Goal: Task Accomplishment & Management: Manage account settings

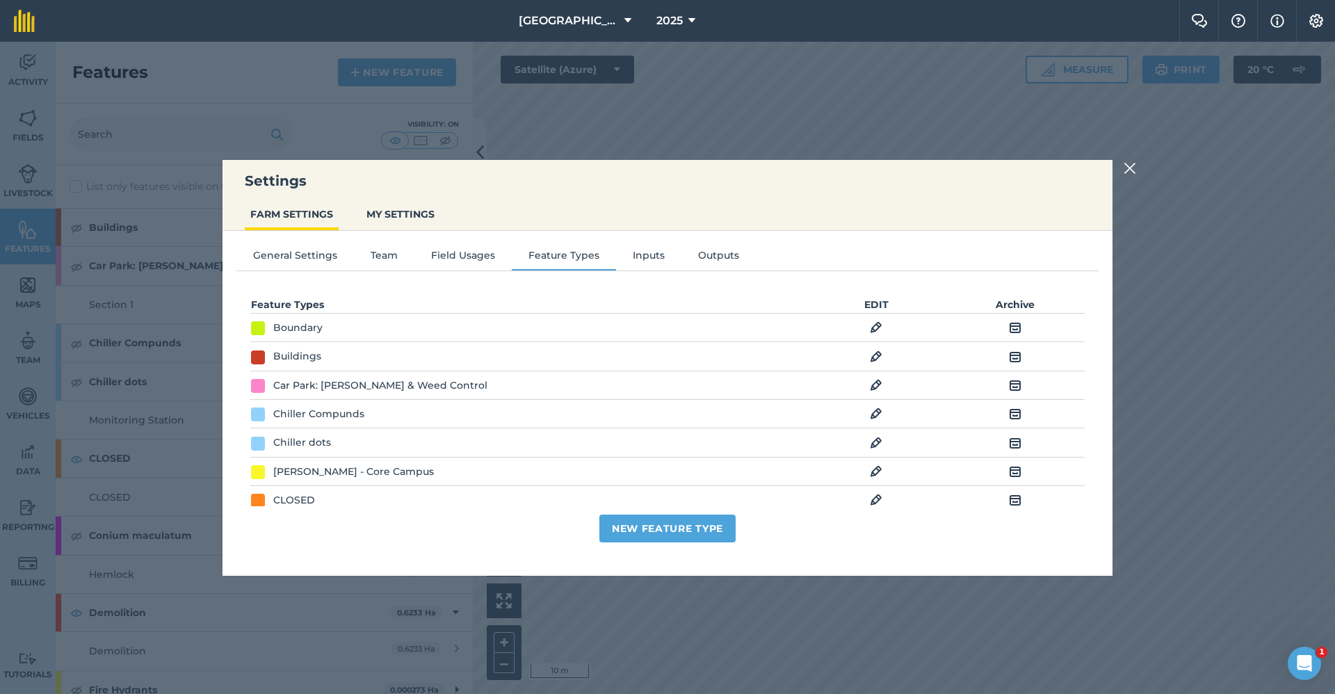
scroll to position [880, 0]
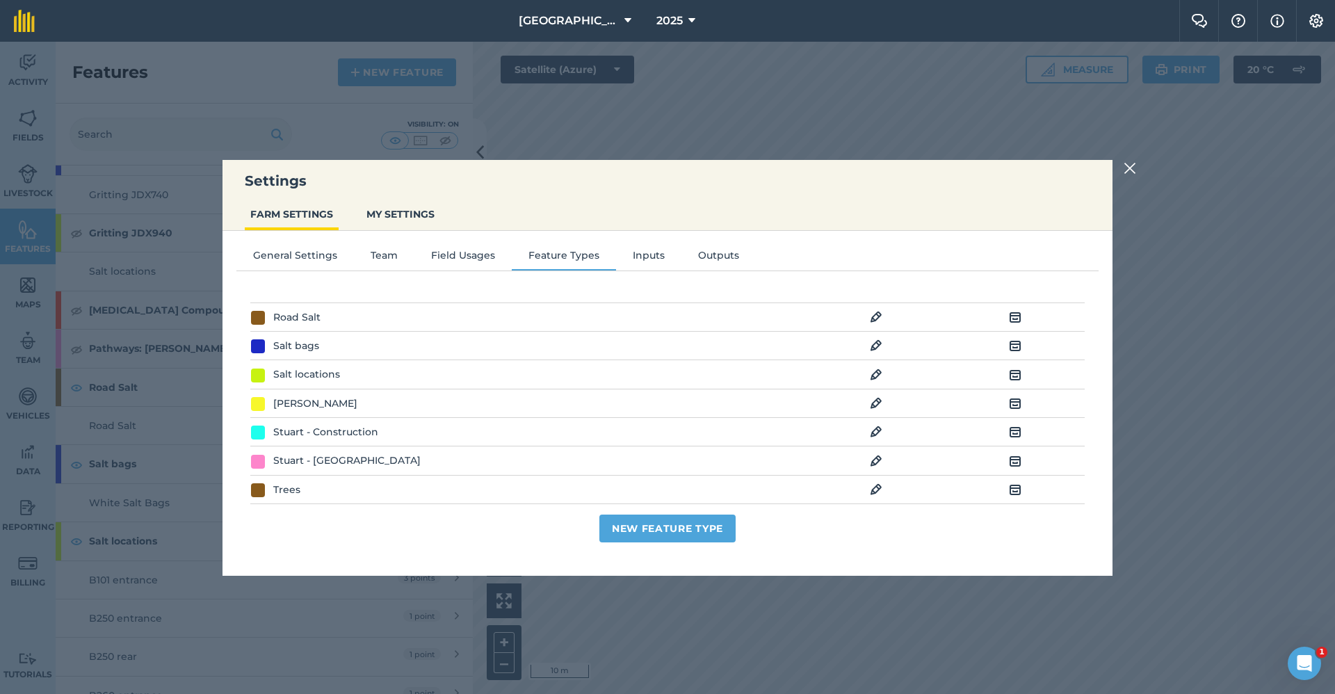
click at [874, 375] on img at bounding box center [876, 374] width 13 height 17
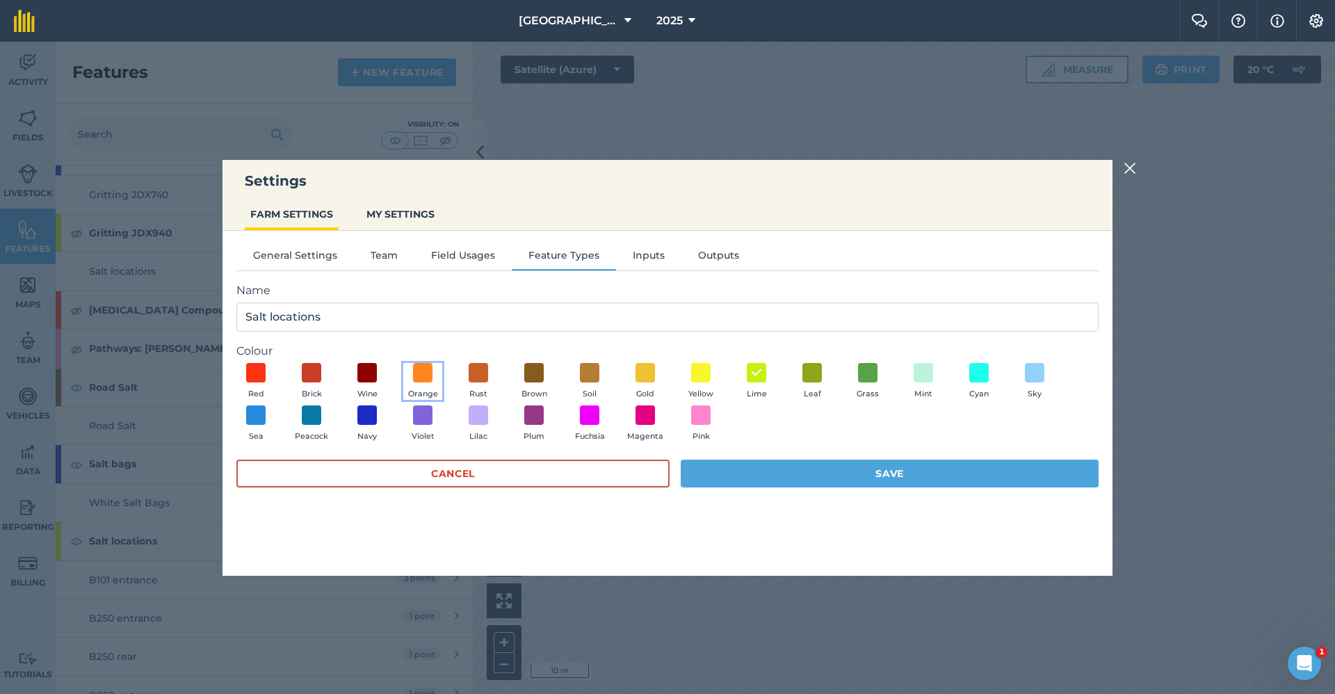
click at [409, 378] on button "Orange" at bounding box center [422, 382] width 39 height 38
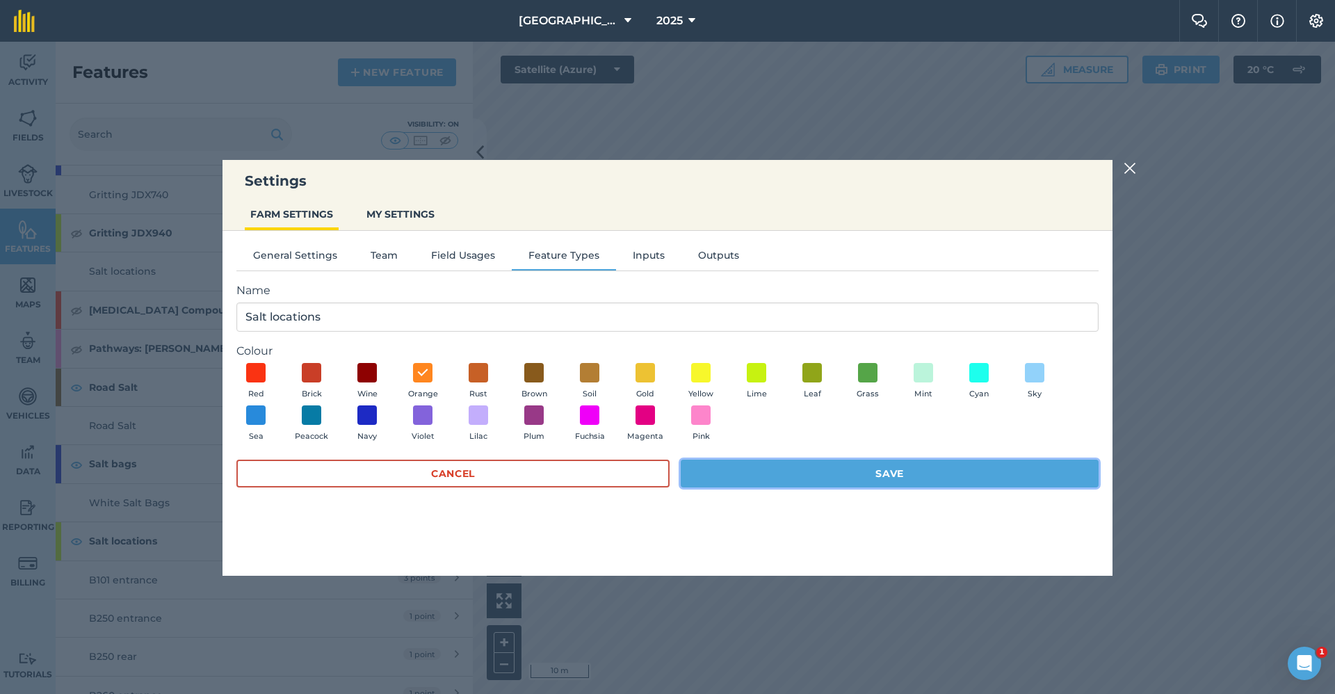
click at [744, 473] on button "Save" at bounding box center [889, 473] width 418 height 28
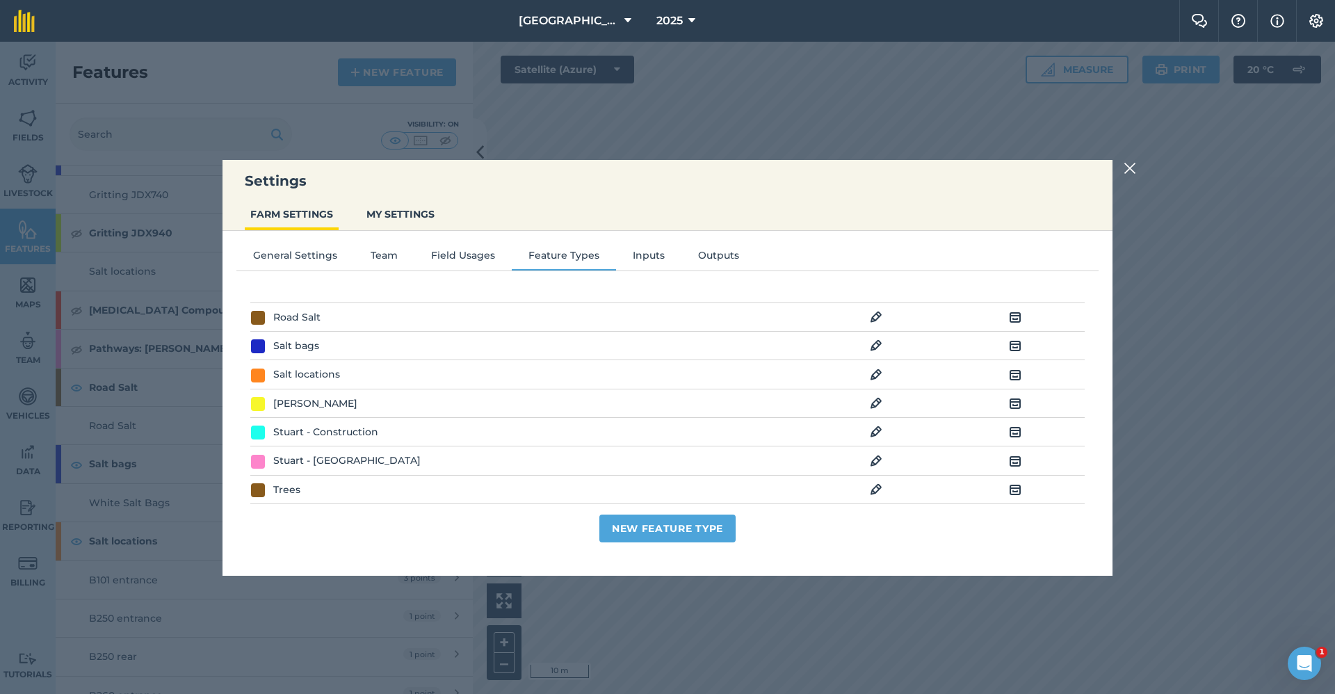
scroll to position [695, 0]
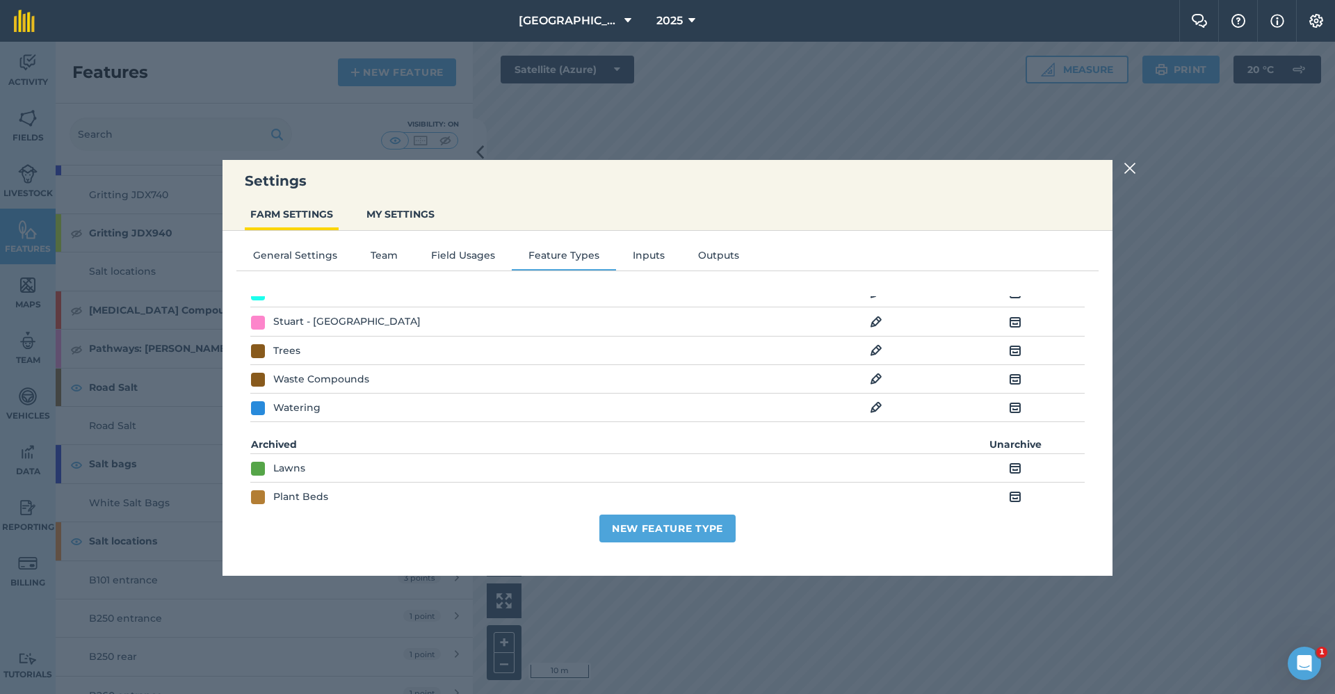
click at [1131, 173] on img at bounding box center [1129, 168] width 13 height 17
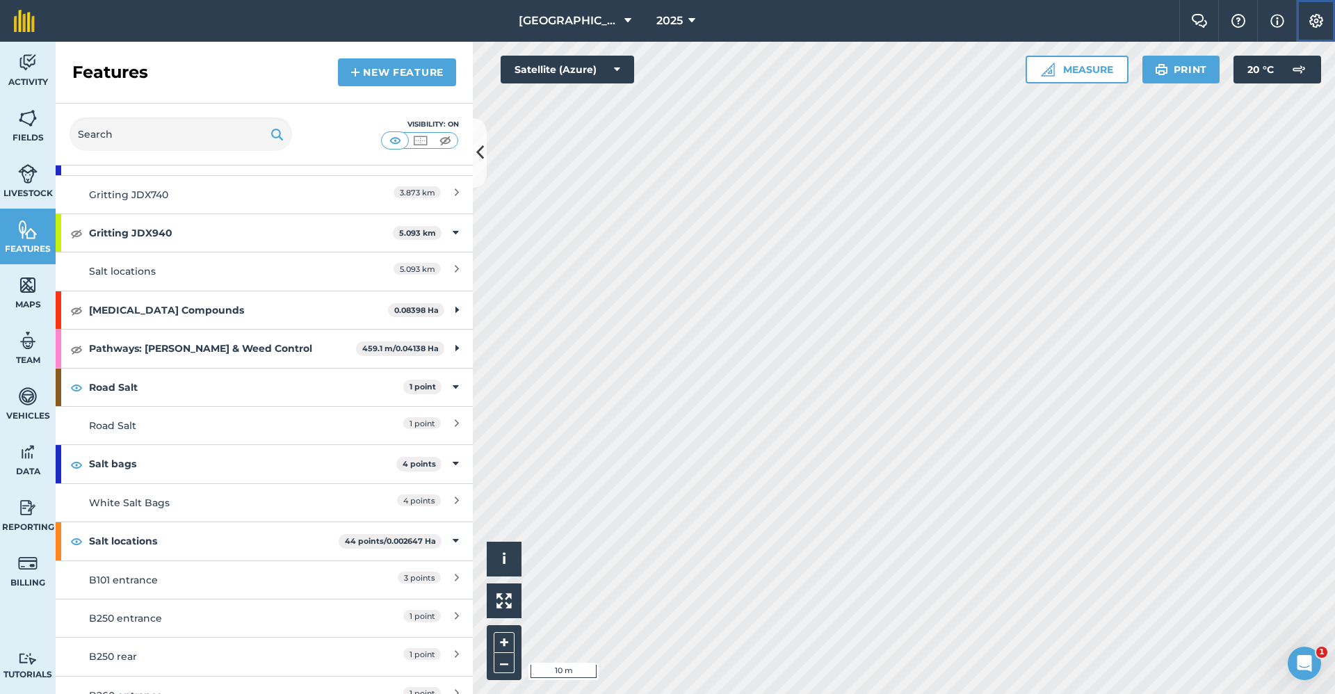
click at [1319, 22] on img at bounding box center [1315, 21] width 17 height 14
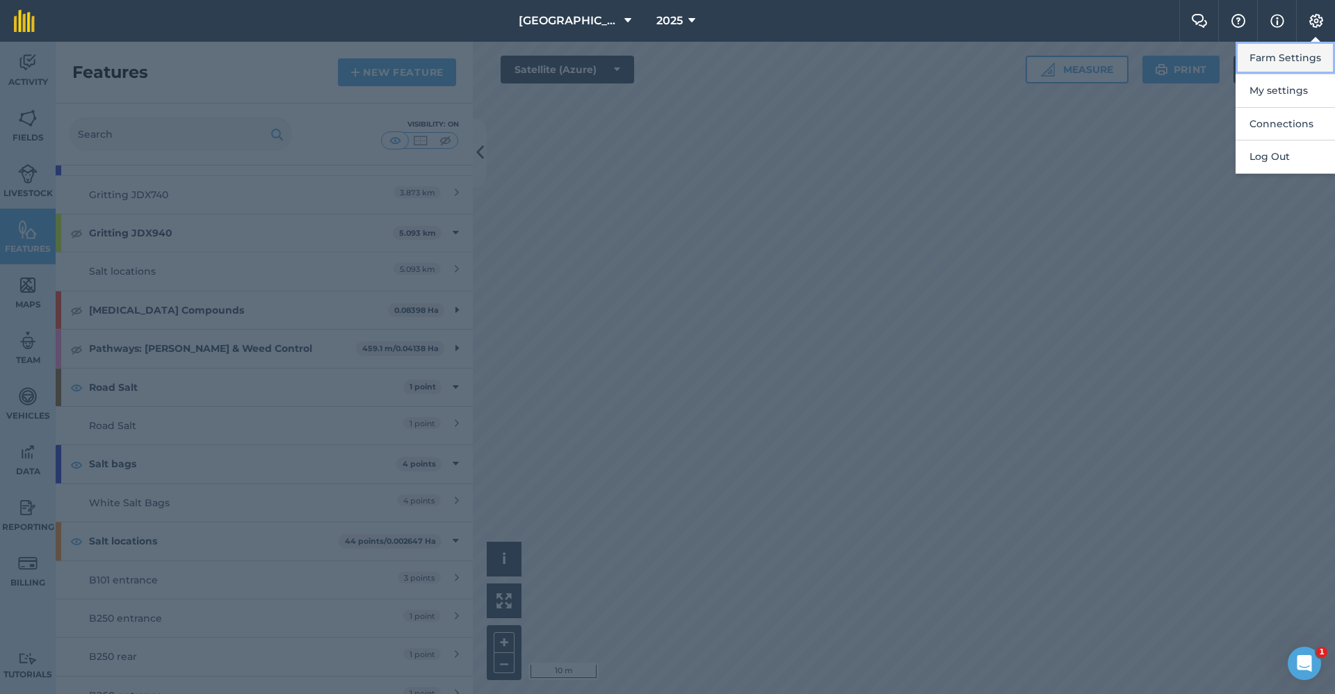
click at [1296, 56] on button "Farm Settings" at bounding box center [1284, 58] width 99 height 33
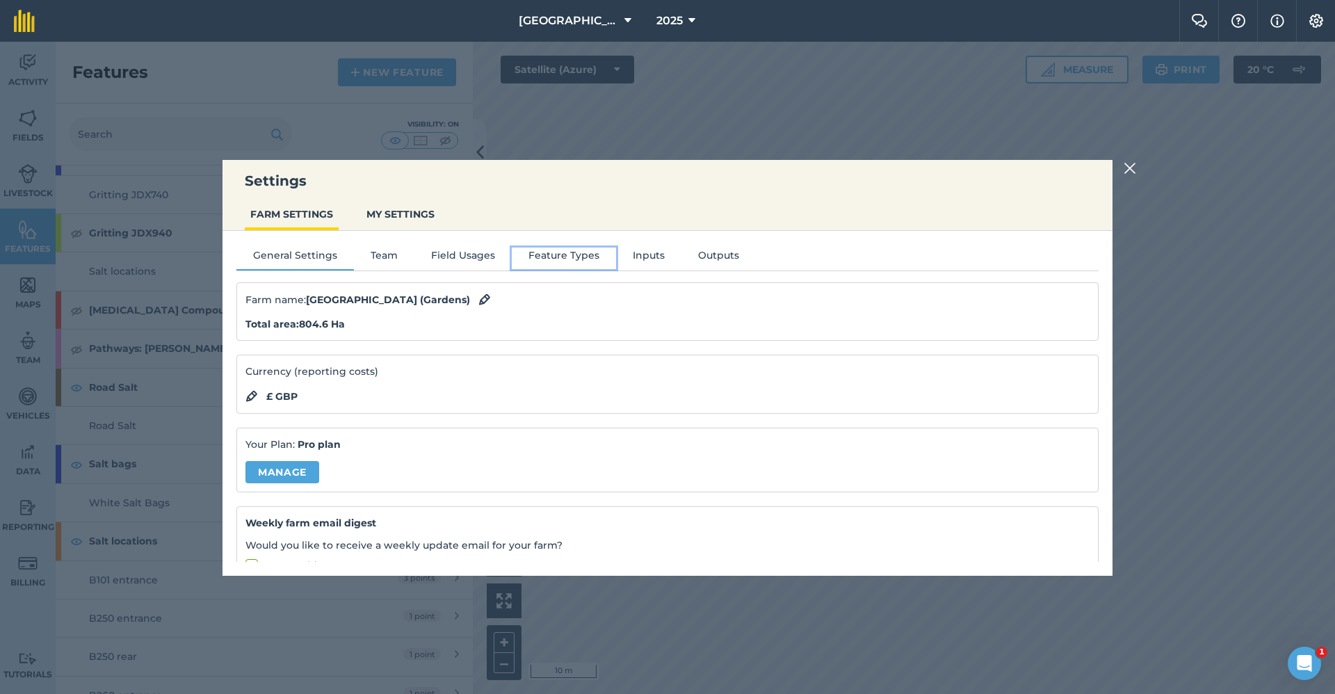
click at [552, 247] on button "Feature Types" at bounding box center [564, 257] width 104 height 21
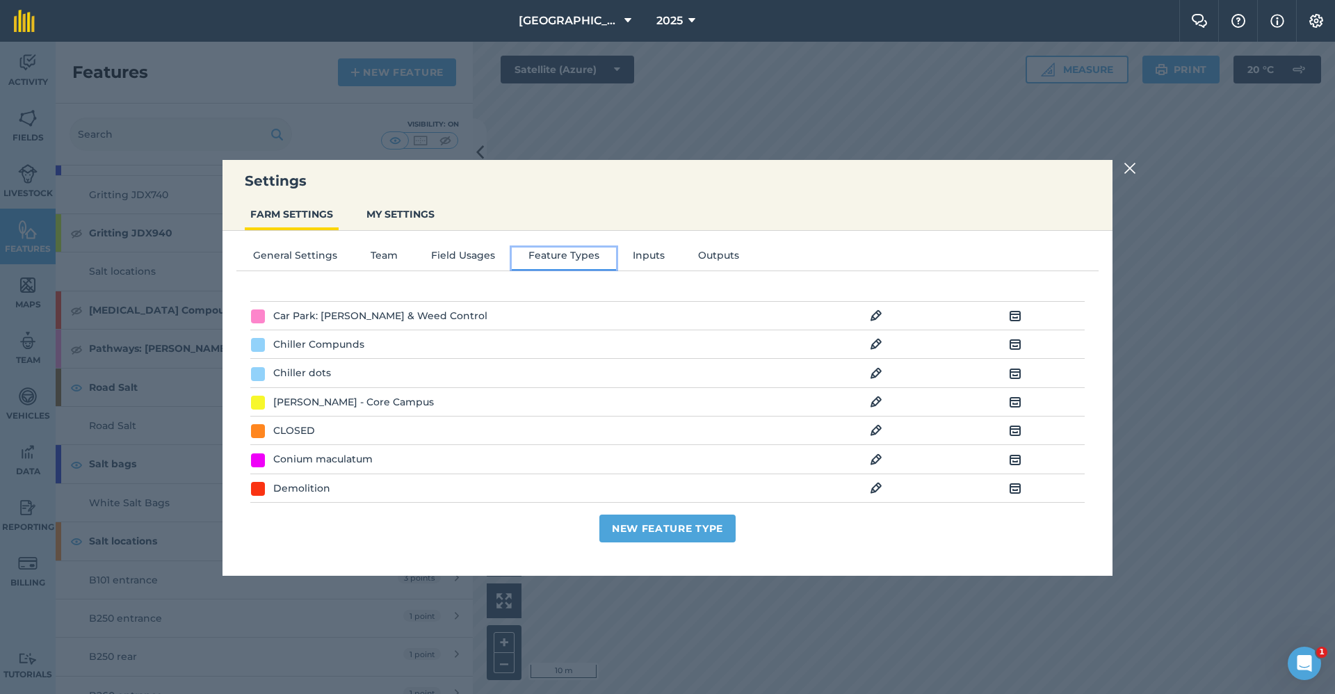
scroll to position [139, 0]
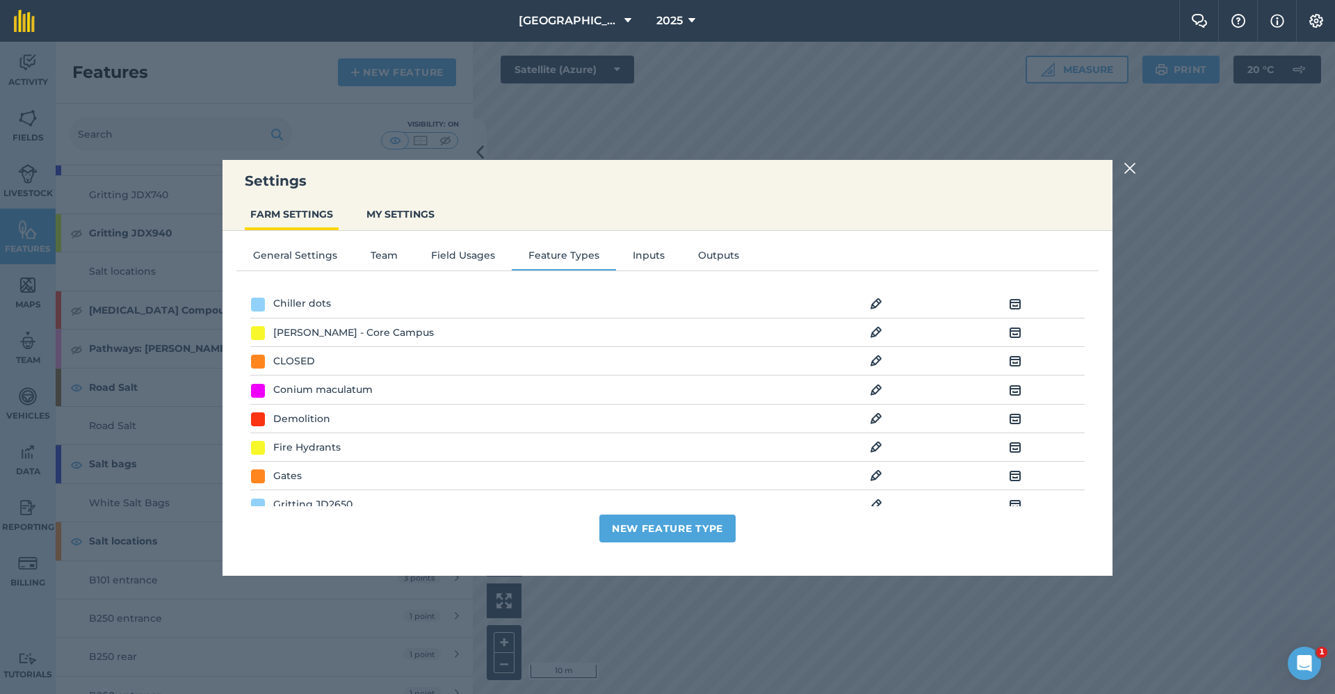
click at [870, 475] on img at bounding box center [876, 475] width 13 height 17
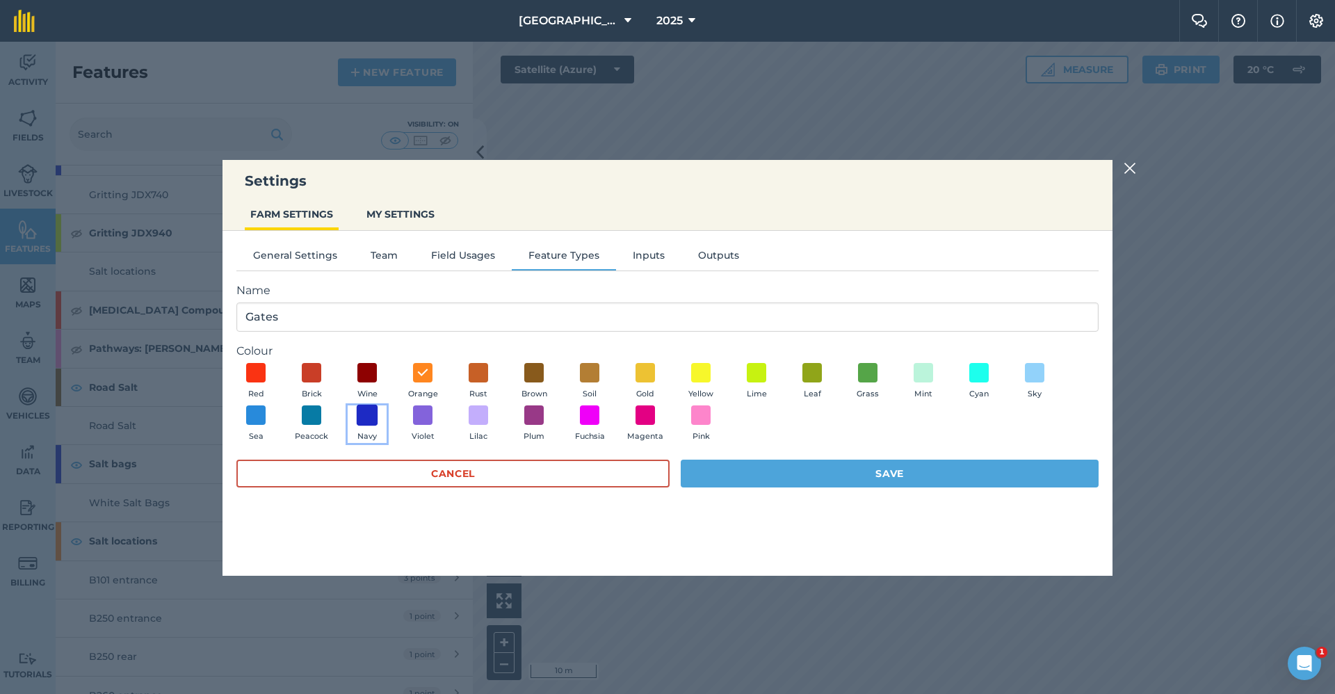
click at [357, 422] on span at bounding box center [368, 416] width 22 height 22
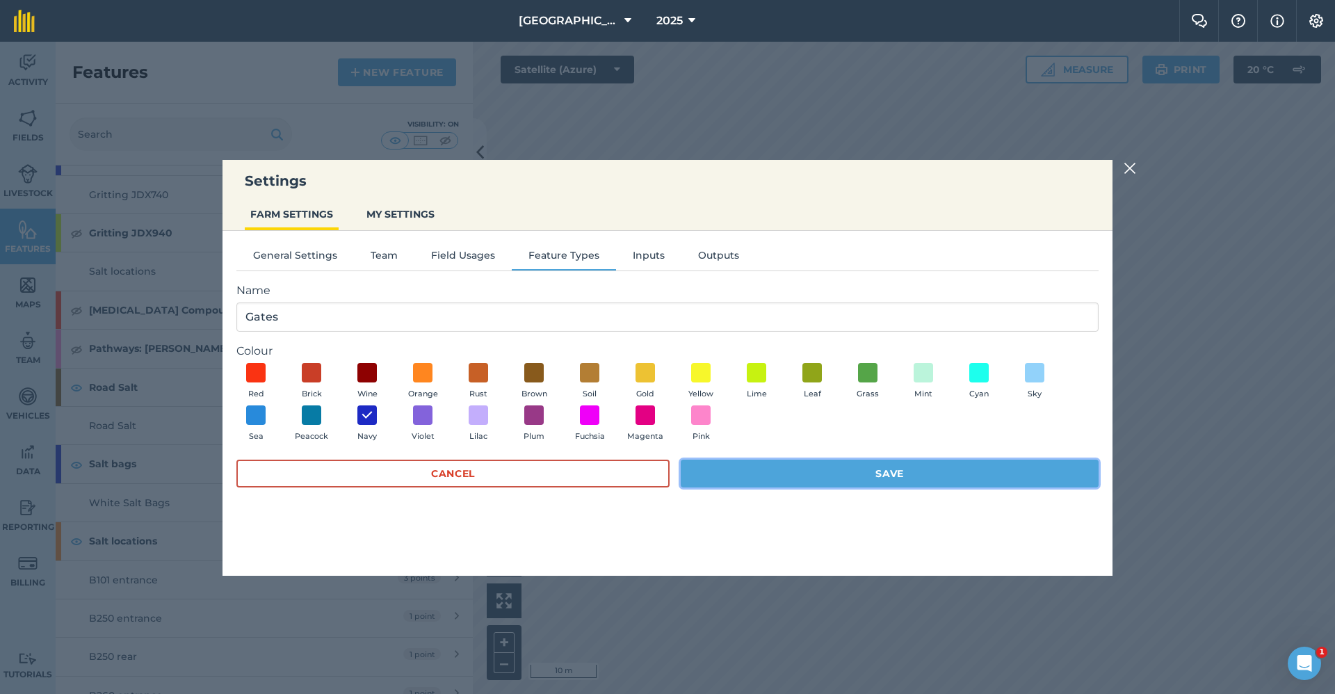
click at [813, 471] on button "Save" at bounding box center [889, 473] width 418 height 28
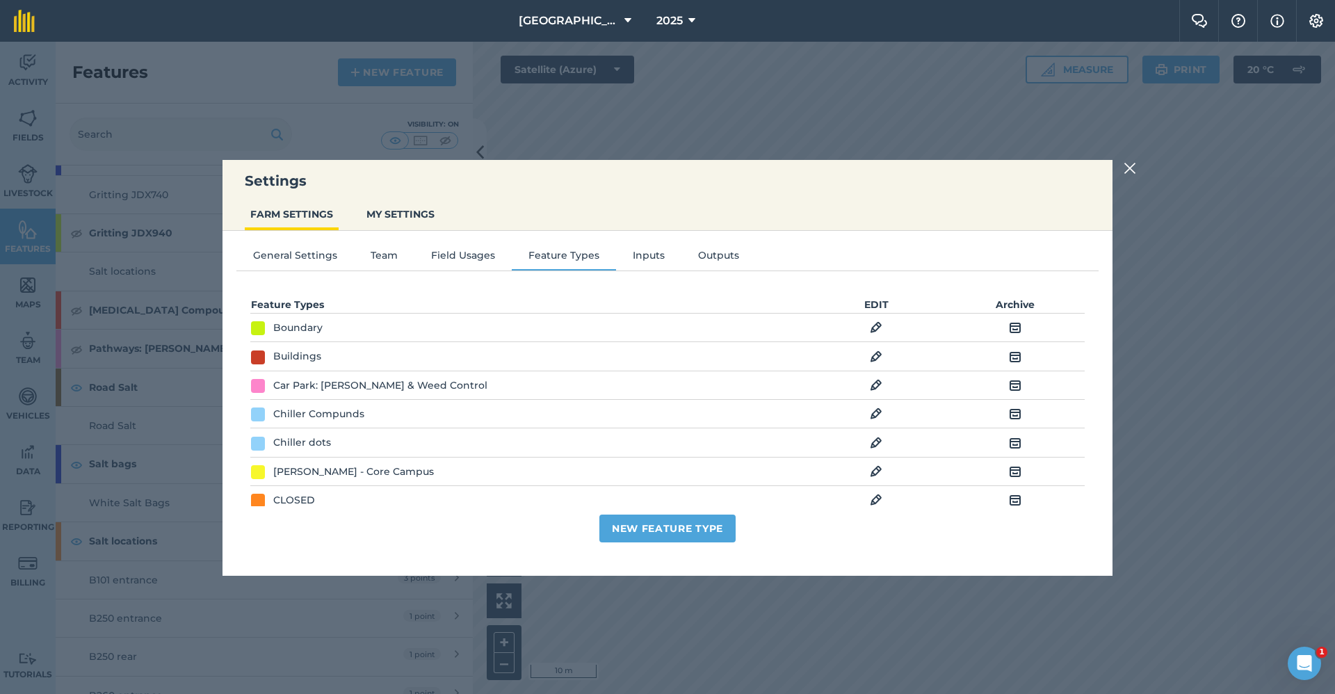
click at [1129, 163] on img at bounding box center [1129, 168] width 13 height 17
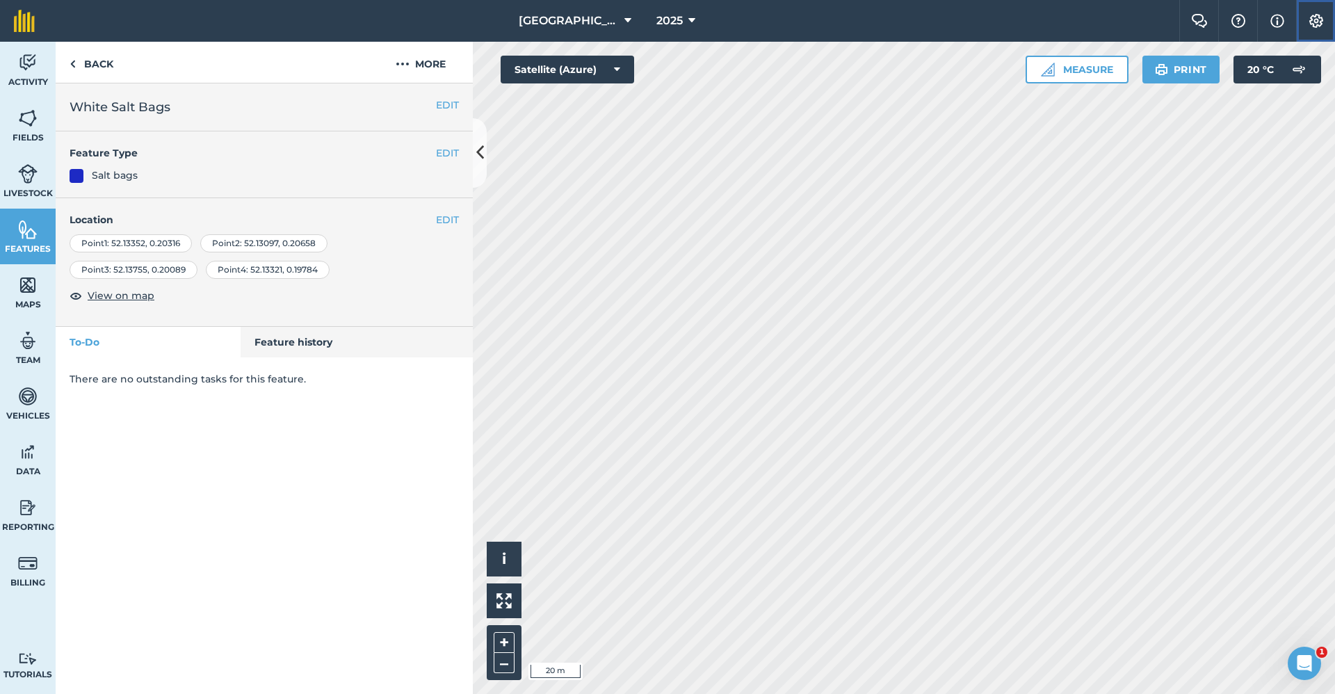
click at [1316, 24] on img at bounding box center [1315, 21] width 17 height 14
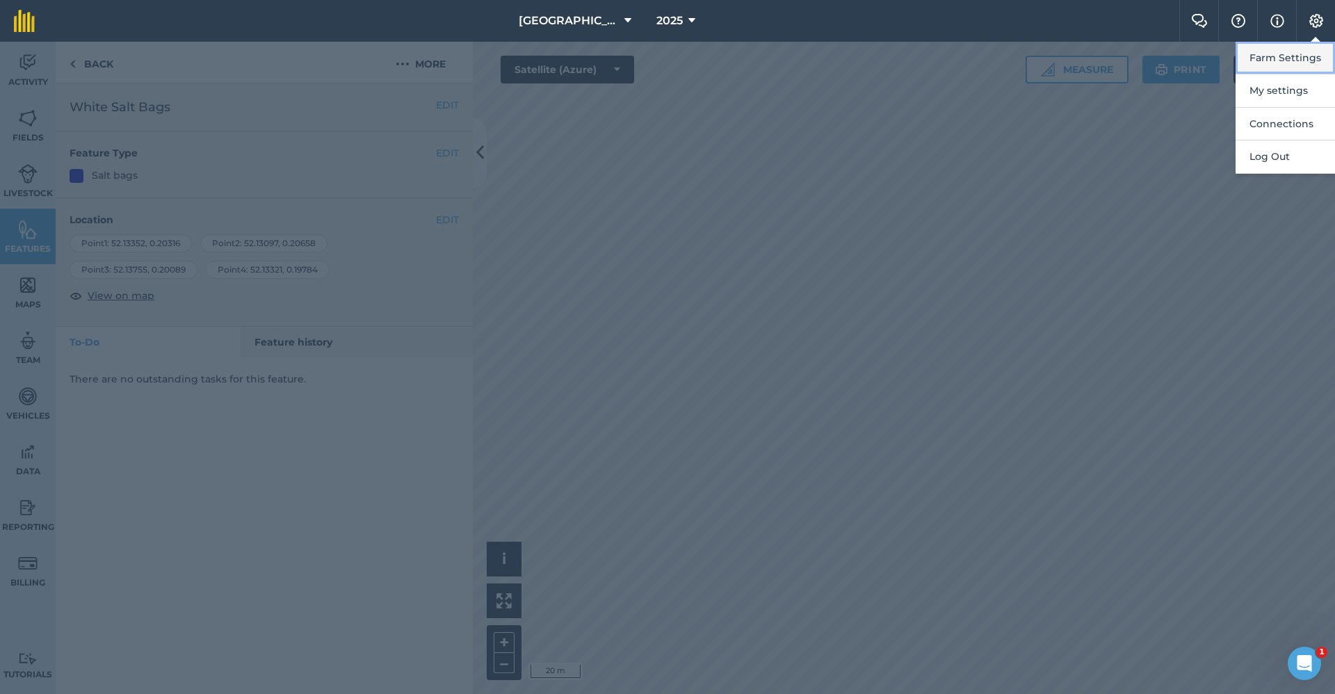
click at [1296, 58] on button "Farm Settings" at bounding box center [1284, 58] width 99 height 33
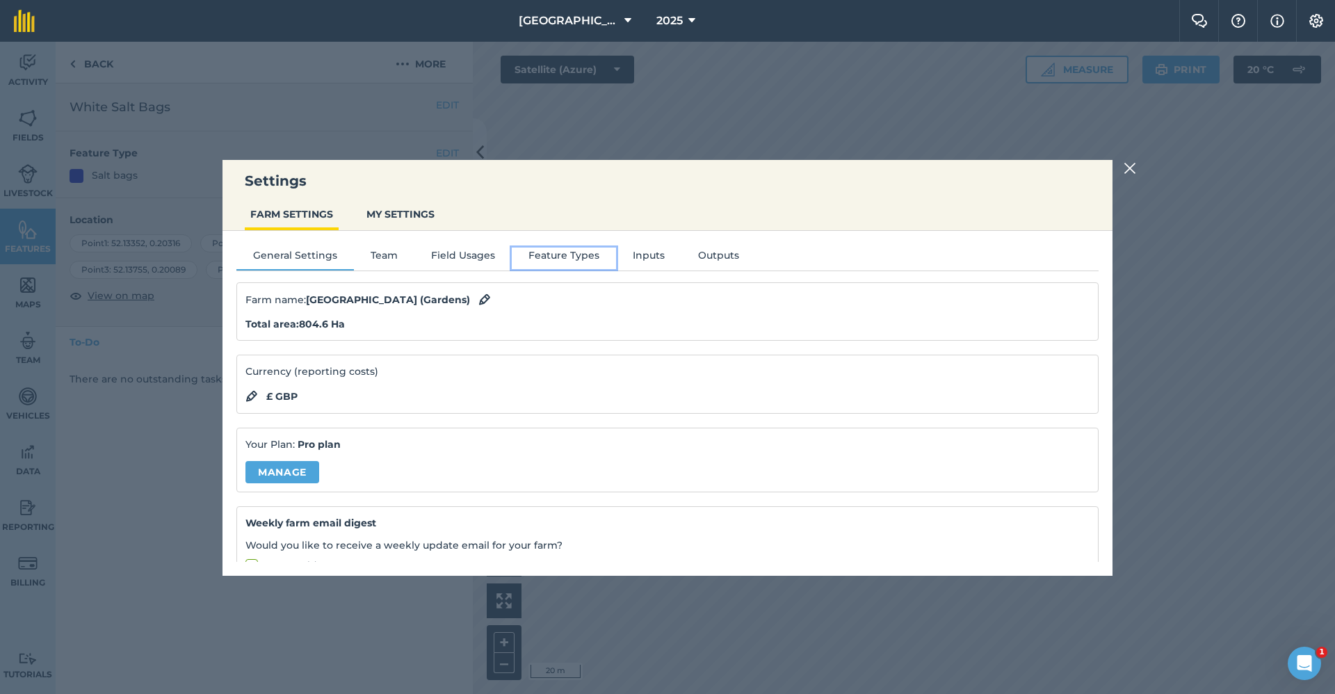
click at [558, 250] on button "Feature Types" at bounding box center [564, 257] width 104 height 21
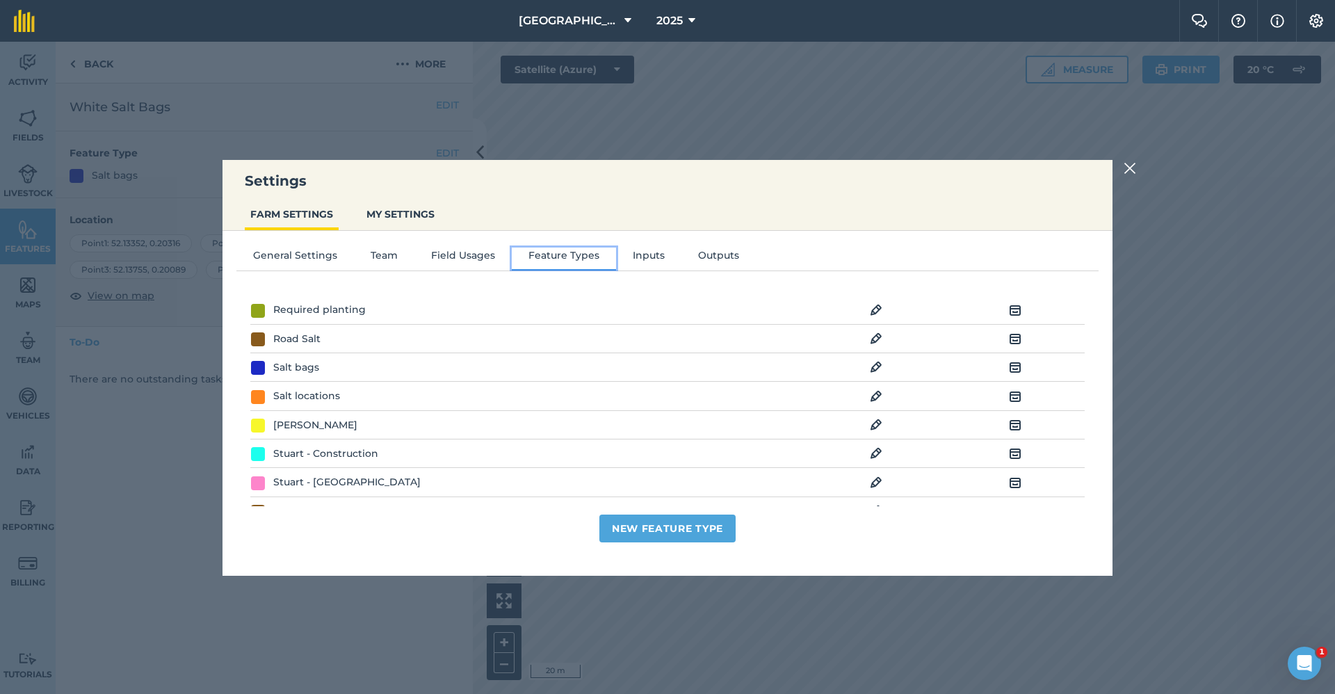
scroll to position [465, 0]
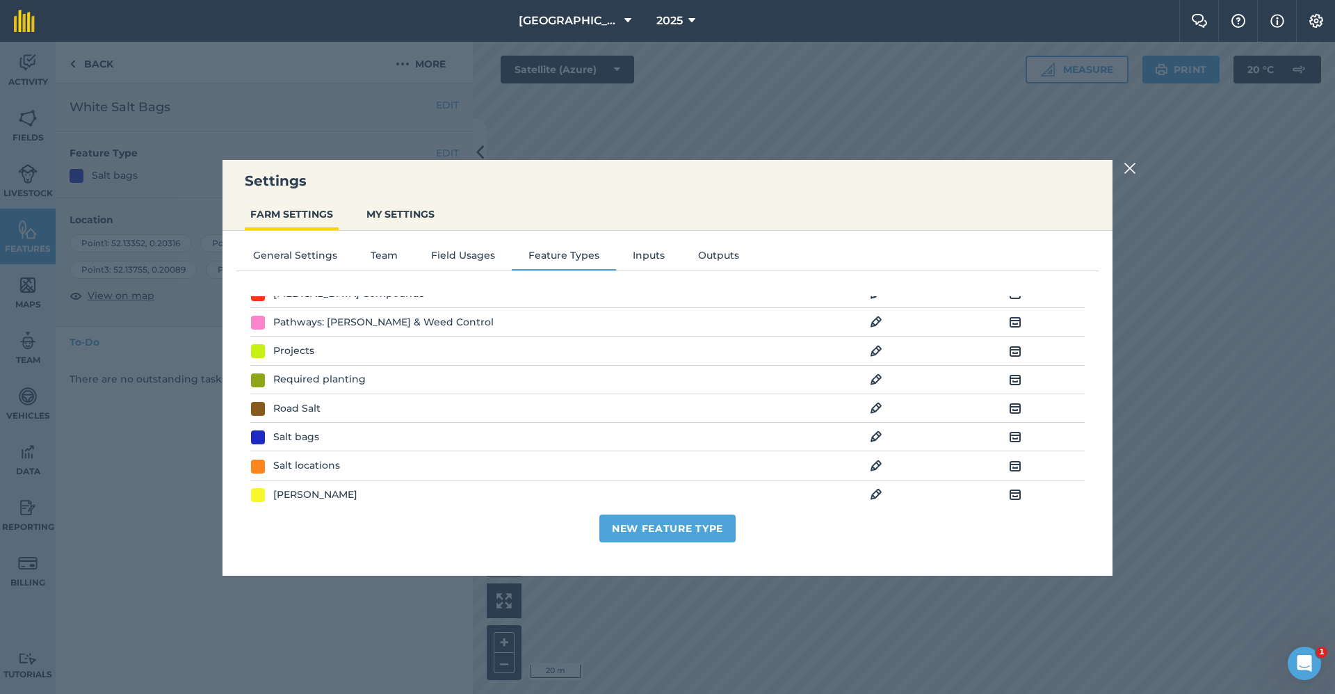
click at [871, 434] on img at bounding box center [876, 436] width 13 height 17
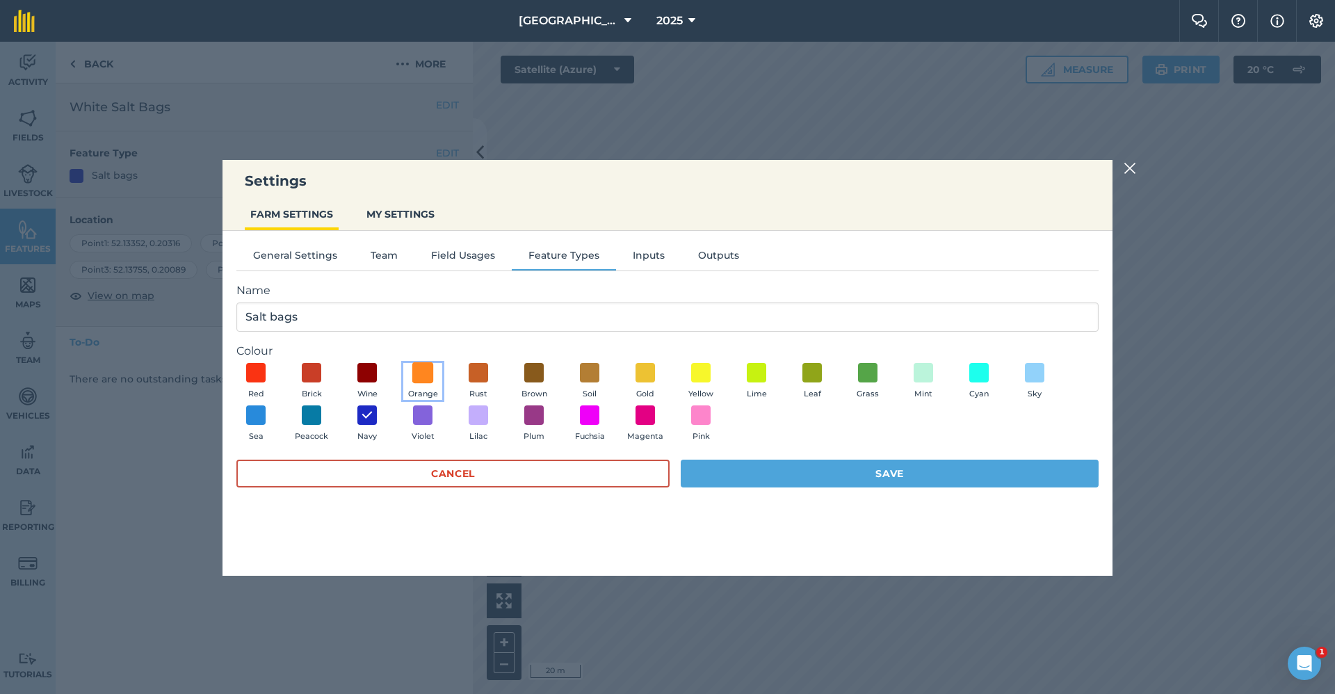
click at [426, 365] on span at bounding box center [423, 372] width 22 height 22
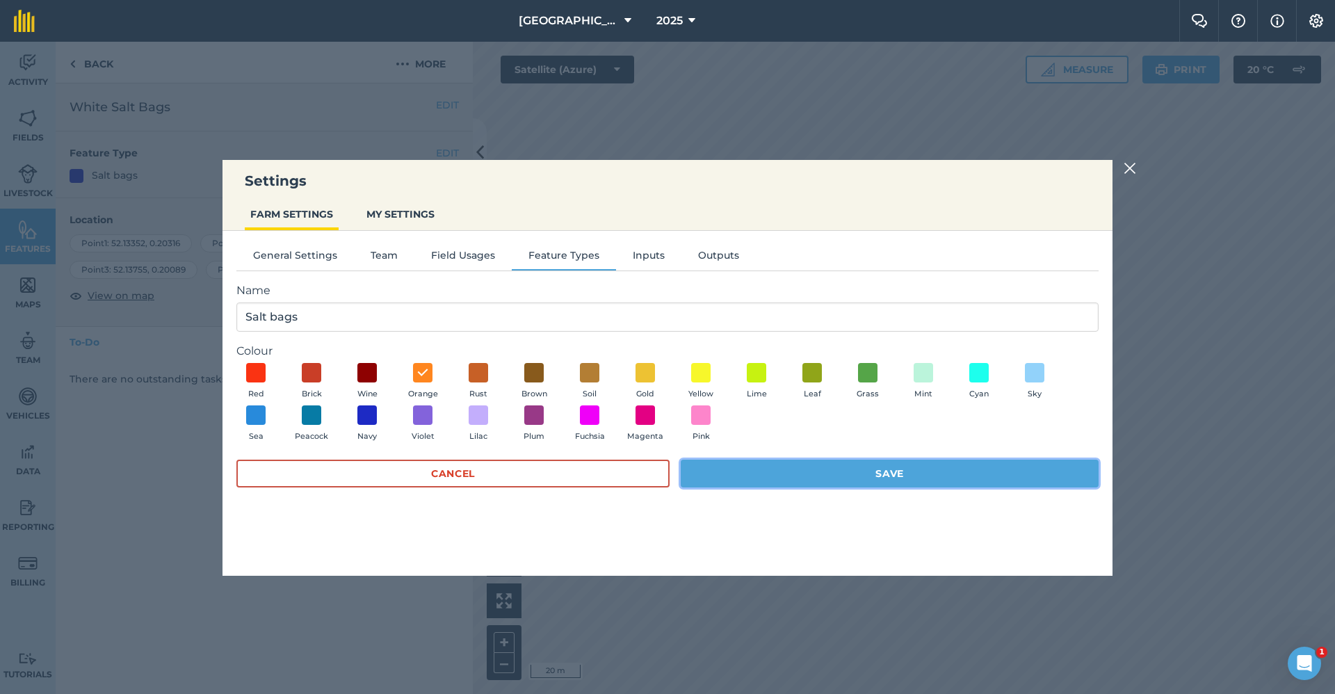
click at [831, 468] on button "Save" at bounding box center [889, 473] width 418 height 28
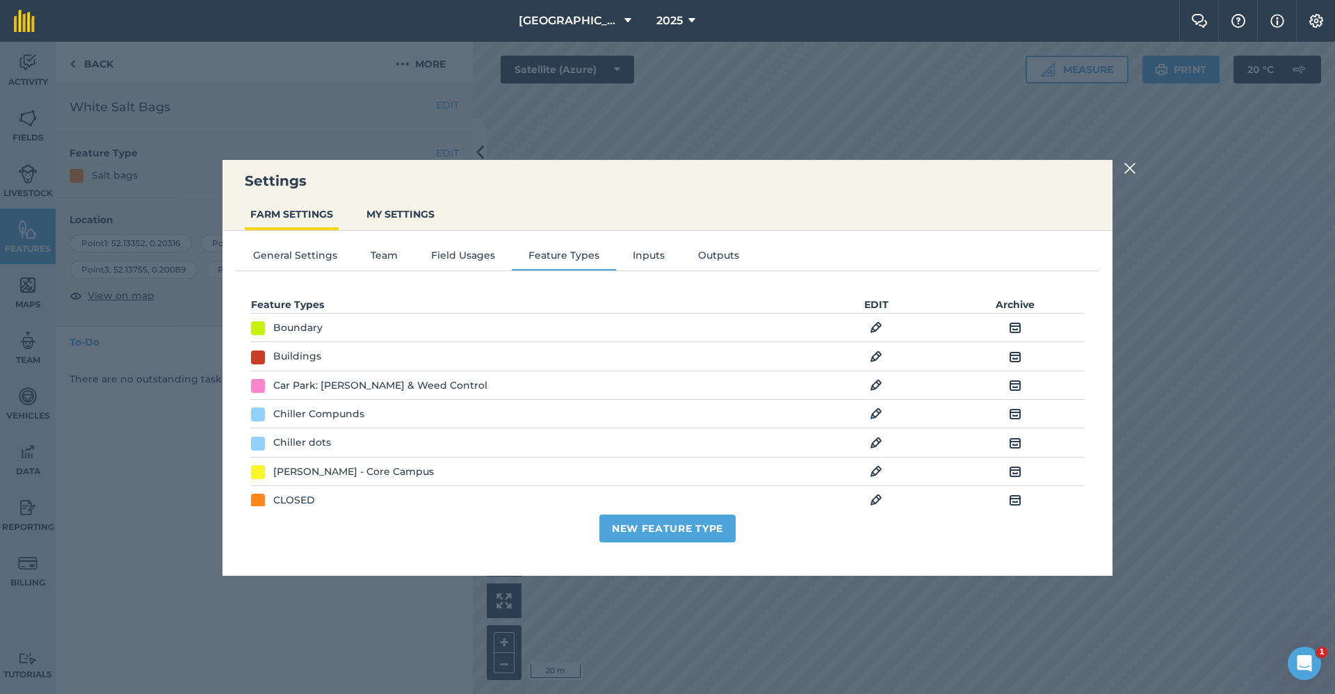
click at [1125, 161] on img at bounding box center [1129, 168] width 13 height 17
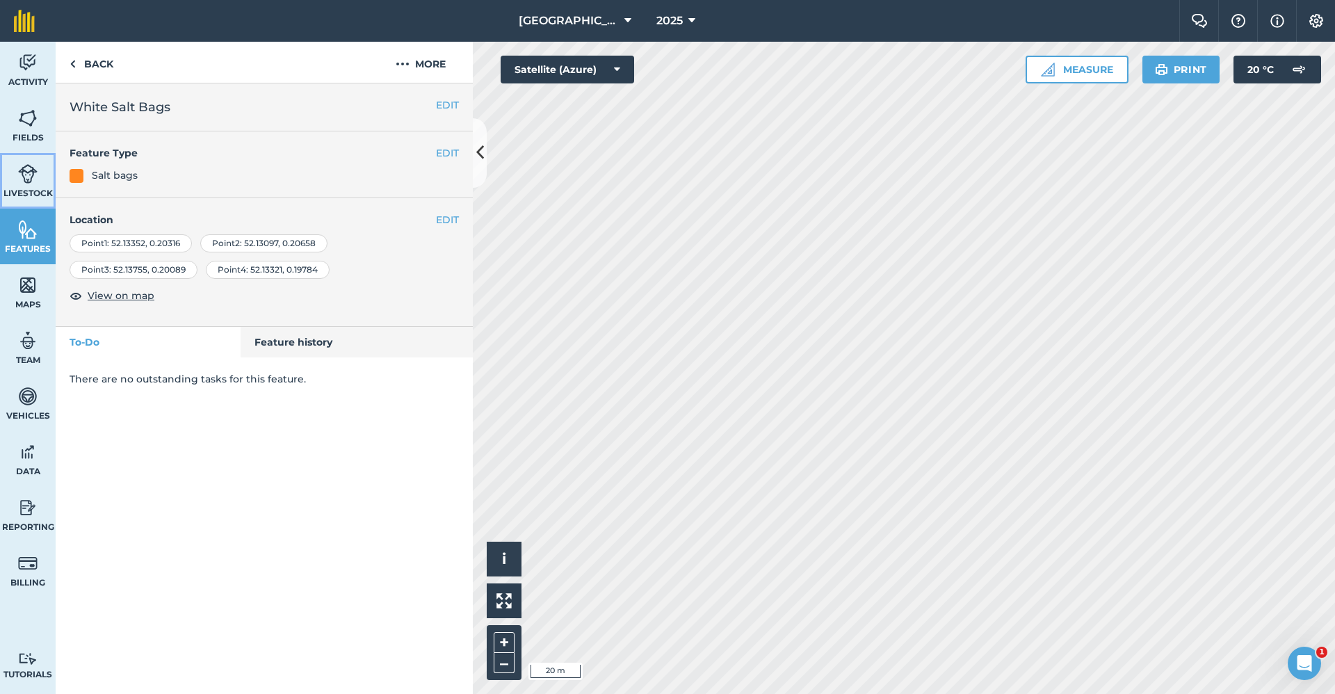
click at [37, 179] on img at bounding box center [27, 173] width 19 height 21
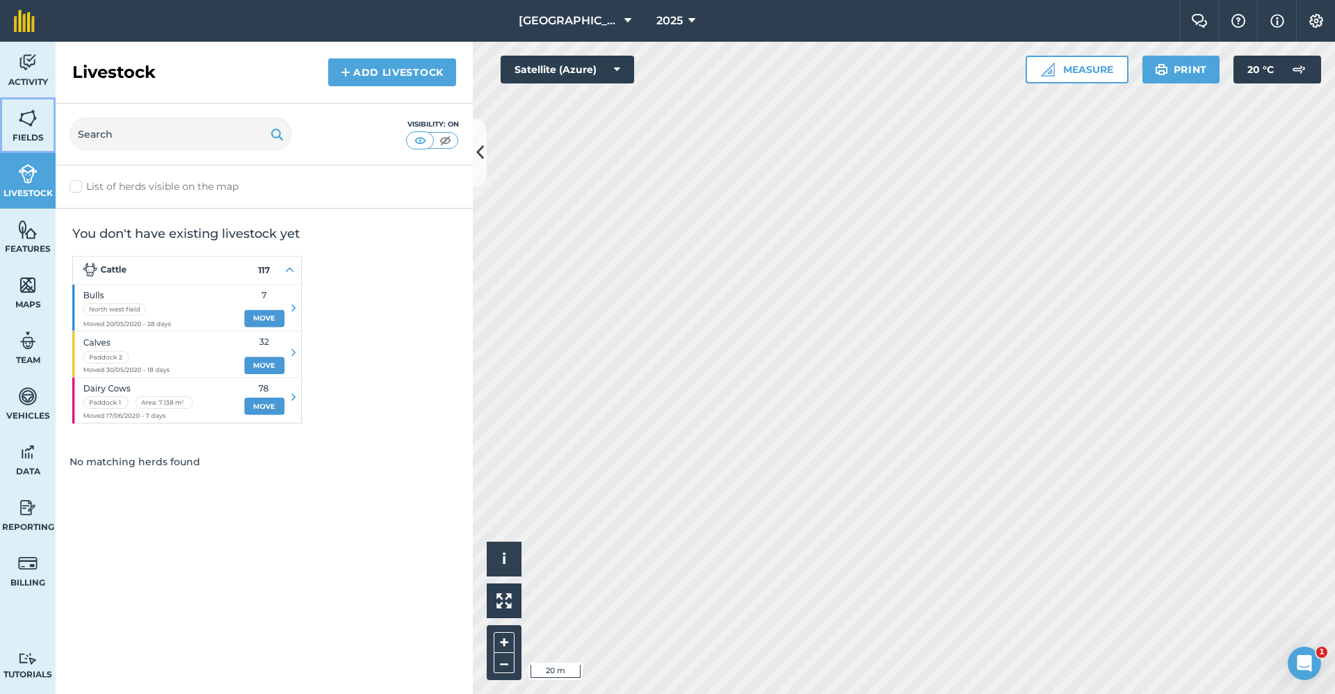
click at [38, 132] on span "Fields" at bounding box center [28, 137] width 56 height 11
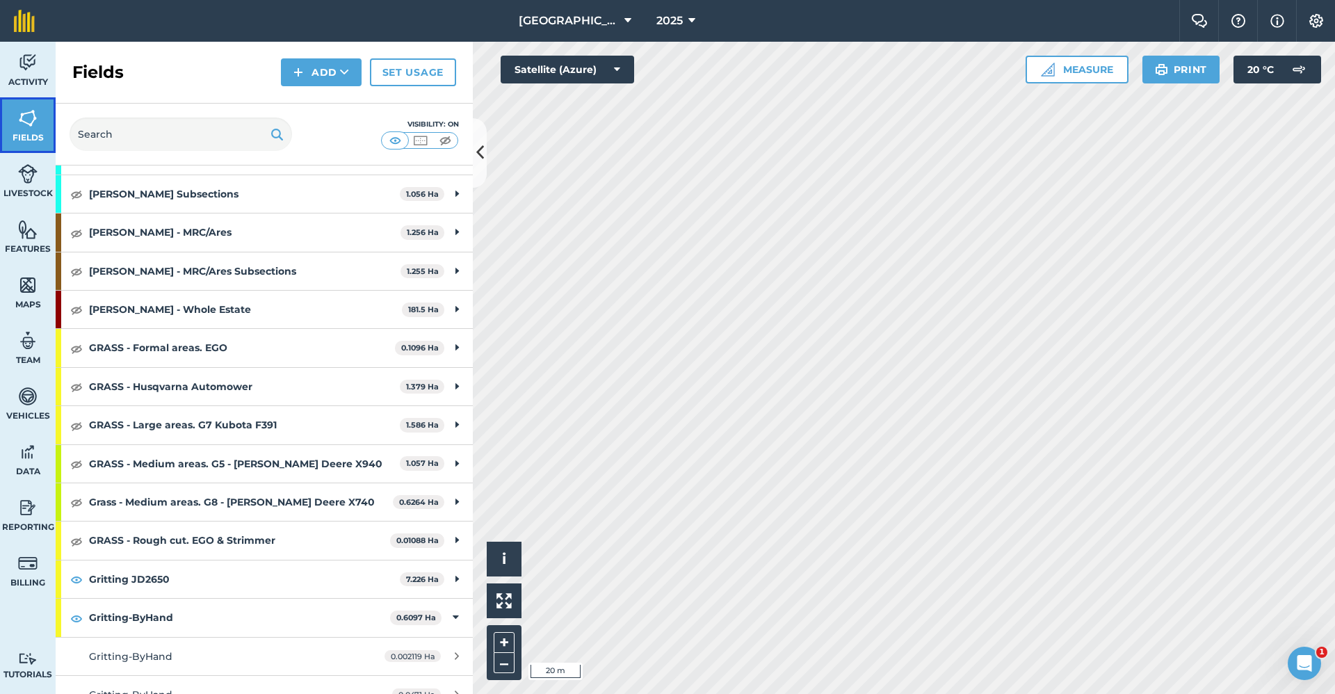
scroll to position [695, 0]
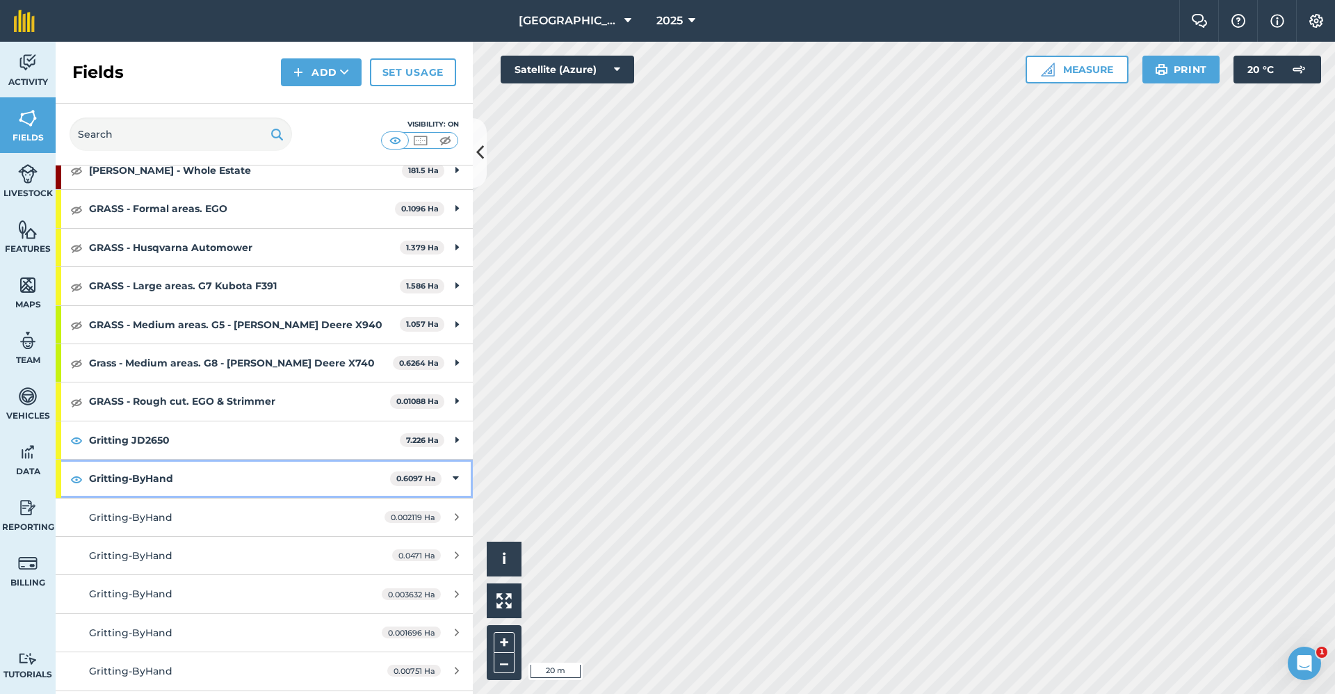
drag, startPoint x: 440, startPoint y: 480, endPoint x: 449, endPoint y: 476, distance: 9.7
click at [447, 477] on div "Gritting-ByHand 0.6097 Ha" at bounding box center [264, 478] width 417 height 38
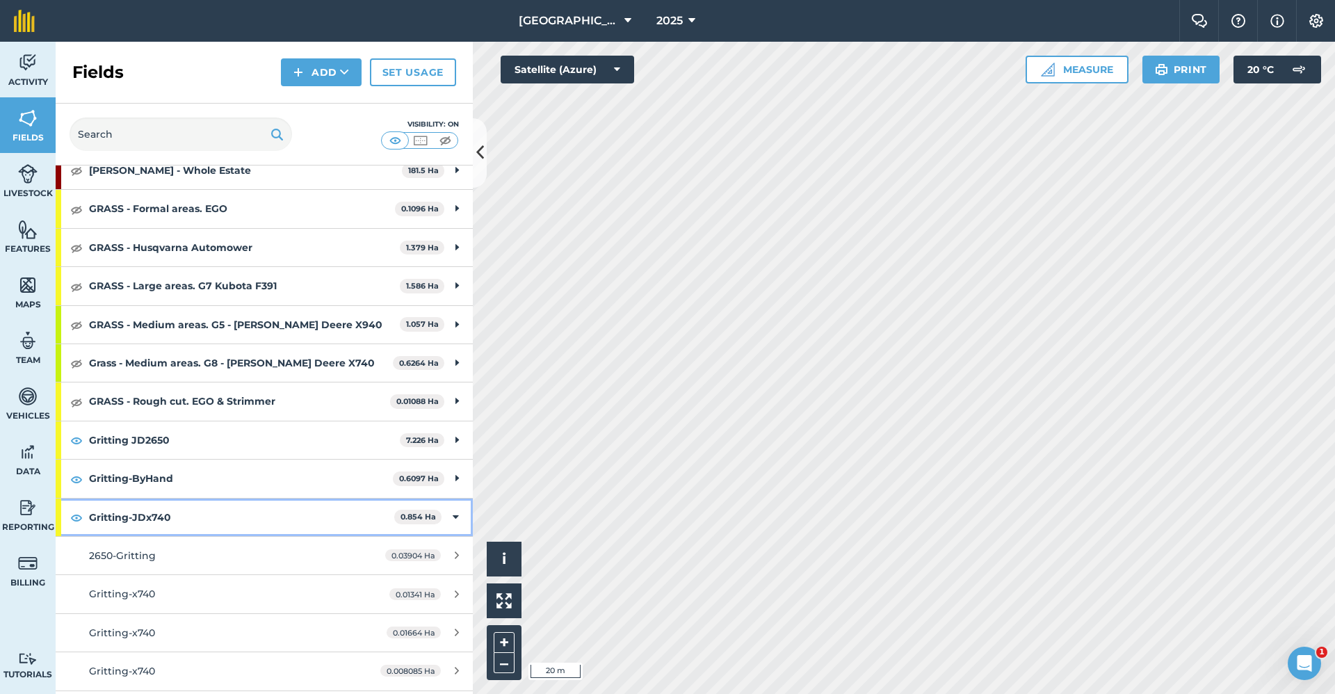
click at [448, 516] on div "Gritting-JDx740 0.854 Ha" at bounding box center [264, 517] width 417 height 38
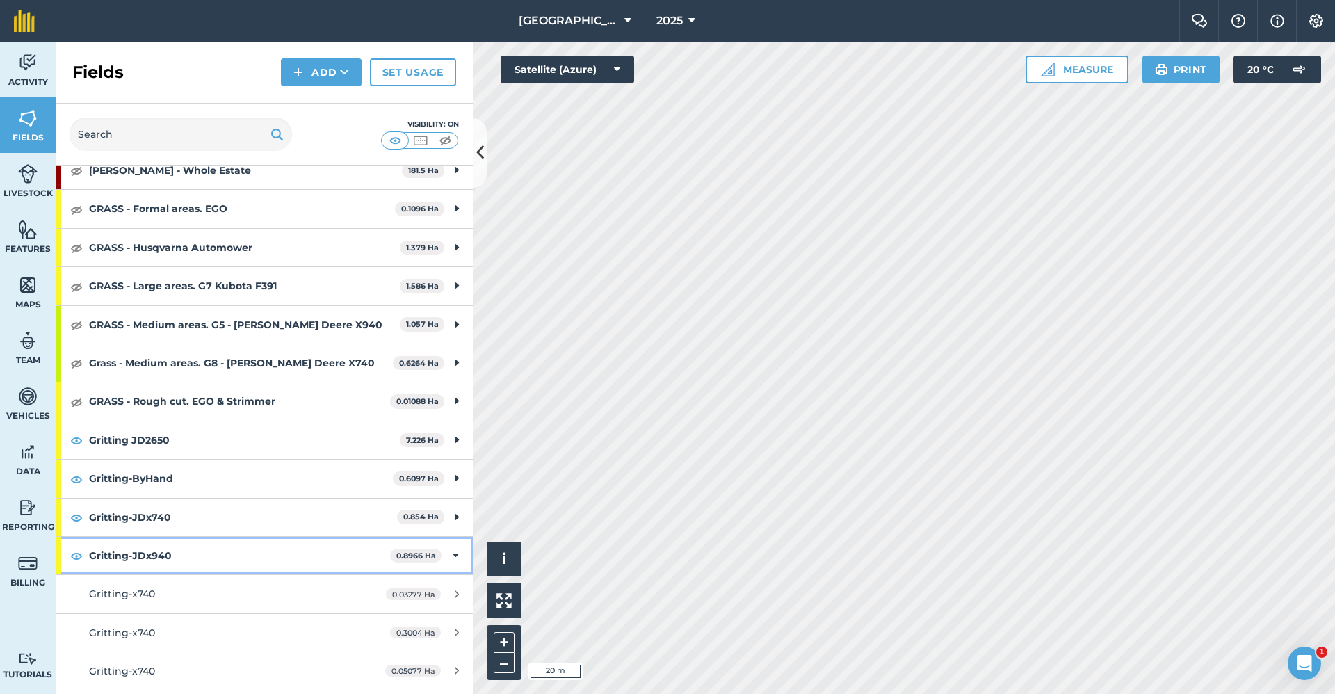
click at [448, 558] on div "Gritting-JDx940 0.8966 Ha" at bounding box center [264, 556] width 417 height 38
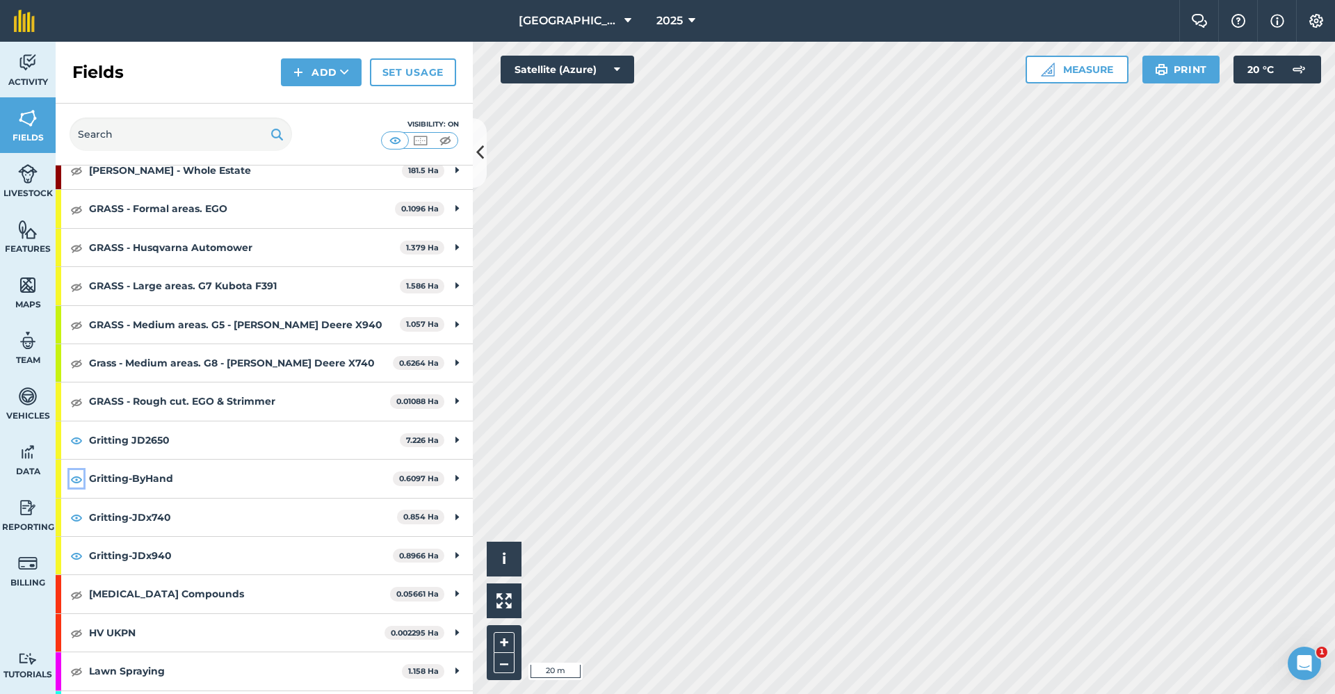
click at [77, 480] on img at bounding box center [76, 479] width 13 height 17
click at [79, 519] on img at bounding box center [76, 517] width 13 height 17
click at [79, 557] on img at bounding box center [76, 555] width 13 height 17
click at [31, 181] on img at bounding box center [27, 173] width 19 height 21
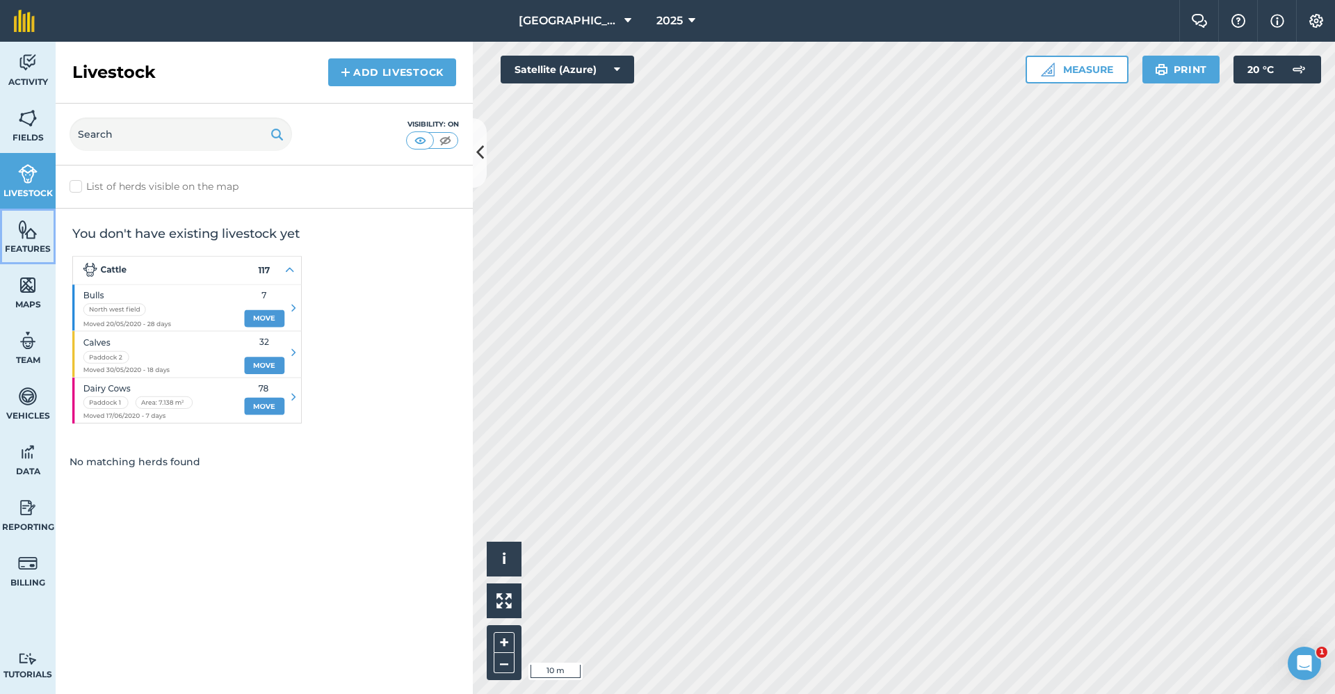
click at [34, 240] on link "Features" at bounding box center [28, 237] width 56 height 56
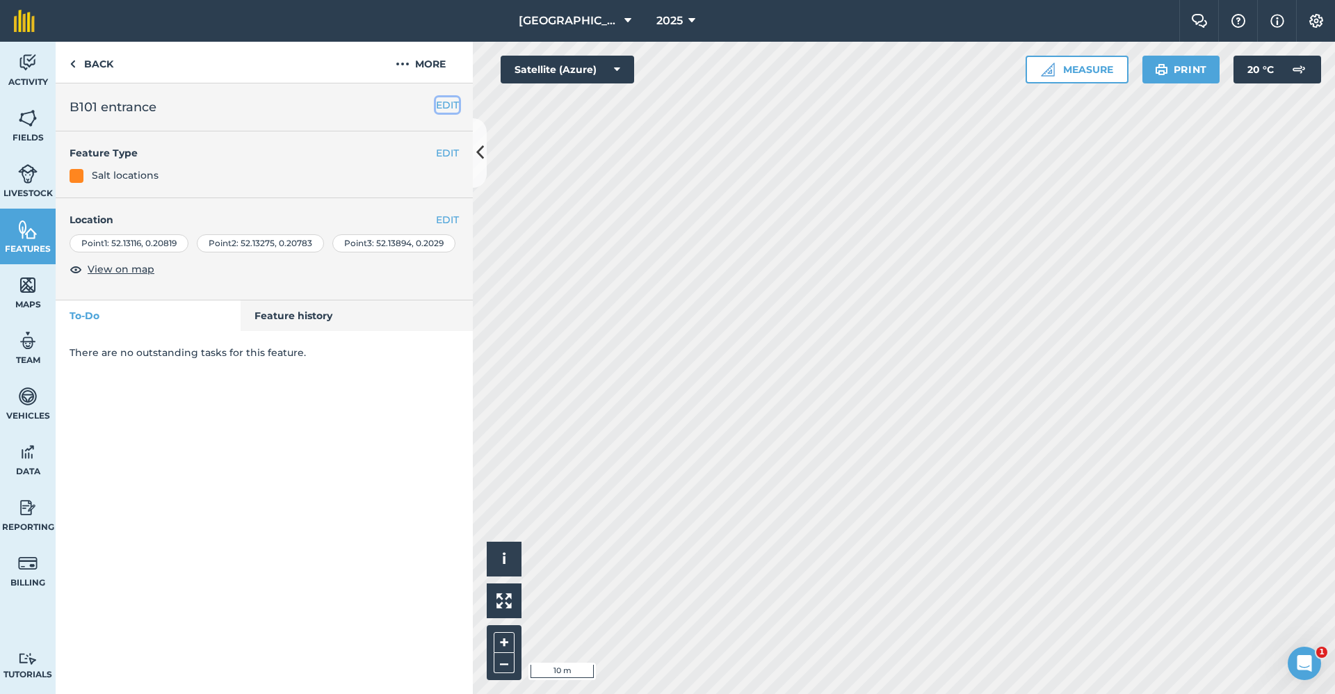
click at [448, 111] on button "EDIT" at bounding box center [447, 104] width 23 height 15
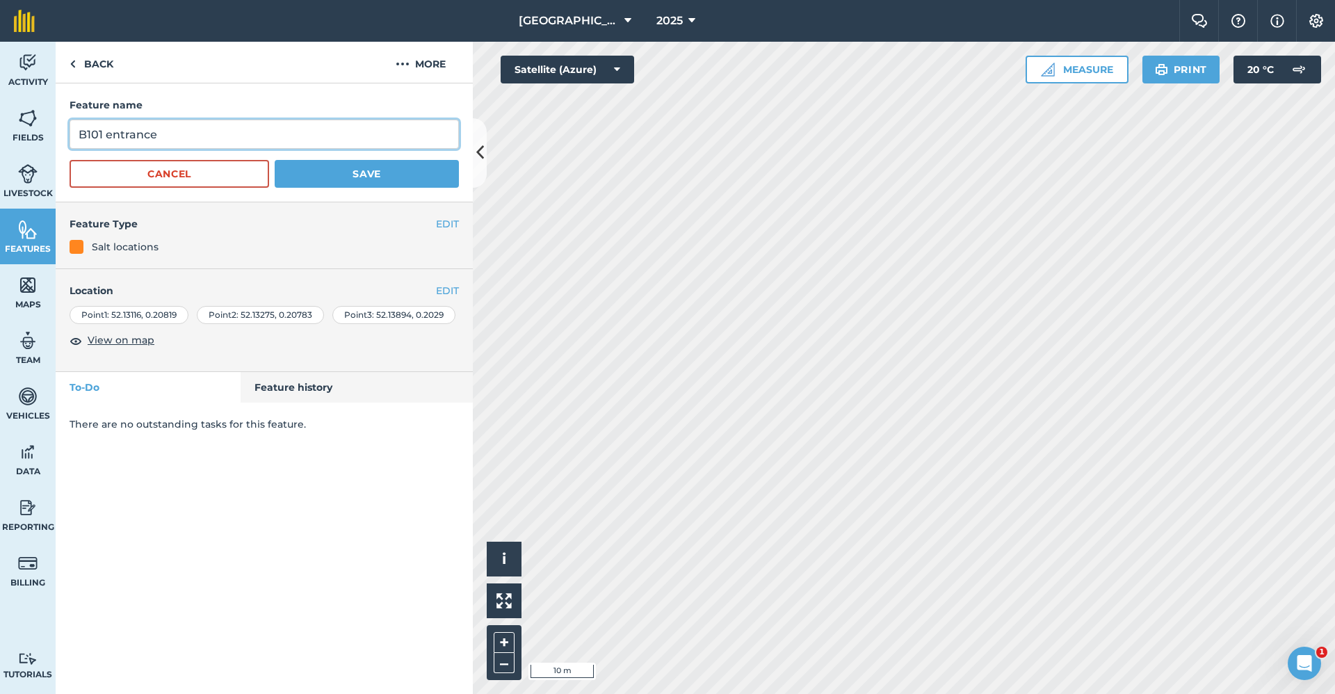
drag, startPoint x: 218, startPoint y: 140, endPoint x: -31, endPoint y: 155, distance: 249.3
click at [0, 155] on html "Babraham Research Campus (Gardens) 2025 Farm Chat Help Info Settings Babraham R…" at bounding box center [667, 347] width 1335 height 694
type input "Salt Box"
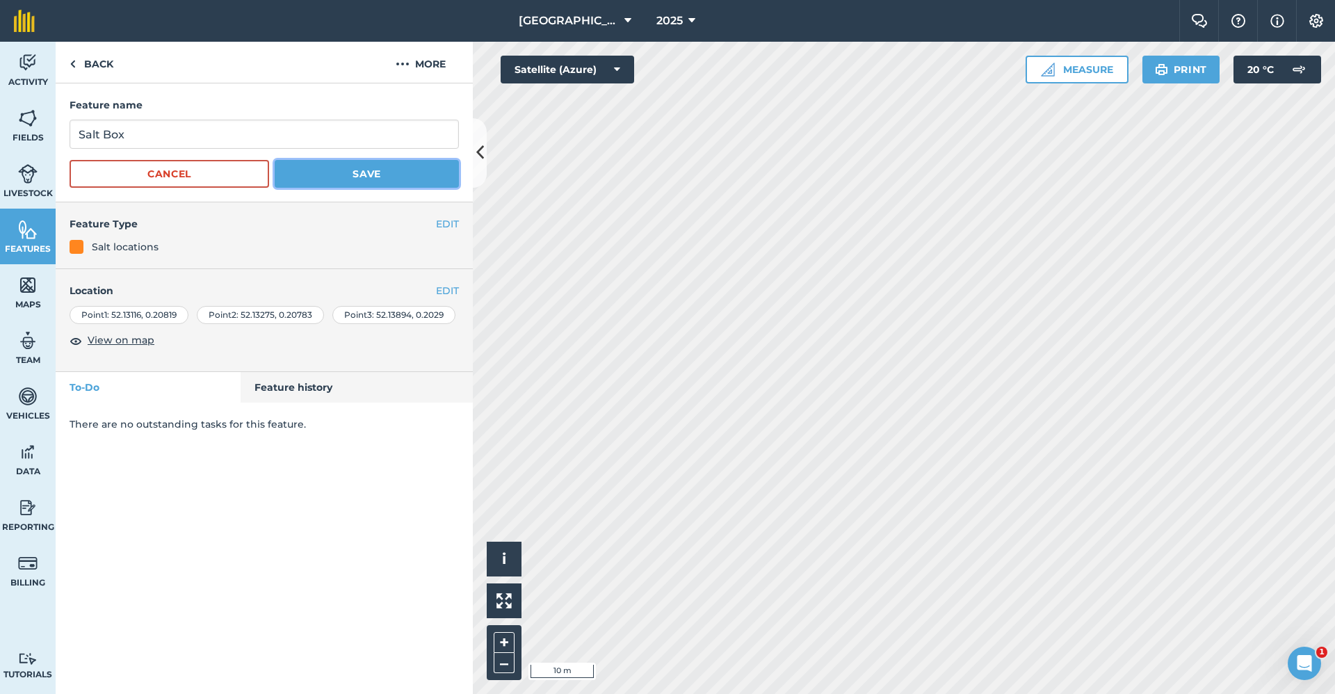
click at [425, 180] on button "Save" at bounding box center [367, 174] width 184 height 28
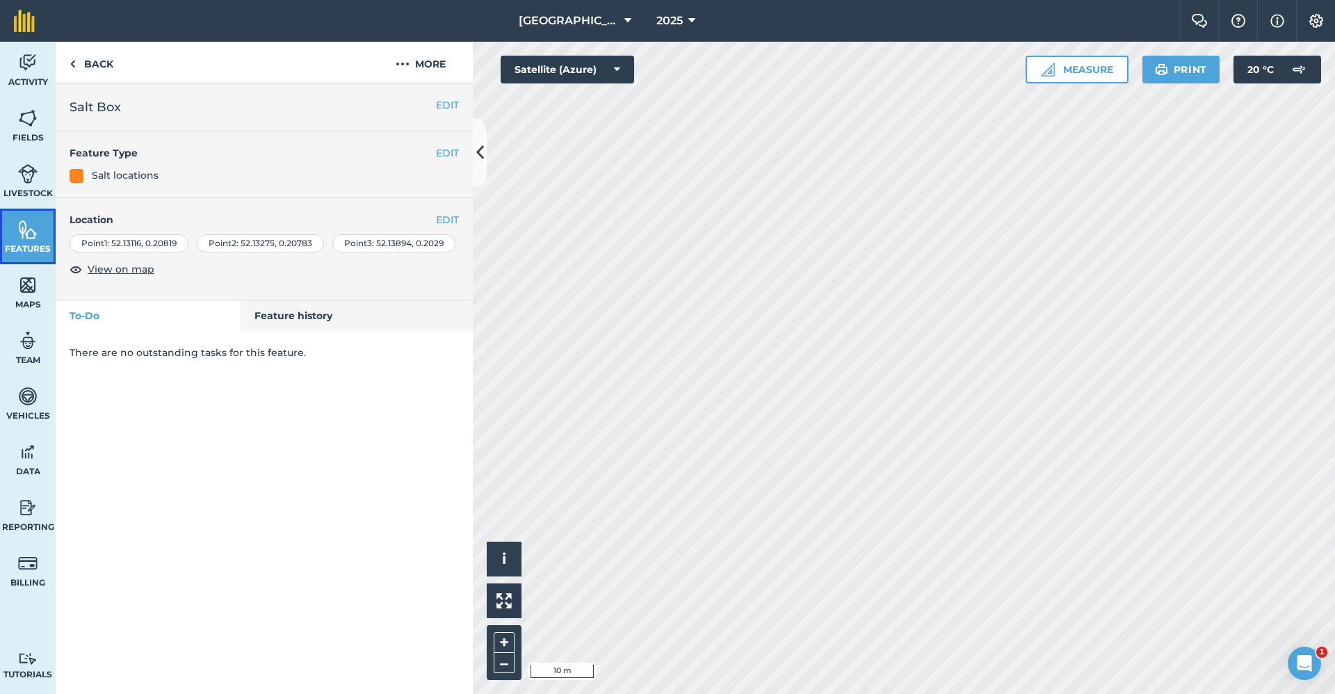
click at [27, 236] on img at bounding box center [27, 229] width 19 height 21
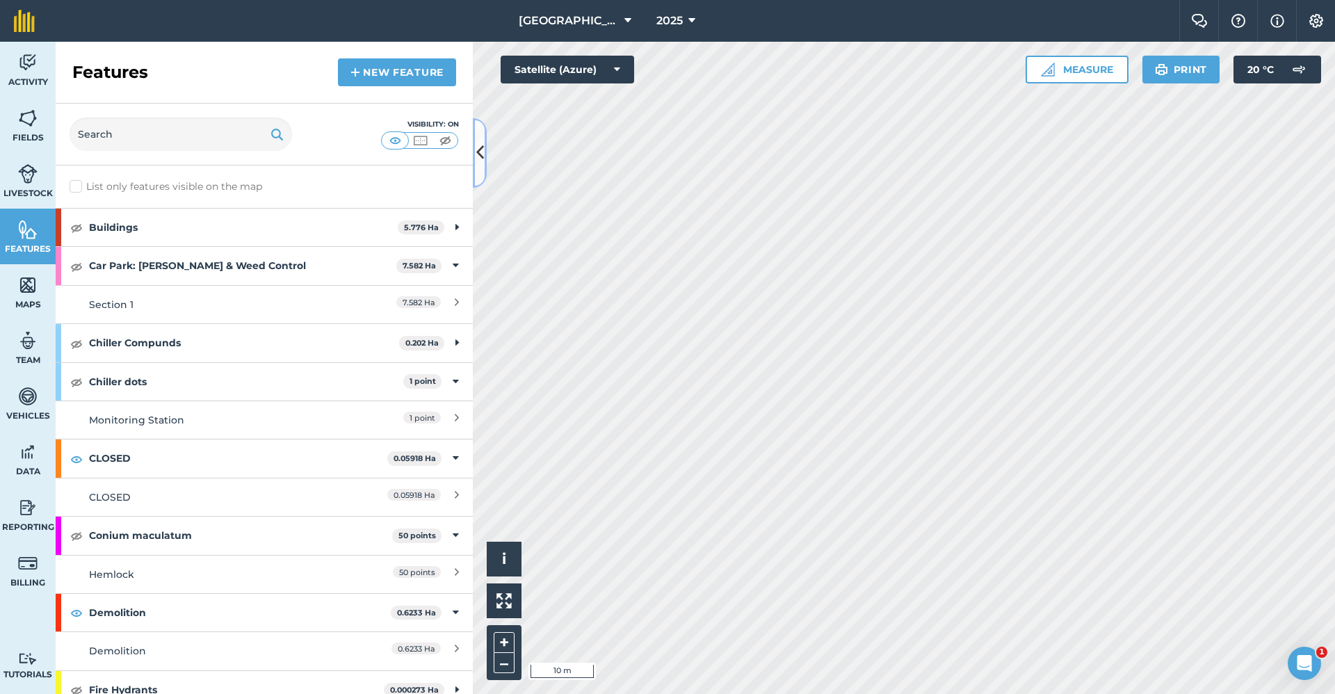
click at [478, 152] on icon at bounding box center [480, 152] width 8 height 24
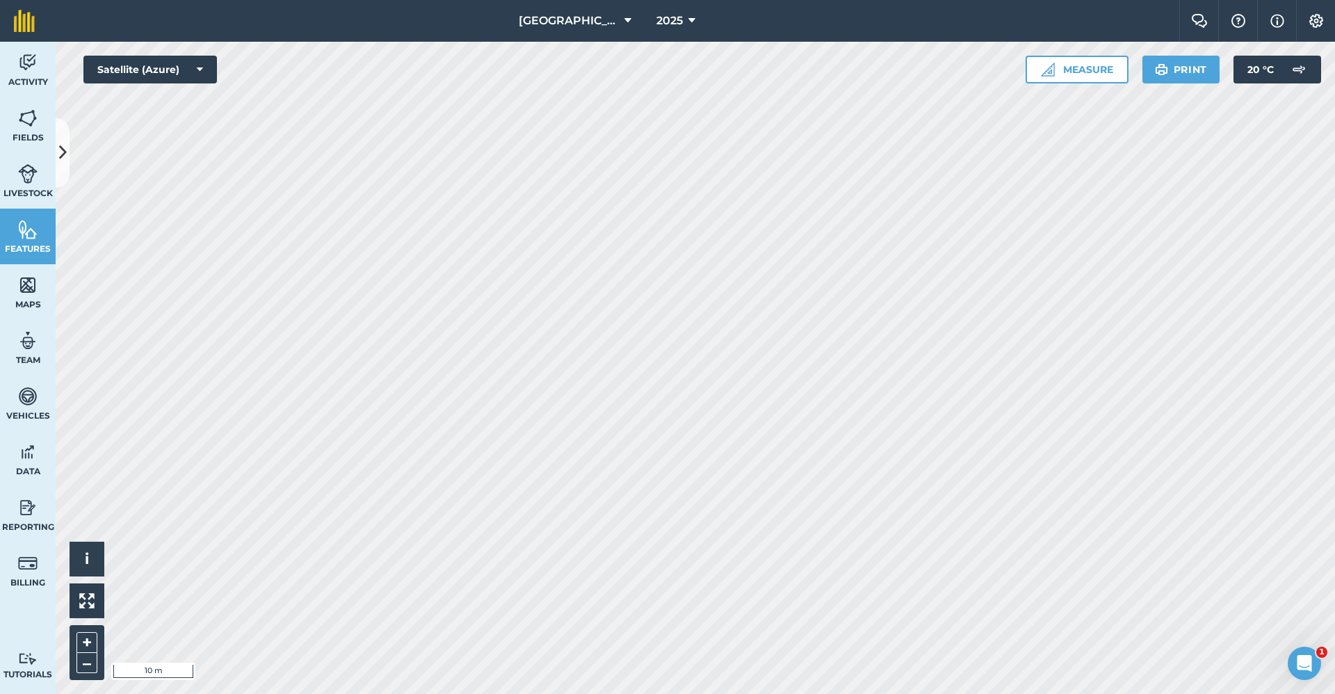
click at [820, 693] on html "Babraham Research Campus (Gardens) 2025 Farm Chat Help Info Settings Babraham R…" at bounding box center [667, 347] width 1335 height 694
click at [32, 115] on img at bounding box center [27, 118] width 19 height 21
click at [60, 143] on icon at bounding box center [63, 152] width 8 height 24
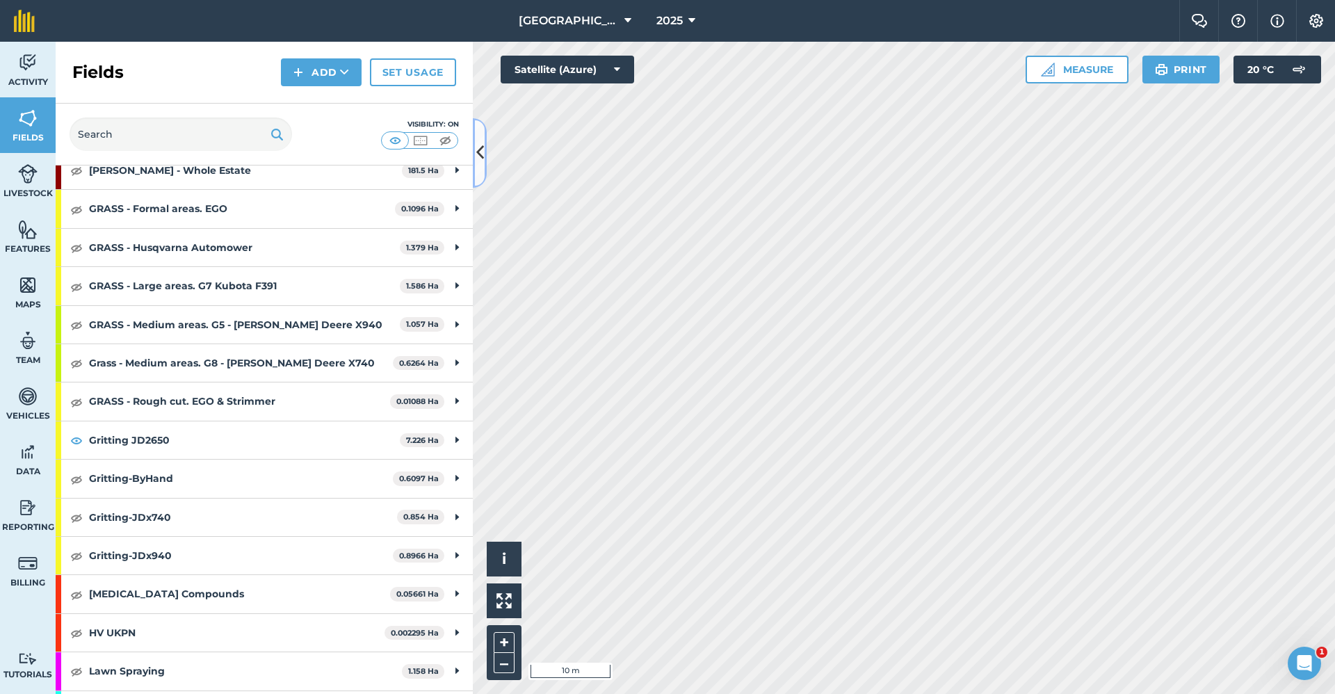
scroll to position [834, 0]
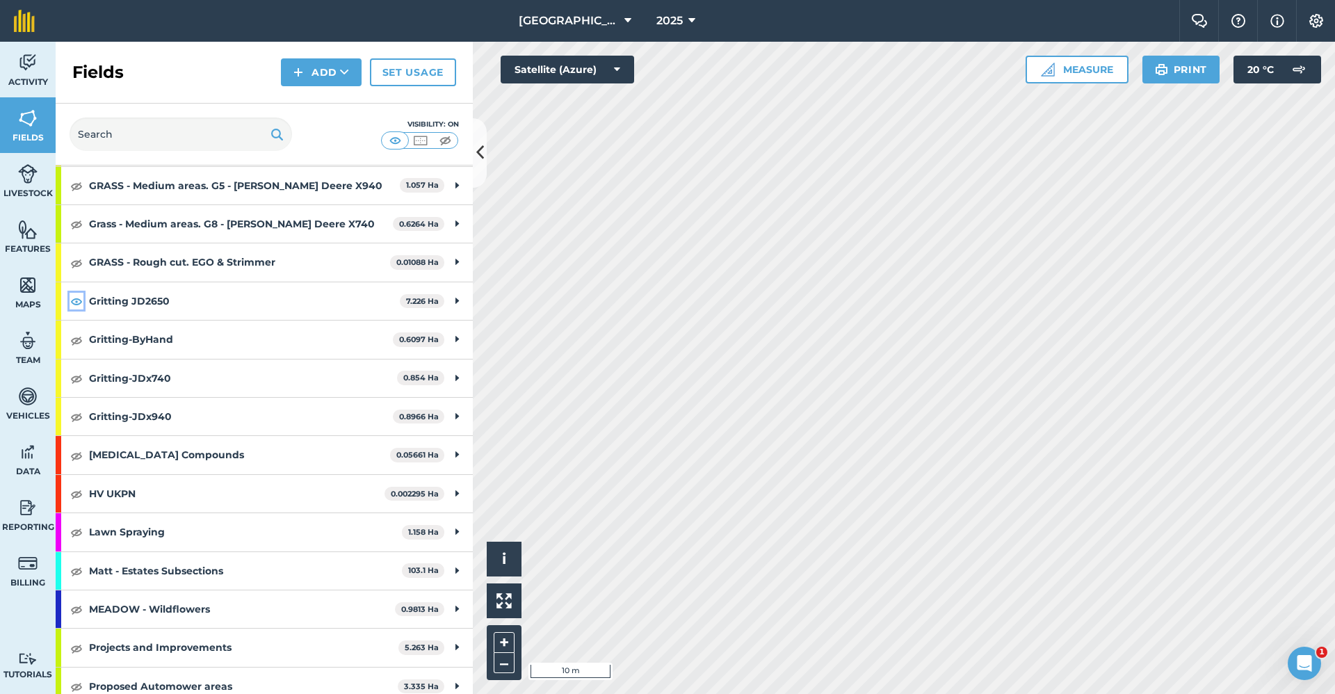
click at [76, 303] on img at bounding box center [76, 301] width 13 height 17
click at [75, 345] on img at bounding box center [76, 340] width 13 height 17
click at [79, 376] on img at bounding box center [76, 378] width 13 height 17
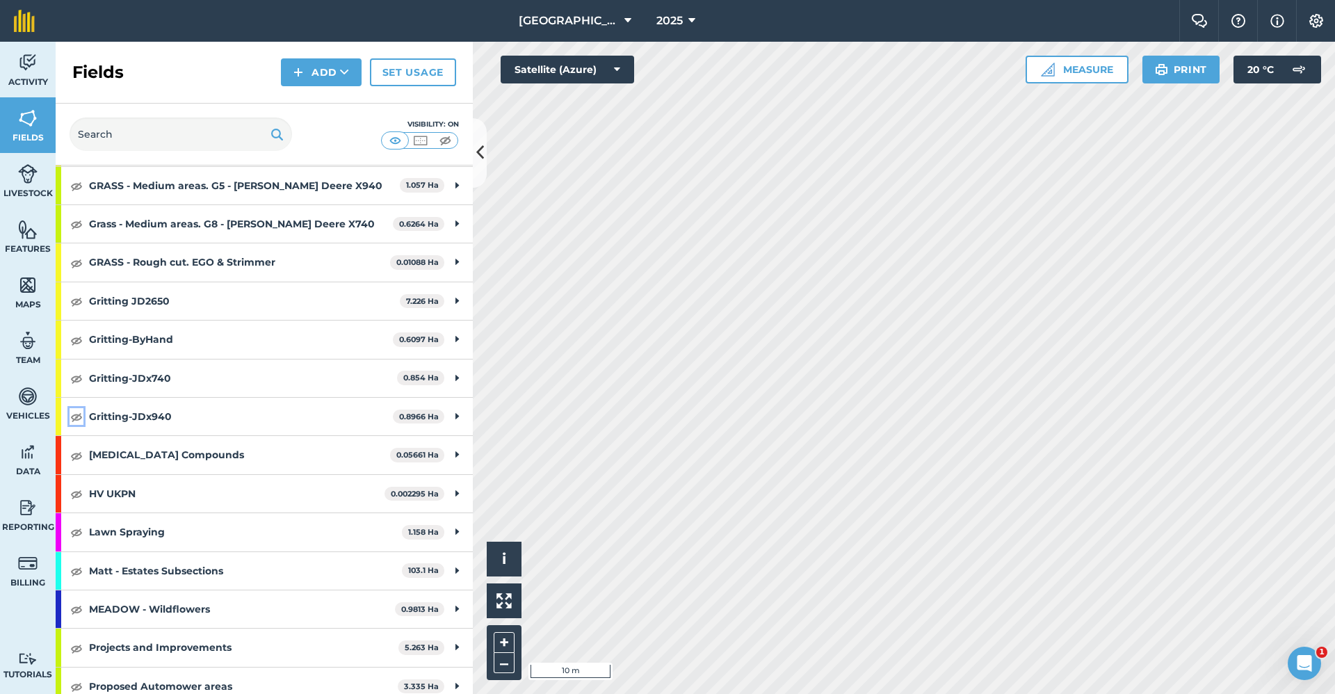
click at [75, 424] on img at bounding box center [76, 416] width 13 height 17
click at [480, 164] on icon at bounding box center [480, 152] width 8 height 24
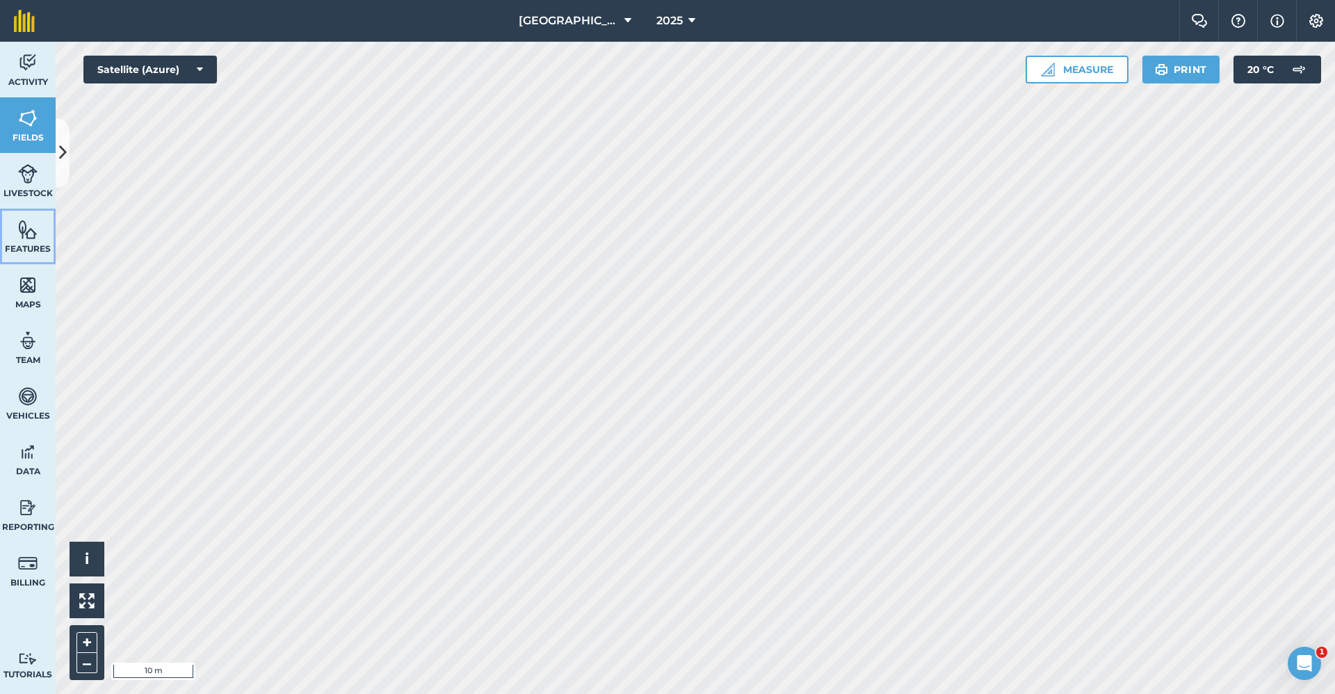
click at [26, 243] on span "Features" at bounding box center [28, 248] width 56 height 11
click at [62, 161] on icon at bounding box center [63, 152] width 8 height 24
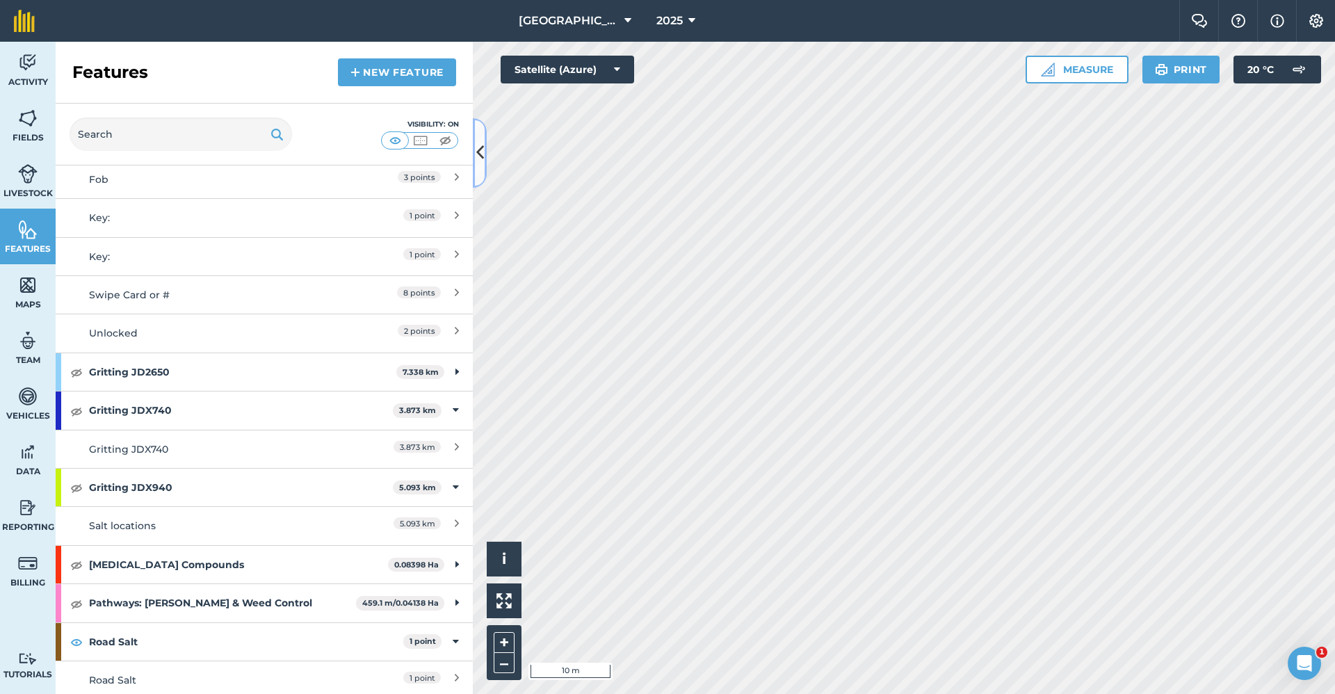
scroll to position [904, 0]
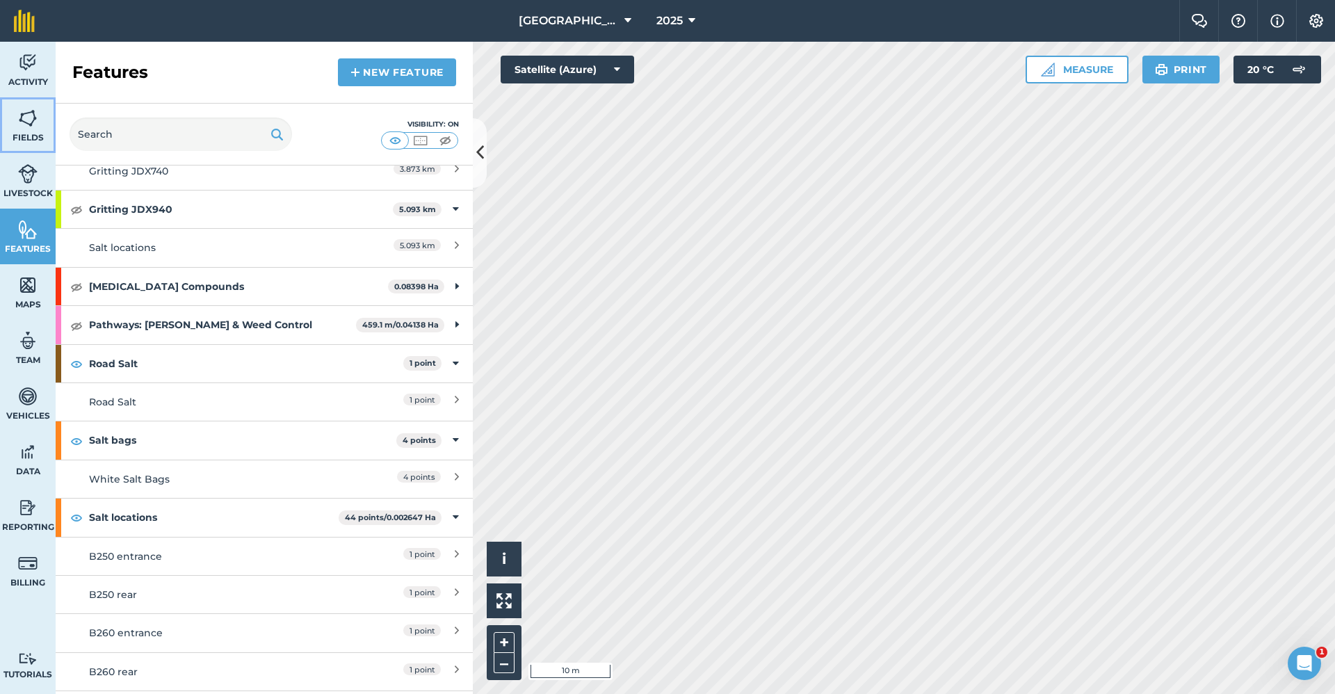
click at [28, 133] on span "Fields" at bounding box center [28, 137] width 56 height 11
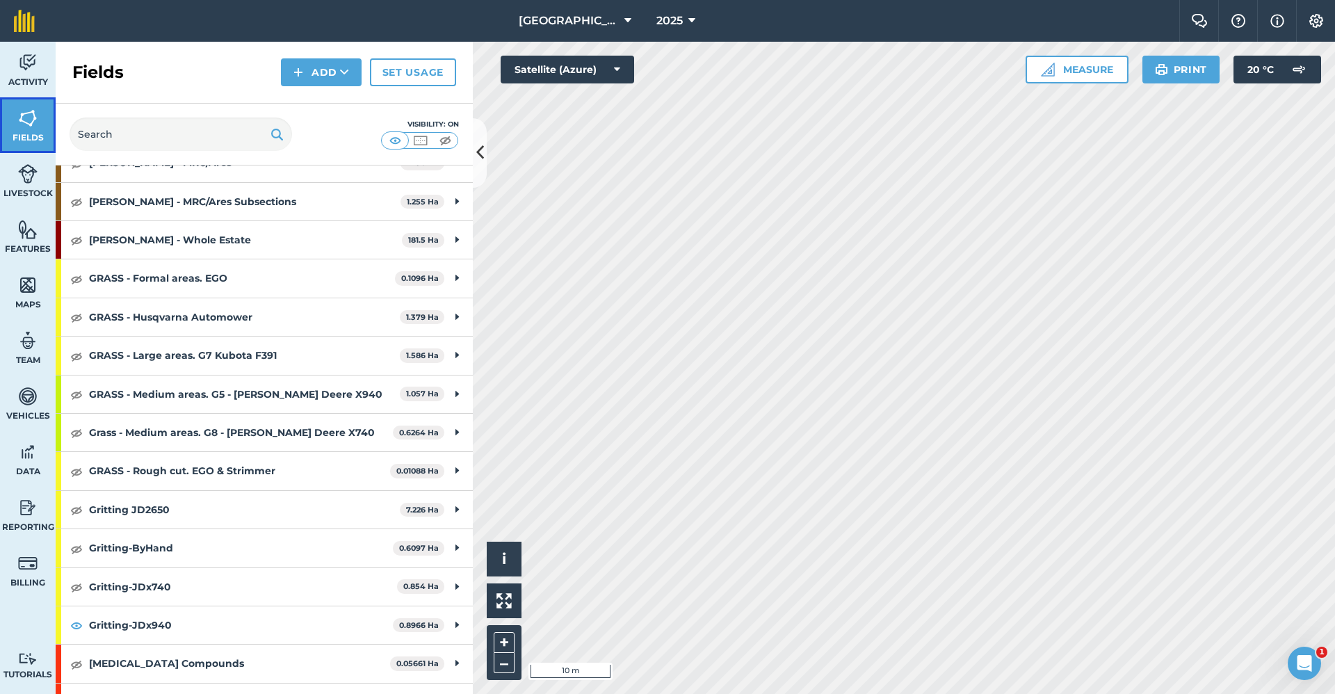
scroll to position [904, 0]
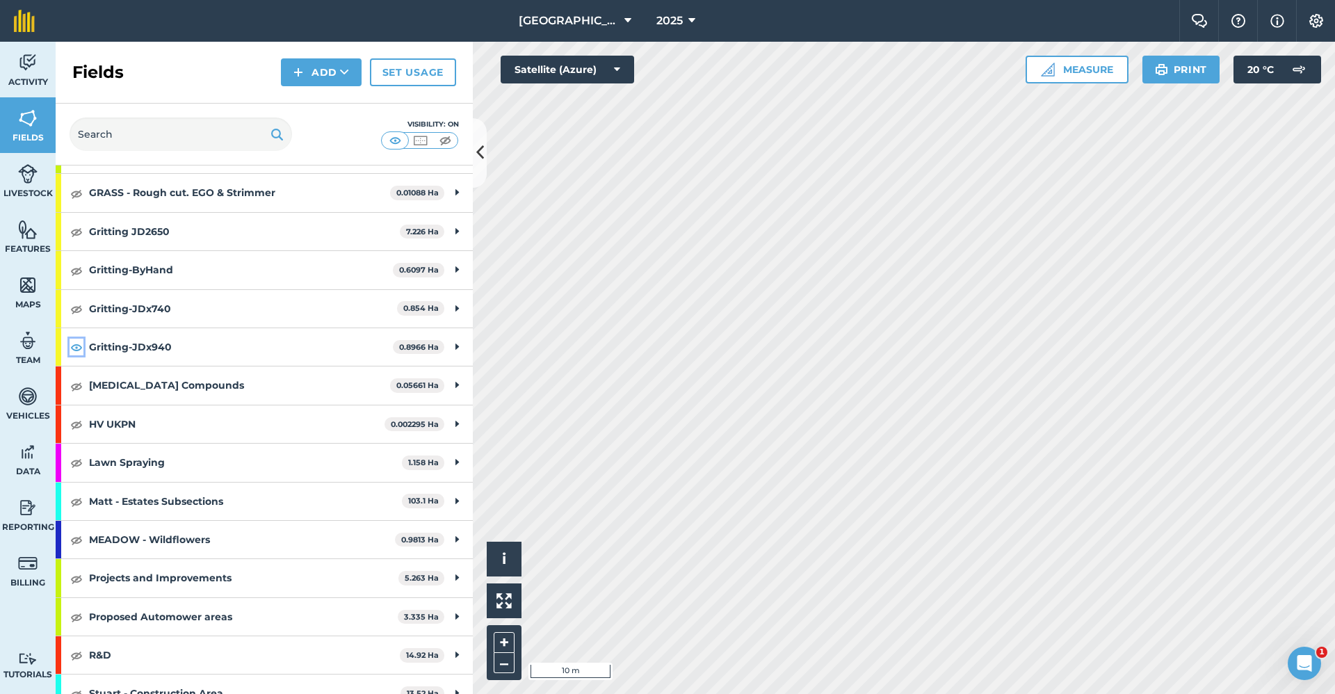
click at [72, 348] on img at bounding box center [76, 347] width 13 height 17
click at [77, 307] on img at bounding box center [76, 308] width 13 height 17
click at [79, 271] on img at bounding box center [76, 270] width 13 height 17
click at [25, 243] on span "Features" at bounding box center [28, 248] width 56 height 11
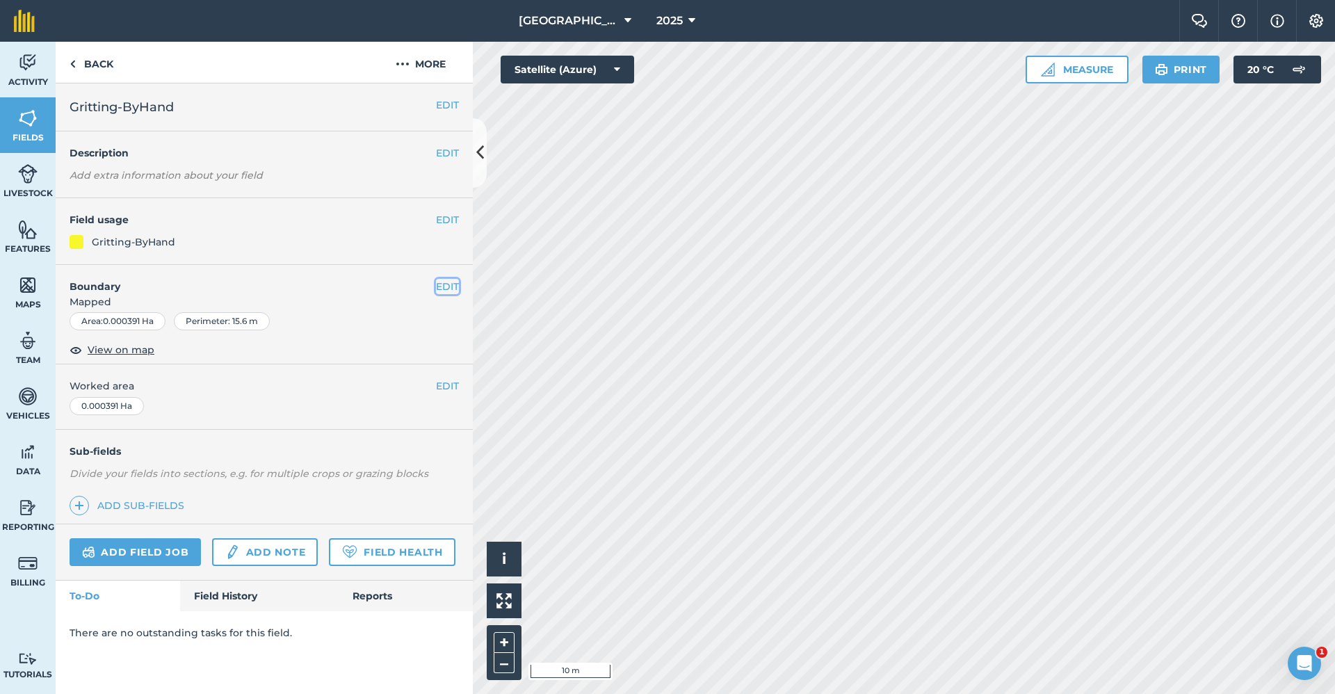
click at [444, 286] on button "EDIT" at bounding box center [447, 286] width 23 height 15
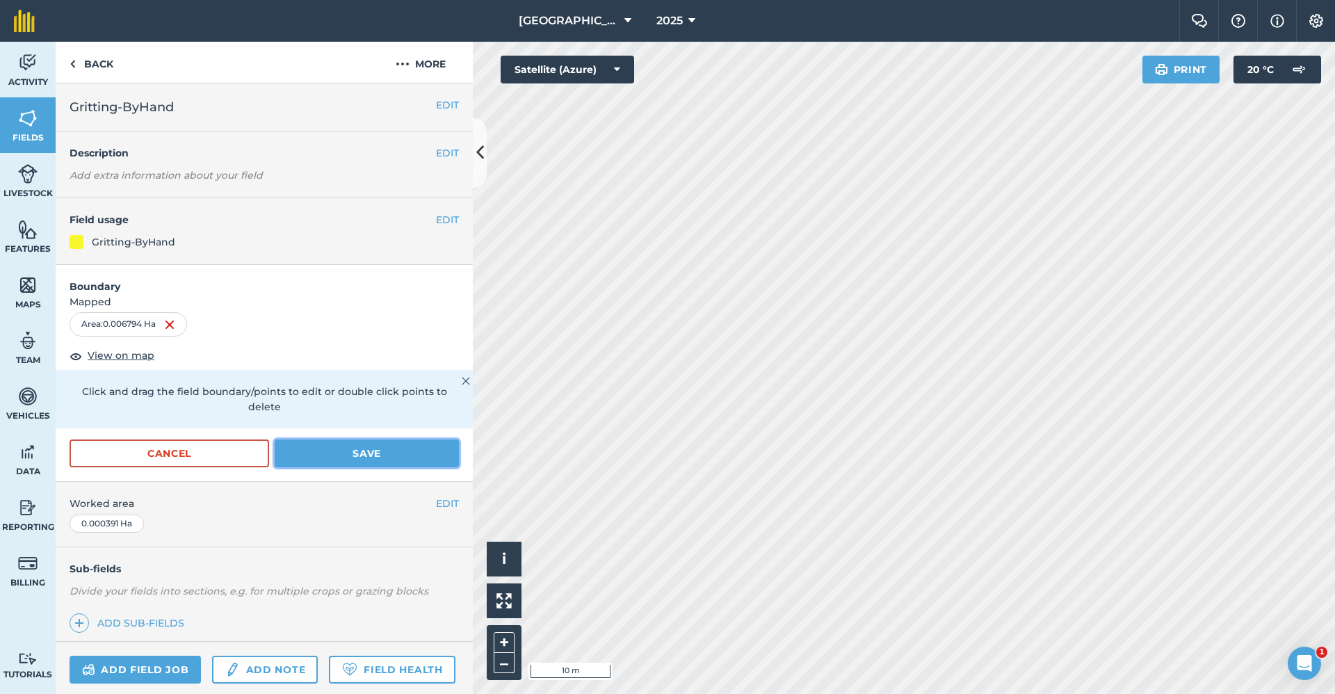
click at [322, 441] on button "Save" at bounding box center [367, 453] width 184 height 28
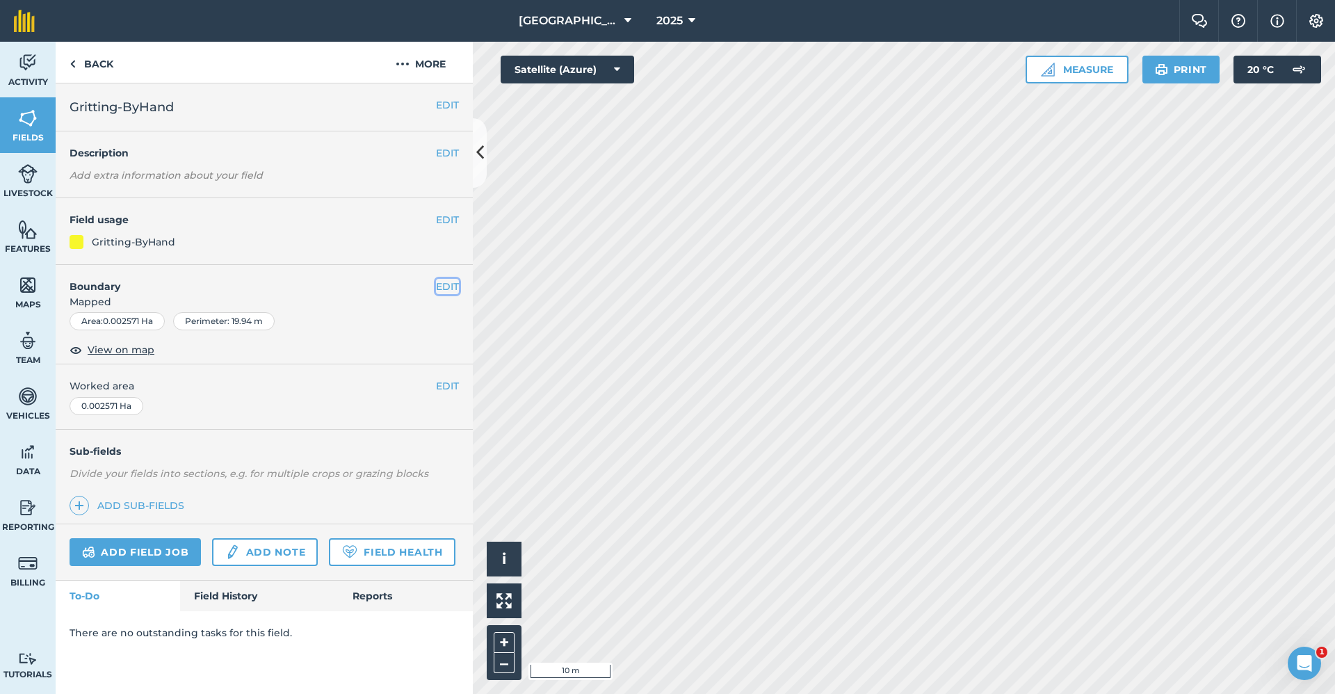
click at [451, 293] on button "EDIT" at bounding box center [447, 286] width 23 height 15
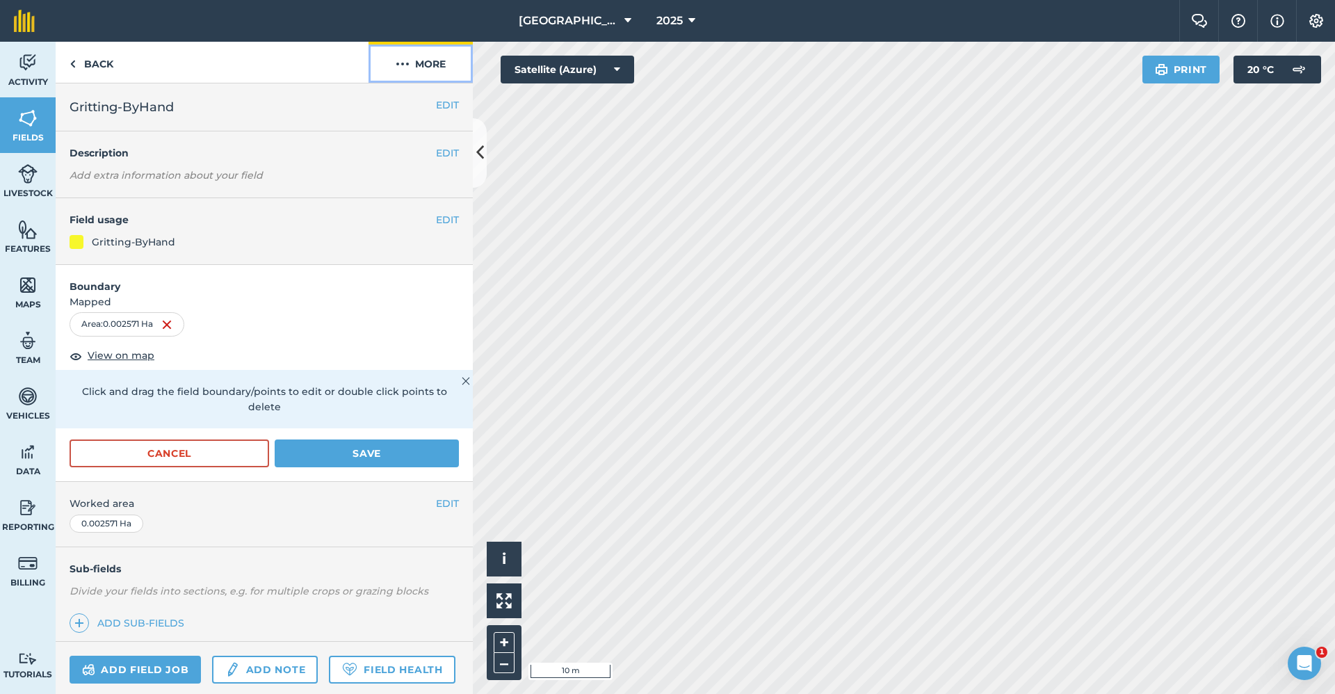
click at [434, 67] on button "More" at bounding box center [420, 62] width 104 height 41
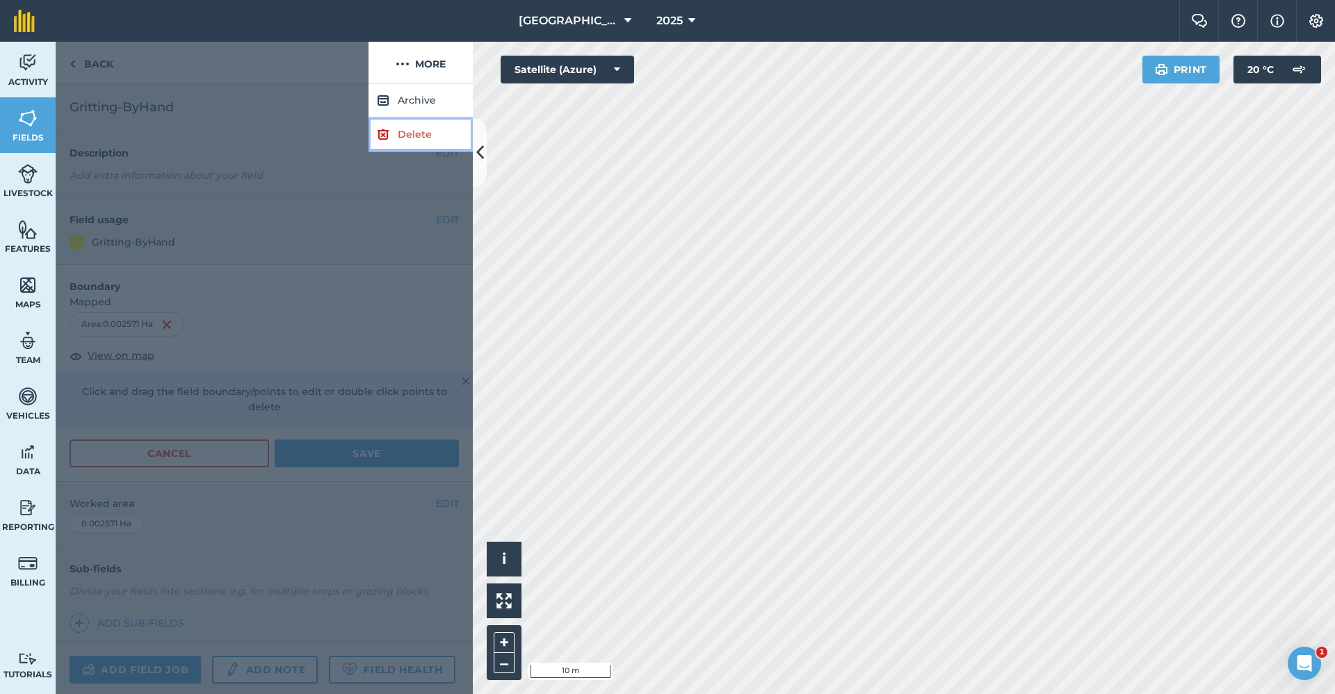
click at [430, 133] on link "Delete" at bounding box center [420, 134] width 104 height 34
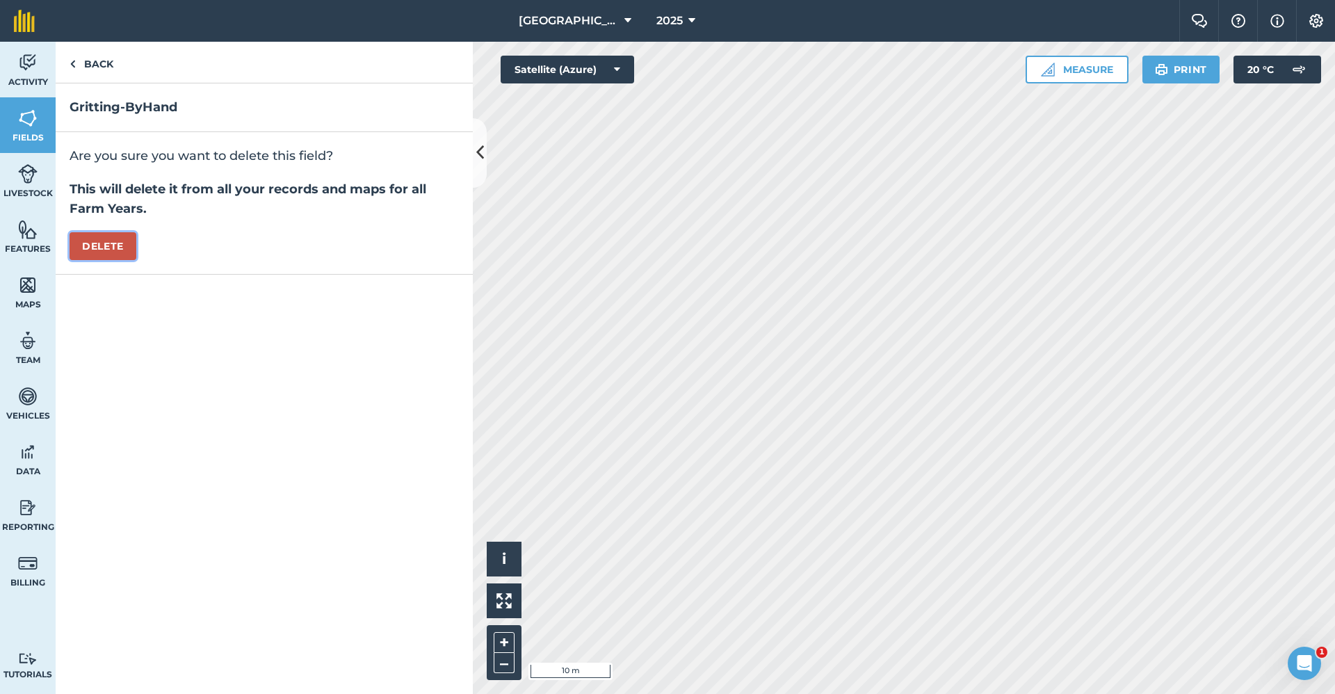
click at [112, 246] on button "Delete" at bounding box center [103, 246] width 67 height 28
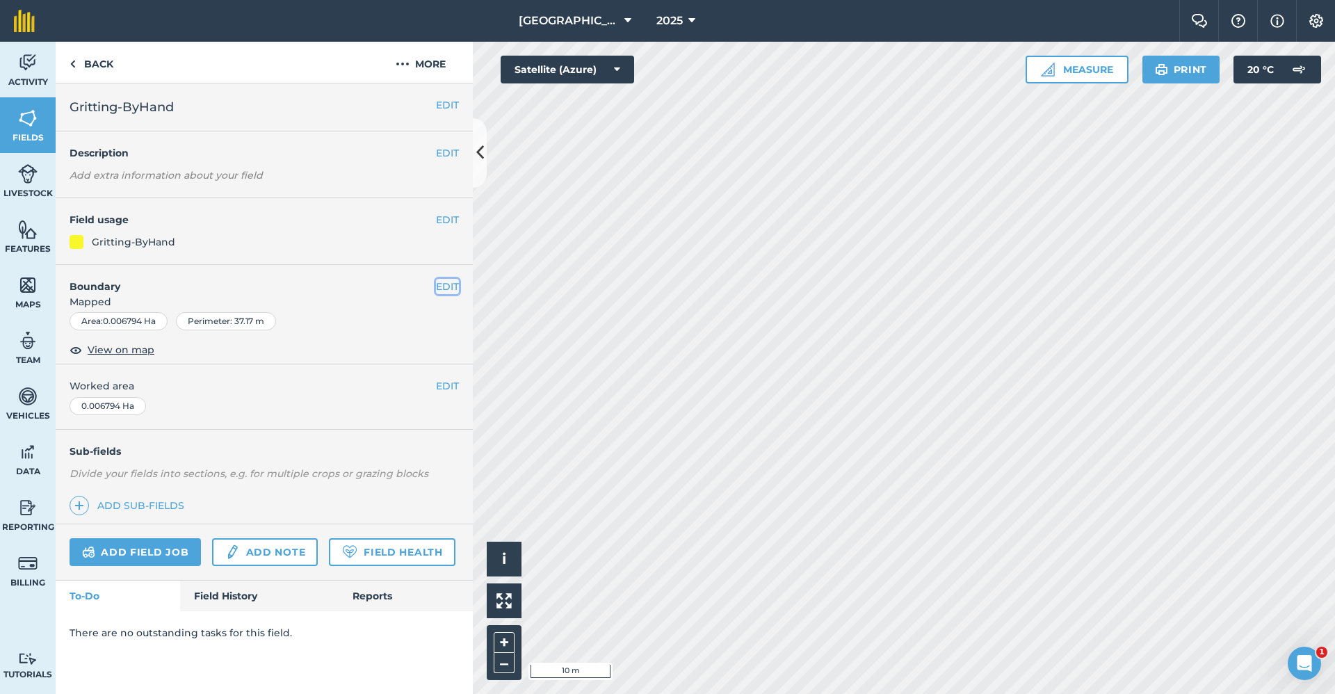
click at [452, 291] on button "EDIT" at bounding box center [447, 286] width 23 height 15
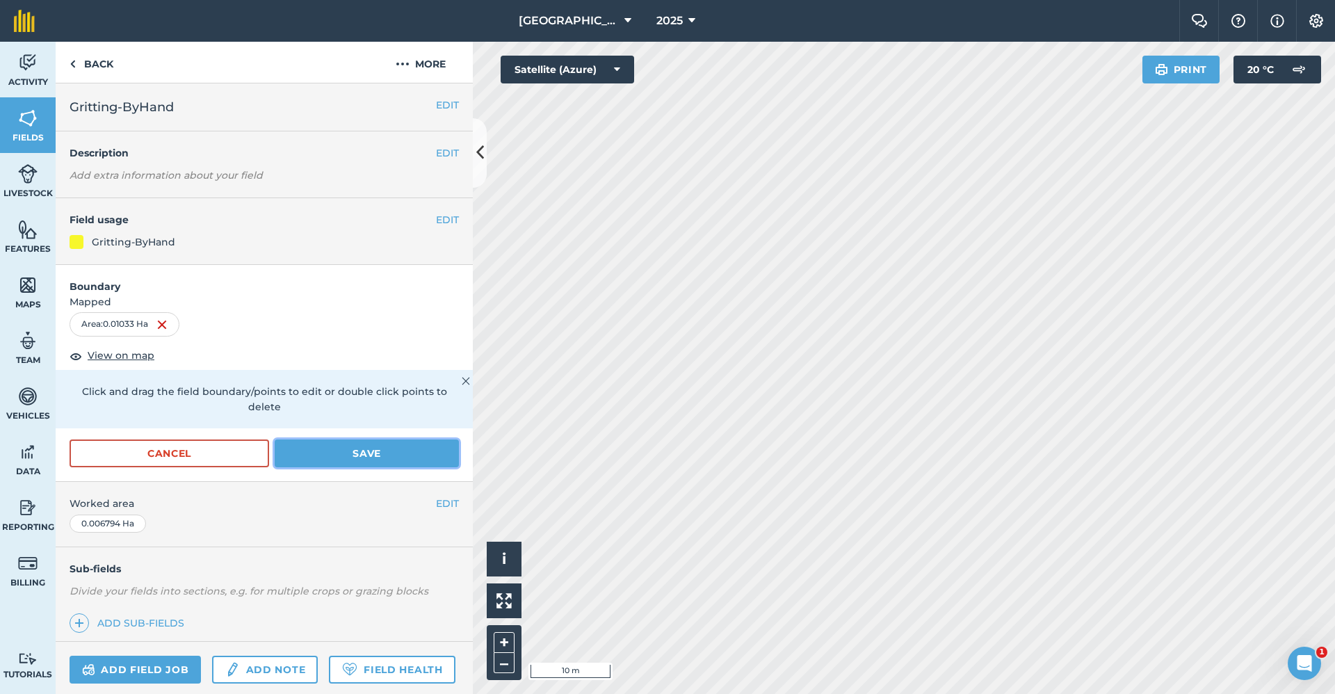
click at [354, 459] on button "Save" at bounding box center [367, 453] width 184 height 28
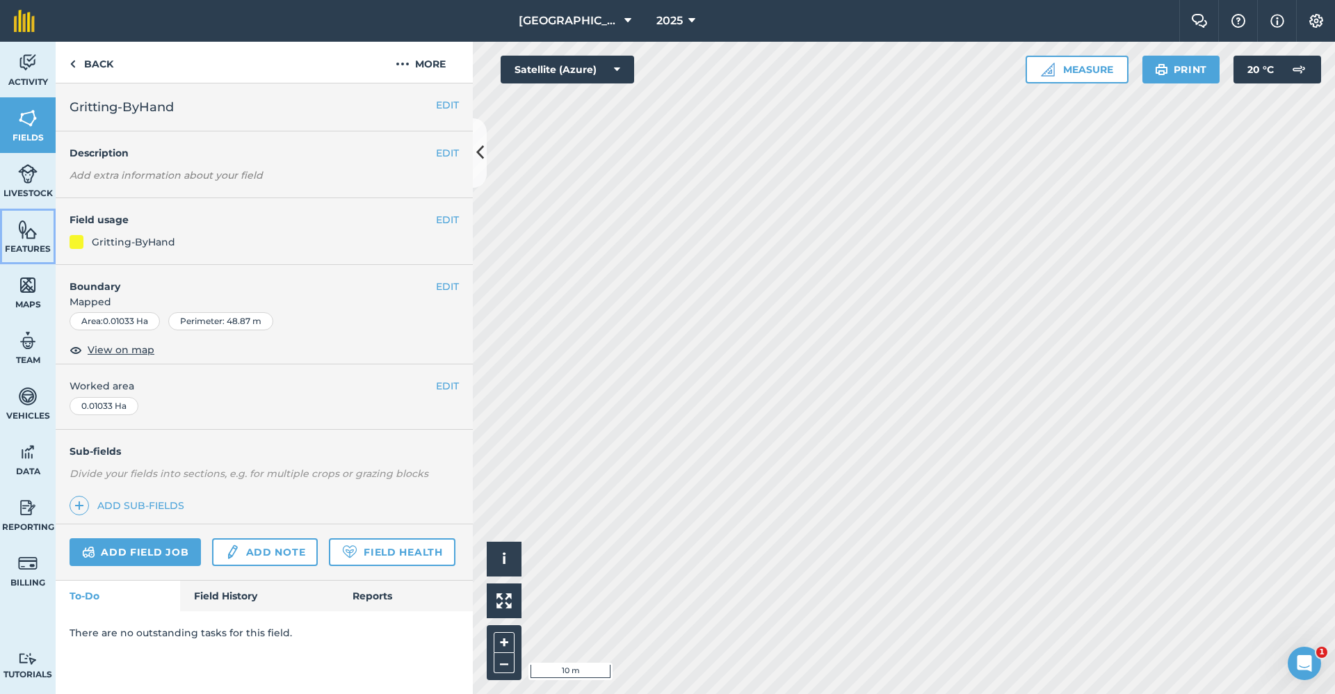
click at [42, 235] on link "Features" at bounding box center [28, 237] width 56 height 56
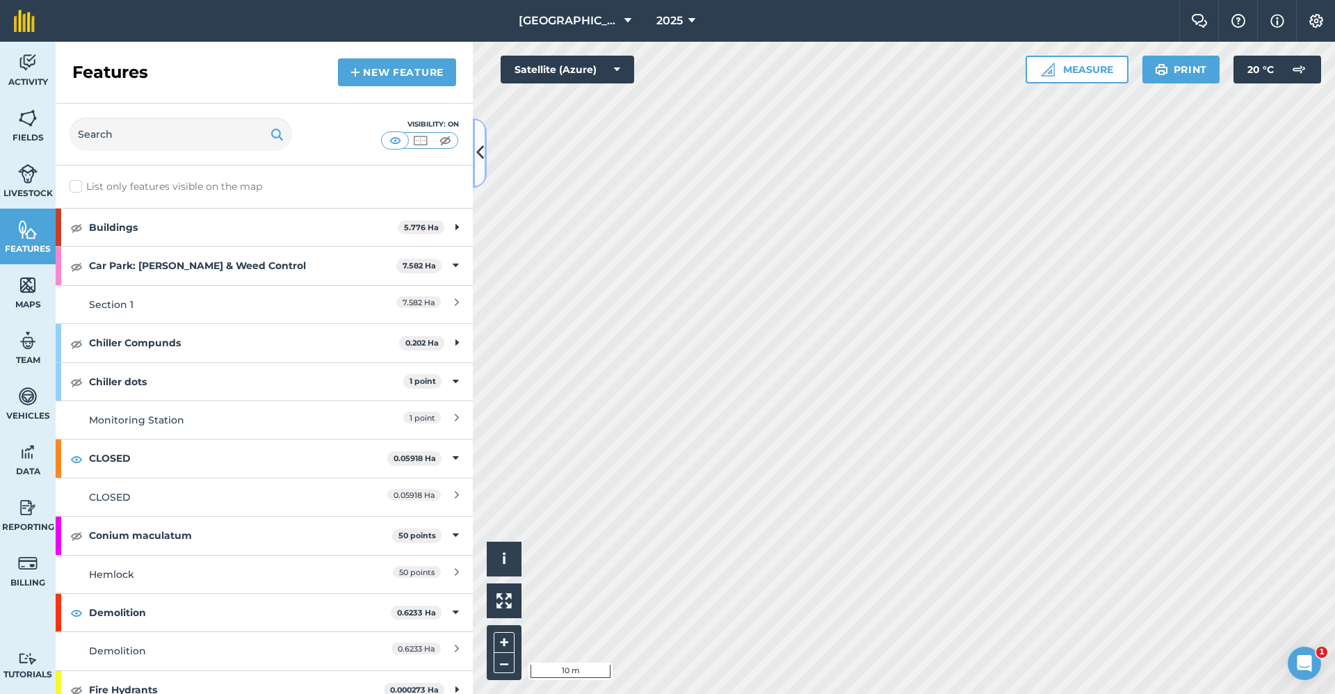
click at [483, 162] on icon at bounding box center [480, 152] width 8 height 24
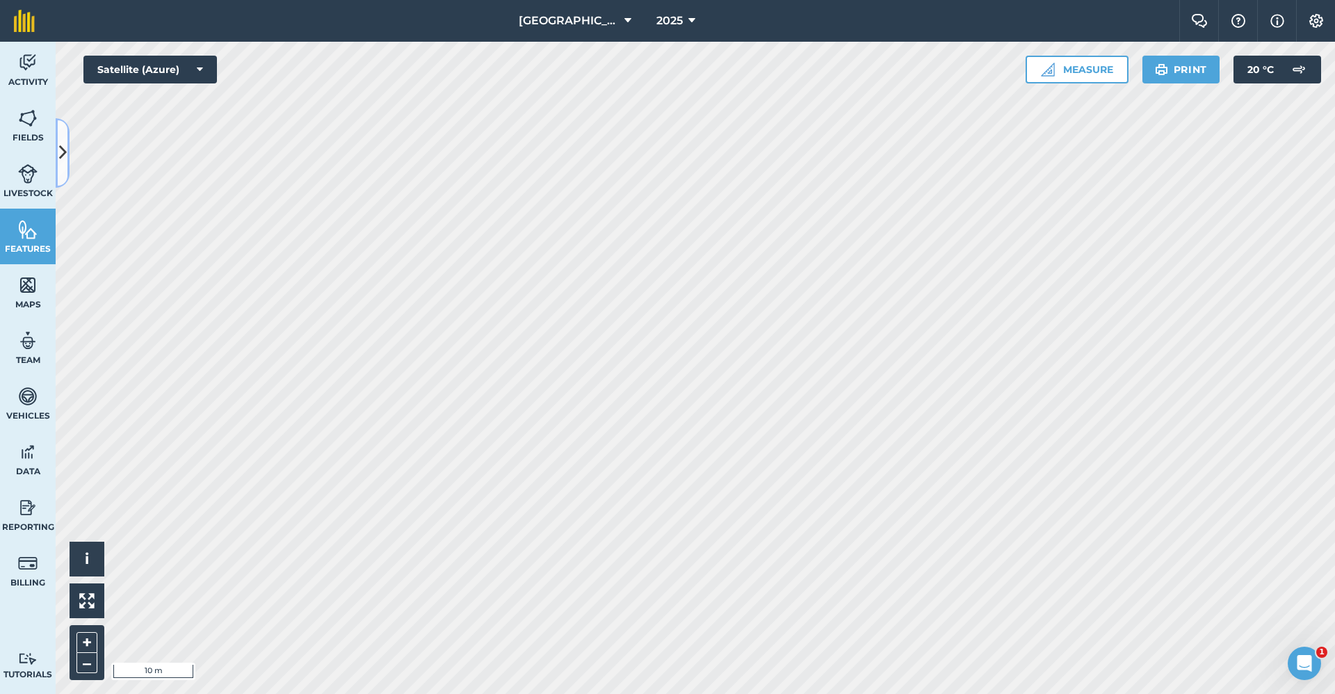
click at [62, 154] on icon at bounding box center [63, 152] width 8 height 24
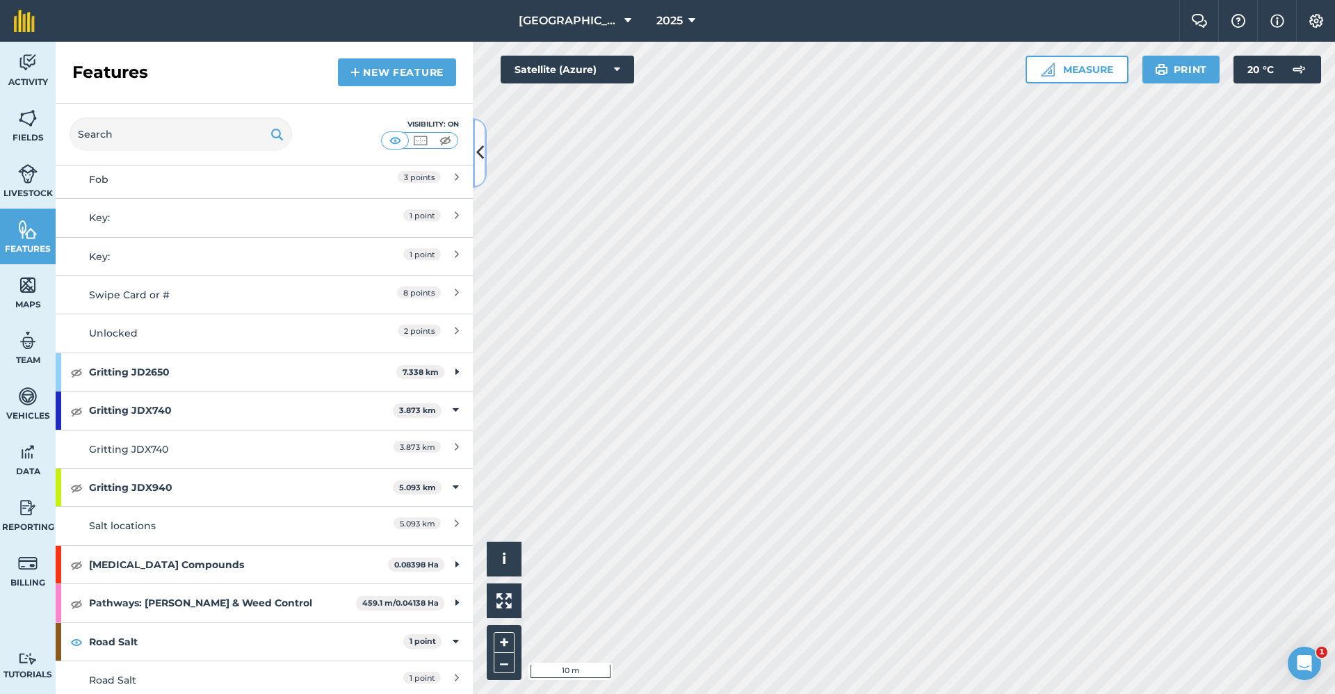
scroll to position [765, 0]
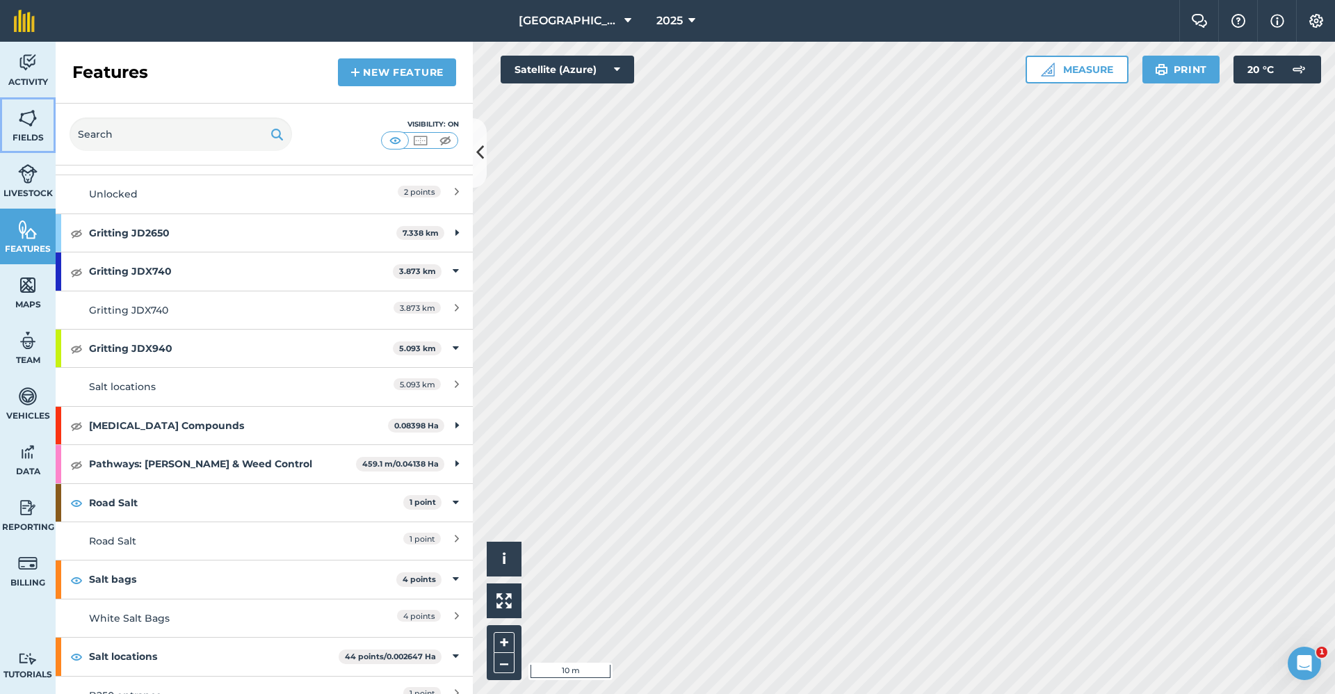
click at [41, 127] on link "Fields" at bounding box center [28, 125] width 56 height 56
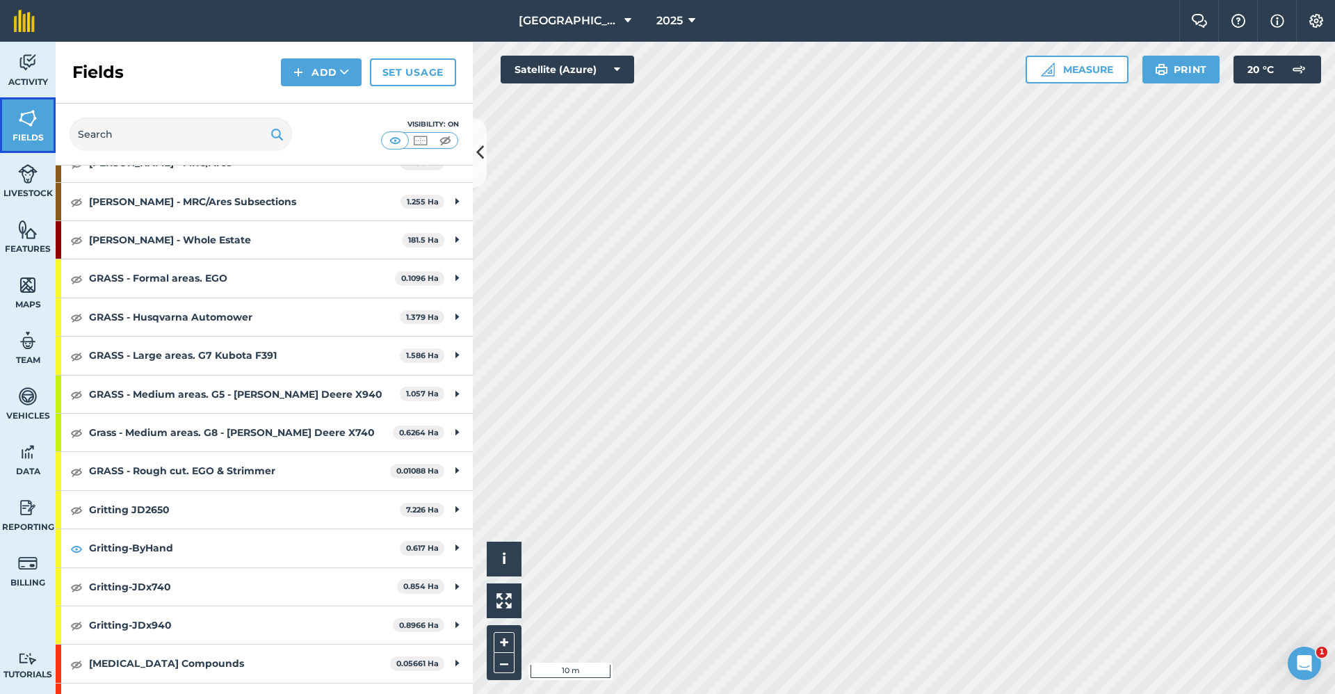
scroll to position [765, 0]
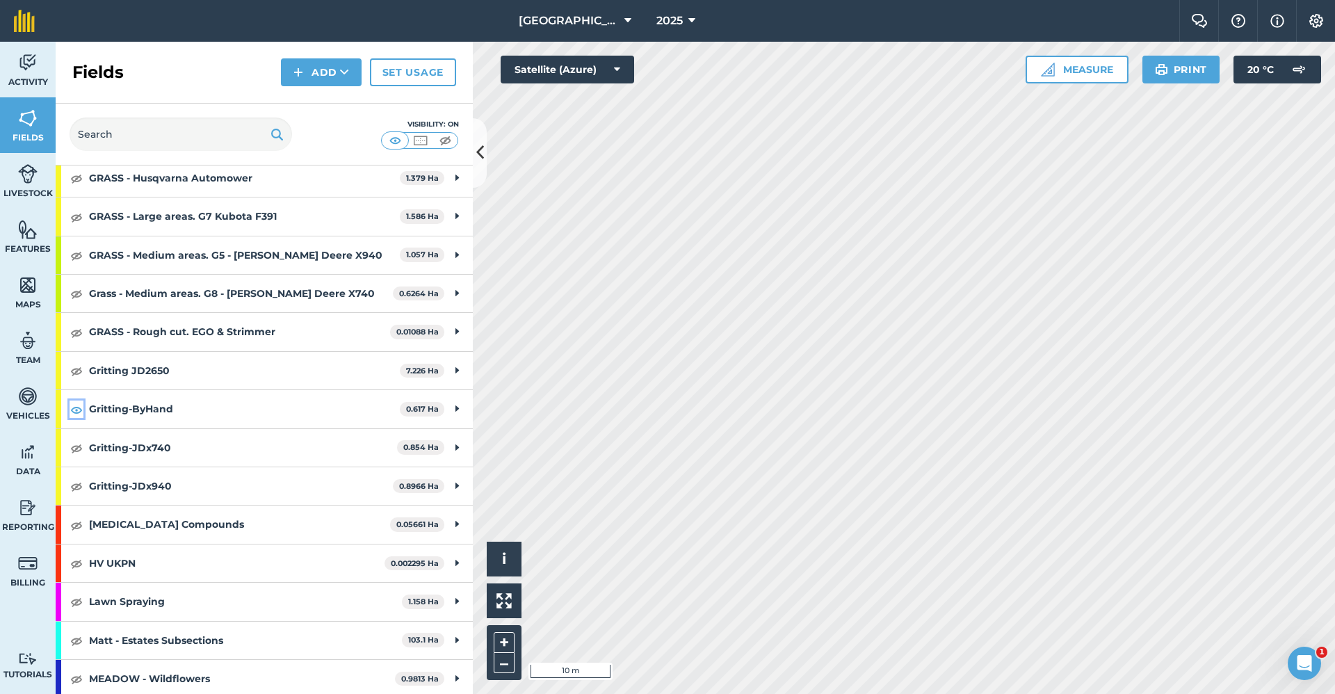
click at [76, 409] on img at bounding box center [76, 409] width 13 height 17
click at [76, 371] on img at bounding box center [76, 370] width 13 height 17
click at [478, 161] on icon at bounding box center [480, 152] width 8 height 24
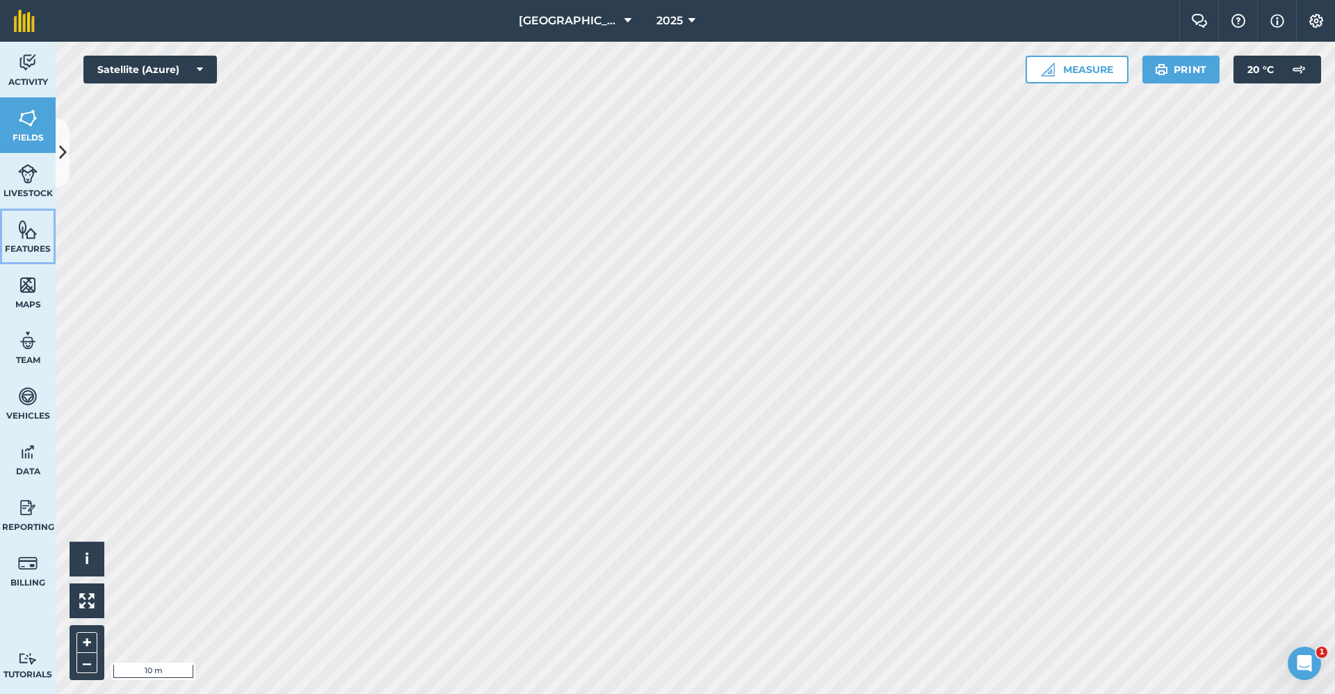
click at [26, 229] on img at bounding box center [27, 229] width 19 height 21
click at [29, 111] on img at bounding box center [27, 118] width 19 height 21
click at [31, 221] on img at bounding box center [27, 229] width 19 height 21
click at [64, 152] on icon at bounding box center [63, 152] width 8 height 24
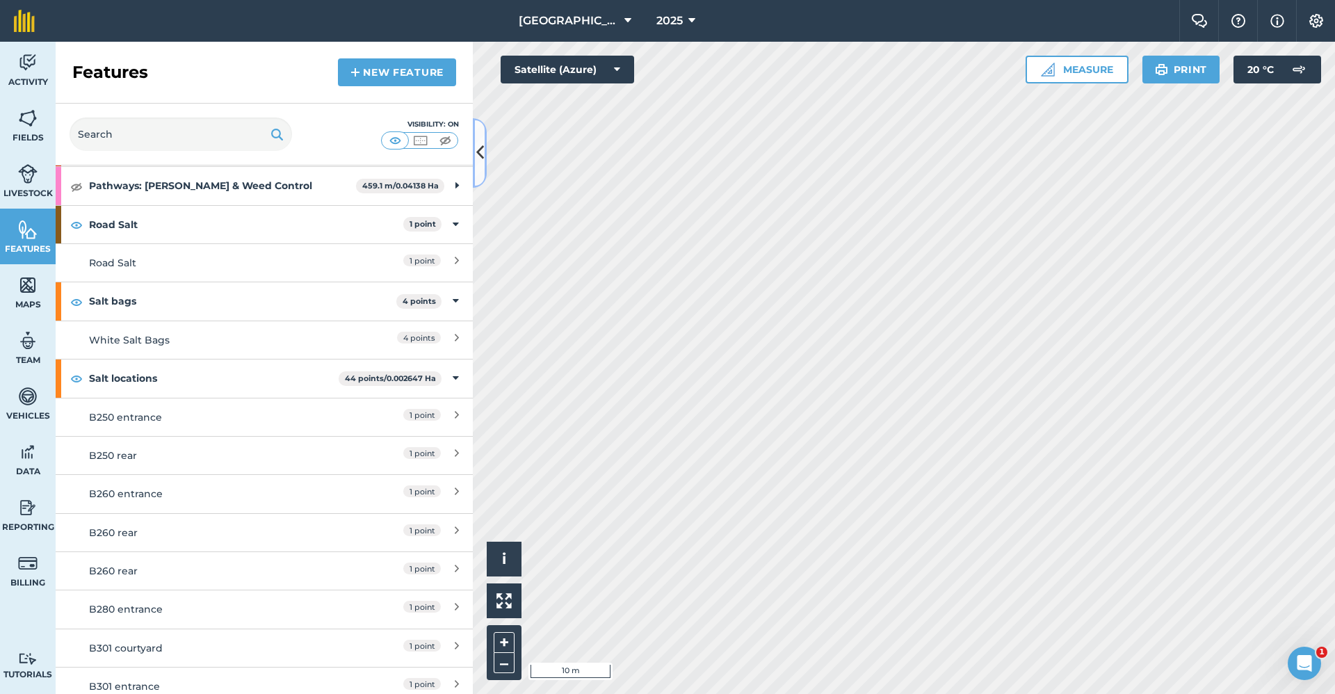
scroll to position [973, 0]
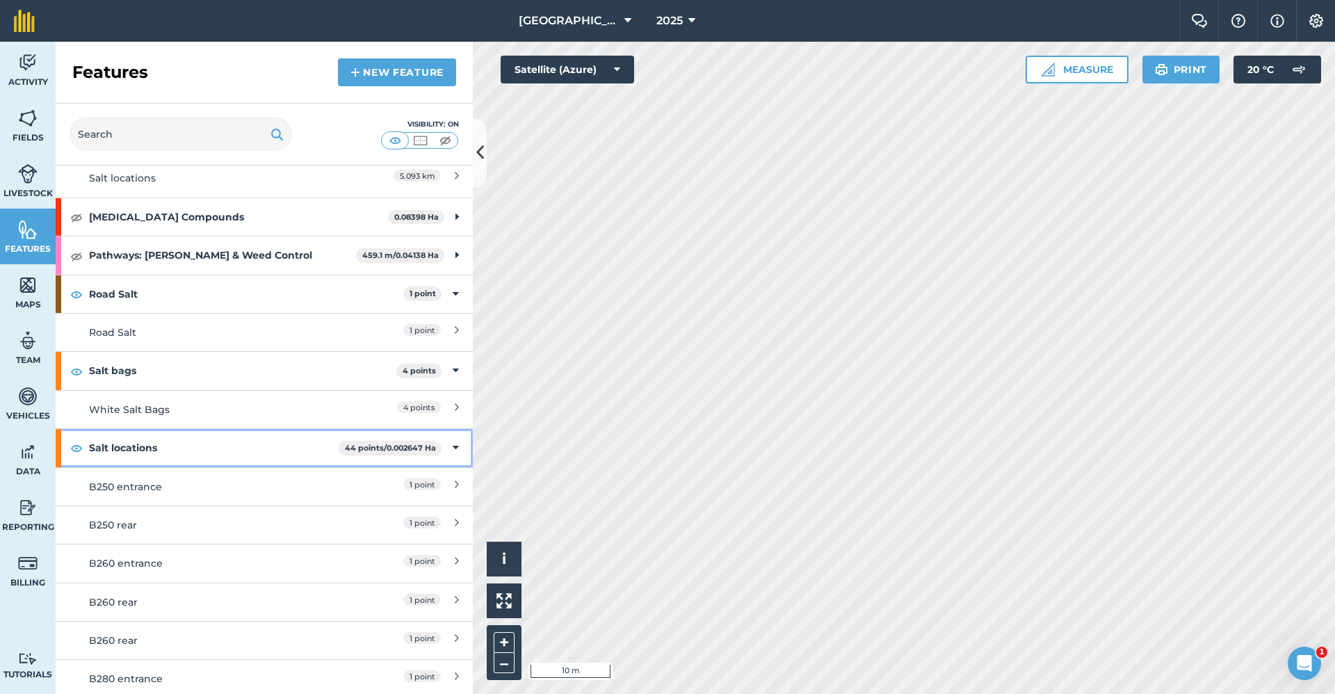
click at [452, 448] on icon at bounding box center [455, 447] width 6 height 15
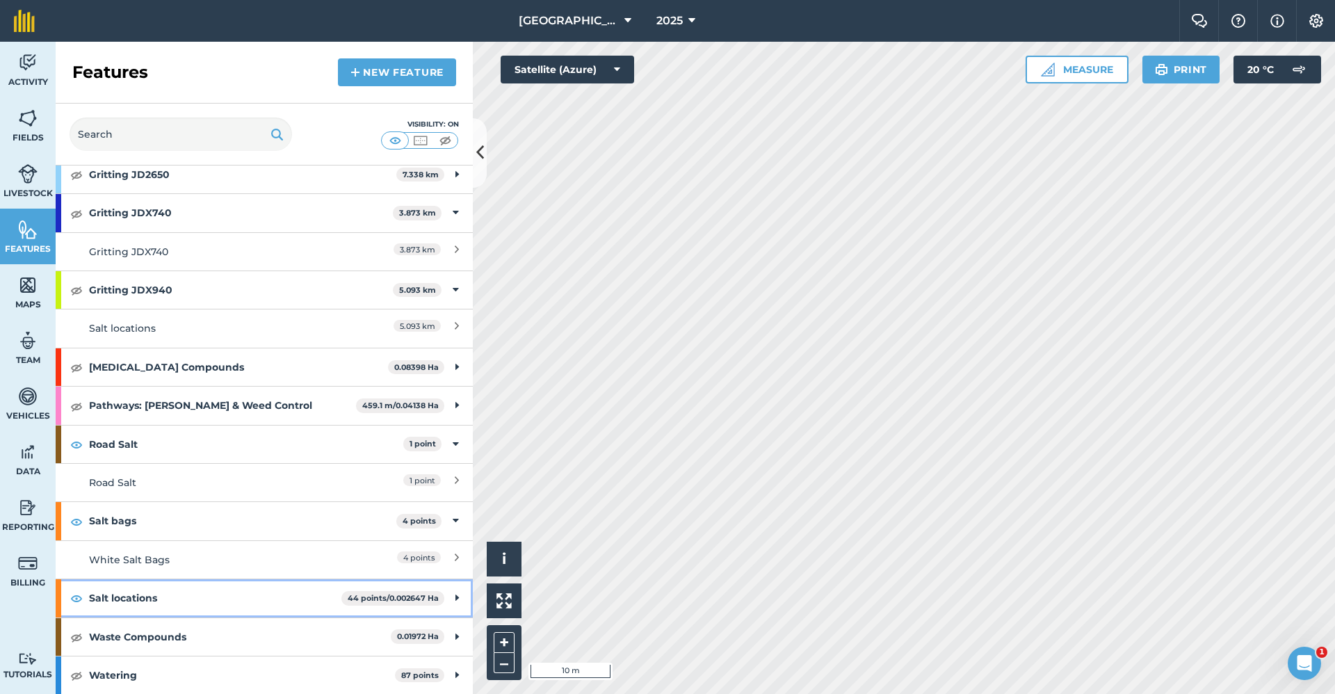
scroll to position [823, 0]
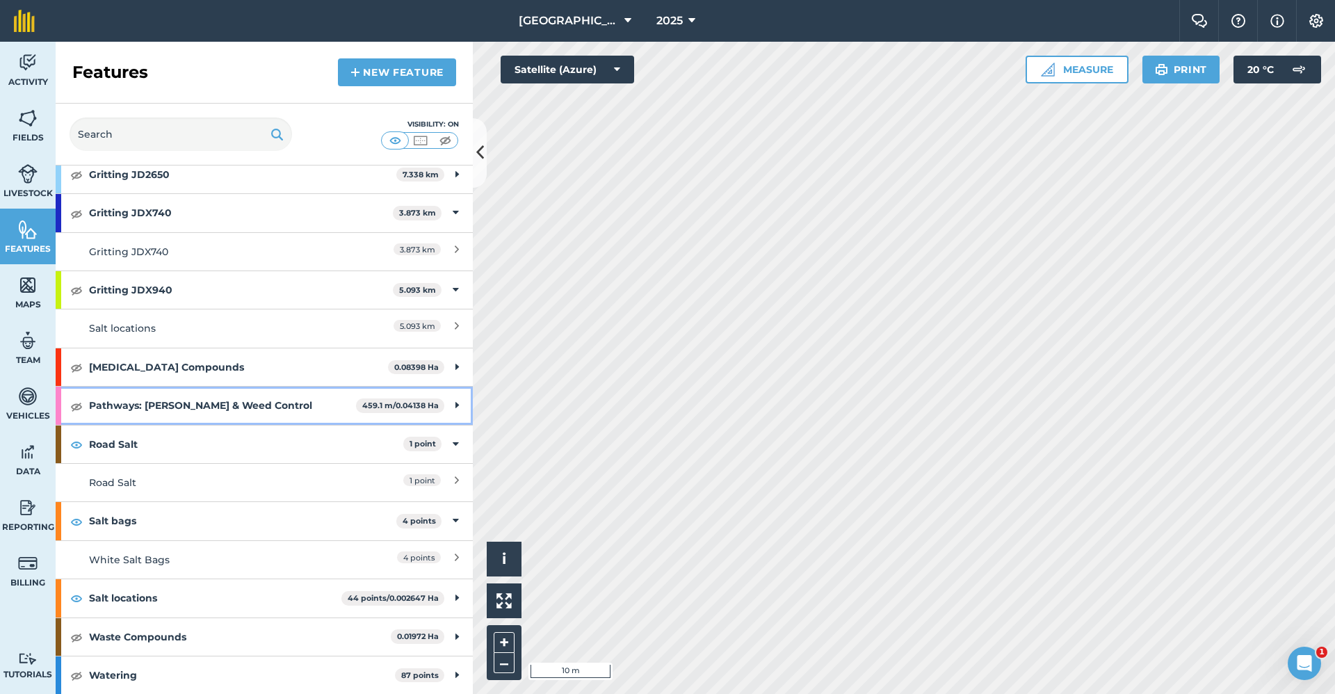
click at [455, 407] on icon at bounding box center [456, 405] width 3 height 15
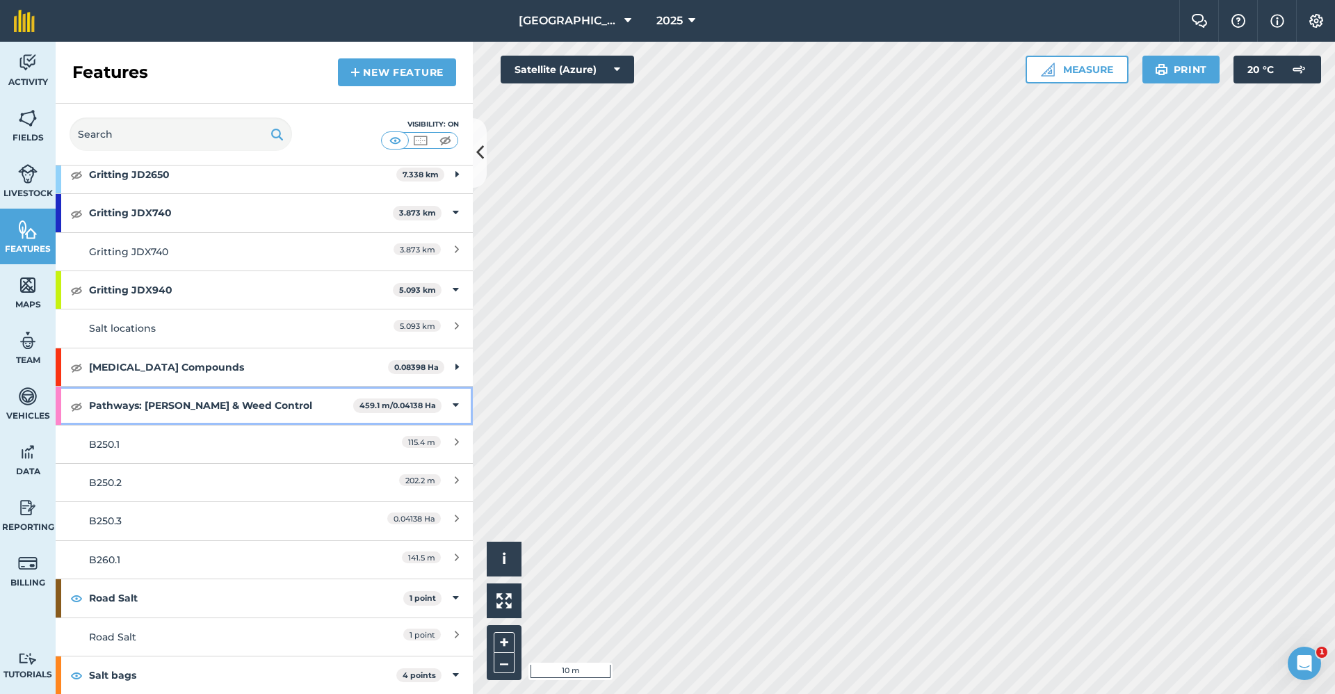
click at [452, 407] on icon at bounding box center [455, 405] width 6 height 15
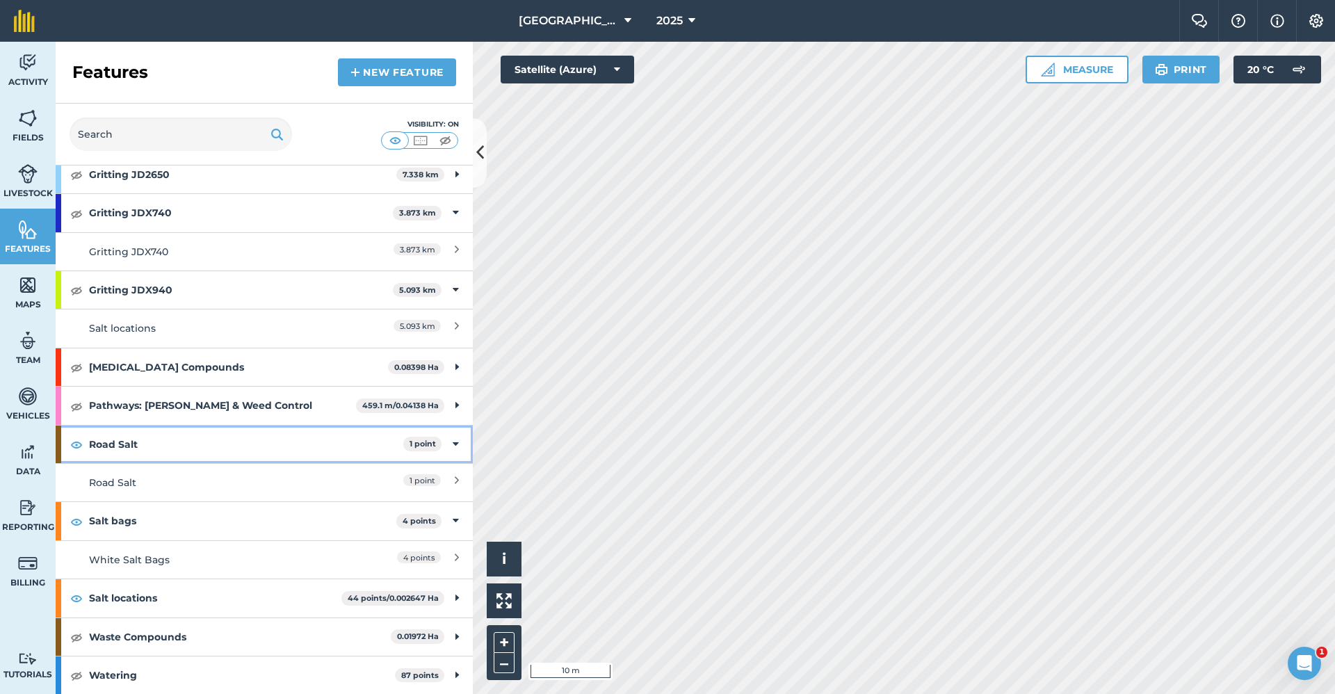
click at [452, 446] on icon at bounding box center [455, 444] width 6 height 15
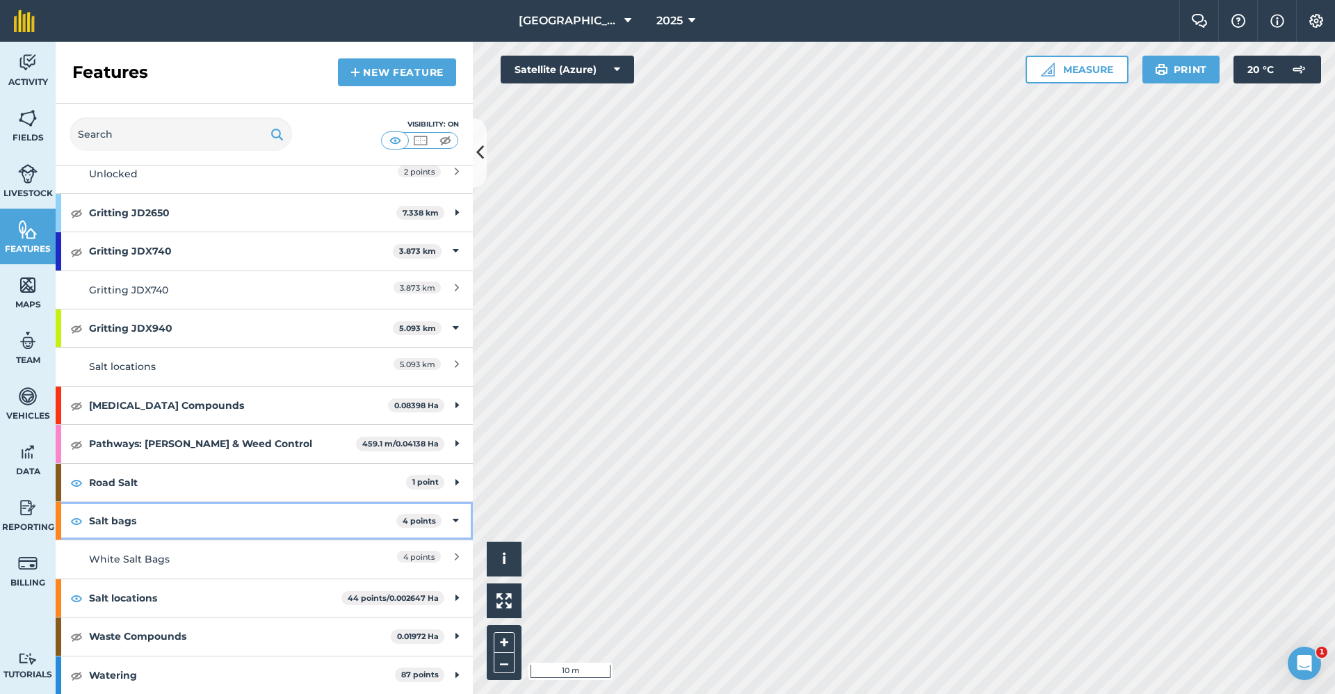
click at [449, 525] on div "Salt bags 4 points" at bounding box center [264, 521] width 417 height 38
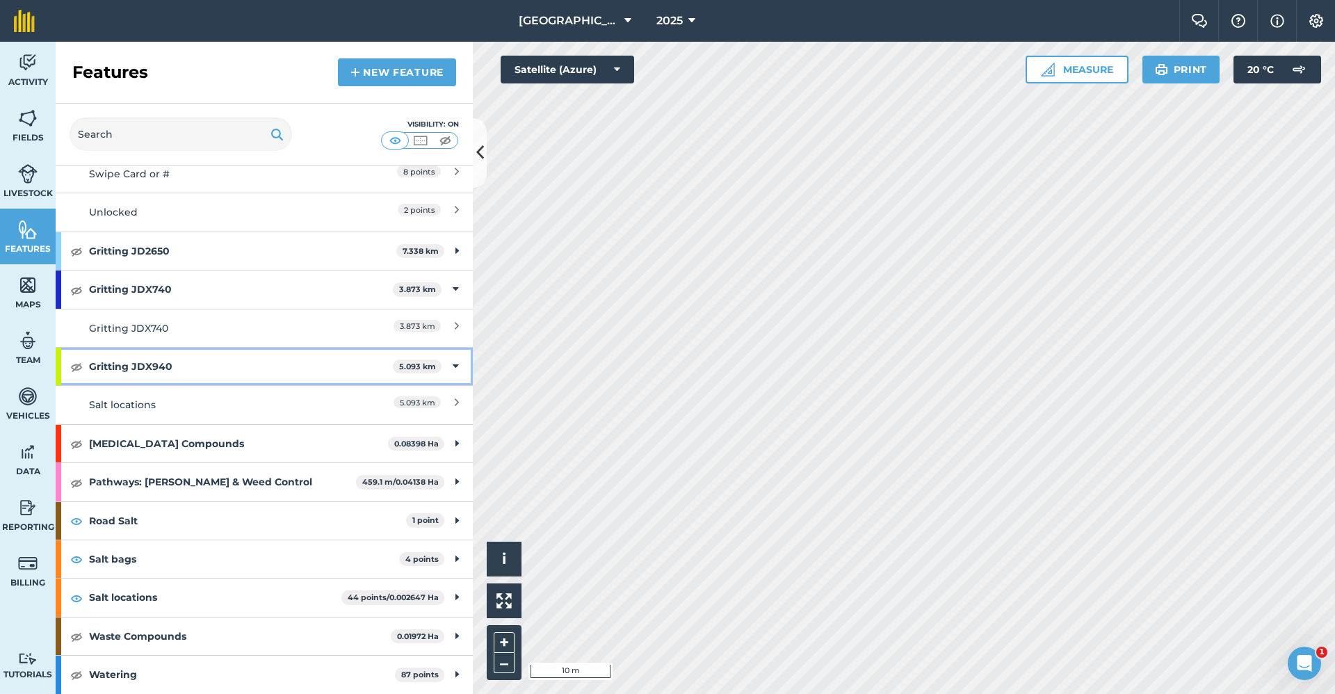
click at [448, 366] on div "Gritting JDX940 5.093 km" at bounding box center [264, 367] width 417 height 38
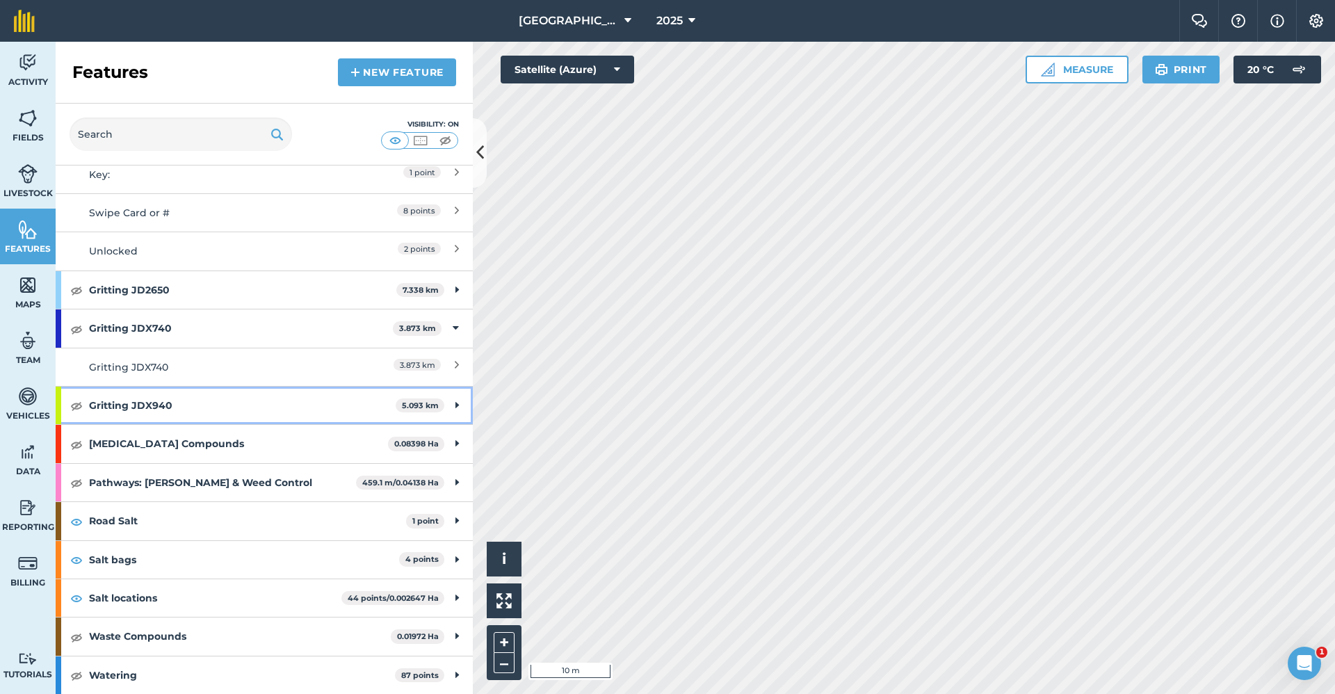
scroll to position [708, 0]
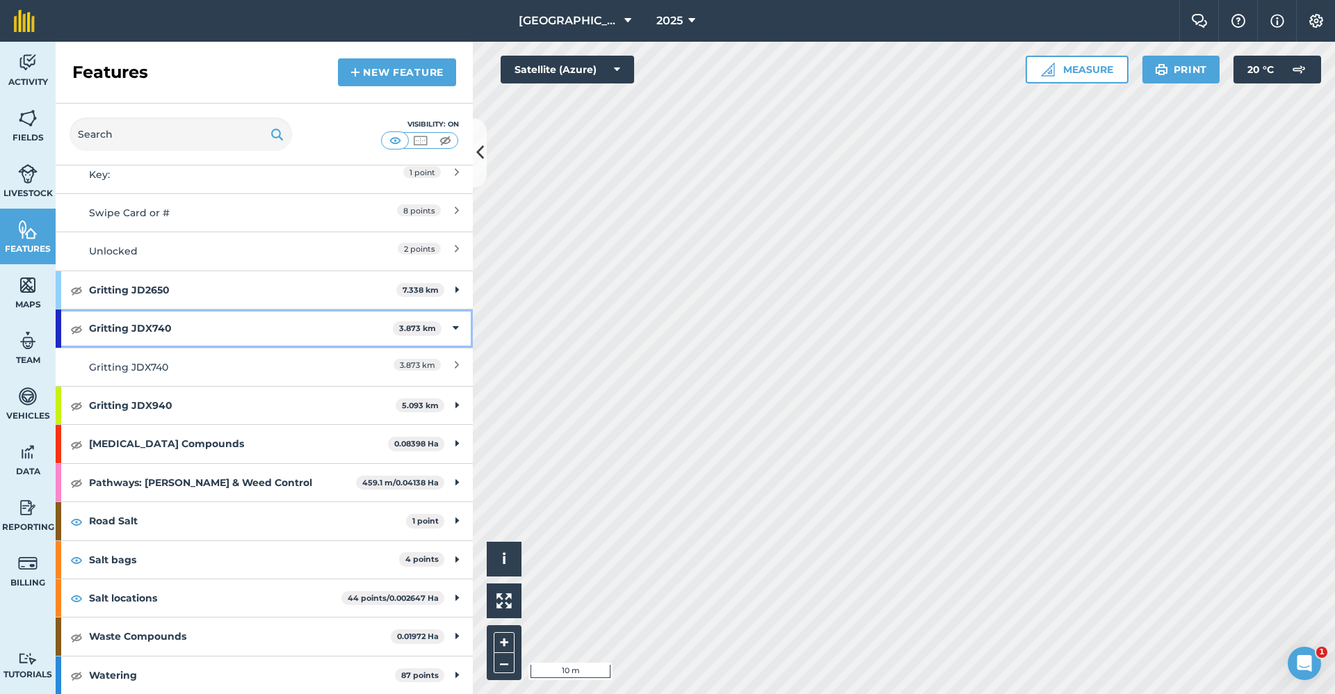
click at [450, 327] on div "Gritting JDX740 3.873 km" at bounding box center [264, 328] width 417 height 38
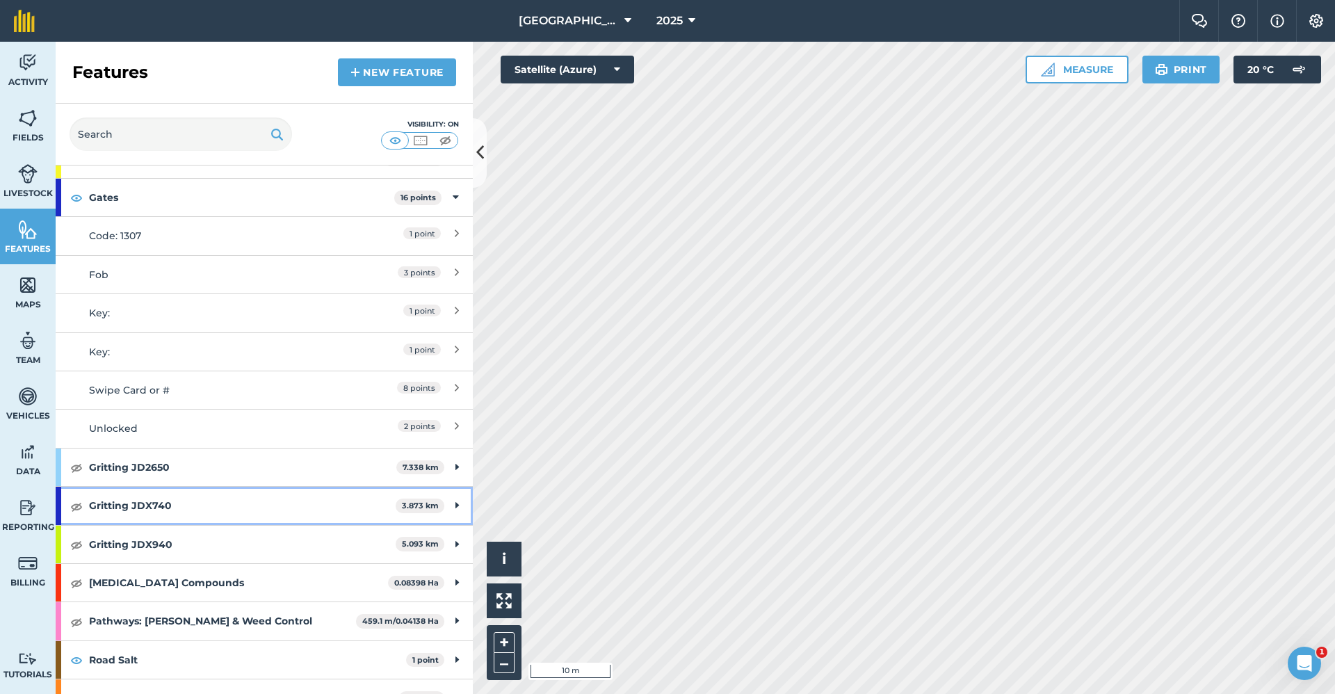
scroll to position [391, 0]
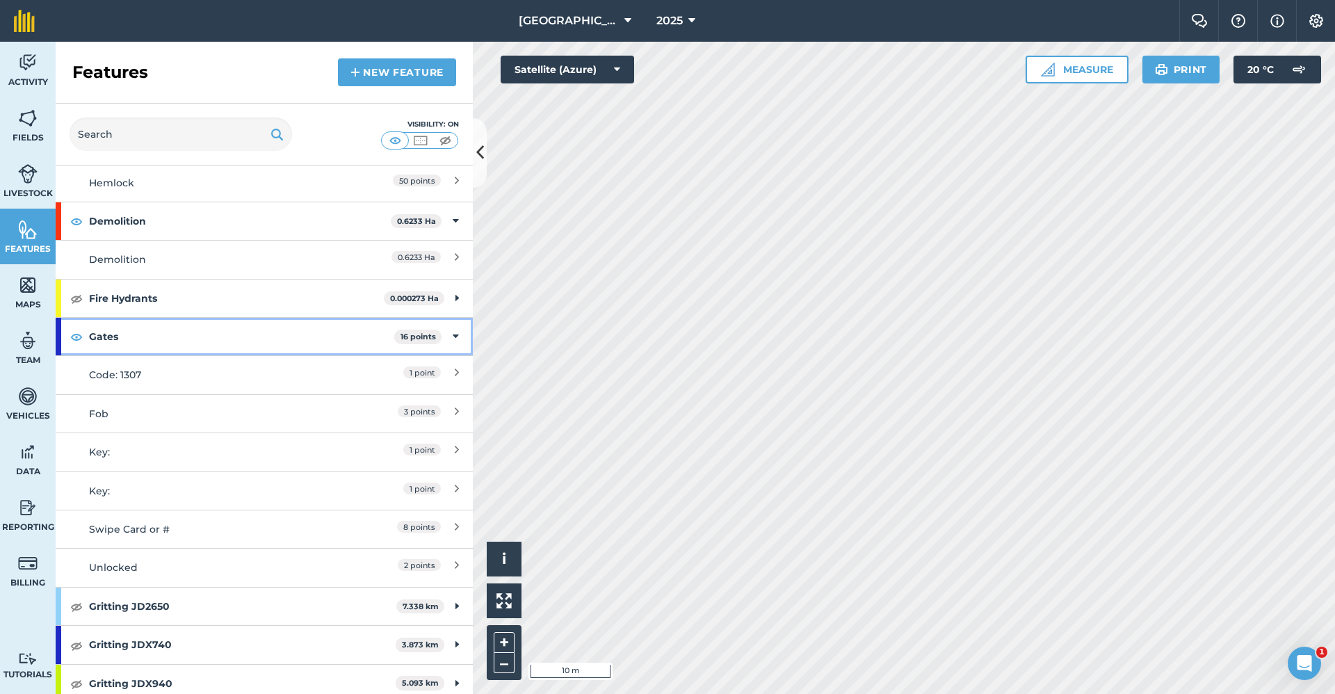
click at [452, 335] on icon at bounding box center [455, 336] width 6 height 15
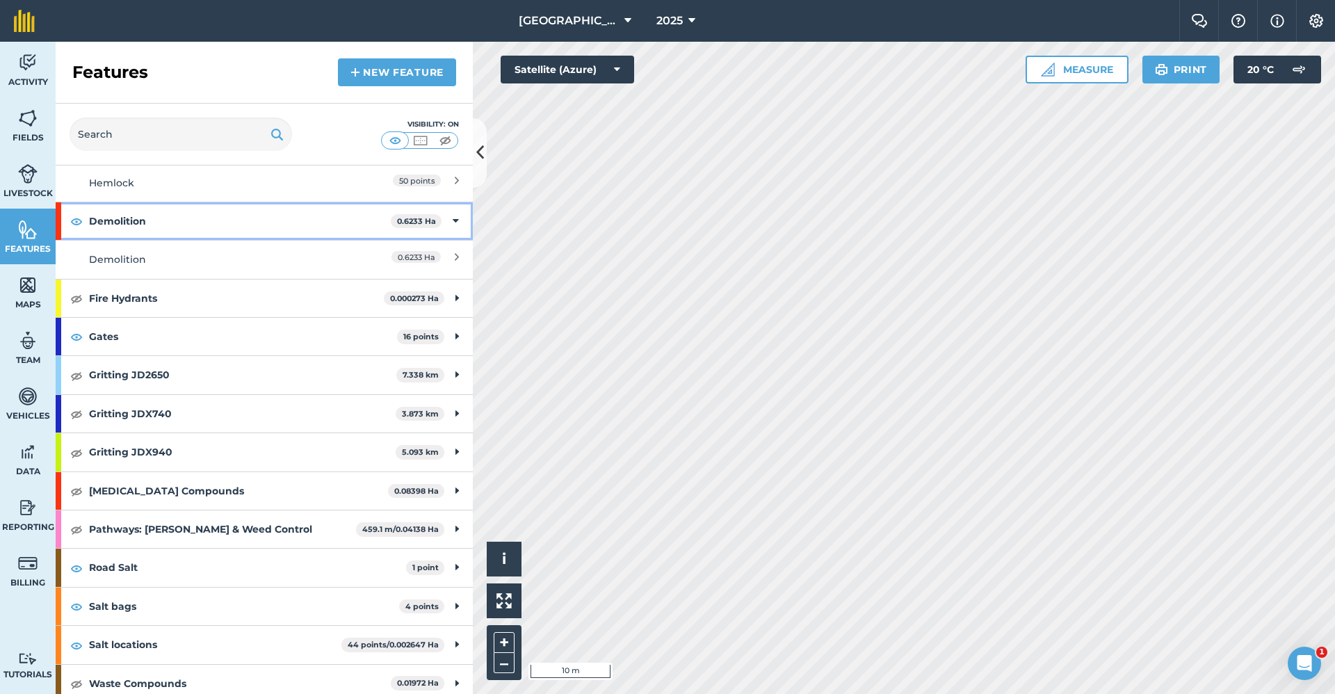
click at [452, 220] on icon at bounding box center [455, 220] width 6 height 15
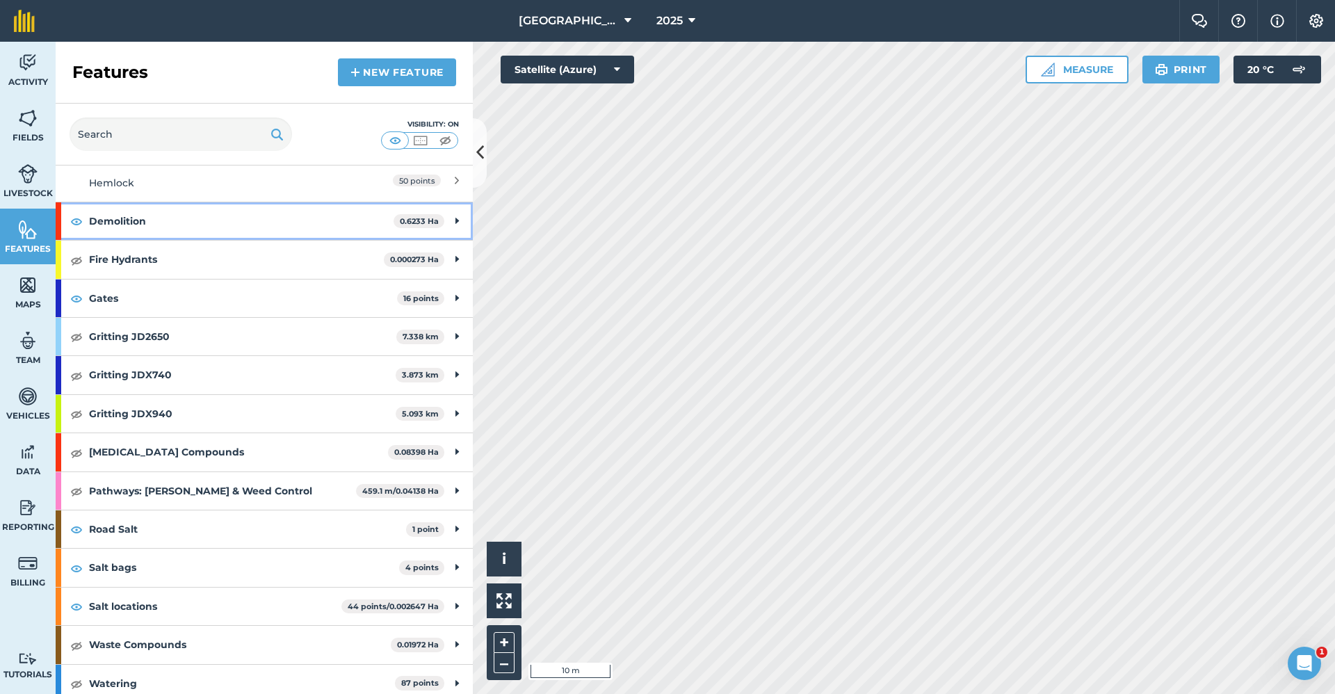
scroll to position [113, 0]
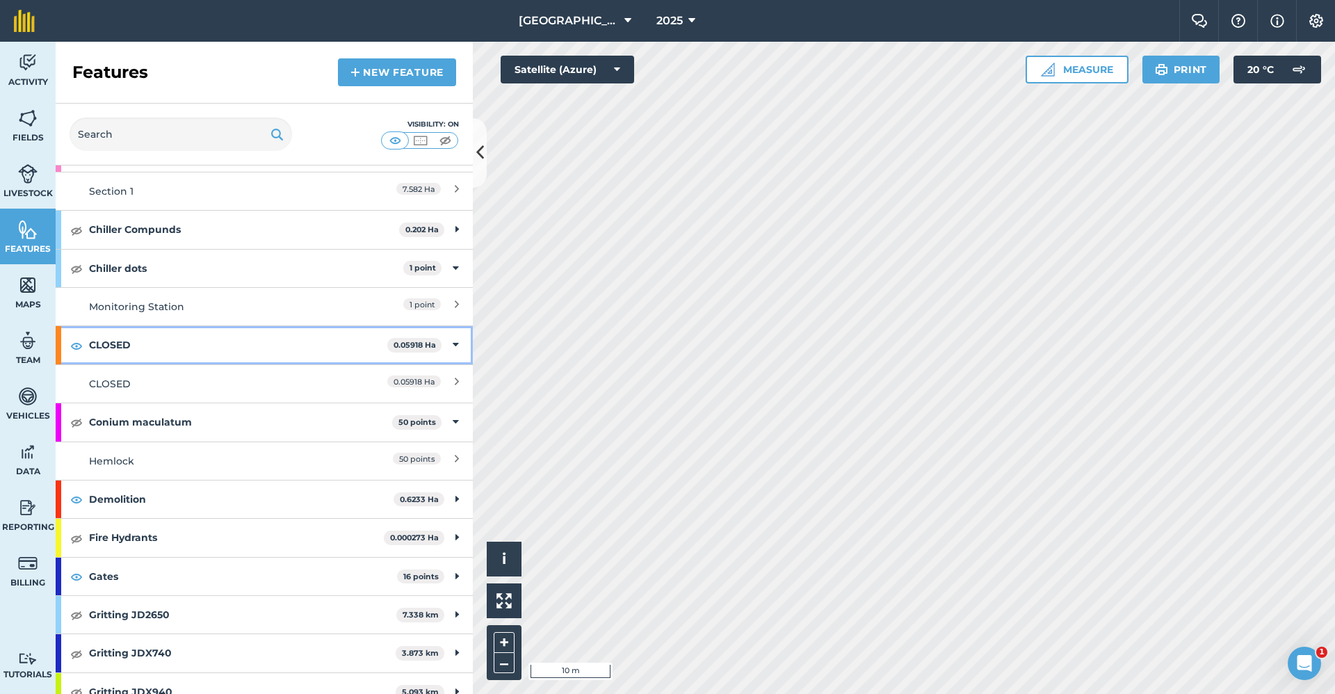
click at [452, 346] on icon at bounding box center [455, 344] width 6 height 15
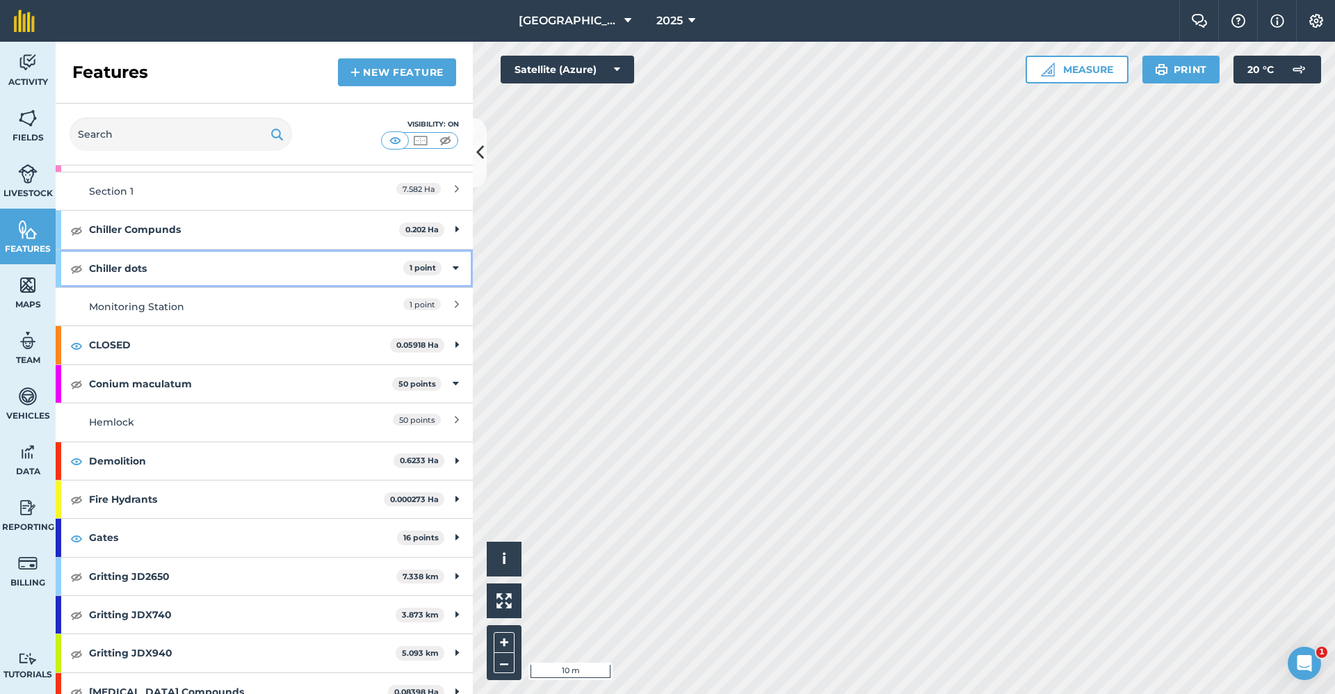
click at [448, 272] on div "Chiller dots 1 point" at bounding box center [264, 269] width 417 height 38
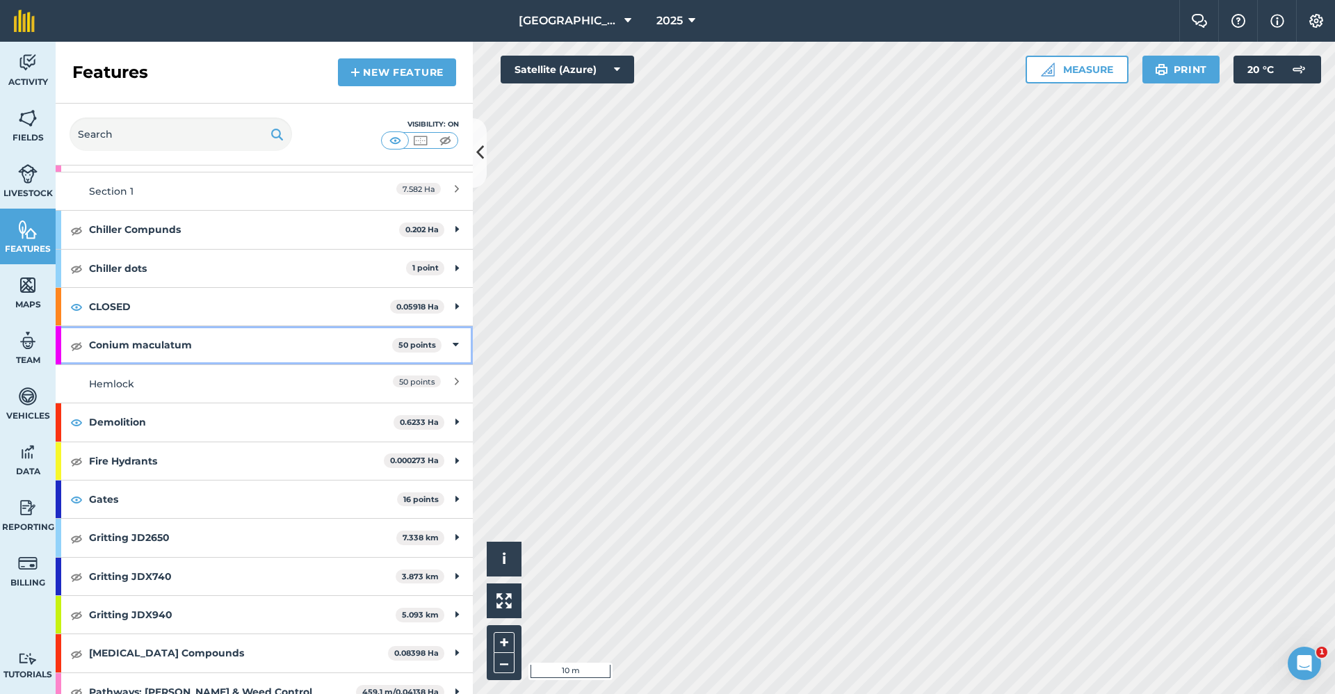
click at [452, 345] on icon at bounding box center [455, 344] width 6 height 15
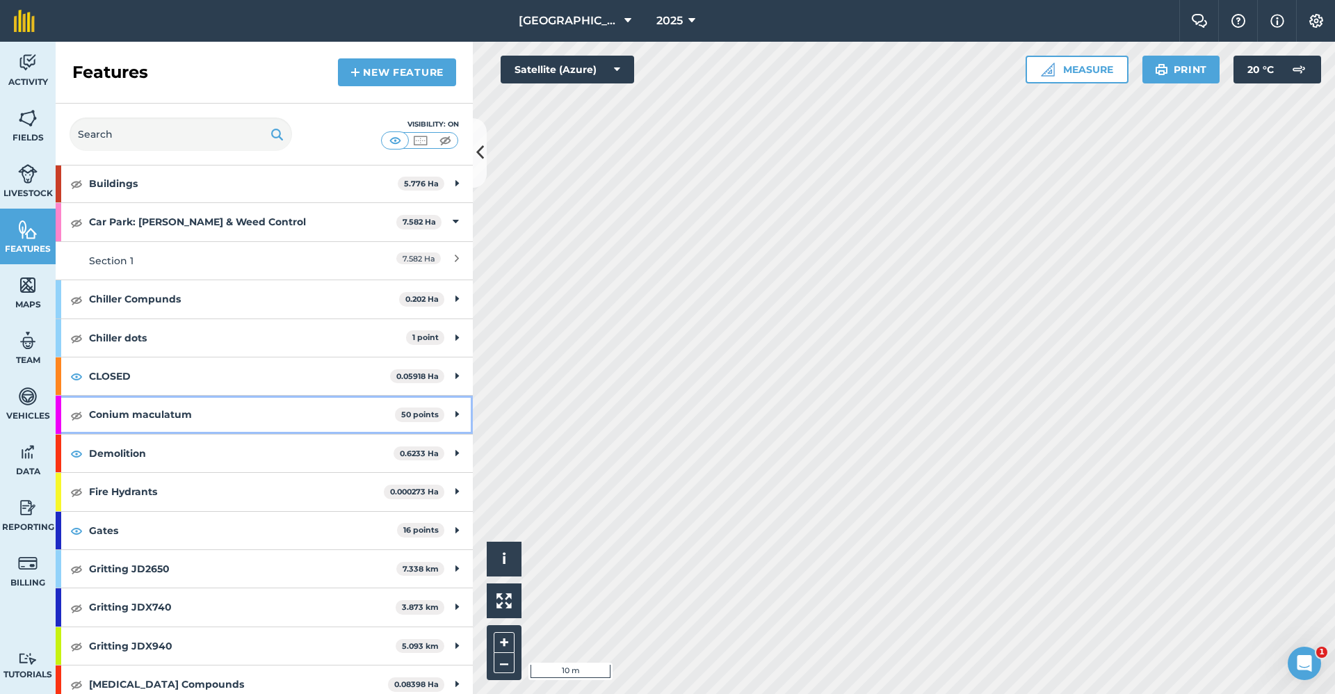
scroll to position [0, 0]
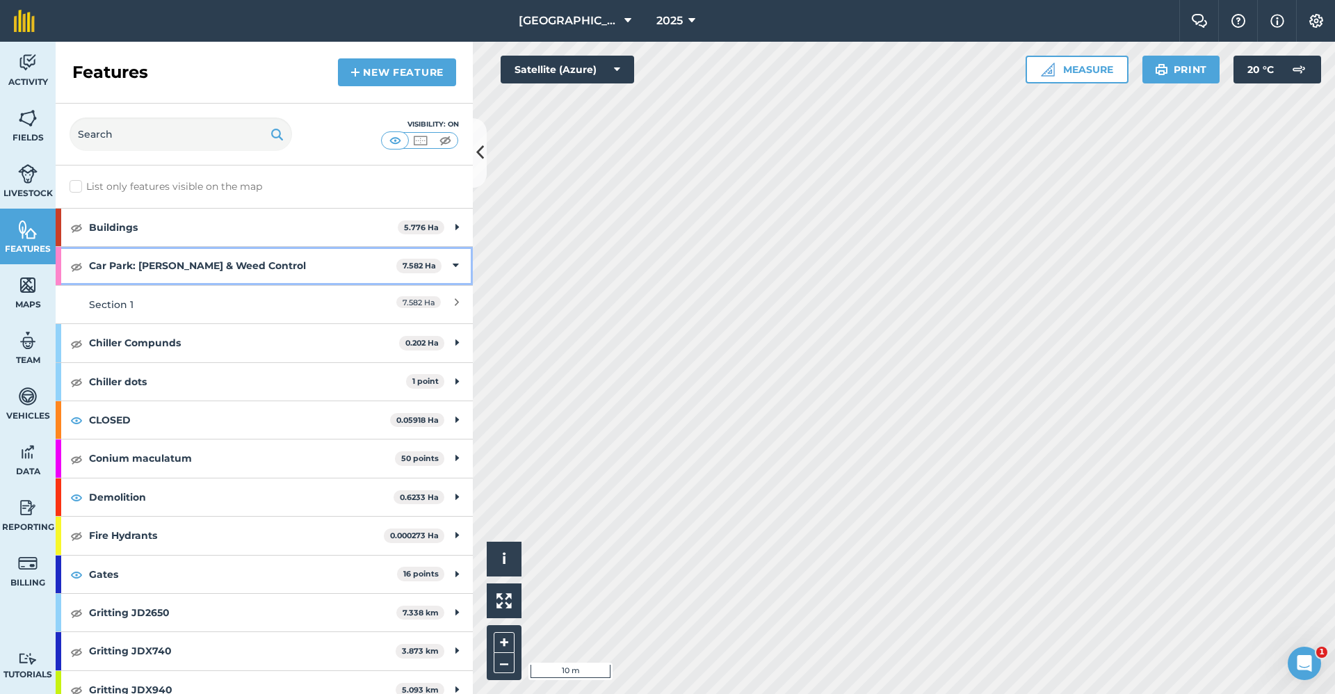
click at [452, 268] on icon at bounding box center [455, 265] width 6 height 15
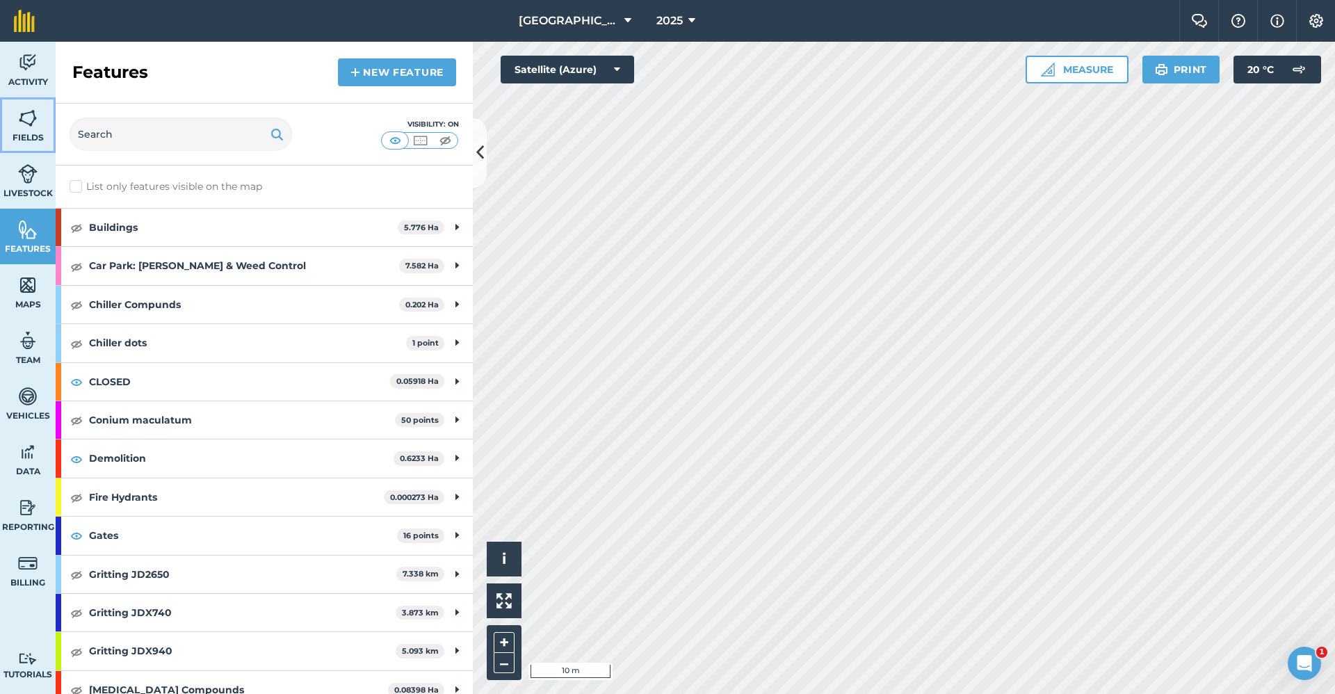
click at [42, 129] on link "Fields" at bounding box center [28, 125] width 56 height 56
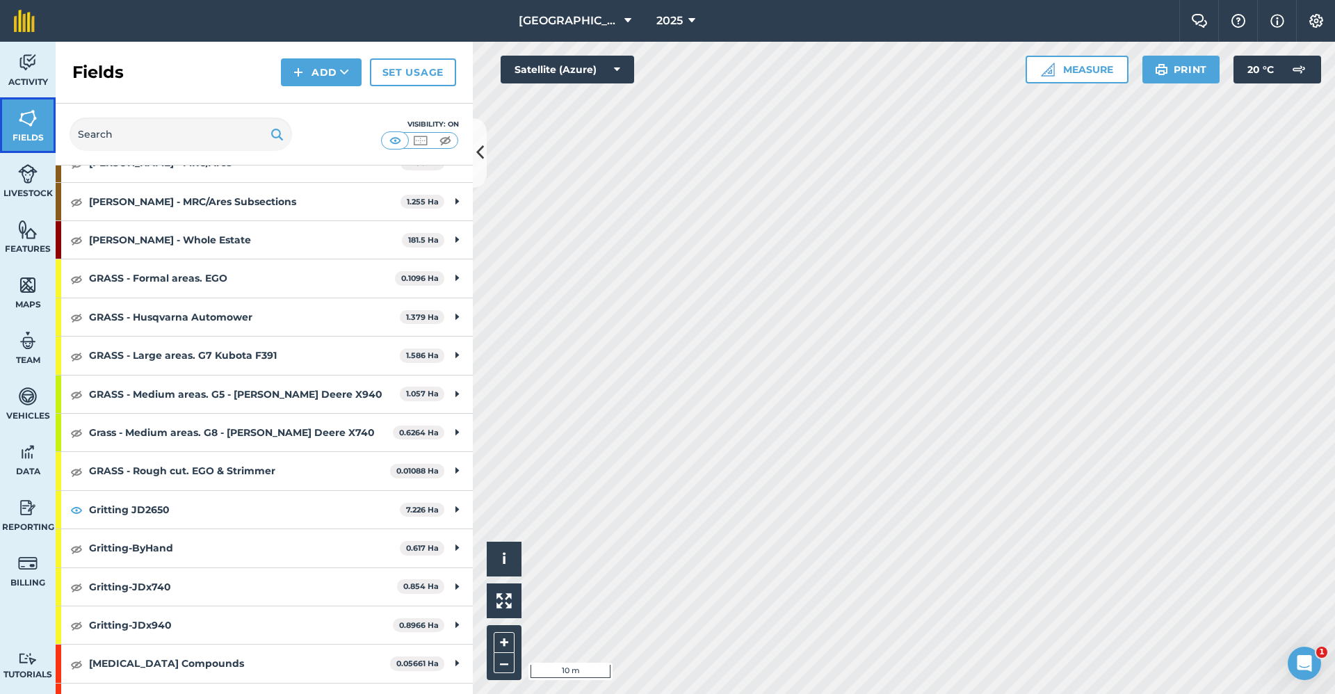
scroll to position [834, 0]
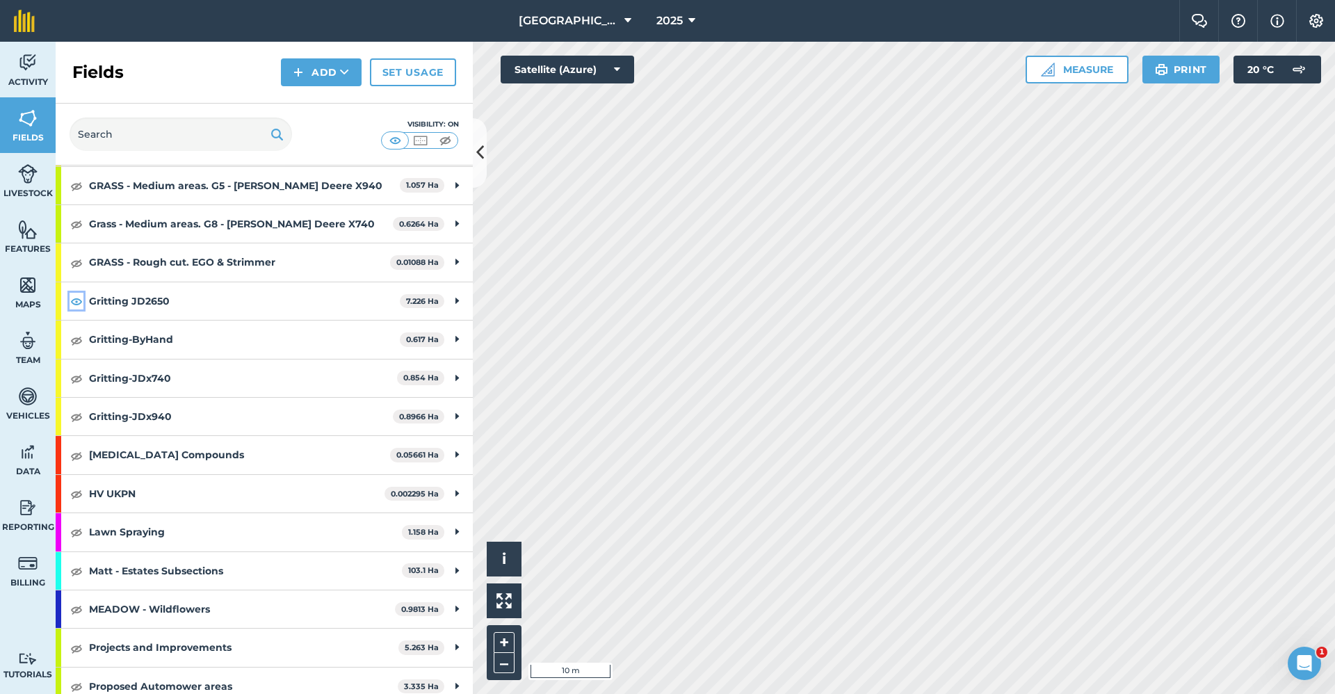
click at [74, 307] on img at bounding box center [76, 301] width 13 height 17
click at [77, 341] on img at bounding box center [76, 340] width 13 height 17
click at [76, 380] on img at bounding box center [76, 378] width 13 height 17
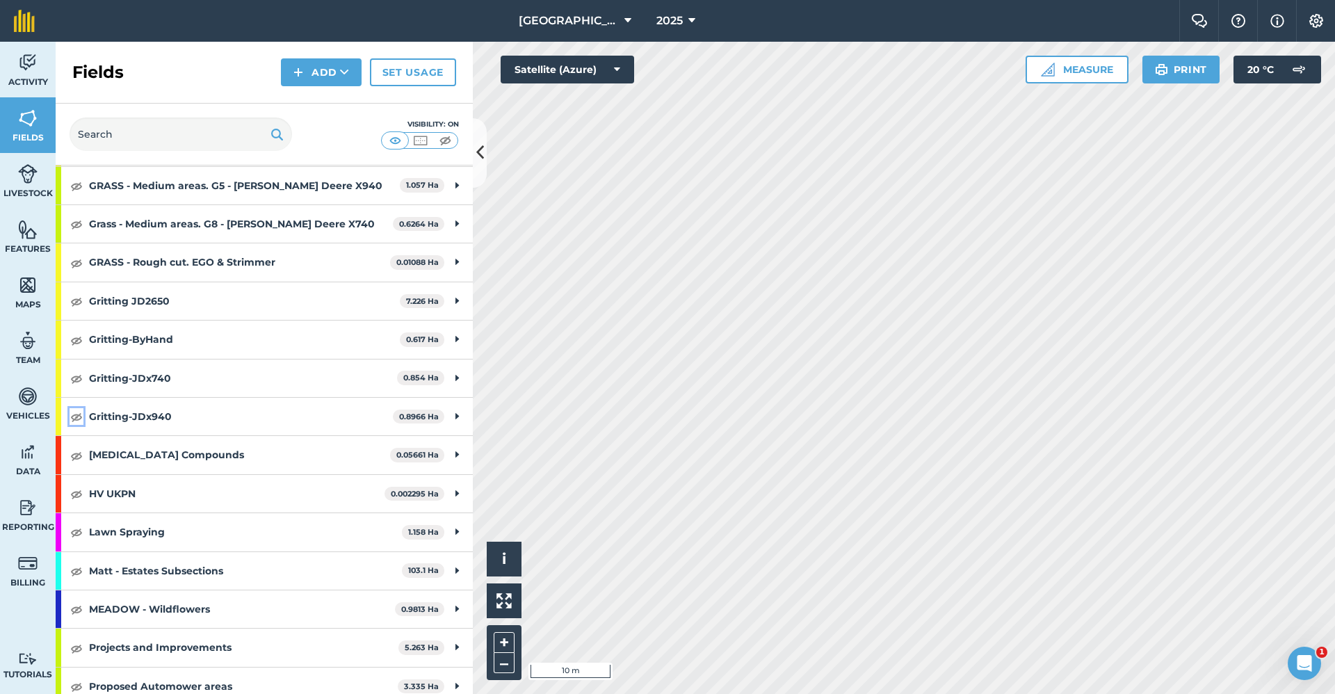
click at [77, 415] on img at bounding box center [76, 416] width 13 height 17
click at [484, 147] on button at bounding box center [480, 153] width 14 height 70
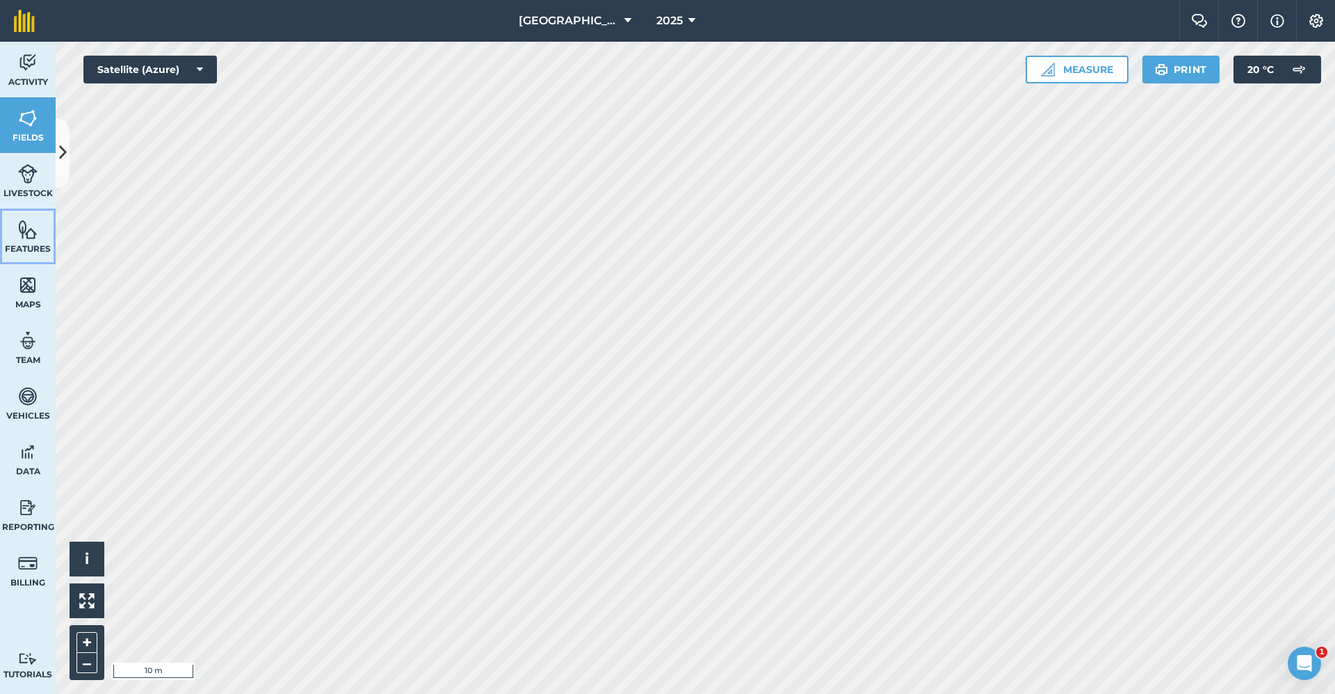
click at [36, 227] on img at bounding box center [27, 229] width 19 height 21
click at [65, 149] on icon at bounding box center [63, 152] width 8 height 24
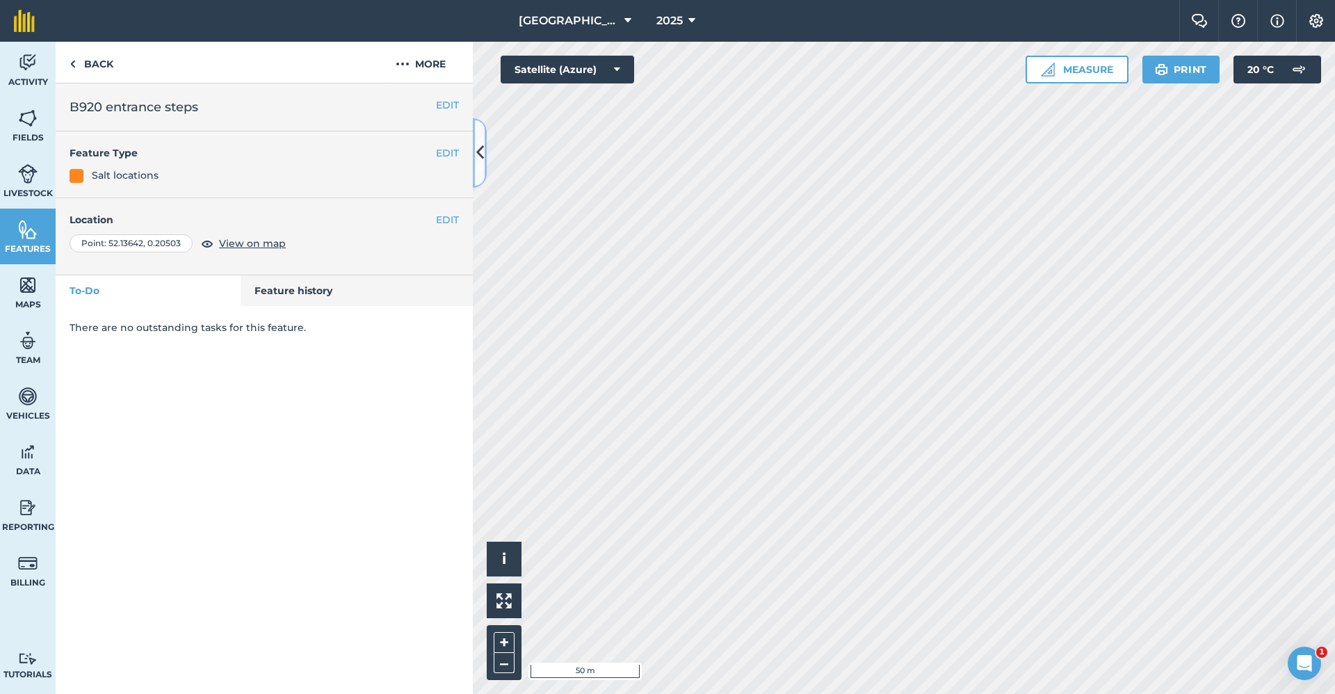
click at [482, 161] on icon at bounding box center [480, 152] width 8 height 24
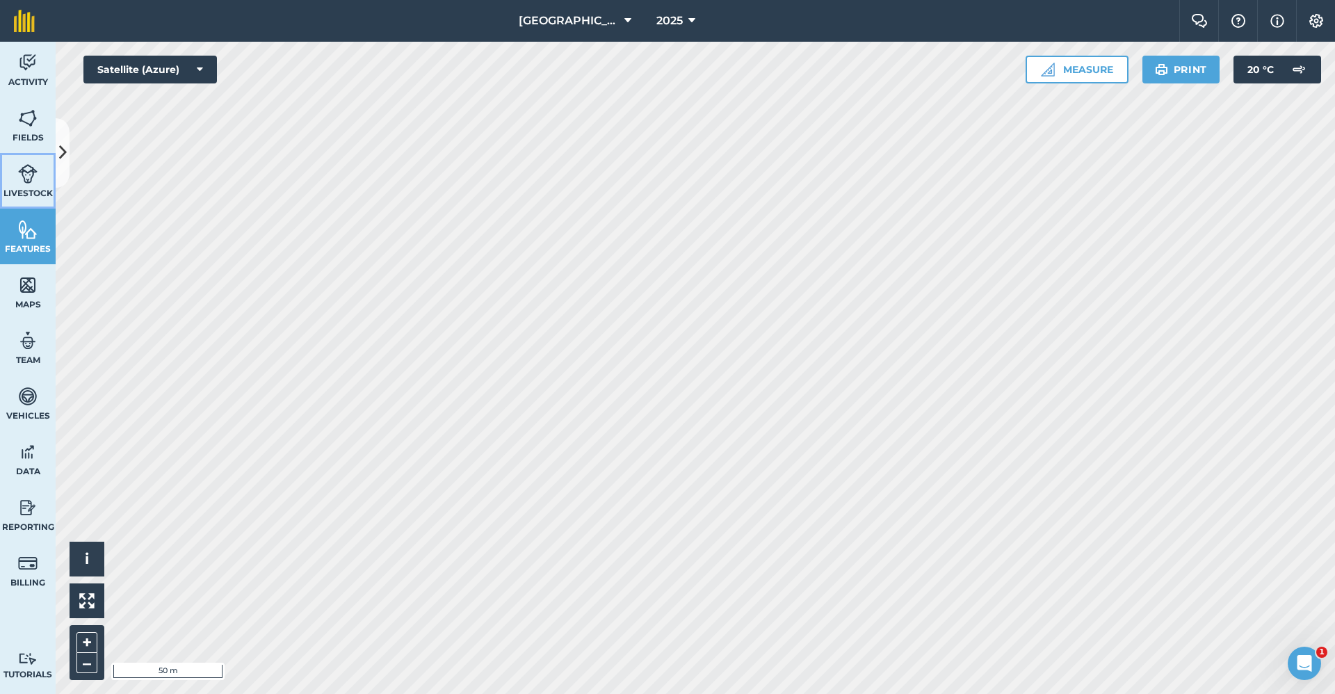
click at [28, 184] on link "Livestock" at bounding box center [28, 181] width 56 height 56
click at [67, 161] on button at bounding box center [63, 153] width 14 height 70
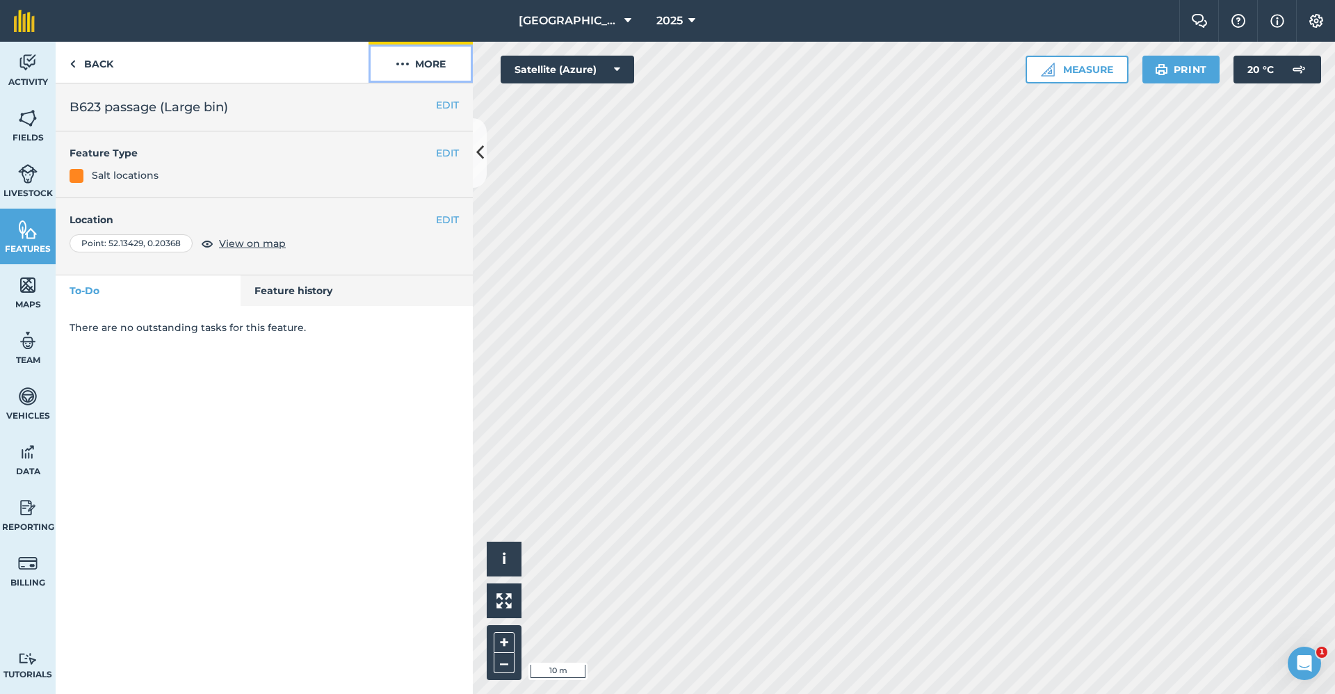
click at [437, 67] on button "More" at bounding box center [420, 62] width 104 height 41
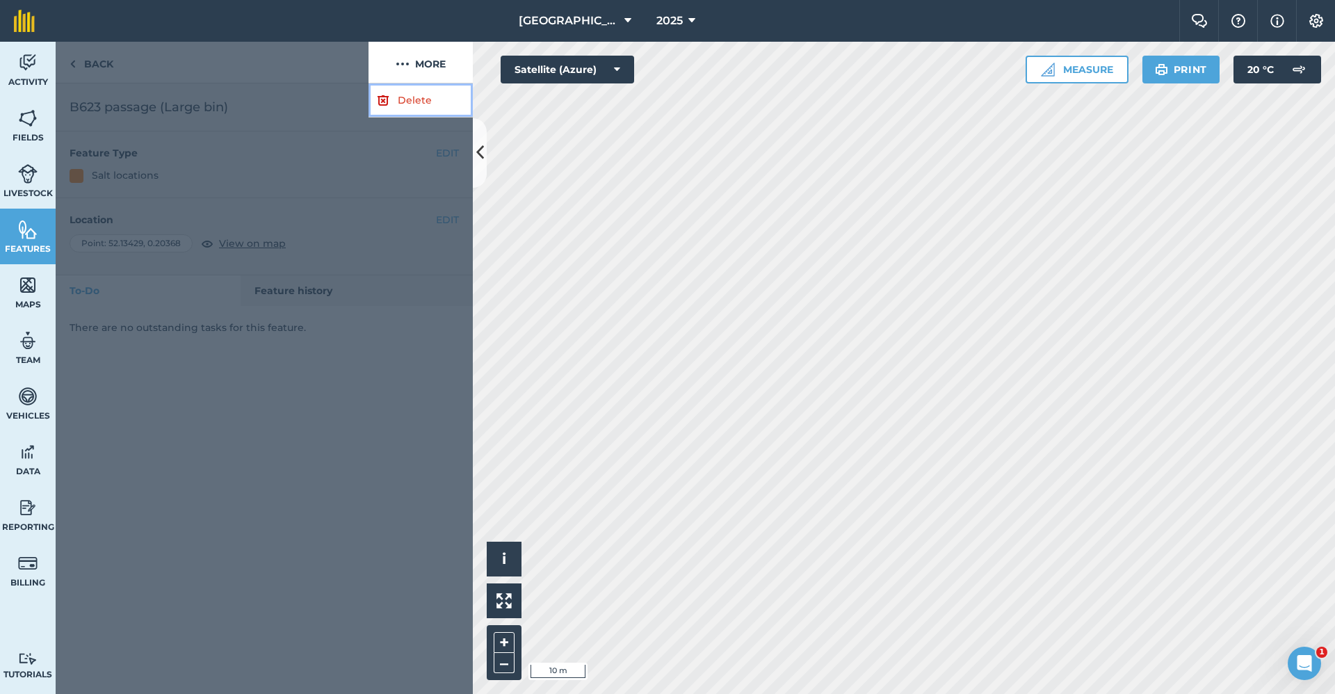
click at [414, 101] on link "Delete" at bounding box center [420, 100] width 104 height 34
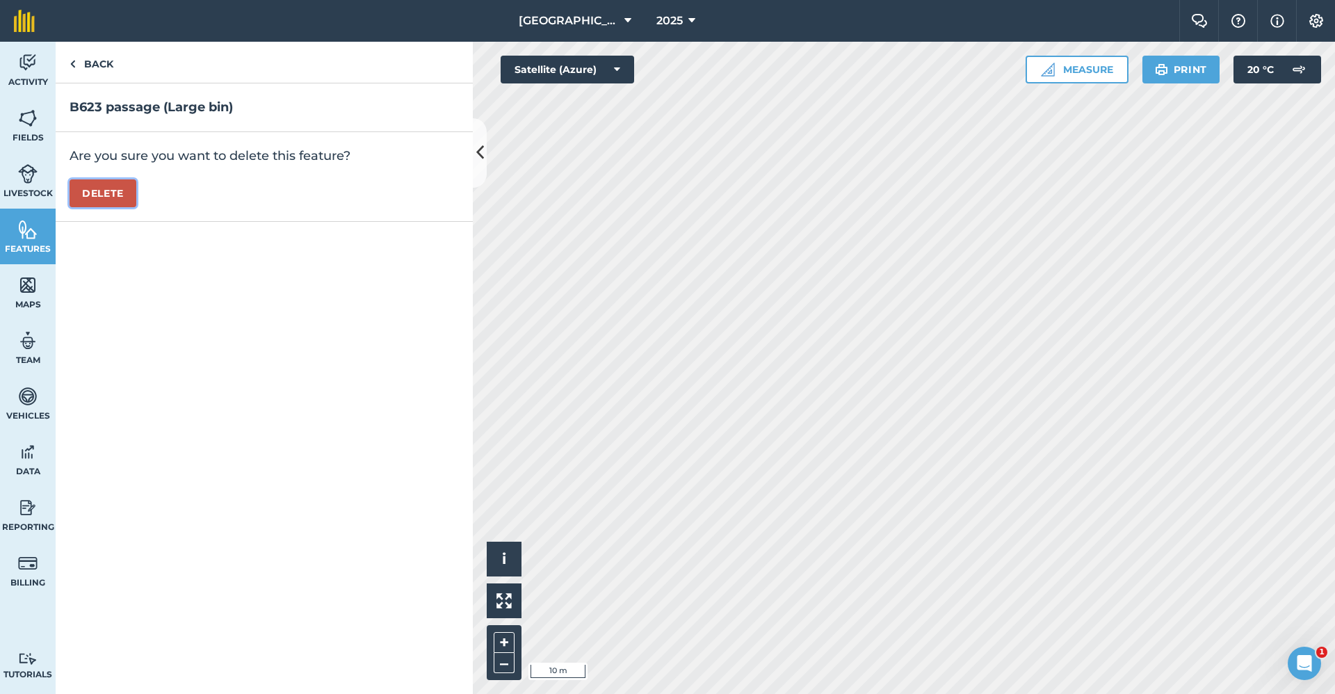
click at [96, 191] on button "Delete" at bounding box center [103, 193] width 67 height 28
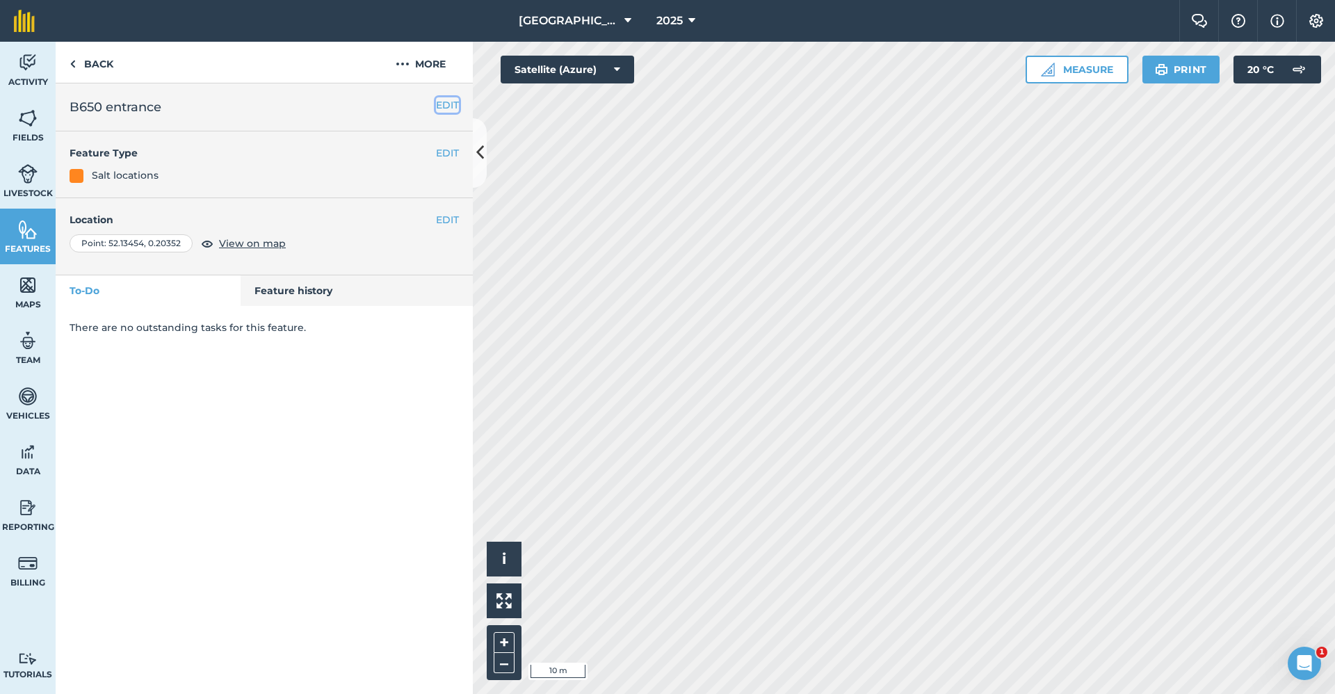
click at [443, 108] on button "EDIT" at bounding box center [447, 104] width 23 height 15
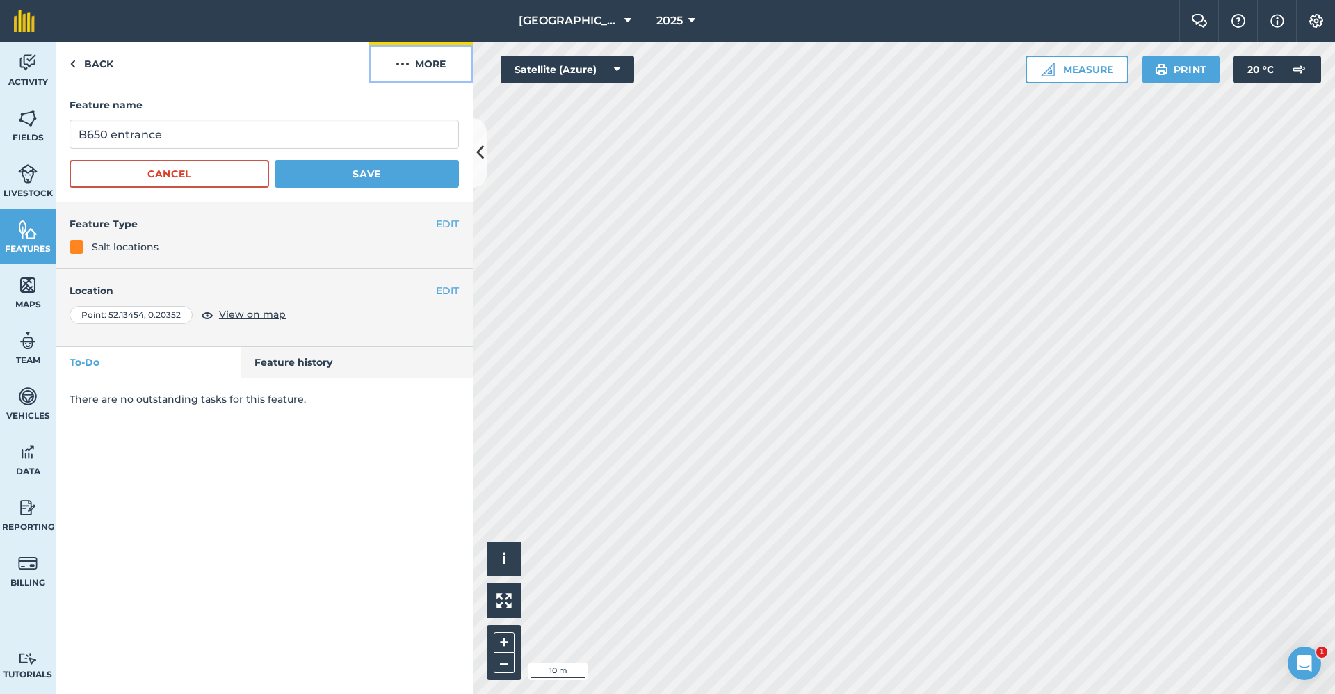
click at [432, 63] on button "More" at bounding box center [420, 62] width 104 height 41
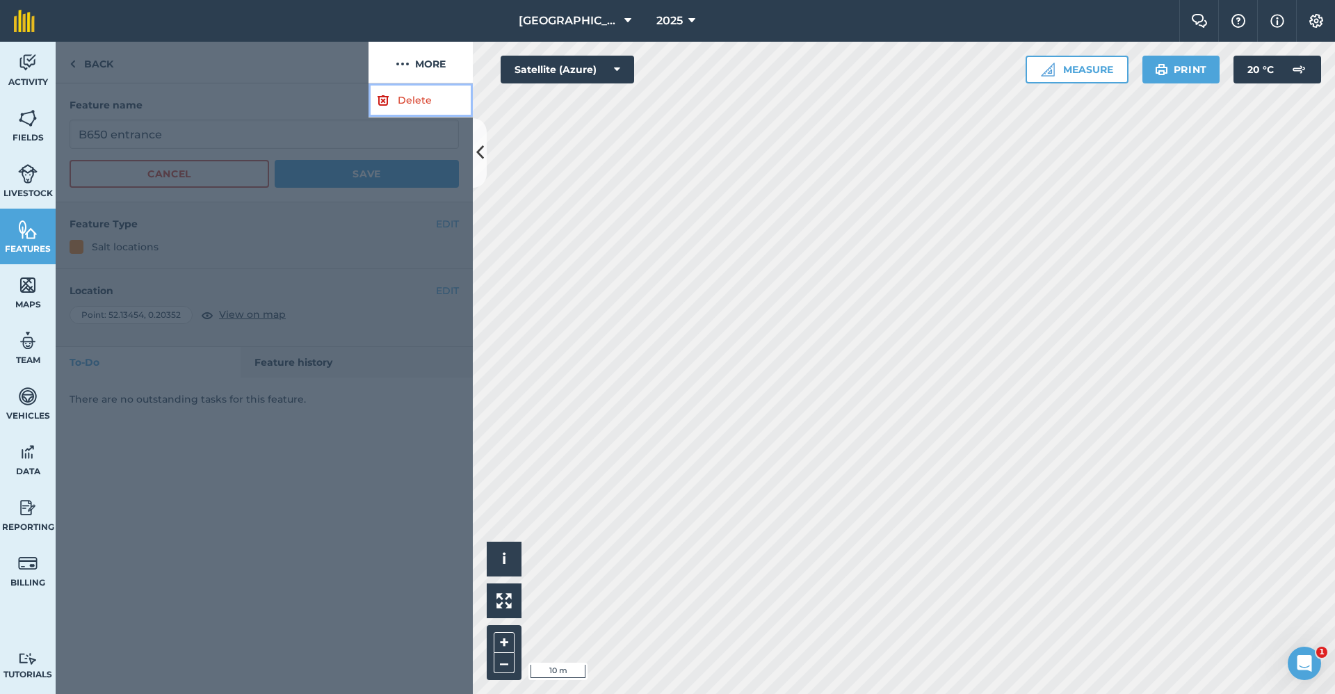
click at [413, 95] on link "Delete" at bounding box center [420, 100] width 104 height 34
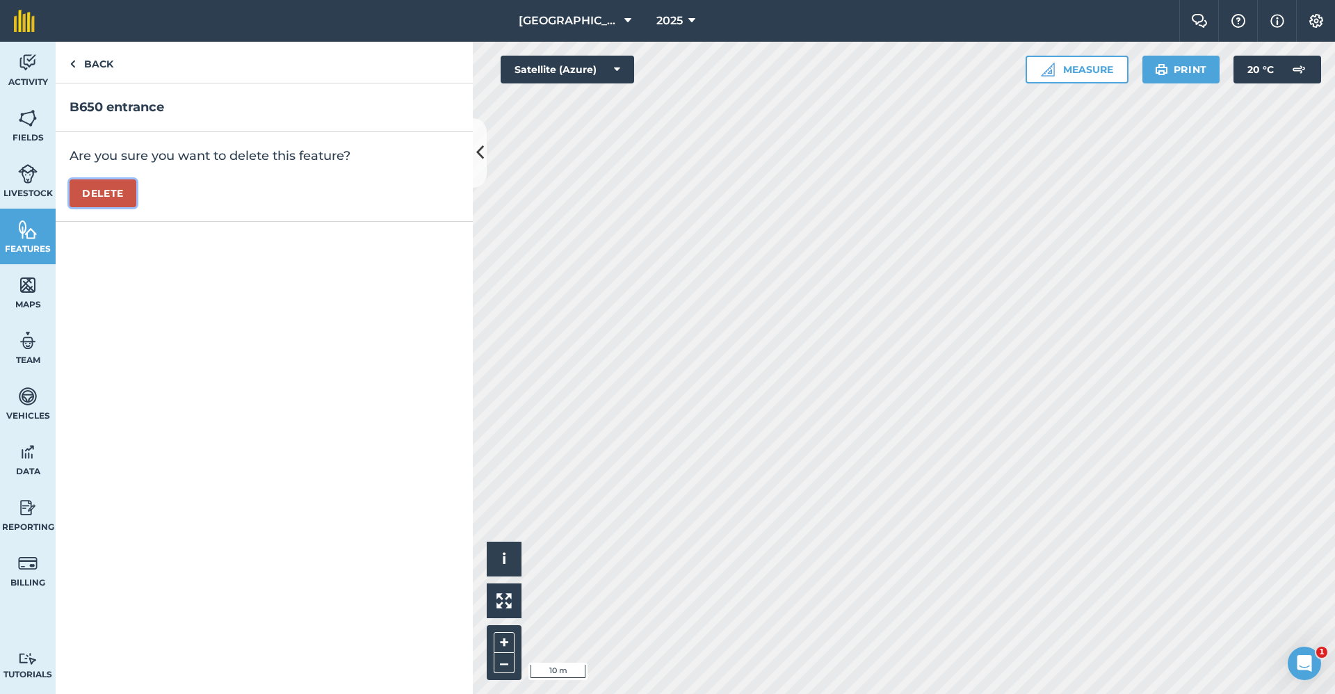
click at [108, 195] on button "Delete" at bounding box center [103, 193] width 67 height 28
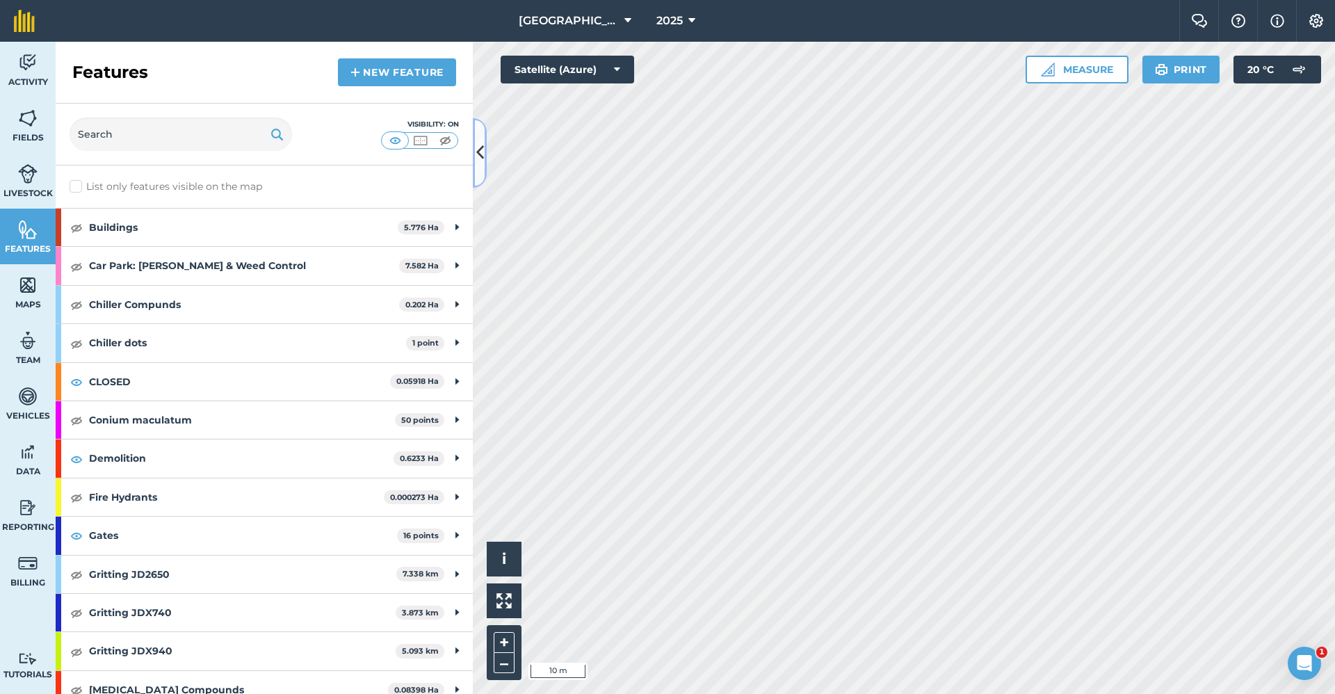
click at [483, 147] on icon at bounding box center [480, 152] width 8 height 24
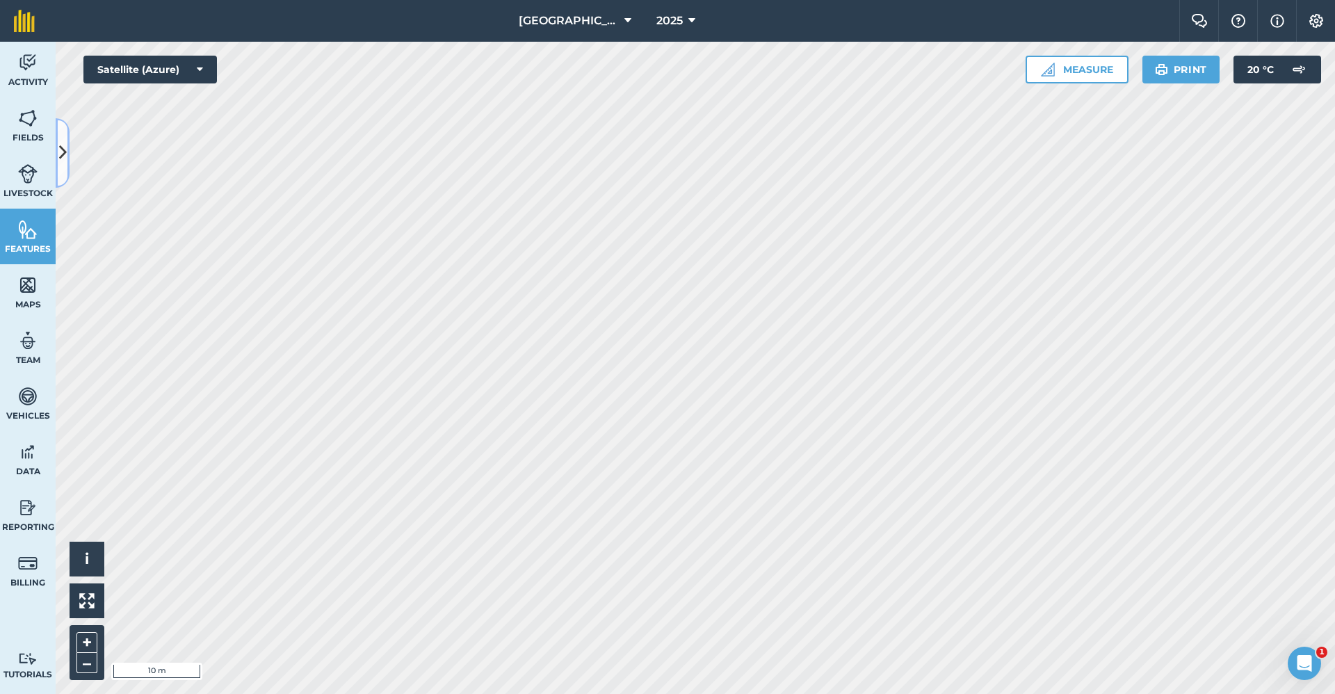
click at [68, 165] on button at bounding box center [63, 153] width 14 height 70
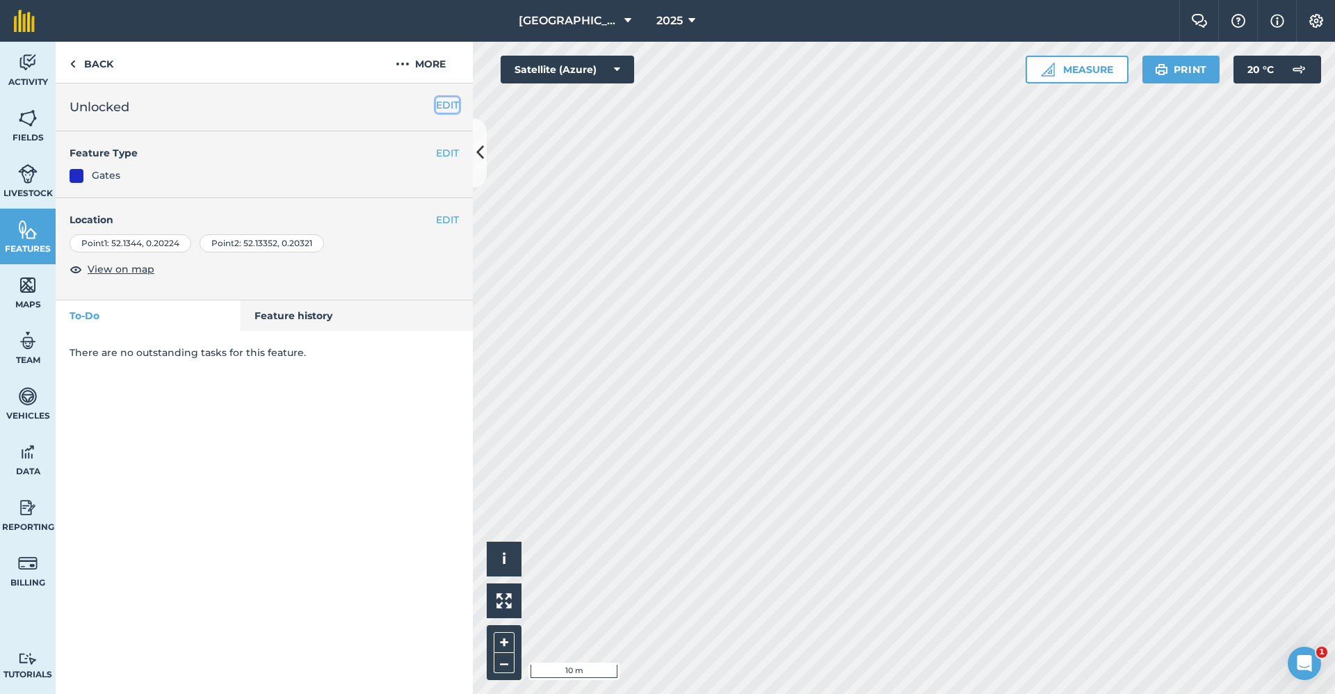
click at [452, 108] on button "EDIT" at bounding box center [447, 104] width 23 height 15
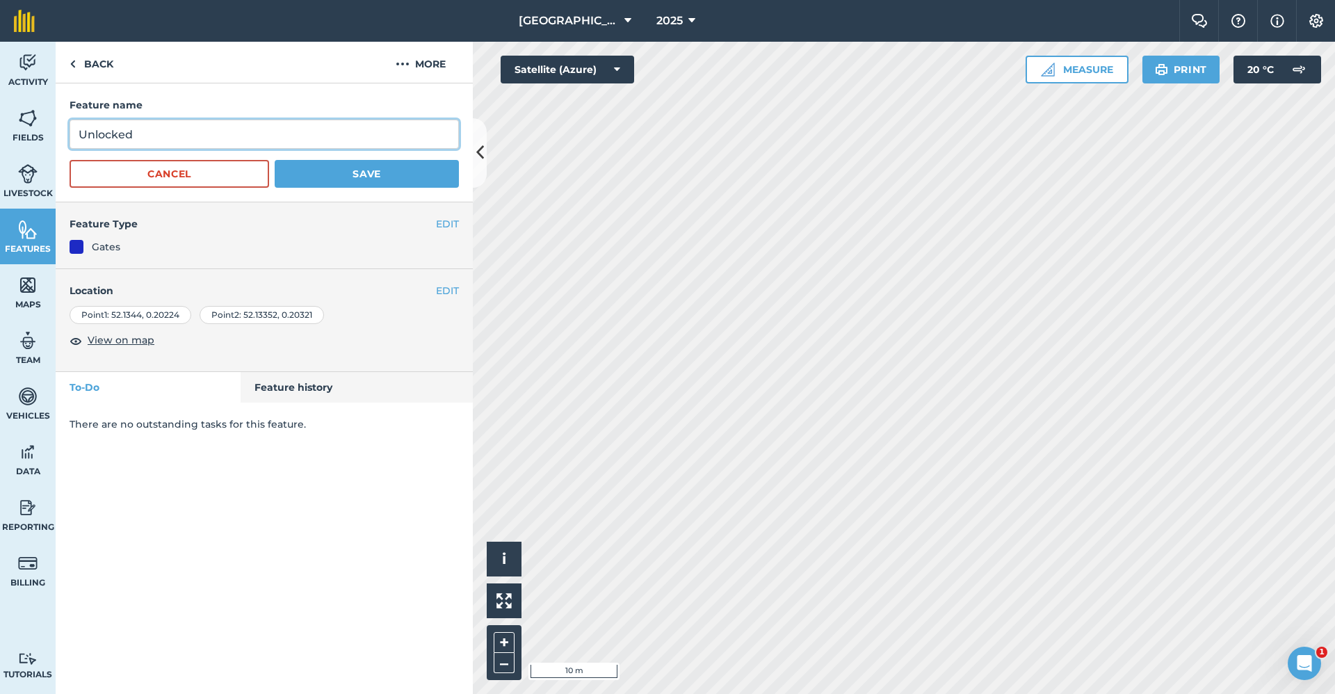
click at [77, 137] on input "Unlocked" at bounding box center [264, 134] width 389 height 29
type input "Gate Unlocked"
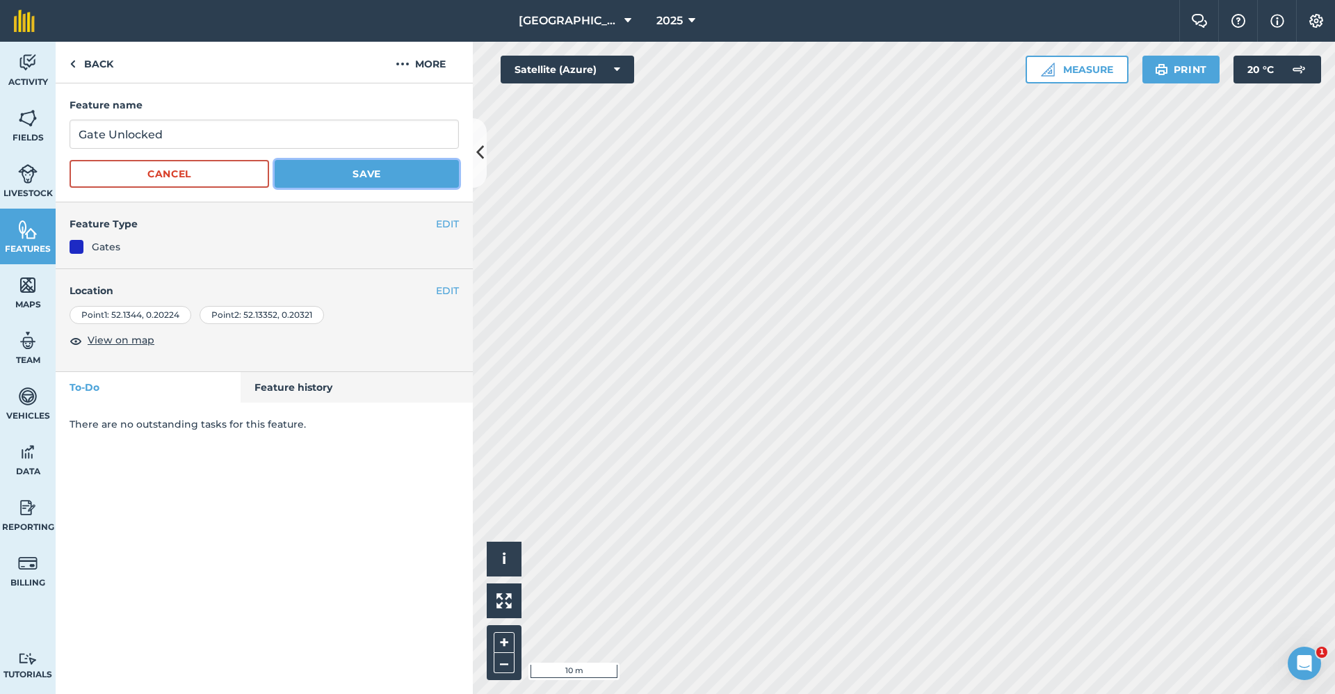
click at [313, 177] on button "Save" at bounding box center [367, 174] width 184 height 28
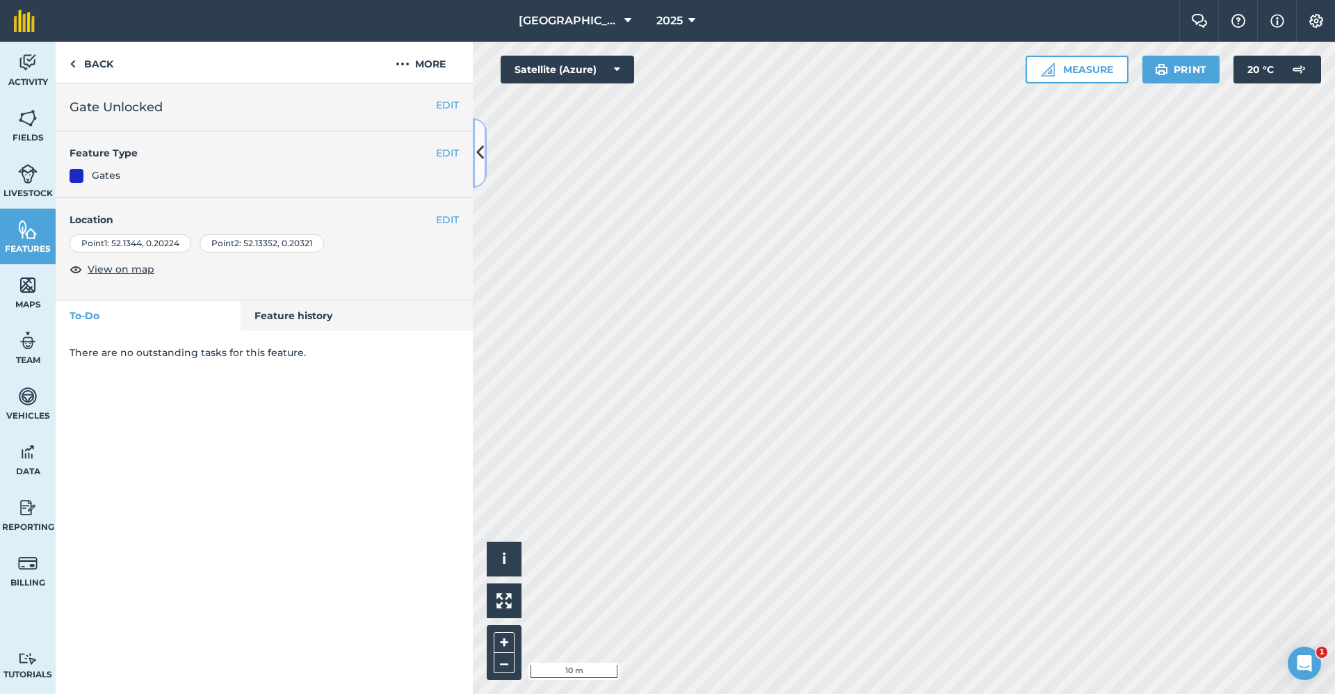
click at [482, 156] on icon at bounding box center [480, 152] width 8 height 24
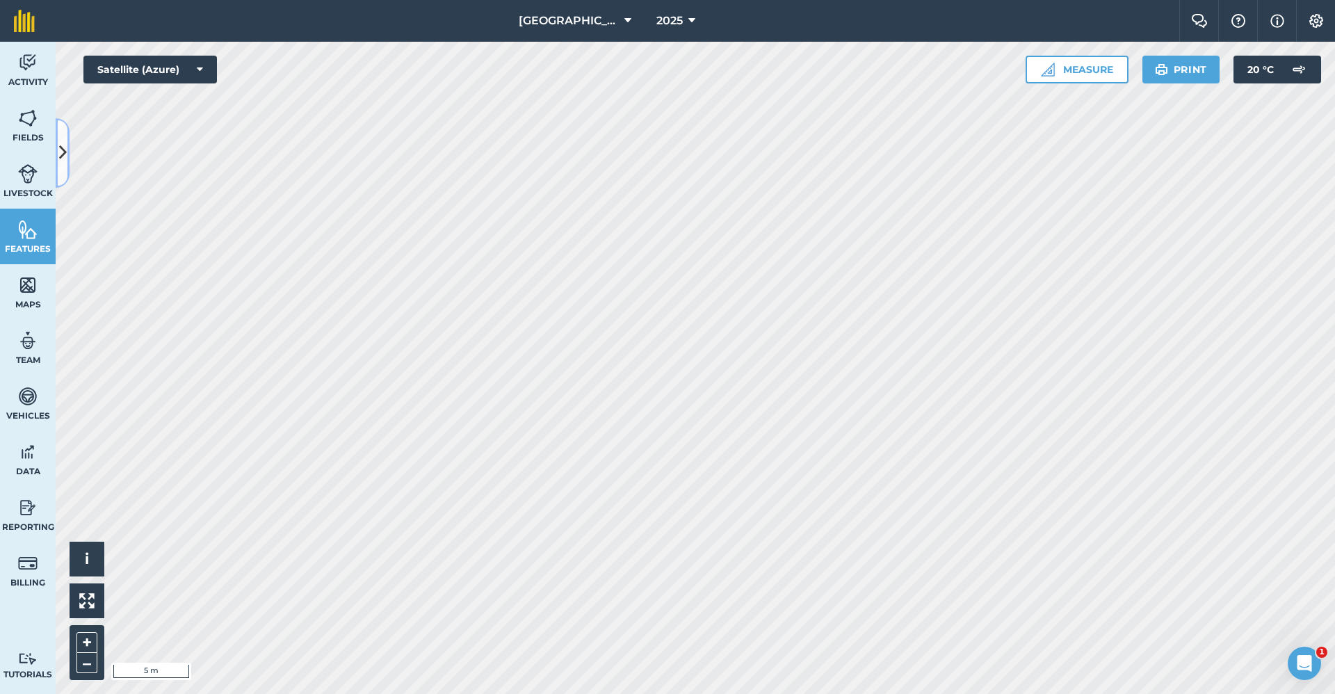
click at [59, 158] on icon at bounding box center [63, 152] width 8 height 24
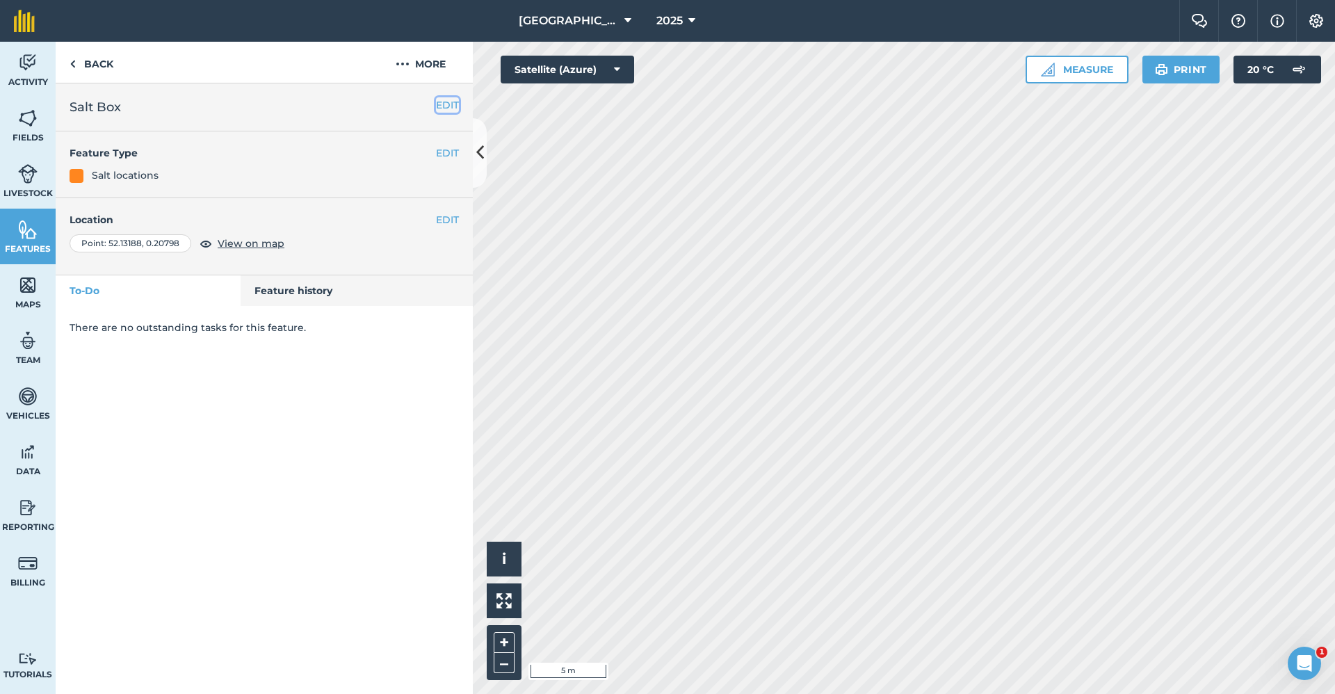
click at [443, 104] on button "EDIT" at bounding box center [447, 104] width 23 height 15
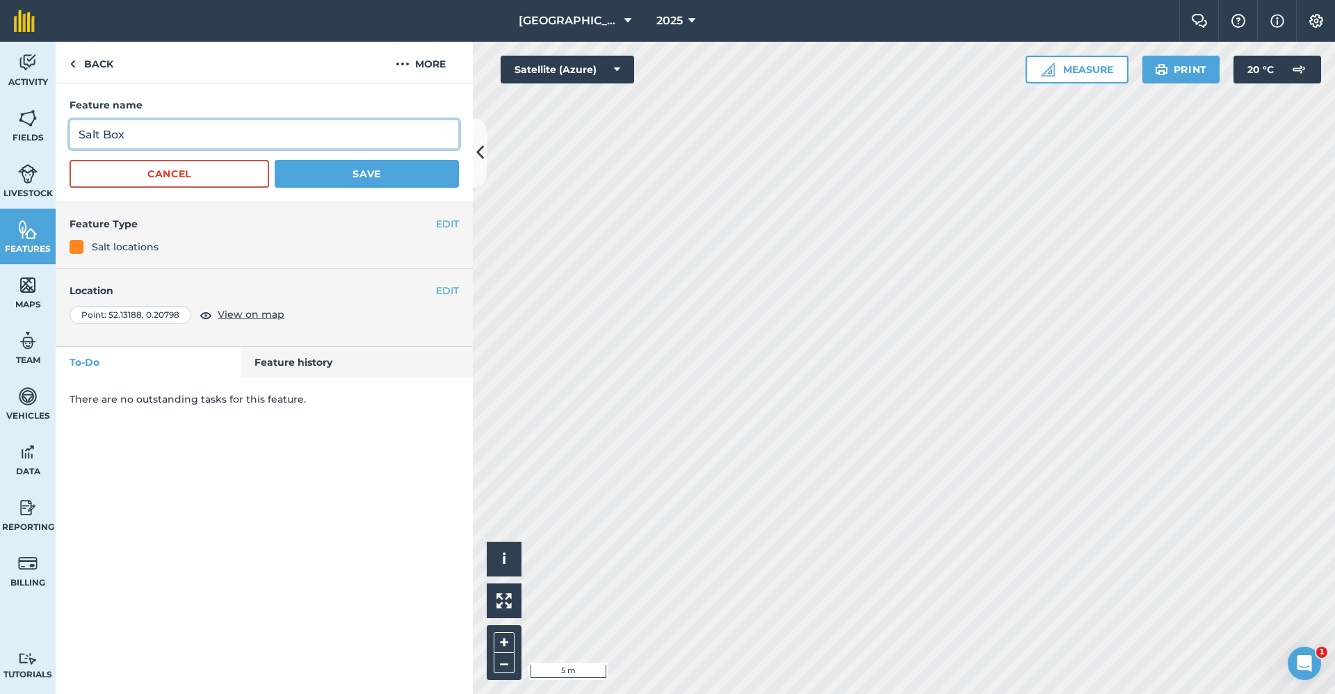
drag, startPoint x: 231, startPoint y: 138, endPoint x: 34, endPoint y: 149, distance: 197.8
click at [34, 149] on div "Activity Fields Livestock Features Maps Team Vehicles Data Reporting Billing Tu…" at bounding box center [667, 368] width 1335 height 652
type input "Box"
click at [362, 188] on div "Feature name Box Cancel Save" at bounding box center [264, 142] width 417 height 119
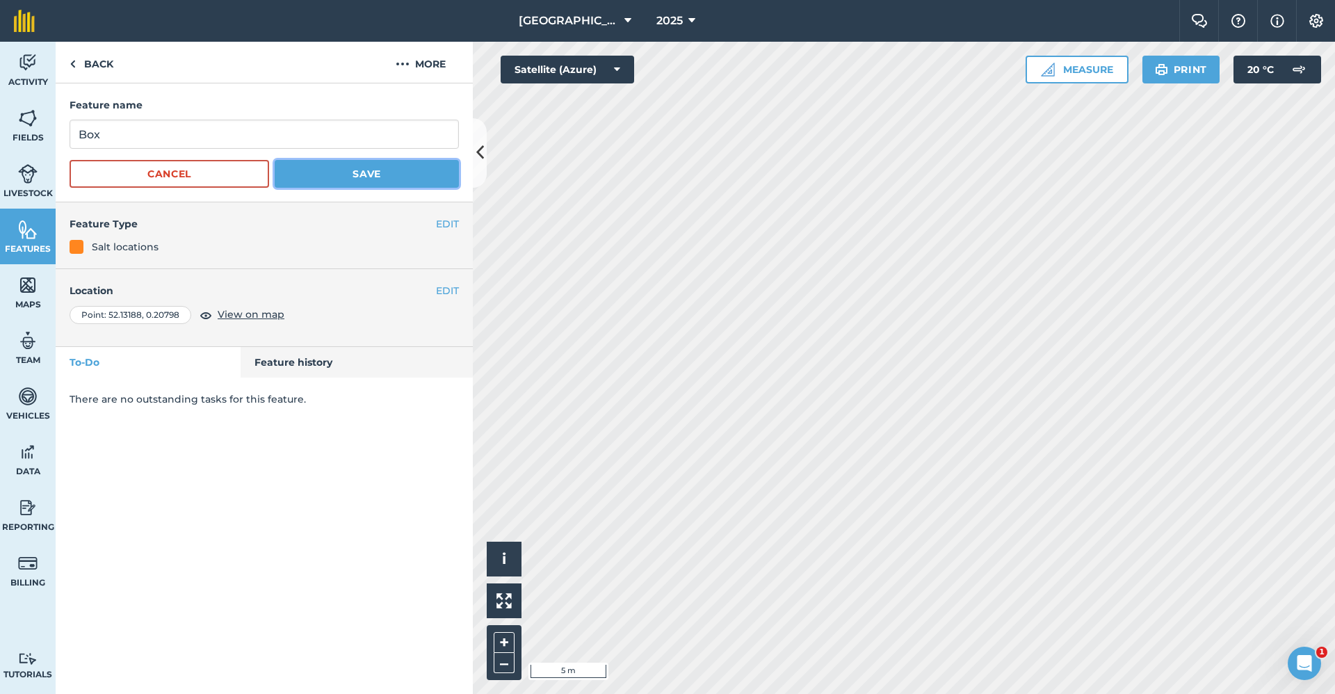
click at [365, 181] on button "Save" at bounding box center [367, 174] width 184 height 28
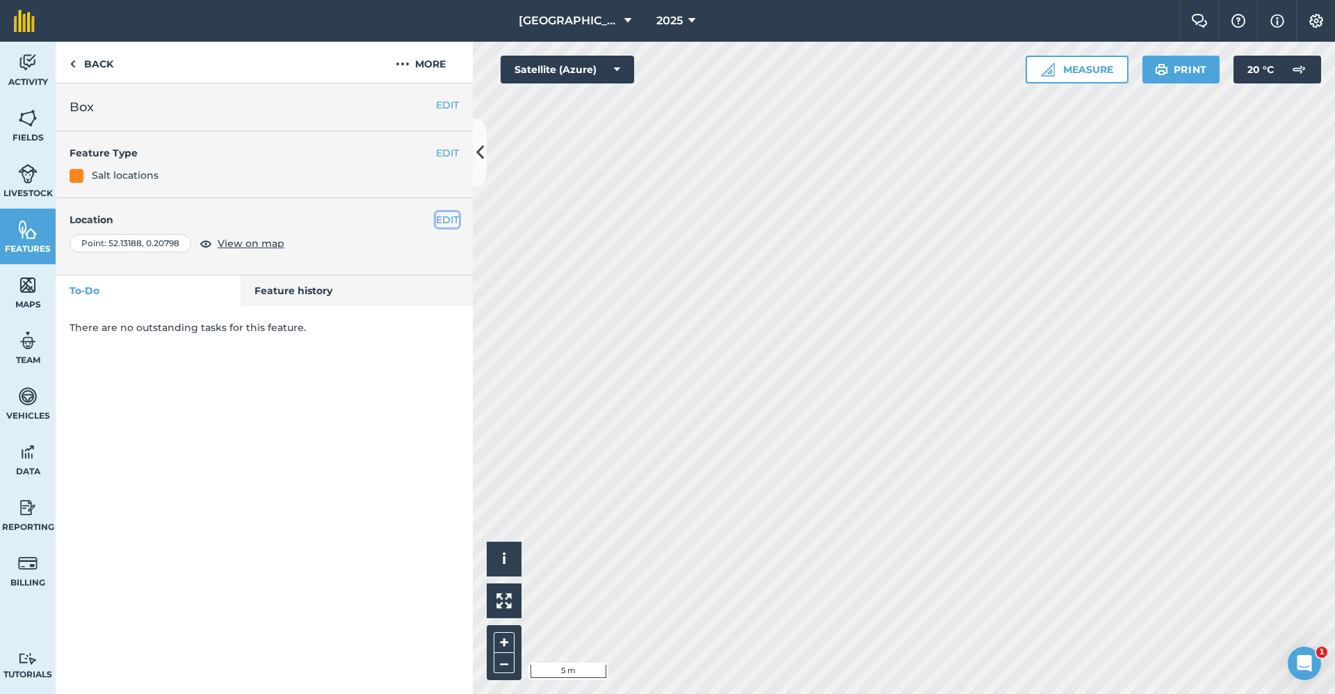
click at [444, 221] on button "EDIT" at bounding box center [447, 219] width 23 height 15
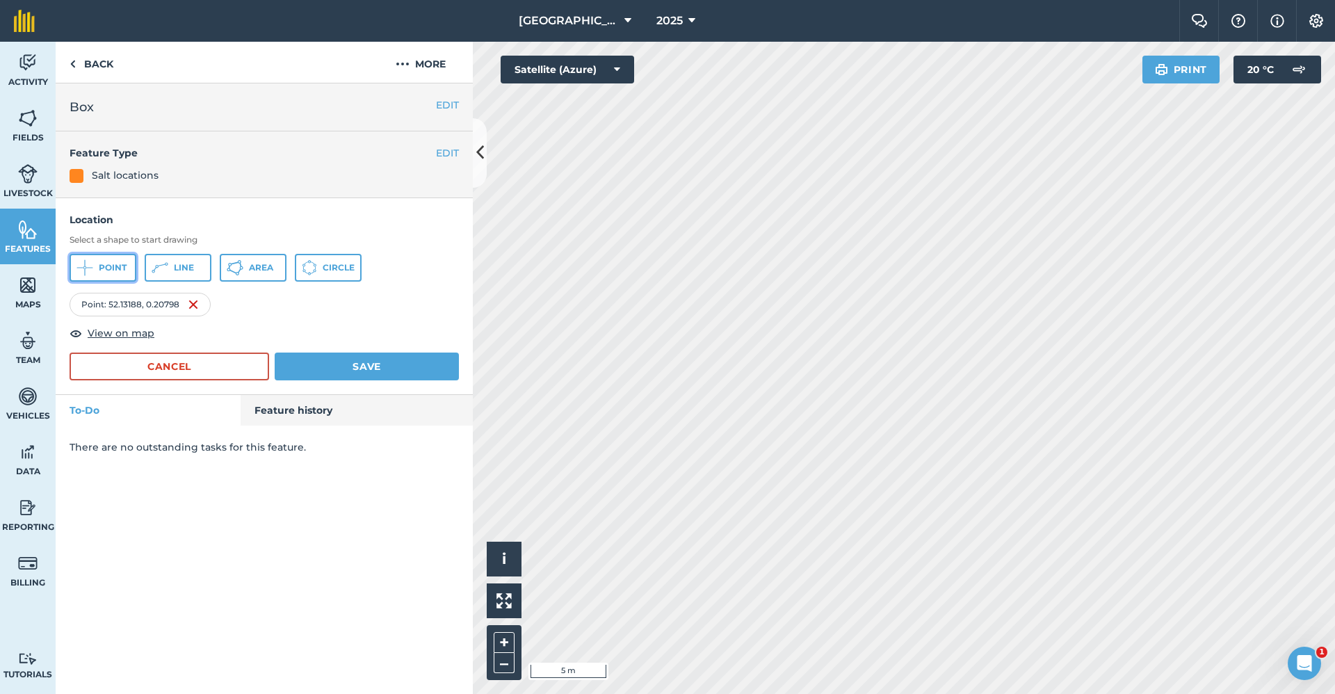
click at [100, 270] on span "Point" at bounding box center [113, 267] width 28 height 11
click at [361, 363] on button "Save" at bounding box center [367, 366] width 184 height 28
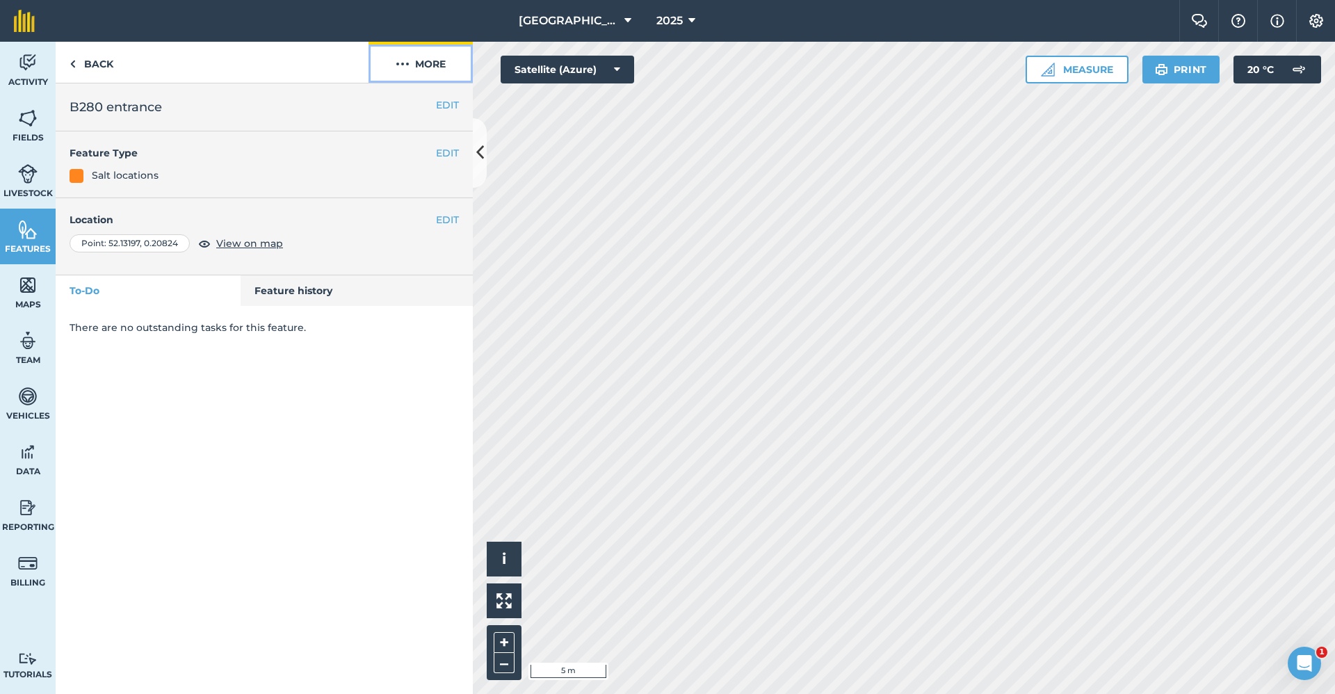
click at [434, 69] on button "More" at bounding box center [420, 62] width 104 height 41
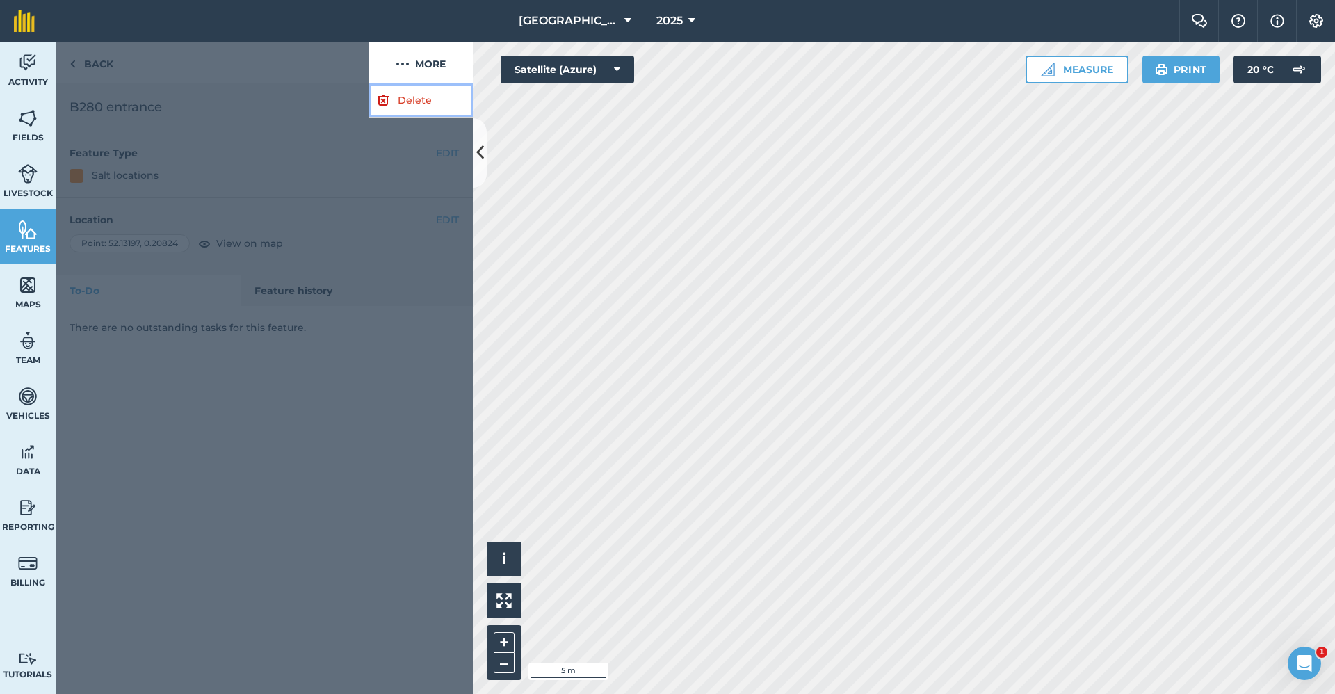
click at [421, 101] on link "Delete" at bounding box center [420, 100] width 104 height 34
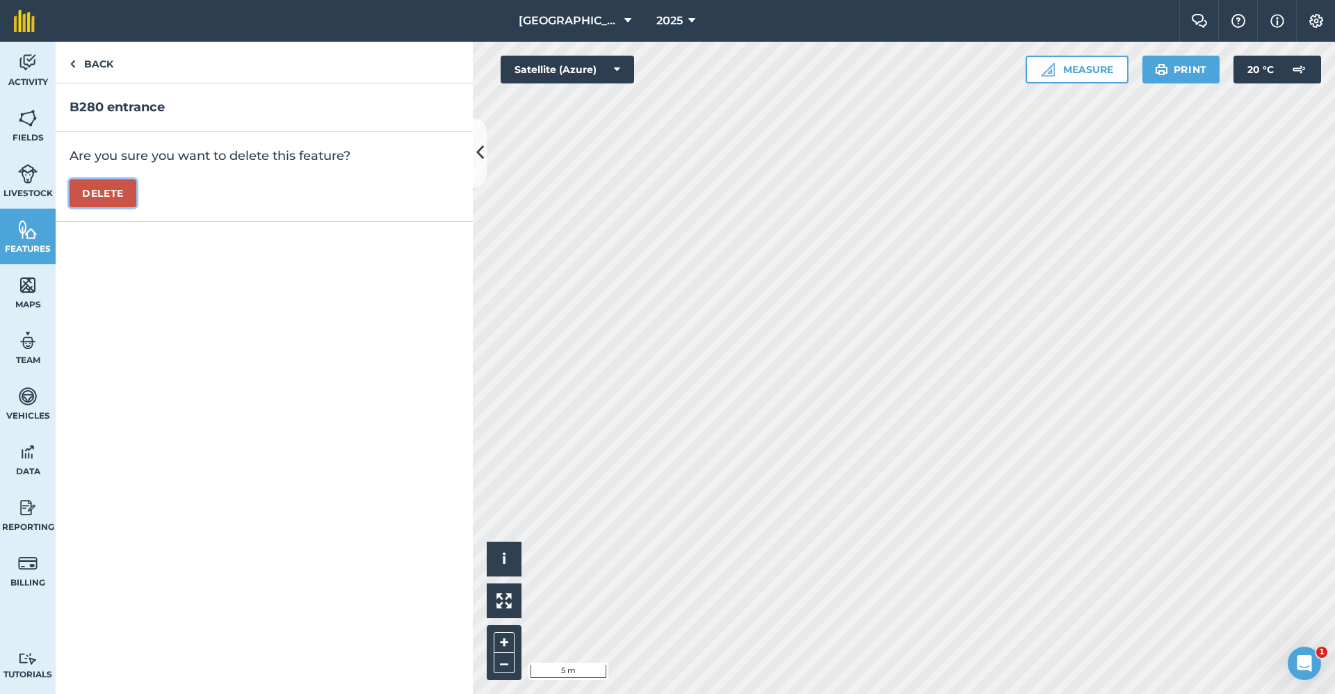
click at [130, 191] on button "Delete" at bounding box center [103, 193] width 67 height 28
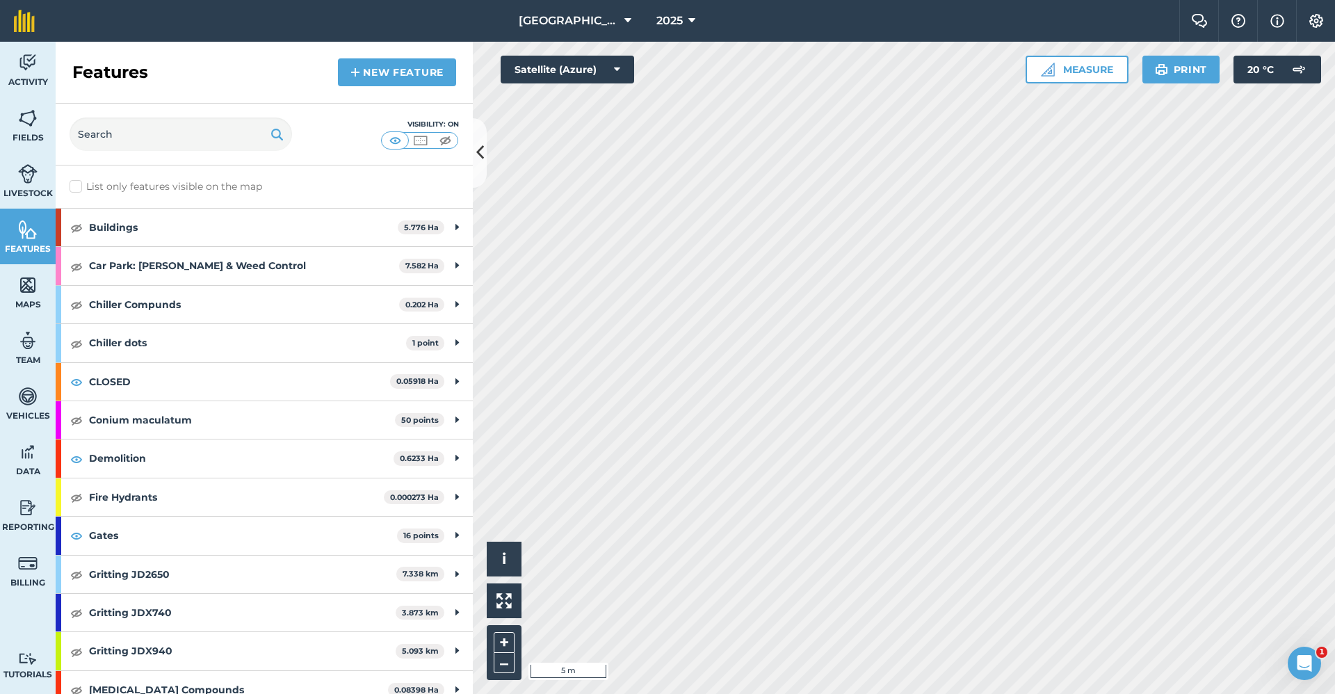
scroll to position [245, 0]
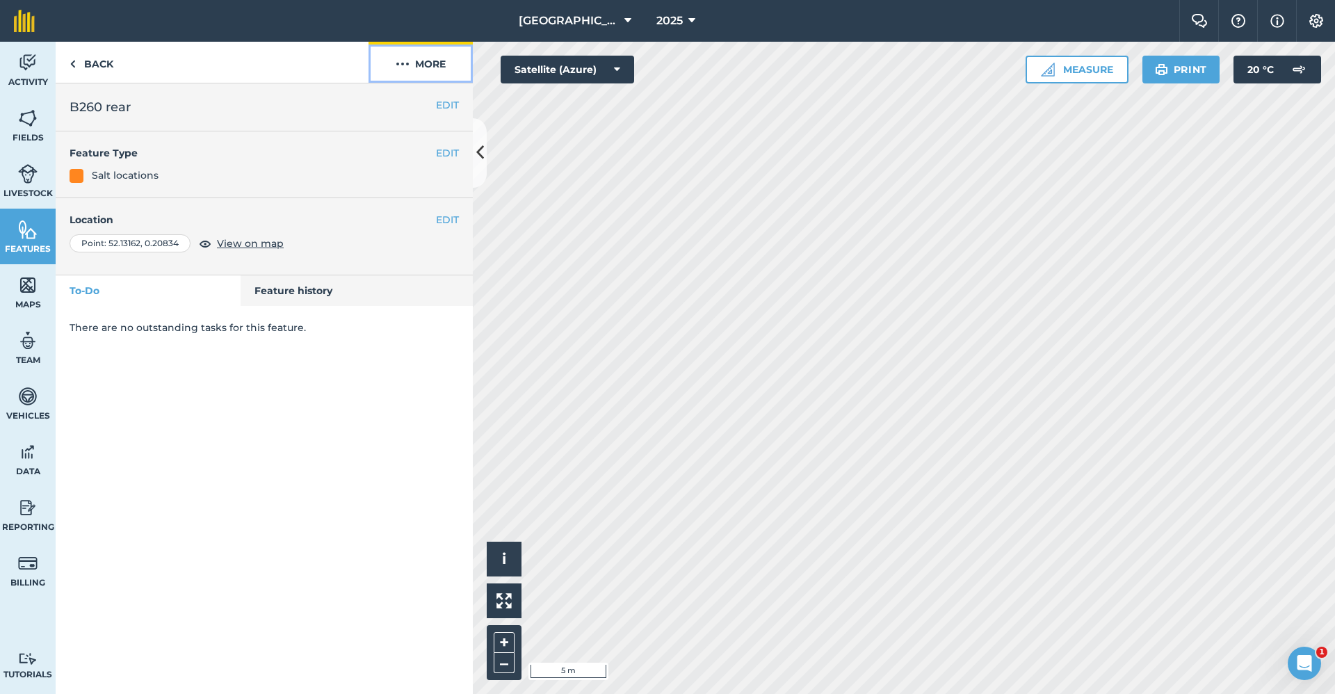
click at [434, 66] on button "More" at bounding box center [420, 62] width 104 height 41
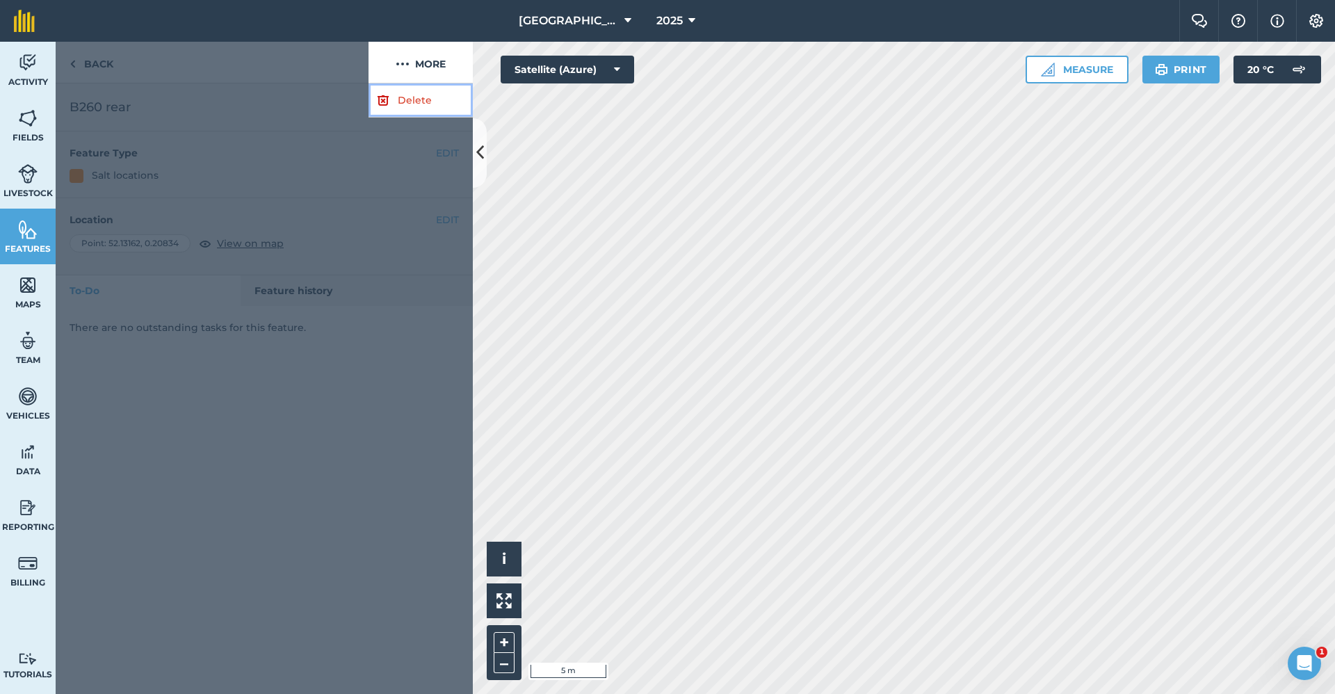
click at [417, 101] on link "Delete" at bounding box center [420, 100] width 104 height 34
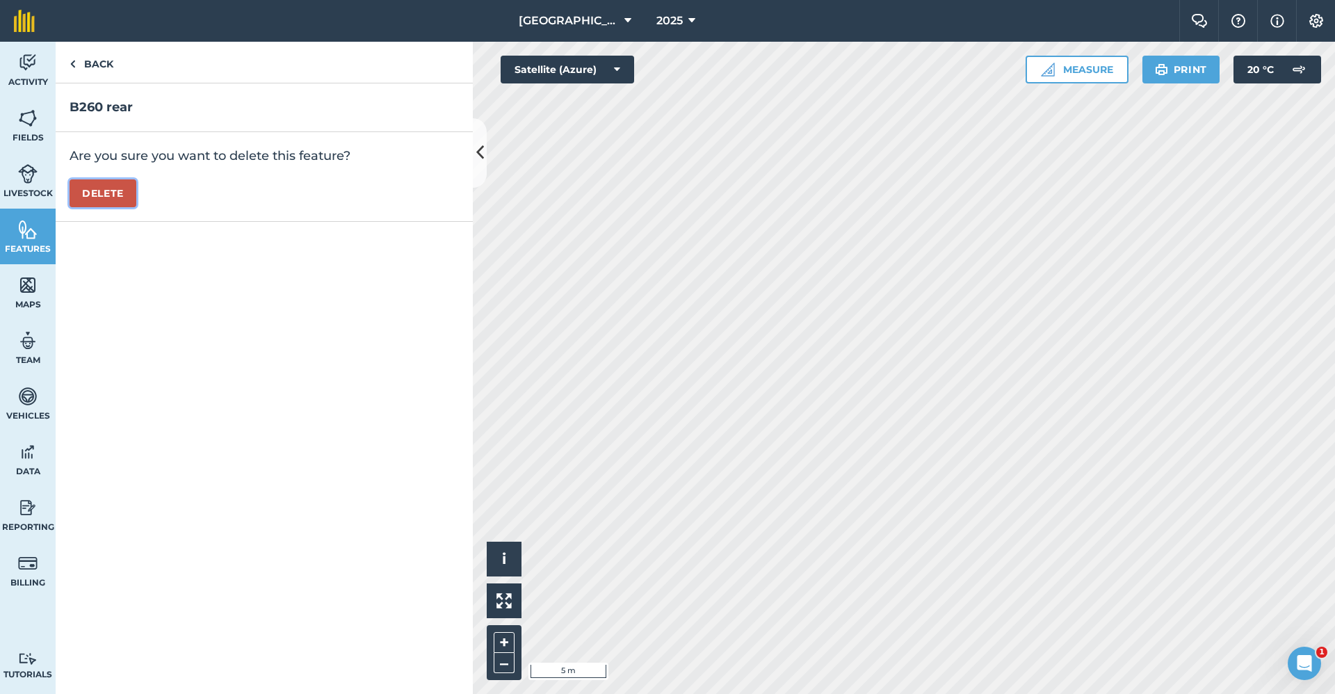
click at [108, 190] on button "Delete" at bounding box center [103, 193] width 67 height 28
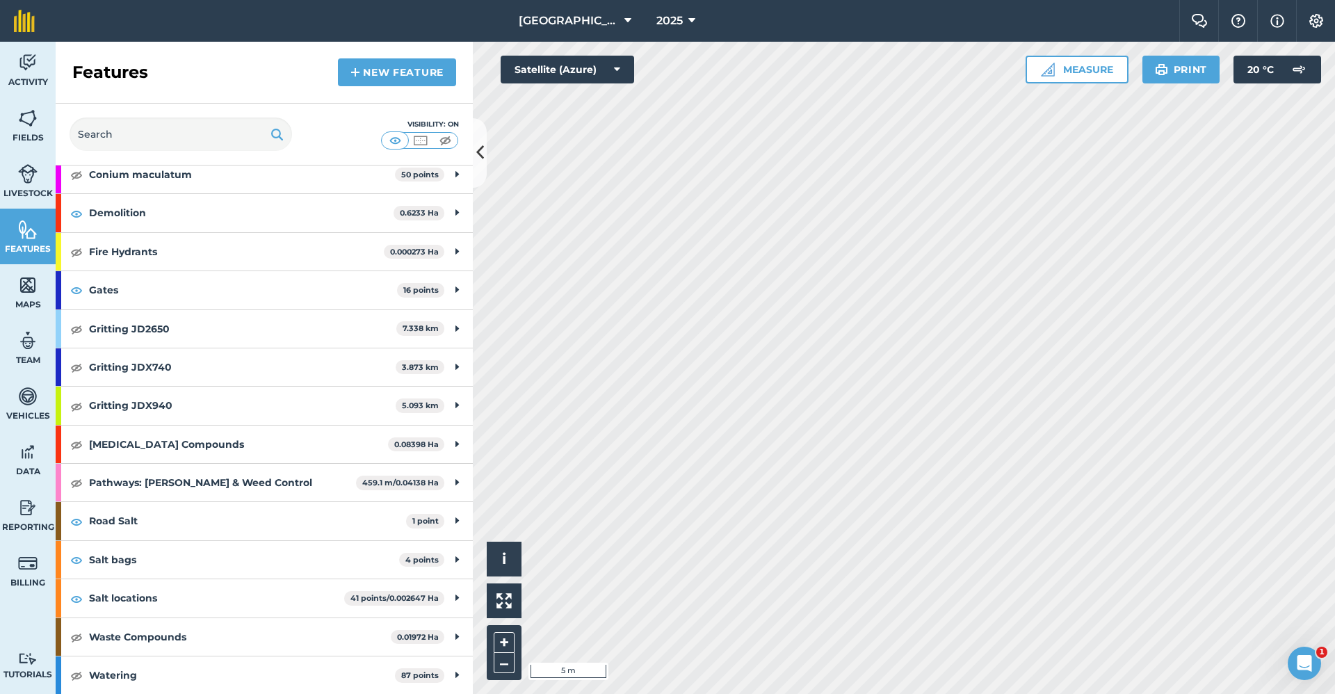
scroll to position [106, 0]
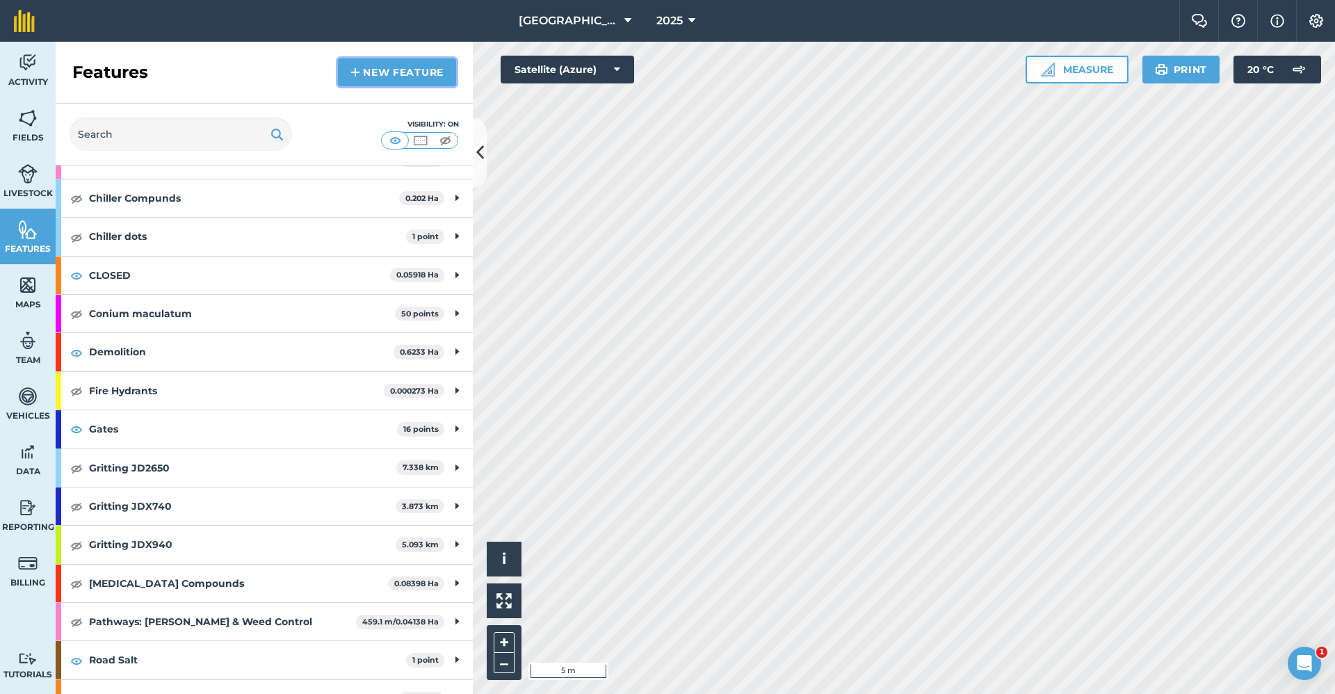
click at [382, 76] on link "New feature" at bounding box center [397, 72] width 118 height 28
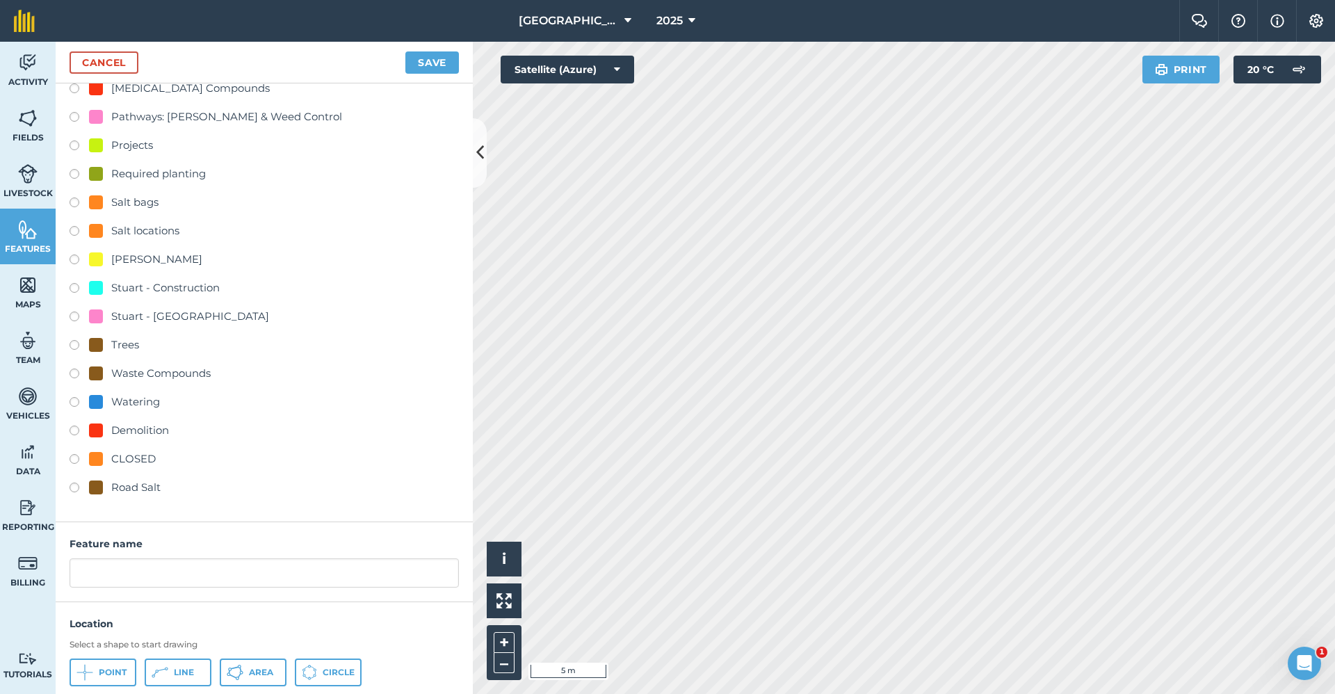
scroll to position [456, 0]
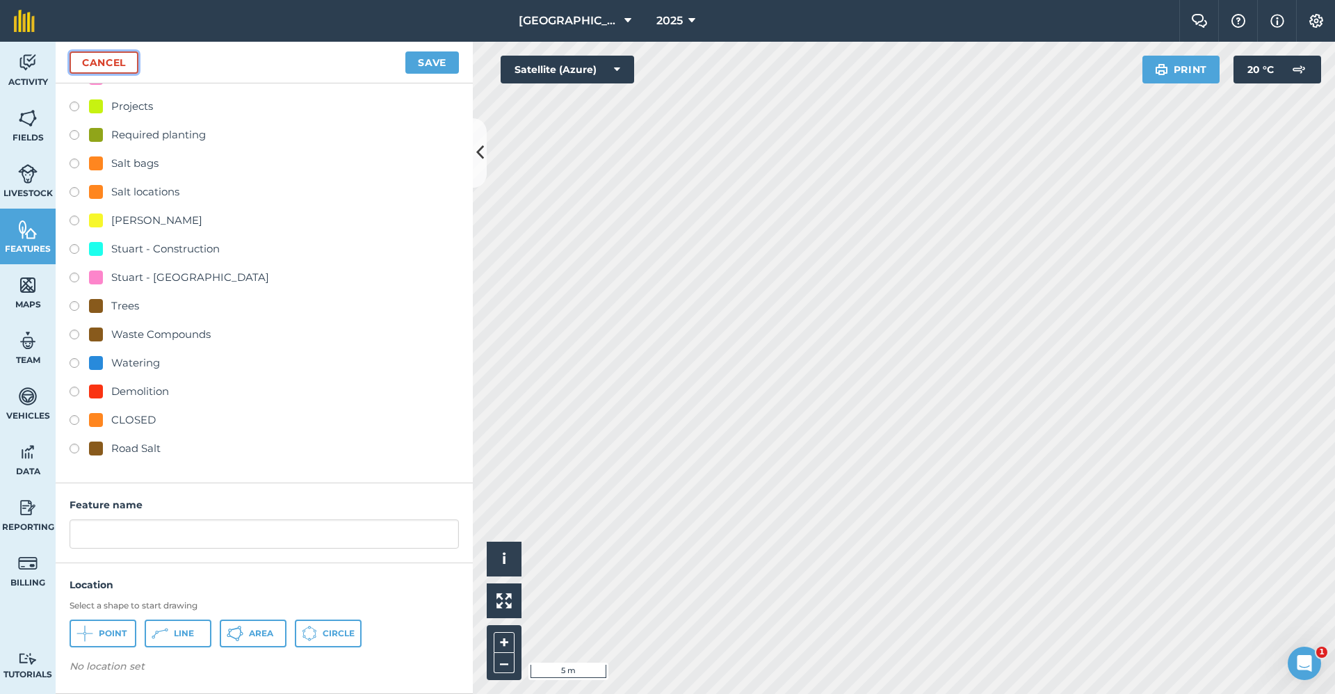
click at [127, 72] on link "Cancel" at bounding box center [104, 62] width 69 height 22
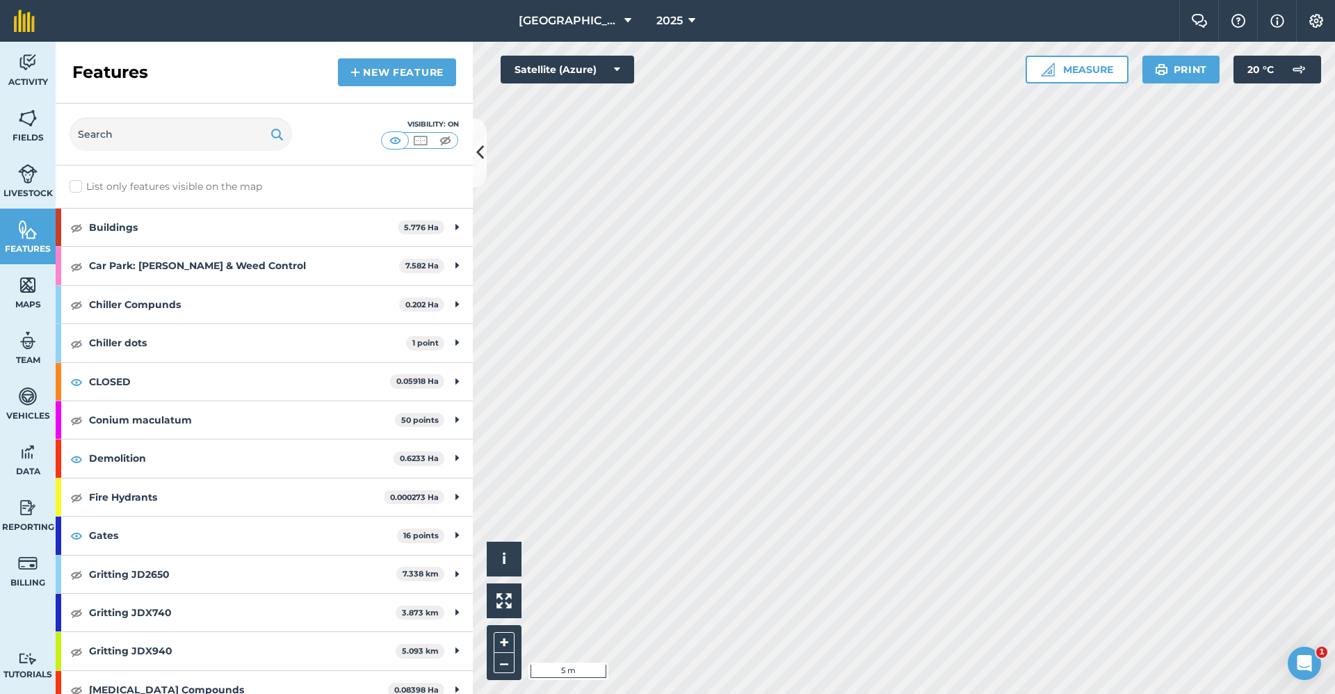
click at [1171, 693] on html "Babraham Research Campus (Gardens) 2025 Farm Chat Help Info Settings Babraham R…" at bounding box center [667, 347] width 1335 height 694
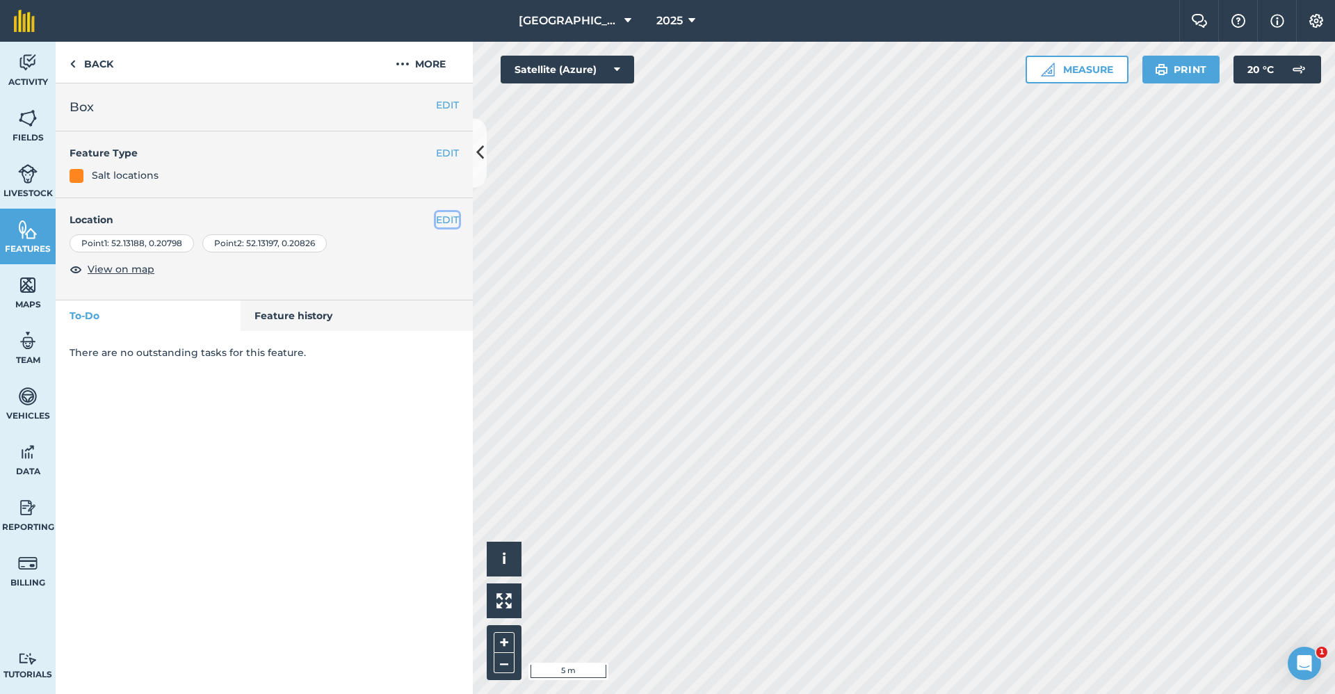
click at [445, 215] on button "EDIT" at bounding box center [447, 219] width 23 height 15
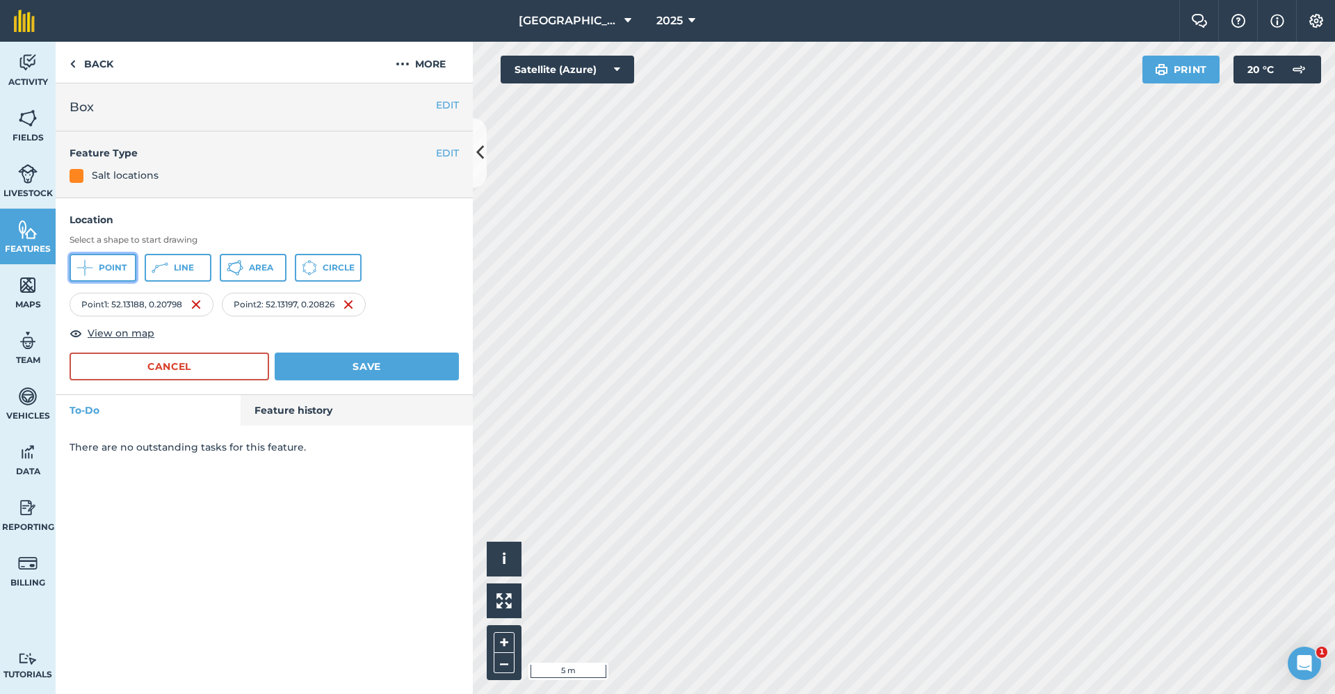
click at [101, 272] on span "Point" at bounding box center [113, 267] width 28 height 11
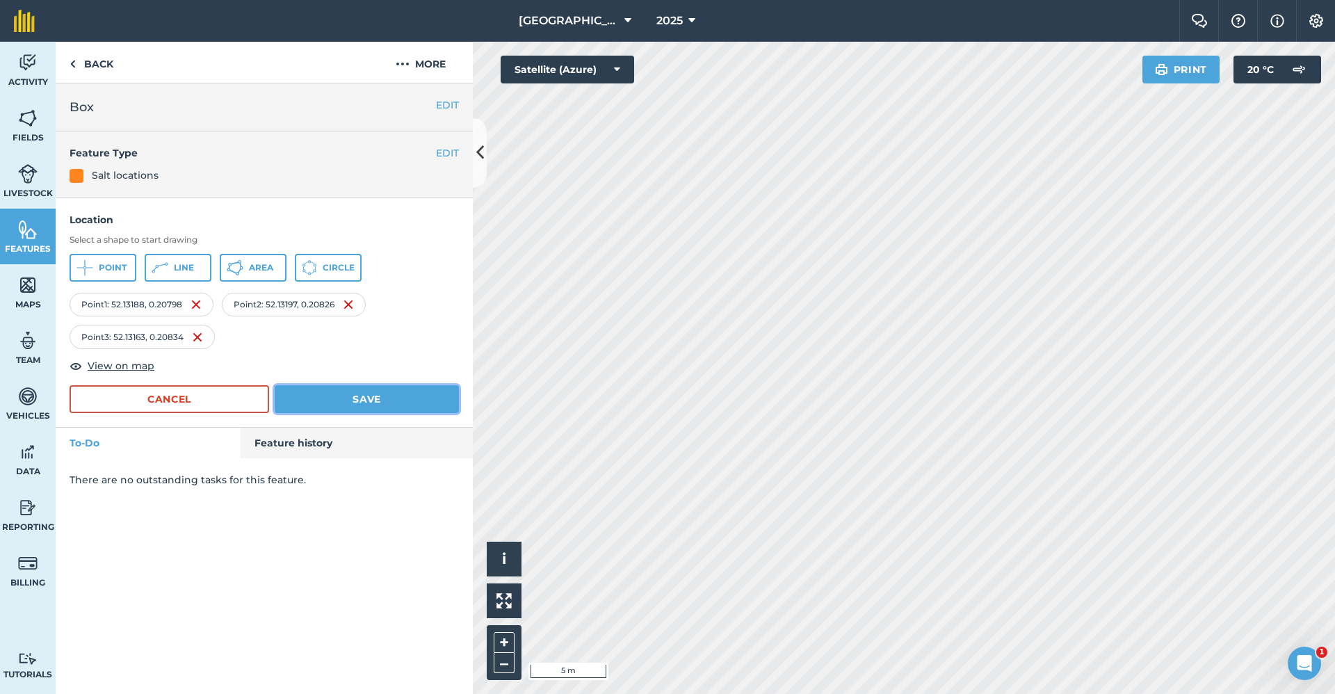
click at [352, 395] on button "Save" at bounding box center [367, 399] width 184 height 28
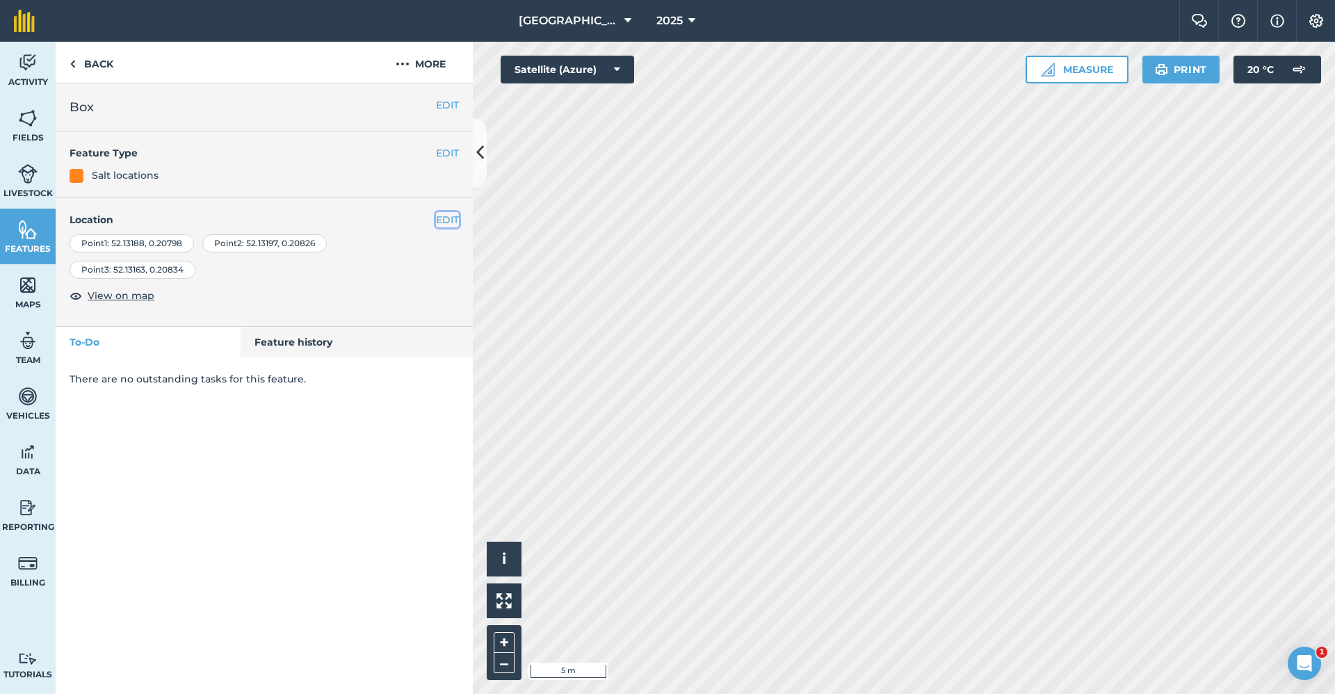
click at [454, 225] on button "EDIT" at bounding box center [447, 219] width 23 height 15
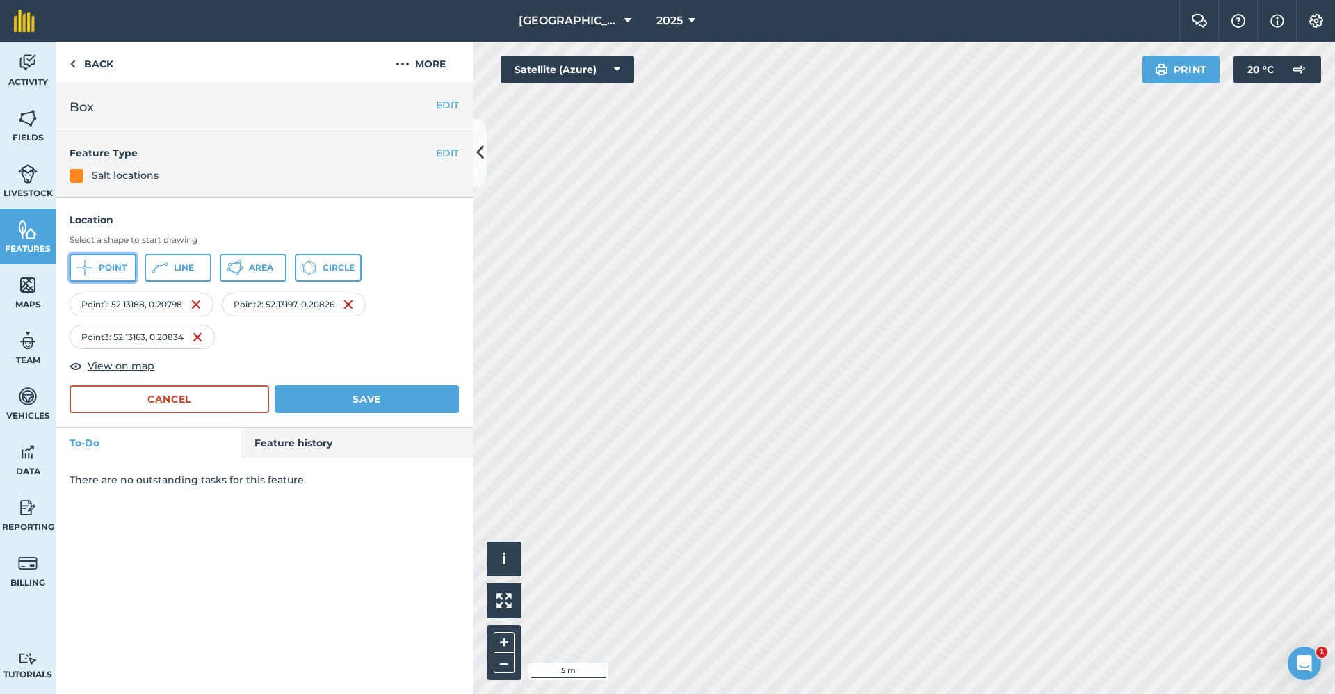
click at [108, 266] on span "Point" at bounding box center [113, 267] width 28 height 11
click at [361, 388] on button "Save" at bounding box center [367, 399] width 184 height 28
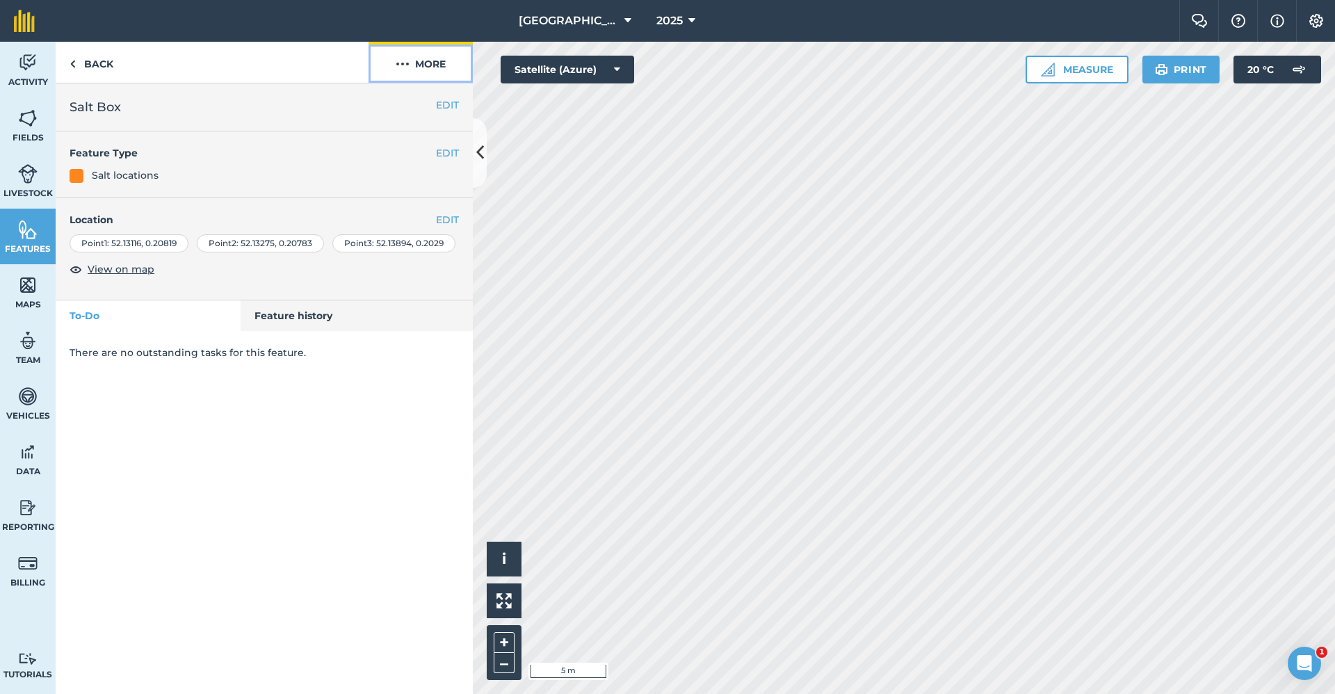
click at [437, 63] on button "More" at bounding box center [420, 62] width 104 height 41
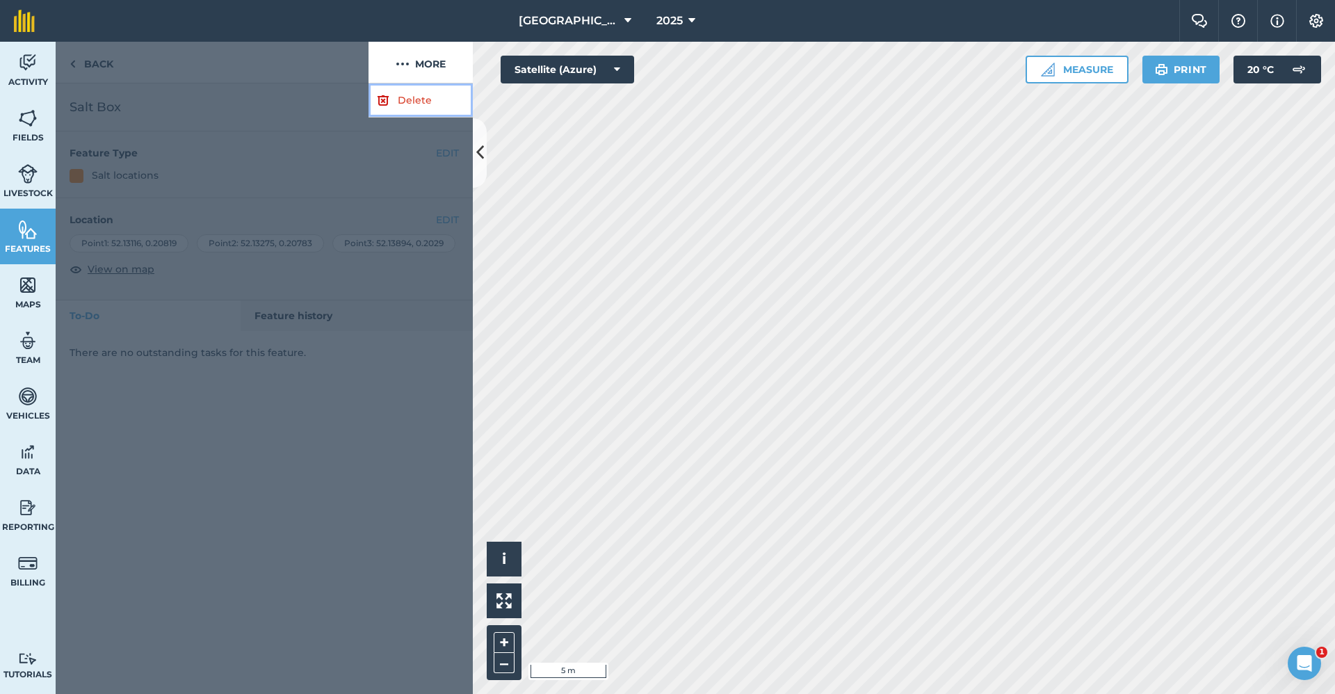
click at [414, 104] on link "Delete" at bounding box center [420, 100] width 104 height 34
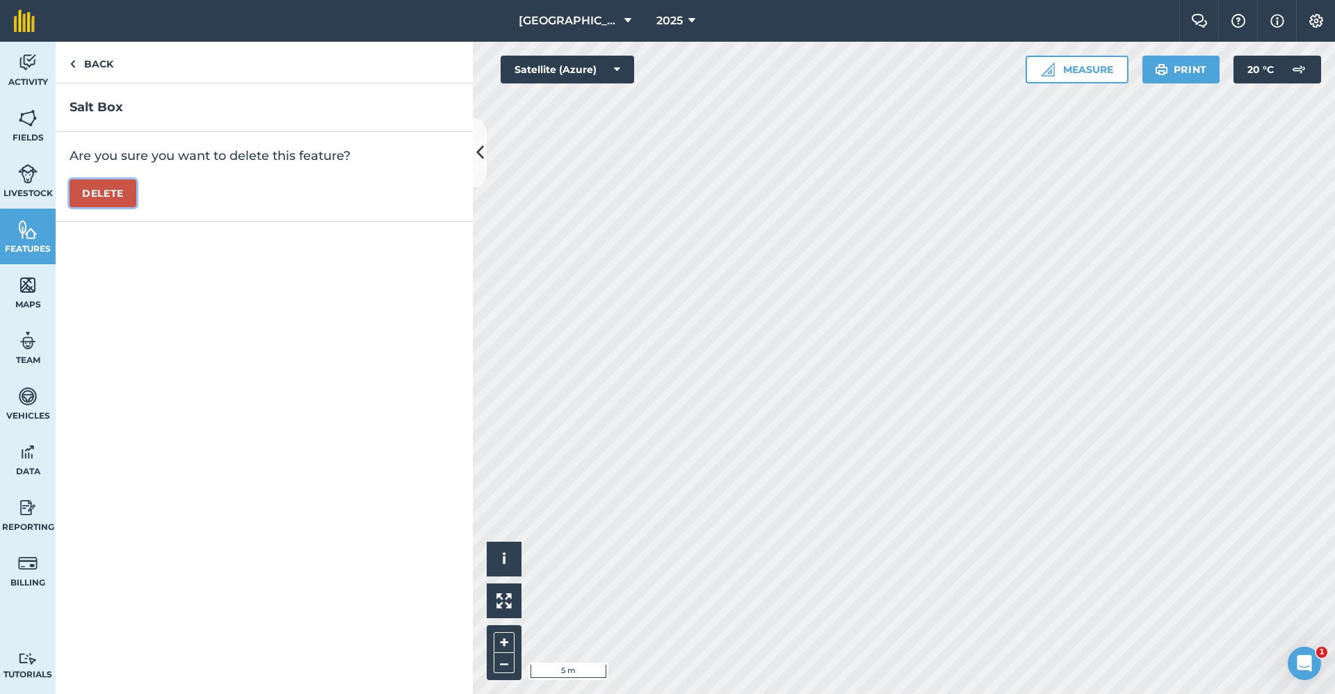
click at [116, 190] on button "Delete" at bounding box center [103, 193] width 67 height 28
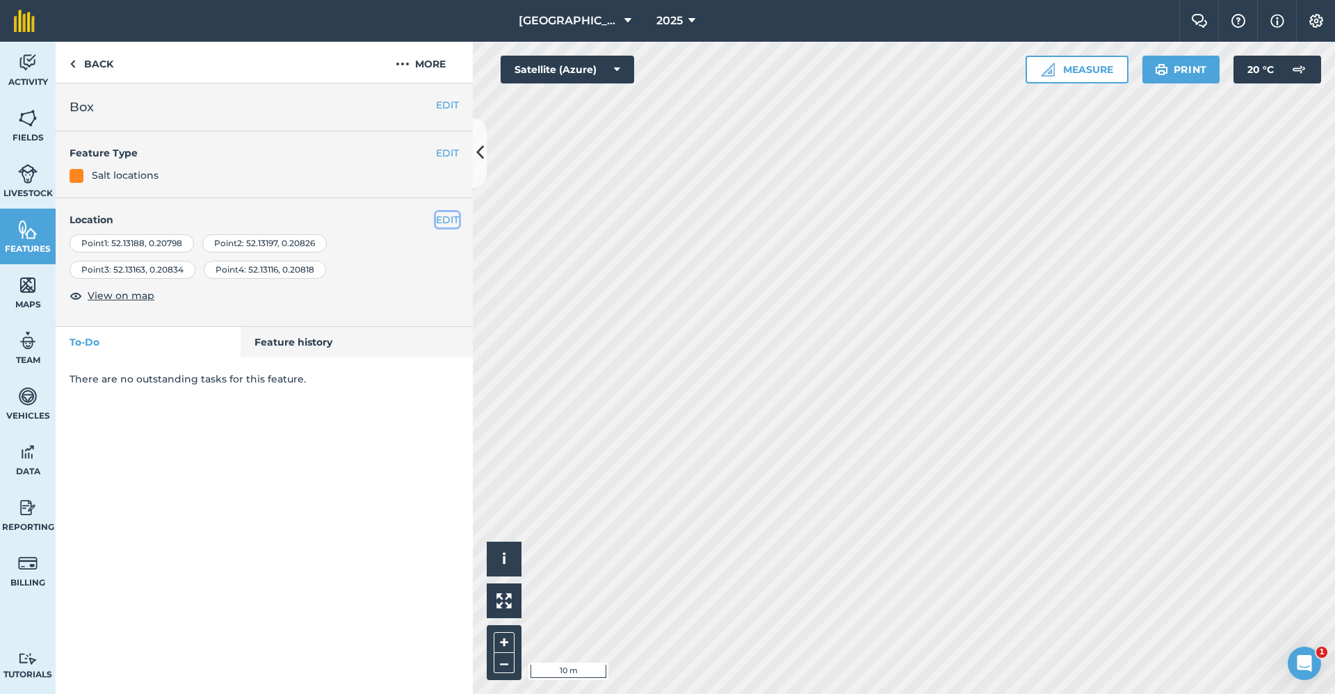
click at [448, 220] on button "EDIT" at bounding box center [447, 219] width 23 height 15
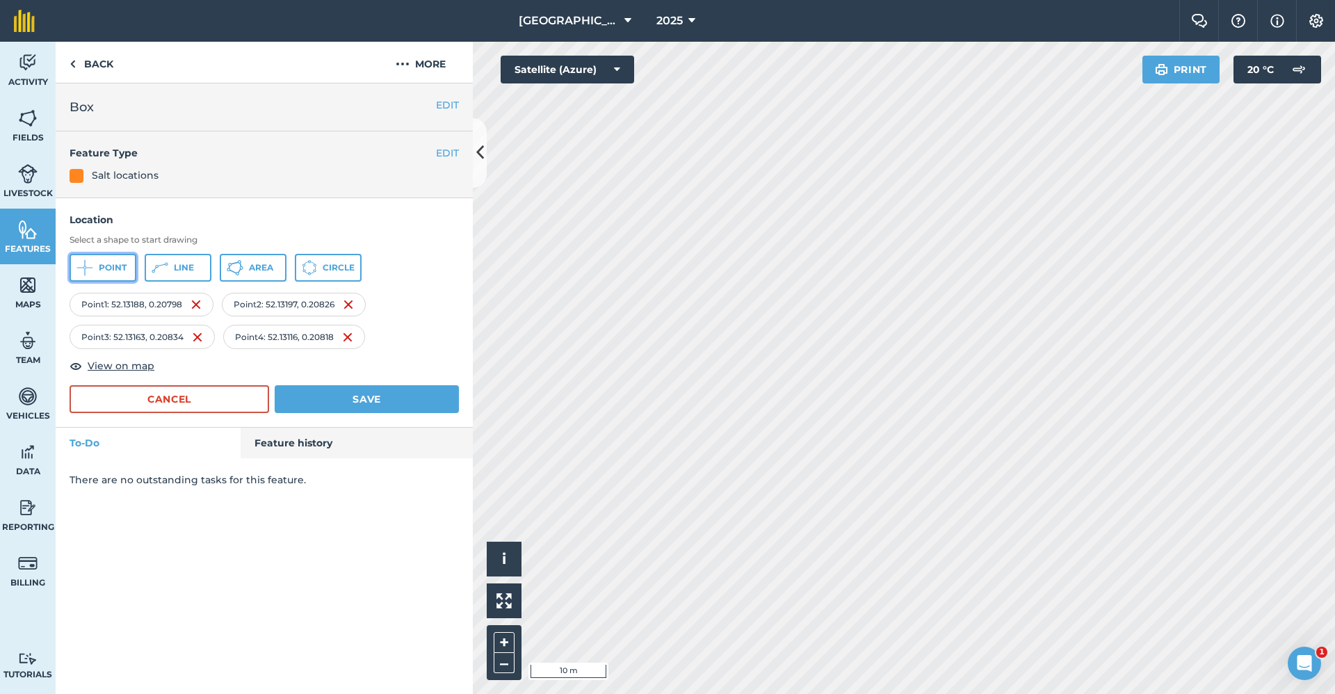
click at [100, 264] on span "Point" at bounding box center [113, 267] width 28 height 11
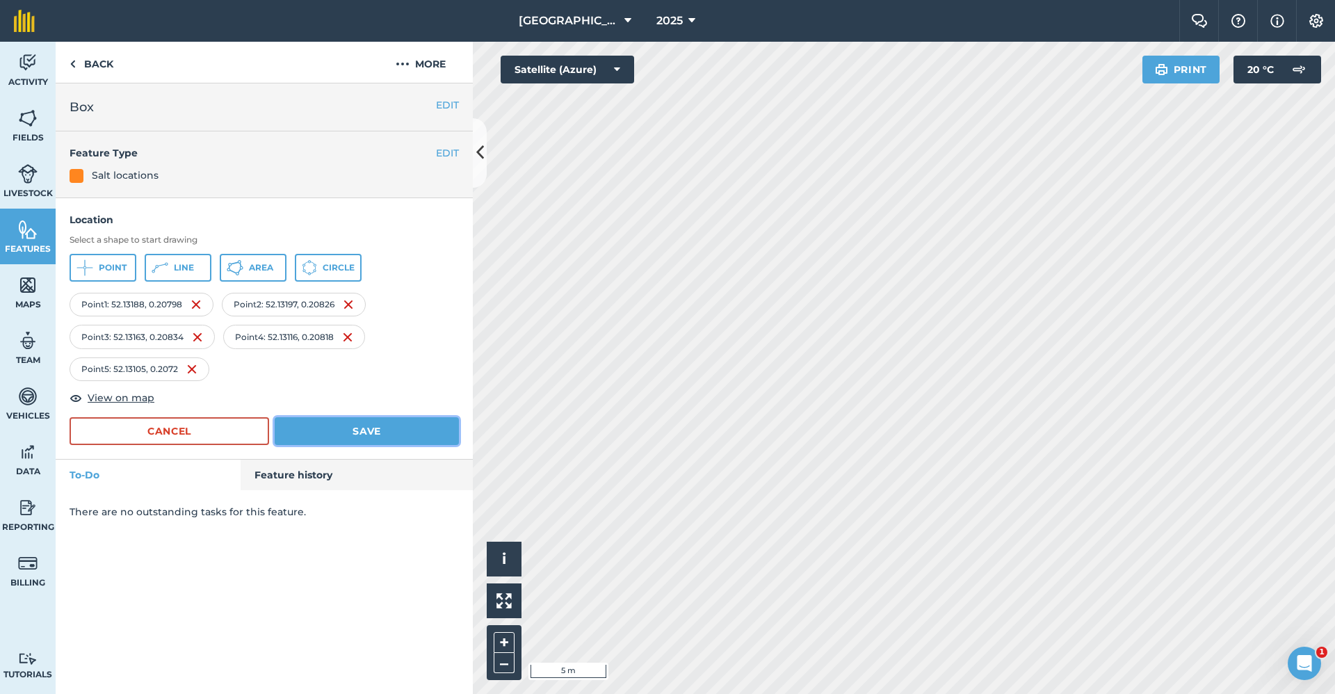
click at [365, 432] on button "Save" at bounding box center [367, 431] width 184 height 28
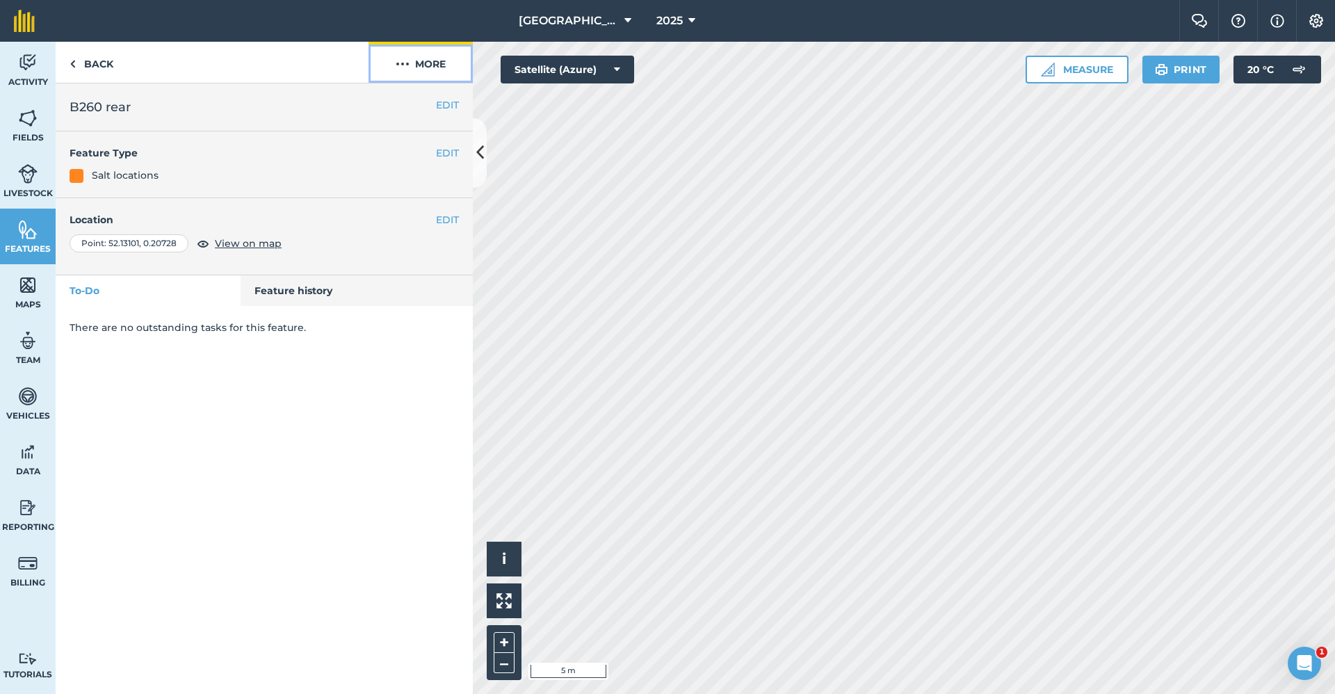
click at [425, 56] on button "More" at bounding box center [420, 62] width 104 height 41
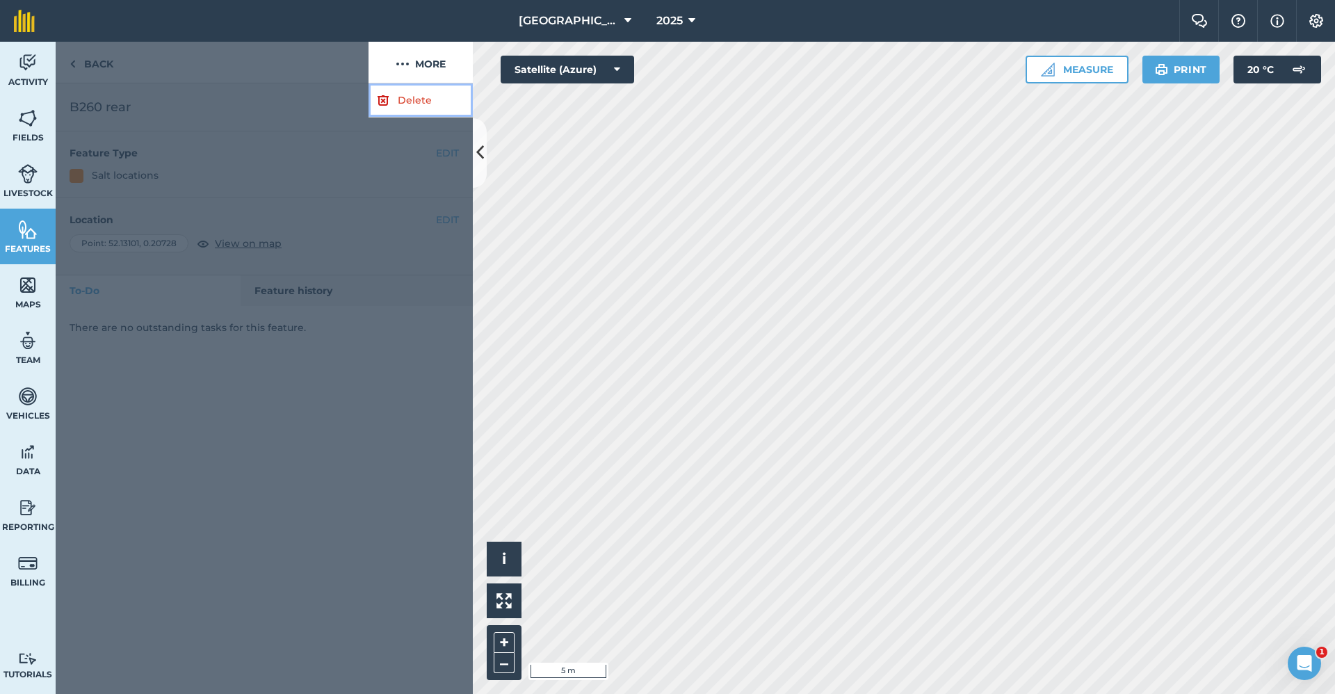
click at [400, 110] on link "Delete" at bounding box center [420, 100] width 104 height 34
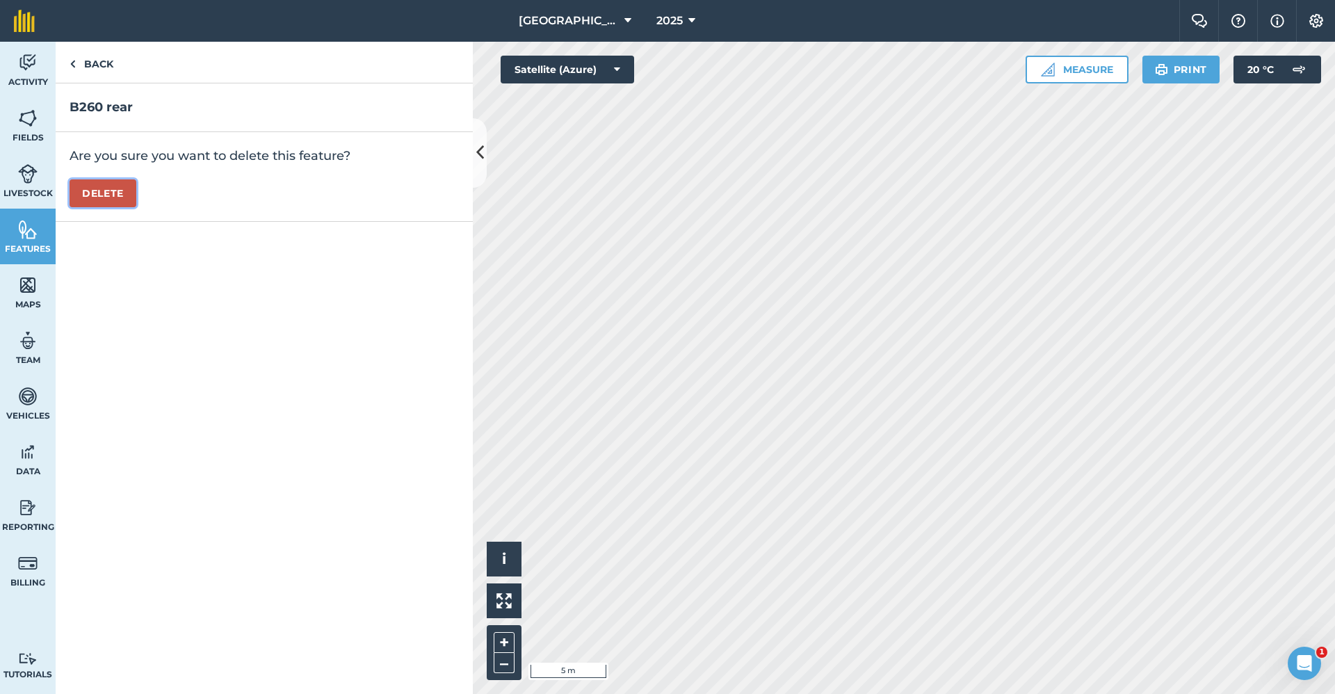
click at [100, 182] on button "Delete" at bounding box center [103, 193] width 67 height 28
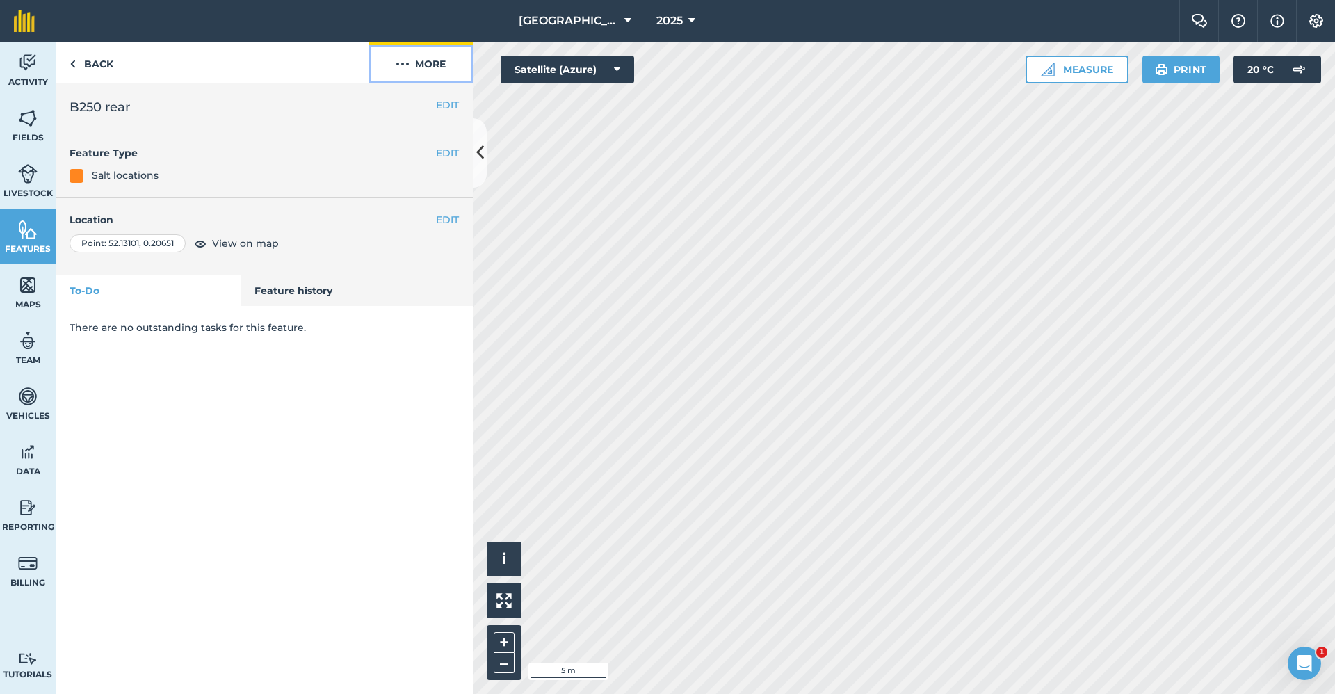
click at [440, 59] on button "More" at bounding box center [420, 62] width 104 height 41
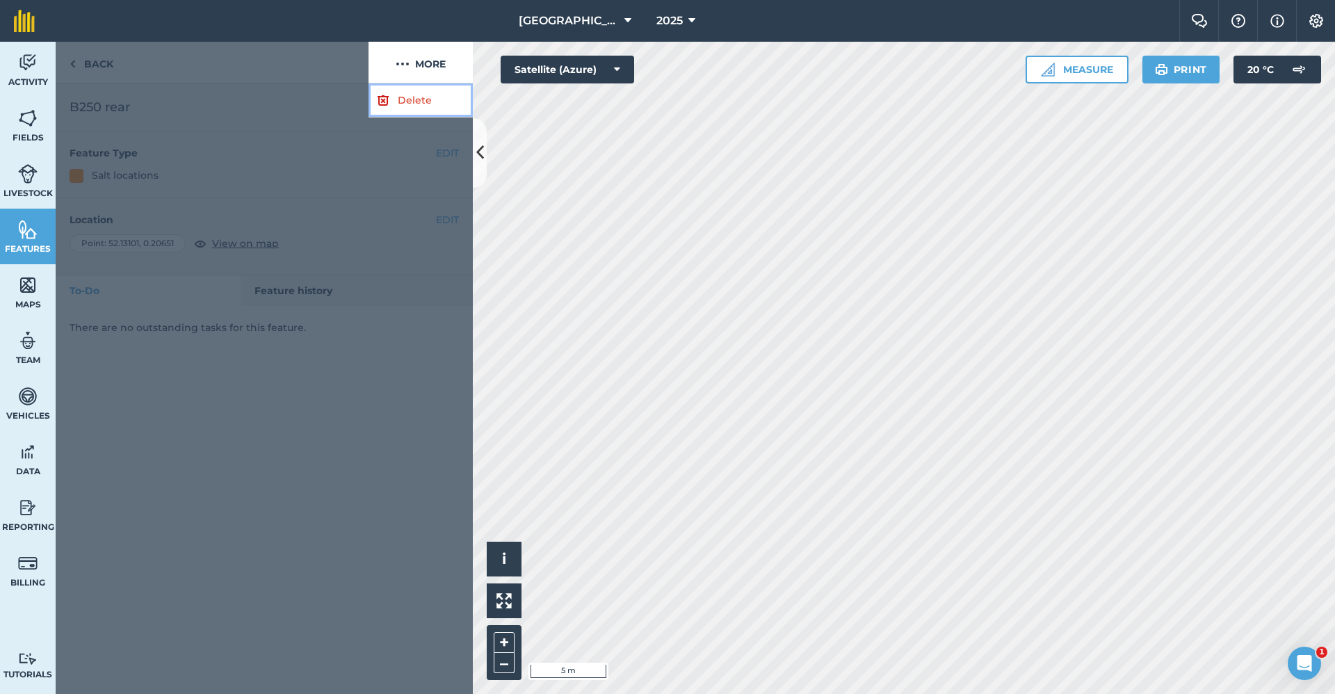
click at [407, 96] on link "Delete" at bounding box center [420, 100] width 104 height 34
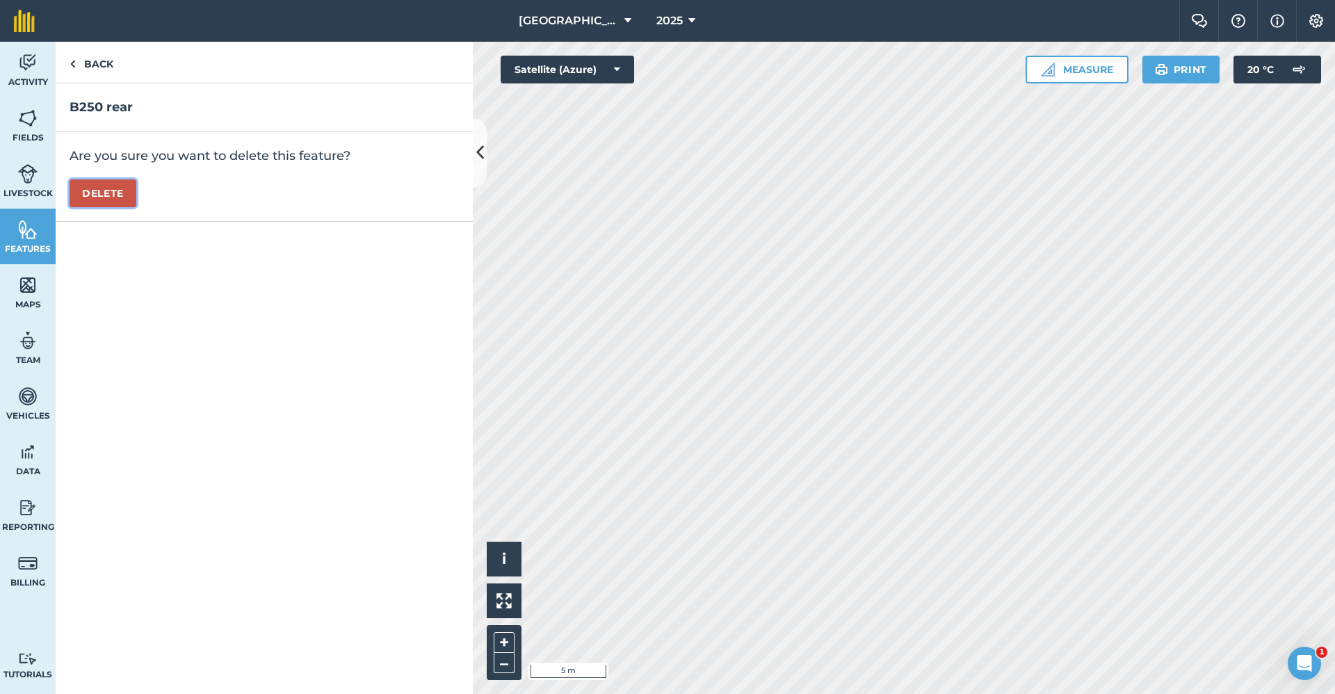
click at [107, 196] on button "Delete" at bounding box center [103, 193] width 67 height 28
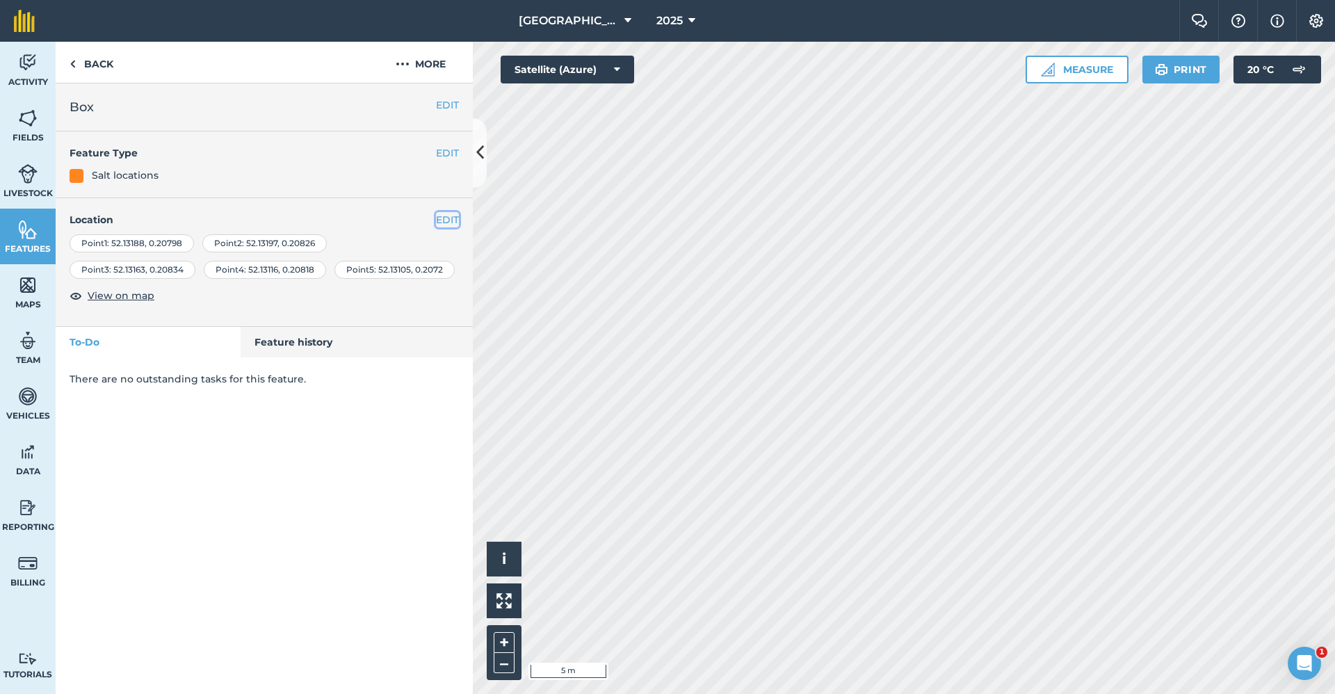
click at [441, 218] on button "EDIT" at bounding box center [447, 219] width 23 height 15
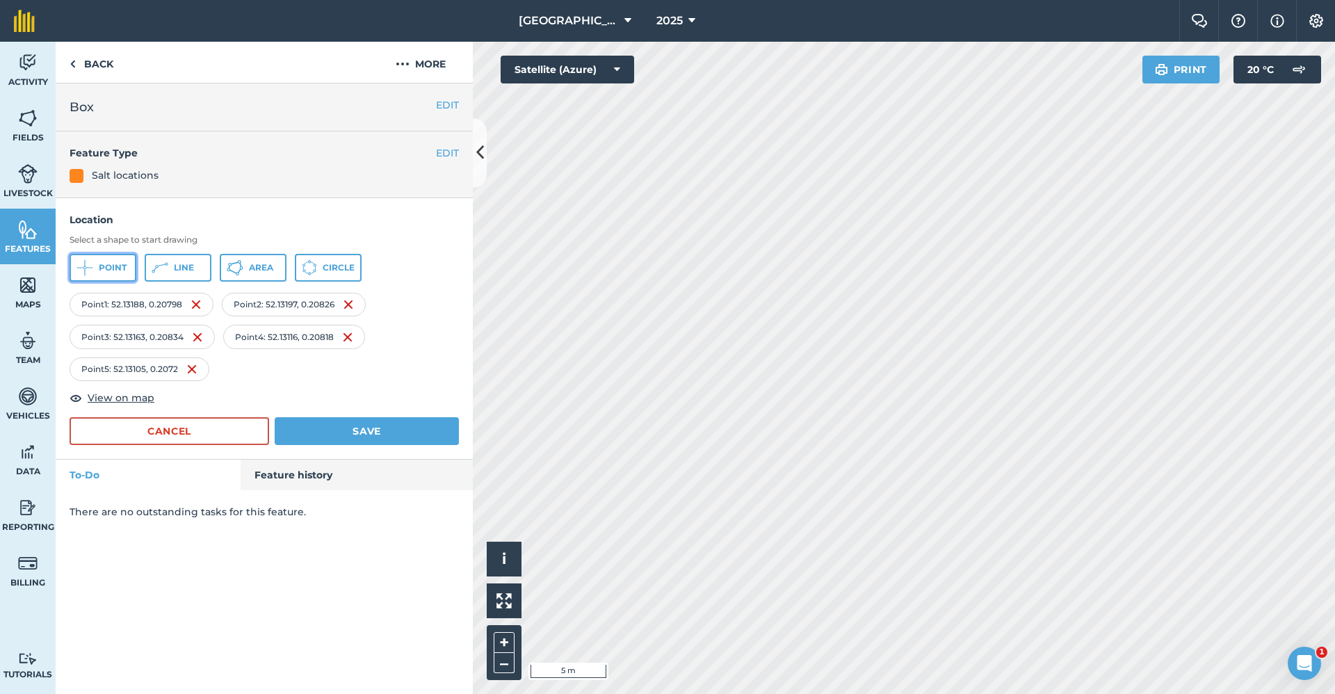
click at [108, 271] on span "Point" at bounding box center [113, 267] width 28 height 11
click at [351, 425] on button "Save" at bounding box center [367, 431] width 184 height 28
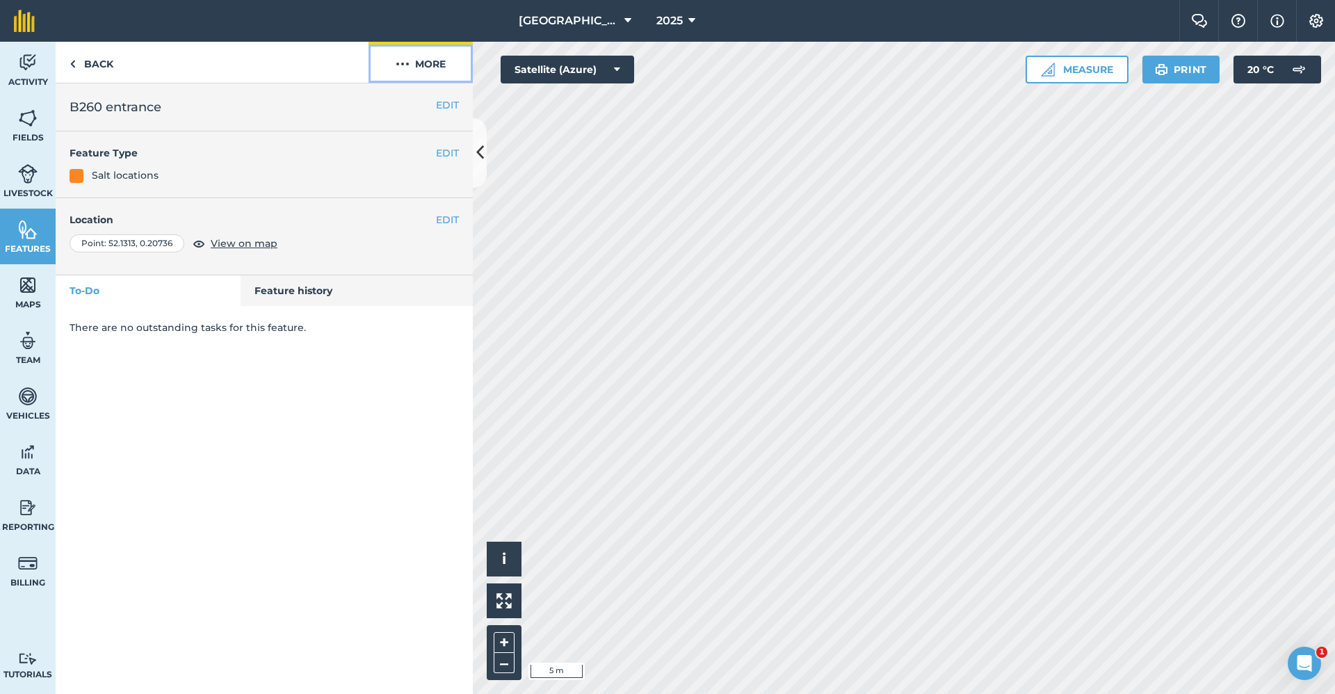
click at [425, 66] on button "More" at bounding box center [420, 62] width 104 height 41
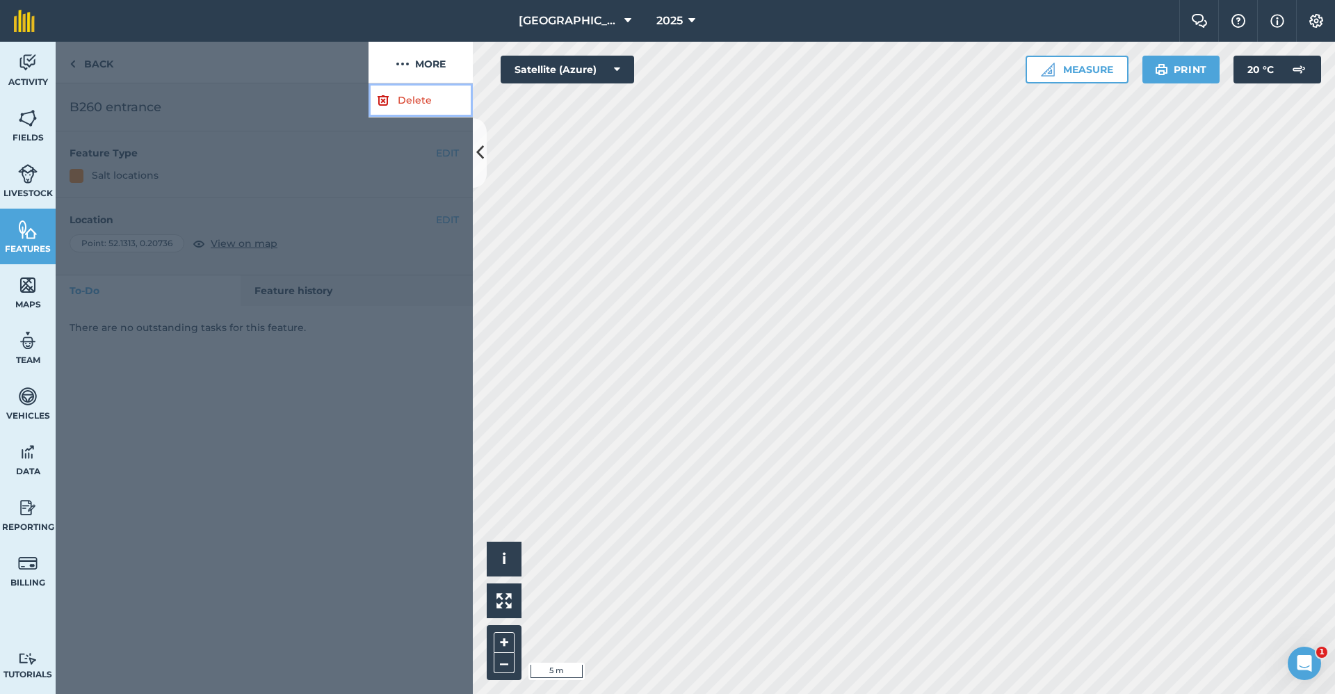
click at [401, 101] on link "Delete" at bounding box center [420, 100] width 104 height 34
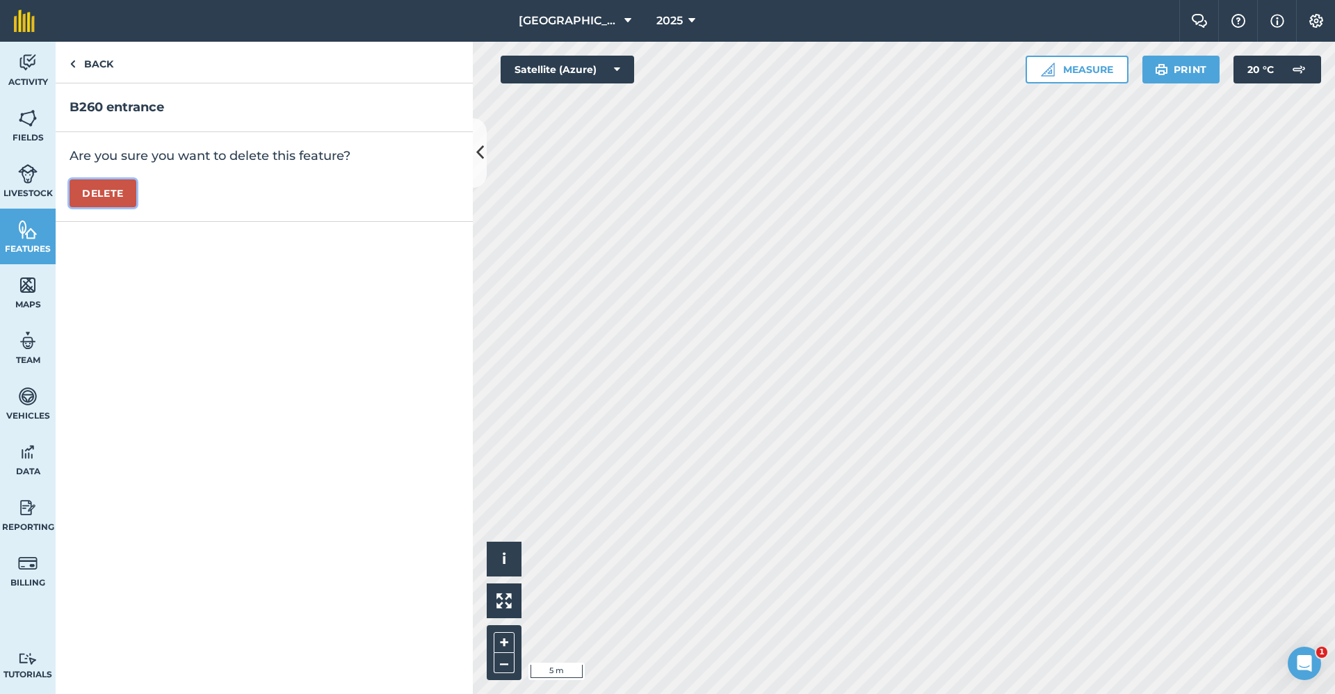
click at [108, 200] on button "Delete" at bounding box center [103, 193] width 67 height 28
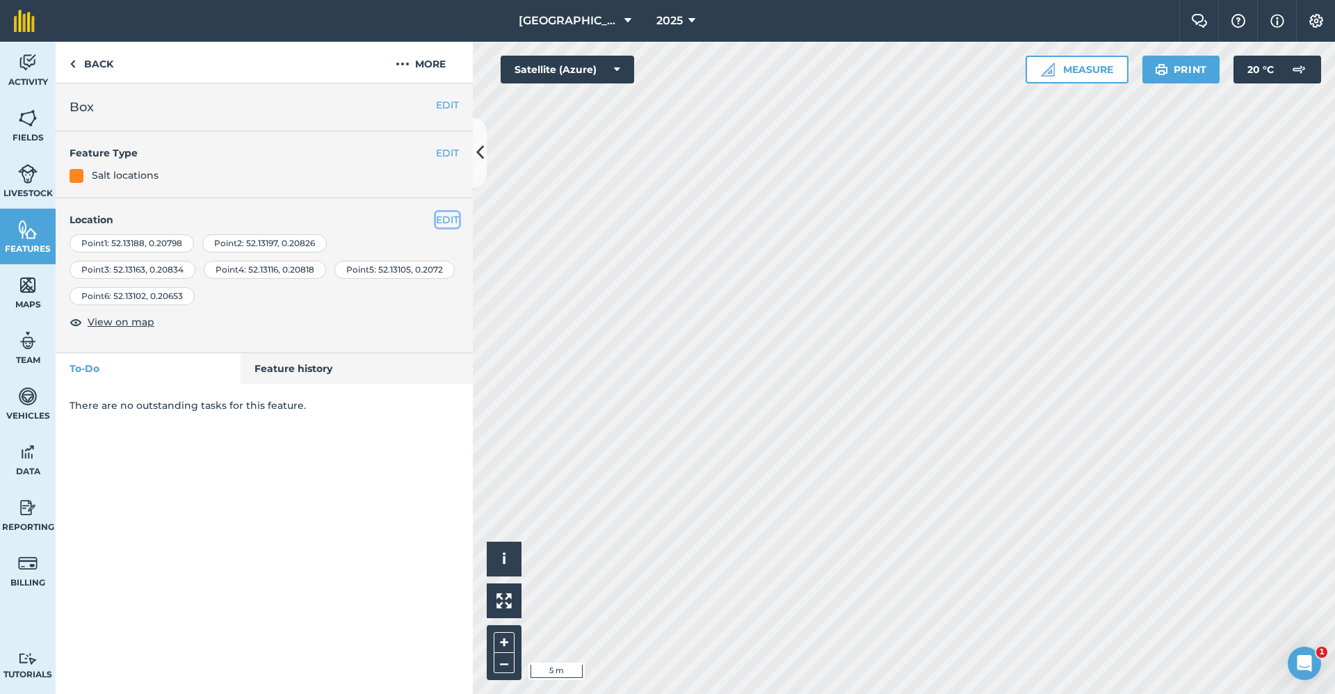
click at [447, 219] on button "EDIT" at bounding box center [447, 219] width 23 height 15
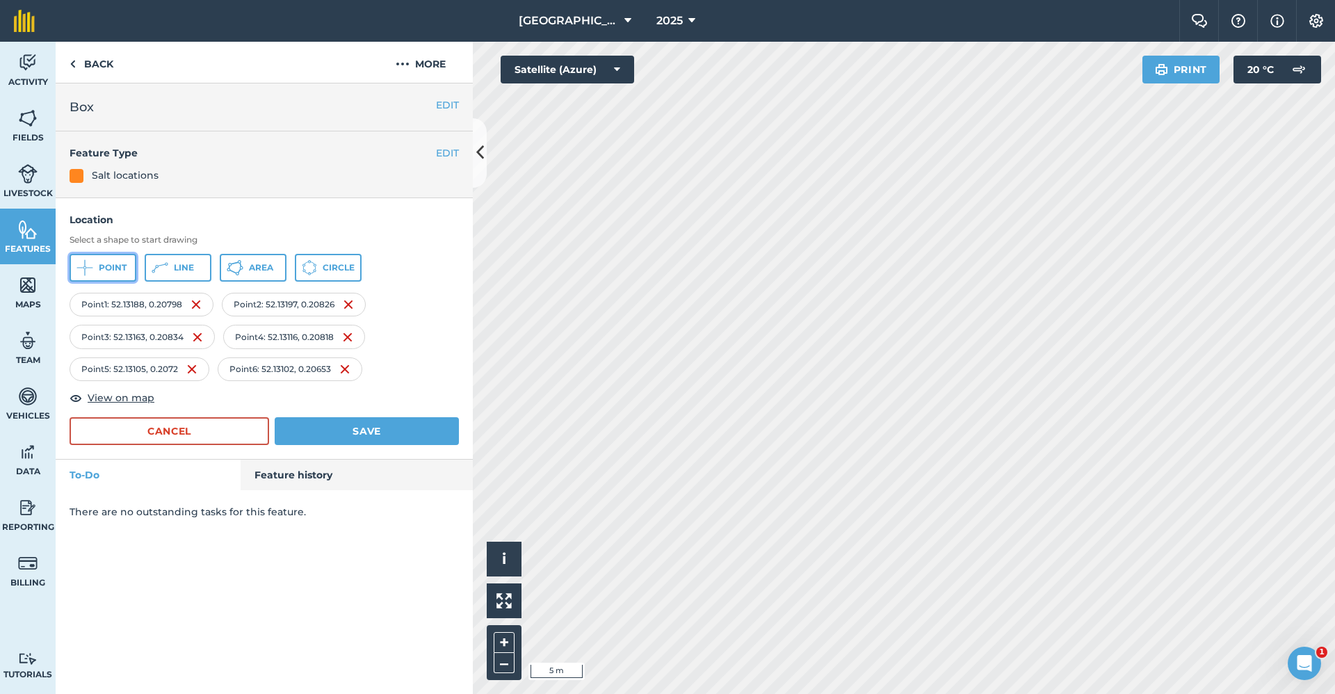
click at [87, 270] on icon at bounding box center [84, 267] width 17 height 17
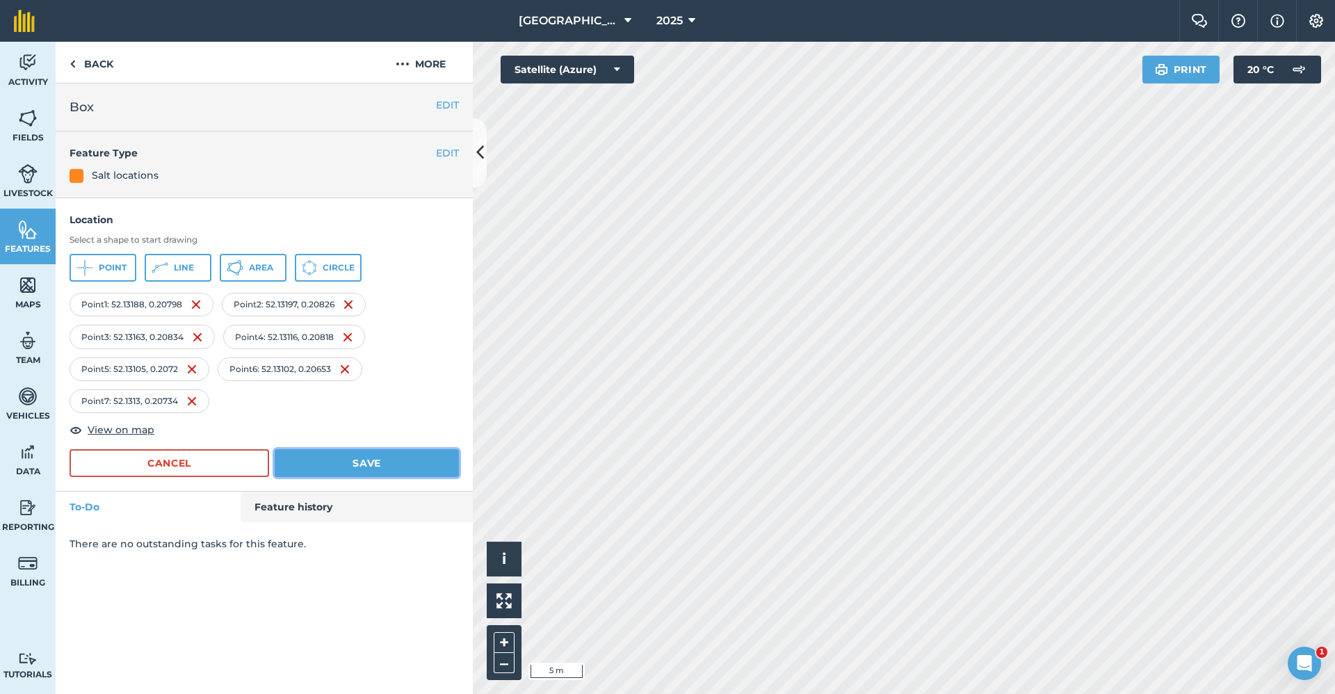
click at [341, 470] on button "Save" at bounding box center [367, 463] width 184 height 28
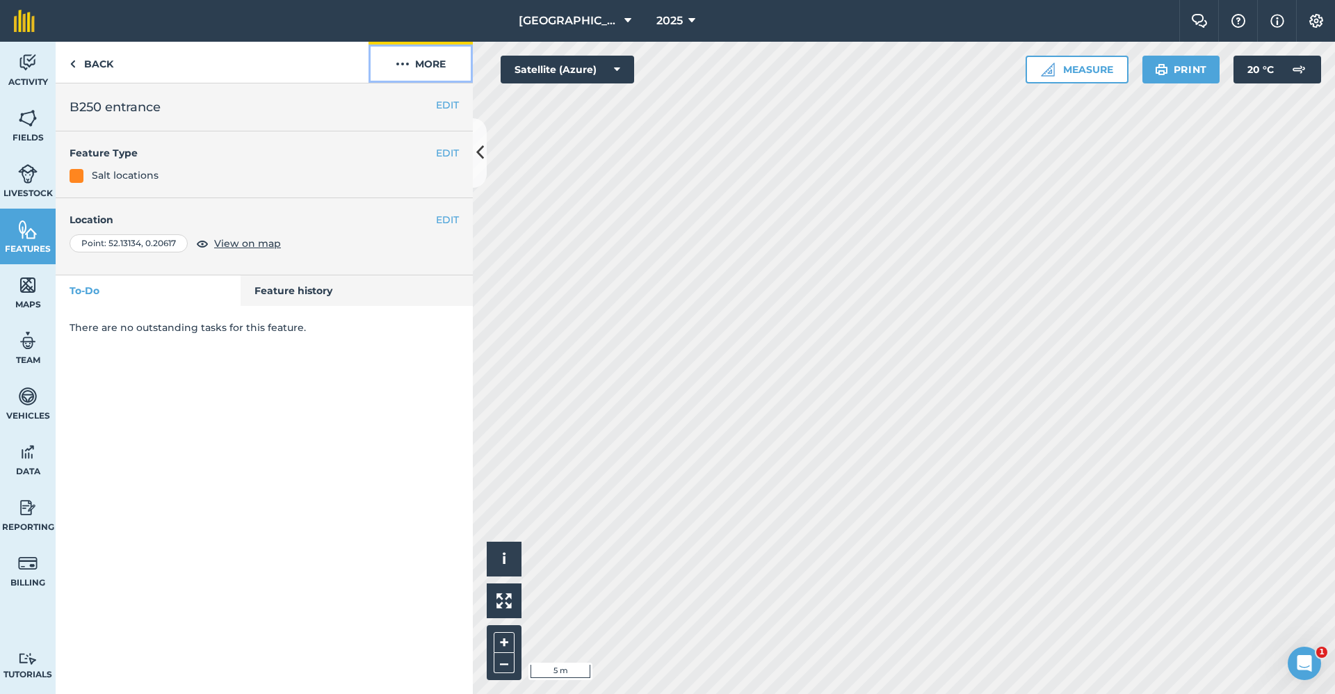
click at [432, 61] on button "More" at bounding box center [420, 62] width 104 height 41
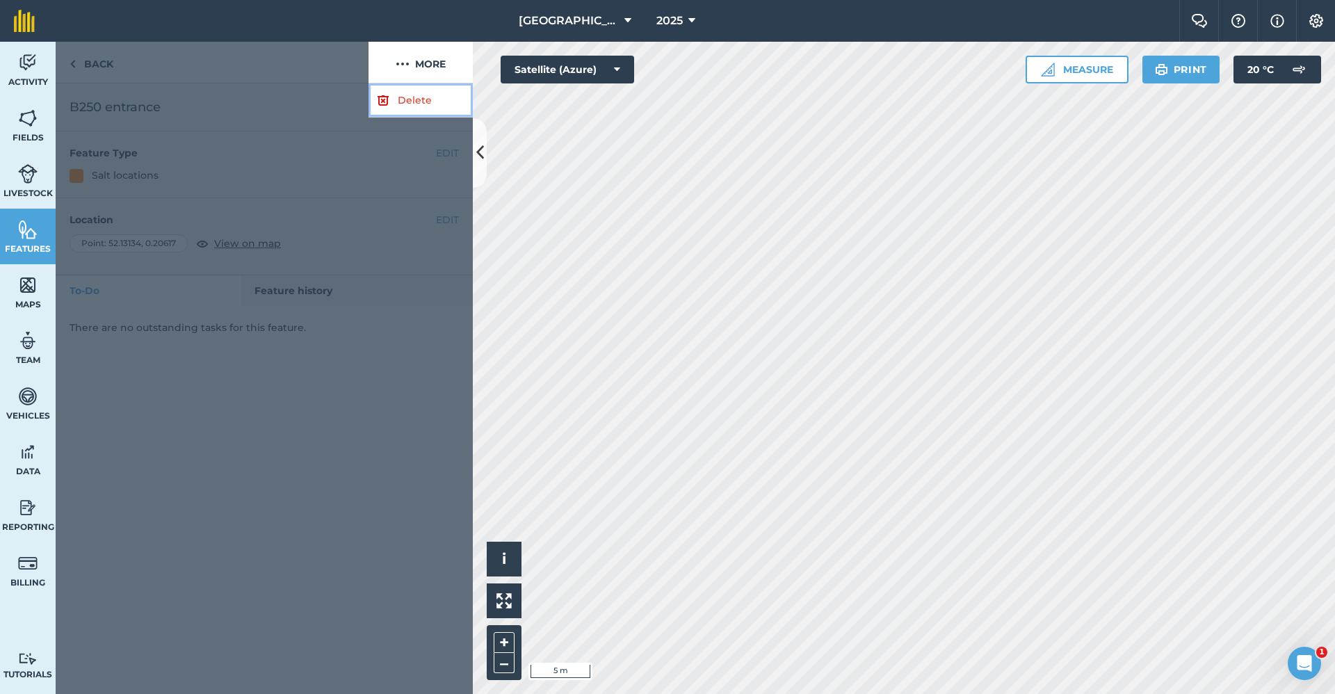
click at [404, 106] on link "Delete" at bounding box center [420, 100] width 104 height 34
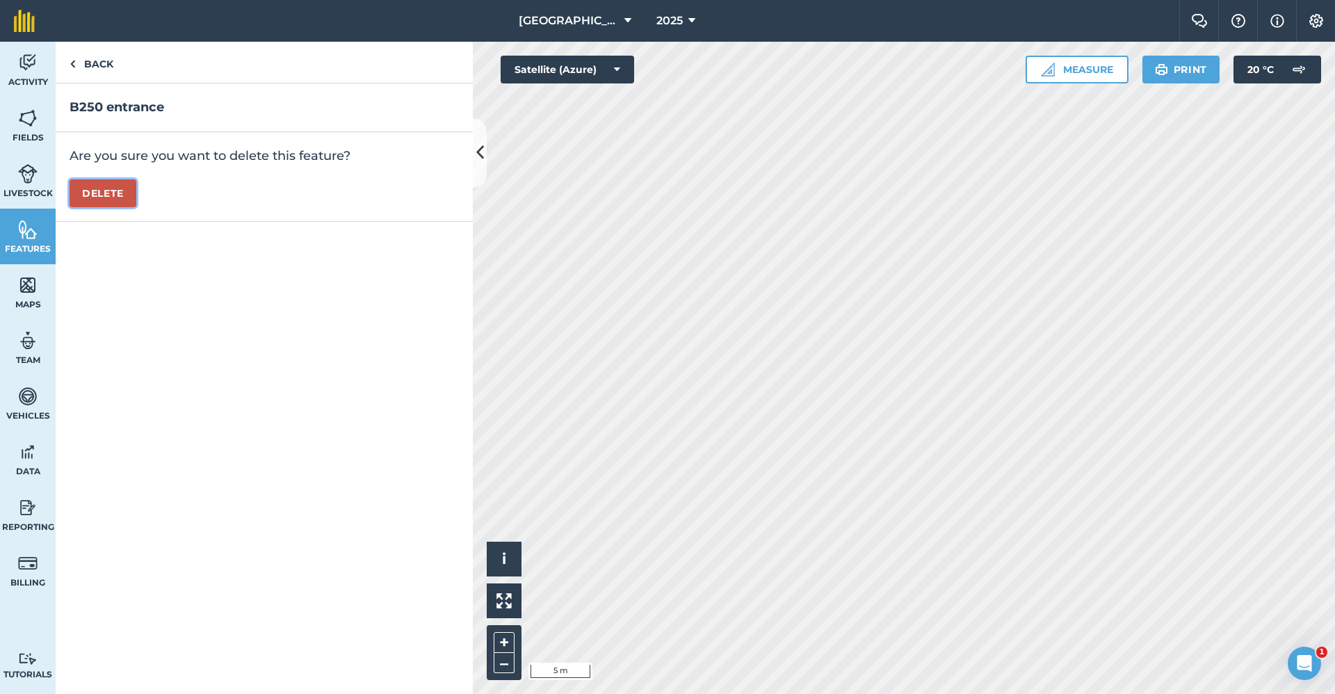
click at [92, 182] on button "Delete" at bounding box center [103, 193] width 67 height 28
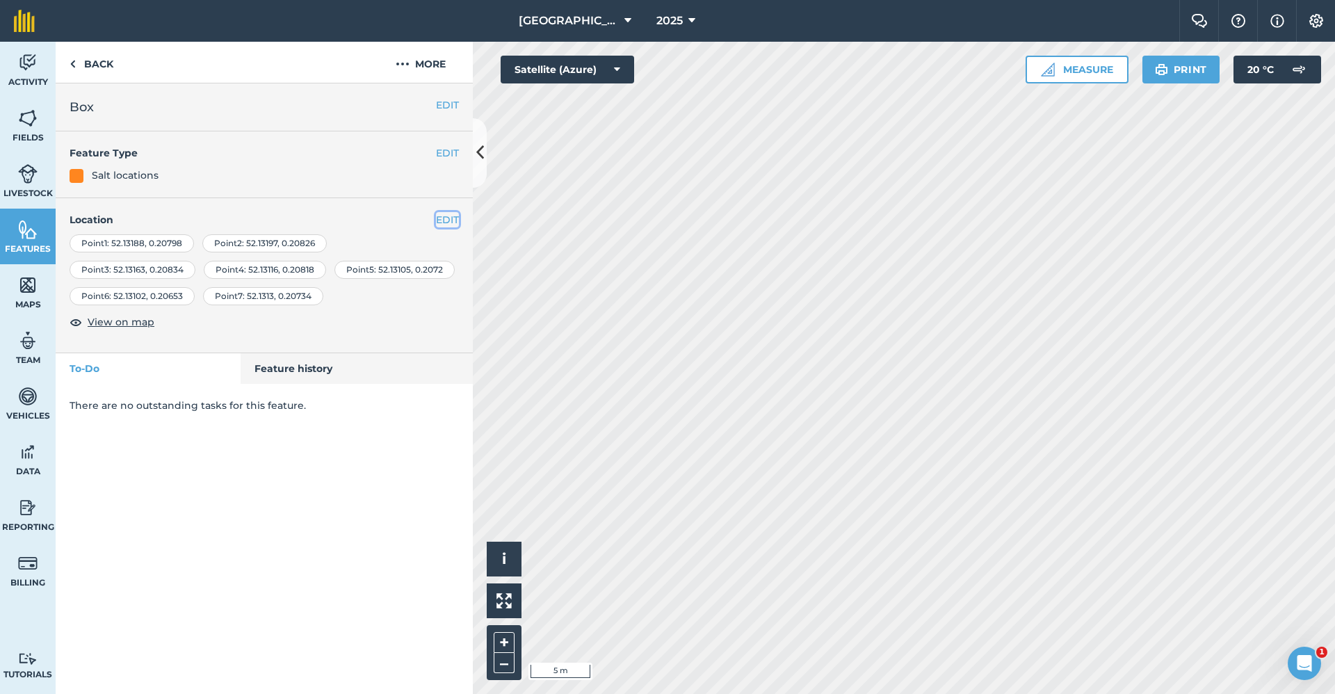
click at [441, 225] on button "EDIT" at bounding box center [447, 219] width 23 height 15
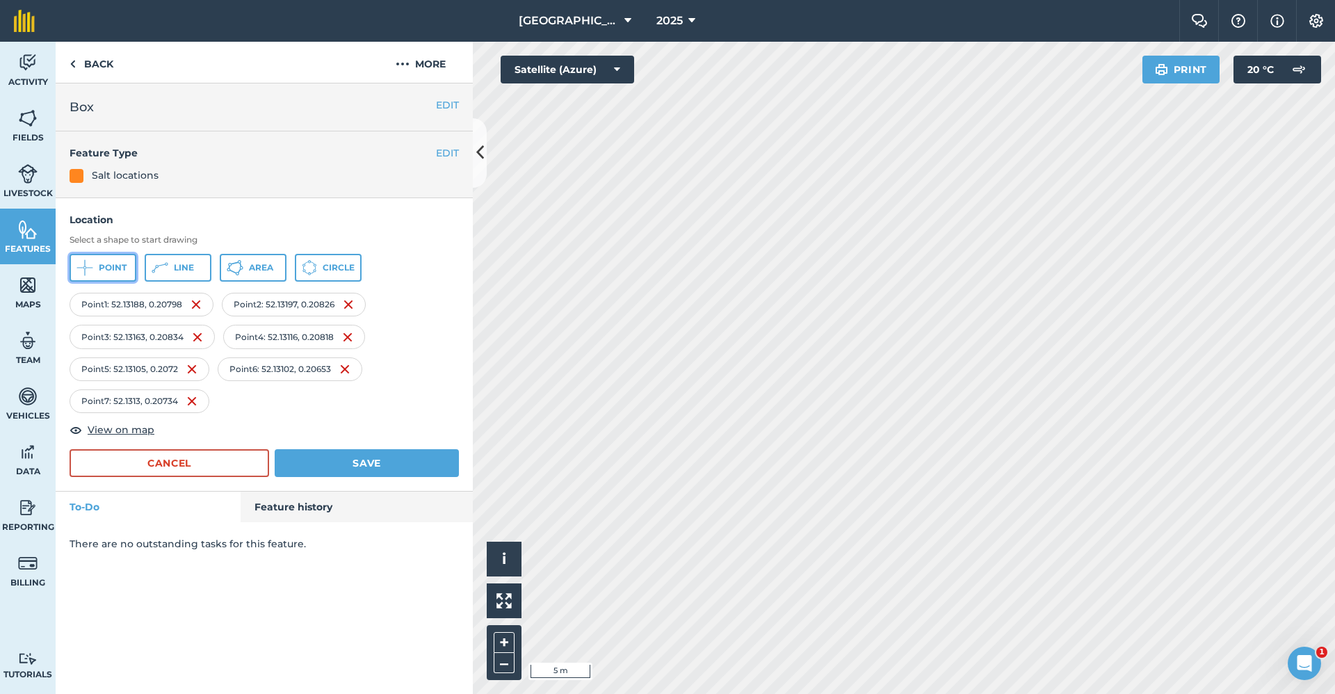
click at [93, 268] on button "Point" at bounding box center [103, 268] width 67 height 28
click at [396, 461] on button "Save" at bounding box center [367, 463] width 184 height 28
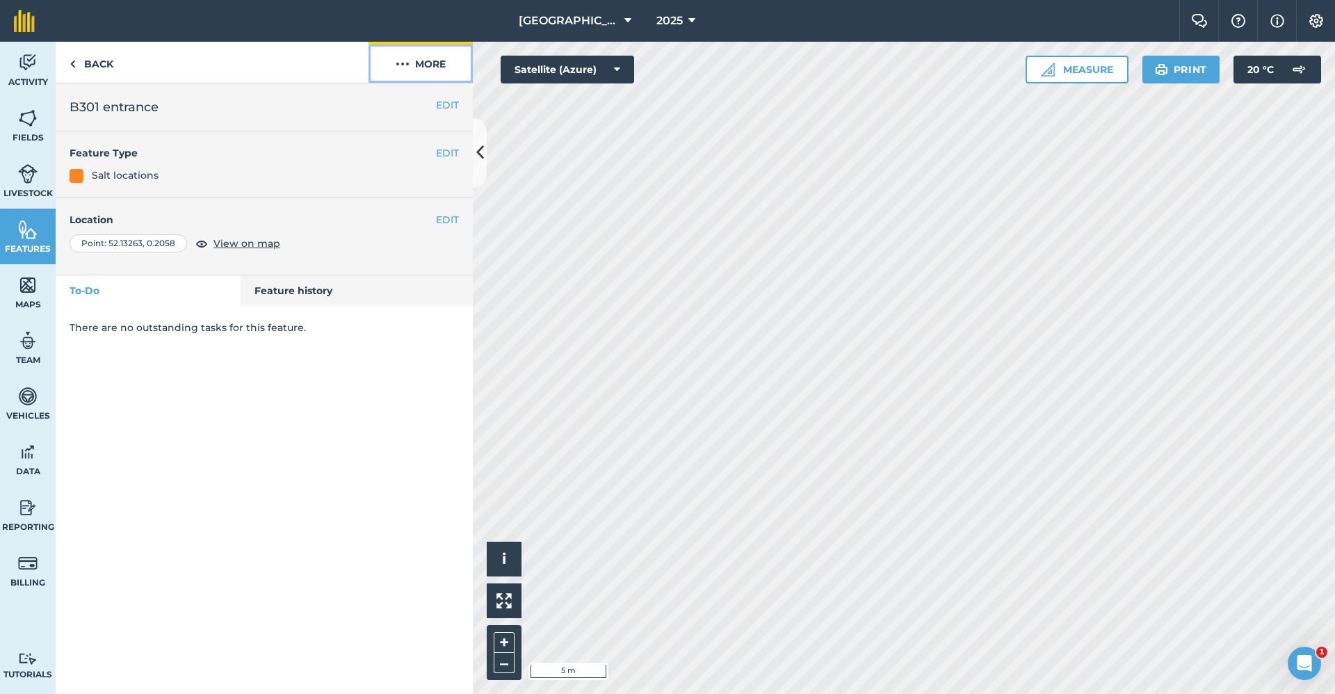
click at [445, 65] on button "More" at bounding box center [420, 62] width 104 height 41
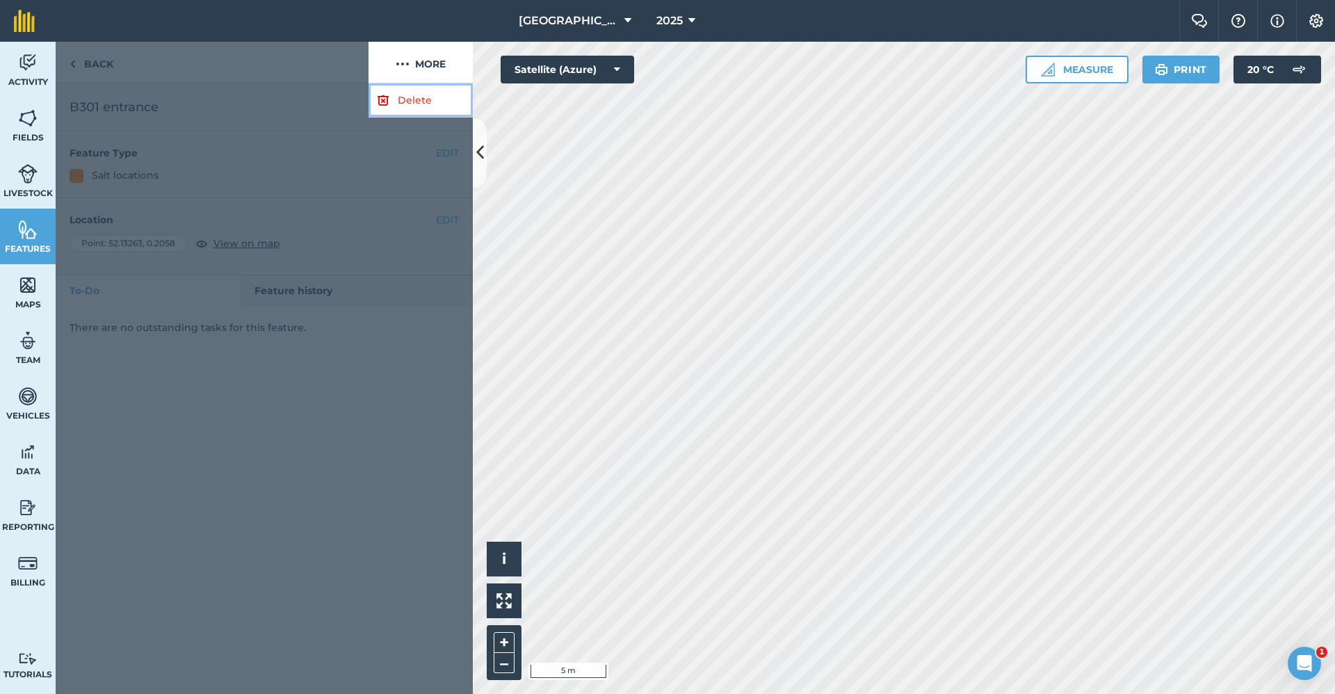
click at [419, 97] on link "Delete" at bounding box center [420, 100] width 104 height 34
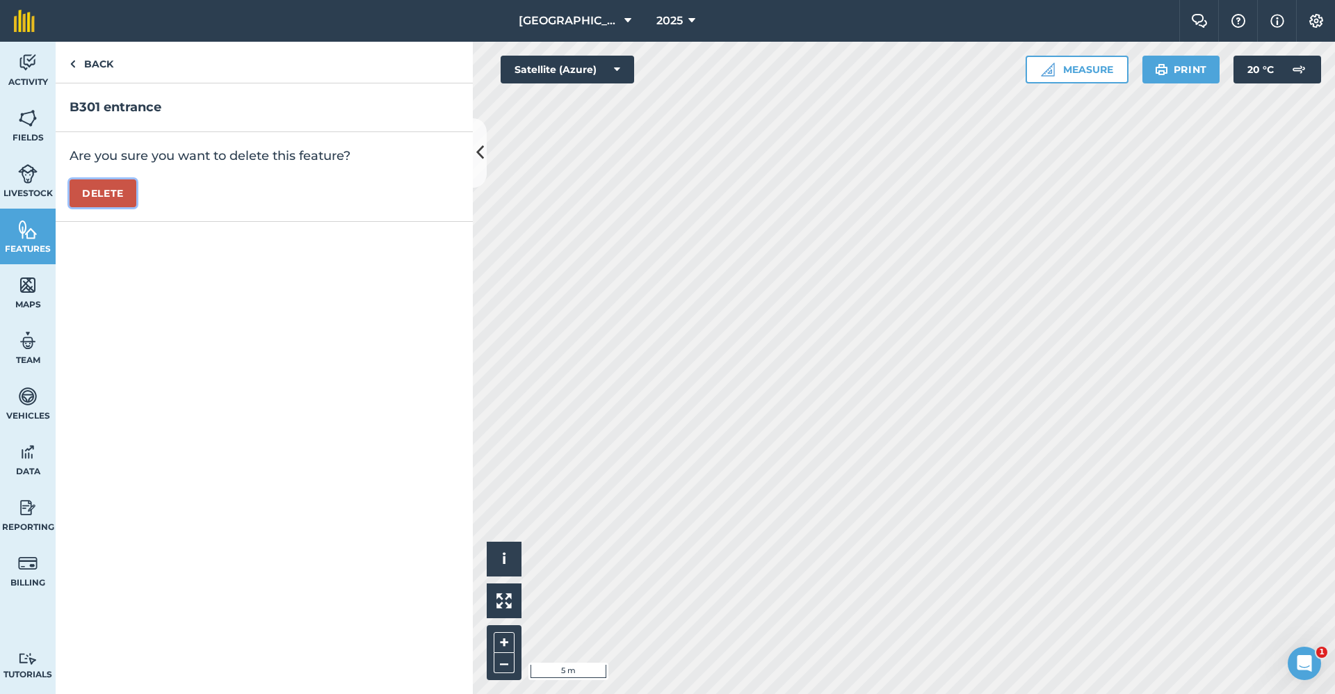
click at [117, 188] on button "Delete" at bounding box center [103, 193] width 67 height 28
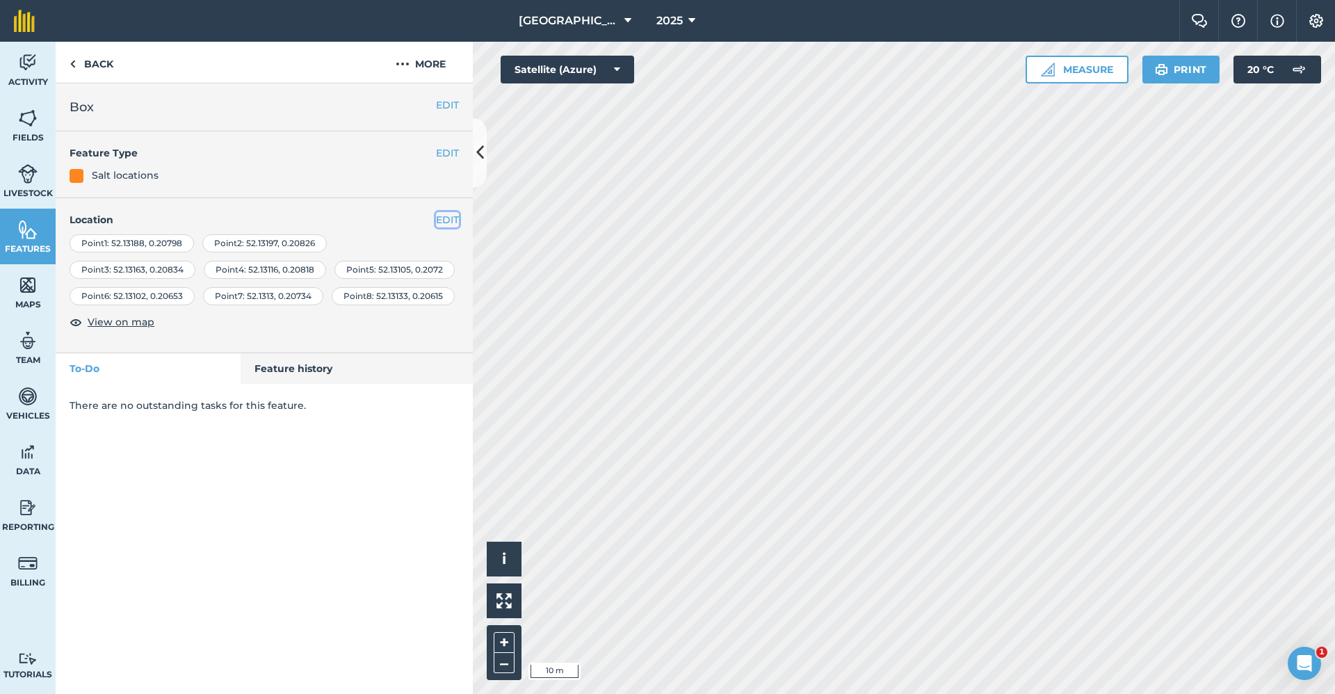
click at [446, 220] on button "EDIT" at bounding box center [447, 219] width 23 height 15
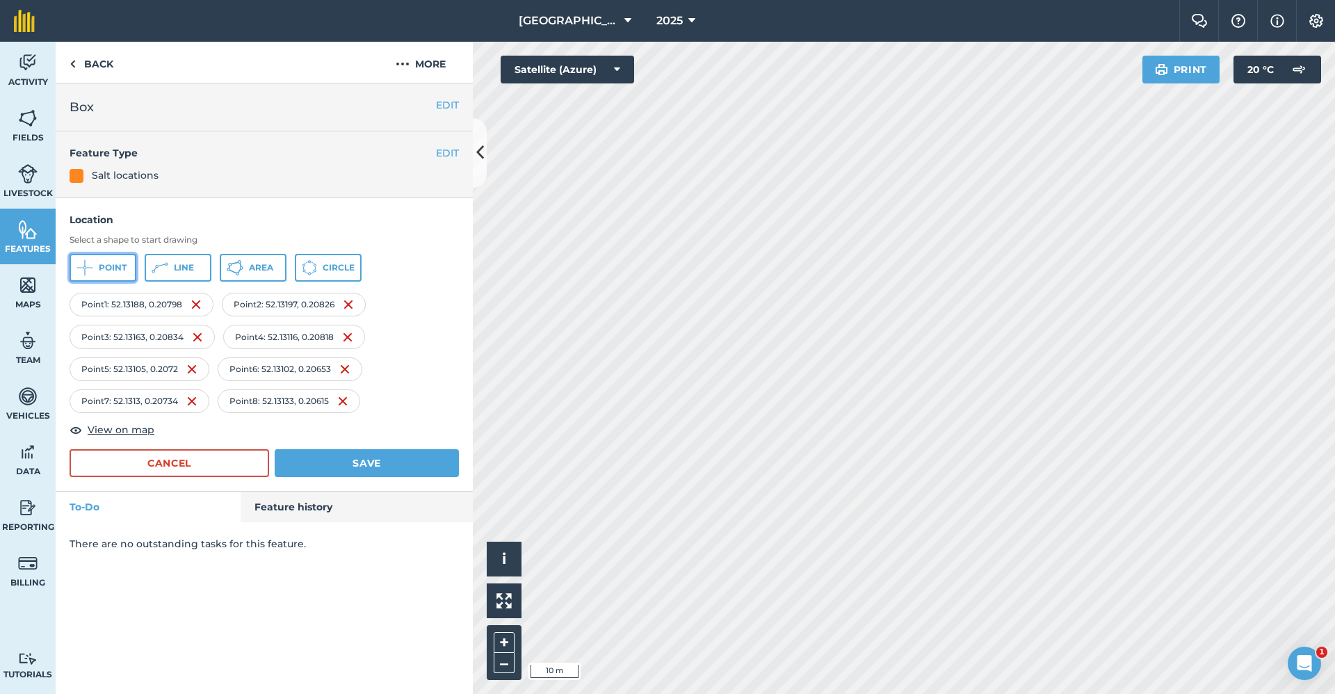
click at [100, 271] on span "Point" at bounding box center [113, 267] width 28 height 11
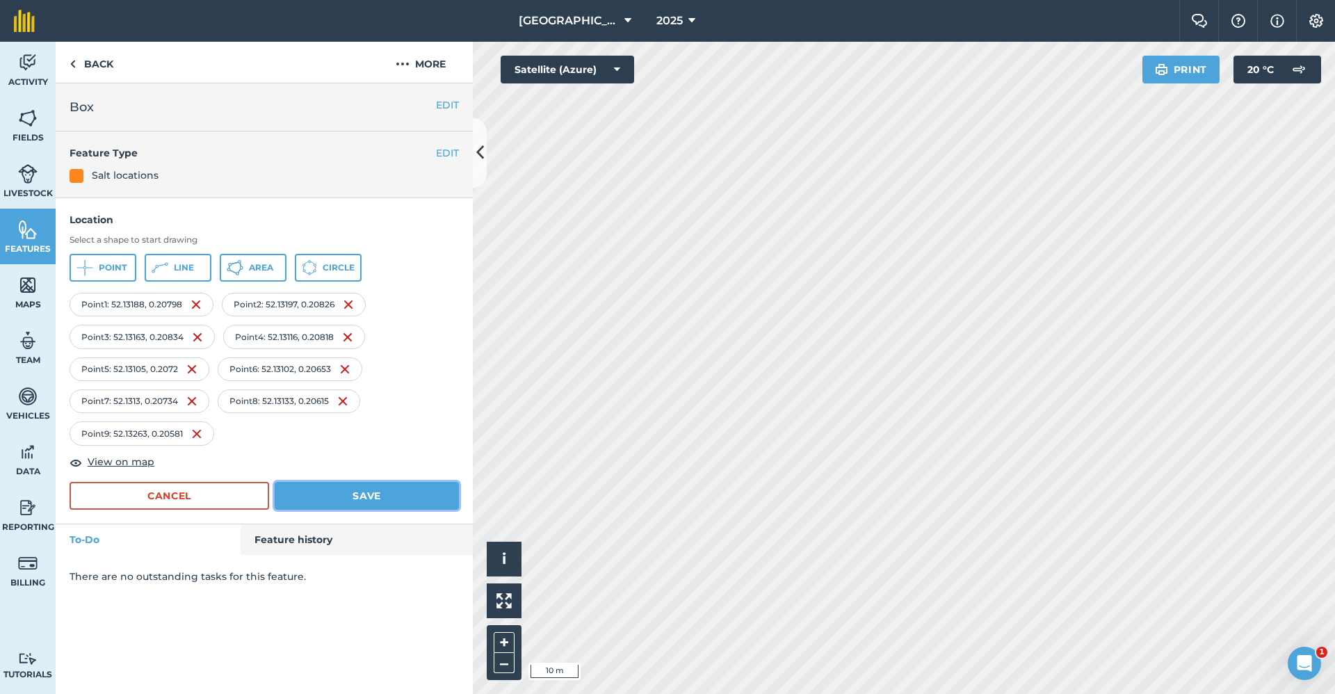
click at [389, 500] on button "Save" at bounding box center [367, 496] width 184 height 28
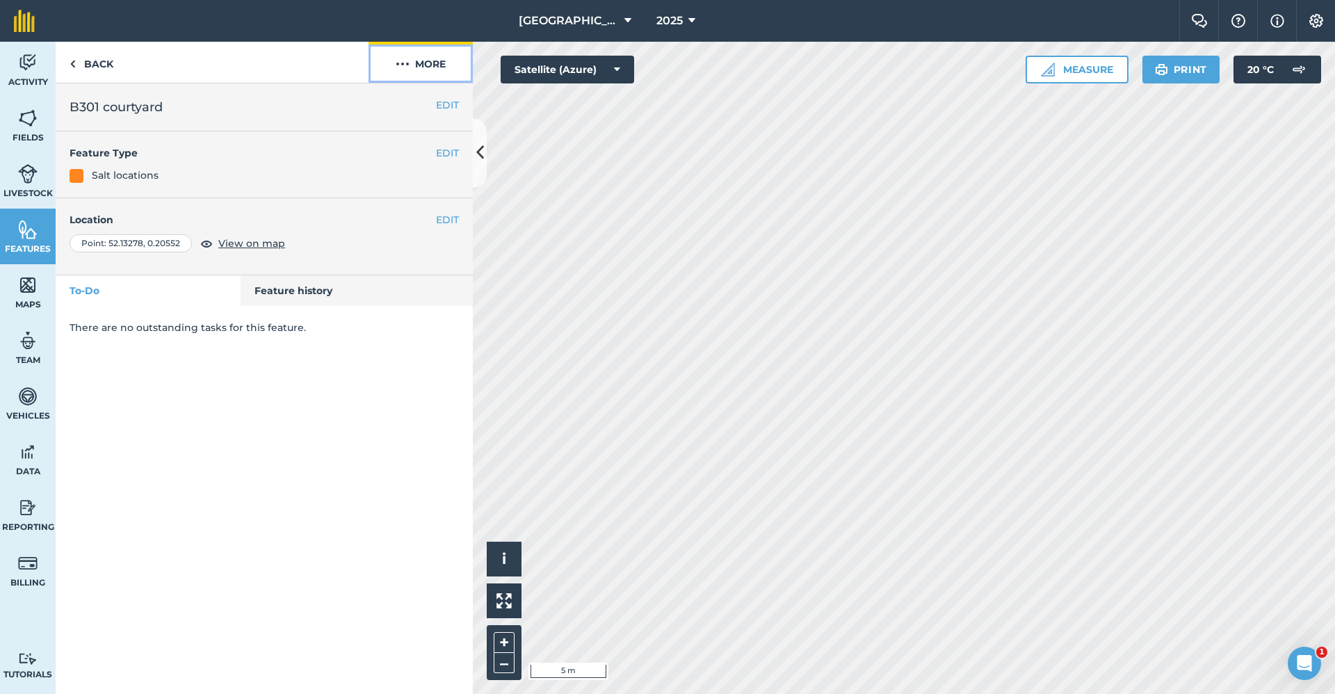
click at [441, 70] on button "More" at bounding box center [420, 62] width 104 height 41
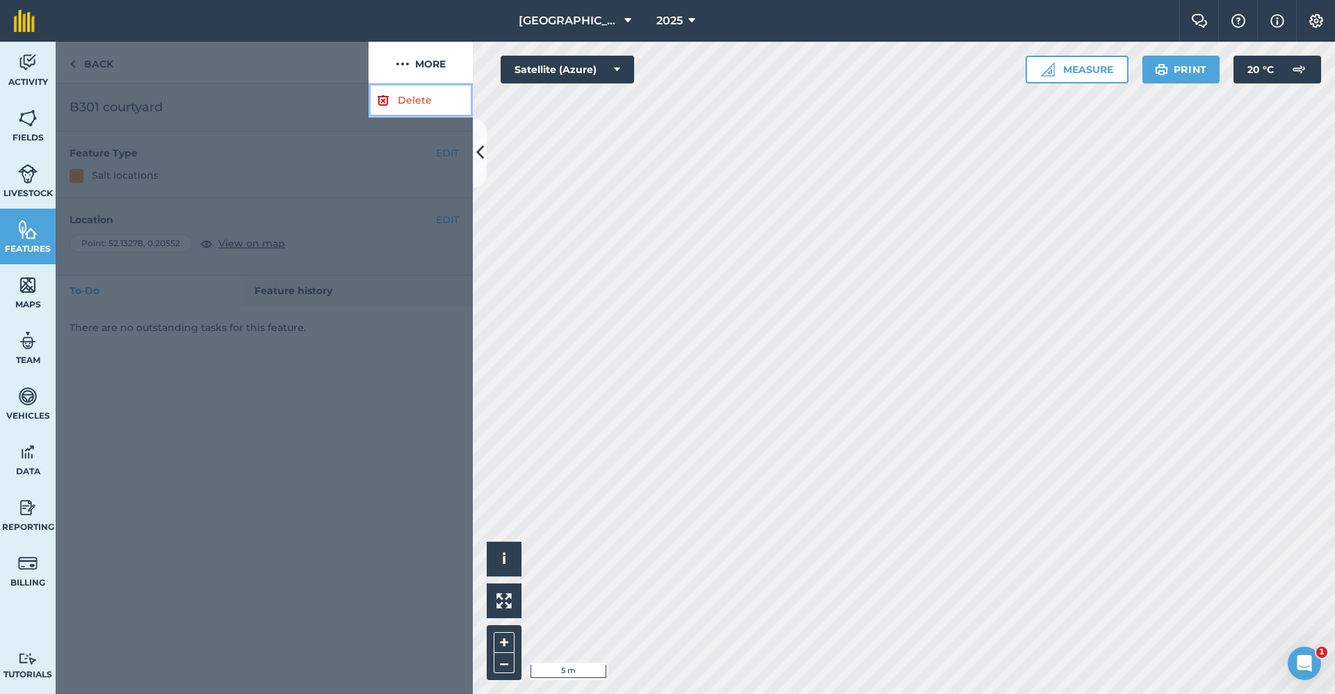
click at [425, 106] on link "Delete" at bounding box center [420, 100] width 104 height 34
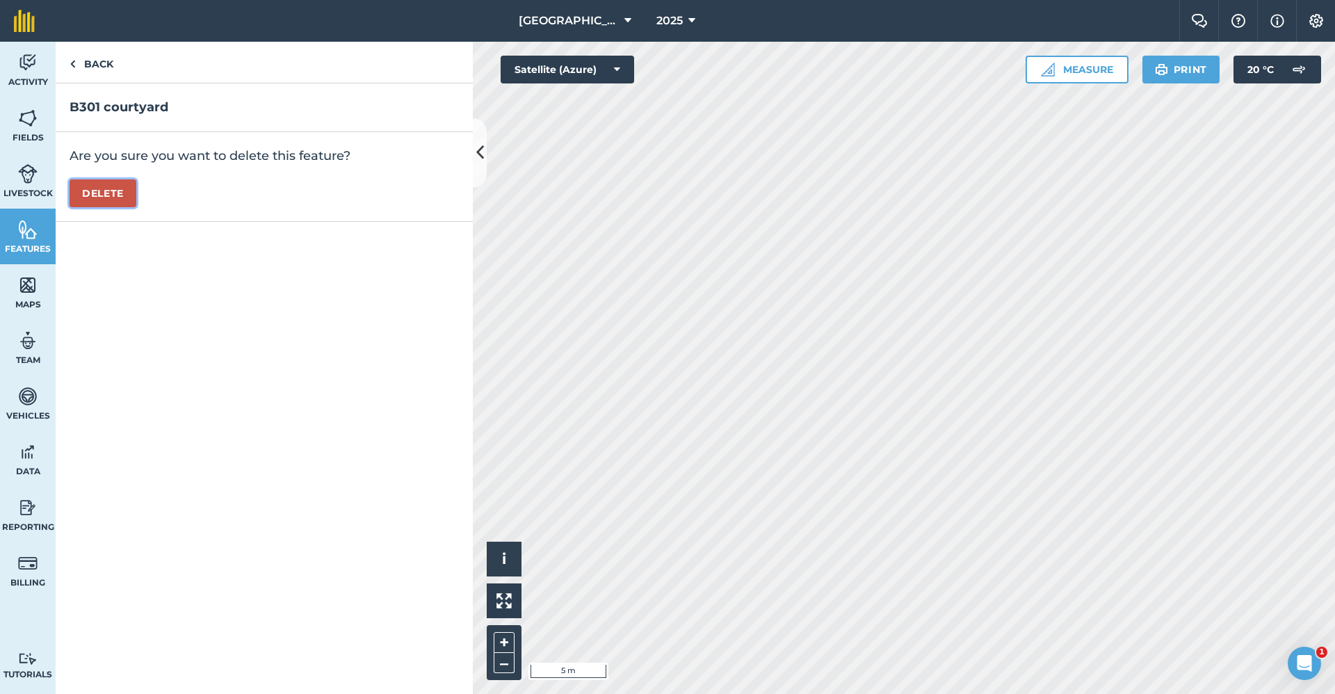
click at [105, 193] on button "Delete" at bounding box center [103, 193] width 67 height 28
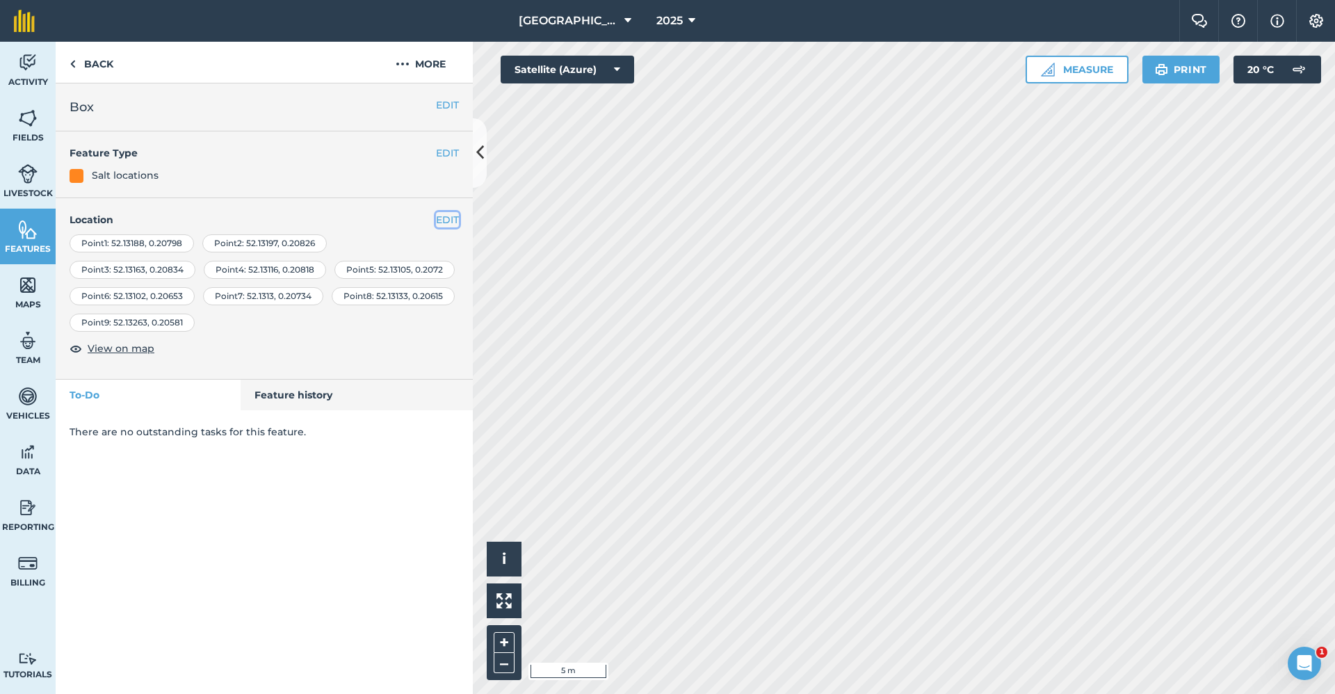
click at [441, 220] on button "EDIT" at bounding box center [447, 219] width 23 height 15
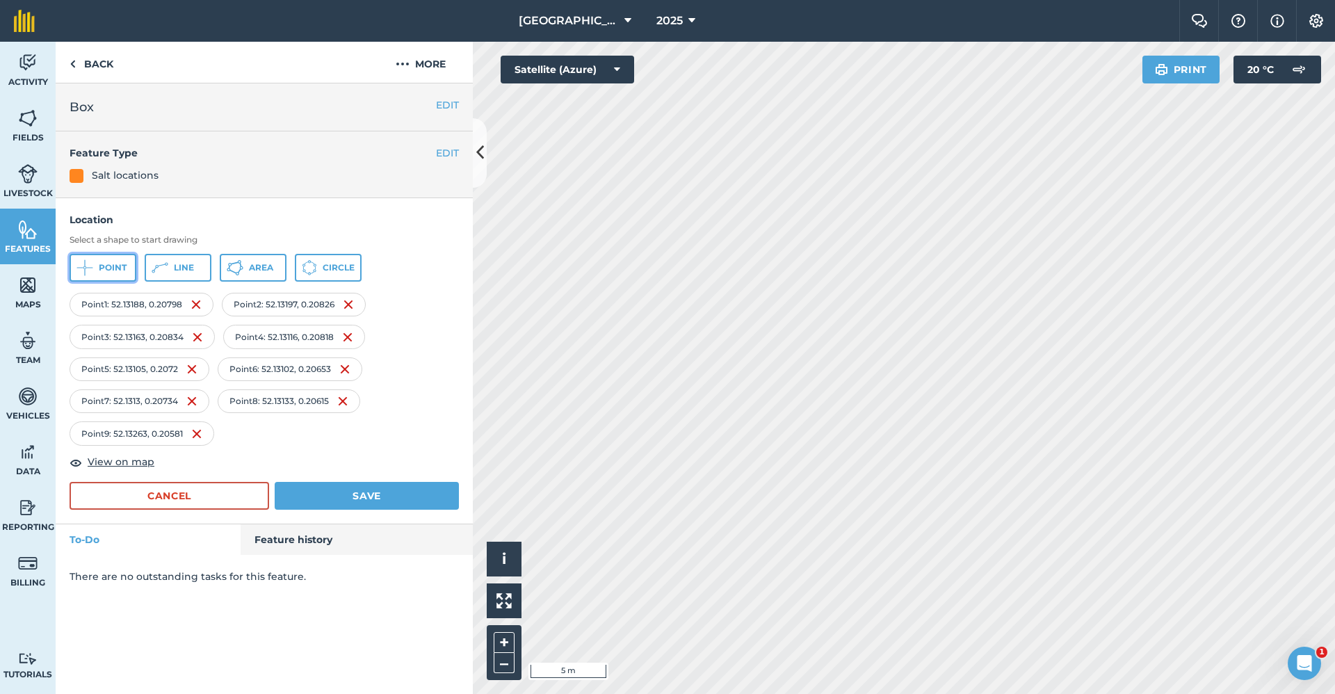
click at [116, 271] on span "Point" at bounding box center [113, 267] width 28 height 11
click at [413, 486] on button "Save" at bounding box center [367, 496] width 184 height 28
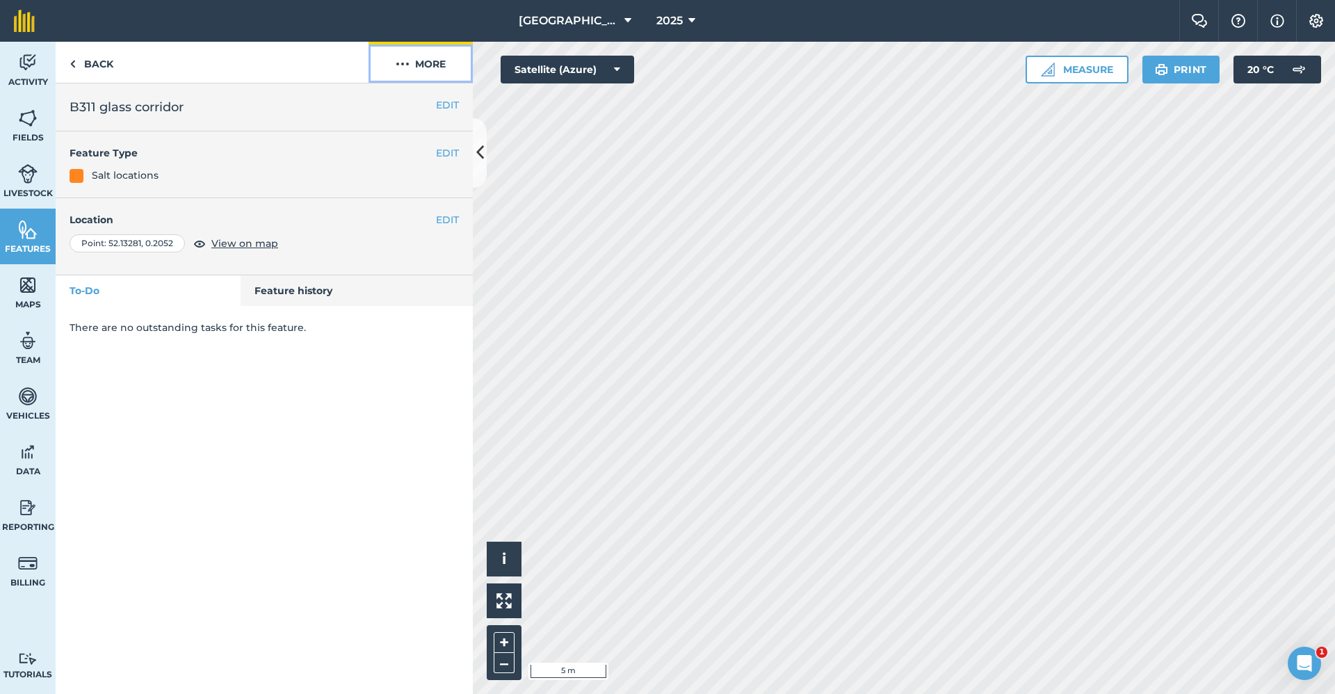
click at [425, 59] on button "More" at bounding box center [420, 62] width 104 height 41
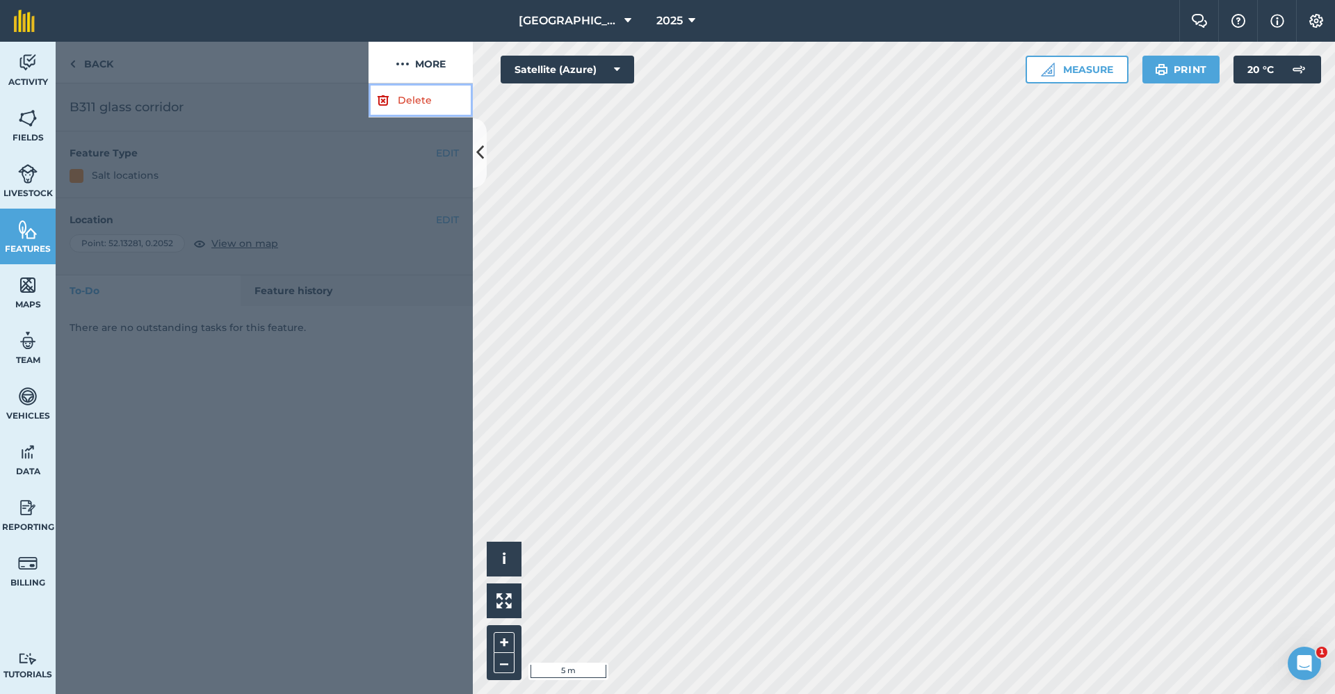
click at [397, 96] on link "Delete" at bounding box center [420, 100] width 104 height 34
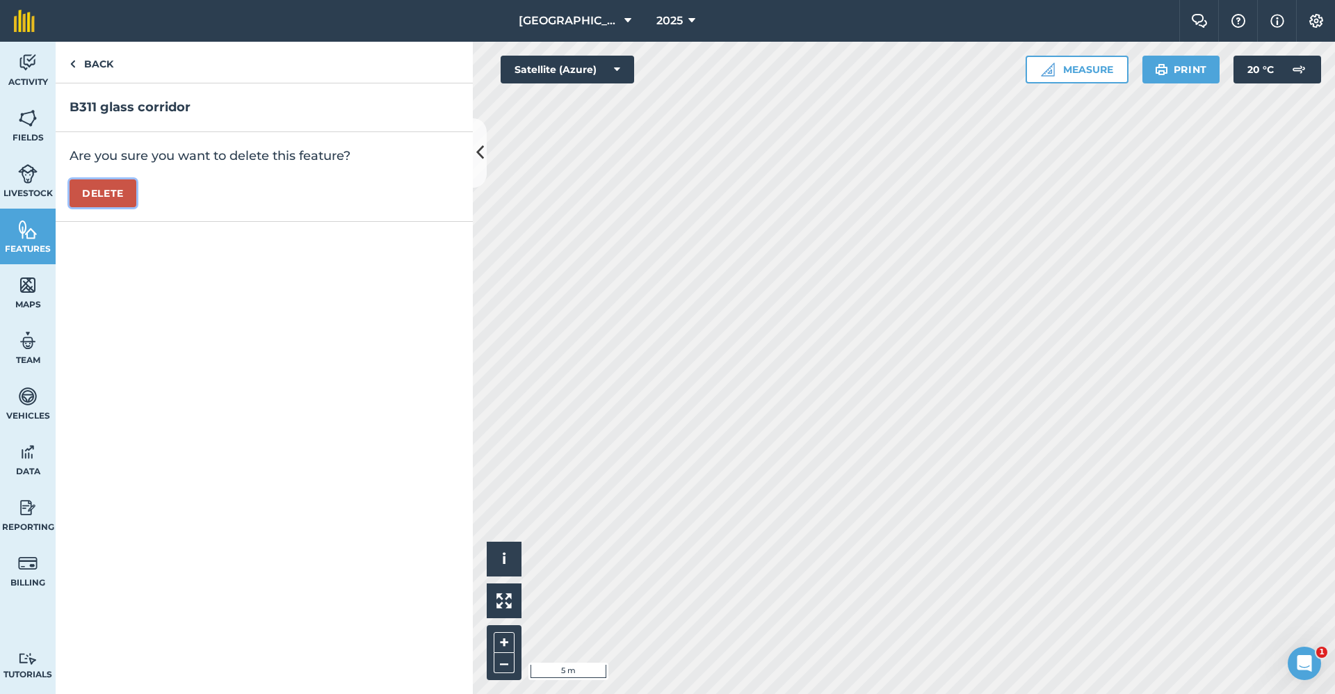
click at [109, 184] on button "Delete" at bounding box center [103, 193] width 67 height 28
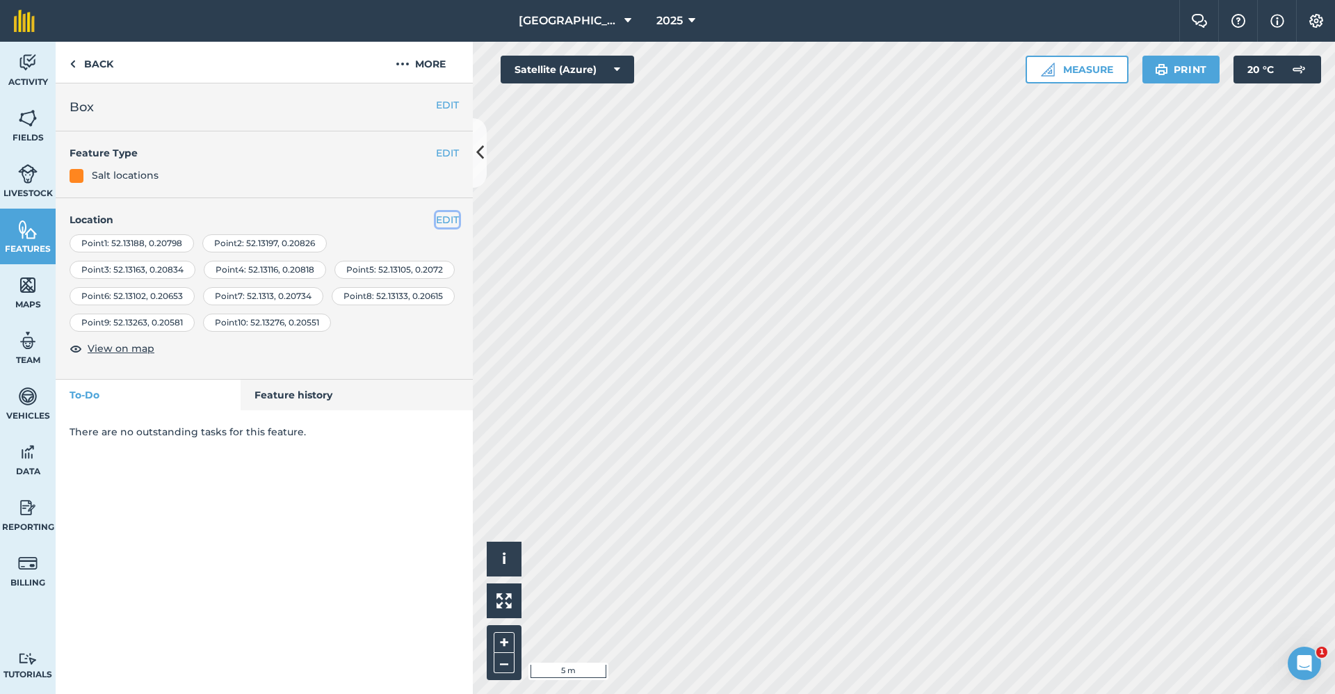
click at [437, 224] on button "EDIT" at bounding box center [447, 219] width 23 height 15
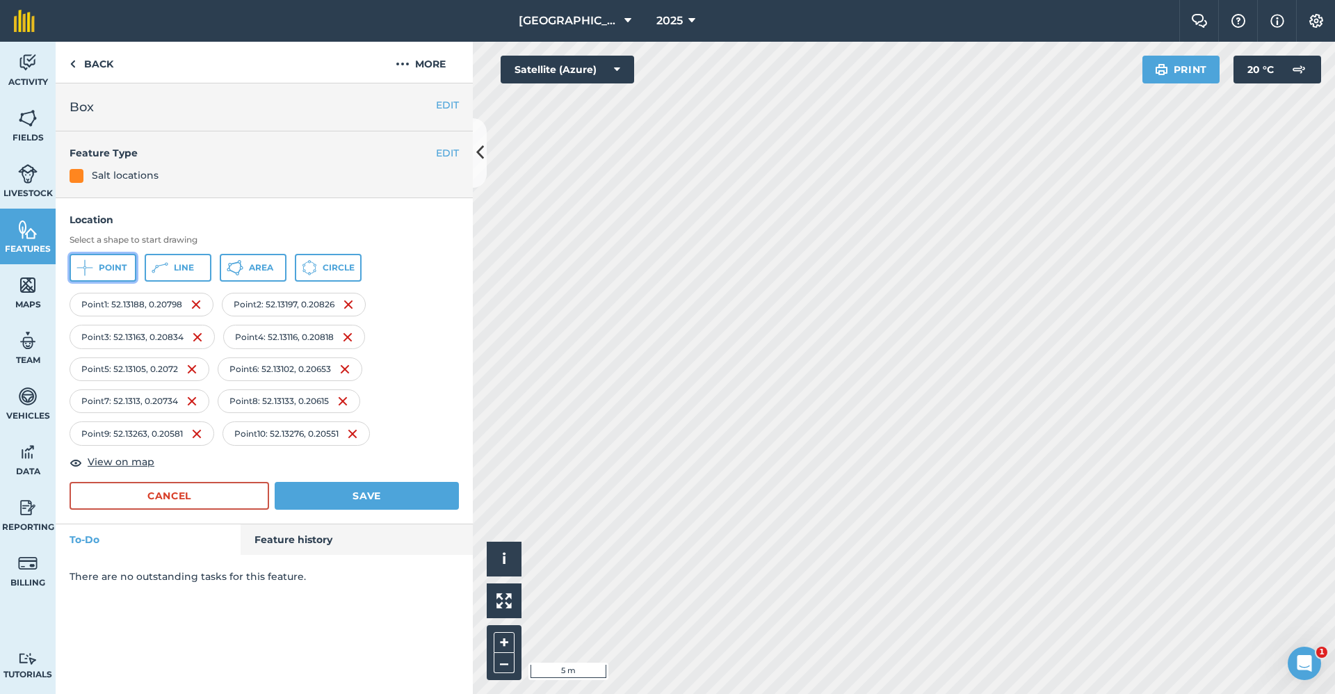
click at [108, 275] on button "Point" at bounding box center [103, 268] width 67 height 28
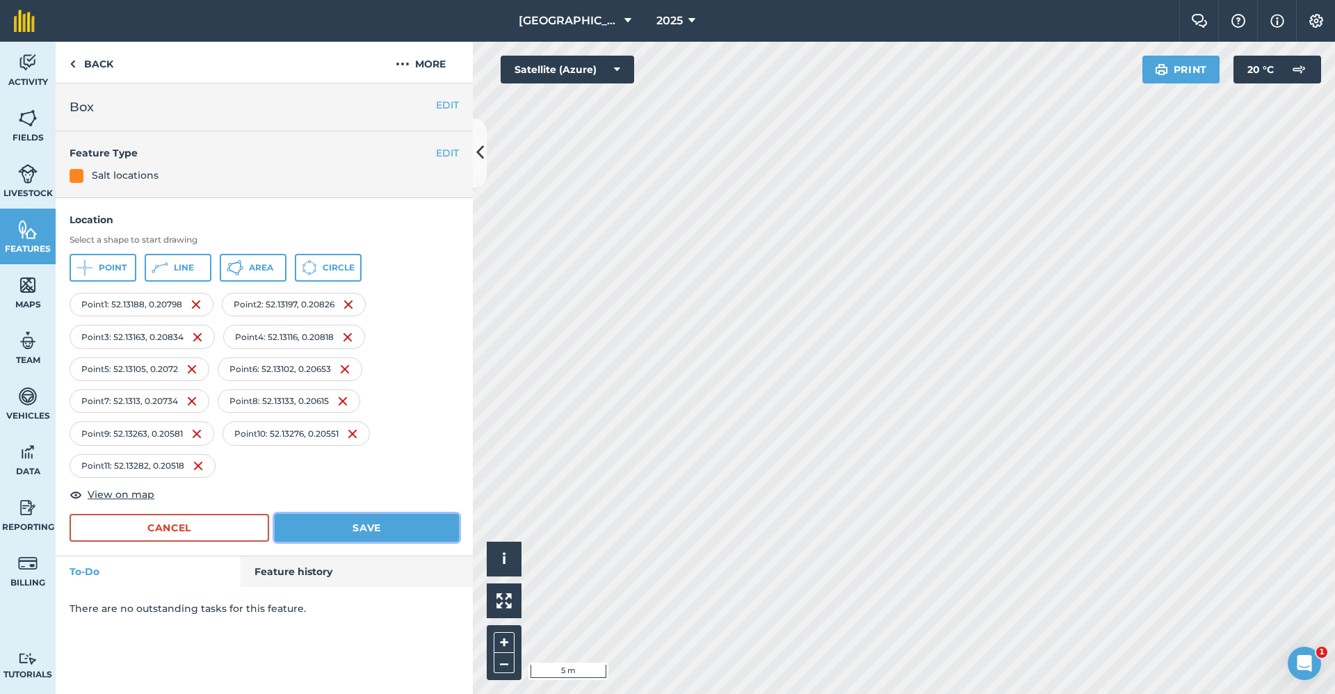
click at [407, 535] on button "Save" at bounding box center [367, 528] width 184 height 28
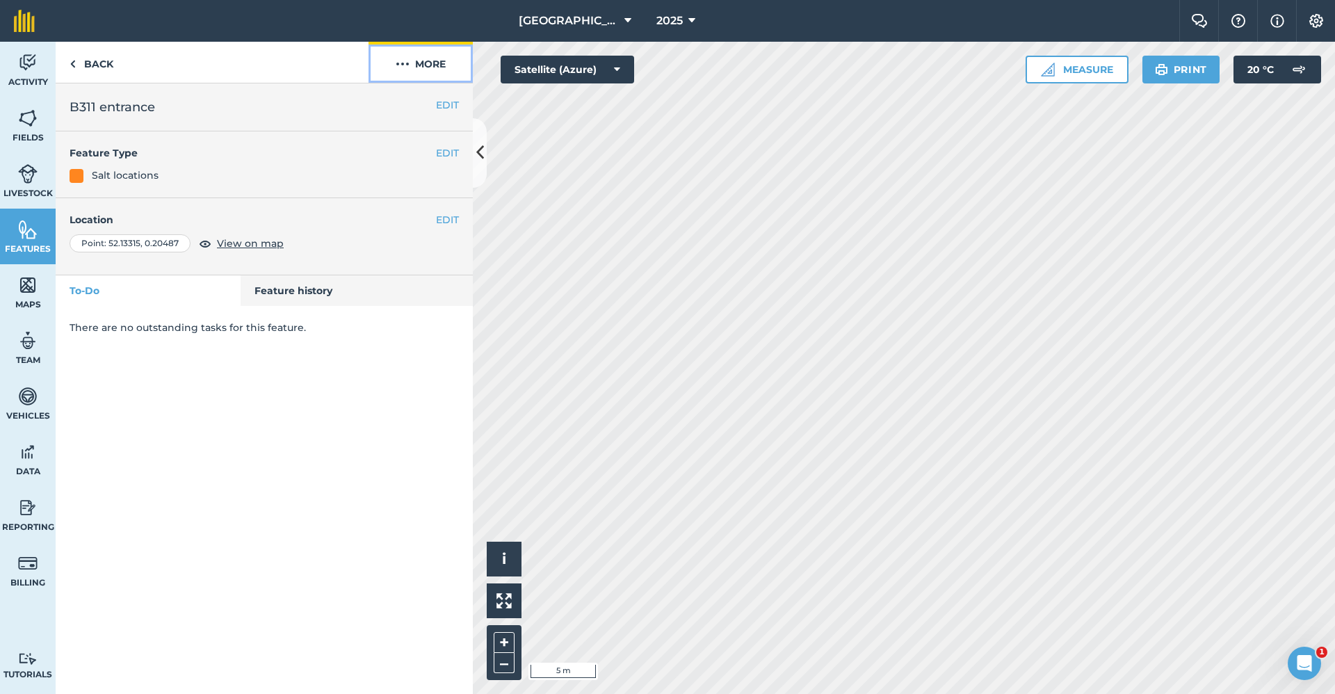
click at [441, 71] on button "More" at bounding box center [420, 62] width 104 height 41
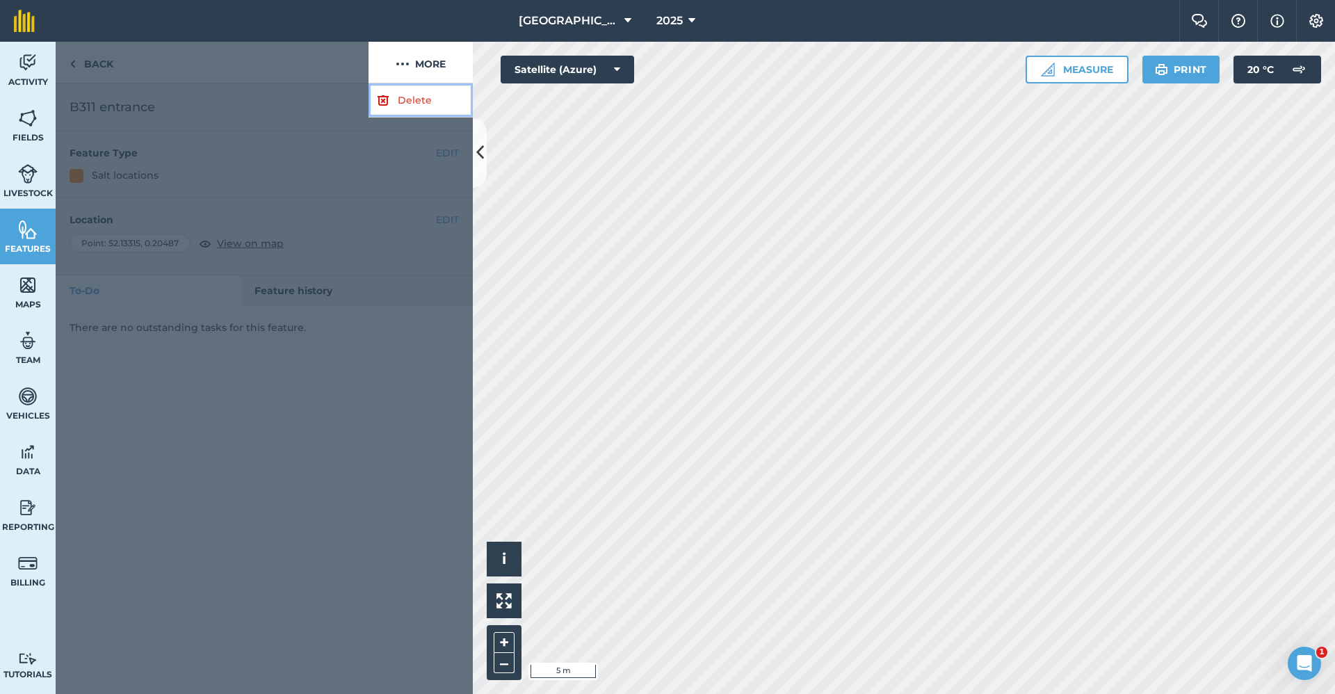
click at [424, 101] on link "Delete" at bounding box center [420, 100] width 104 height 34
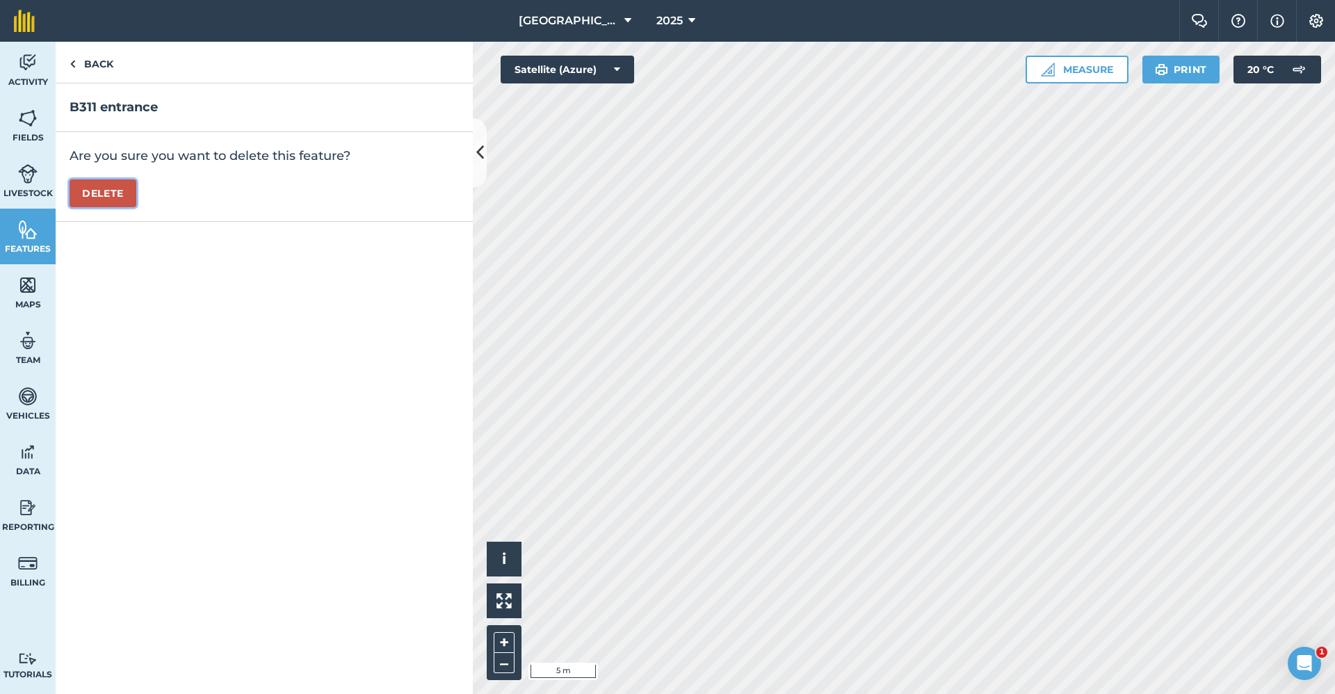
click at [102, 192] on button "Delete" at bounding box center [103, 193] width 67 height 28
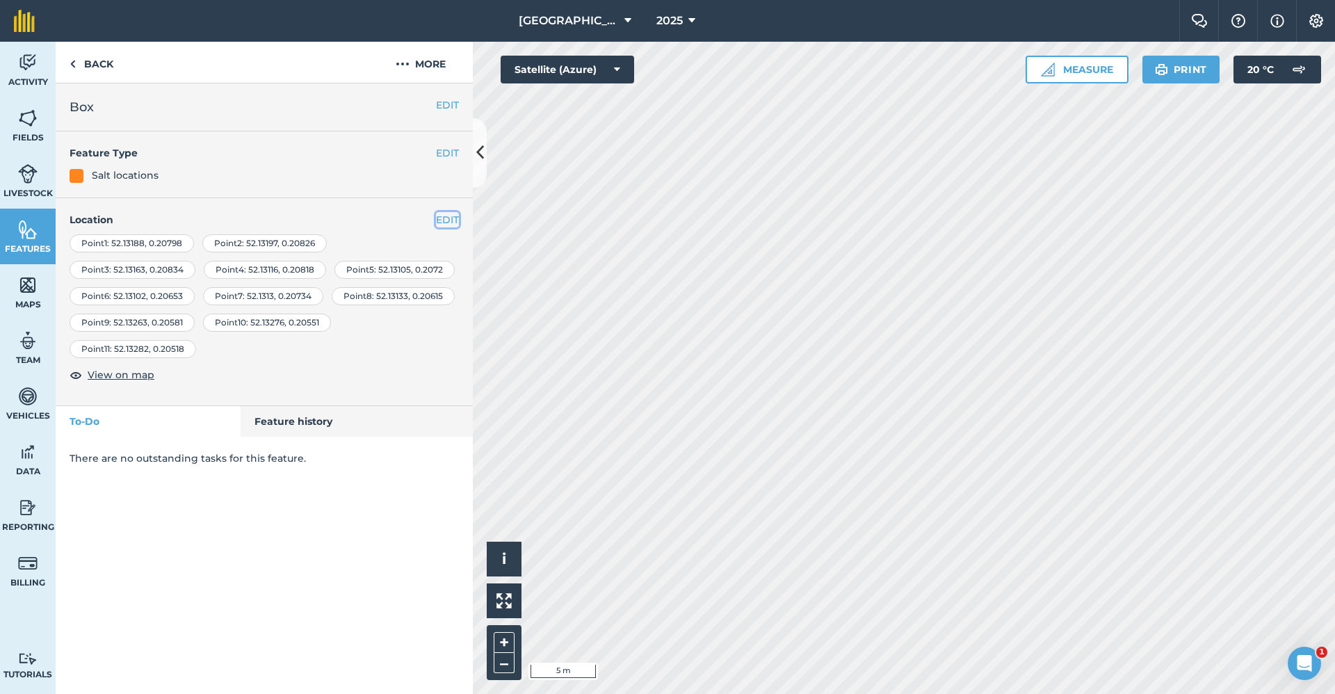
click at [439, 215] on button "EDIT" at bounding box center [447, 219] width 23 height 15
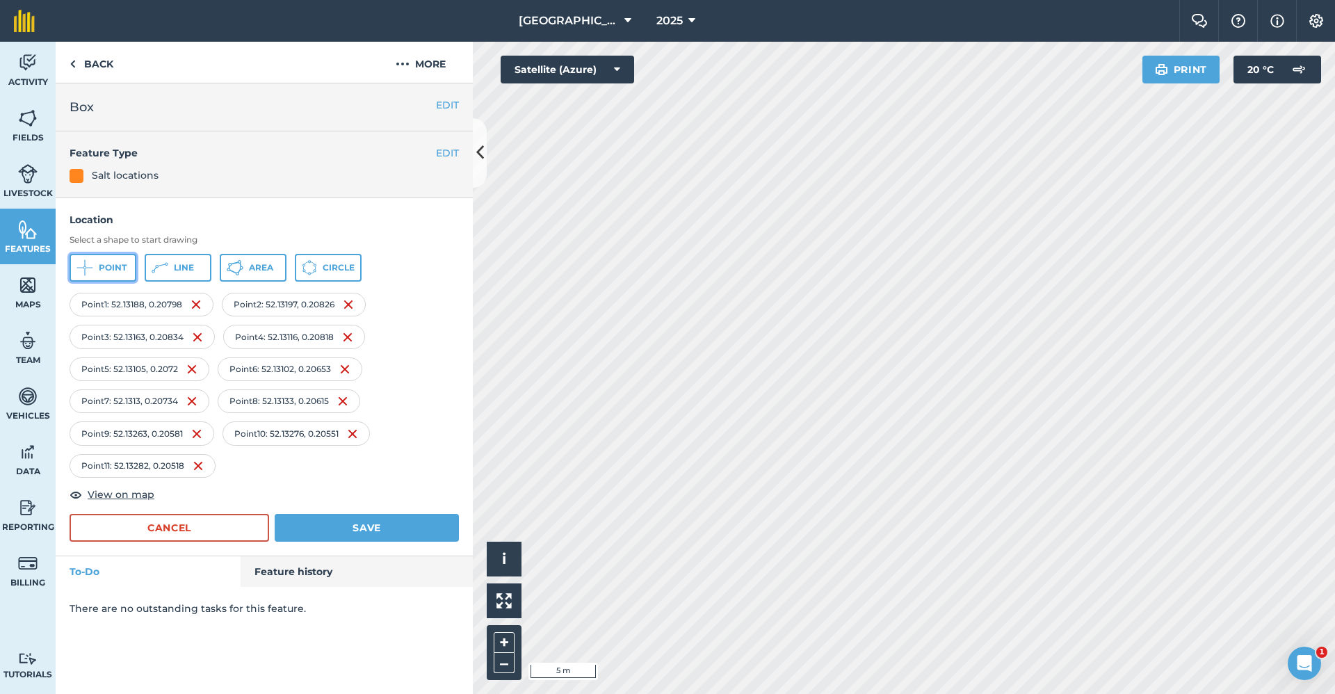
click at [113, 265] on span "Point" at bounding box center [113, 267] width 28 height 11
click at [381, 530] on button "Save" at bounding box center [367, 528] width 184 height 28
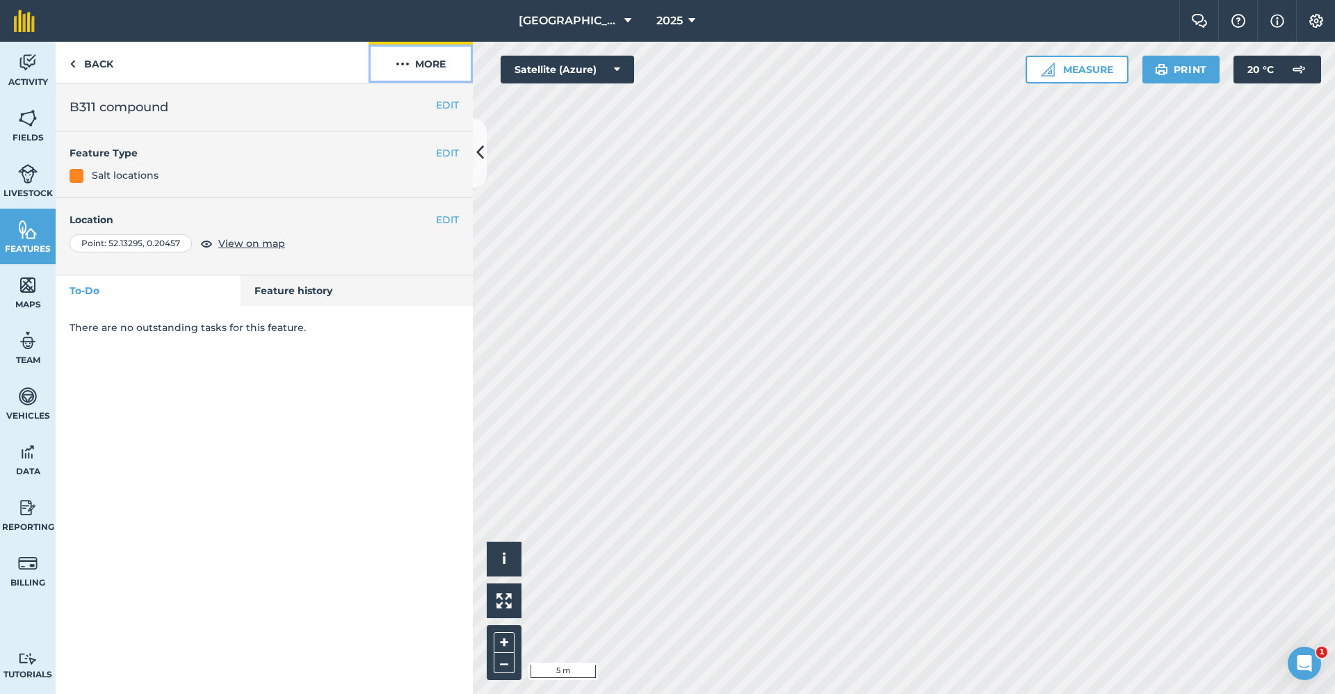
click at [432, 60] on button "More" at bounding box center [420, 62] width 104 height 41
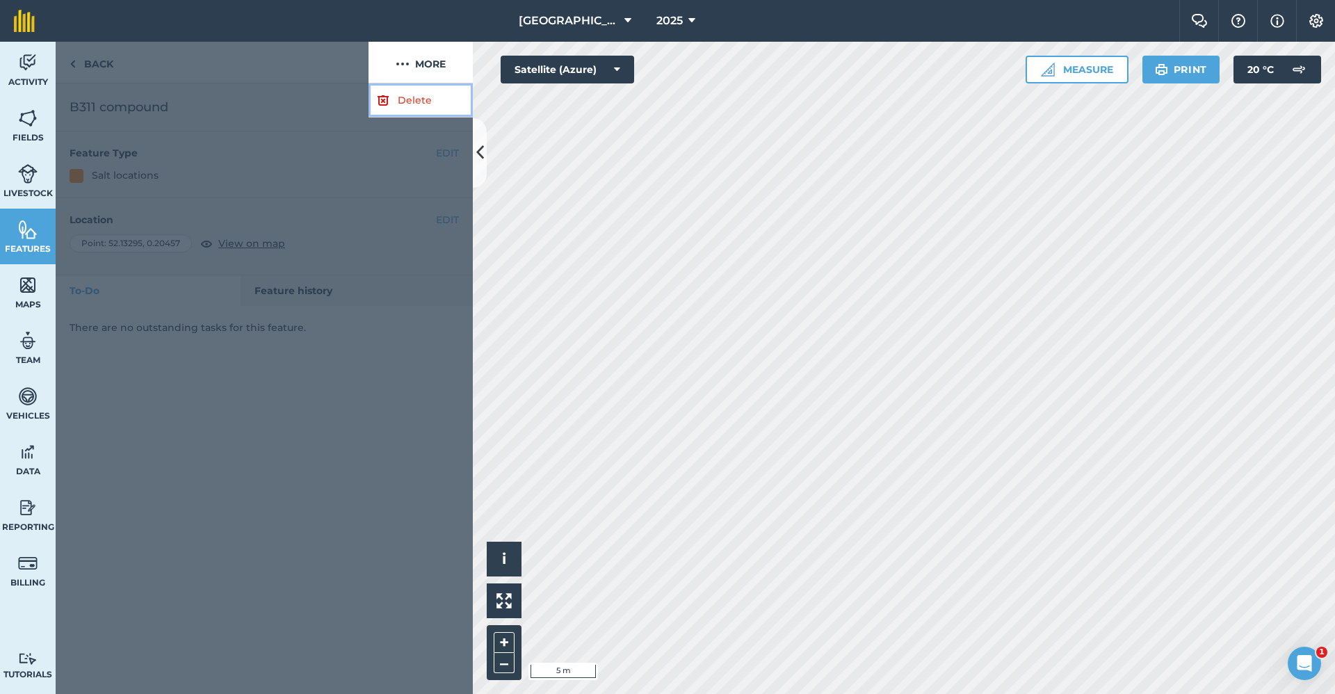
click at [411, 95] on link "Delete" at bounding box center [420, 100] width 104 height 34
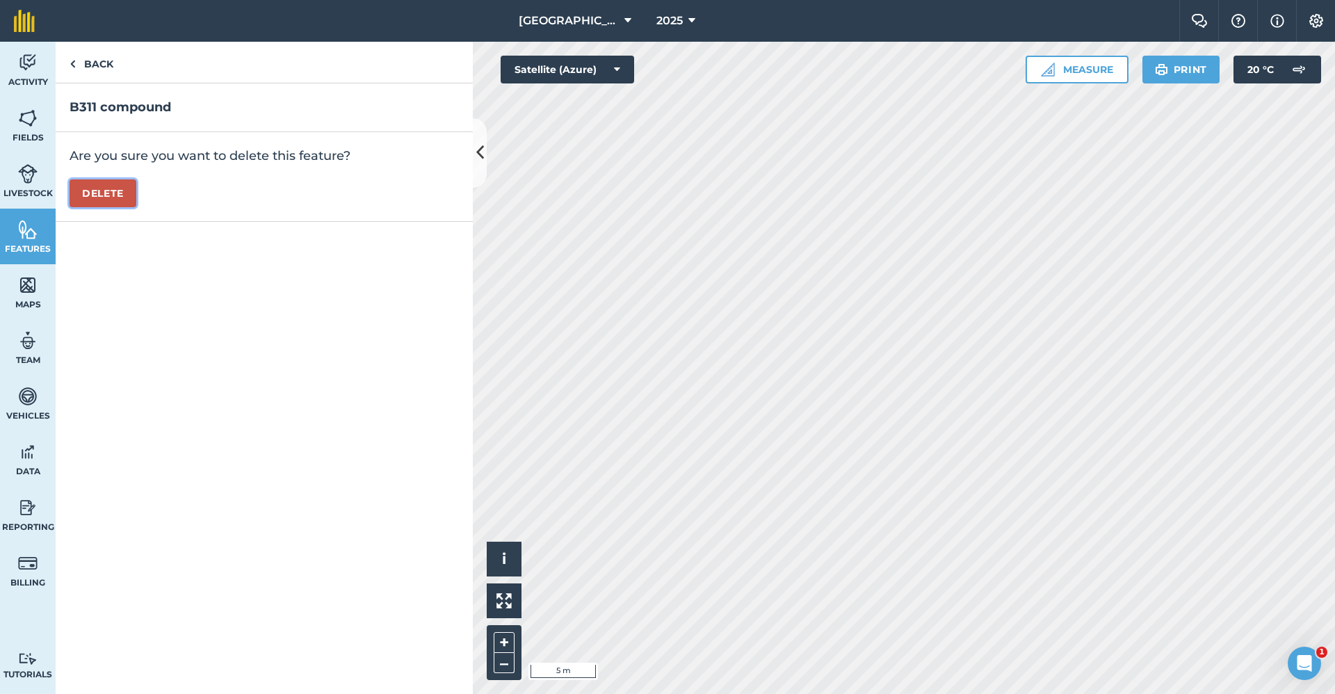
click at [108, 197] on button "Delete" at bounding box center [103, 193] width 67 height 28
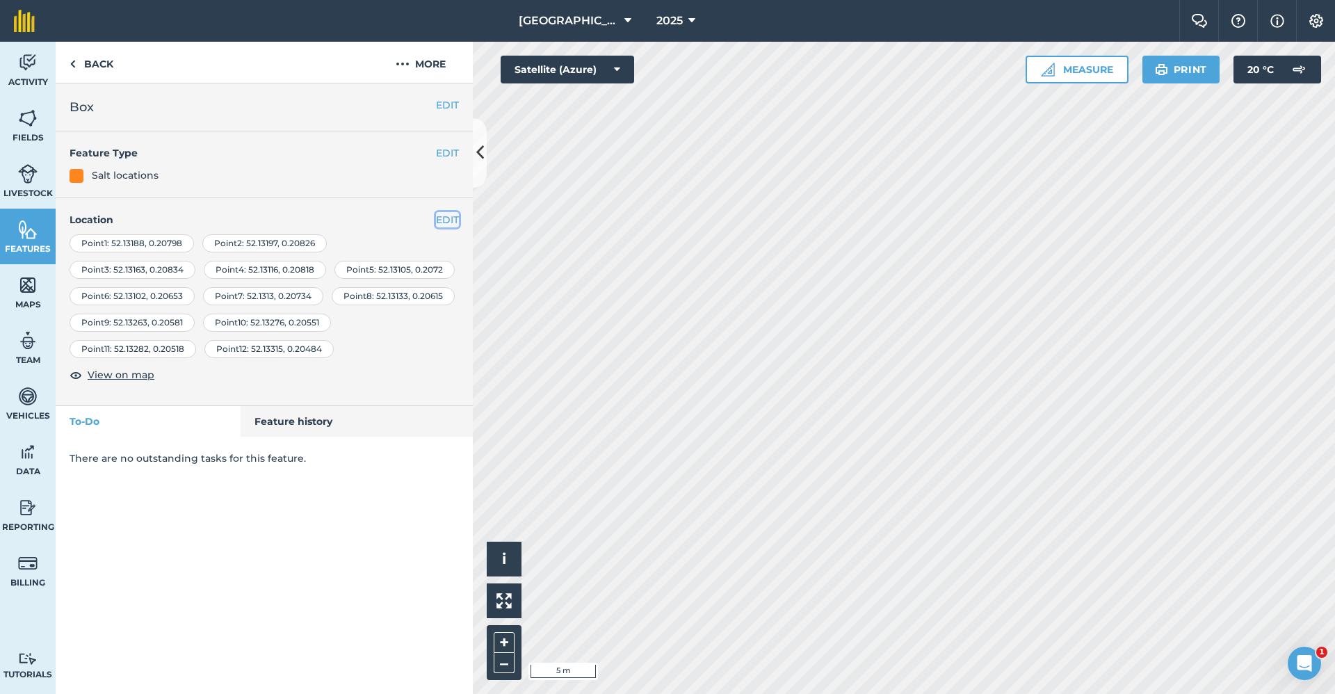
click at [449, 215] on button "EDIT" at bounding box center [447, 219] width 23 height 15
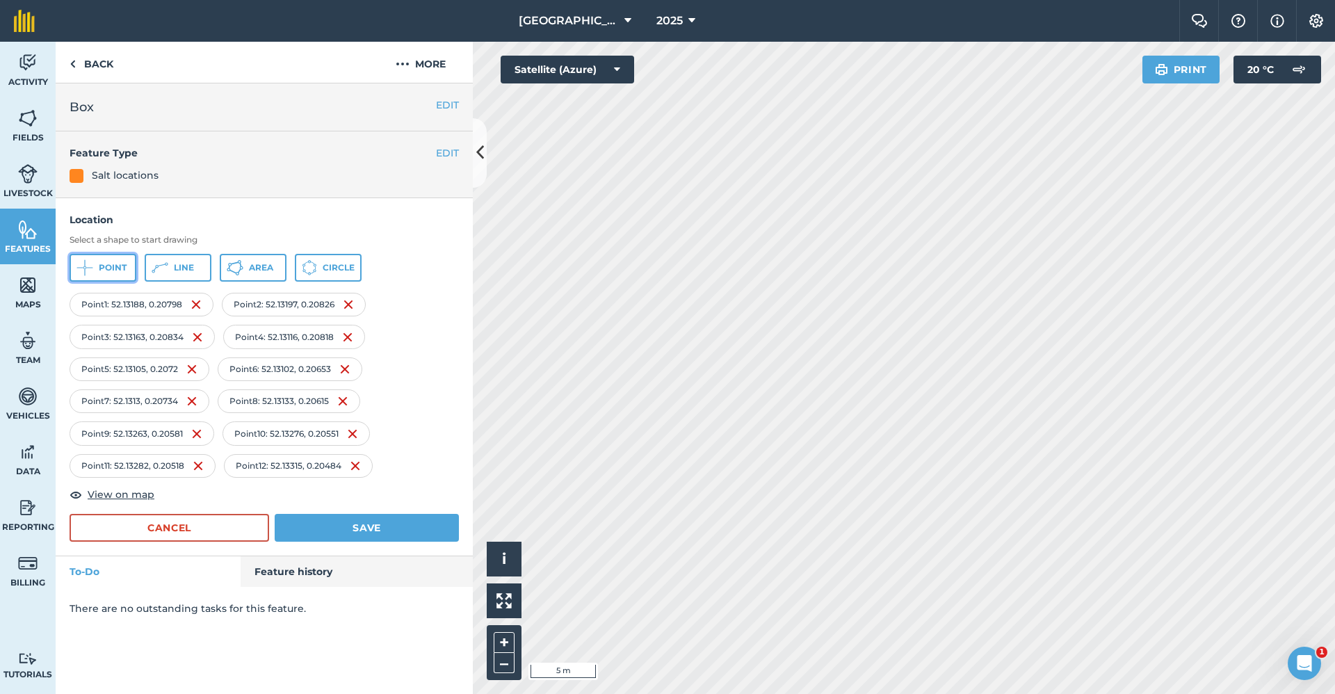
click at [97, 259] on button "Point" at bounding box center [103, 268] width 67 height 28
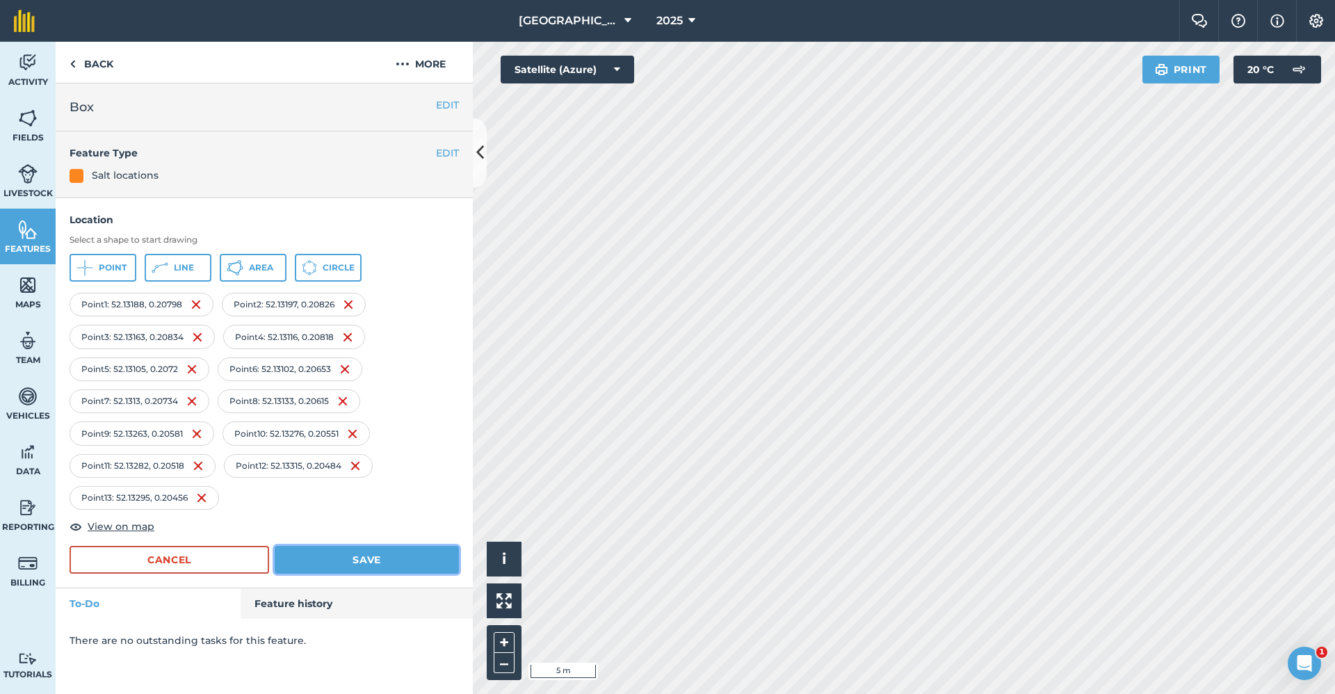
click at [426, 562] on button "Save" at bounding box center [367, 560] width 184 height 28
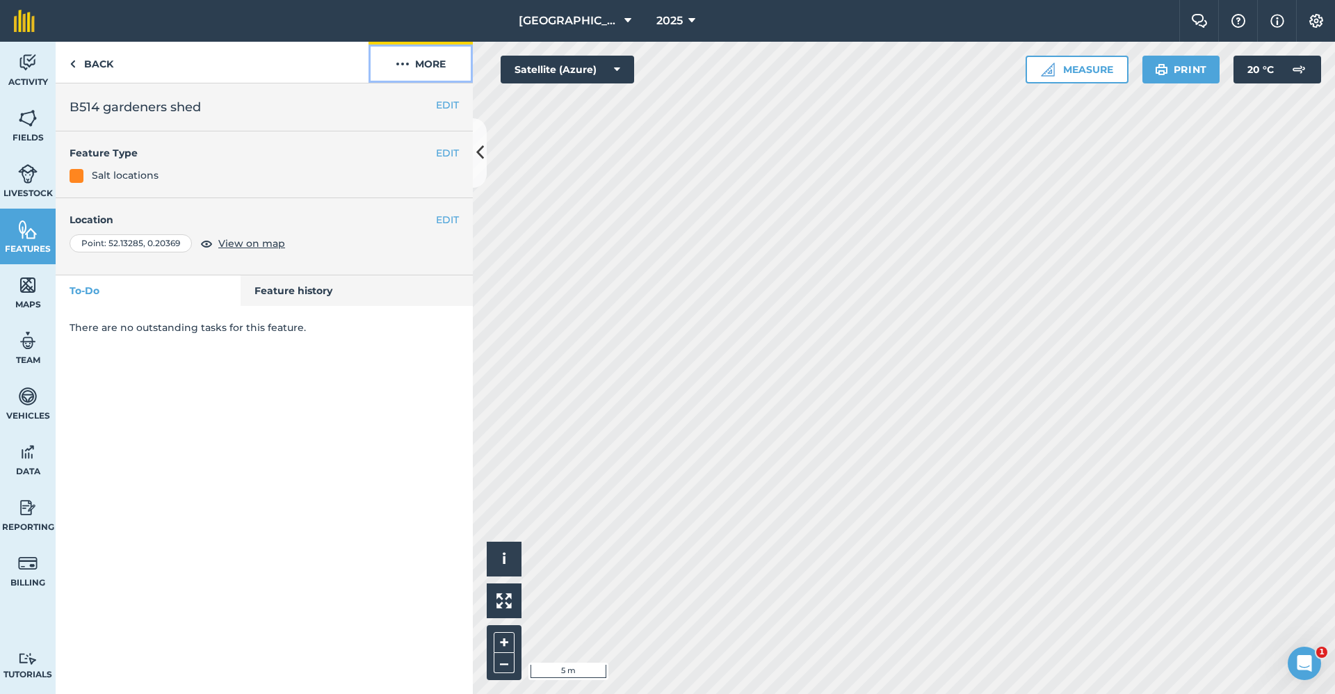
click at [412, 61] on button "More" at bounding box center [420, 62] width 104 height 41
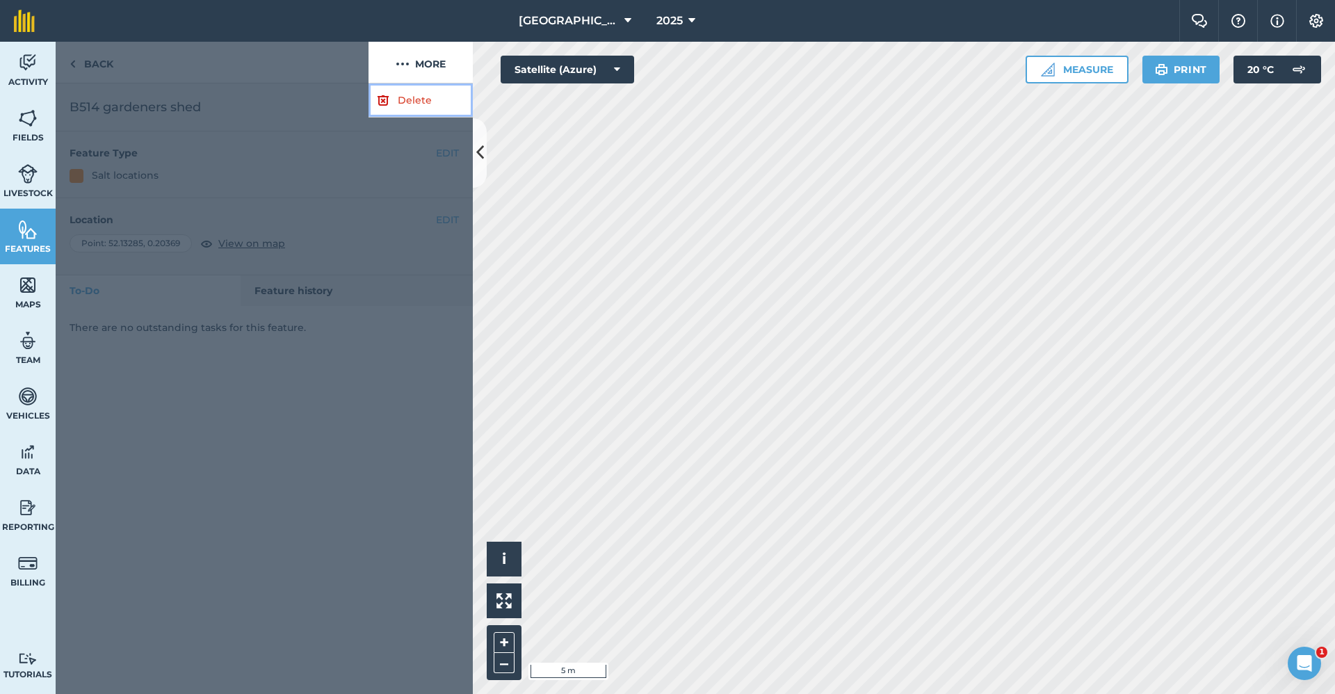
click at [427, 95] on link "Delete" at bounding box center [420, 100] width 104 height 34
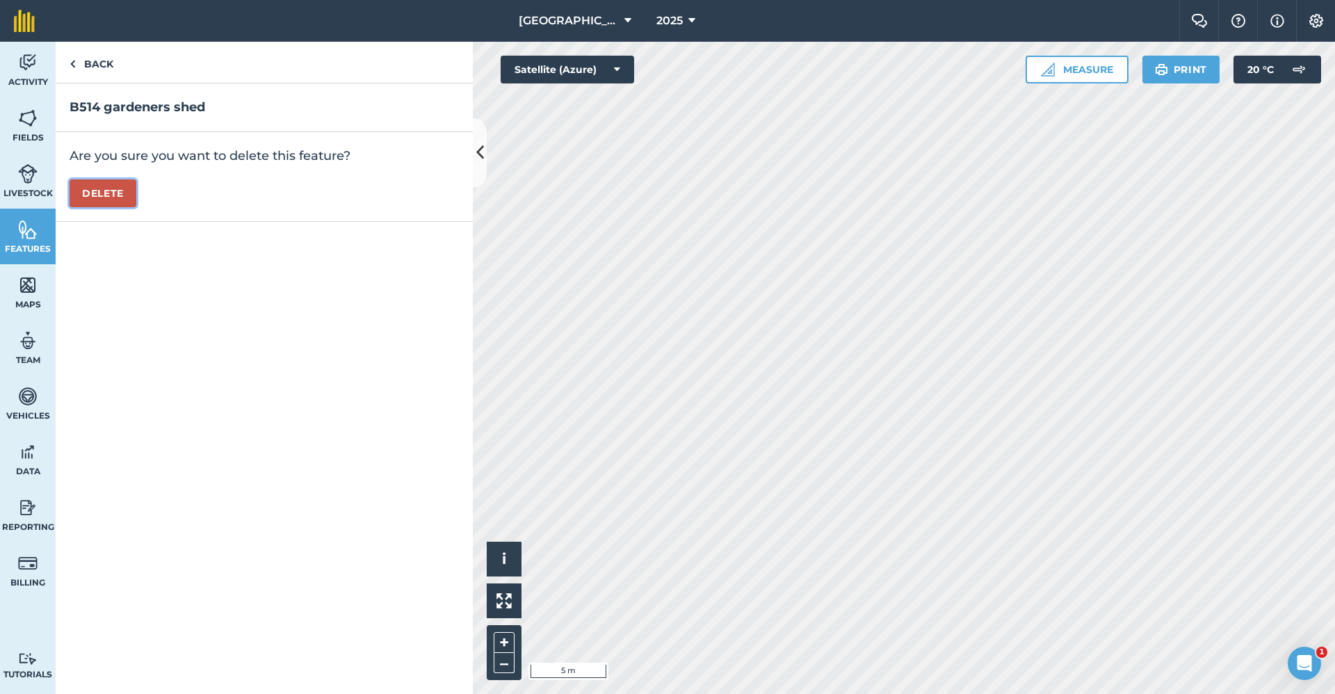
click at [121, 202] on button "Delete" at bounding box center [103, 193] width 67 height 28
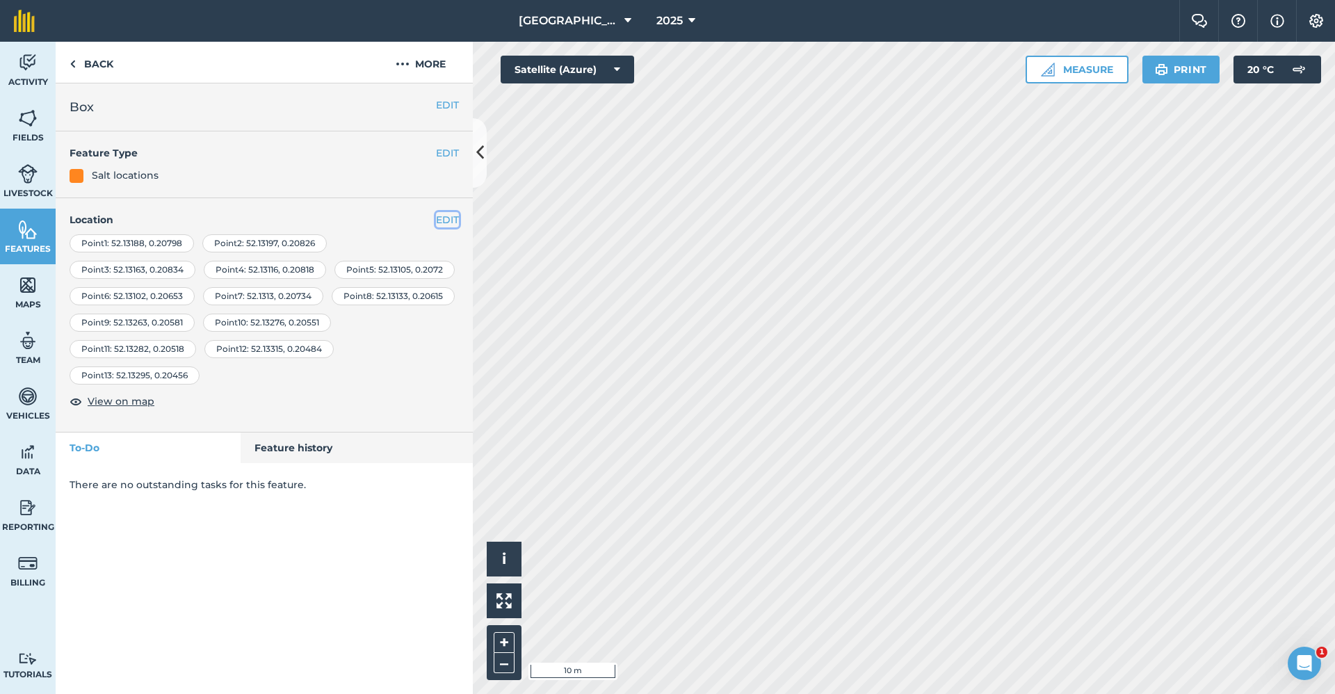
click at [455, 223] on button "EDIT" at bounding box center [447, 219] width 23 height 15
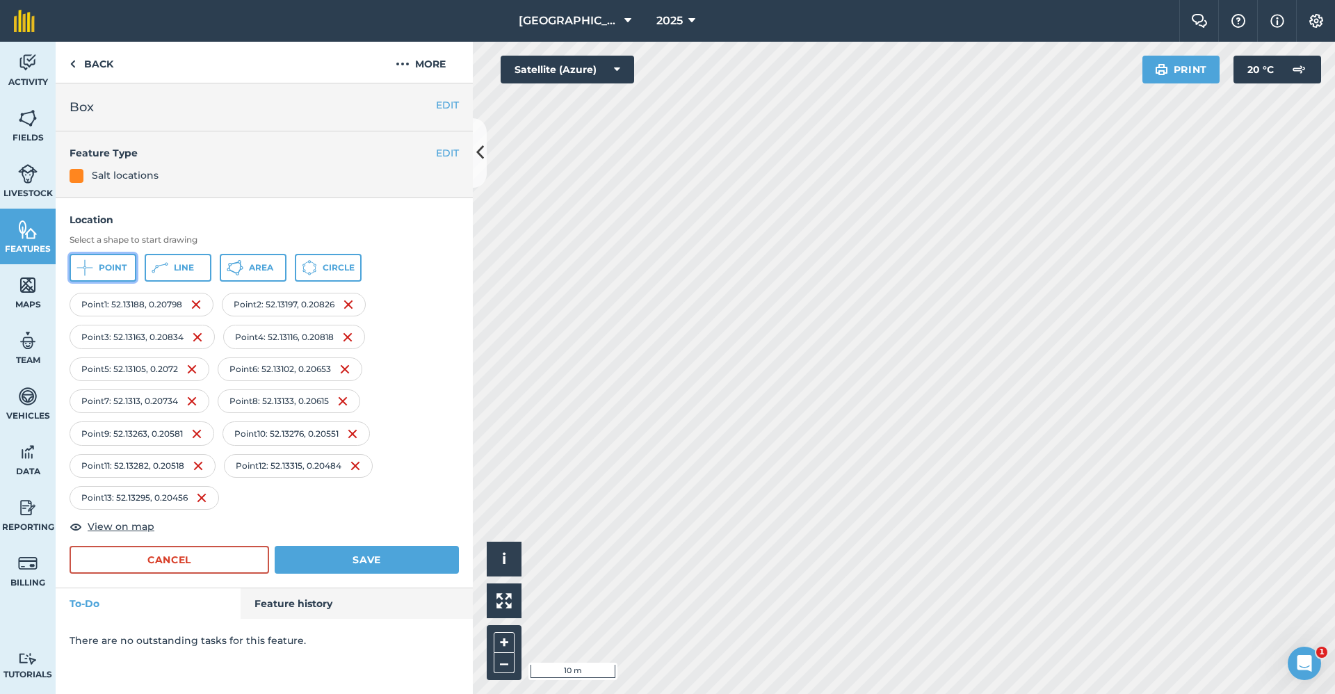
click at [110, 274] on button "Point" at bounding box center [103, 268] width 67 height 28
click at [377, 578] on div "Location Select a shape to start drawing [GEOGRAPHIC_DATA] 1 : 52.13188 , 0.207…" at bounding box center [264, 393] width 417 height 390
click at [368, 562] on button "Save" at bounding box center [367, 560] width 184 height 28
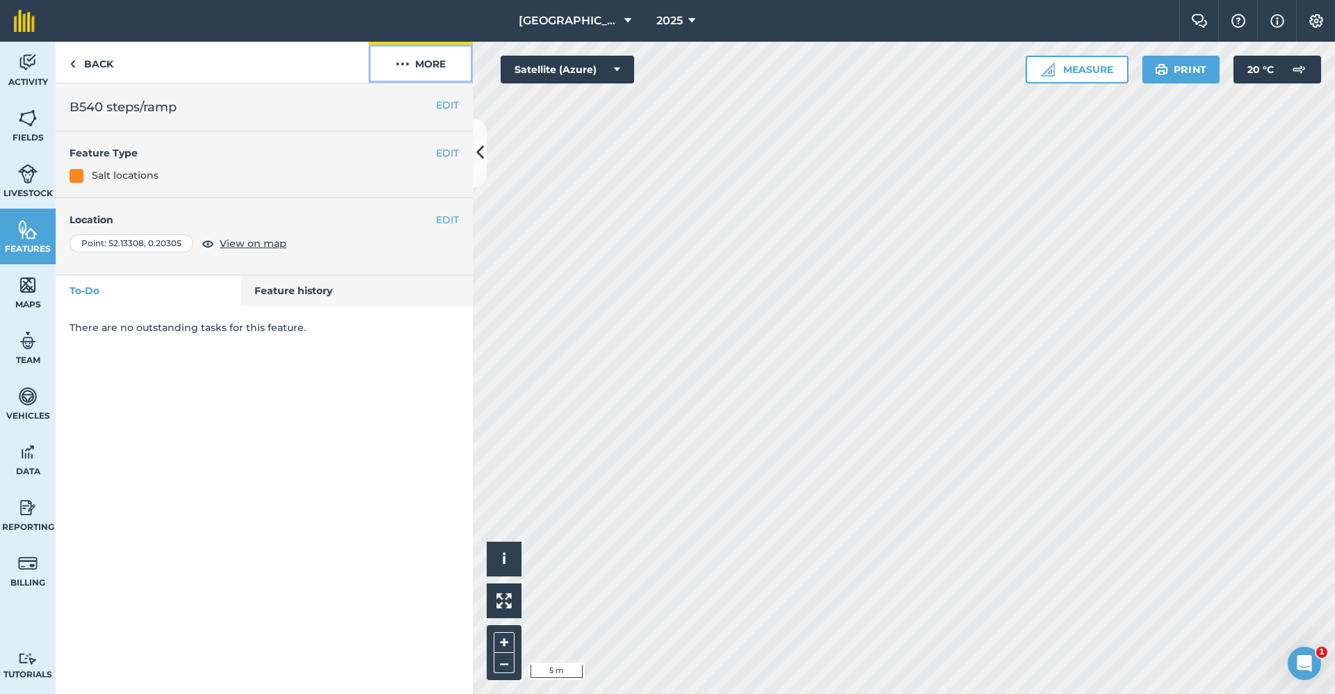
click at [435, 65] on button "More" at bounding box center [420, 62] width 104 height 41
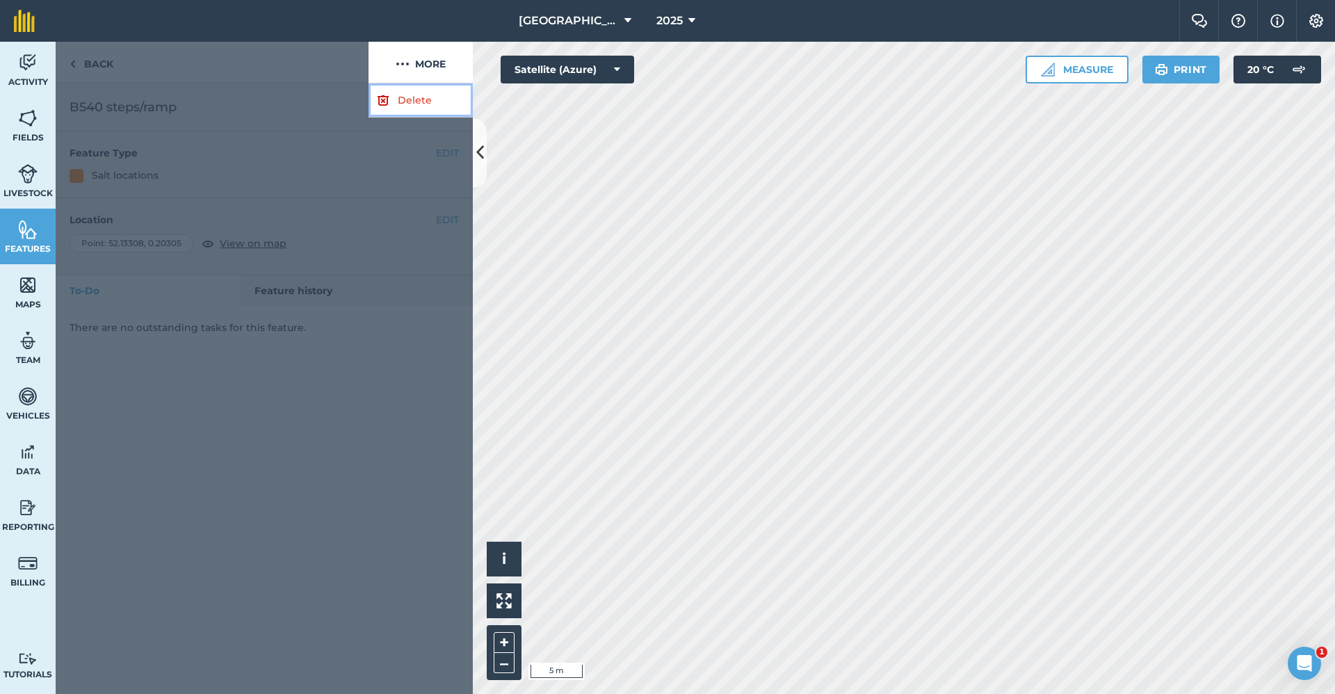
click at [416, 90] on link "Delete" at bounding box center [420, 100] width 104 height 34
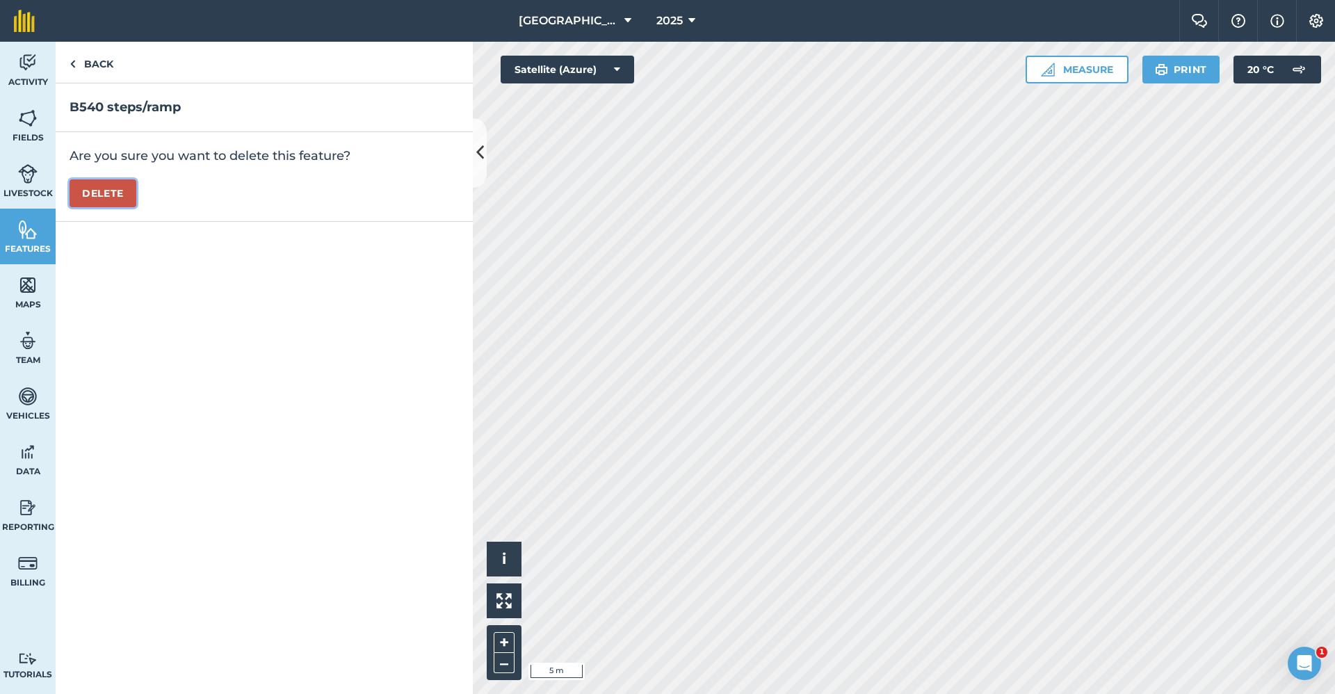
click at [124, 196] on button "Delete" at bounding box center [103, 193] width 67 height 28
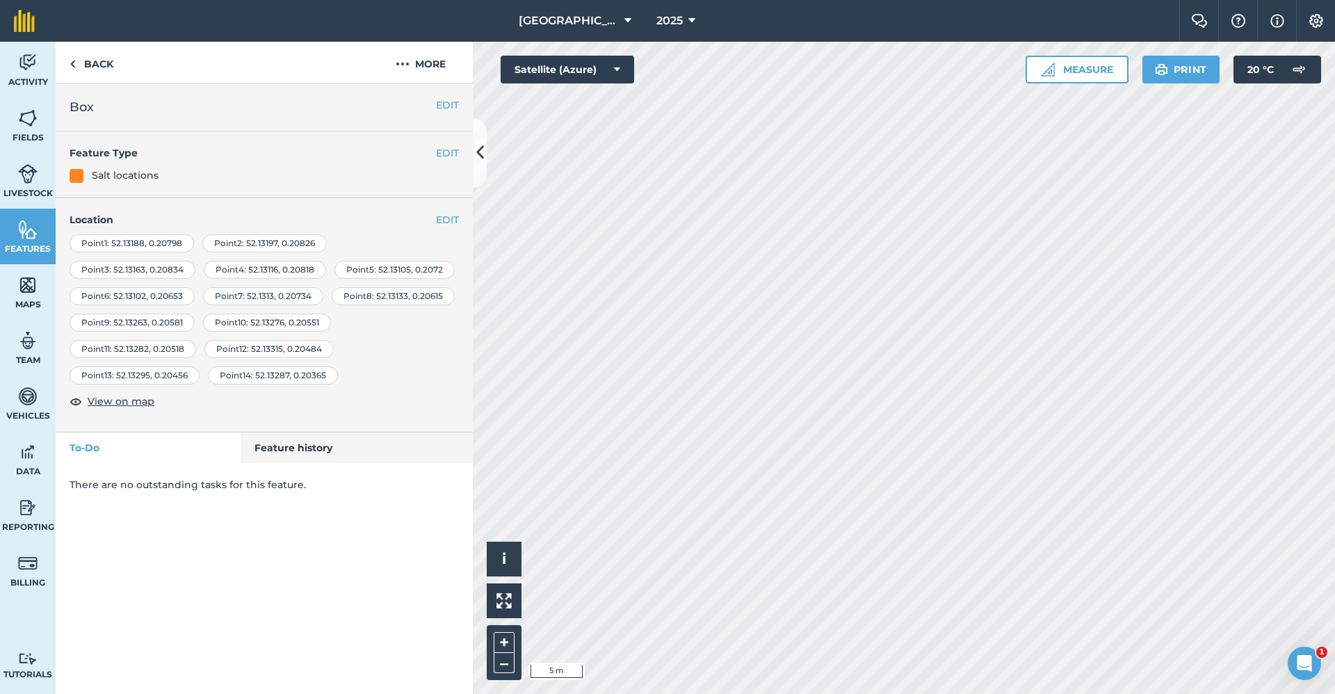
click at [452, 208] on div "EDIT Location Point 1 : [GEOGRAPHIC_DATA] Point 2 : 52.13197 , 0.20826 Point 3 …" at bounding box center [264, 315] width 417 height 234
click at [450, 214] on button "EDIT" at bounding box center [447, 219] width 23 height 15
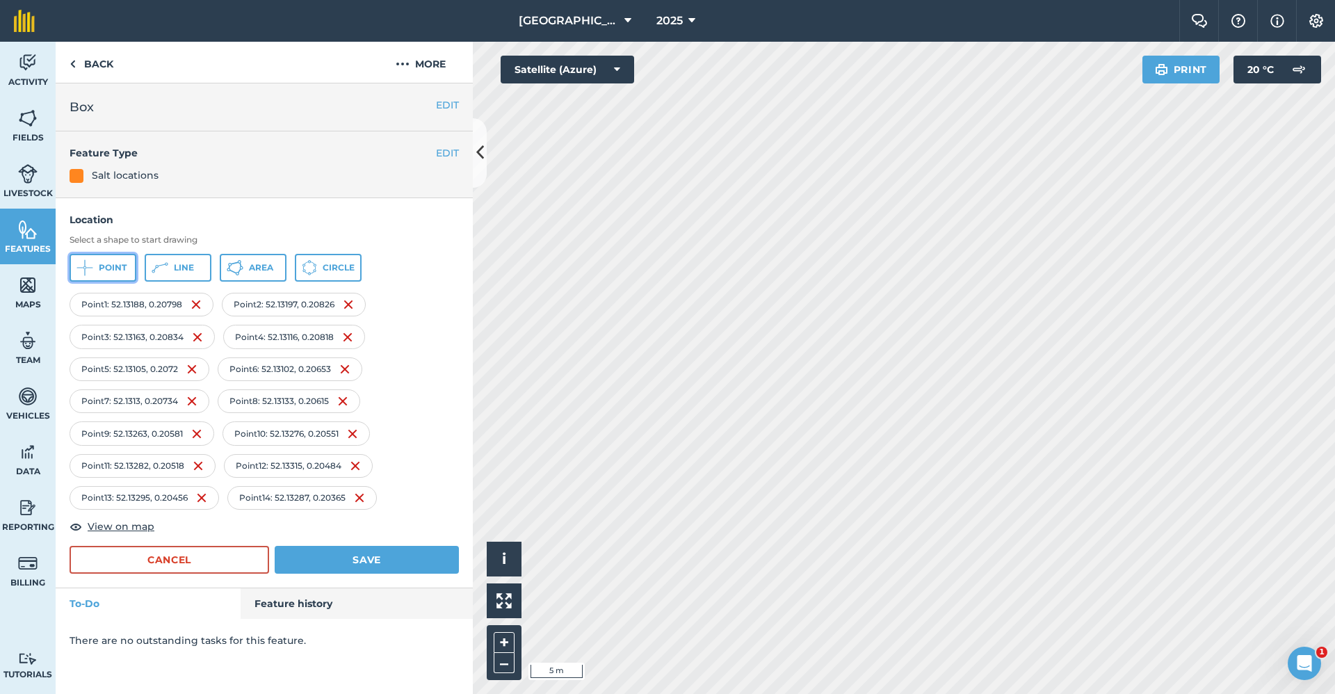
click at [104, 270] on span "Point" at bounding box center [113, 267] width 28 height 11
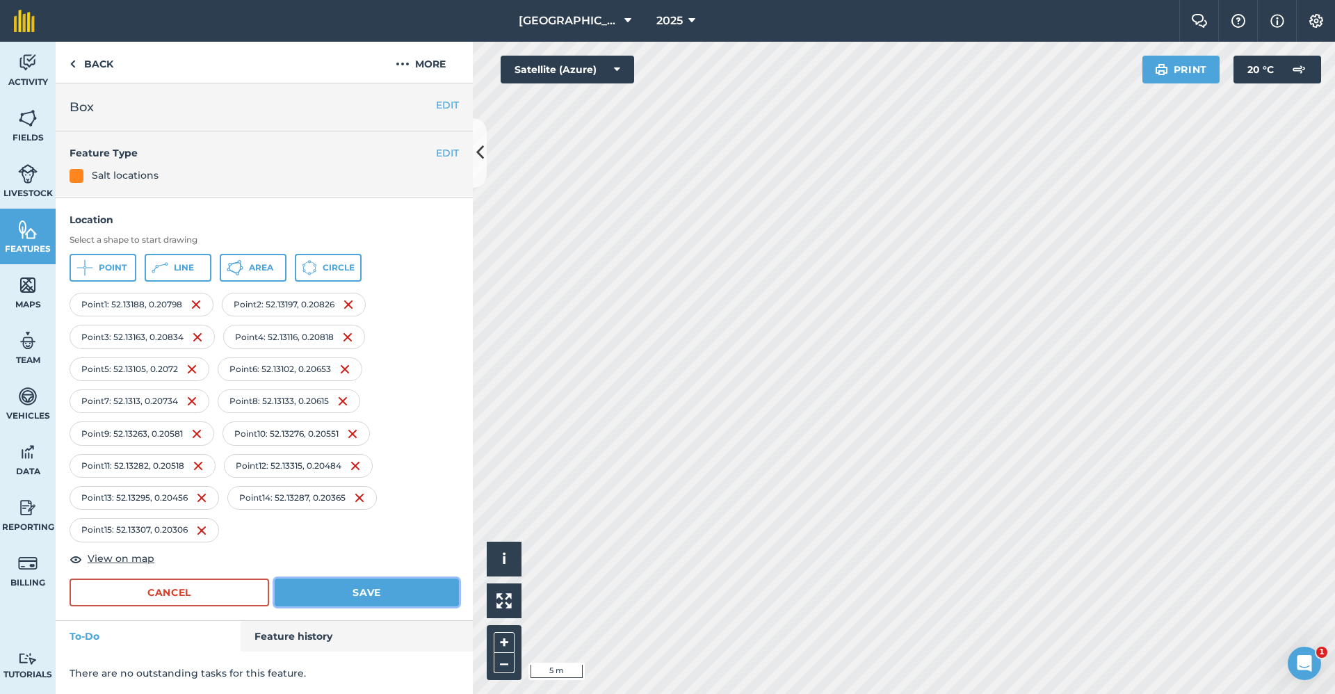
click at [326, 586] on button "Save" at bounding box center [367, 592] width 184 height 28
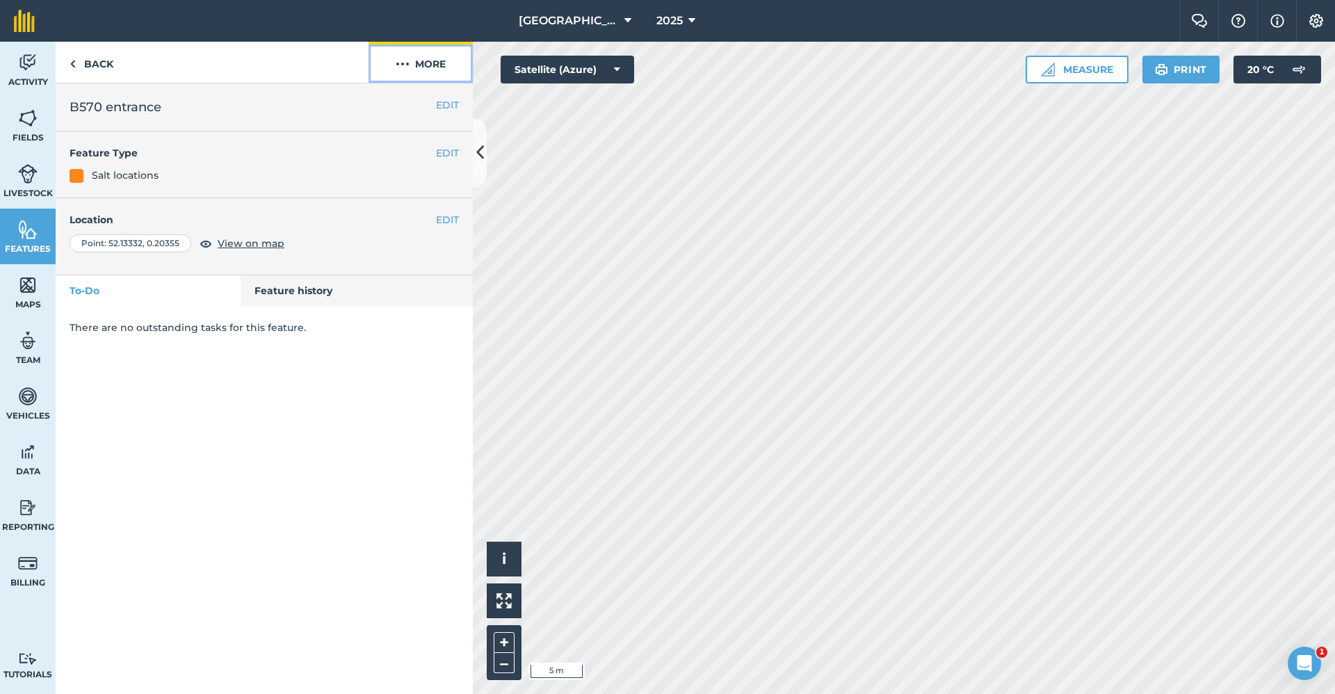
click at [426, 69] on button "More" at bounding box center [420, 62] width 104 height 41
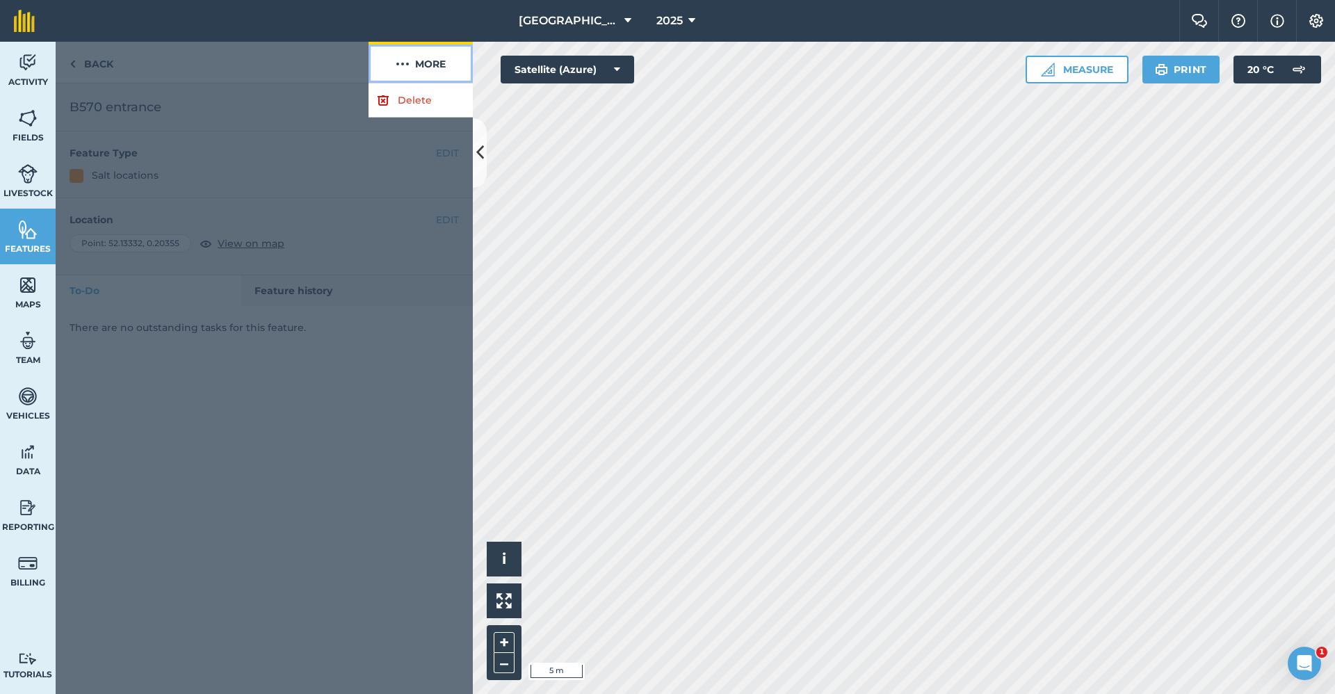
click at [426, 69] on button "More" at bounding box center [420, 62] width 104 height 41
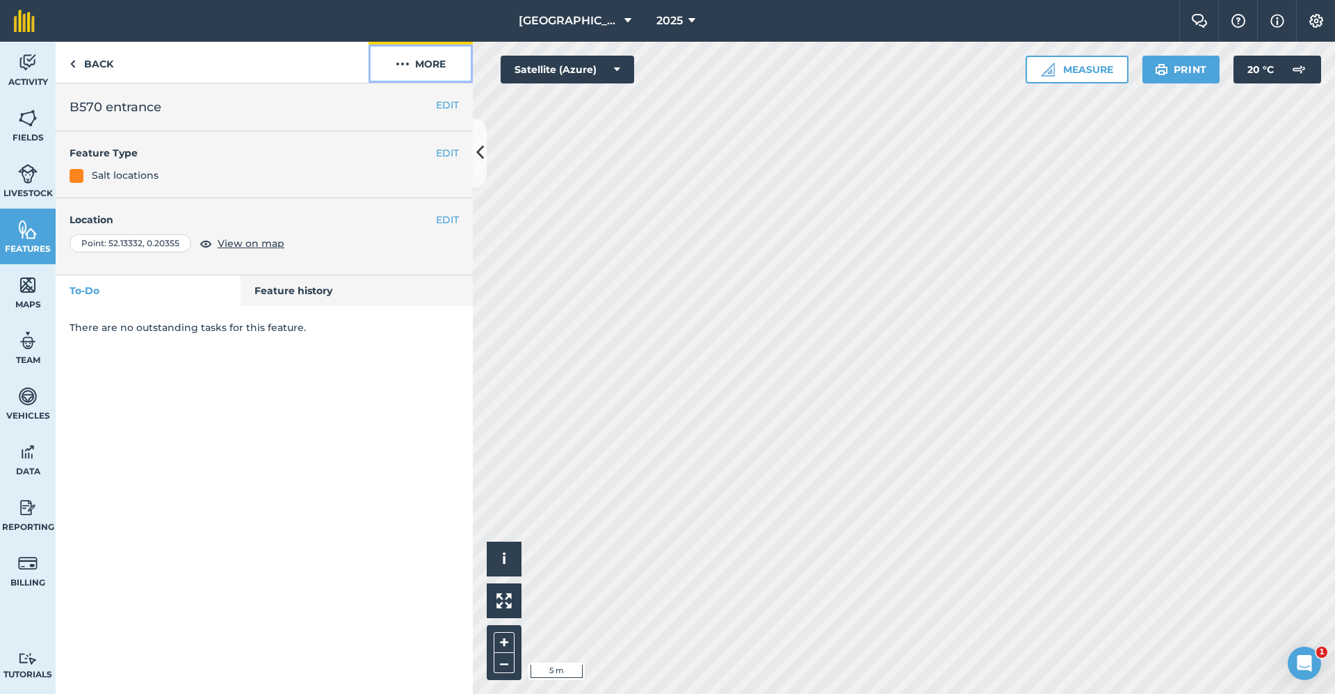
click at [426, 69] on button "More" at bounding box center [420, 62] width 104 height 41
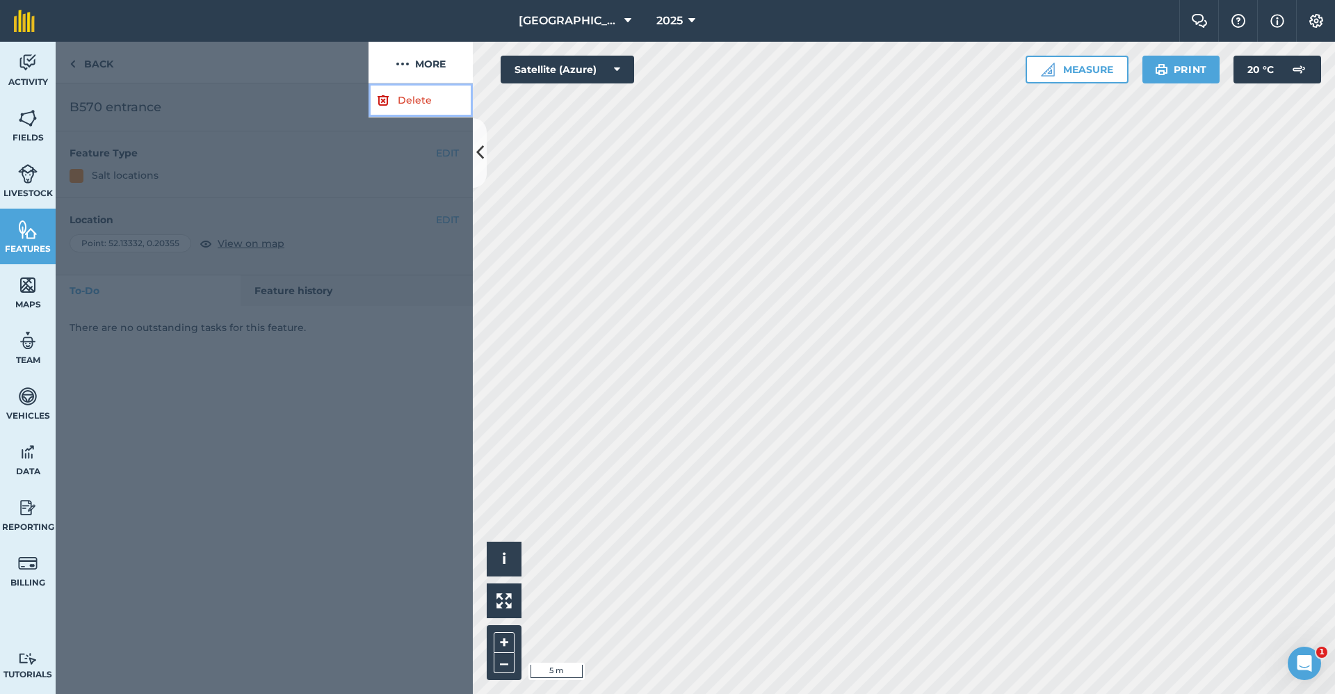
click at [420, 98] on link "Delete" at bounding box center [420, 100] width 104 height 34
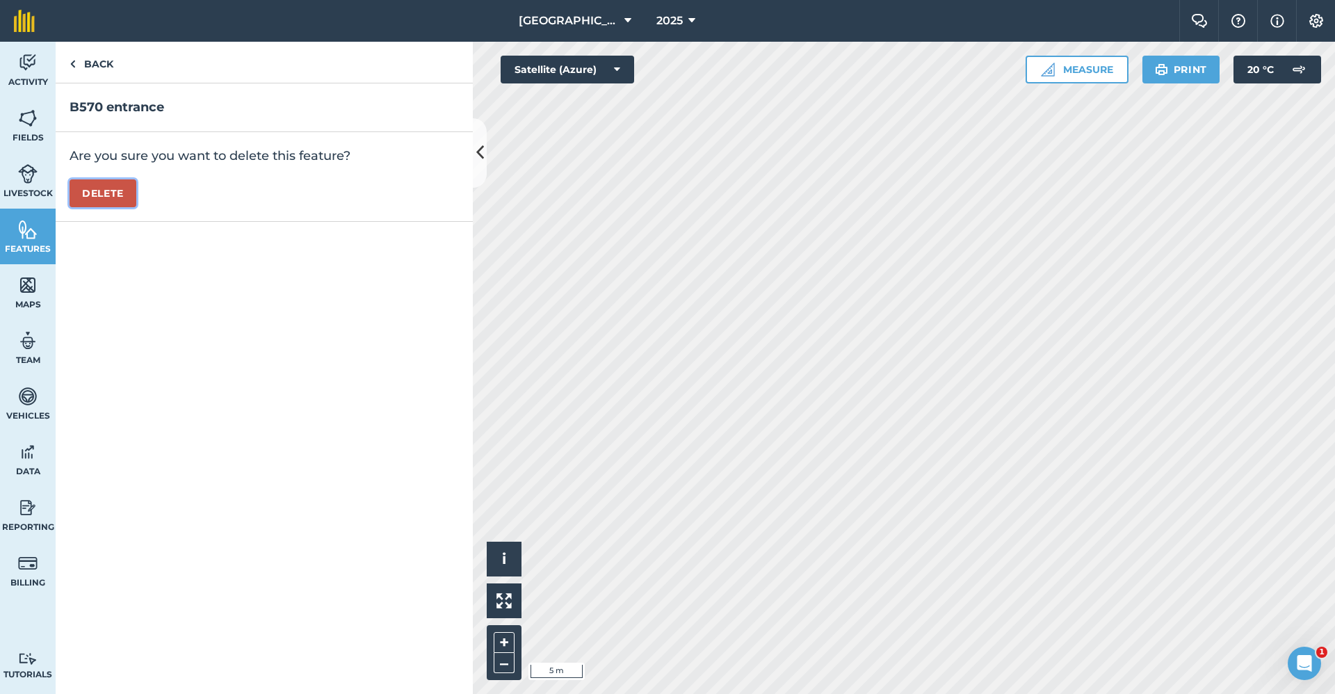
click at [73, 197] on button "Delete" at bounding box center [103, 193] width 67 height 28
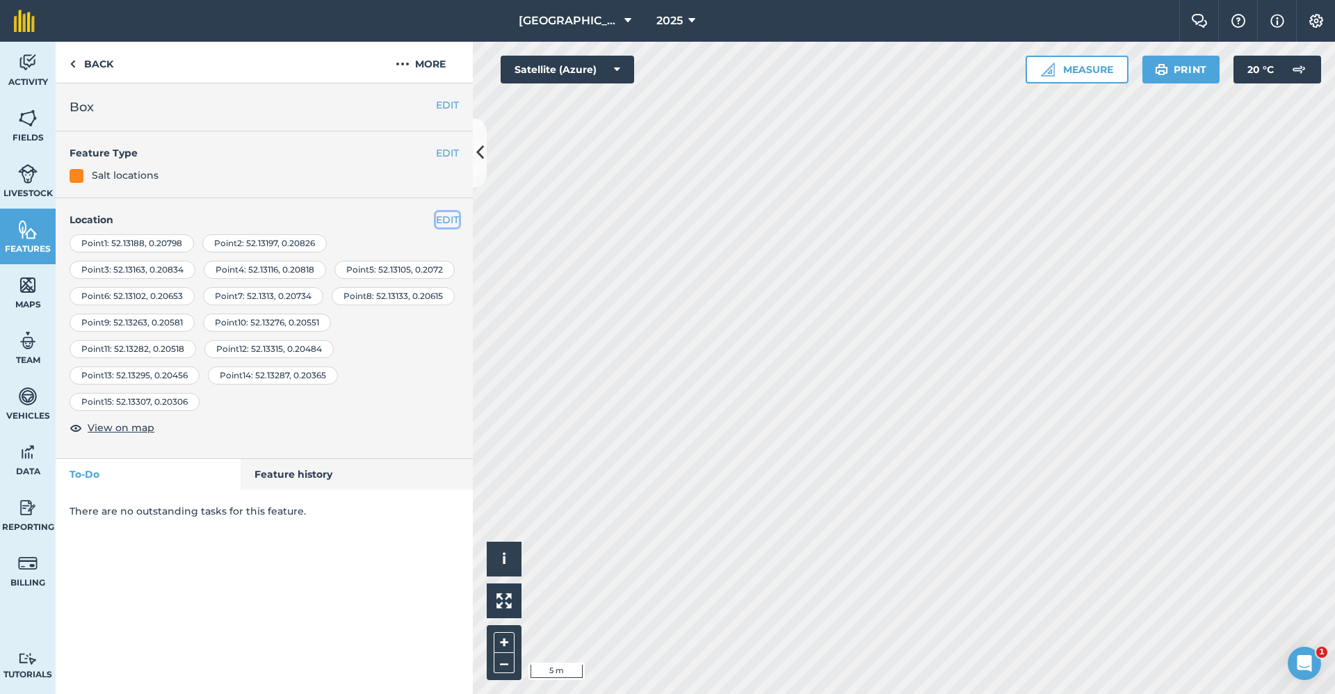
click at [443, 218] on button "EDIT" at bounding box center [447, 219] width 23 height 15
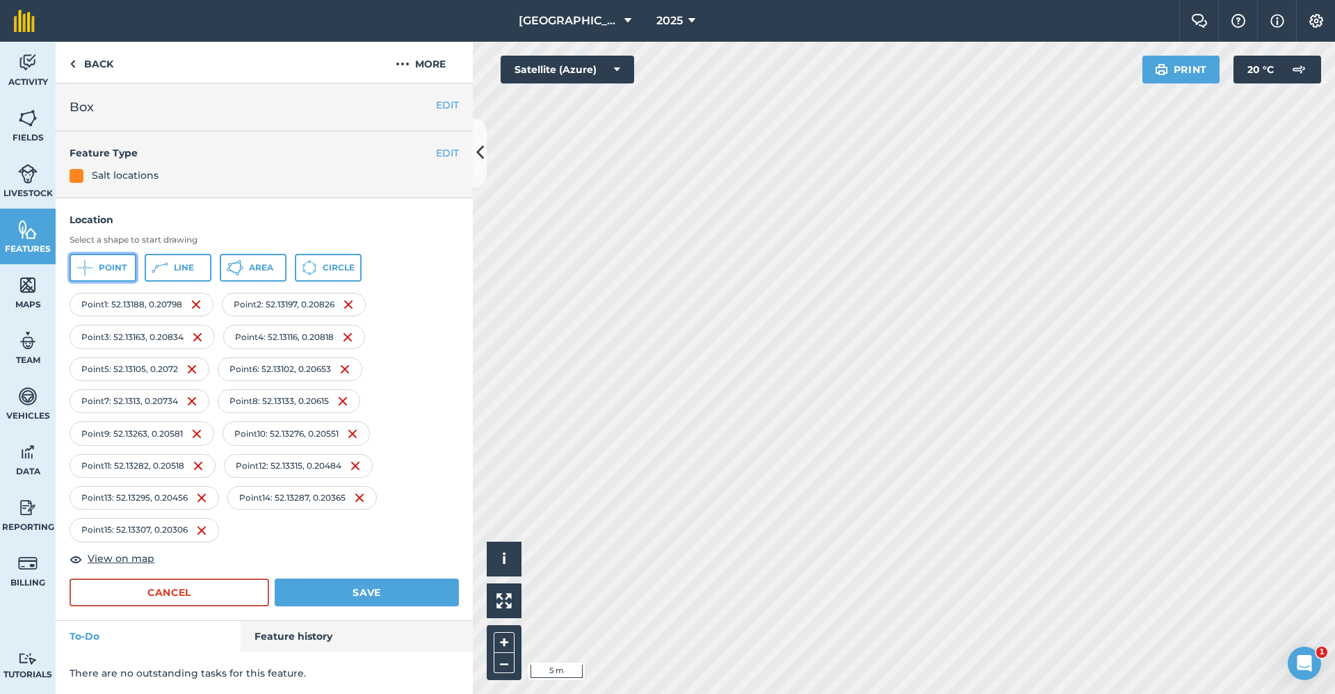
click at [109, 272] on span "Point" at bounding box center [113, 267] width 28 height 11
click at [372, 597] on button "Save" at bounding box center [367, 592] width 184 height 28
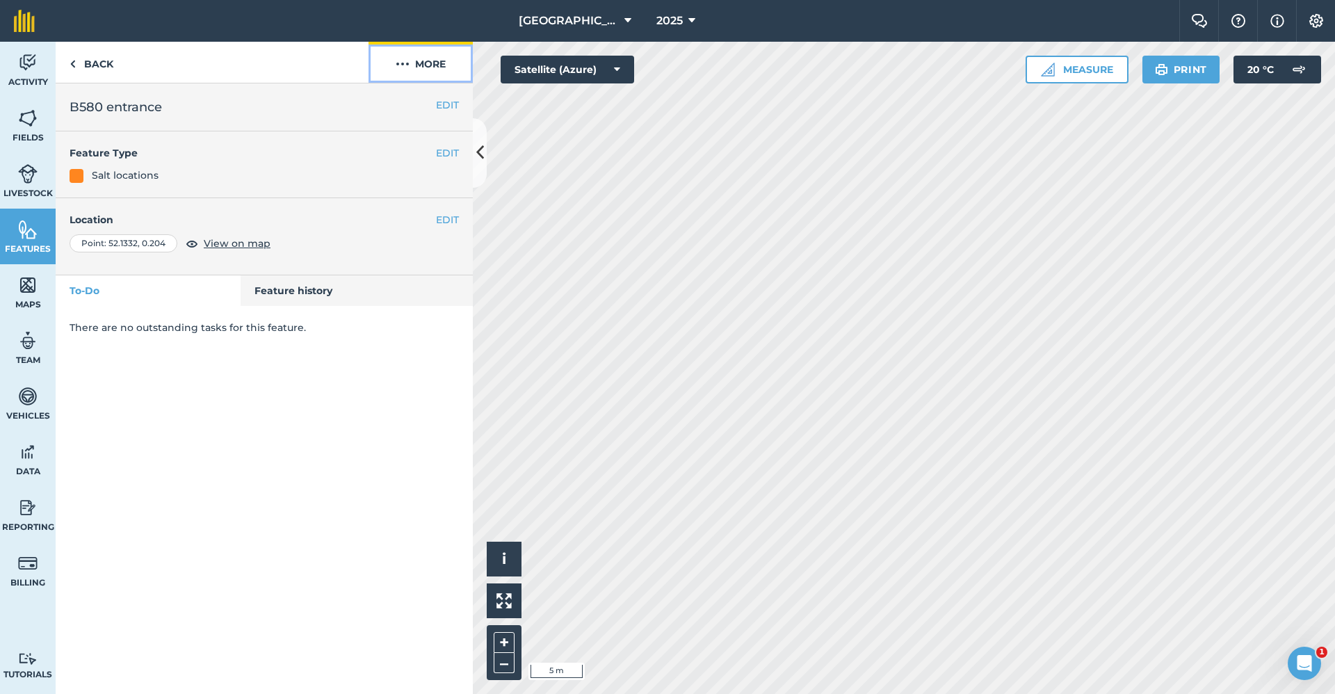
click at [430, 71] on button "More" at bounding box center [420, 62] width 104 height 41
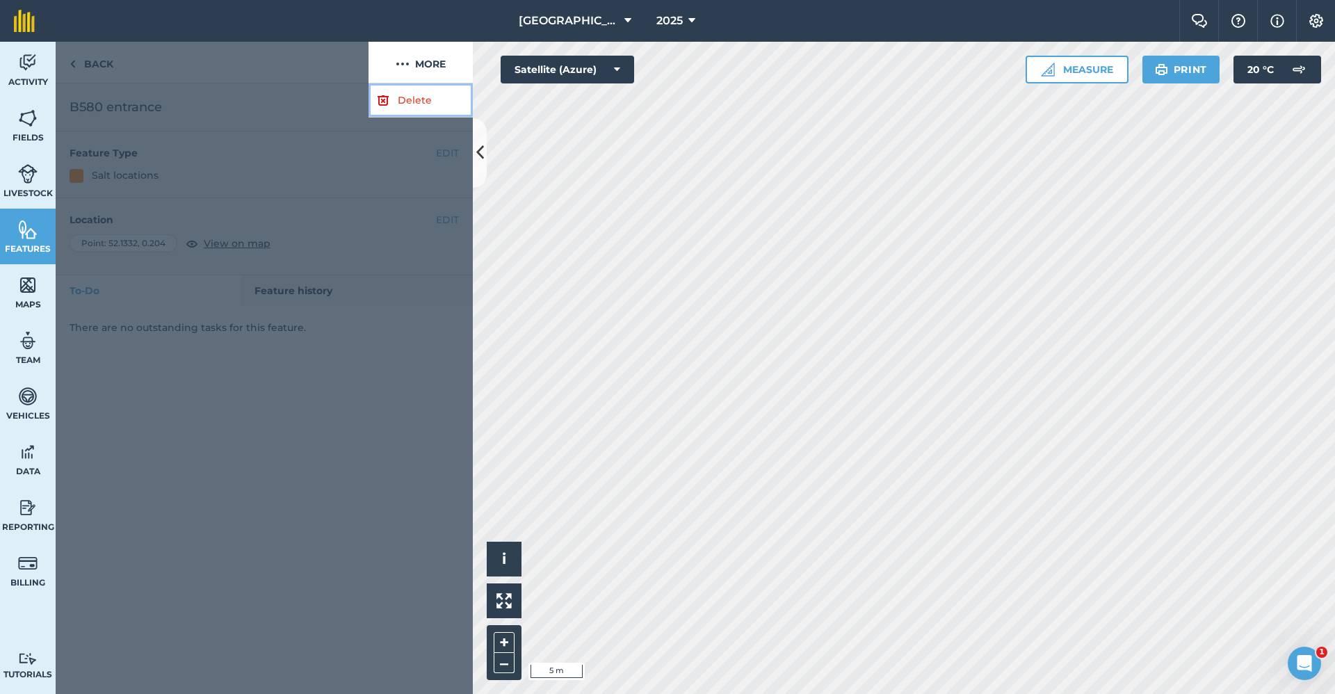
click at [412, 97] on link "Delete" at bounding box center [420, 100] width 104 height 34
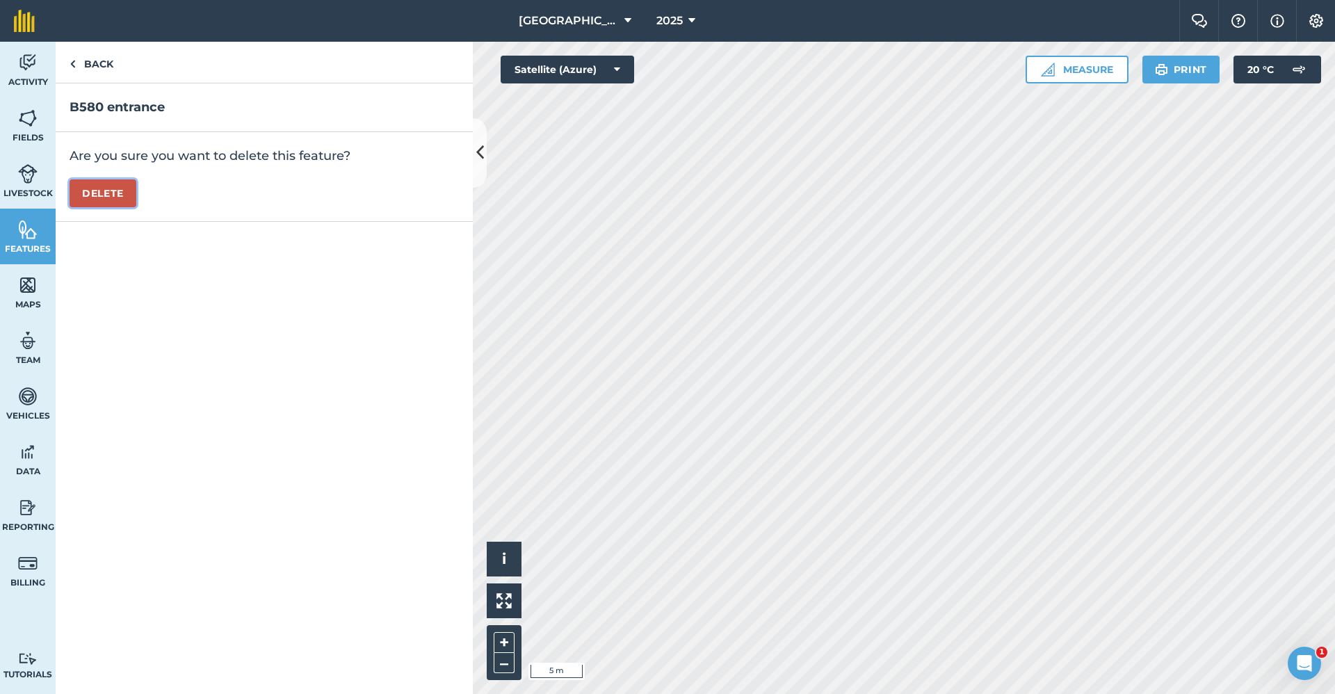
click at [92, 197] on button "Delete" at bounding box center [103, 193] width 67 height 28
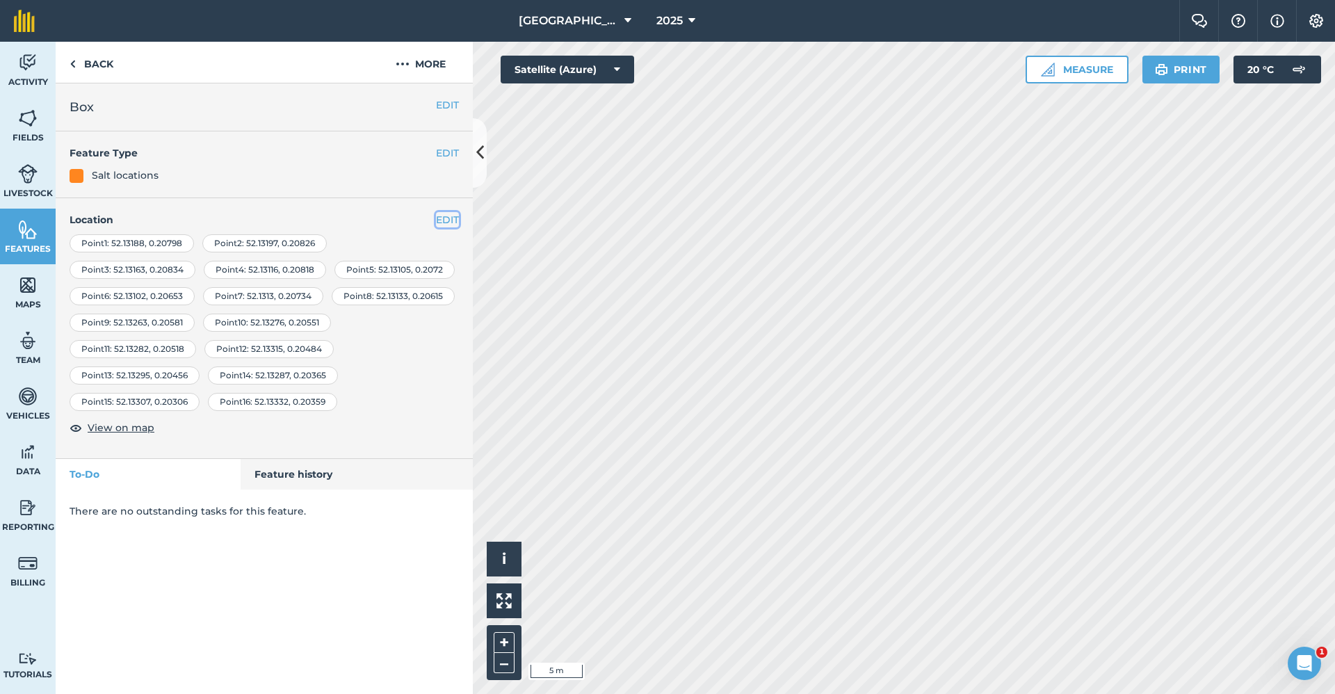
click at [437, 219] on button "EDIT" at bounding box center [447, 219] width 23 height 15
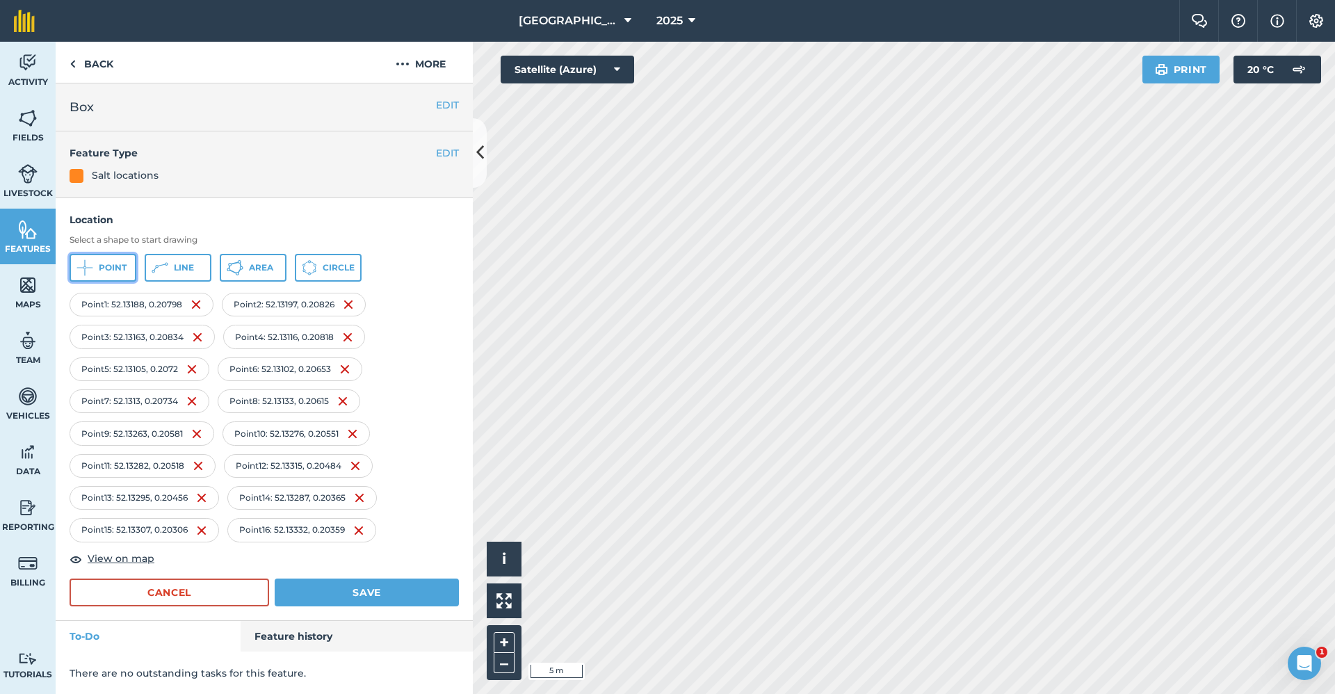
click at [94, 261] on button "Point" at bounding box center [103, 268] width 67 height 28
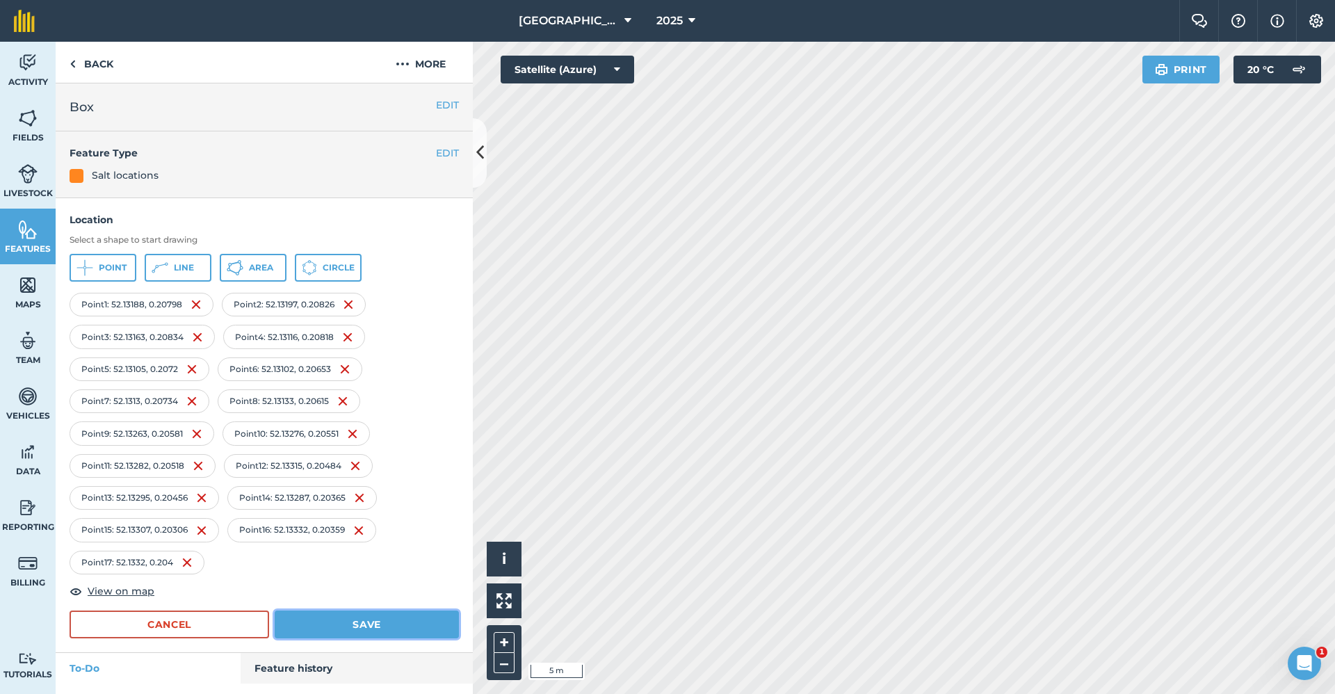
click at [409, 617] on button "Save" at bounding box center [367, 624] width 184 height 28
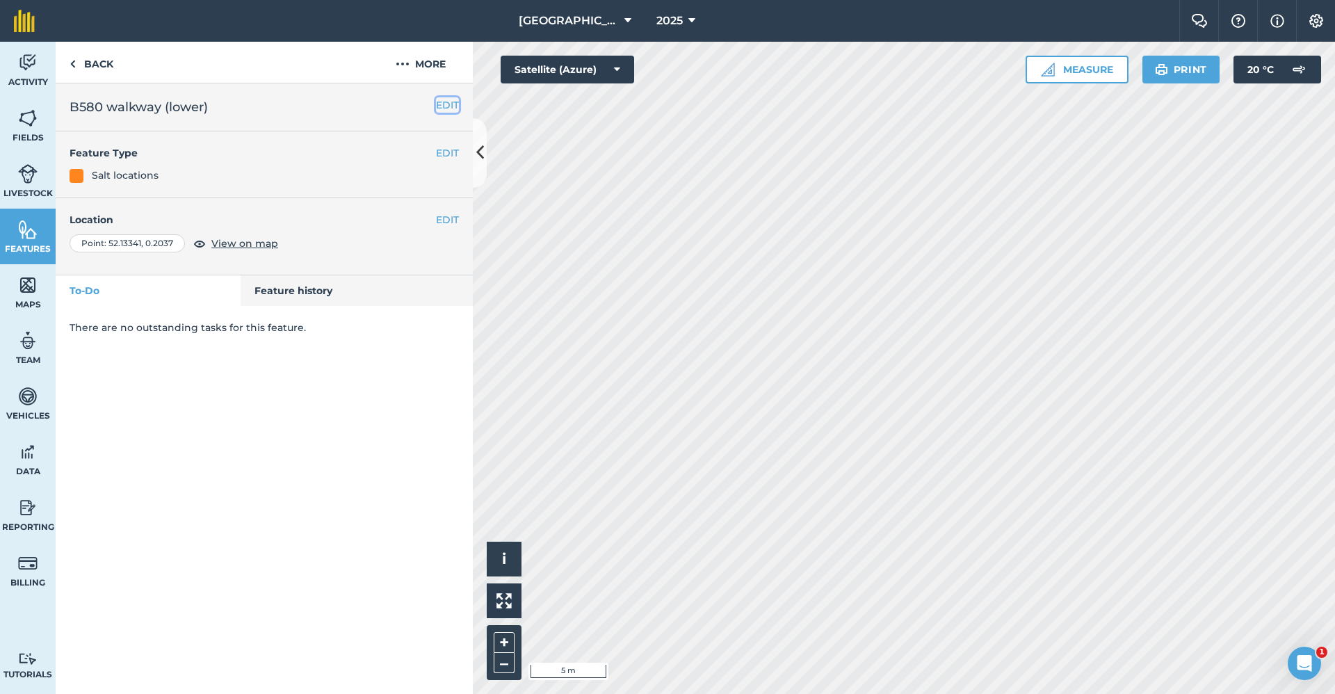
click at [453, 105] on button "EDIT" at bounding box center [447, 104] width 23 height 15
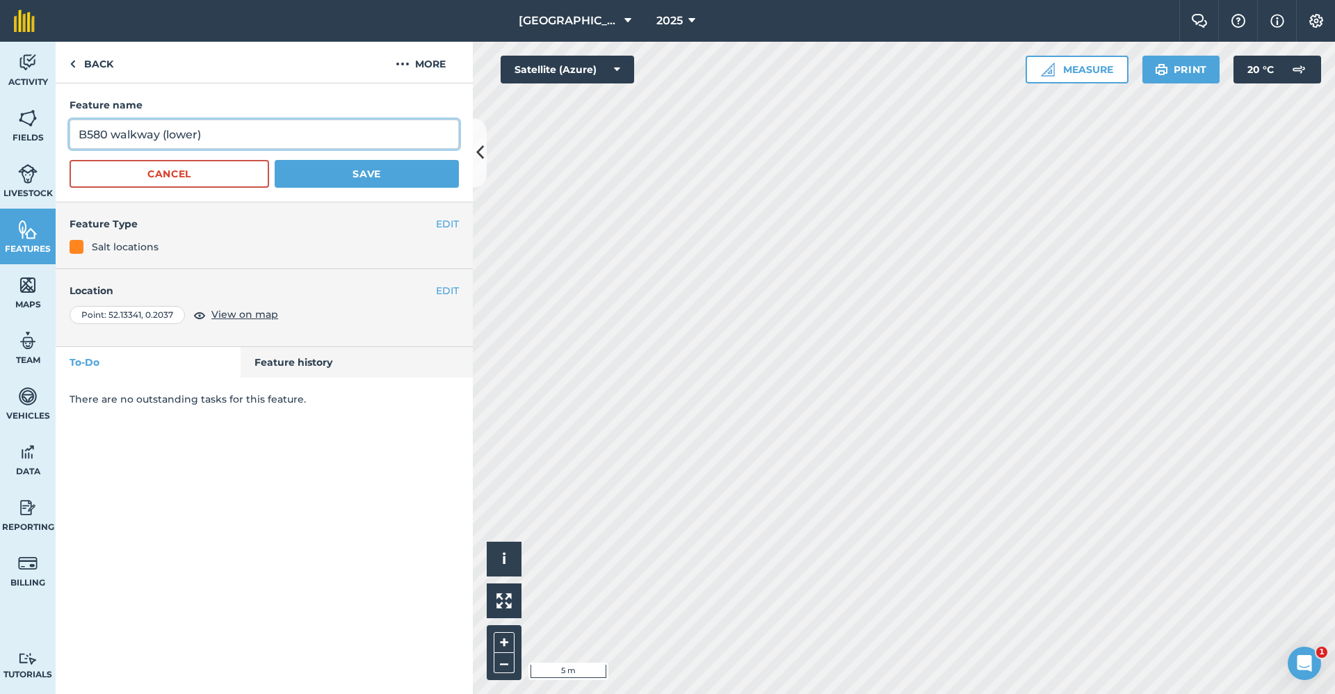
click at [163, 129] on input "B580 walkway (lower)" at bounding box center [264, 134] width 389 height 29
type input "Box (lower)"
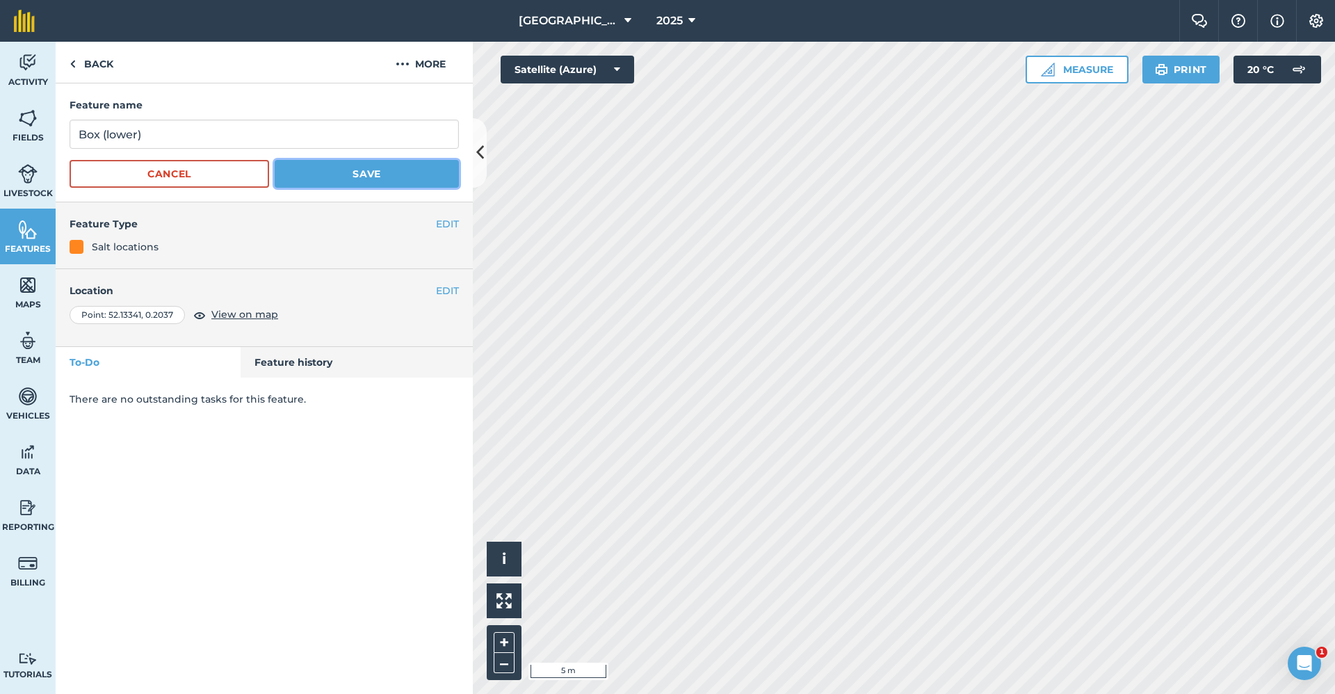
click at [386, 177] on button "Save" at bounding box center [367, 174] width 184 height 28
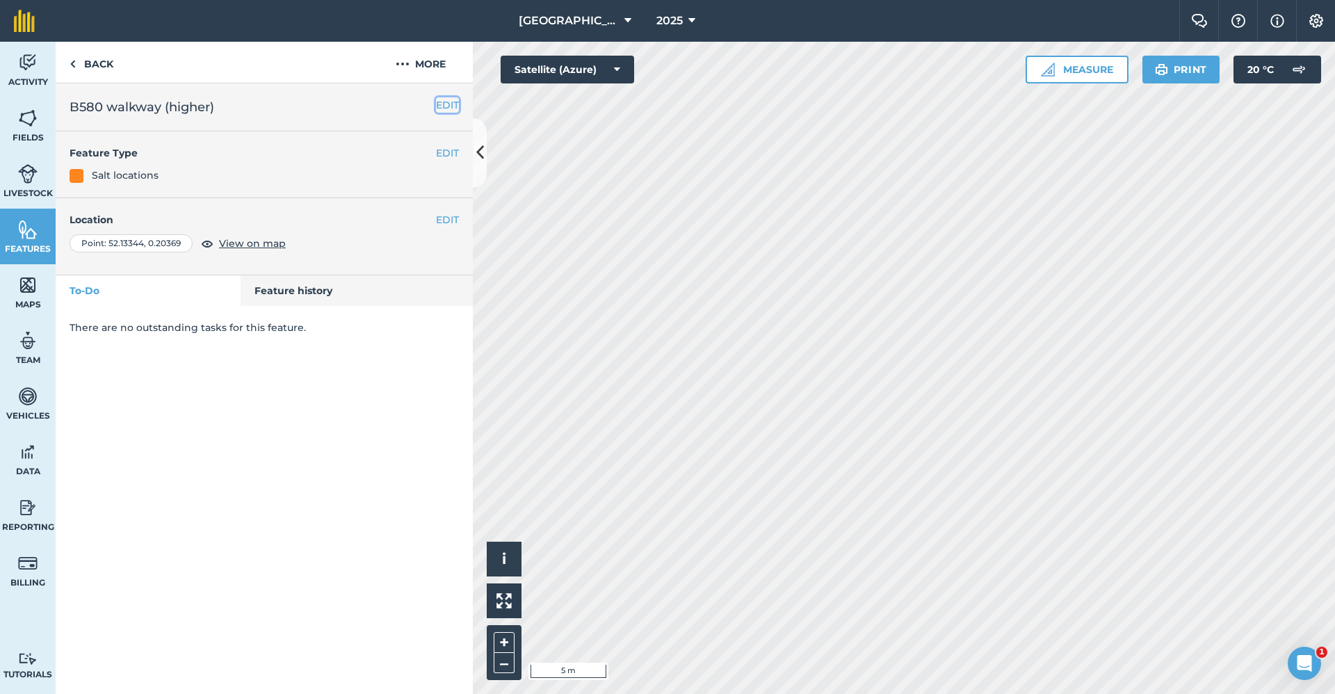
click at [448, 104] on button "EDIT" at bounding box center [447, 104] width 23 height 15
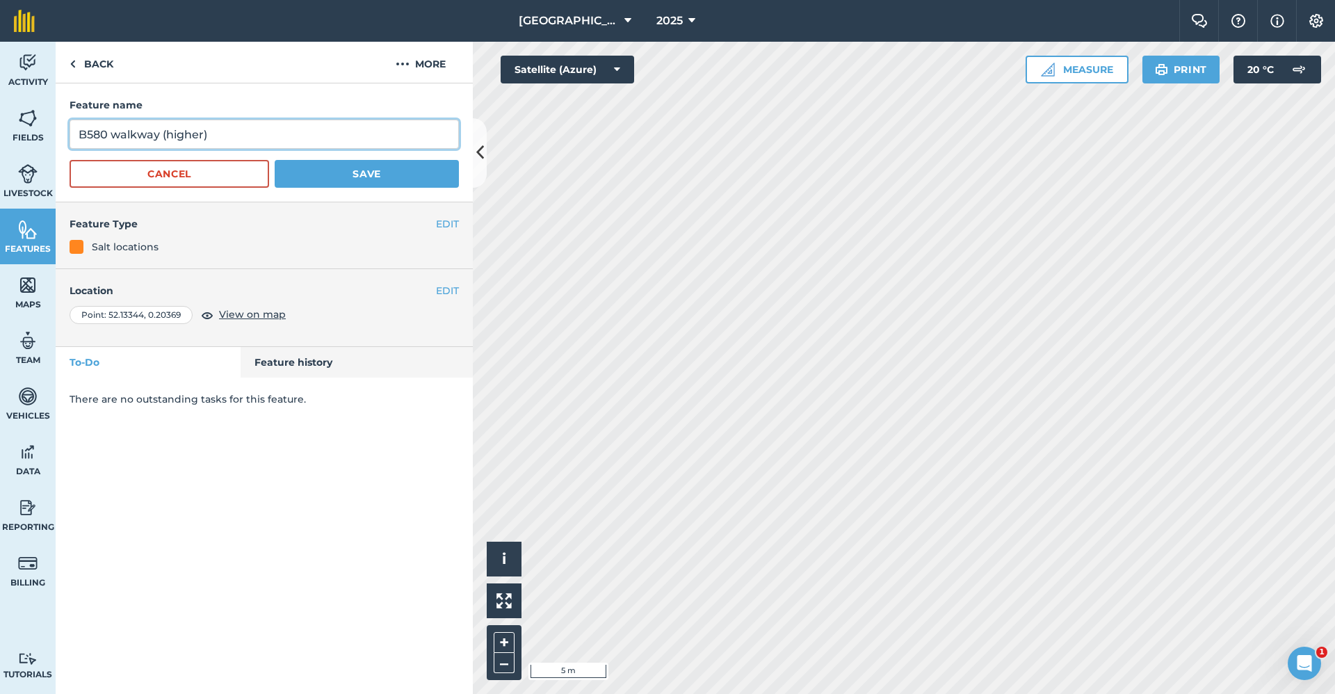
click at [164, 135] on input "B580 walkway (higher)" at bounding box center [264, 134] width 389 height 29
type input "Box (higher)"
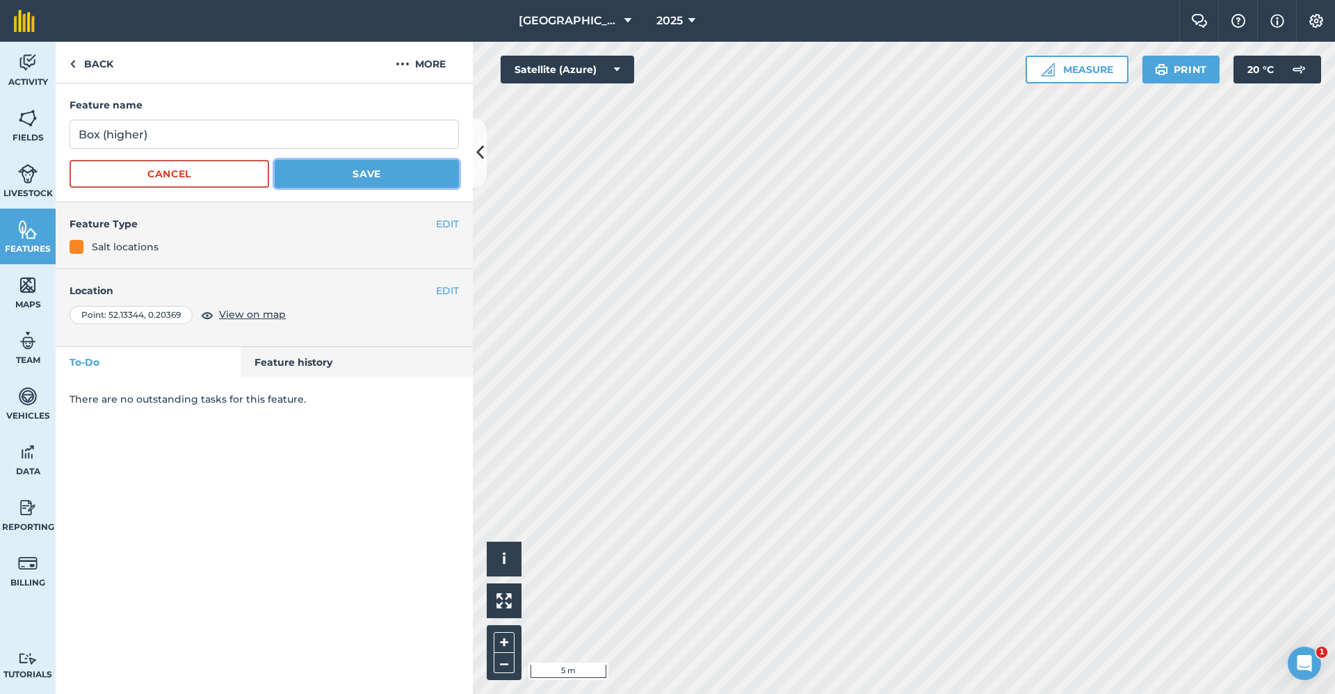
click at [372, 178] on button "Save" at bounding box center [367, 174] width 184 height 28
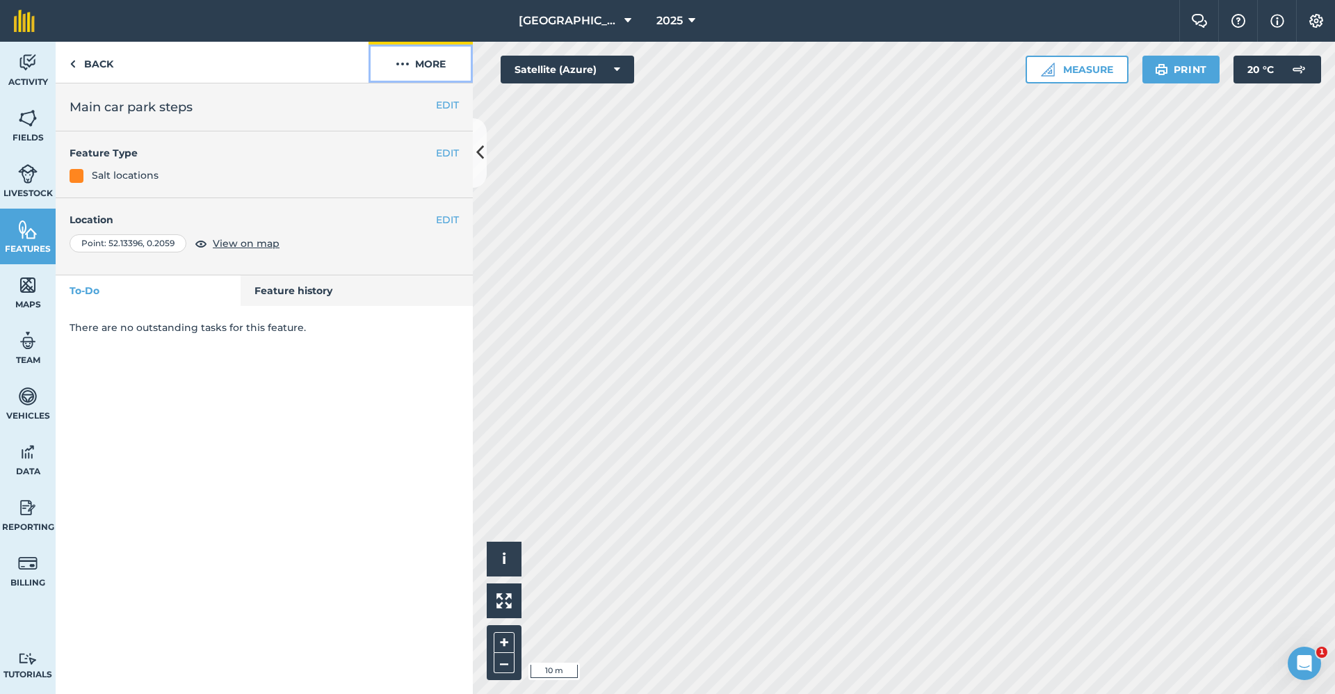
click at [433, 60] on button "More" at bounding box center [420, 62] width 104 height 41
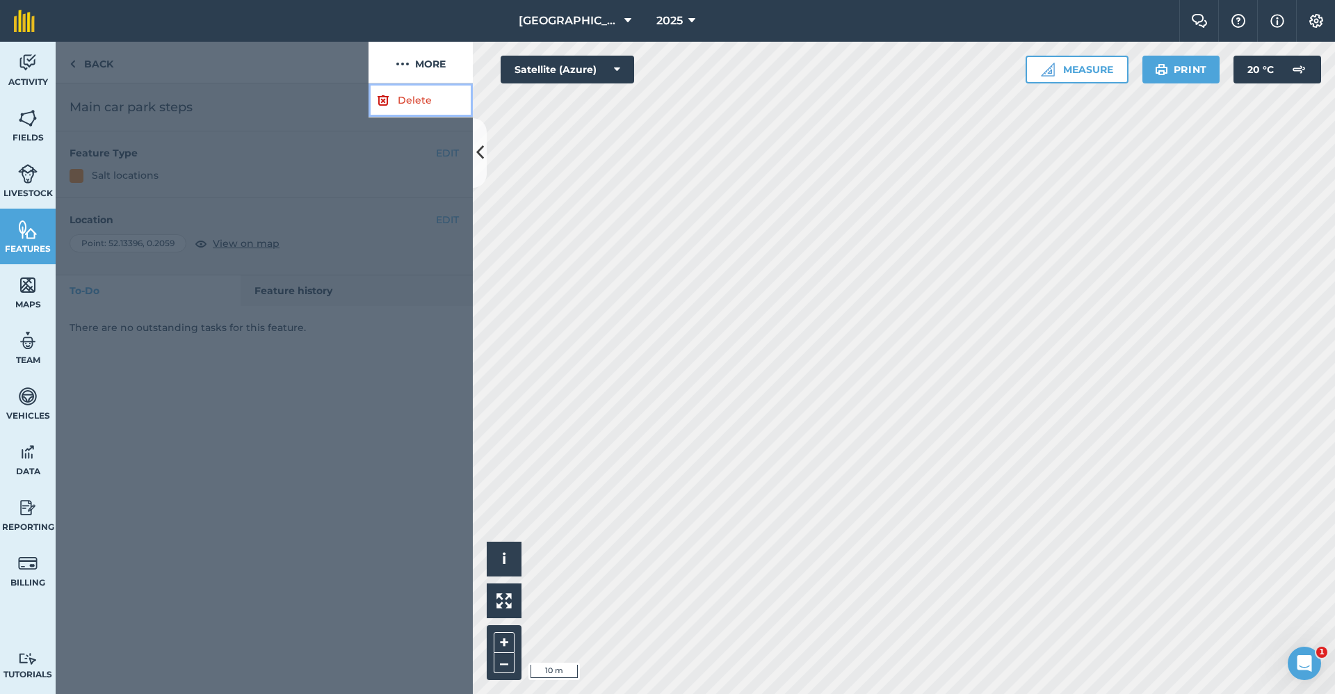
click at [407, 106] on link "Delete" at bounding box center [420, 100] width 104 height 34
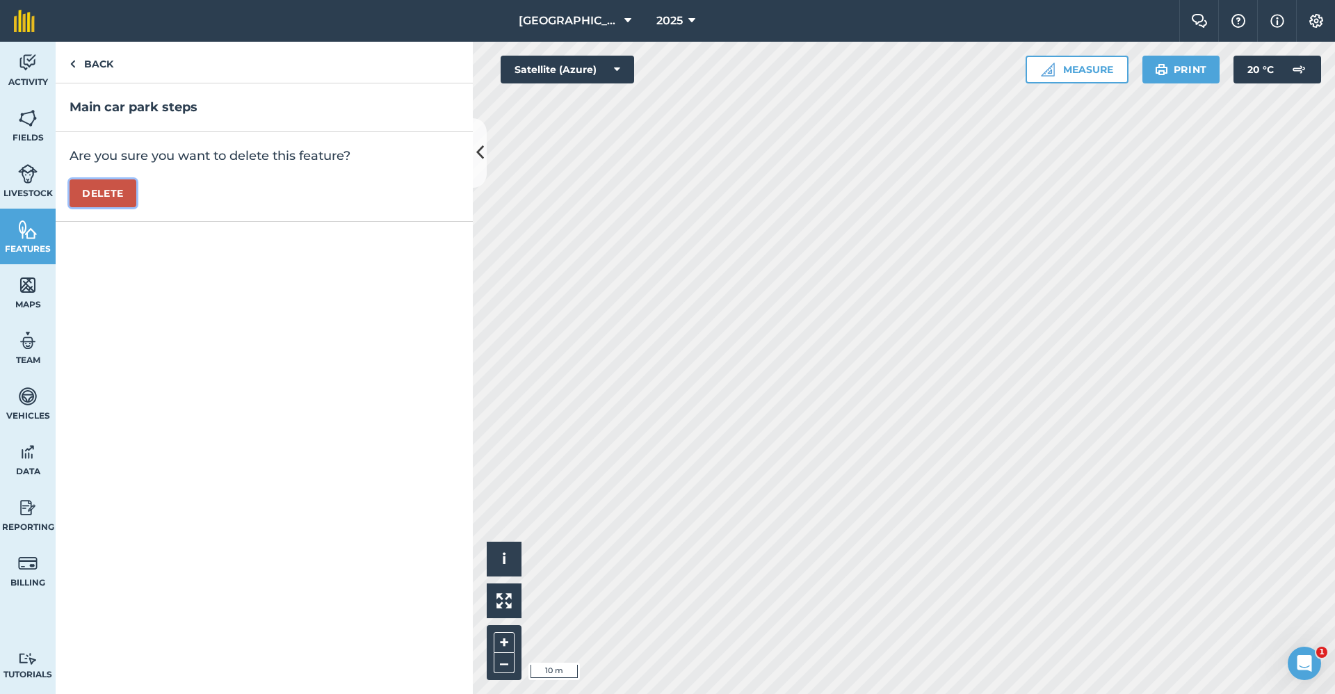
click at [105, 186] on button "Delete" at bounding box center [103, 193] width 67 height 28
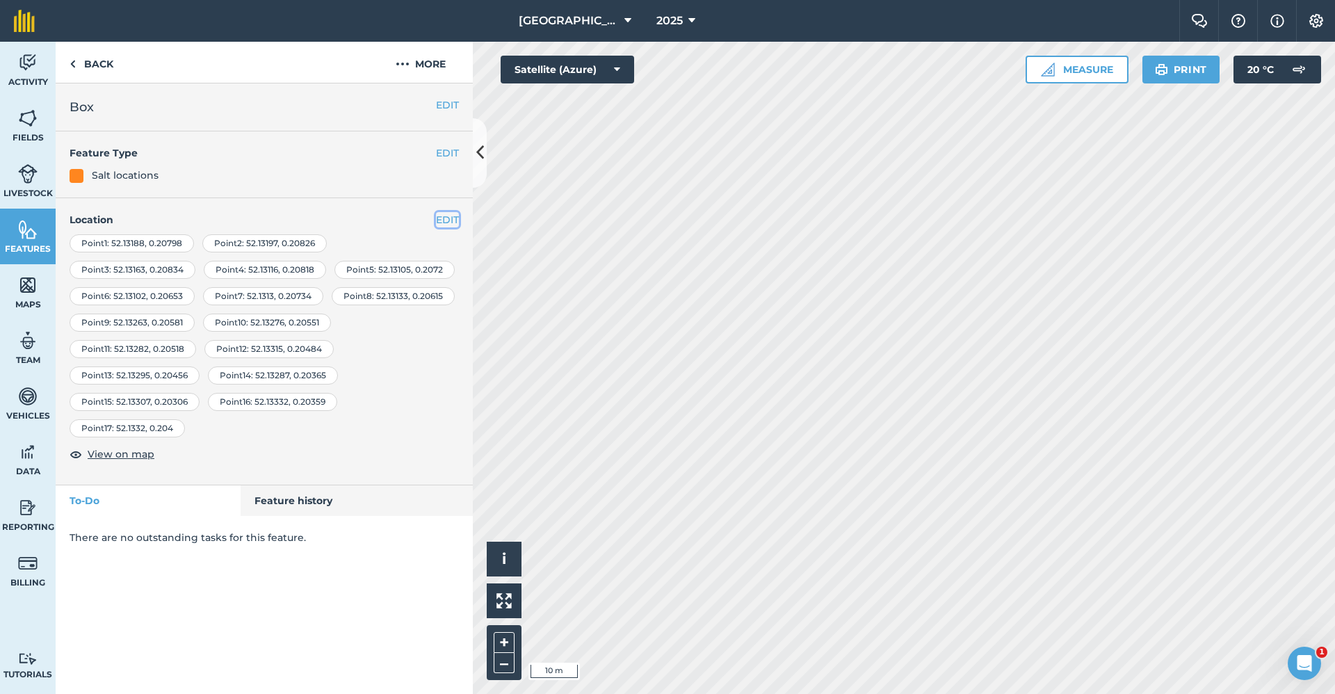
click at [436, 218] on button "EDIT" at bounding box center [447, 219] width 23 height 15
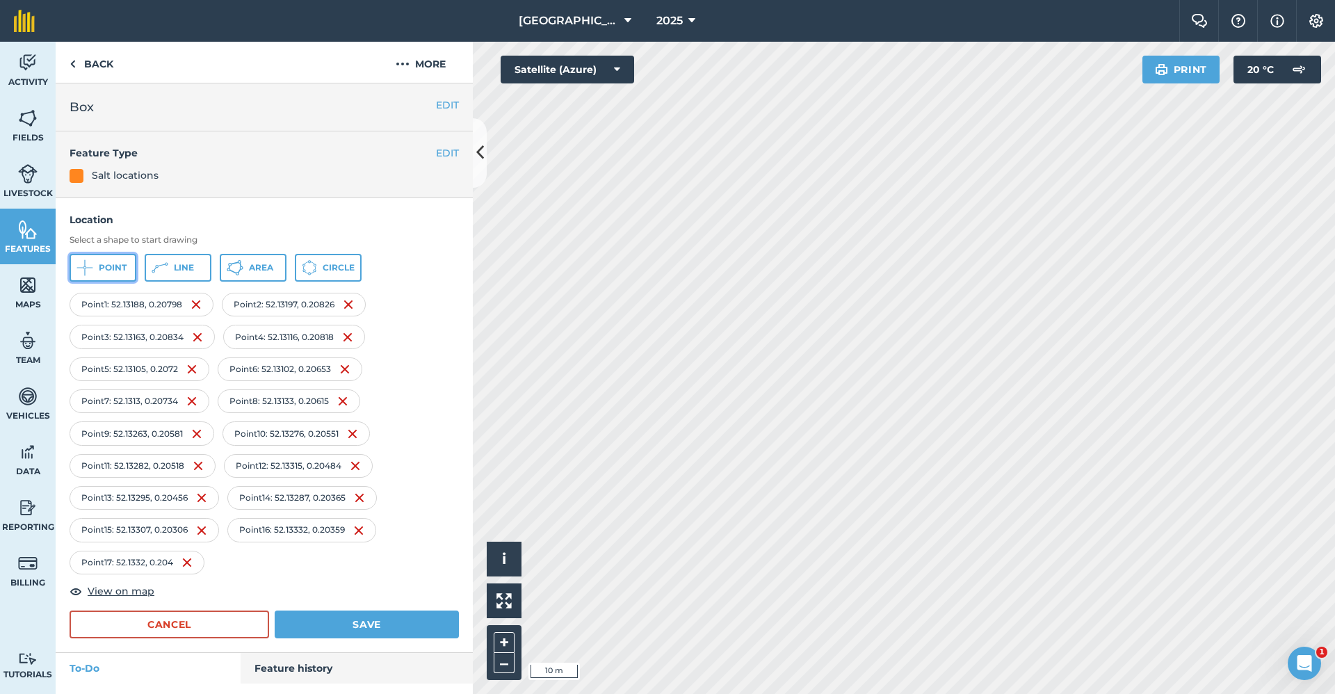
click at [104, 270] on span "Point" at bounding box center [113, 267] width 28 height 11
click at [359, 614] on button "Save" at bounding box center [367, 624] width 184 height 28
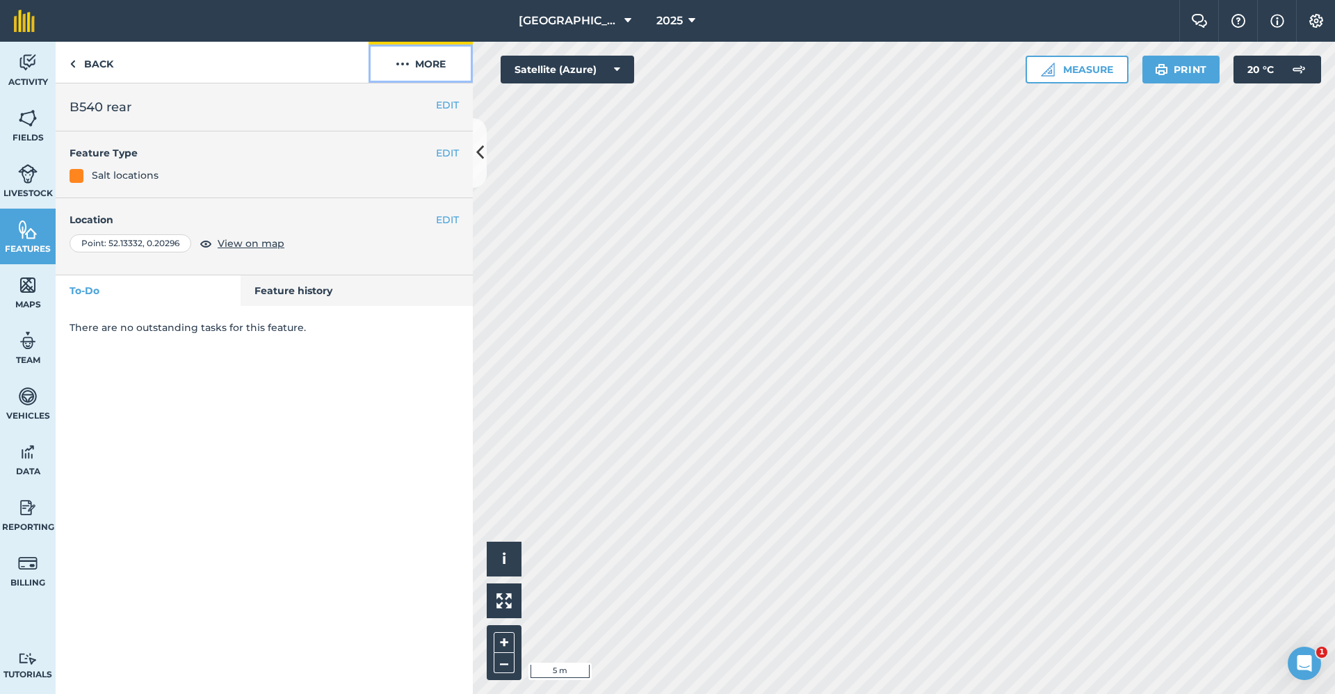
click at [430, 60] on button "More" at bounding box center [420, 62] width 104 height 41
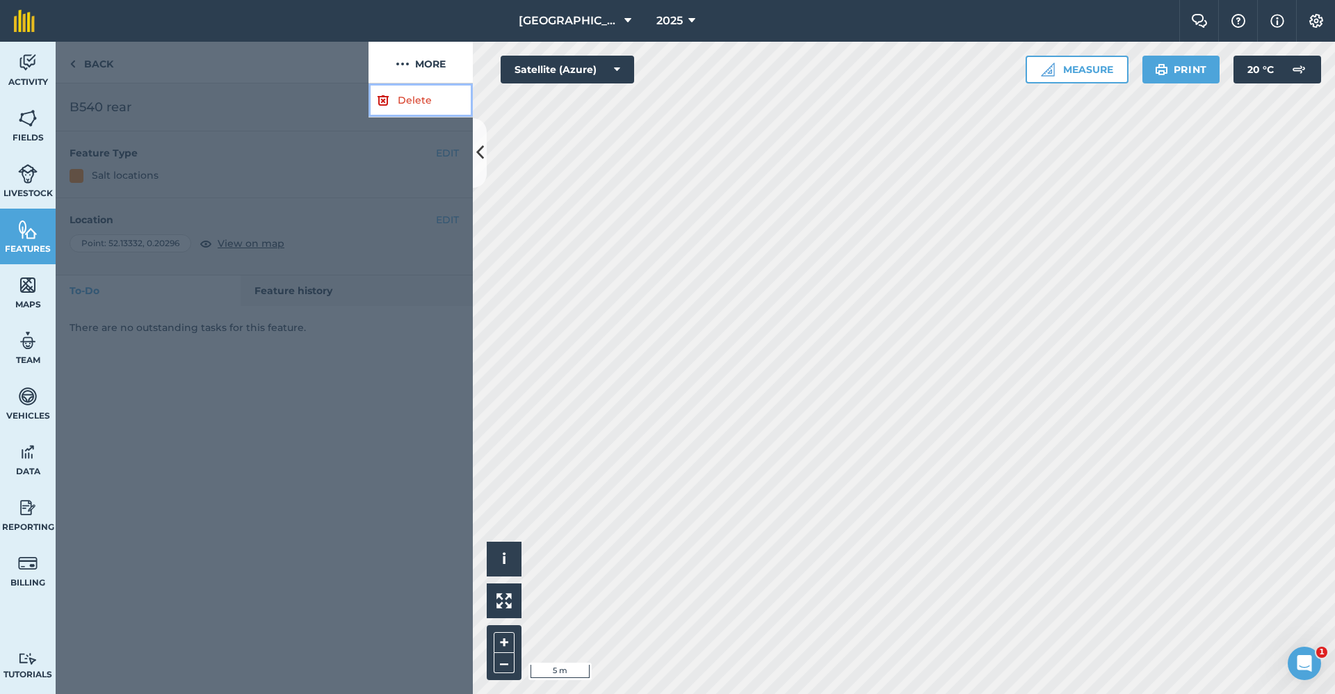
click at [408, 104] on link "Delete" at bounding box center [420, 100] width 104 height 34
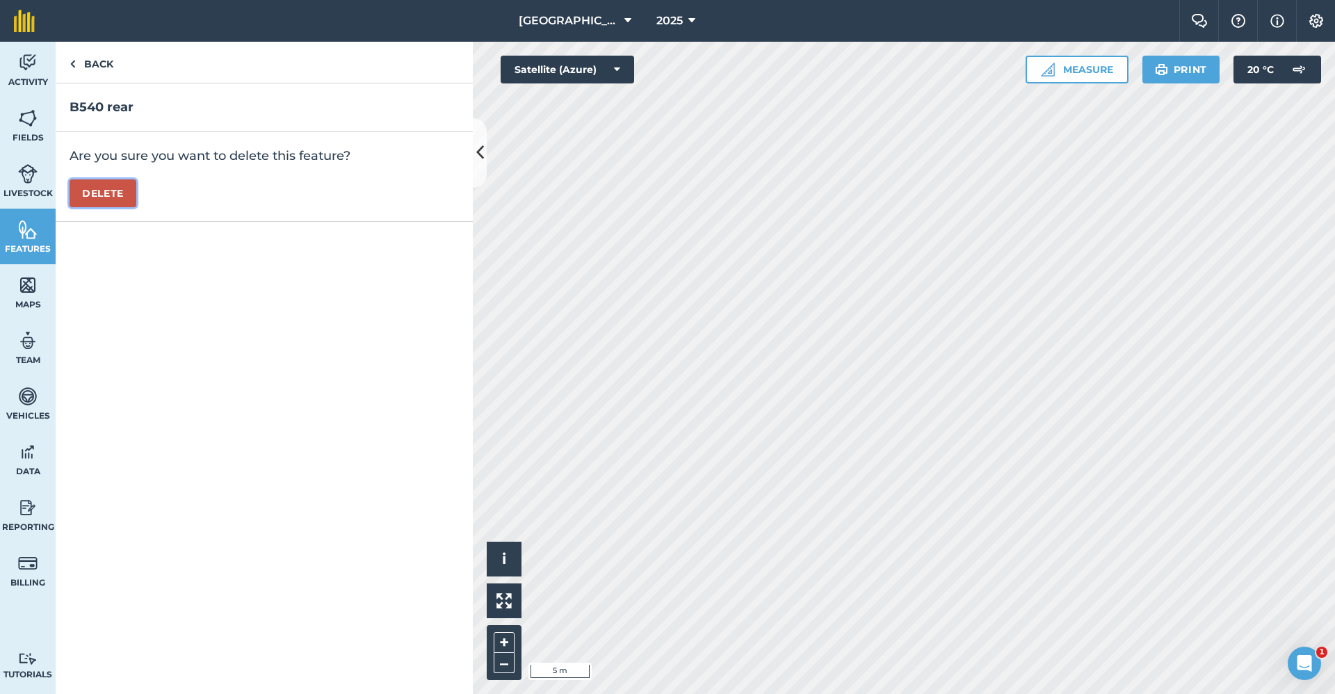
click at [119, 192] on button "Delete" at bounding box center [103, 193] width 67 height 28
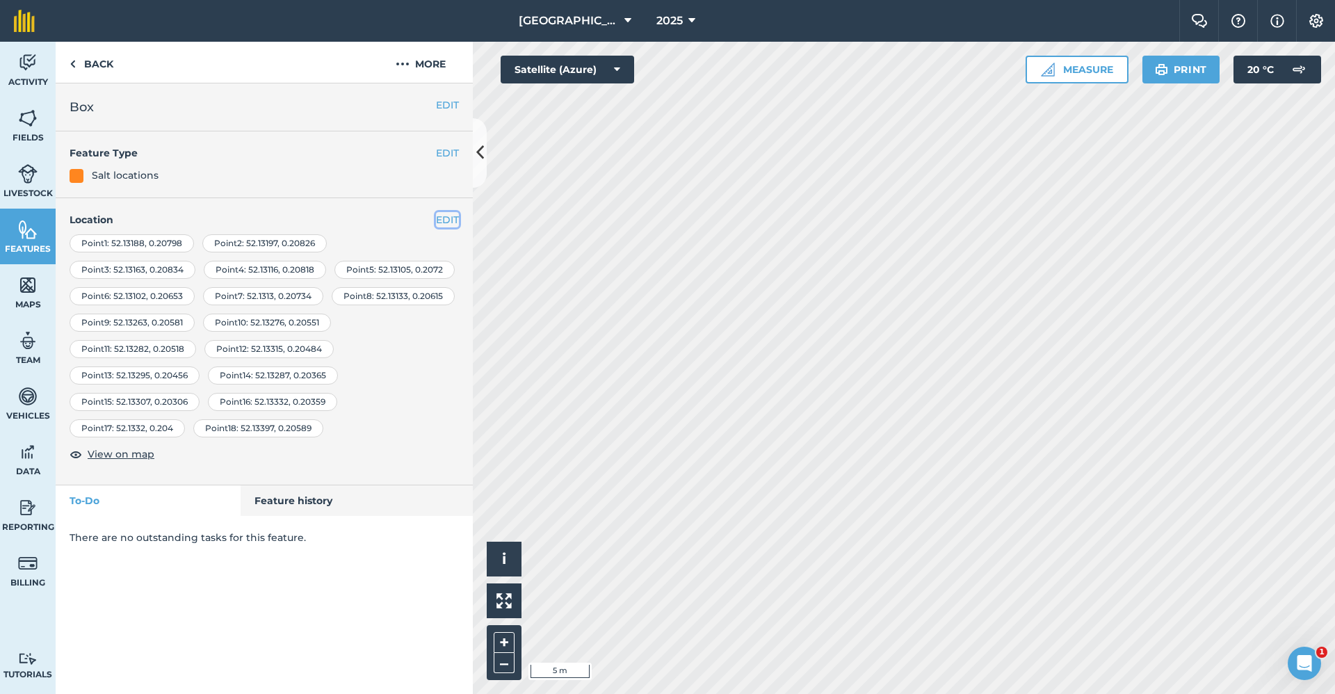
click at [449, 217] on button "EDIT" at bounding box center [447, 219] width 23 height 15
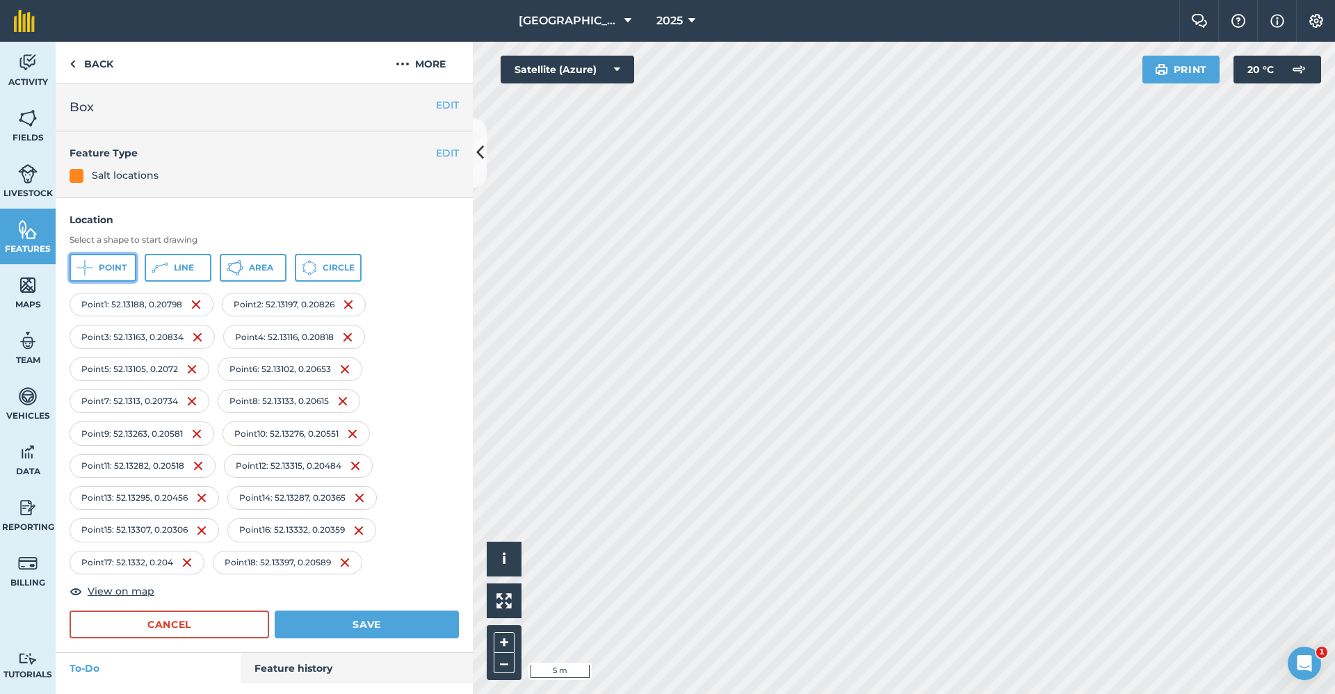
click at [113, 261] on button "Point" at bounding box center [103, 268] width 67 height 28
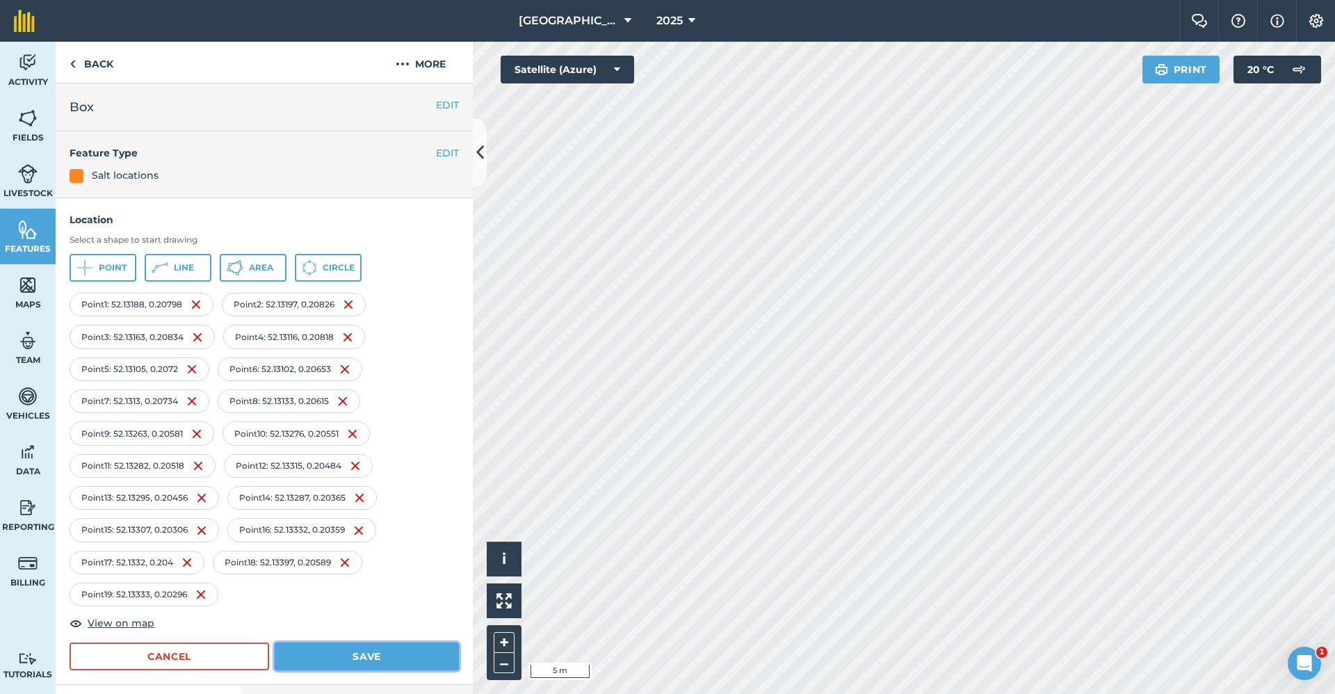
click at [371, 656] on button "Save" at bounding box center [367, 656] width 184 height 28
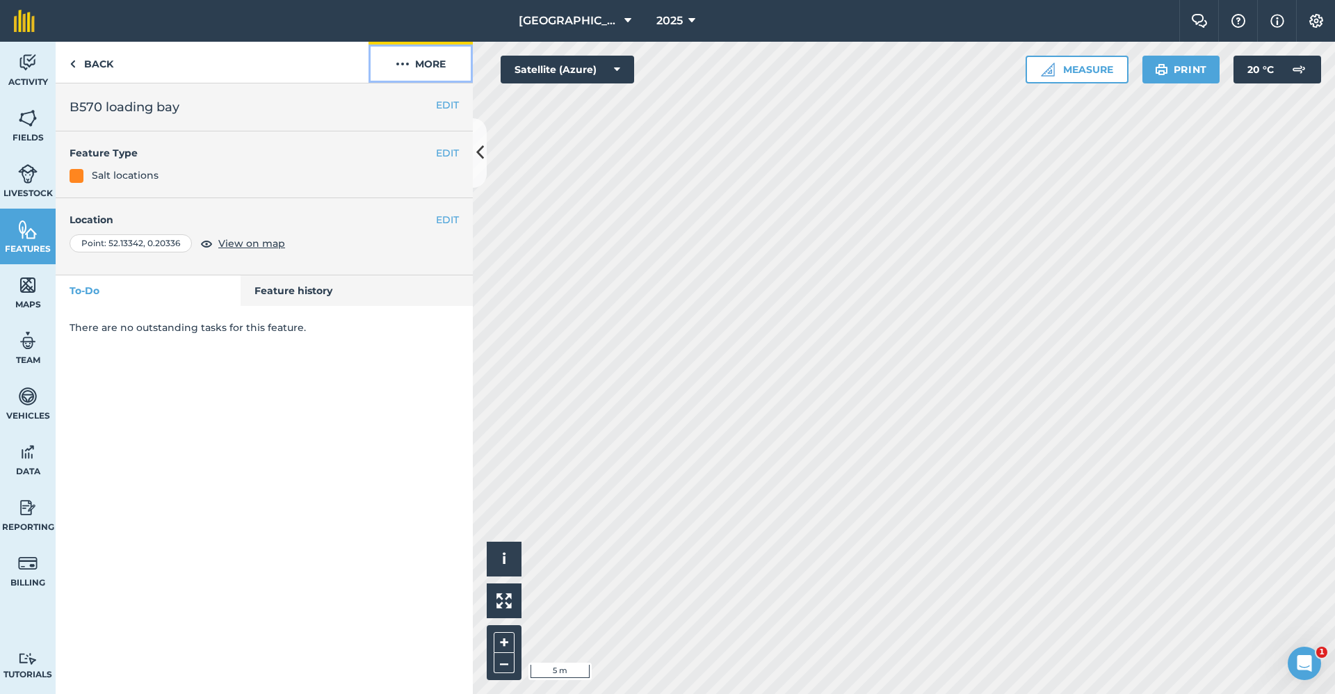
click at [430, 67] on button "More" at bounding box center [420, 62] width 104 height 41
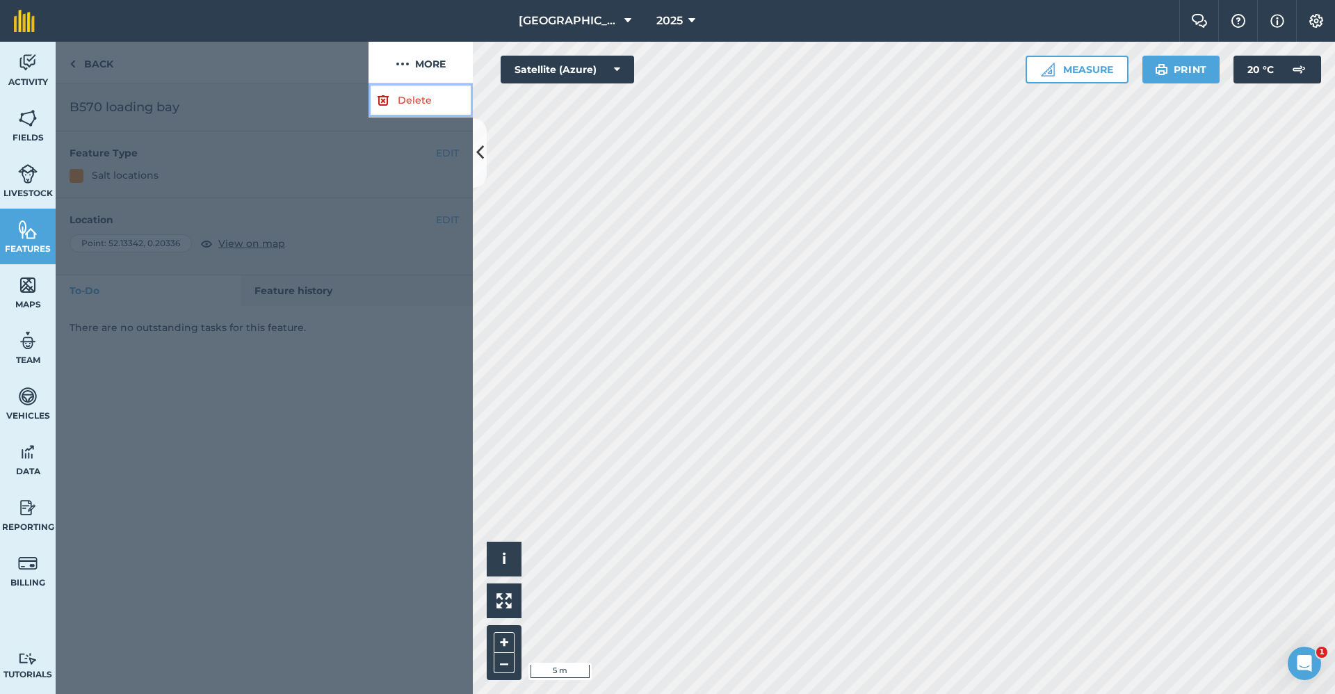
click at [421, 90] on link "Delete" at bounding box center [420, 100] width 104 height 34
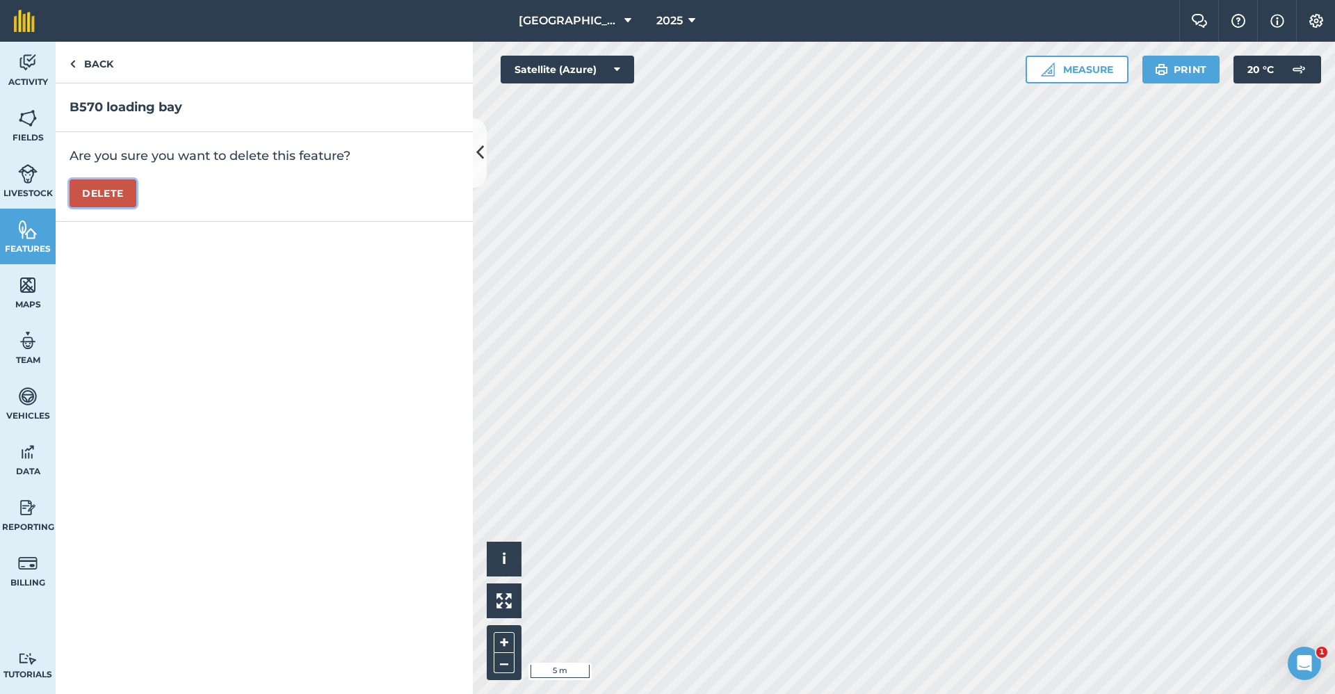
click at [121, 193] on button "Delete" at bounding box center [103, 193] width 67 height 28
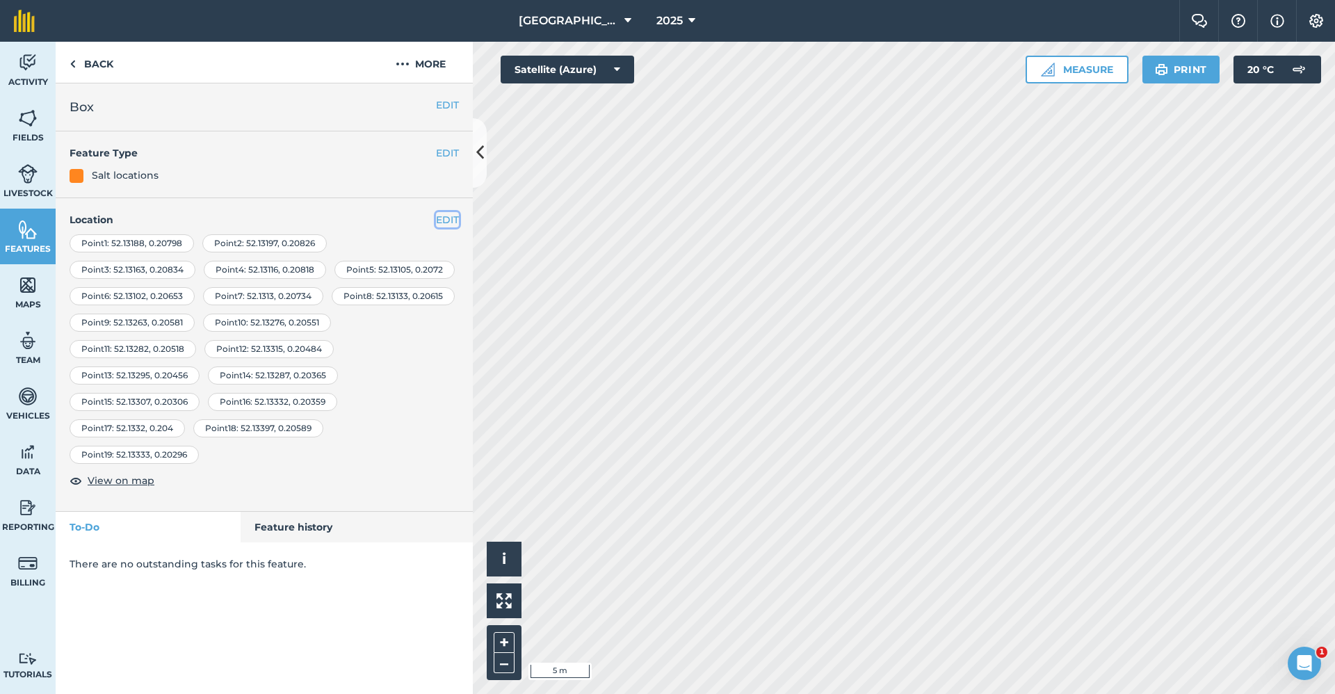
click at [443, 220] on button "EDIT" at bounding box center [447, 219] width 23 height 15
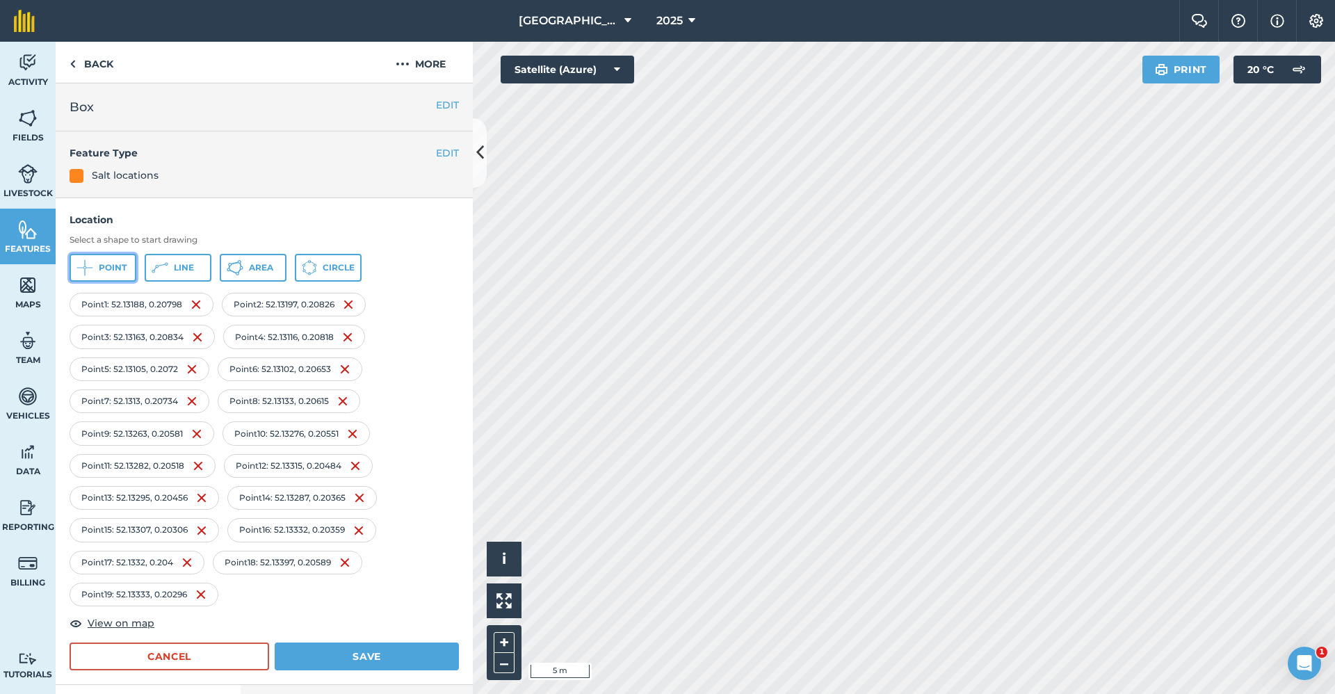
click at [105, 271] on span "Point" at bounding box center [113, 267] width 28 height 11
click at [373, 656] on button "Save" at bounding box center [367, 656] width 184 height 28
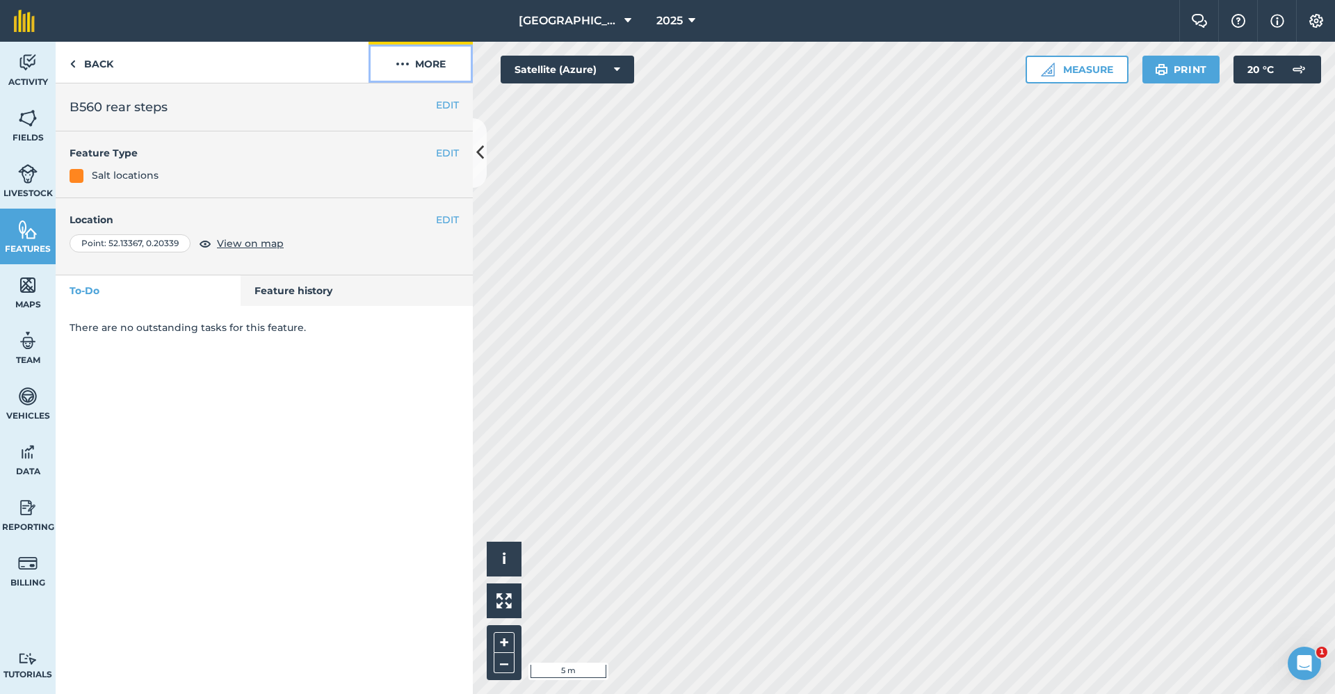
click at [439, 57] on button "More" at bounding box center [420, 62] width 104 height 41
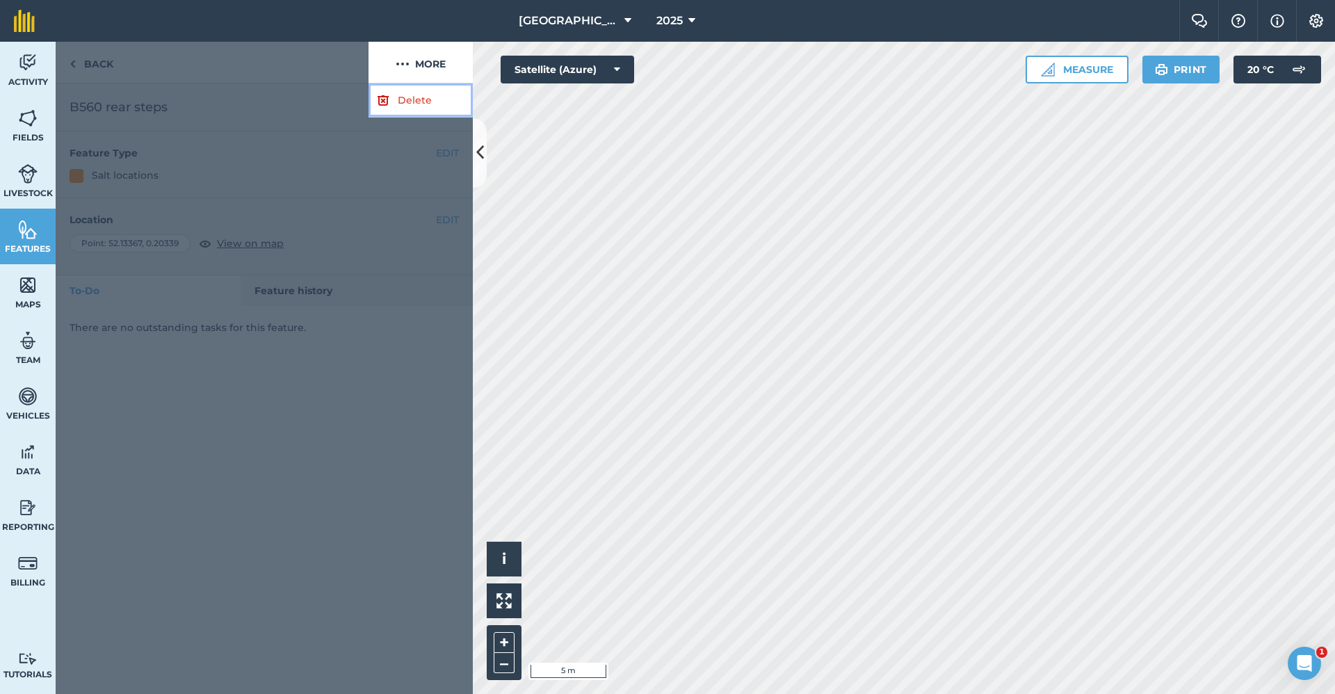
click at [396, 100] on link "Delete" at bounding box center [420, 100] width 104 height 34
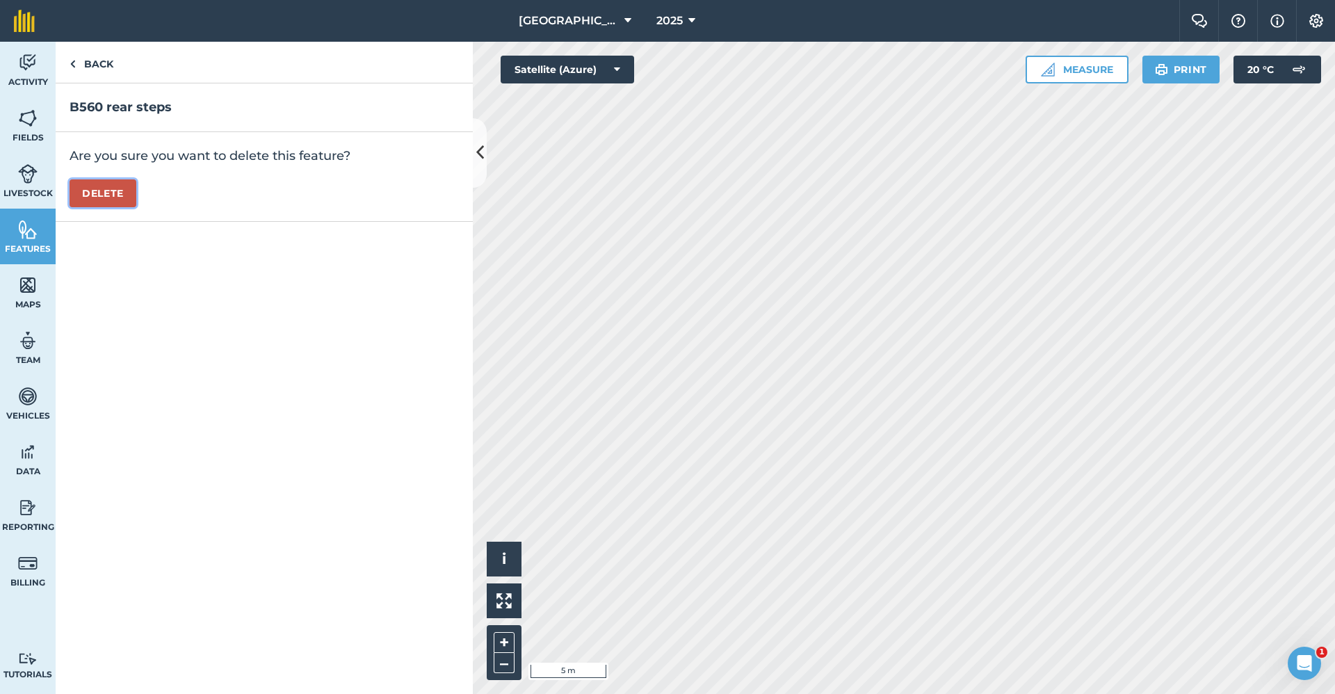
click at [127, 191] on button "Delete" at bounding box center [103, 193] width 67 height 28
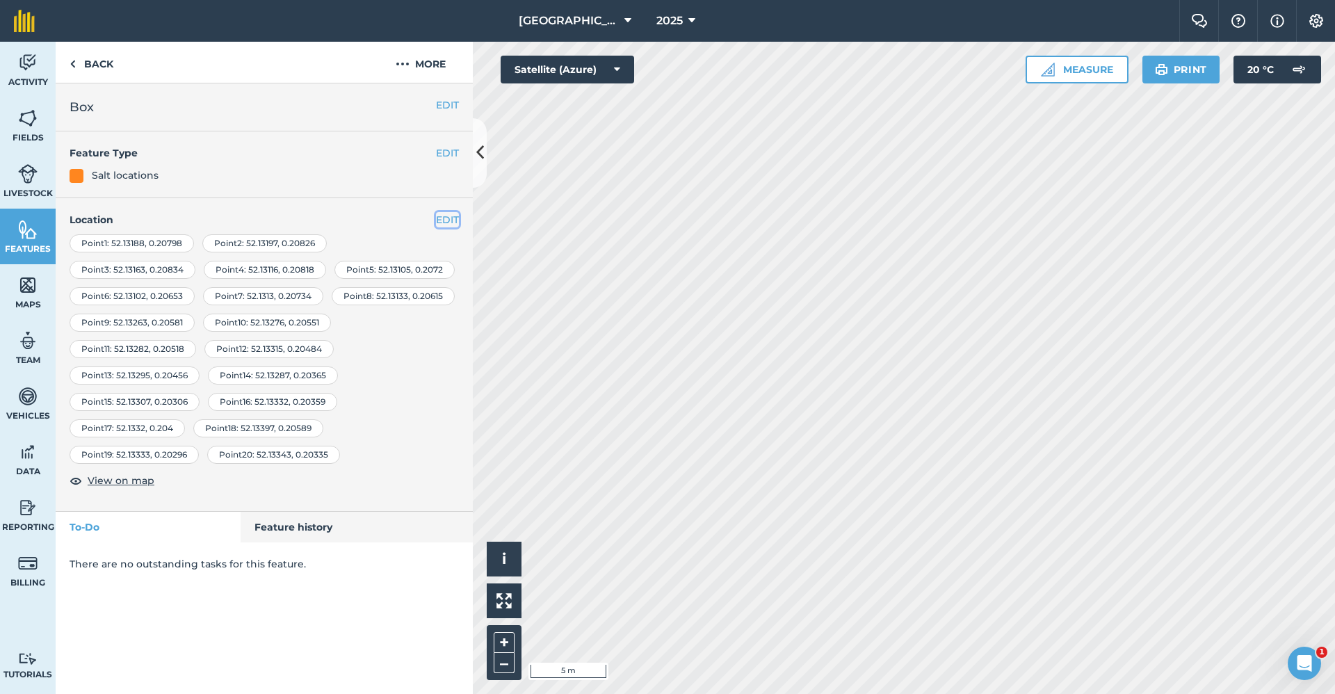
click at [441, 221] on button "EDIT" at bounding box center [447, 219] width 23 height 15
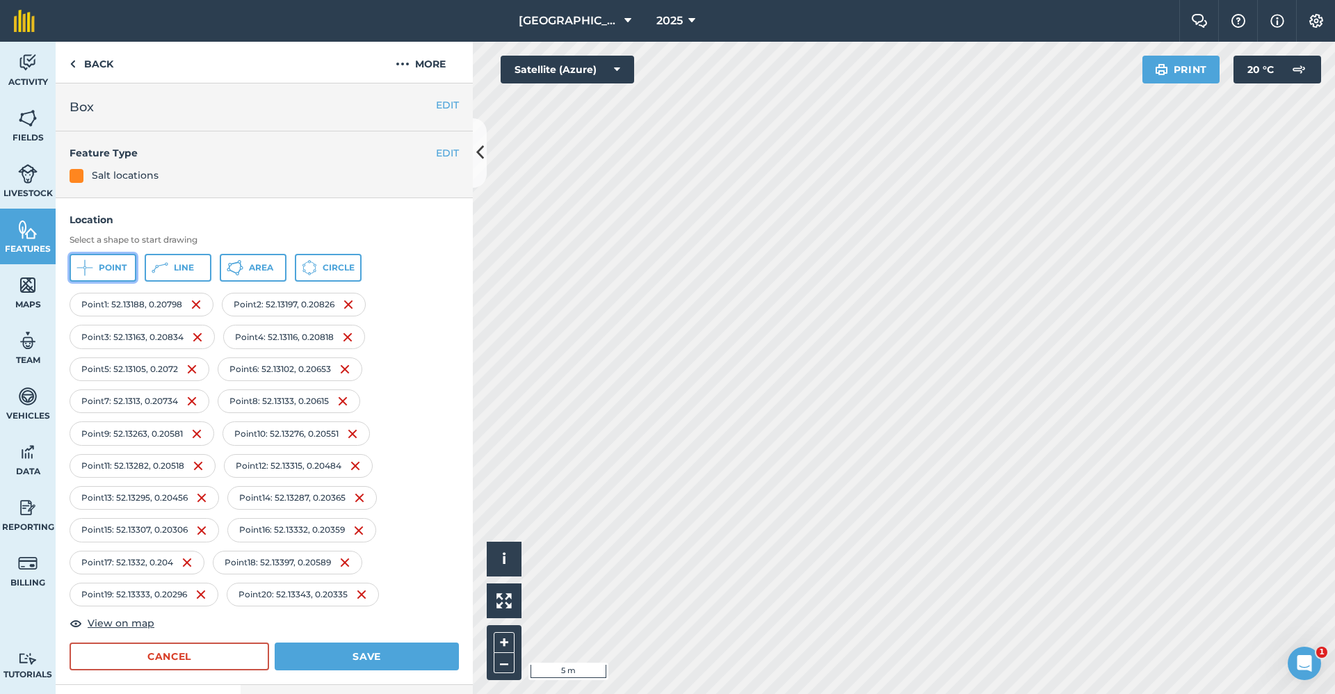
click at [110, 272] on span "Point" at bounding box center [113, 267] width 28 height 11
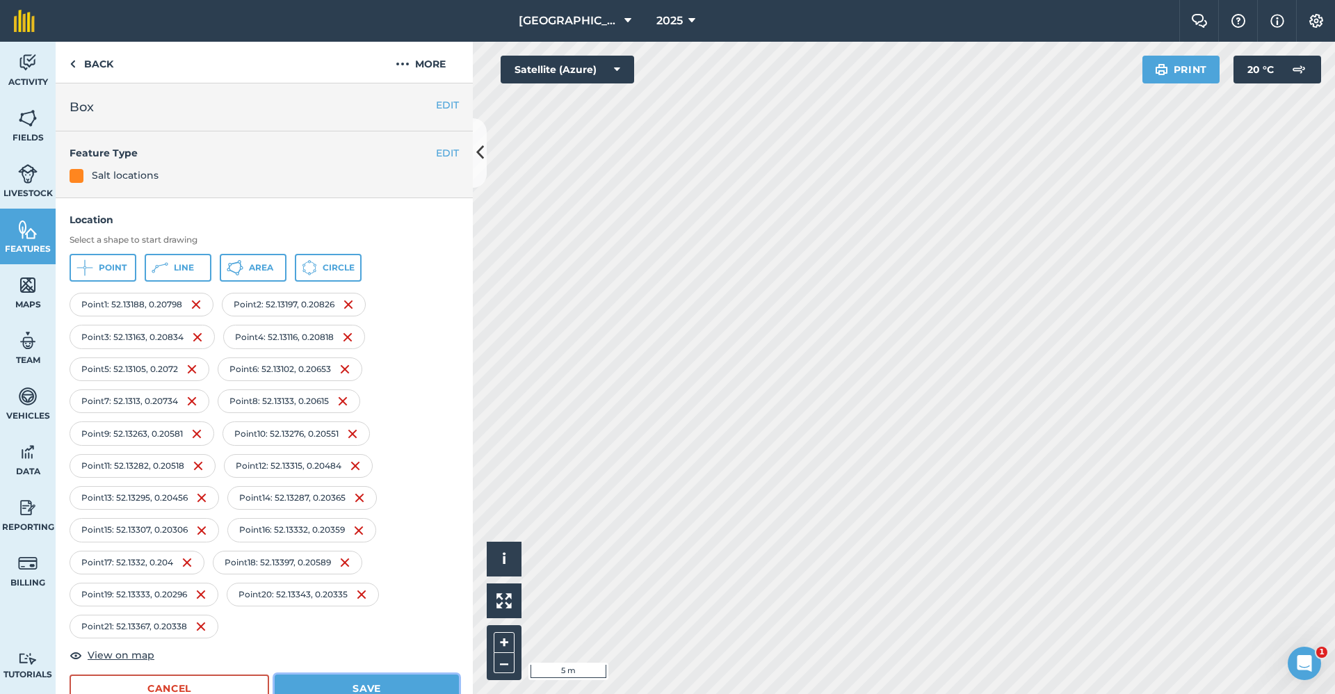
click at [331, 675] on button "Save" at bounding box center [367, 688] width 184 height 28
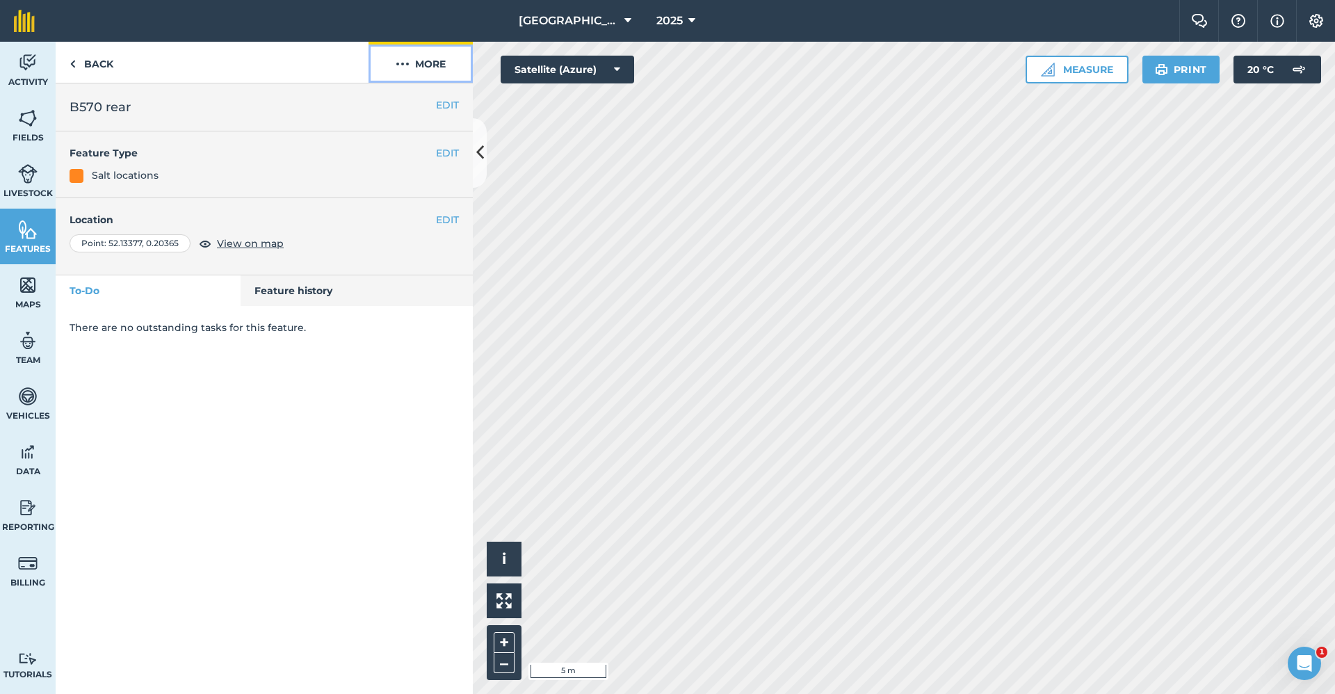
click at [439, 62] on button "More" at bounding box center [420, 62] width 104 height 41
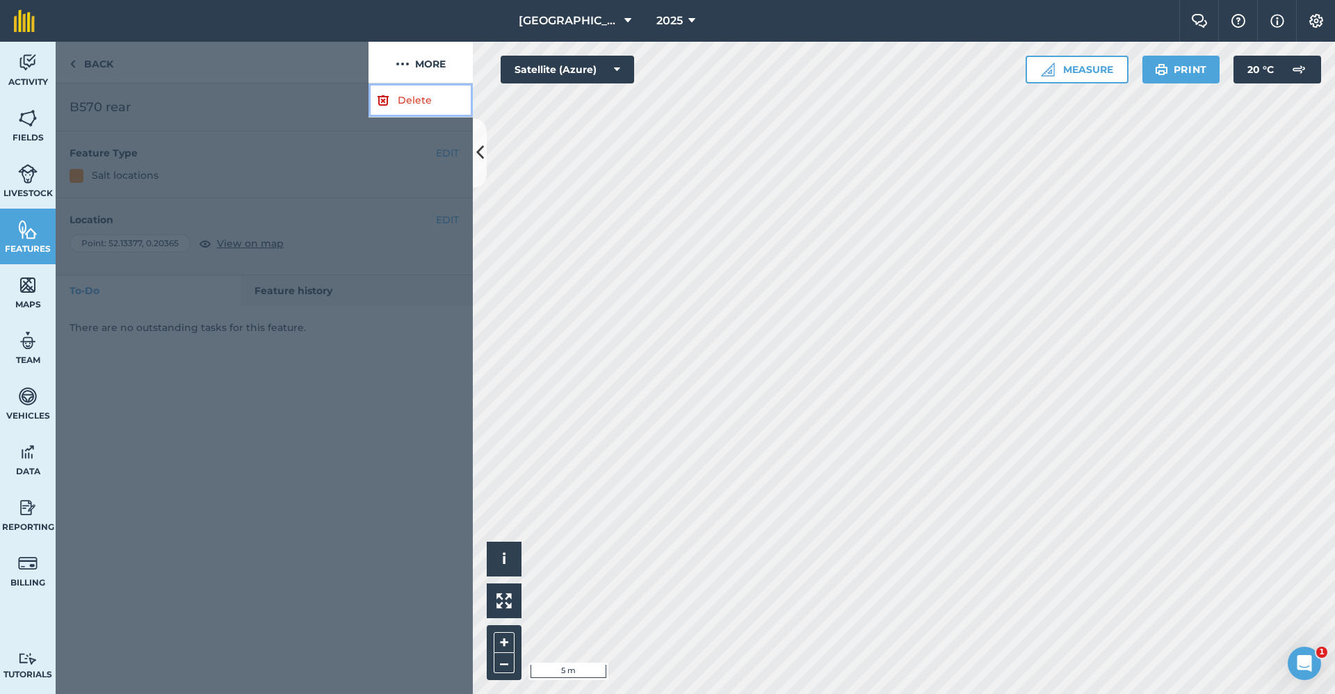
click at [418, 95] on link "Delete" at bounding box center [420, 100] width 104 height 34
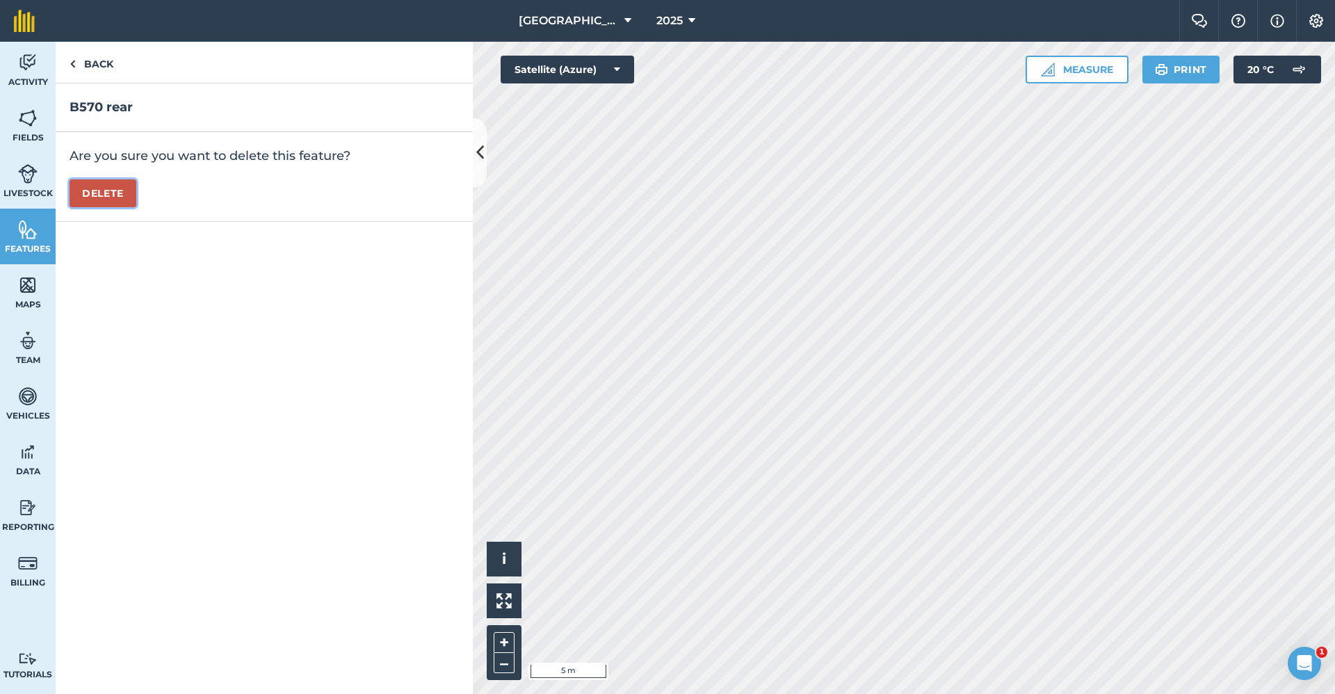
click at [118, 195] on button "Delete" at bounding box center [103, 193] width 67 height 28
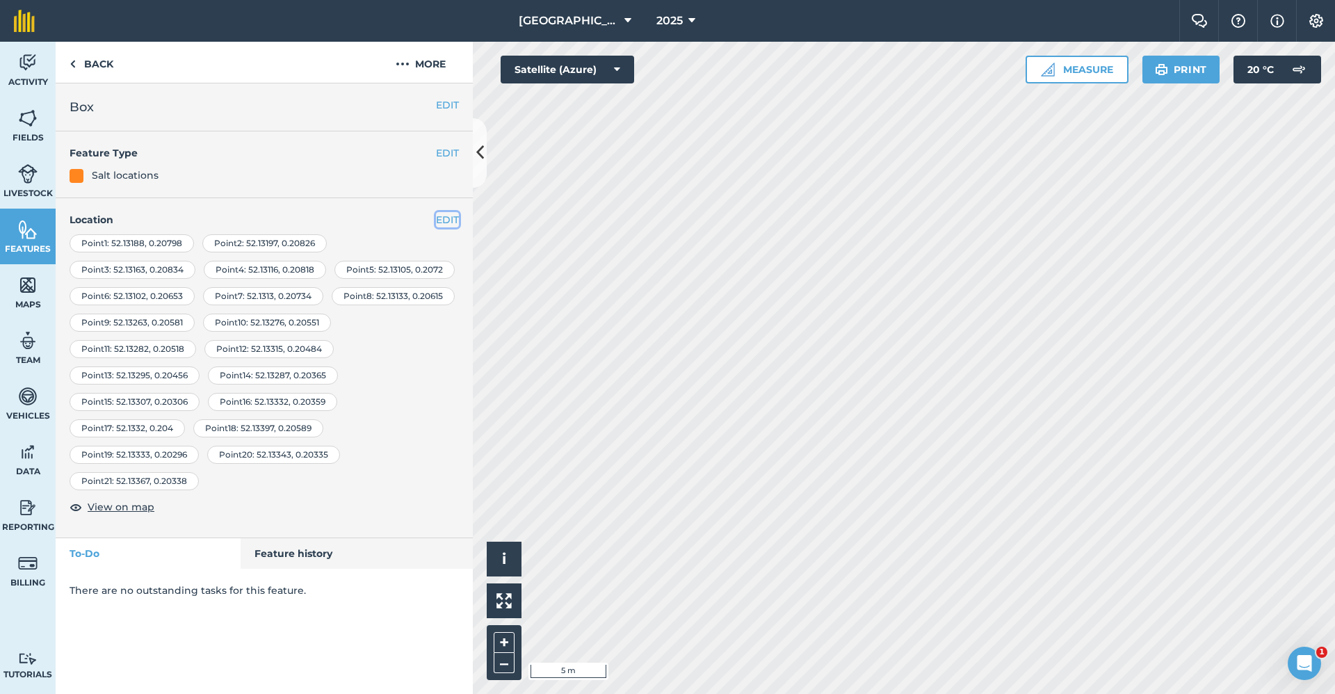
click at [451, 218] on button "EDIT" at bounding box center [447, 219] width 23 height 15
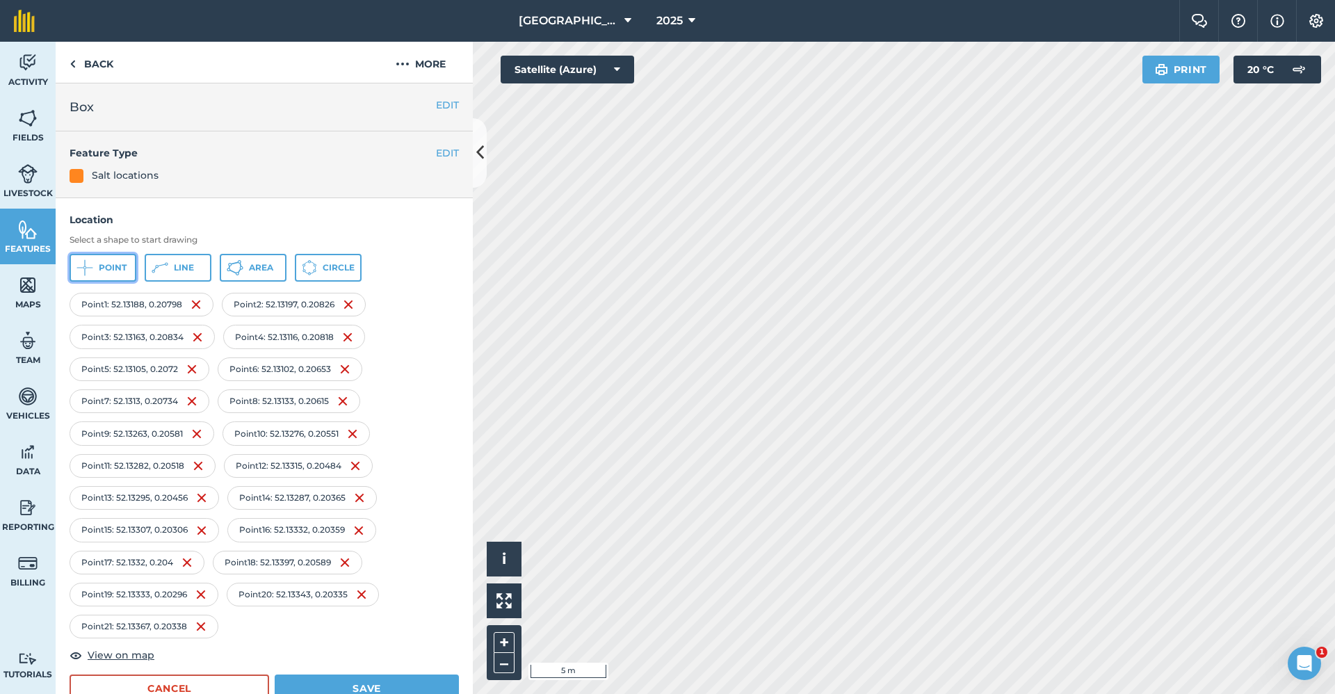
click at [103, 260] on button "Point" at bounding box center [103, 268] width 67 height 28
click at [391, 680] on button "Save" at bounding box center [367, 688] width 184 height 28
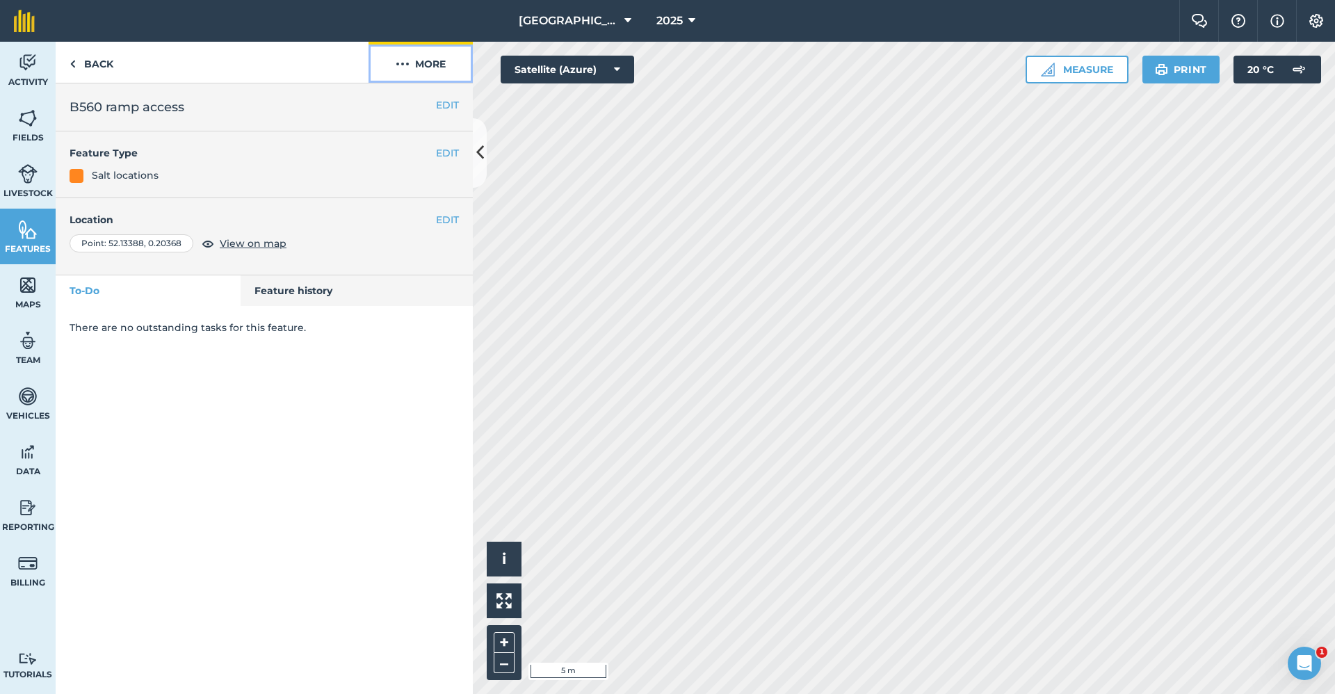
click at [422, 66] on button "More" at bounding box center [420, 62] width 104 height 41
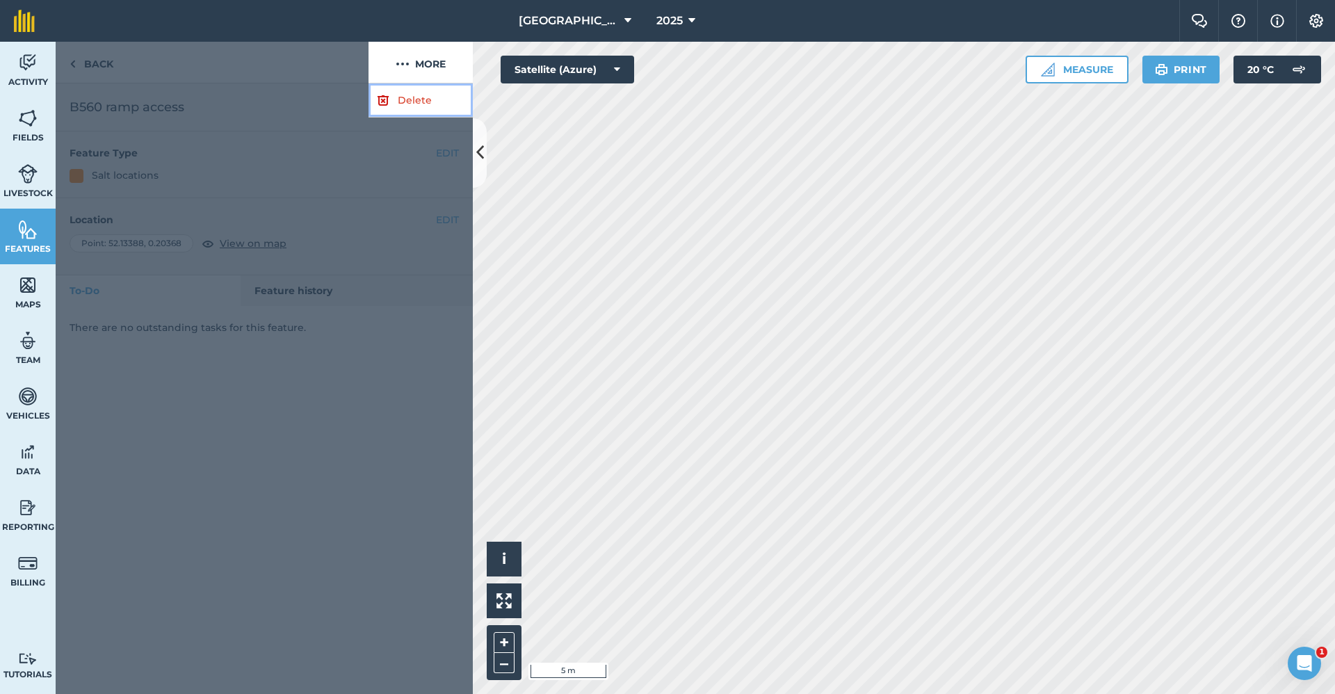
click at [418, 97] on link "Delete" at bounding box center [420, 100] width 104 height 34
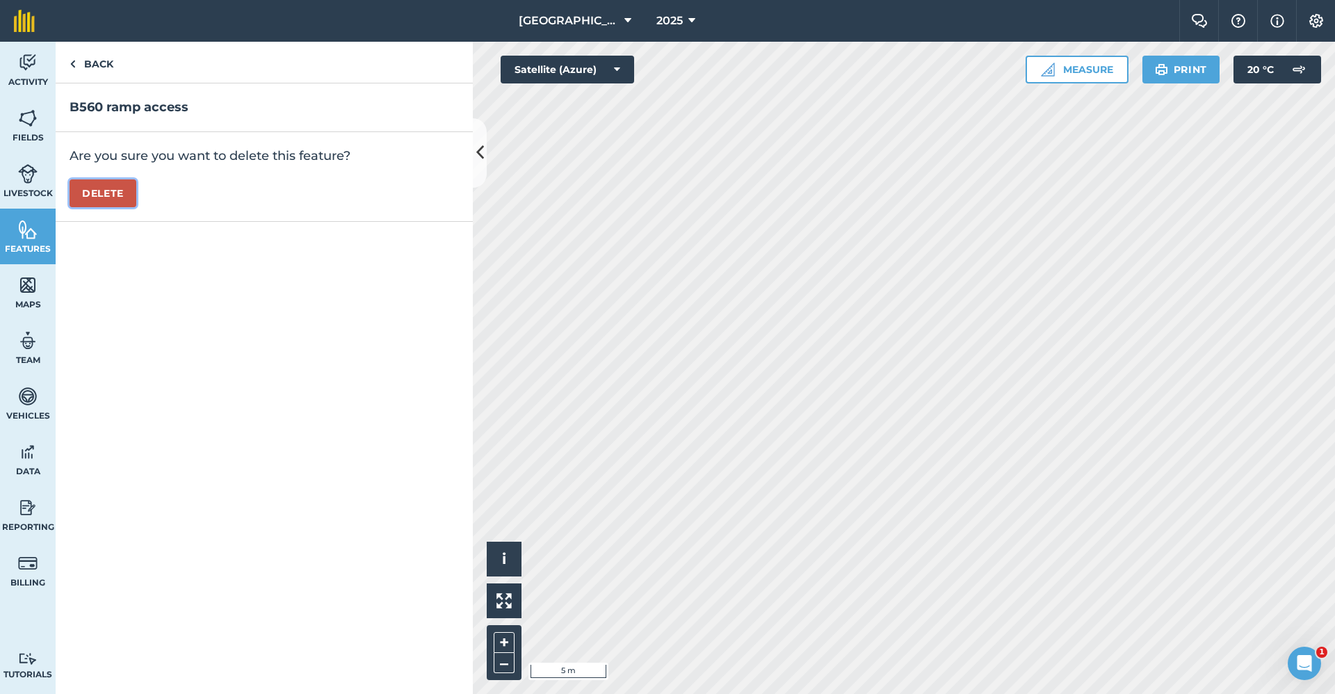
click at [120, 193] on button "Delete" at bounding box center [103, 193] width 67 height 28
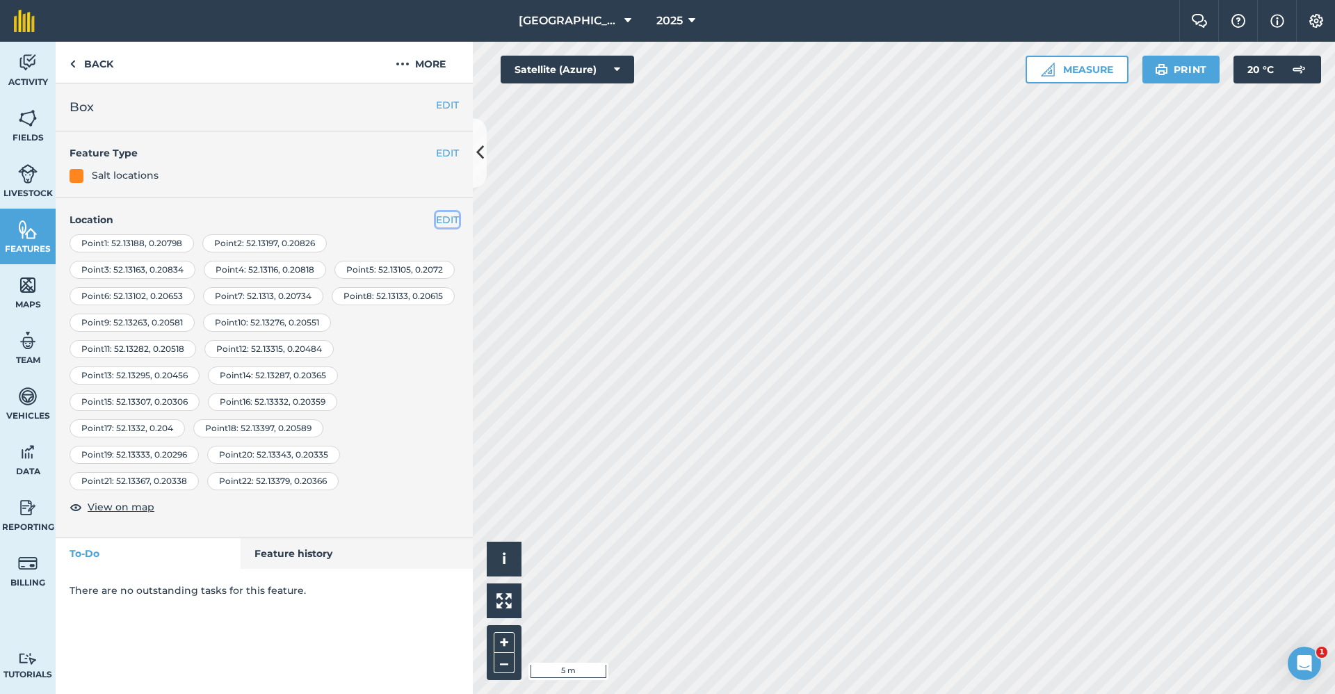
click at [448, 219] on button "EDIT" at bounding box center [447, 219] width 23 height 15
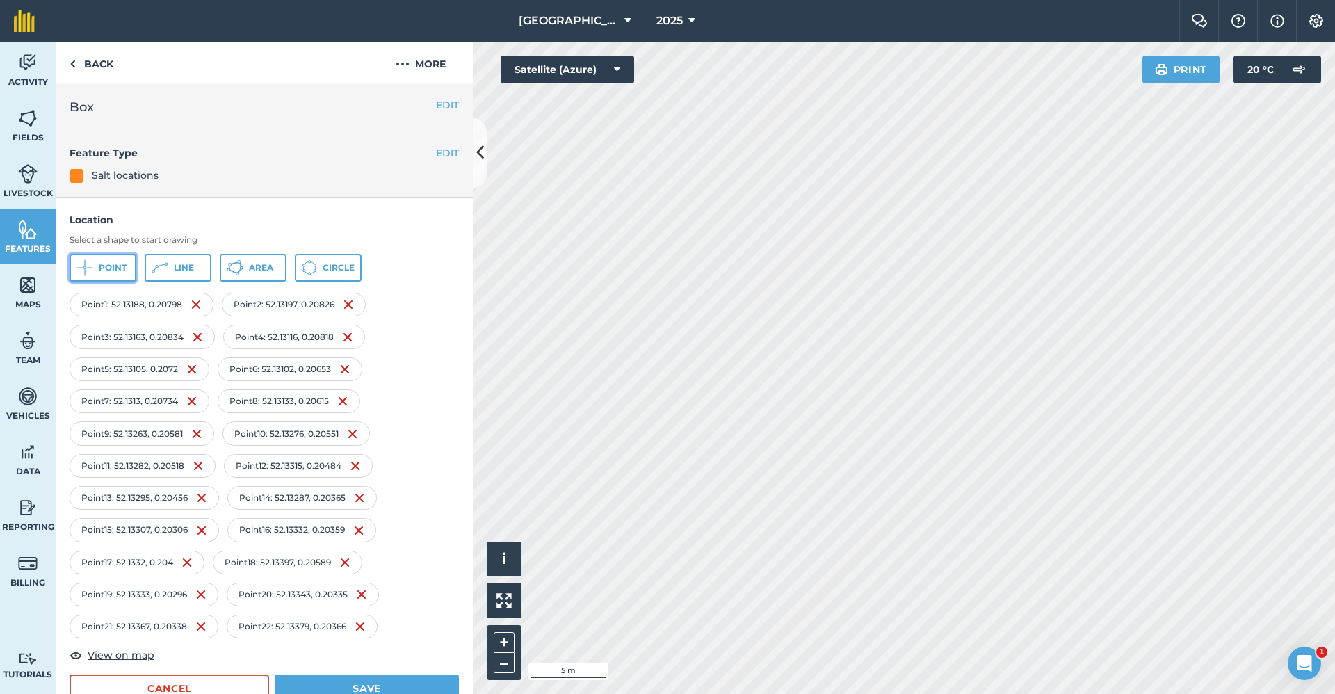
click at [117, 263] on span "Point" at bounding box center [113, 267] width 28 height 11
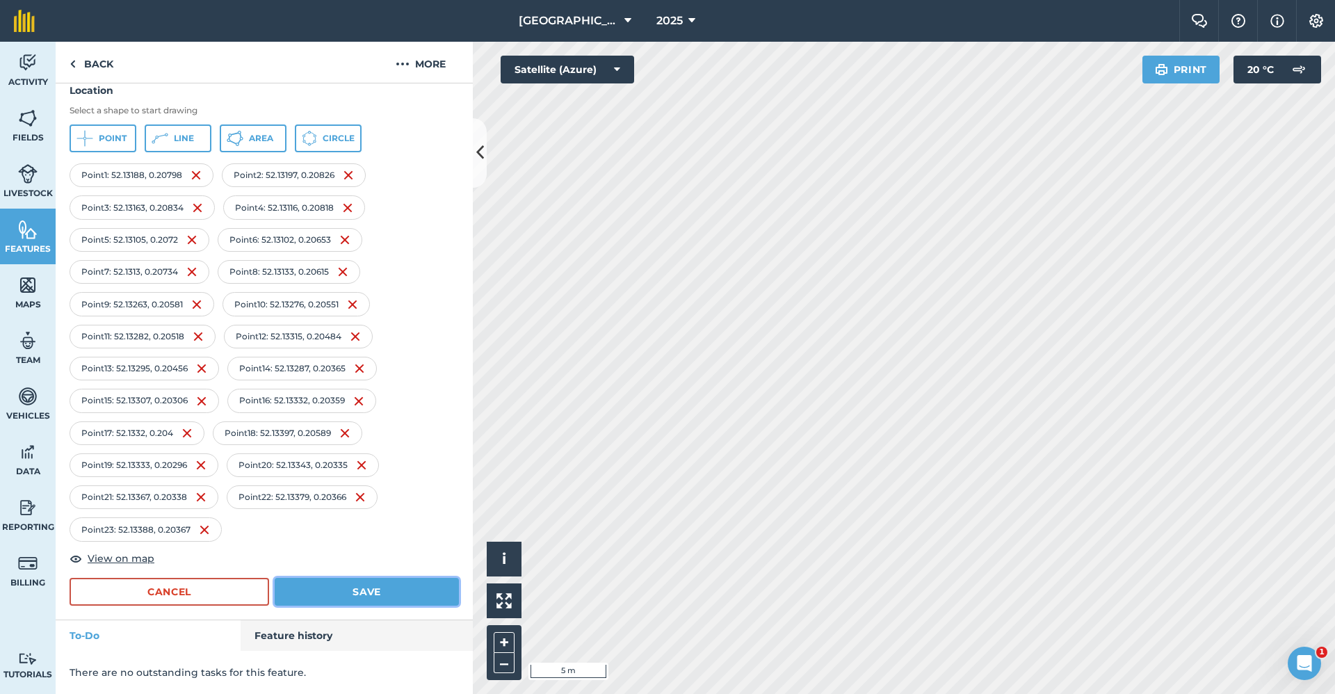
click at [343, 594] on button "Save" at bounding box center [367, 592] width 184 height 28
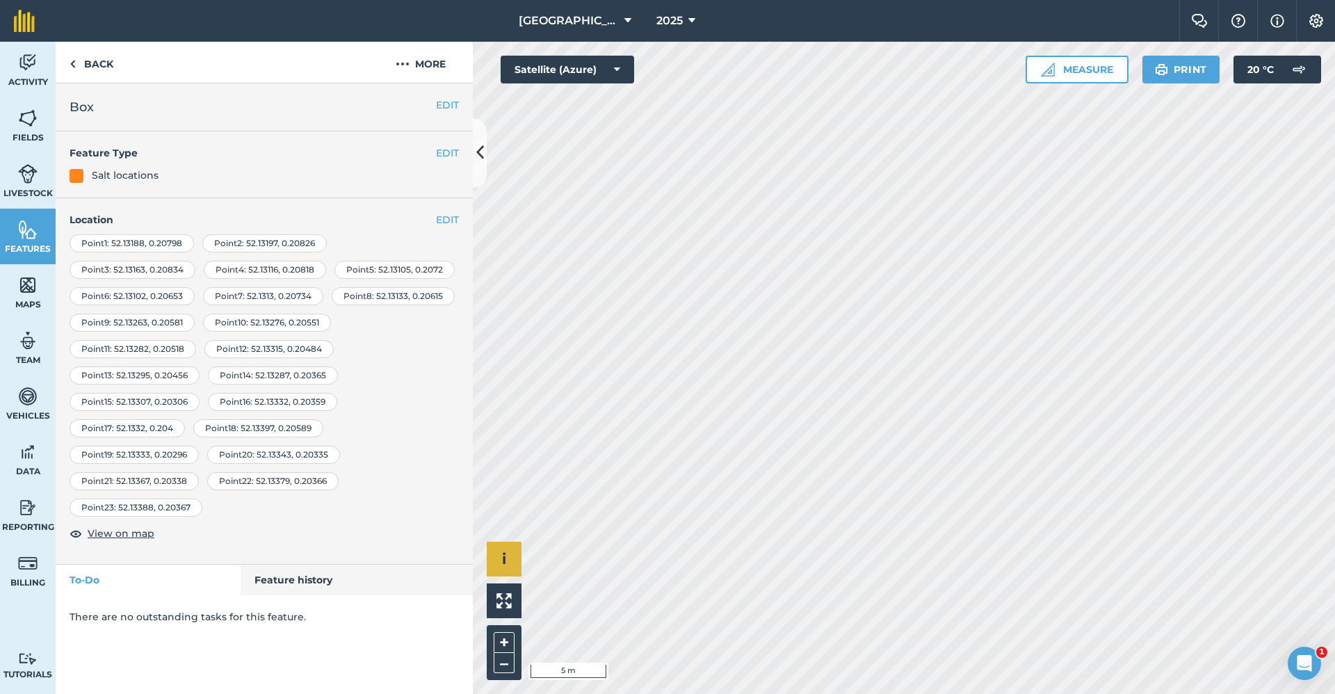
scroll to position [0, 0]
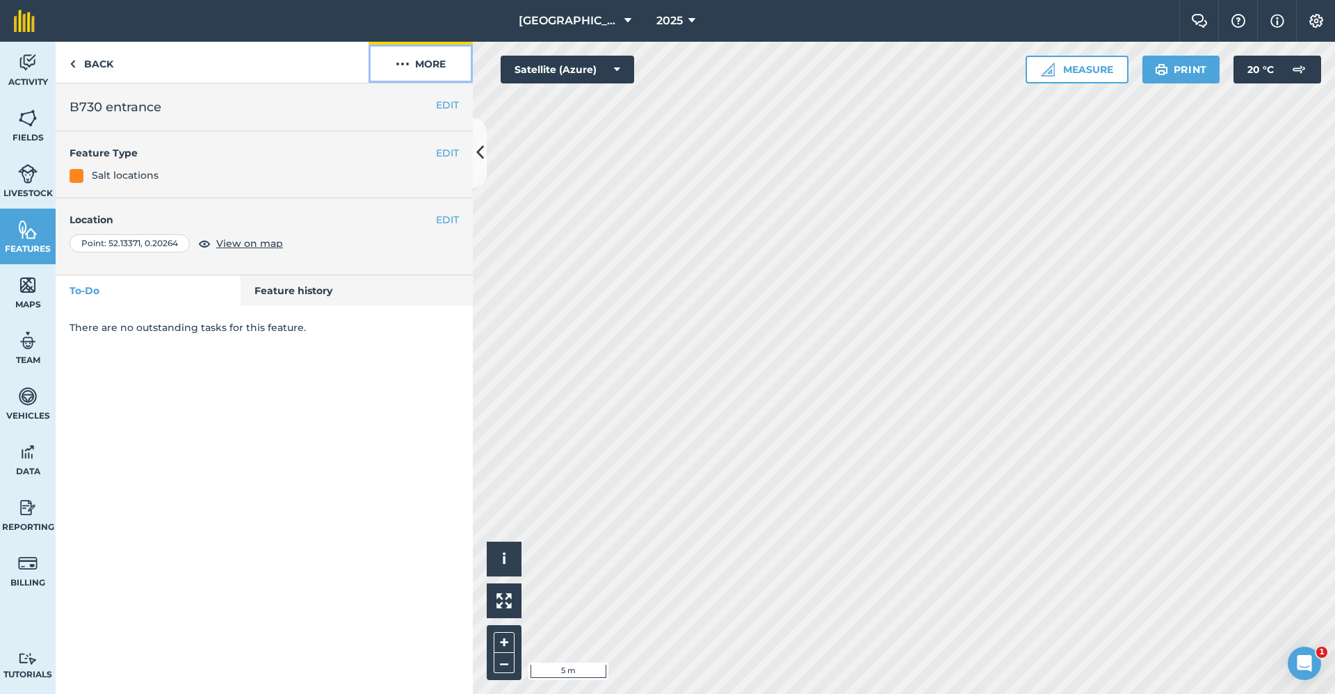
click at [433, 62] on button "More" at bounding box center [420, 62] width 104 height 41
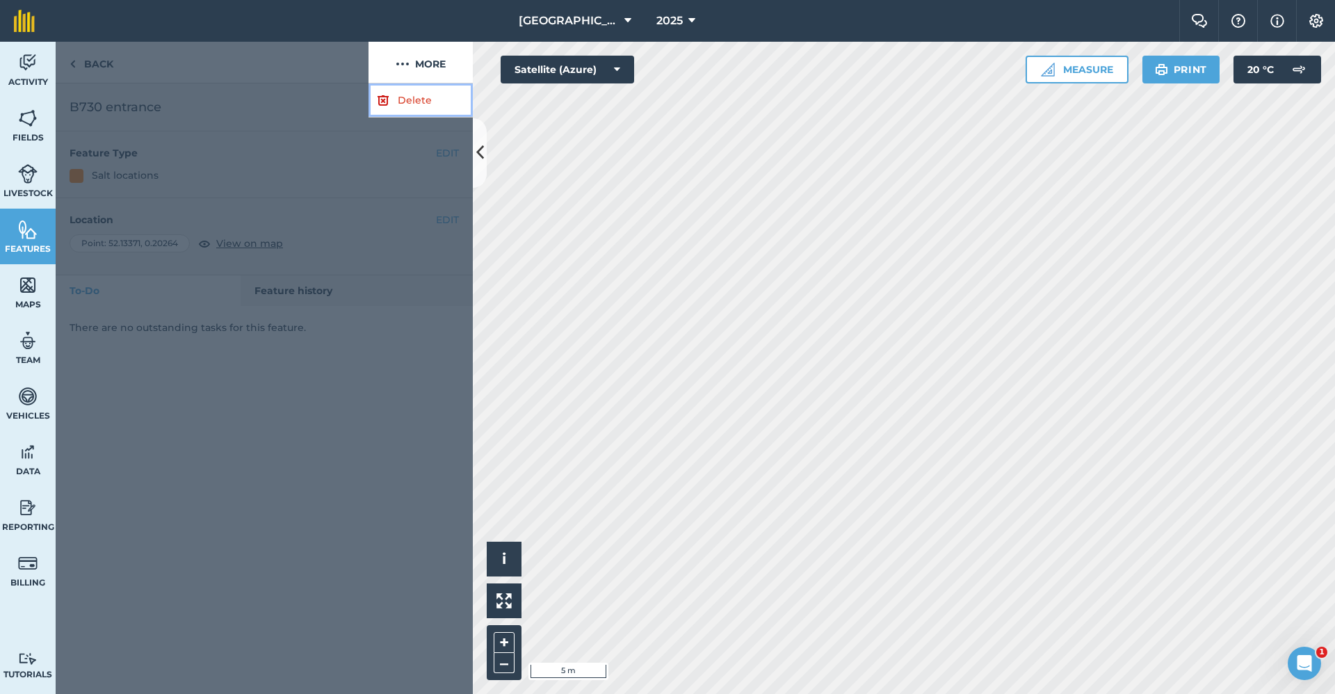
click at [400, 96] on link "Delete" at bounding box center [420, 100] width 104 height 34
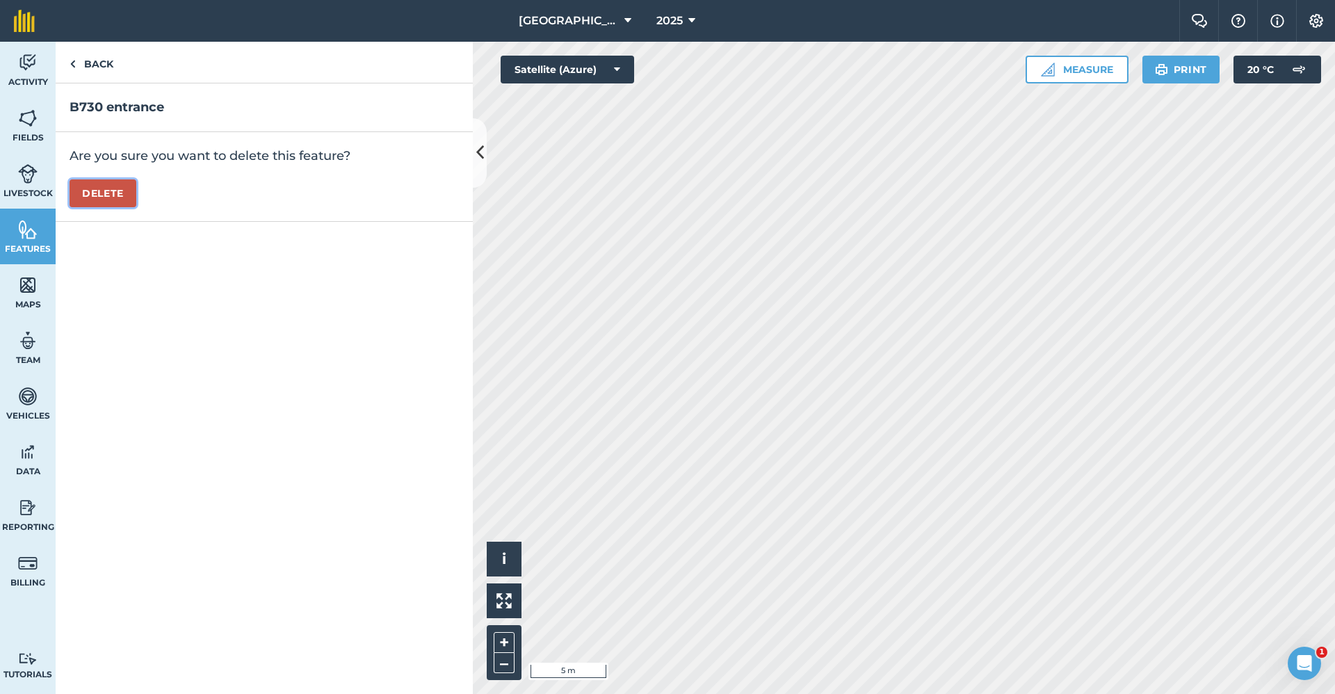
click at [128, 188] on button "Delete" at bounding box center [103, 193] width 67 height 28
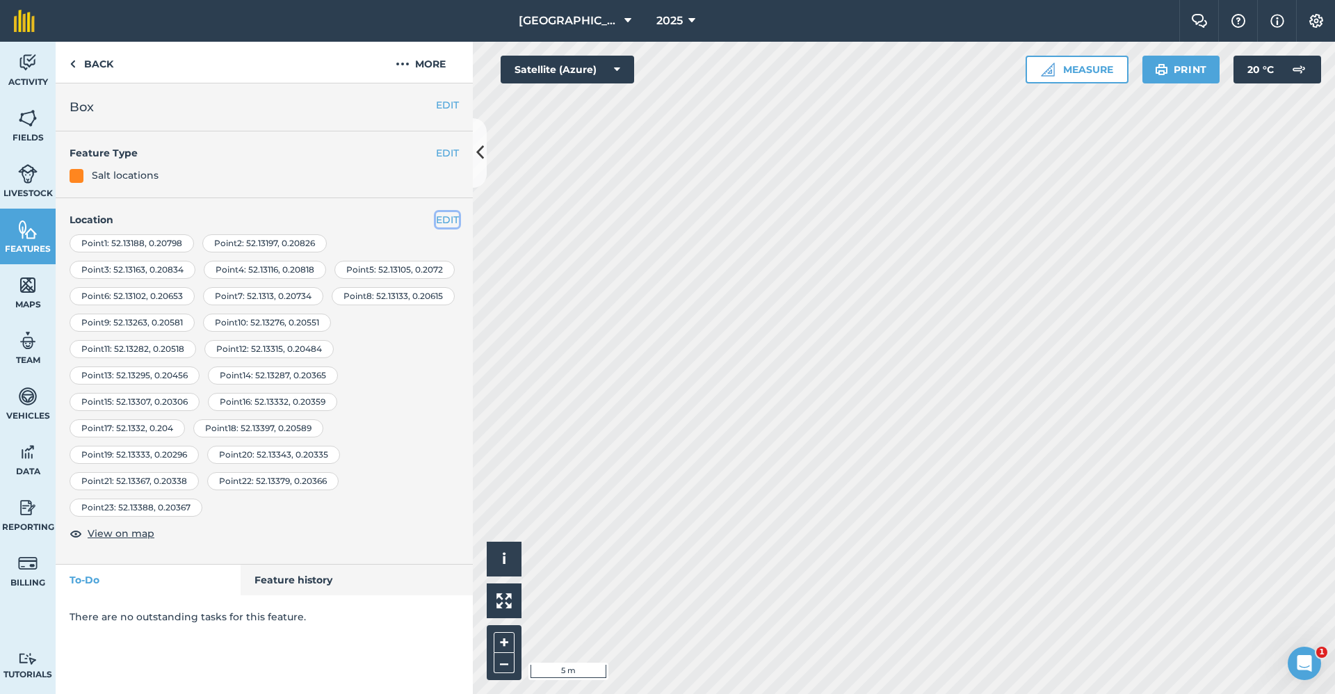
click at [438, 222] on button "EDIT" at bounding box center [447, 219] width 23 height 15
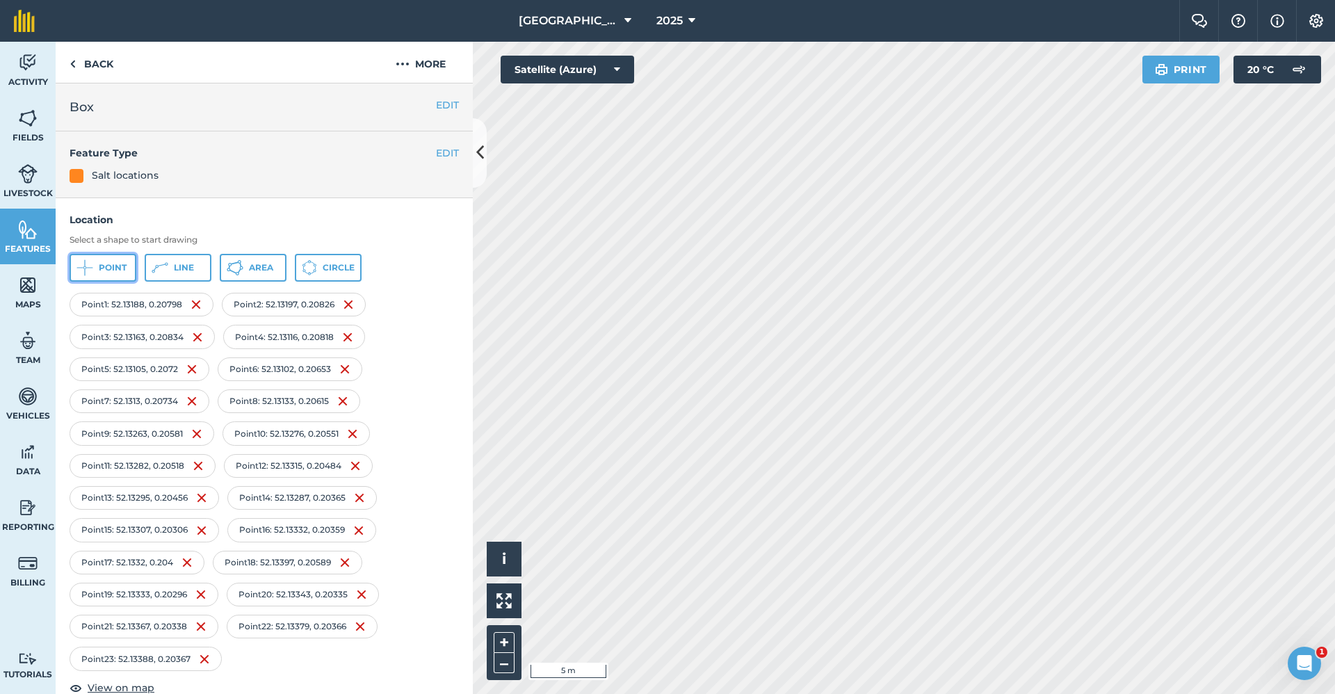
click at [113, 260] on button "Point" at bounding box center [103, 268] width 67 height 28
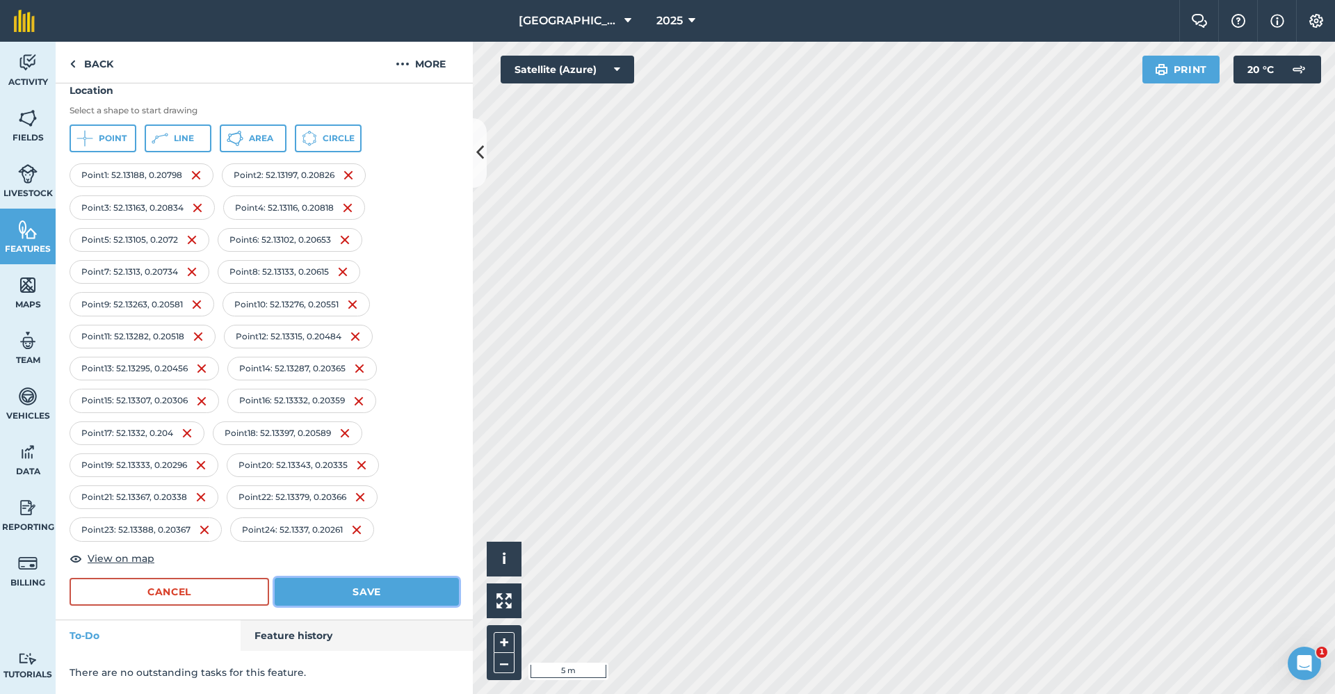
click at [346, 592] on button "Save" at bounding box center [367, 592] width 184 height 28
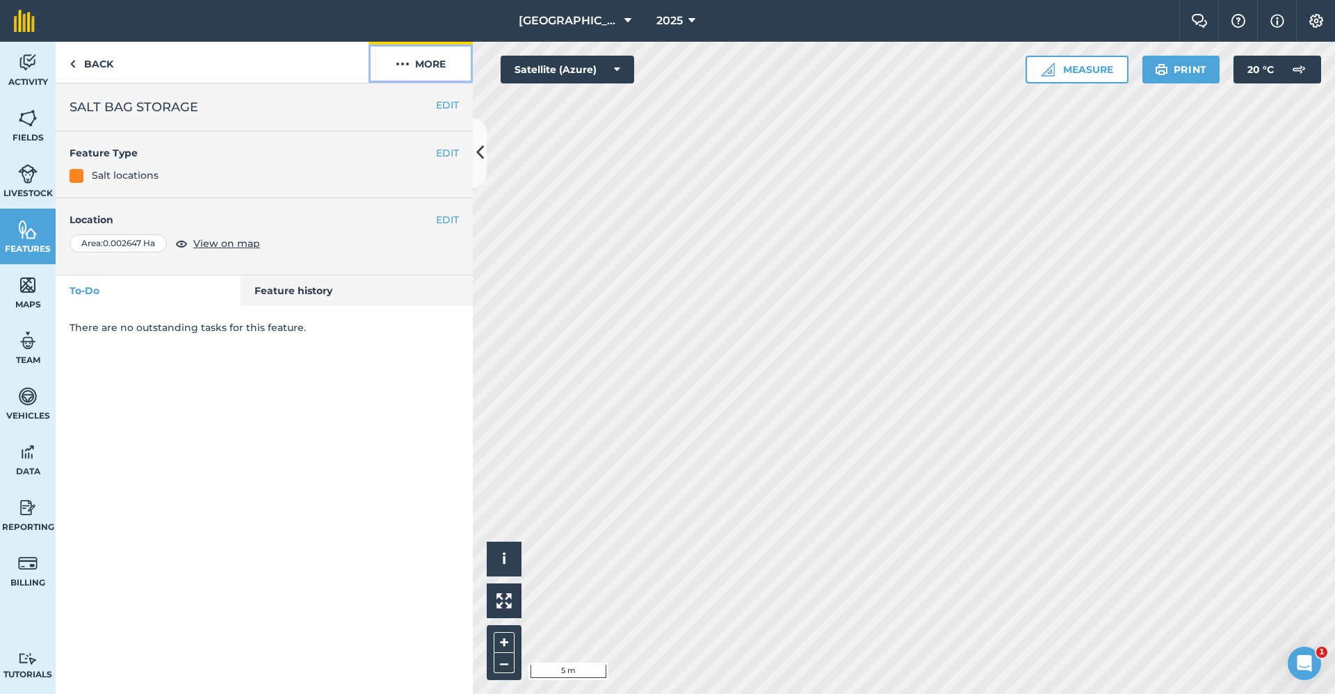
click at [428, 60] on button "More" at bounding box center [420, 62] width 104 height 41
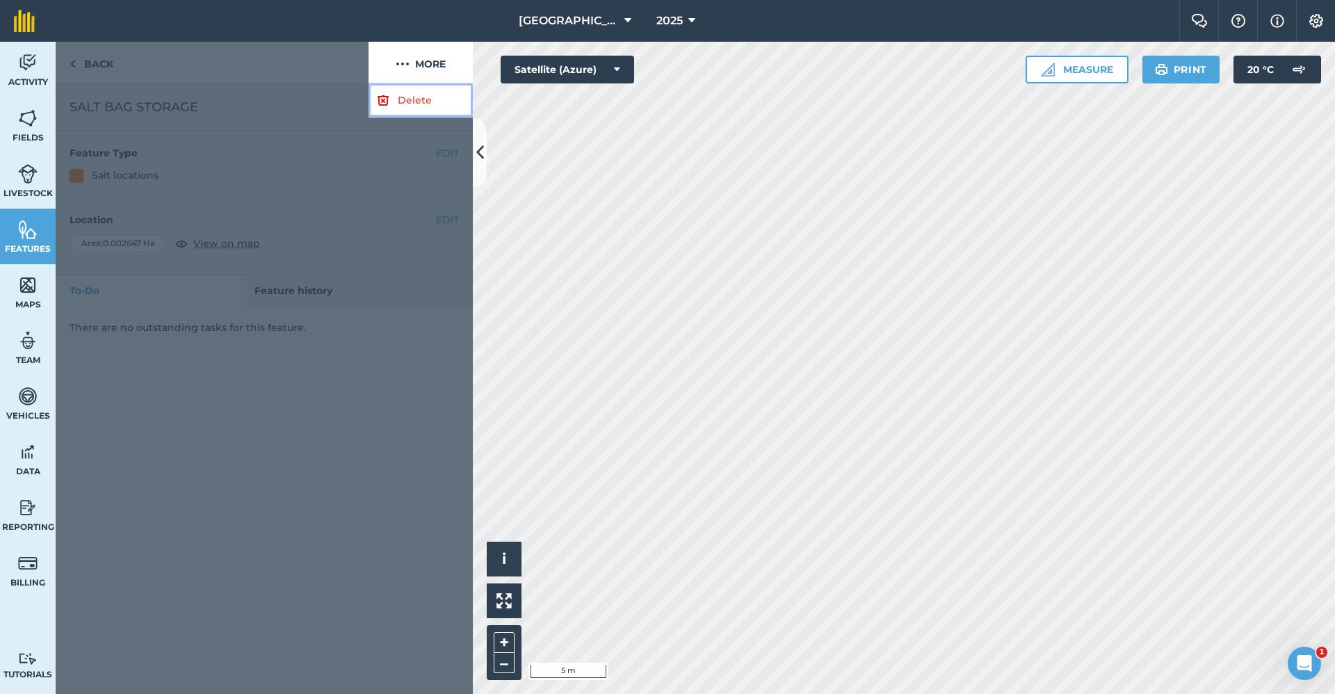
click at [414, 100] on link "Delete" at bounding box center [420, 100] width 104 height 34
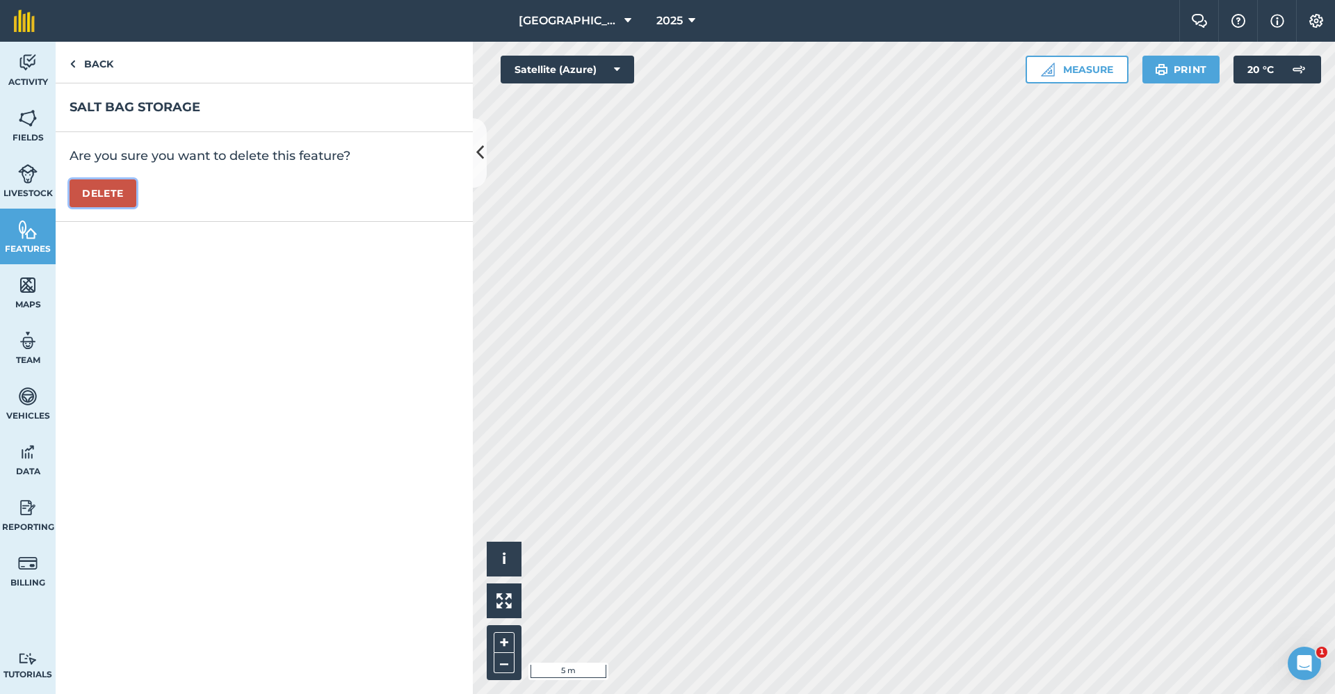
click at [91, 190] on button "Delete" at bounding box center [103, 193] width 67 height 28
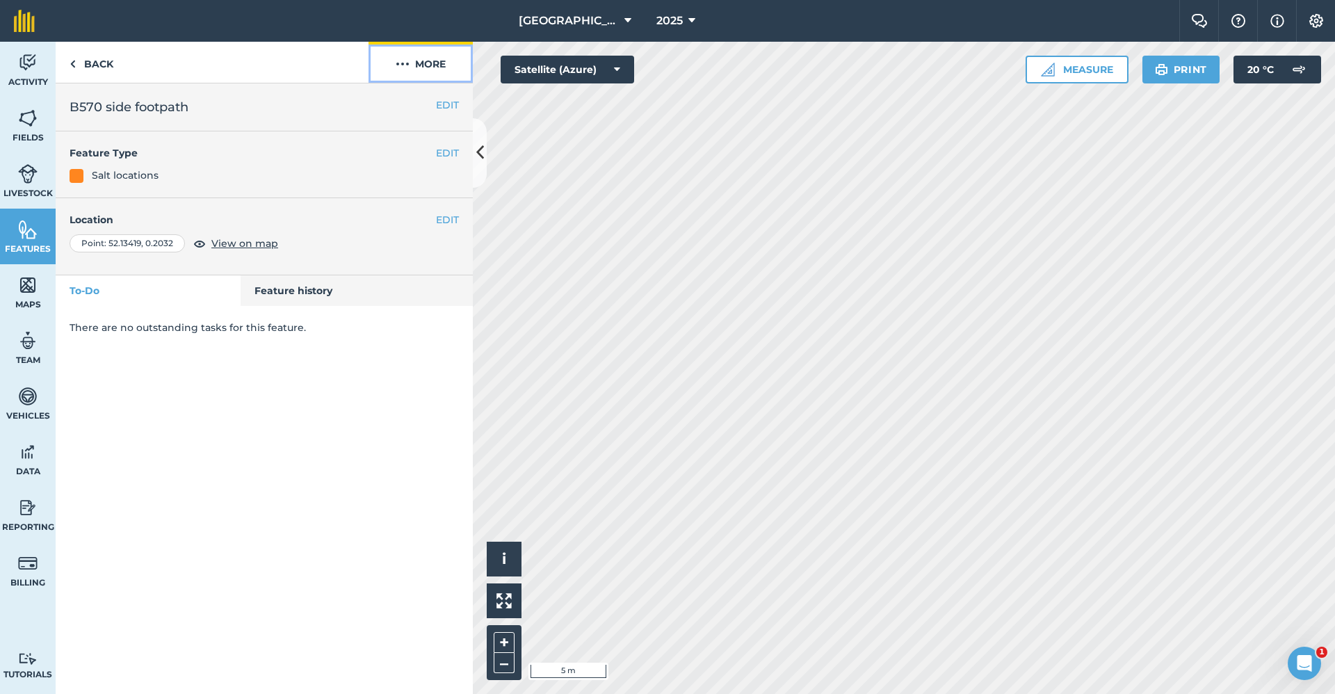
click at [409, 66] on button "More" at bounding box center [420, 62] width 104 height 41
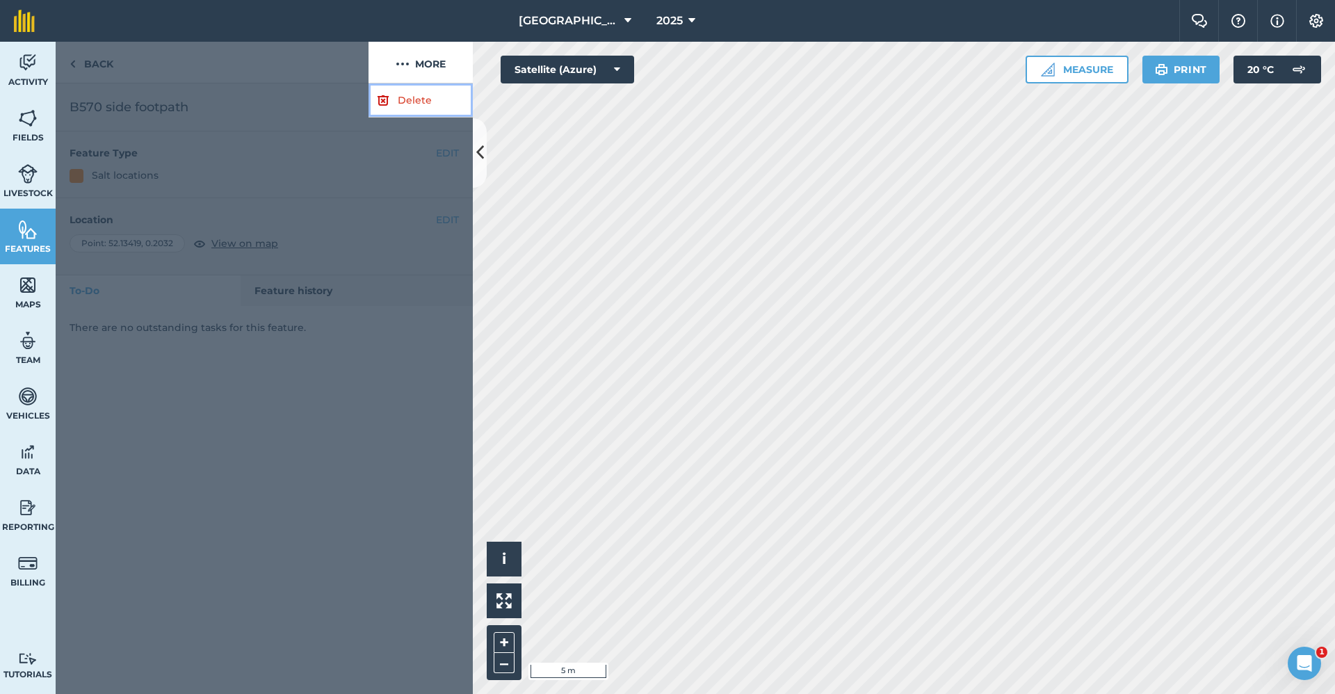
click at [426, 97] on link "Delete" at bounding box center [420, 100] width 104 height 34
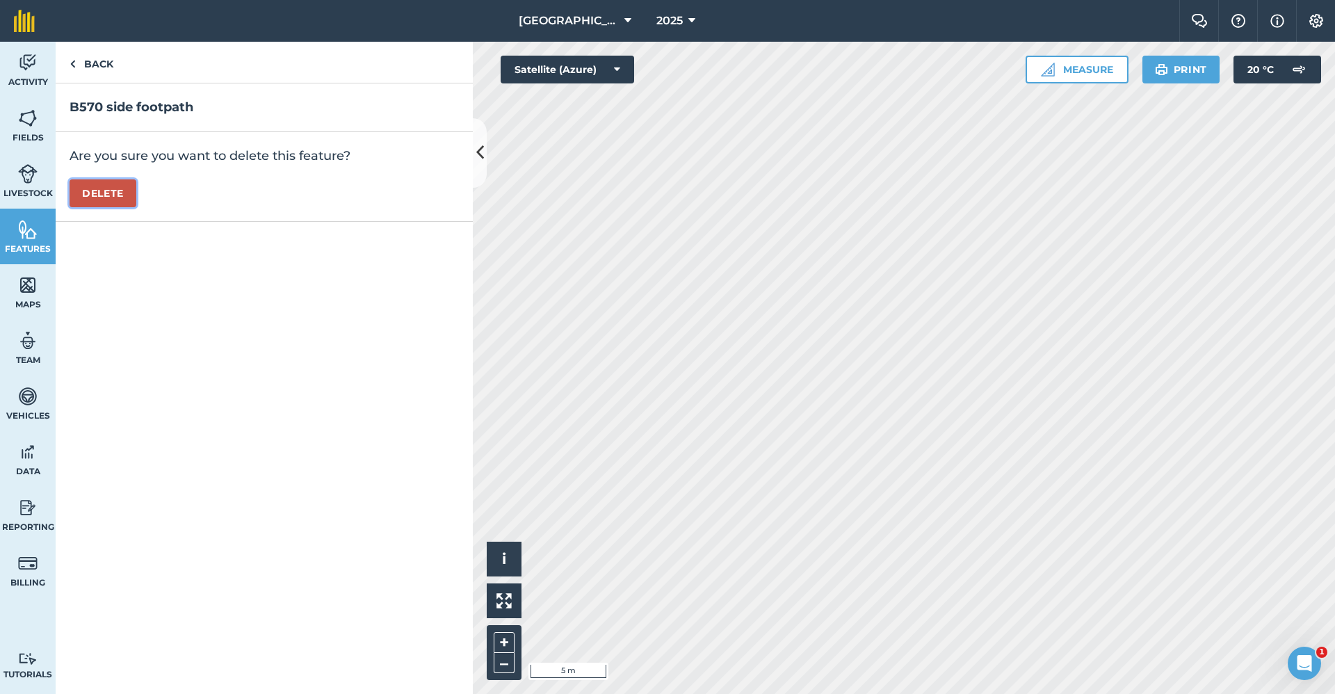
click at [85, 181] on button "Delete" at bounding box center [103, 193] width 67 height 28
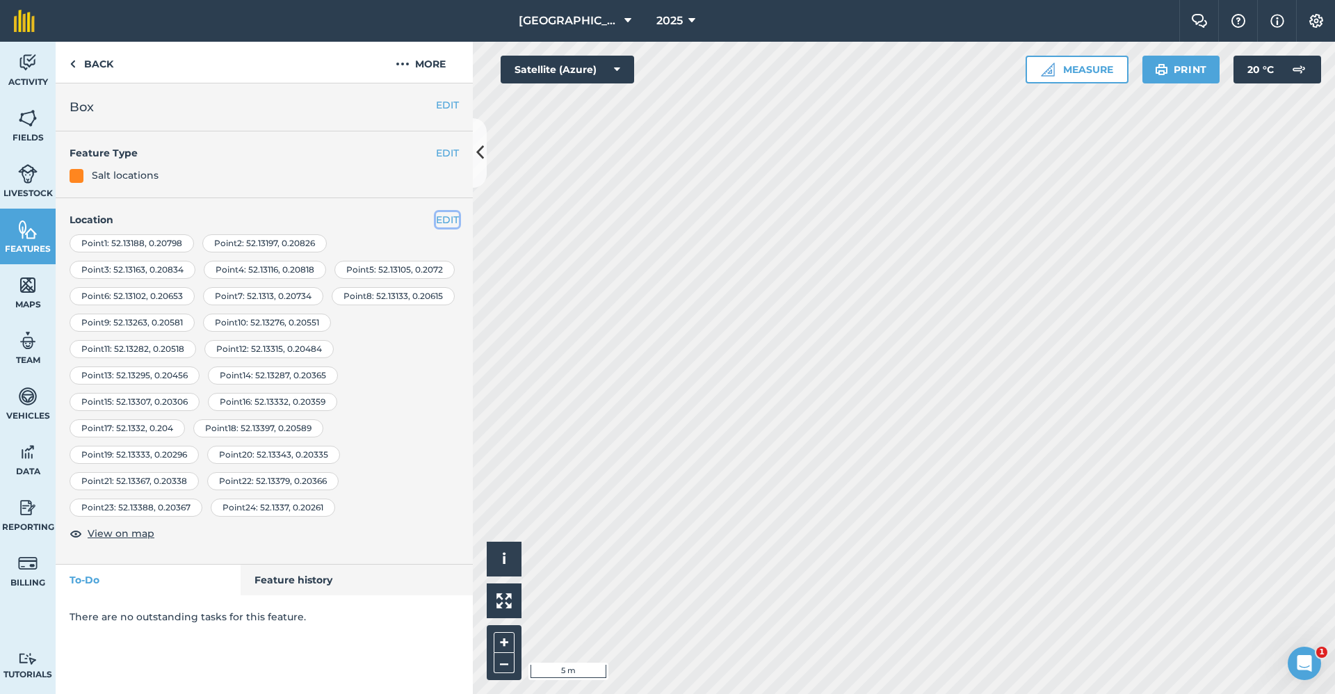
click at [454, 223] on button "EDIT" at bounding box center [447, 219] width 23 height 15
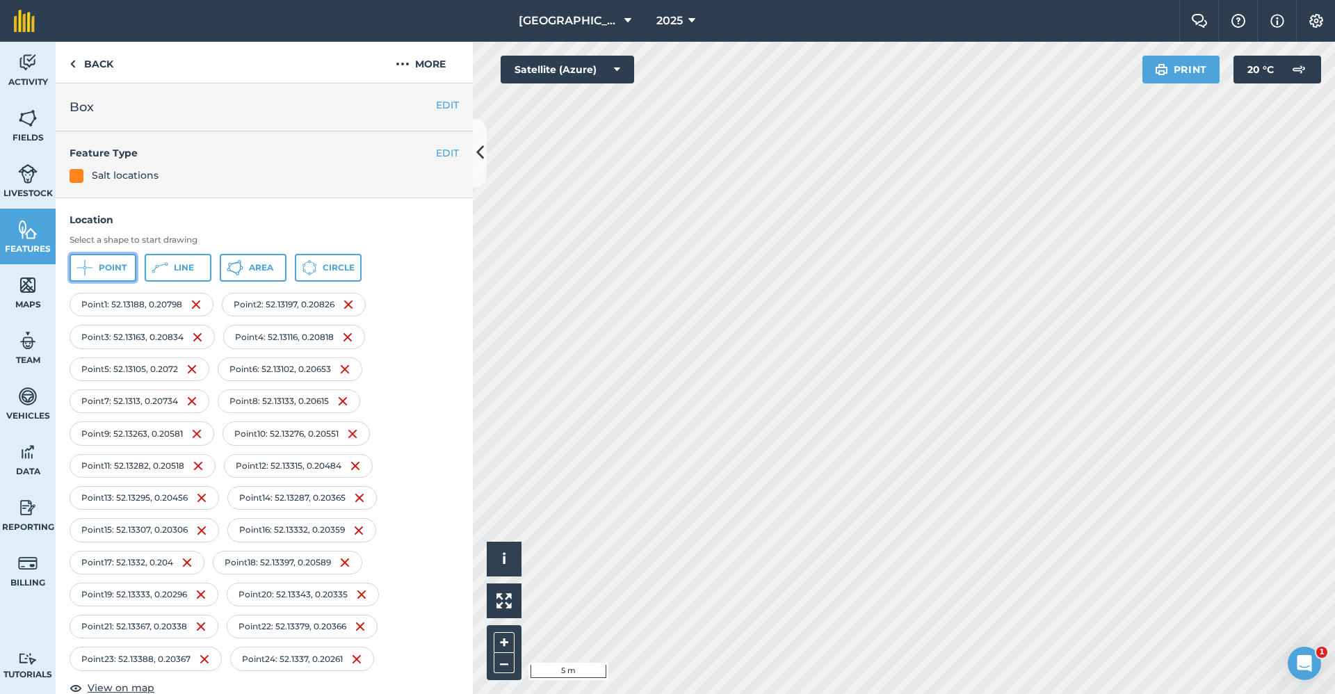
click at [101, 261] on button "Point" at bounding box center [103, 268] width 67 height 28
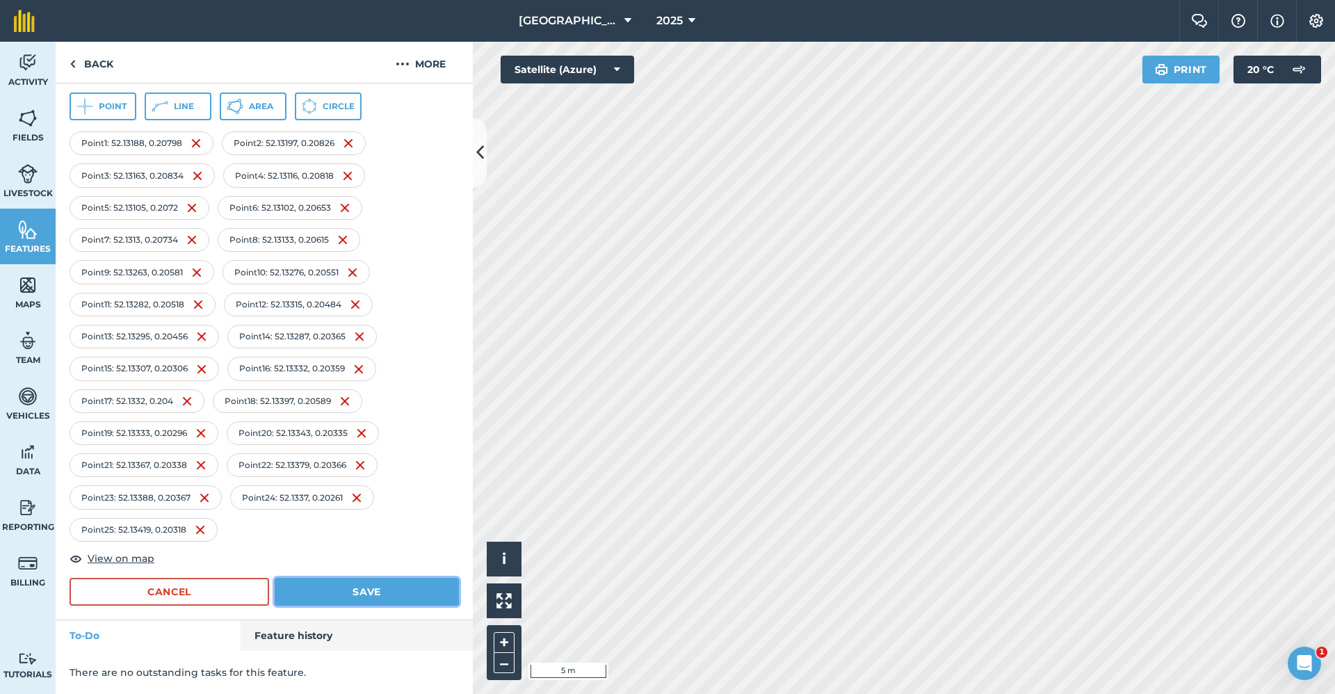
click at [409, 589] on button "Save" at bounding box center [367, 592] width 184 height 28
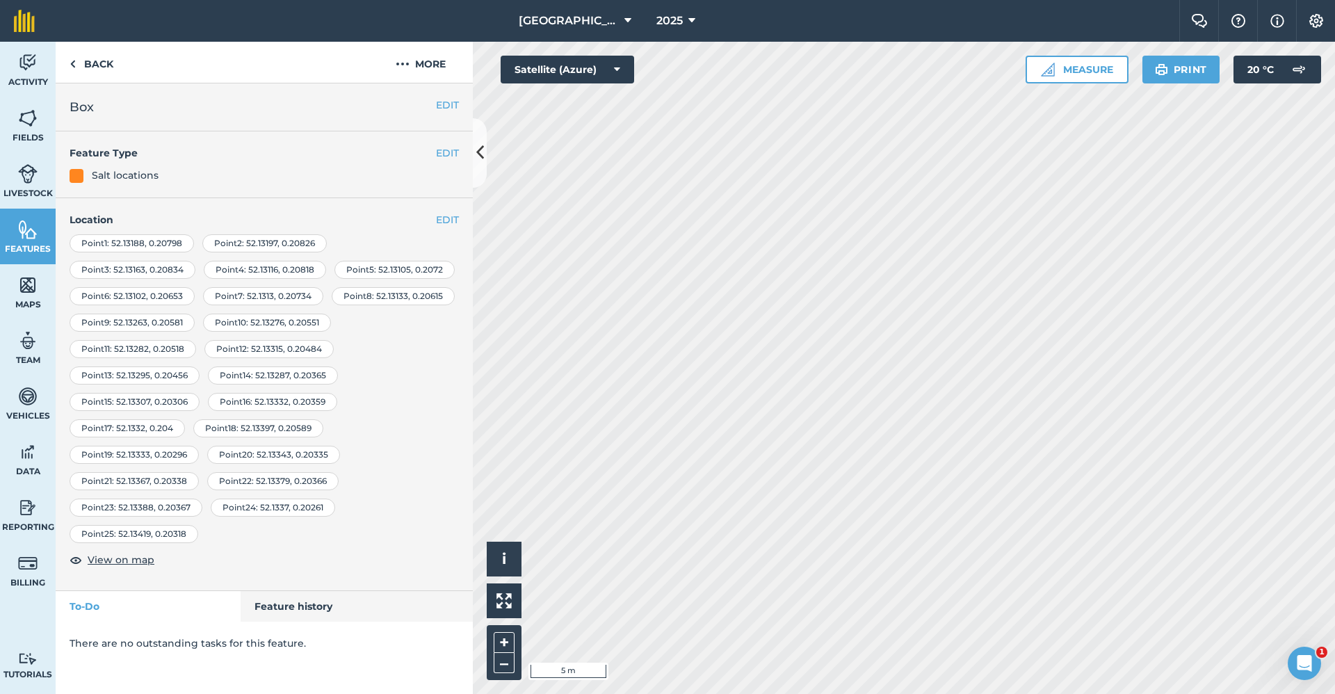
scroll to position [0, 0]
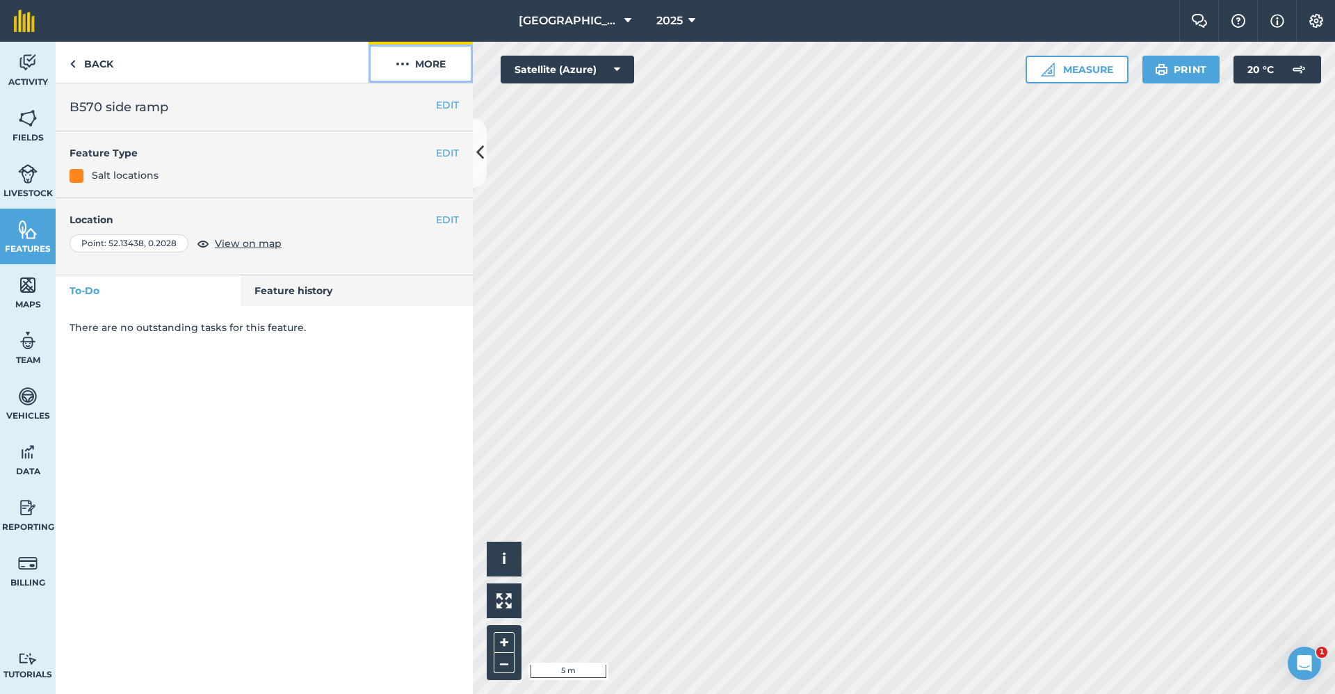
click at [438, 66] on button "More" at bounding box center [420, 62] width 104 height 41
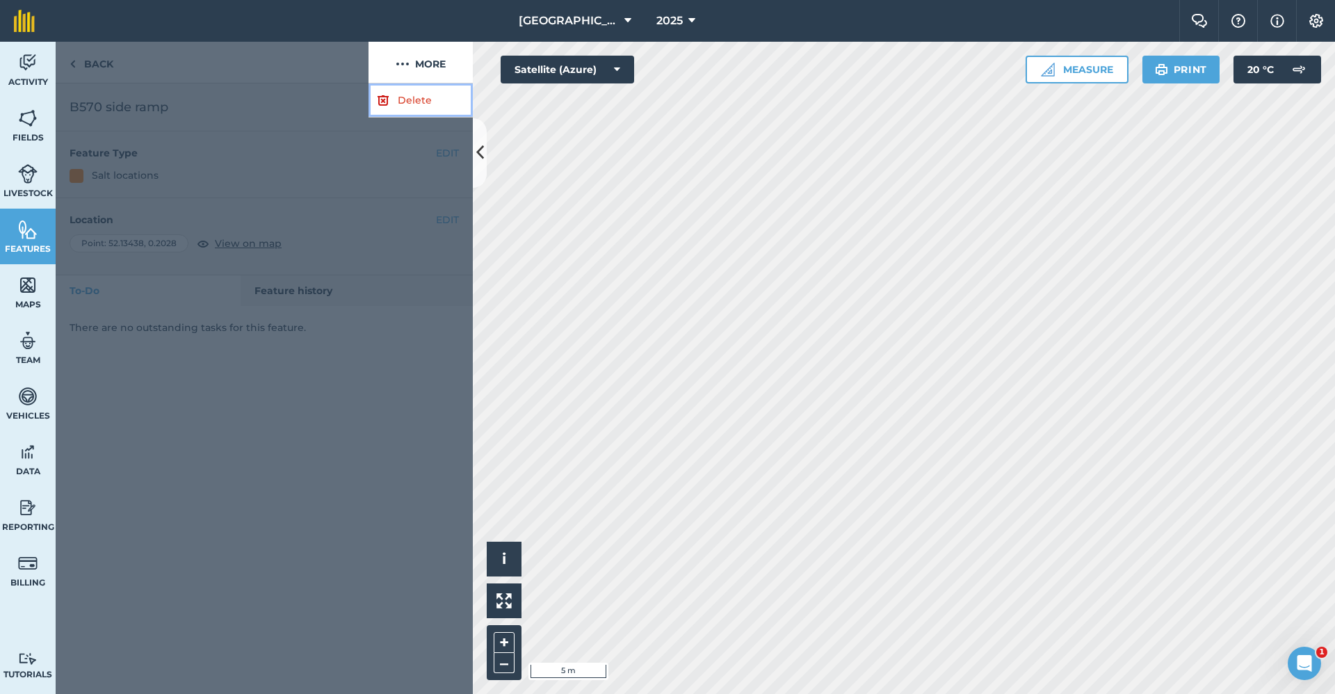
click at [417, 99] on link "Delete" at bounding box center [420, 100] width 104 height 34
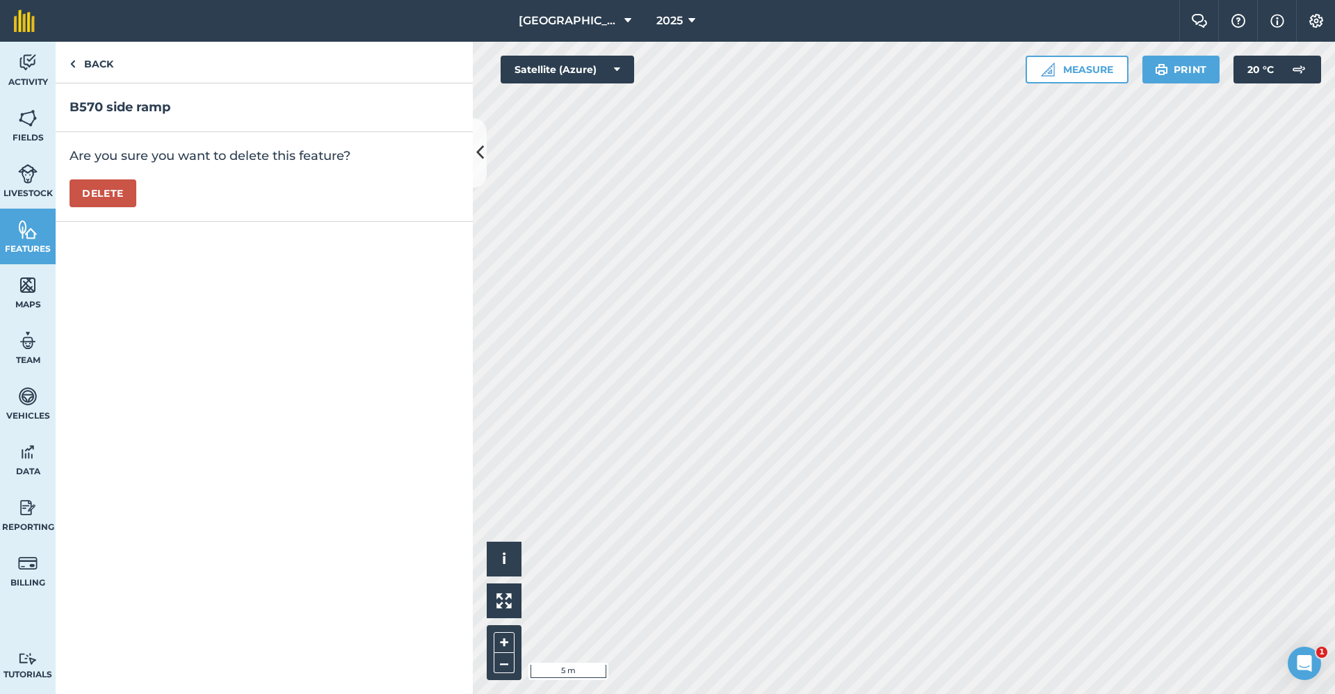
click at [111, 177] on div "Are you sure you want to delete this feature? [GEOGRAPHIC_DATA]" at bounding box center [264, 177] width 417 height 90
click at [111, 181] on button "Delete" at bounding box center [103, 193] width 67 height 28
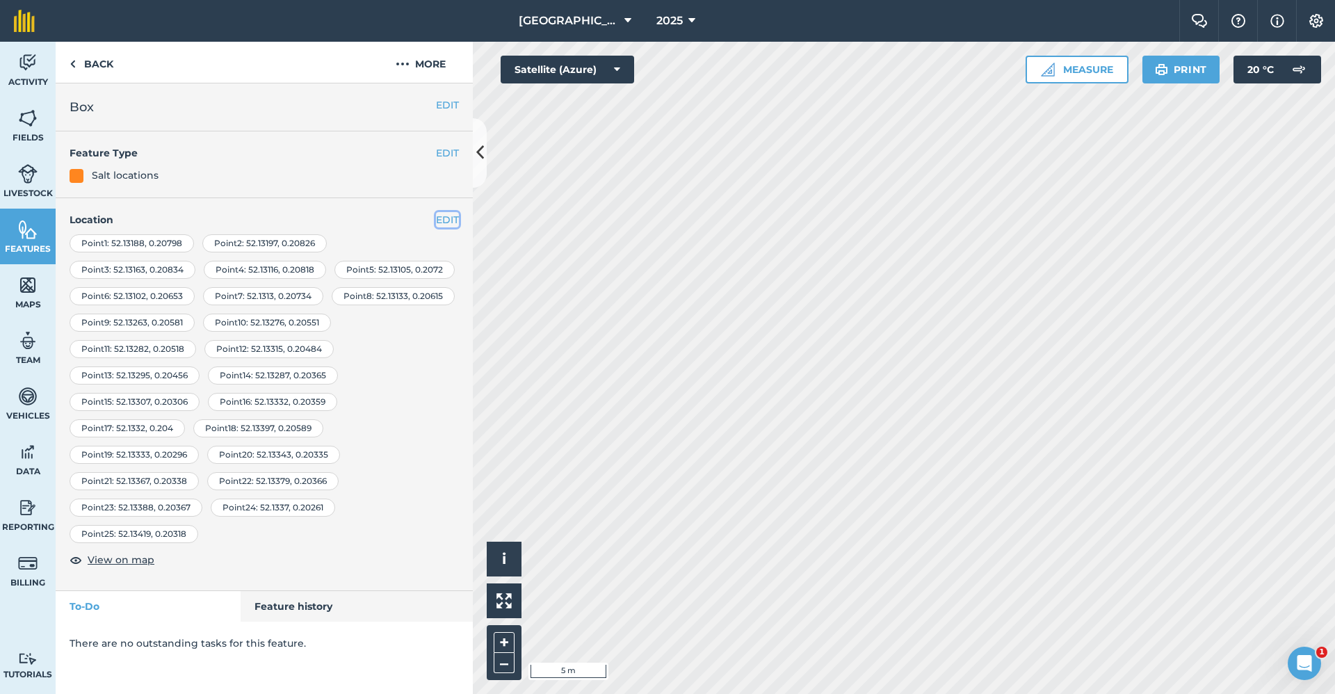
click at [454, 221] on button "EDIT" at bounding box center [447, 219] width 23 height 15
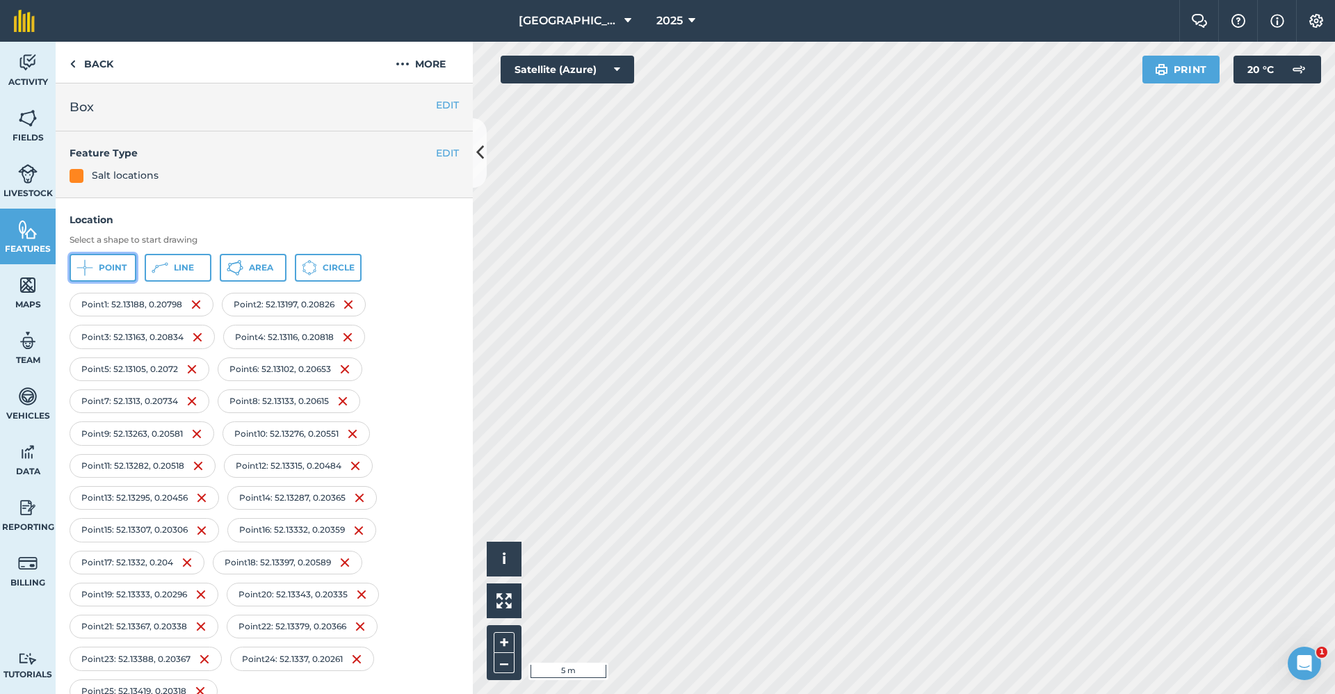
click at [120, 274] on button "Point" at bounding box center [103, 268] width 67 height 28
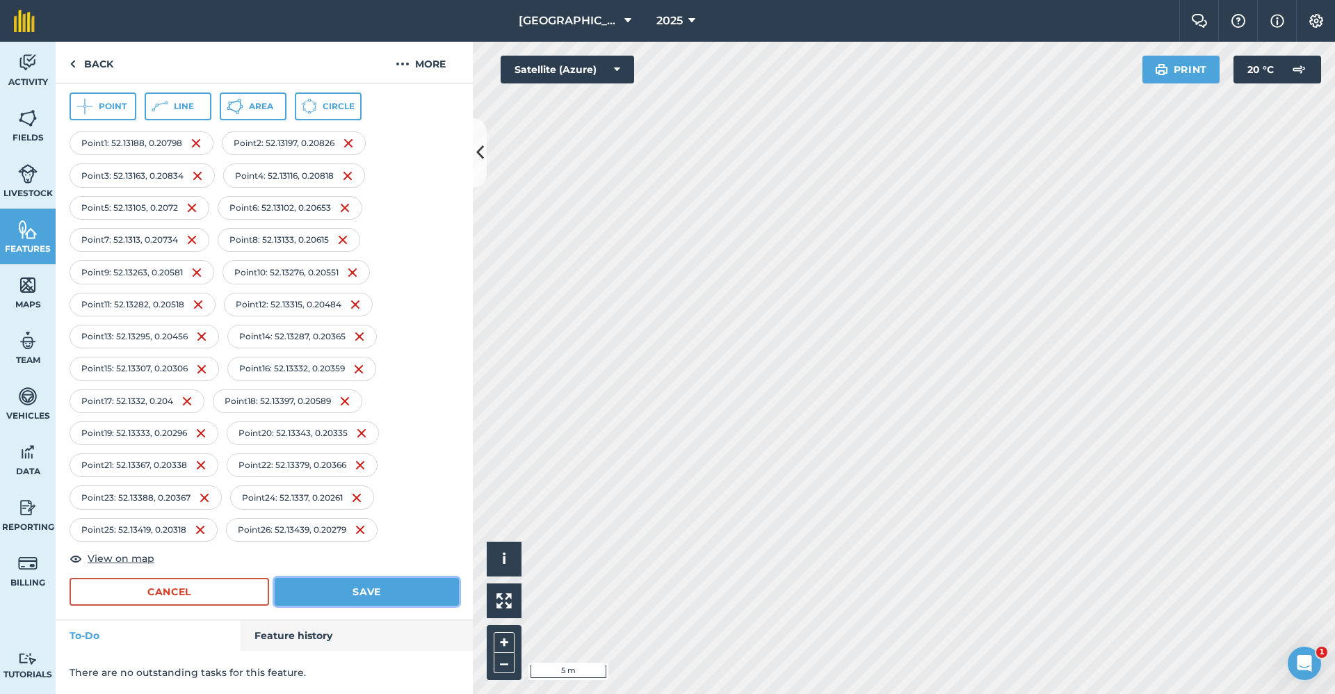
click at [379, 604] on button "Save" at bounding box center [367, 592] width 184 height 28
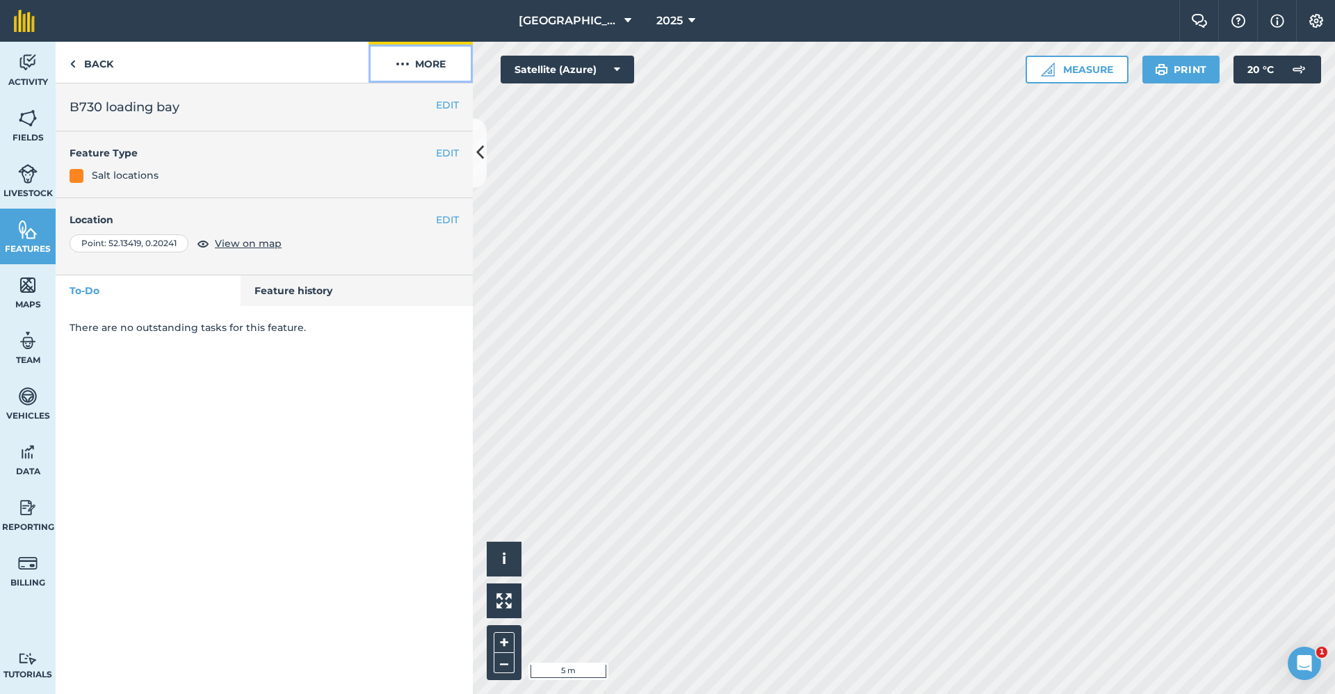
click at [427, 57] on button "More" at bounding box center [420, 62] width 104 height 41
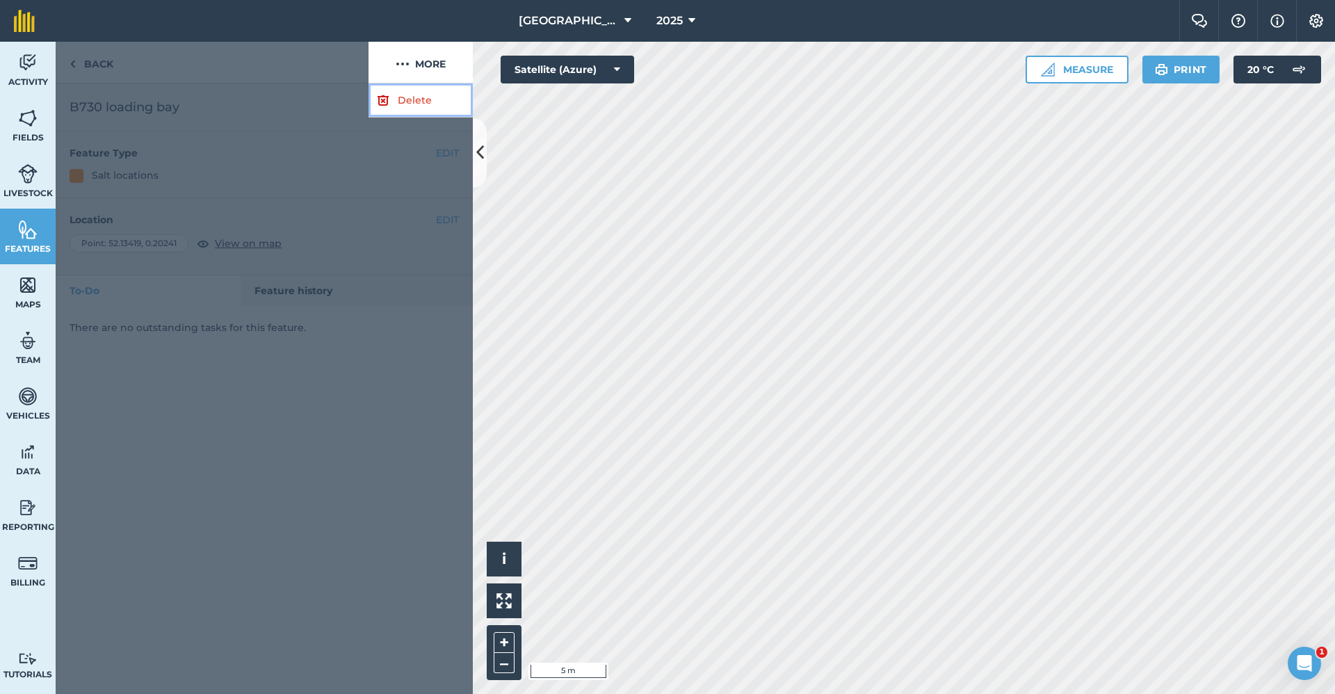
click at [416, 99] on link "Delete" at bounding box center [420, 100] width 104 height 34
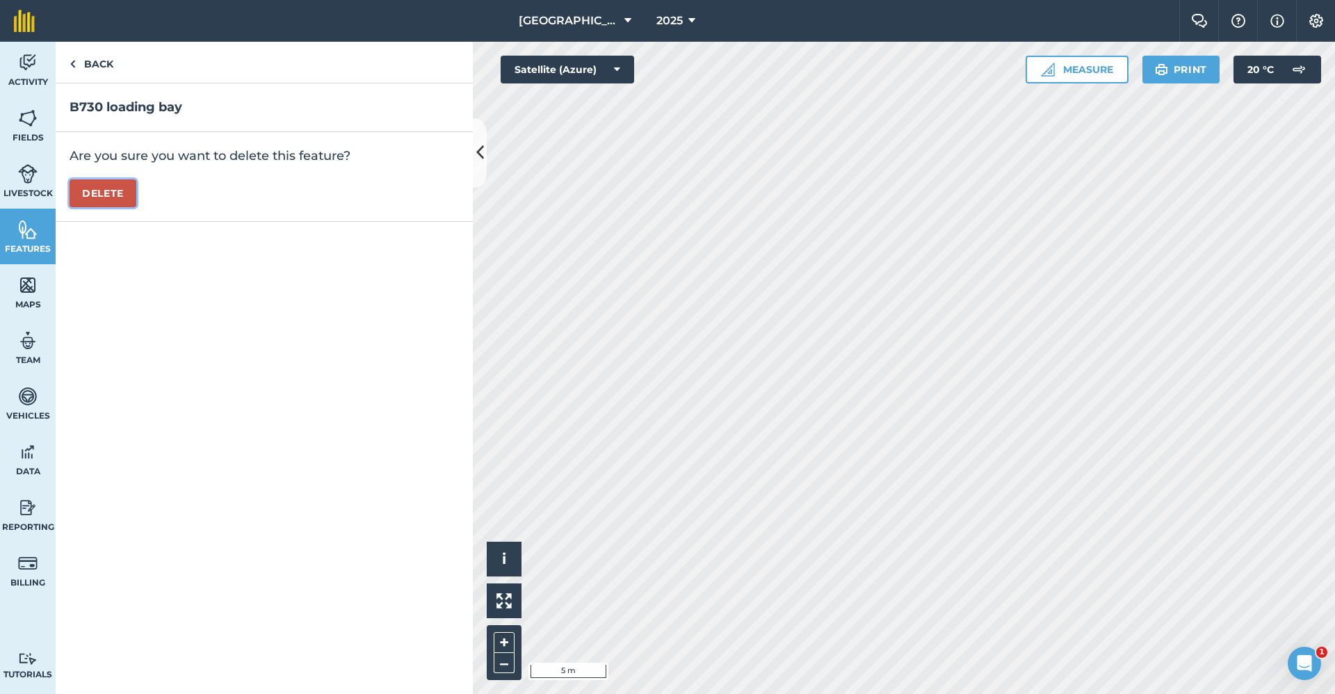
click at [115, 199] on button "Delete" at bounding box center [103, 193] width 67 height 28
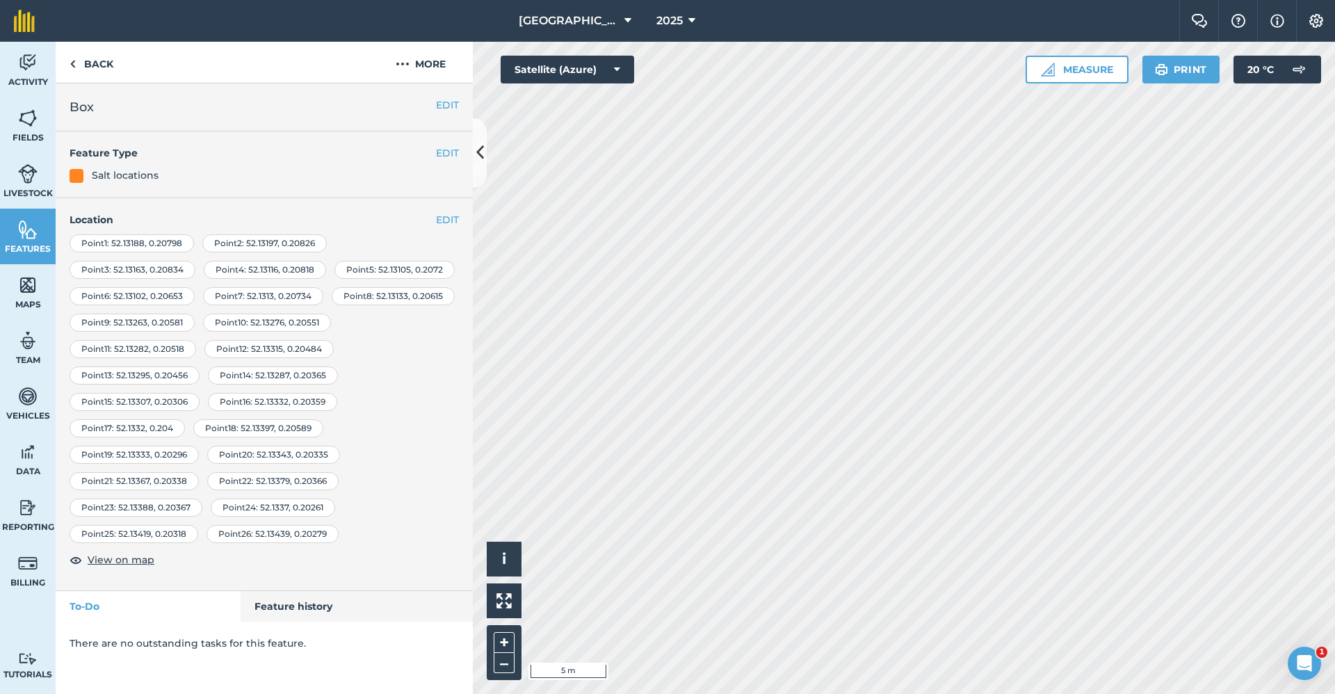
click at [459, 218] on div "EDIT Location Point 1 : [GEOGRAPHIC_DATA] Point 2 : 52.13197 , 0.20826 Point 3 …" at bounding box center [264, 394] width 417 height 393
click at [452, 218] on button "EDIT" at bounding box center [447, 219] width 23 height 15
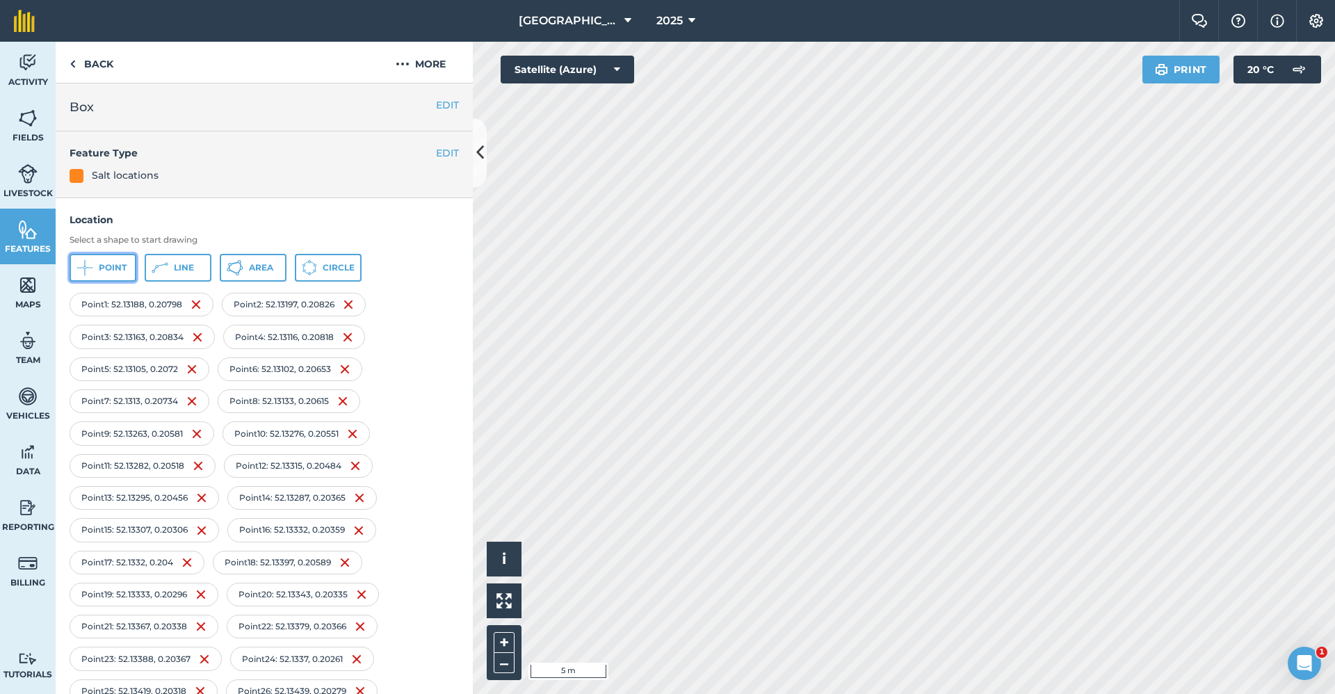
click at [119, 268] on span "Point" at bounding box center [113, 267] width 28 height 11
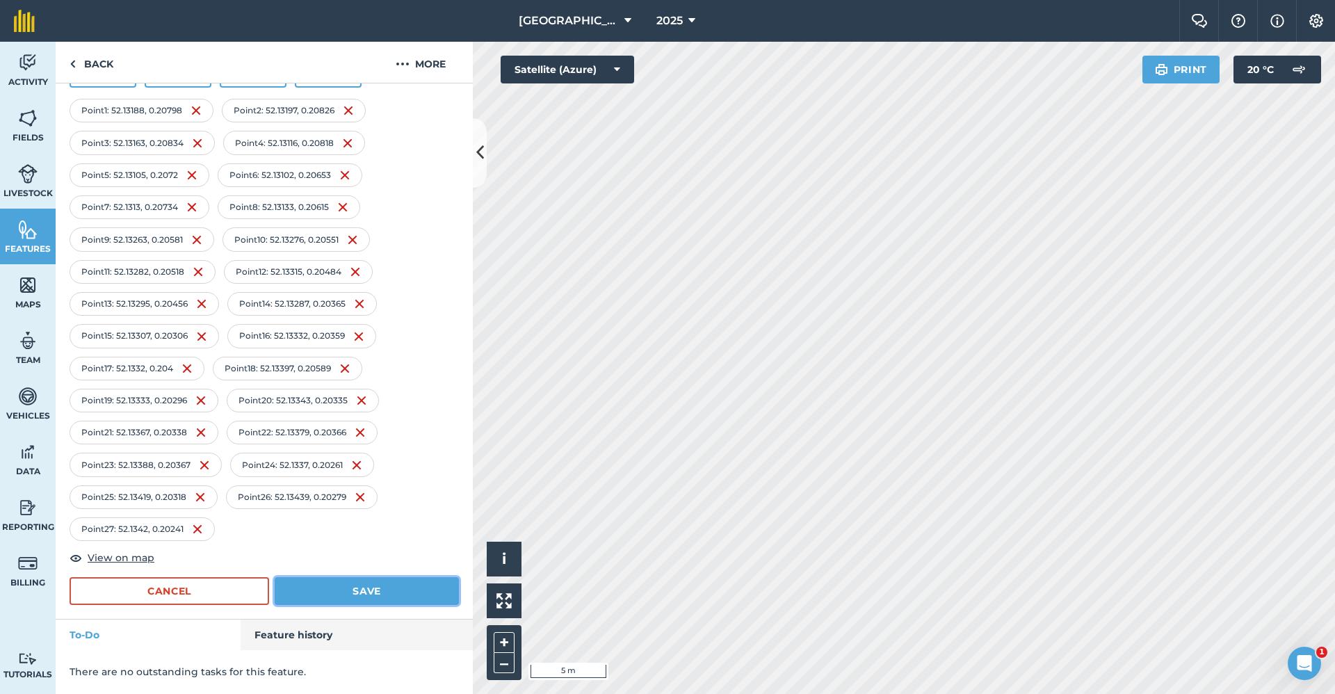
click at [364, 587] on button "Save" at bounding box center [367, 591] width 184 height 28
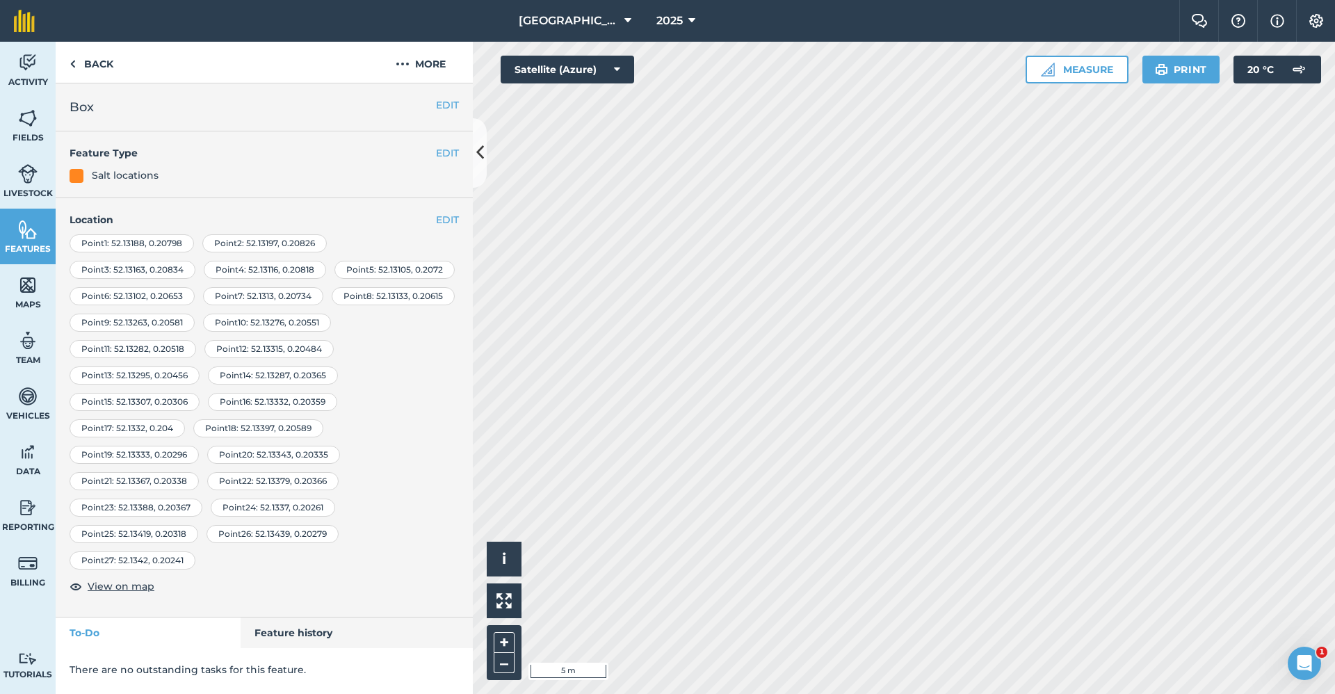
scroll to position [0, 0]
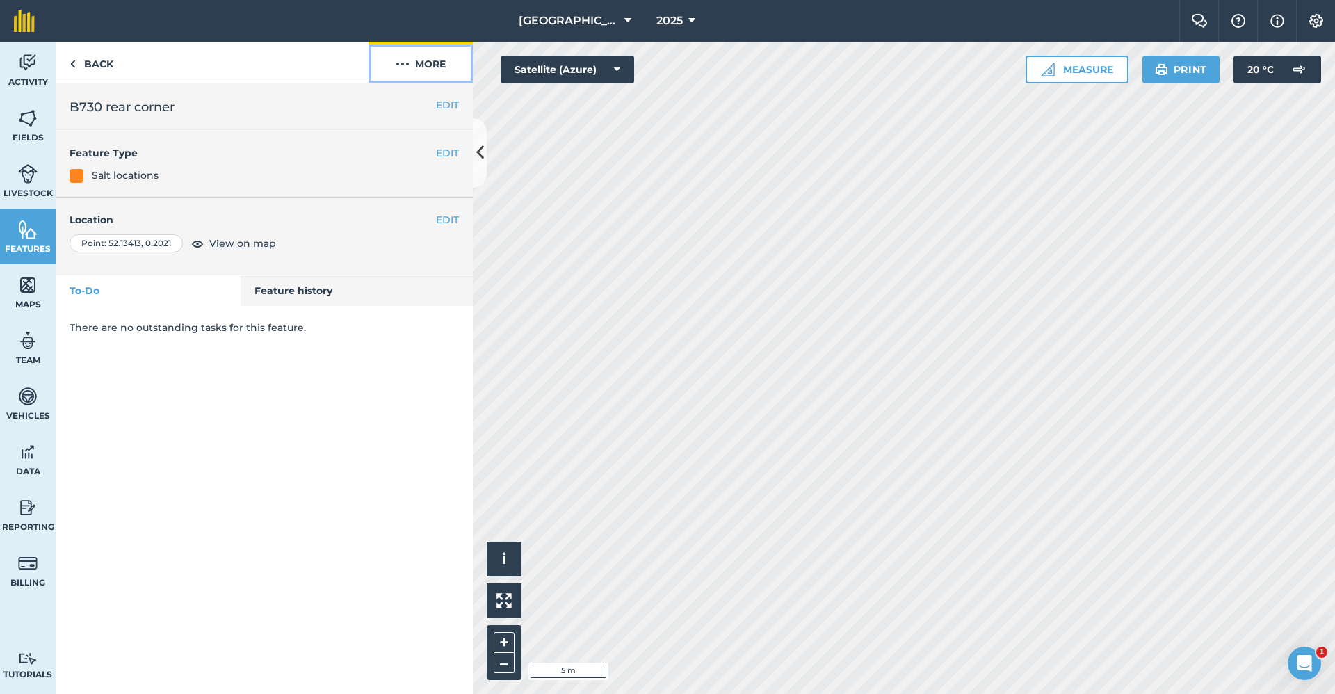
click at [431, 68] on button "More" at bounding box center [420, 62] width 104 height 41
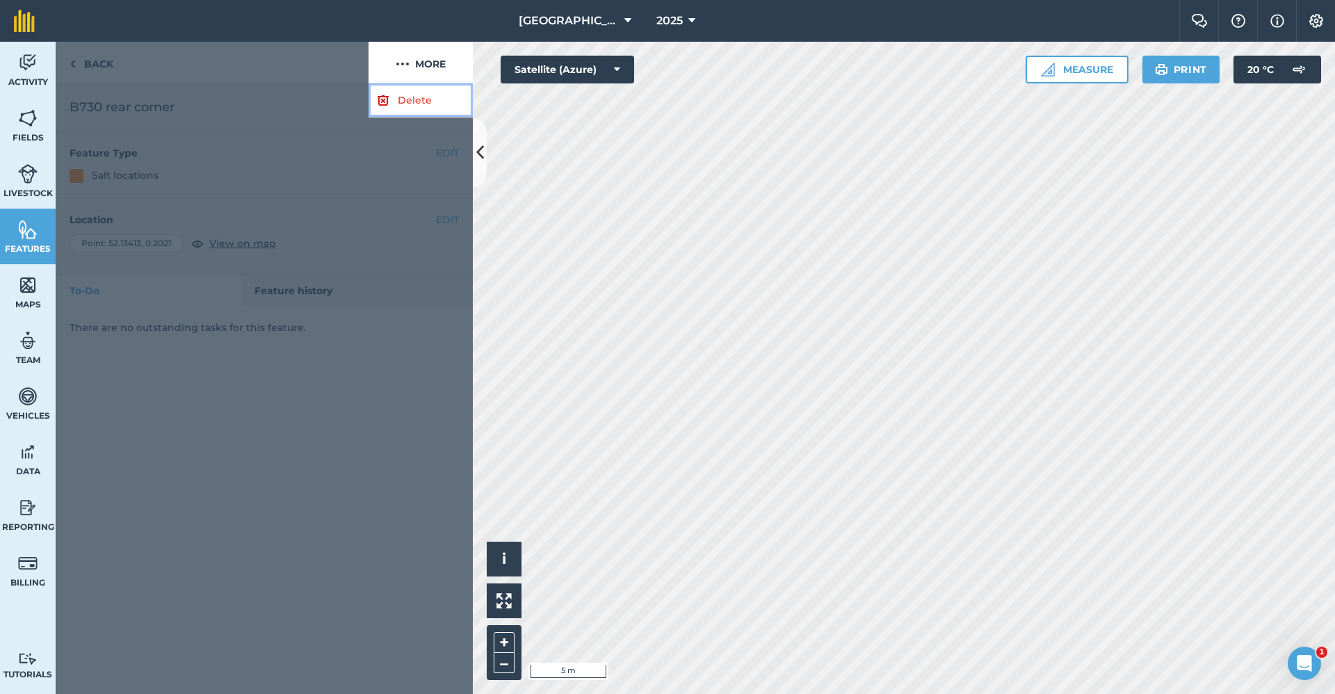
click at [415, 93] on link "Delete" at bounding box center [420, 100] width 104 height 34
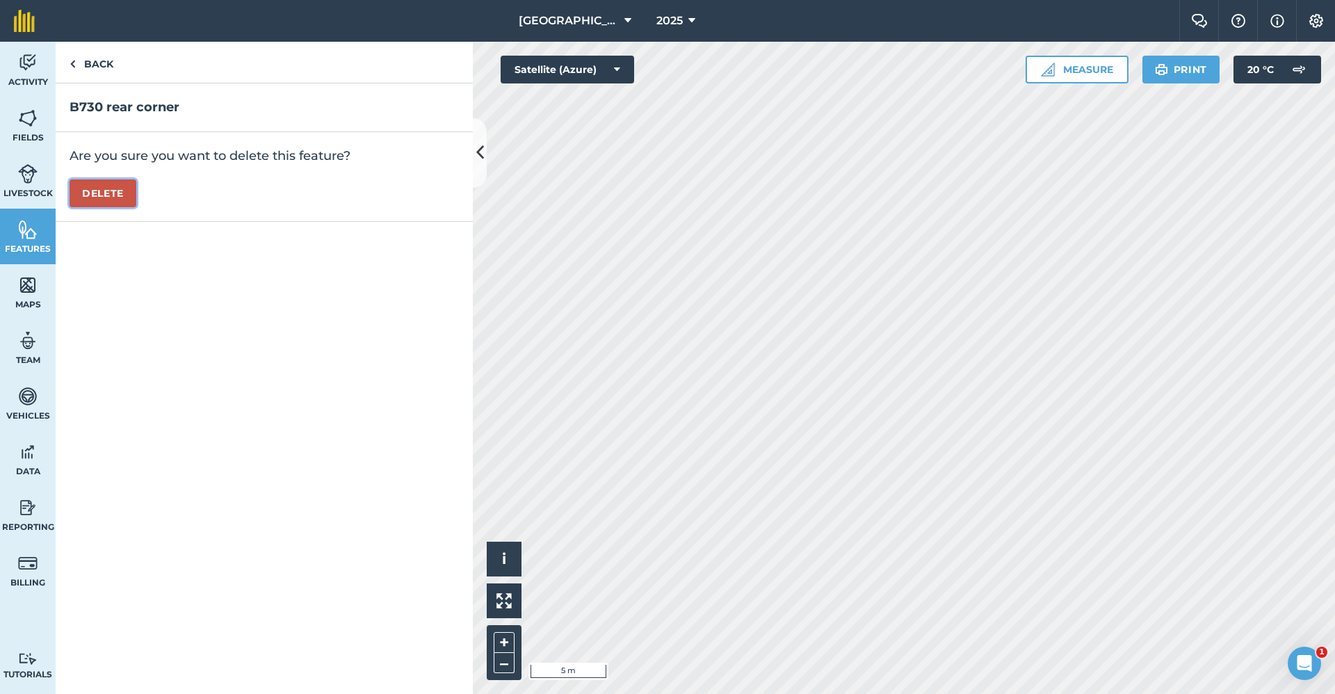
click at [101, 202] on button "Delete" at bounding box center [103, 193] width 67 height 28
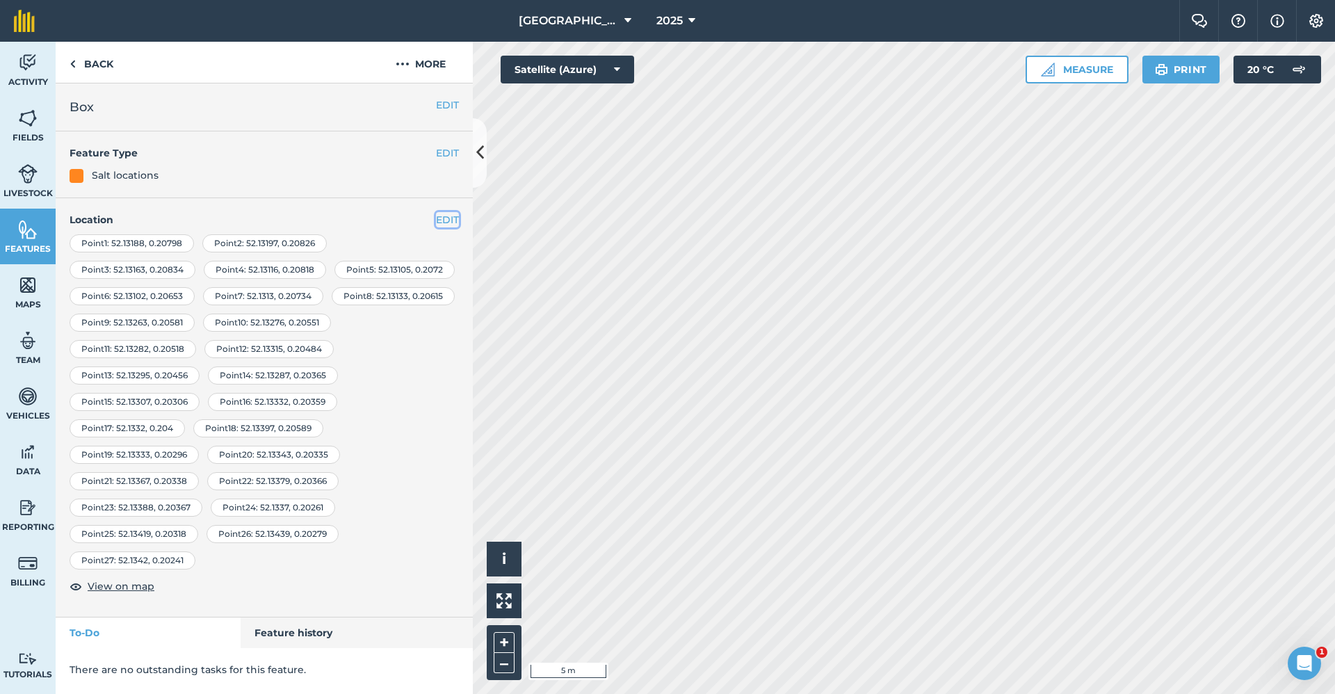
click at [449, 214] on button "EDIT" at bounding box center [447, 219] width 23 height 15
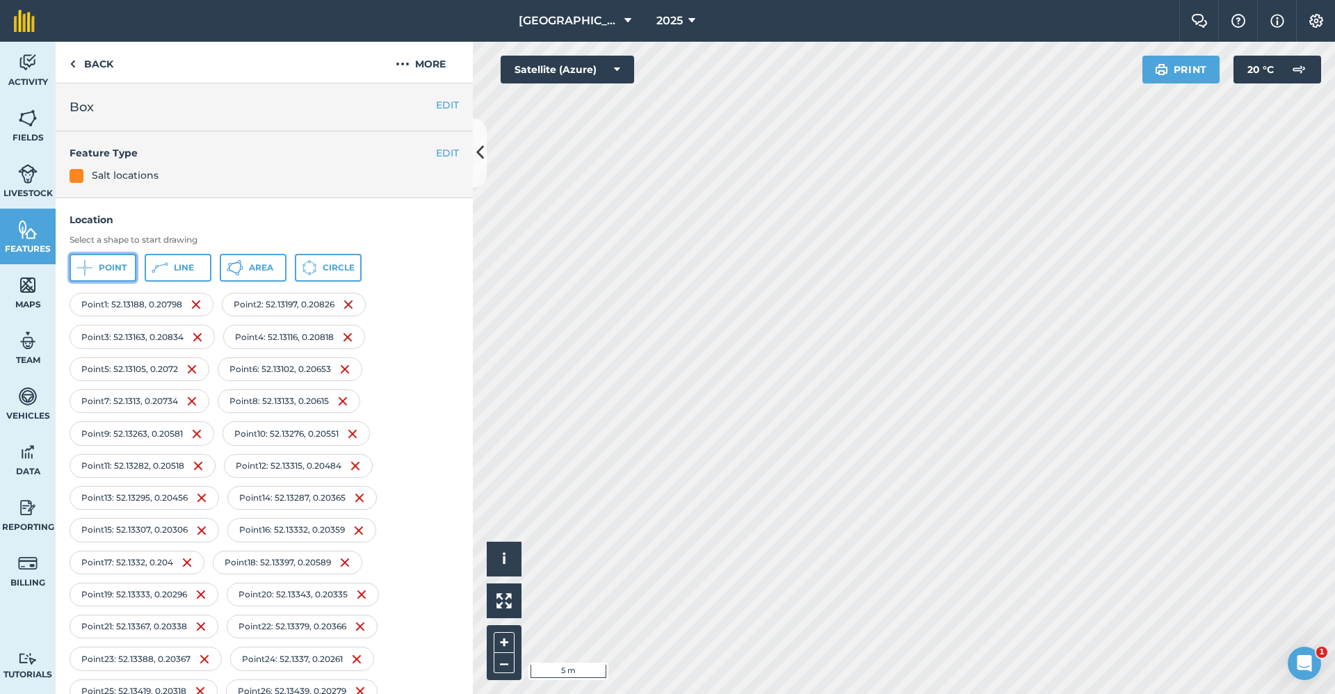
click at [117, 263] on span "Point" at bounding box center [113, 267] width 28 height 11
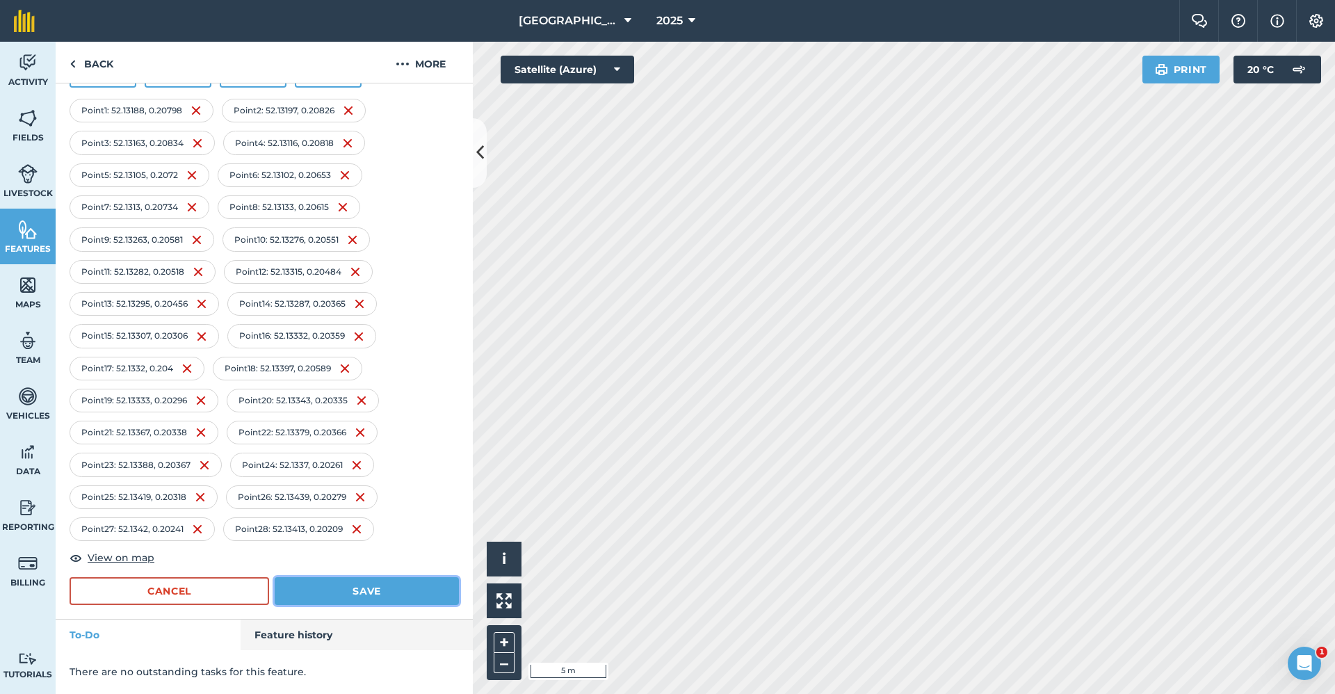
click at [359, 584] on button "Save" at bounding box center [367, 591] width 184 height 28
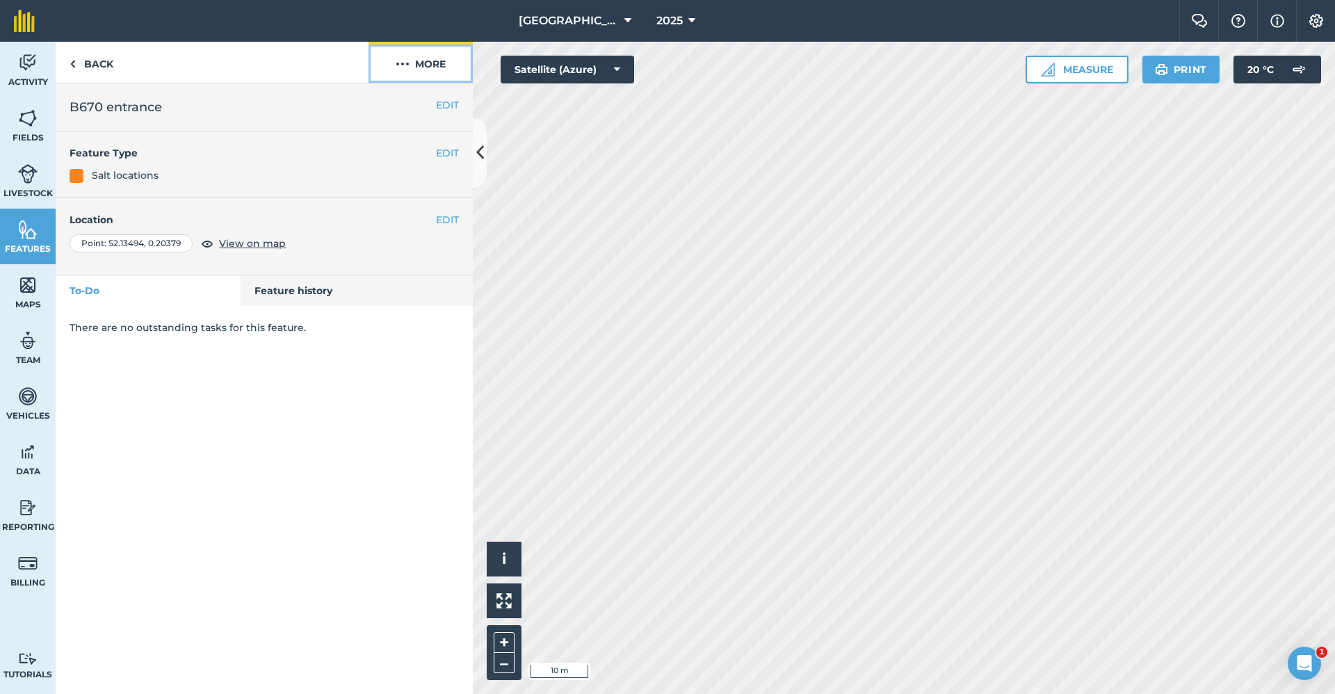
click at [439, 59] on button "More" at bounding box center [420, 62] width 104 height 41
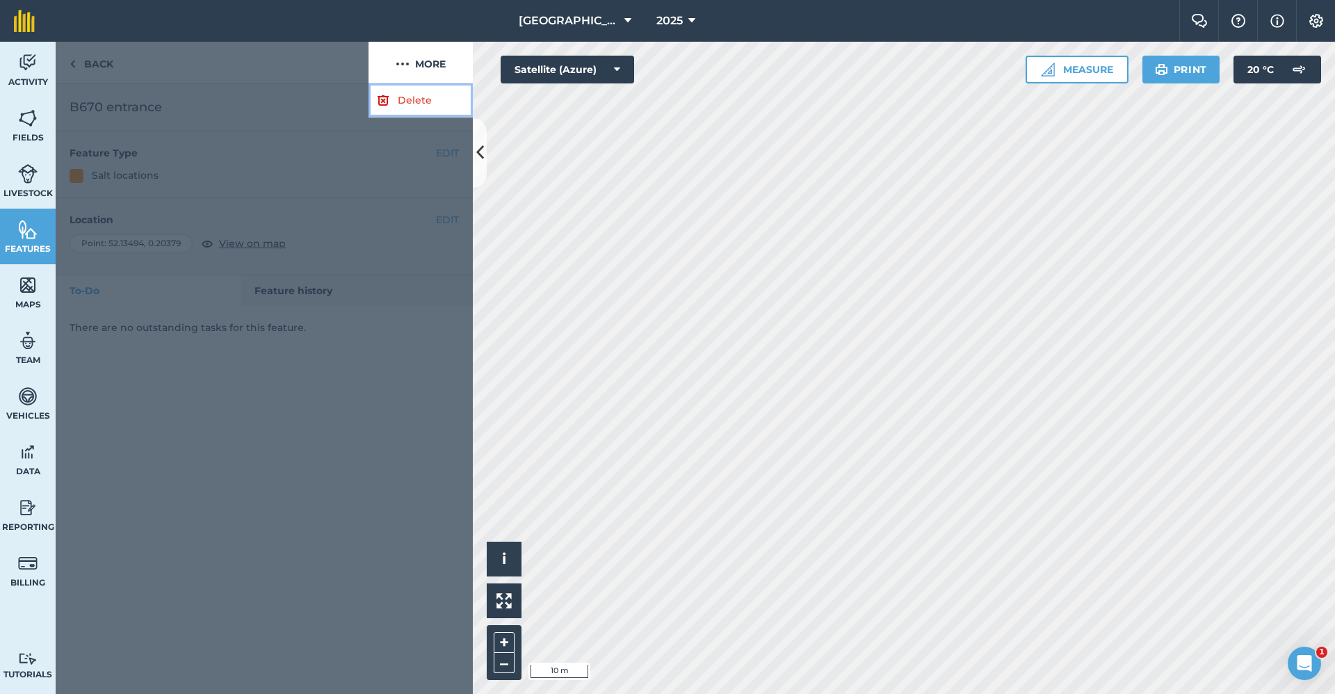
click at [430, 101] on link "Delete" at bounding box center [420, 100] width 104 height 34
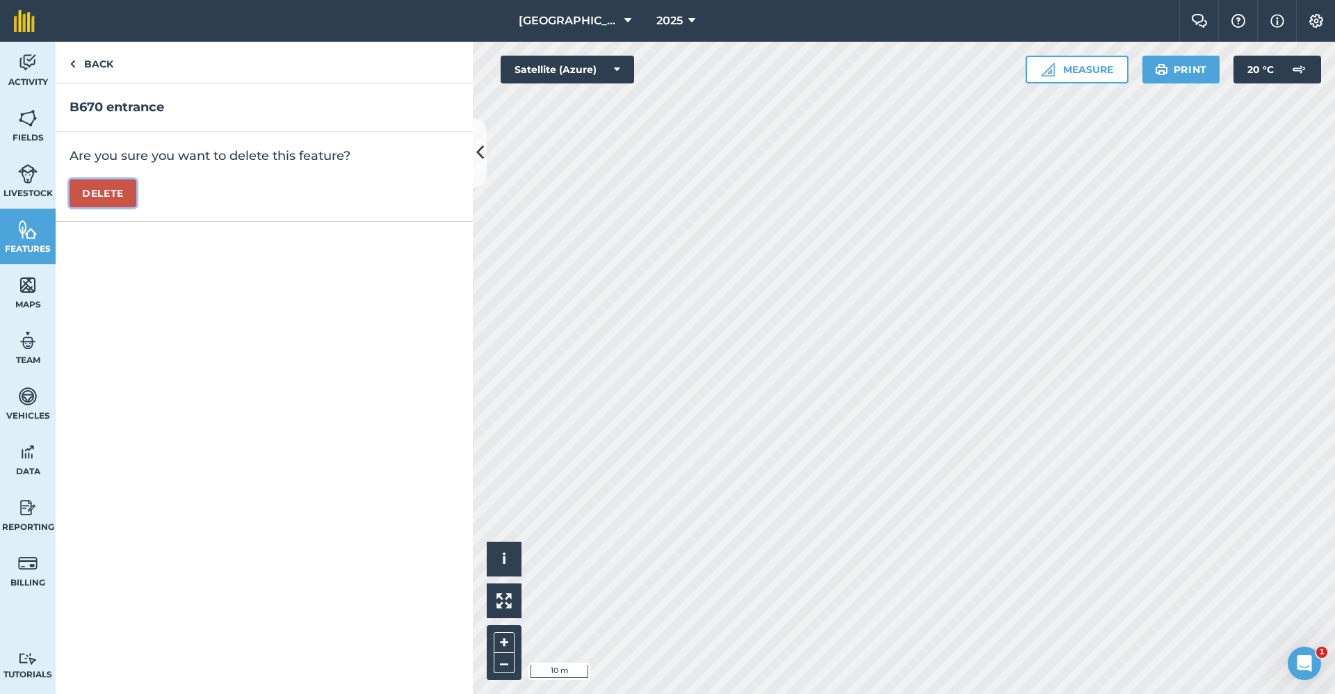
click at [113, 182] on button "Delete" at bounding box center [103, 193] width 67 height 28
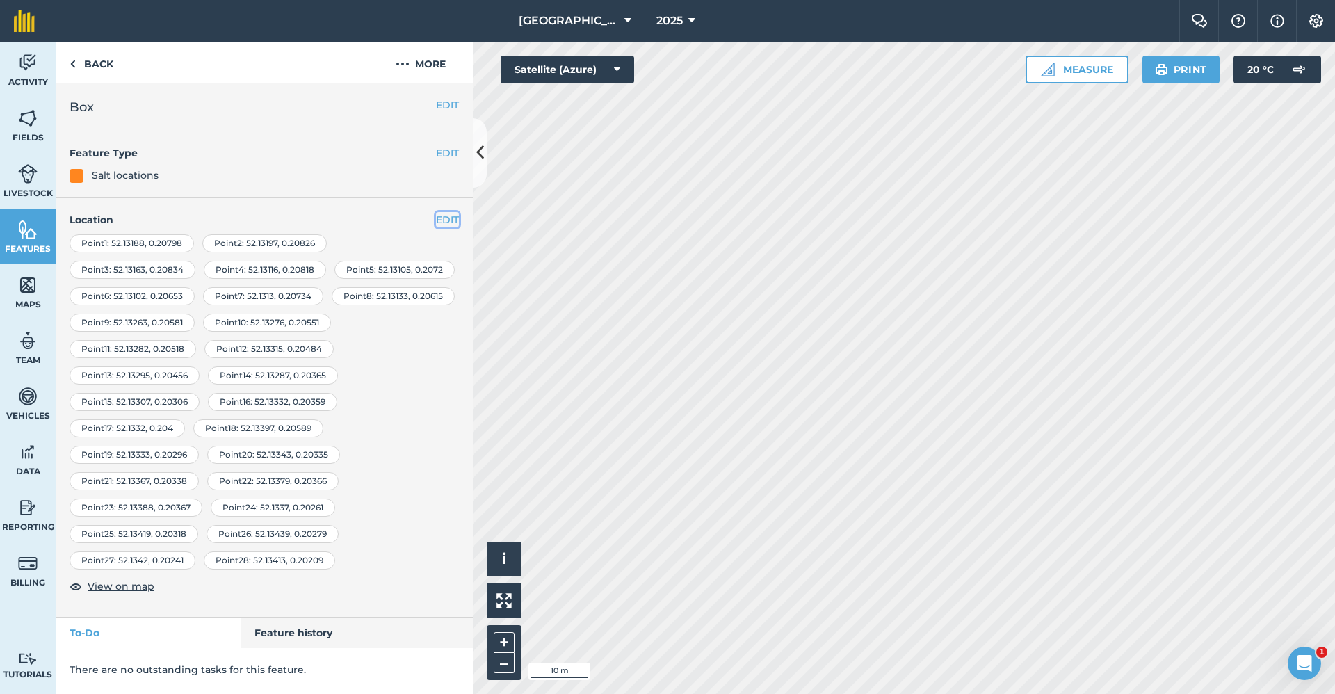
click at [436, 213] on button "EDIT" at bounding box center [447, 219] width 23 height 15
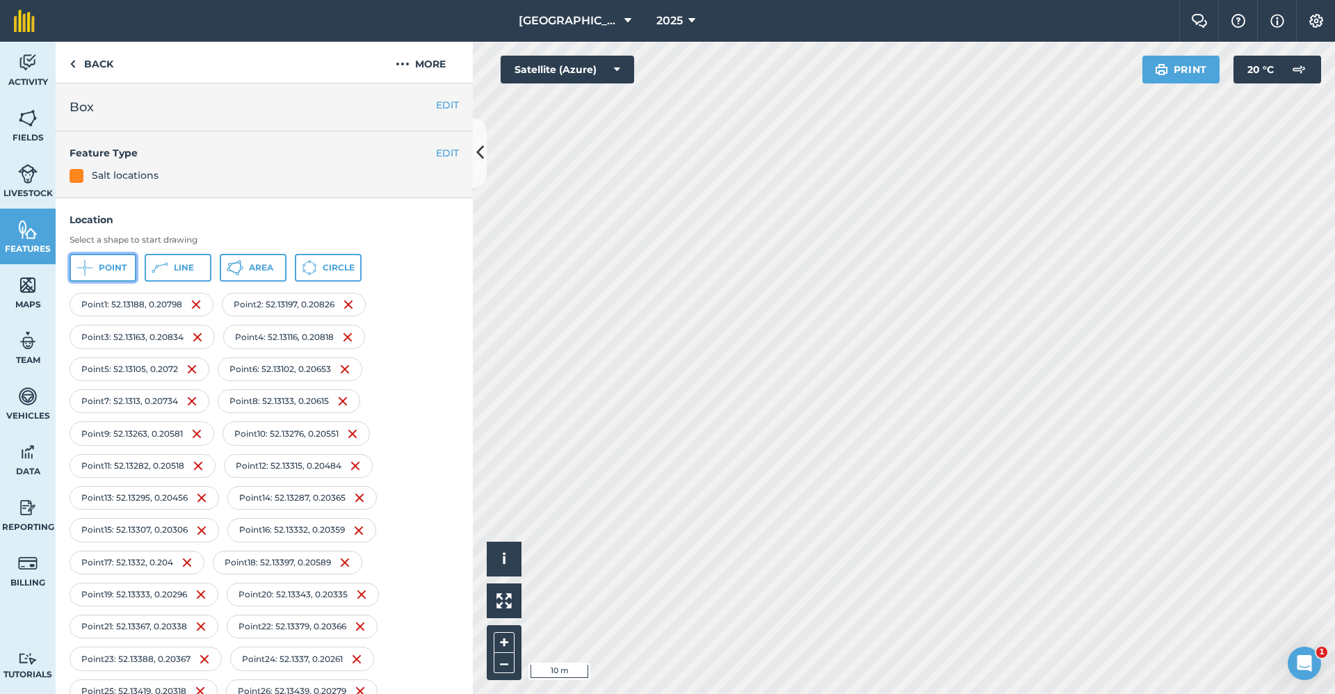
click at [124, 273] on span "Point" at bounding box center [113, 267] width 28 height 11
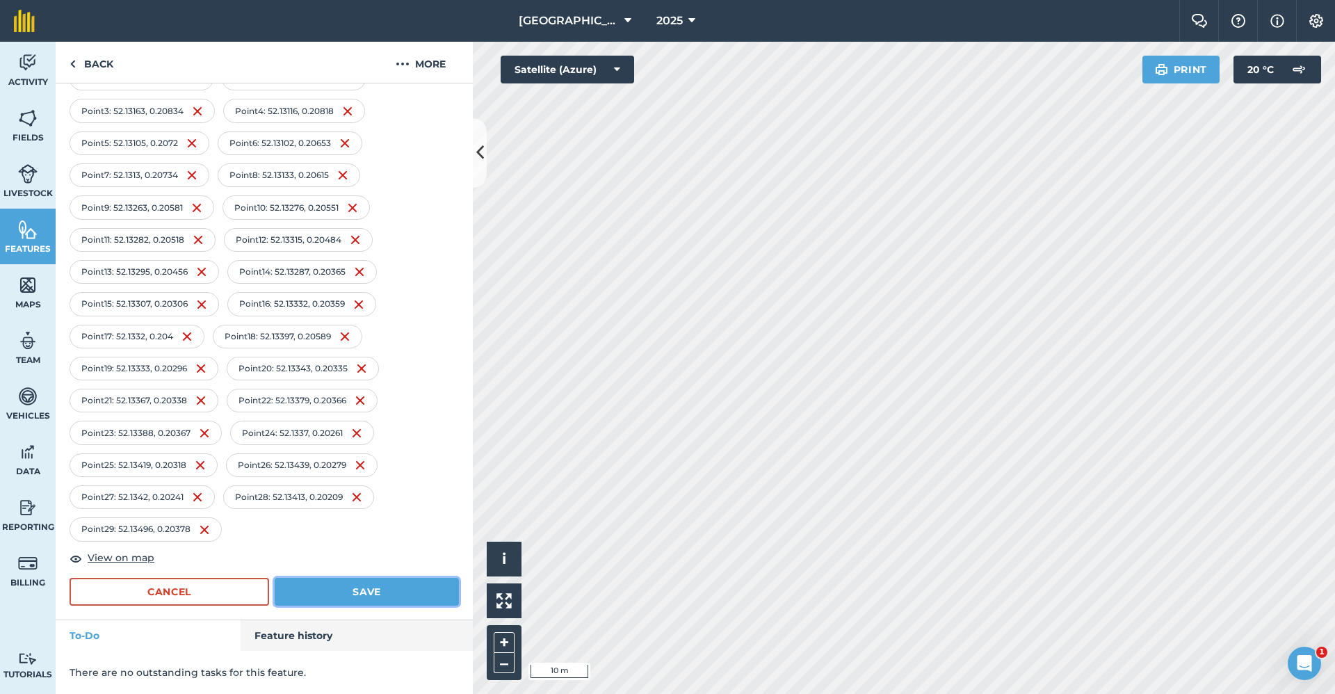
click at [350, 587] on button "Save" at bounding box center [367, 592] width 184 height 28
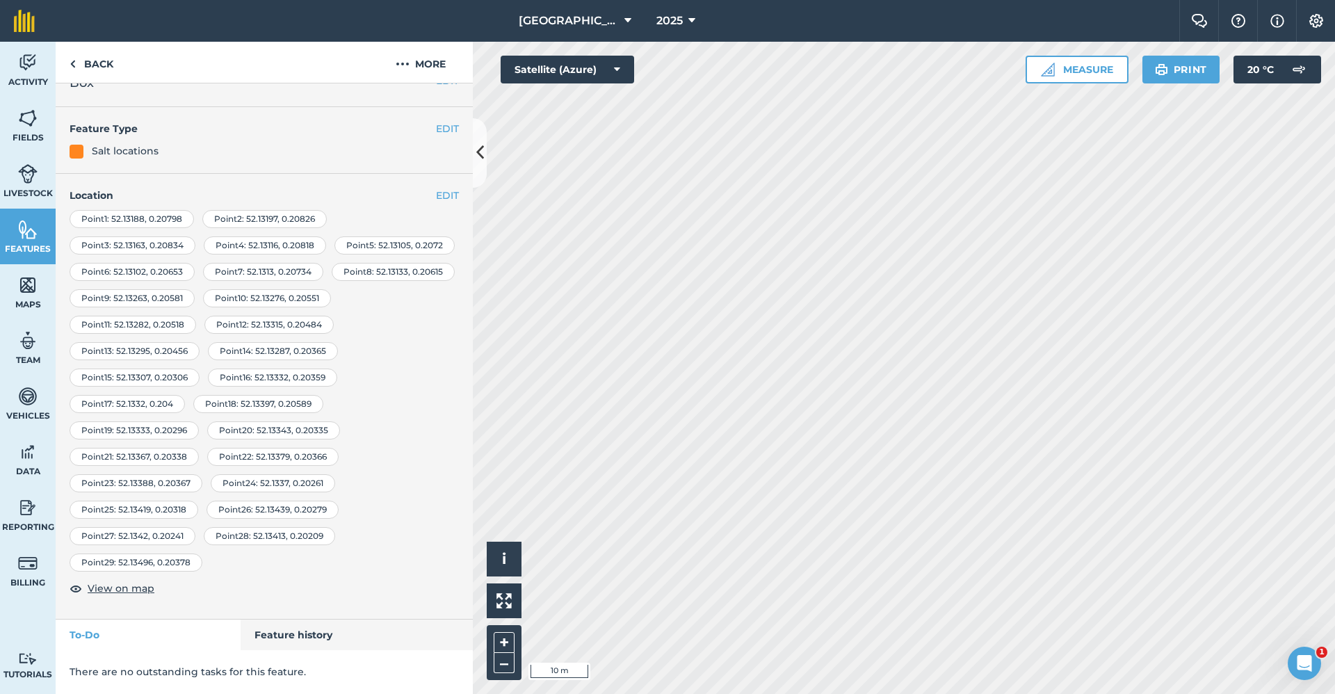
scroll to position [51, 0]
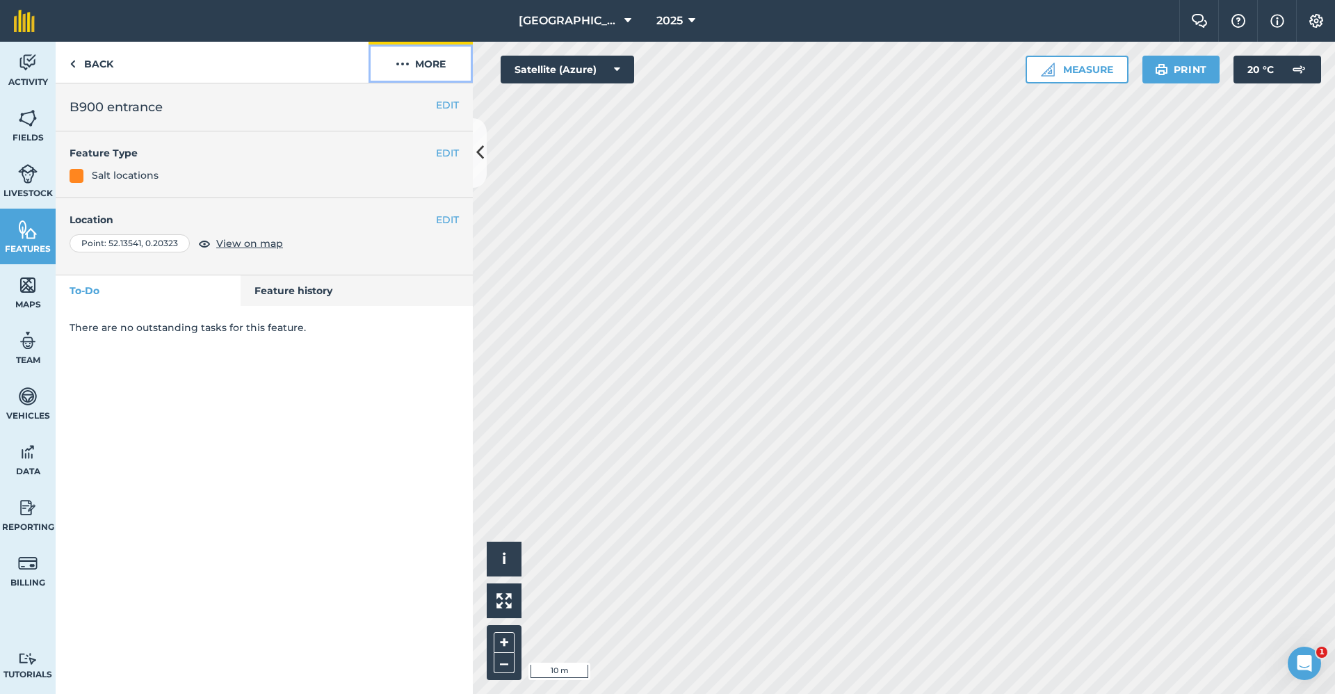
click at [435, 71] on button "More" at bounding box center [420, 62] width 104 height 41
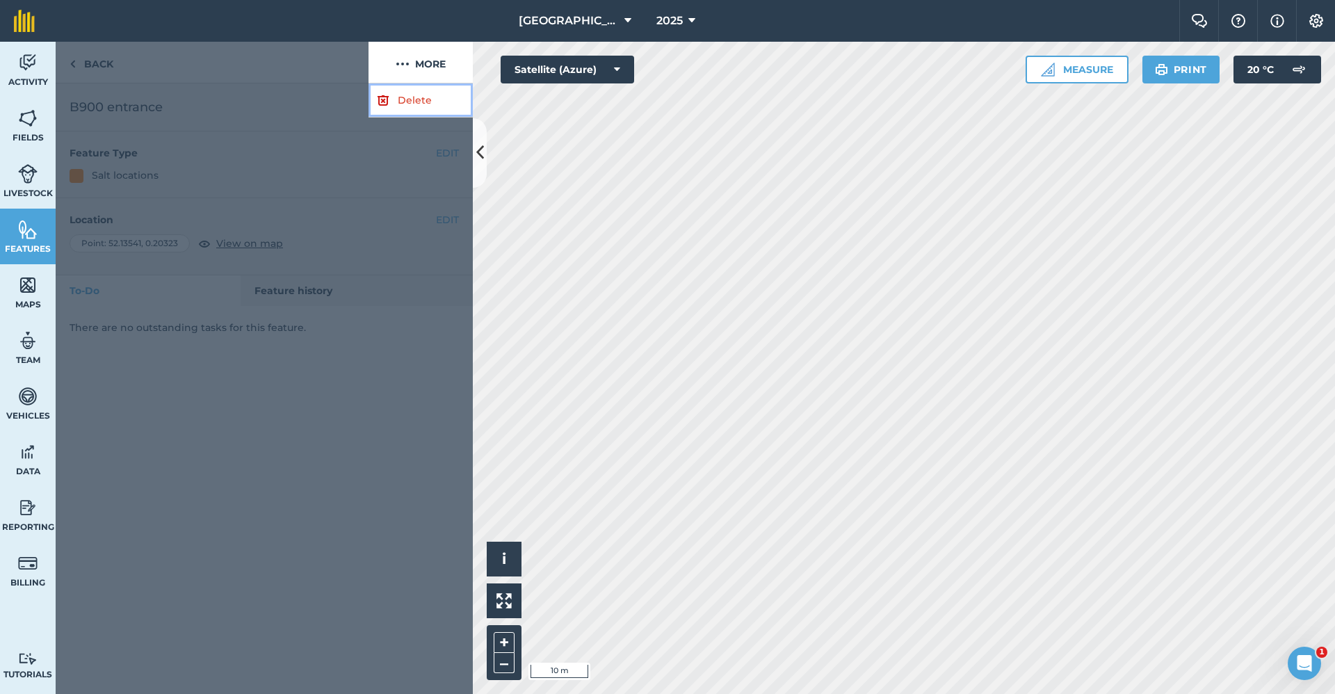
click at [423, 99] on link "Delete" at bounding box center [420, 100] width 104 height 34
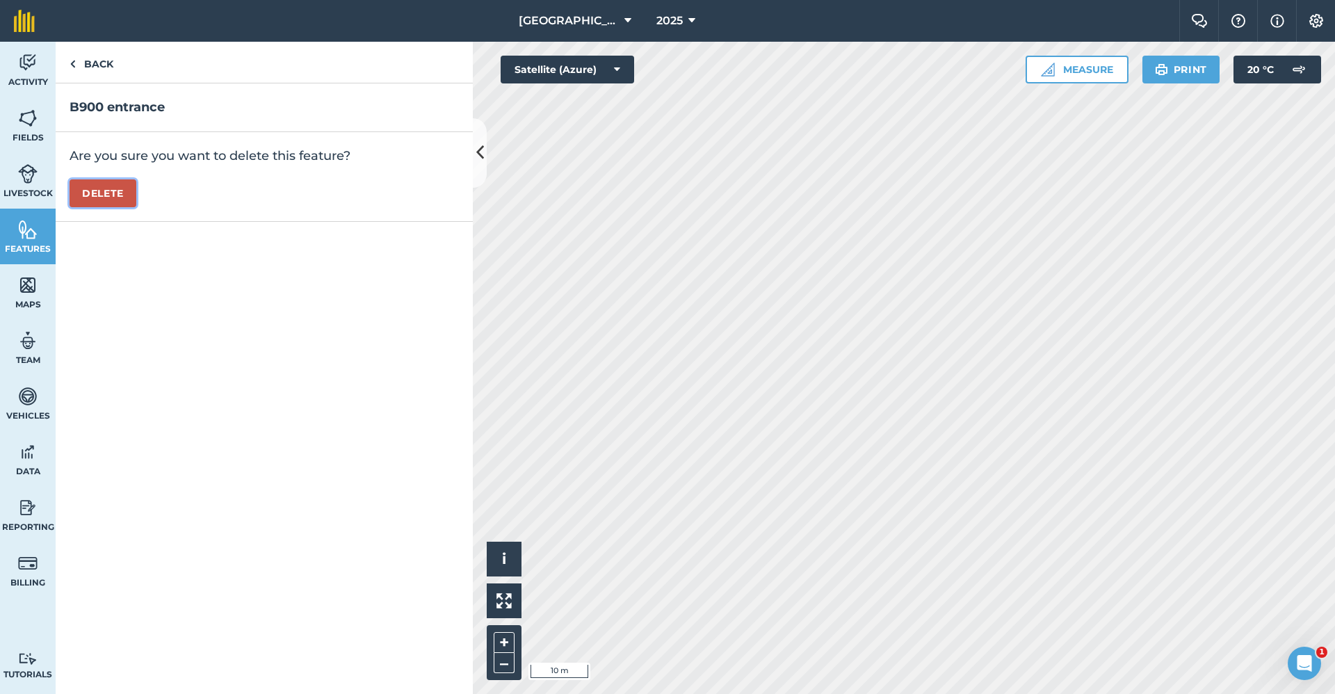
click at [121, 192] on button "Delete" at bounding box center [103, 193] width 67 height 28
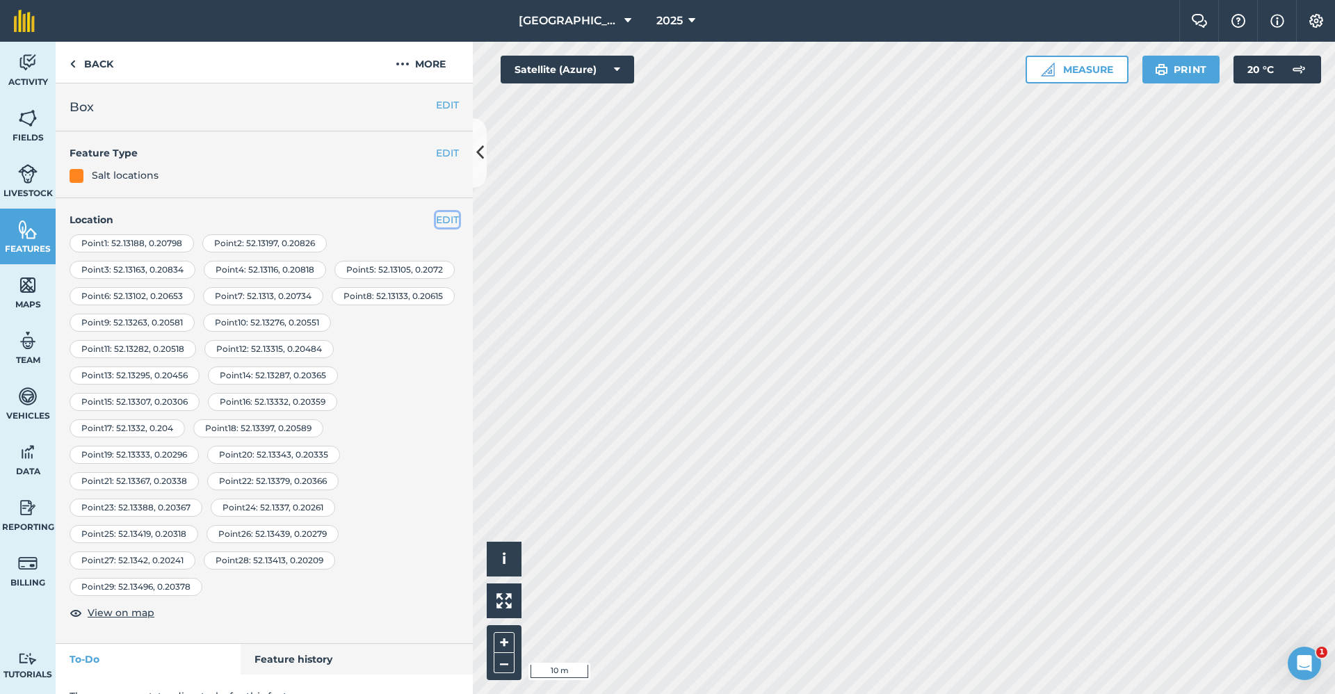
click at [436, 221] on button "EDIT" at bounding box center [447, 219] width 23 height 15
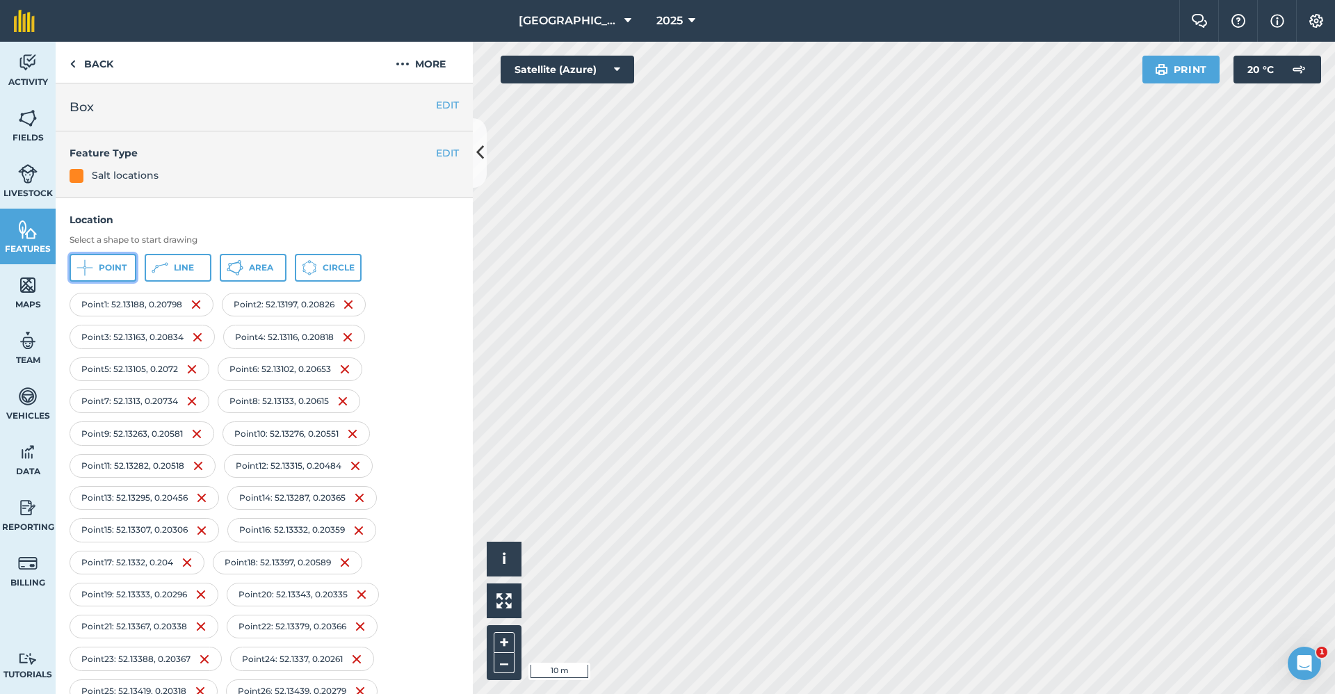
click at [102, 268] on span "Point" at bounding box center [113, 267] width 28 height 11
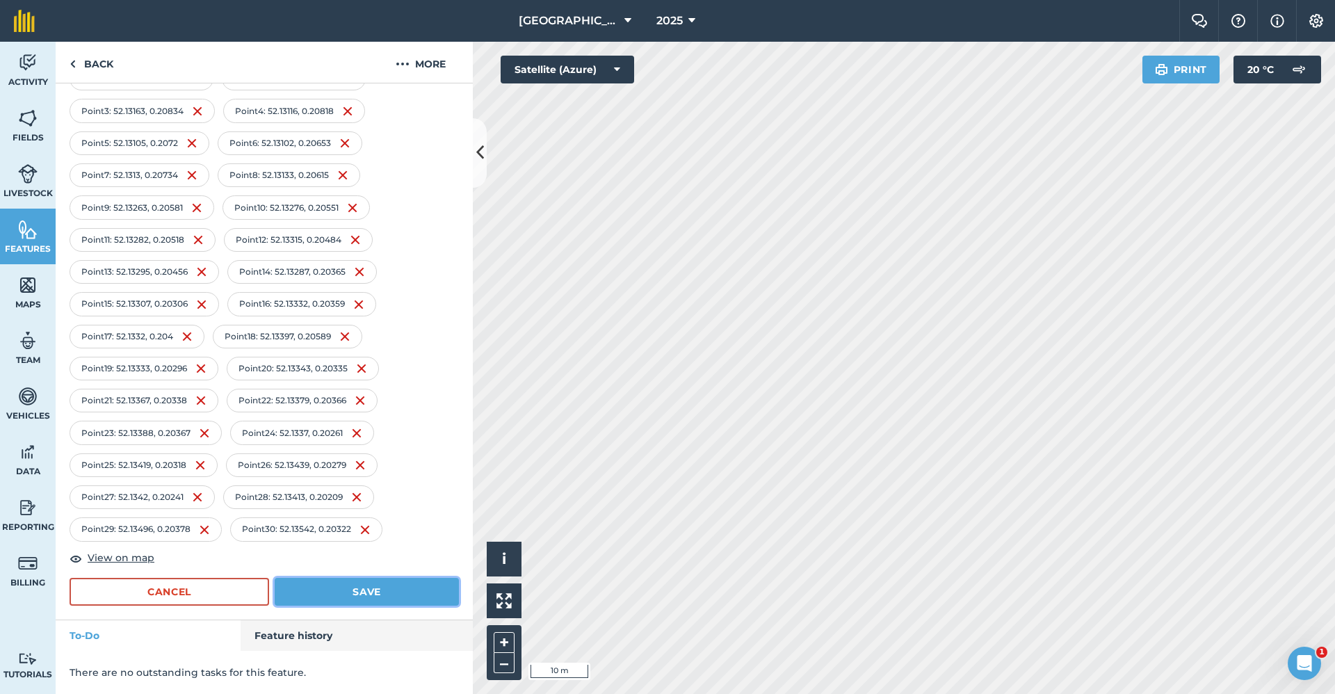
click at [351, 598] on button "Save" at bounding box center [367, 592] width 184 height 28
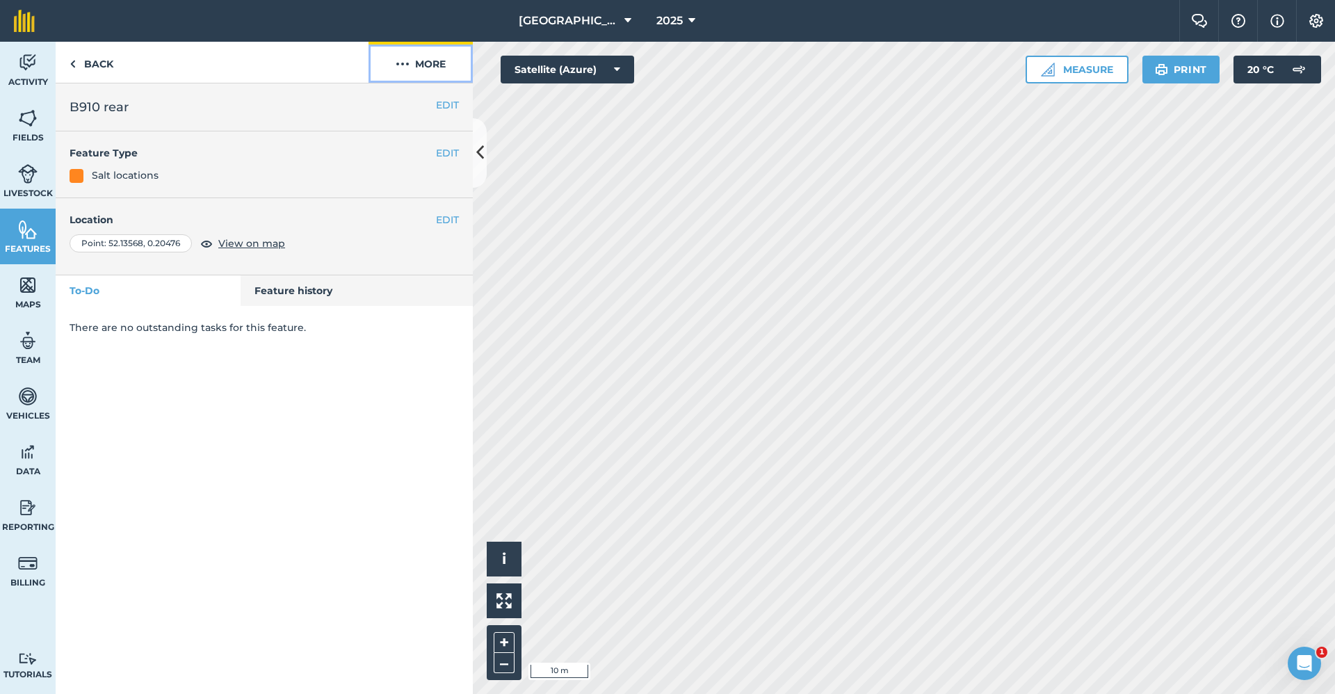
click at [434, 66] on button "More" at bounding box center [420, 62] width 104 height 41
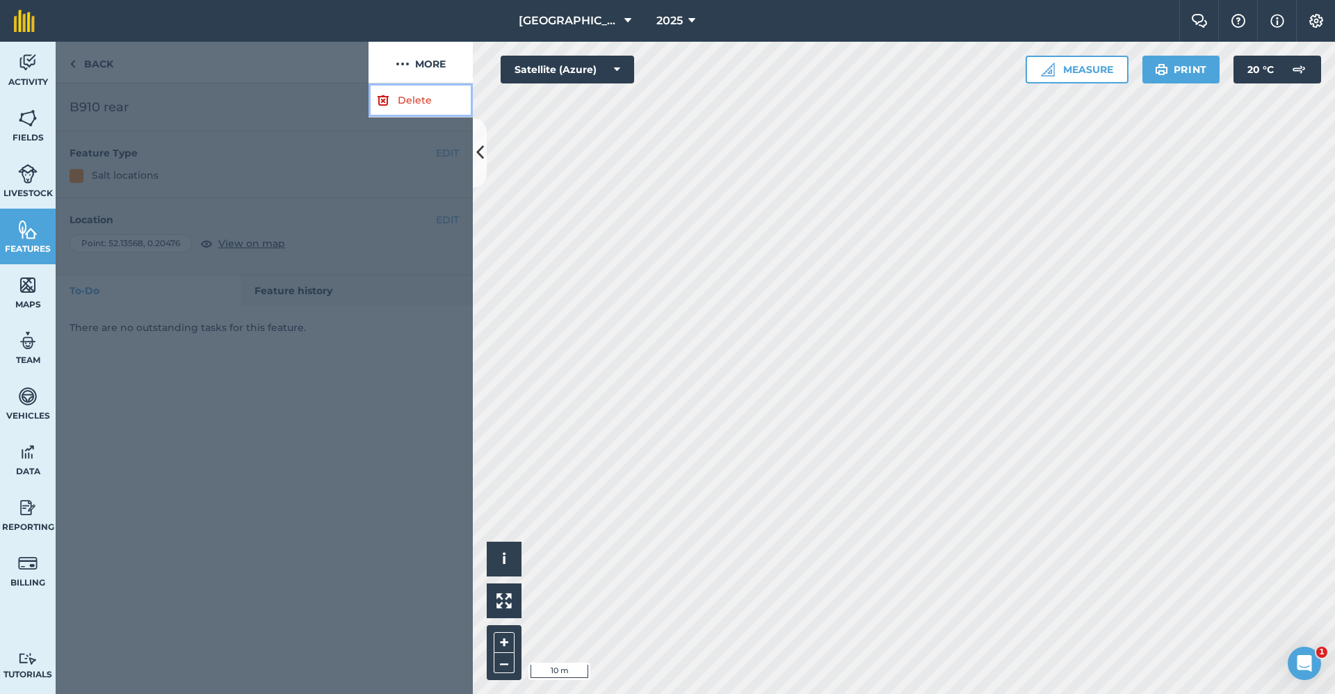
click at [402, 103] on link "Delete" at bounding box center [420, 100] width 104 height 34
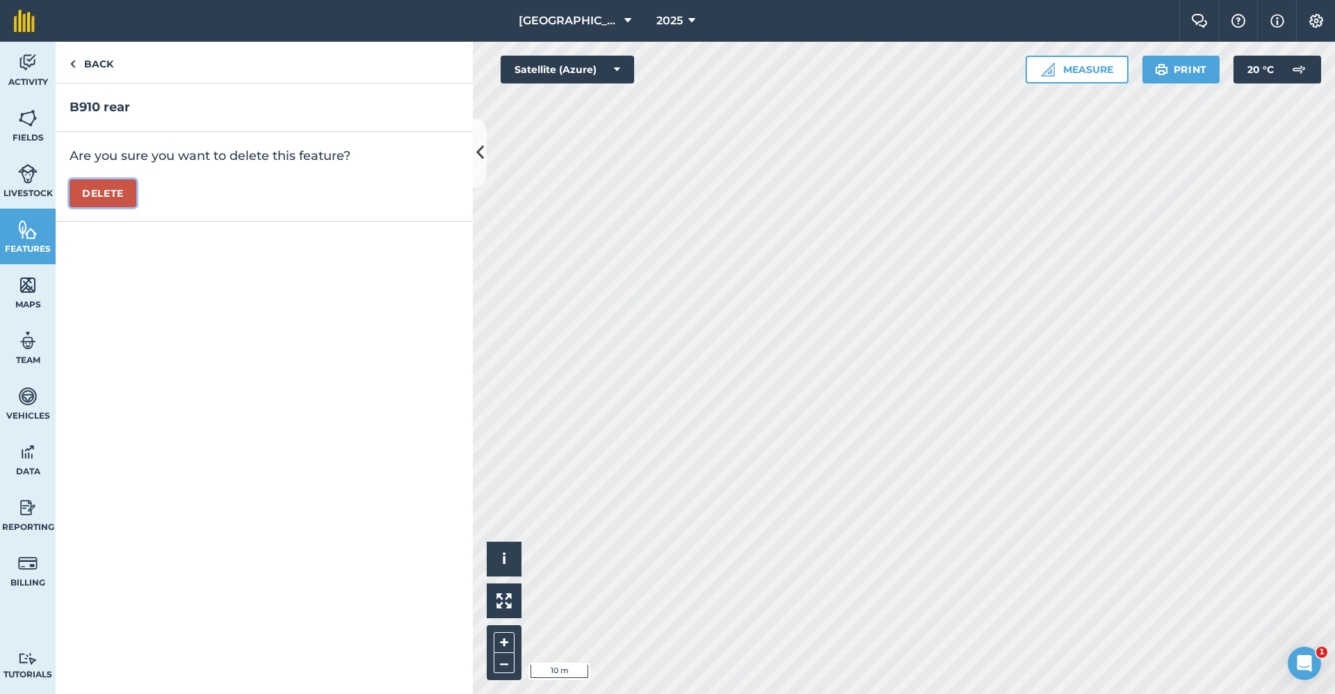
click at [122, 194] on button "Delete" at bounding box center [103, 193] width 67 height 28
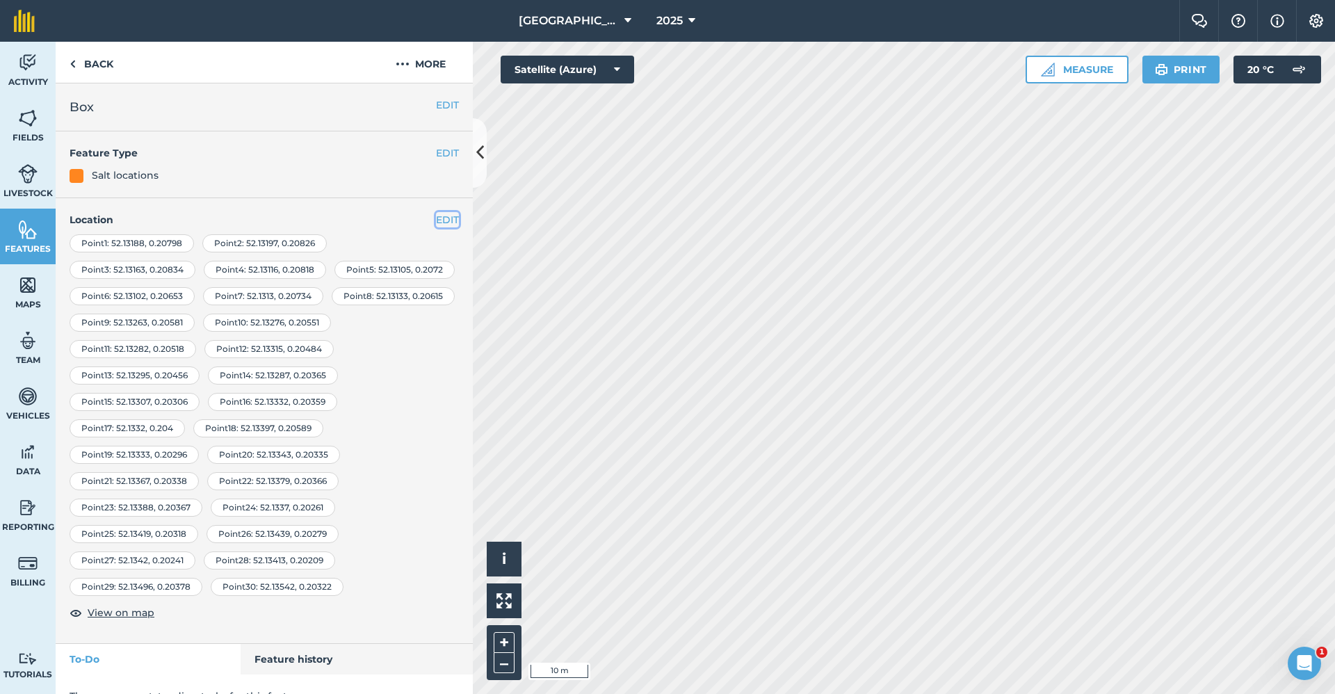
click at [437, 227] on button "EDIT" at bounding box center [447, 219] width 23 height 15
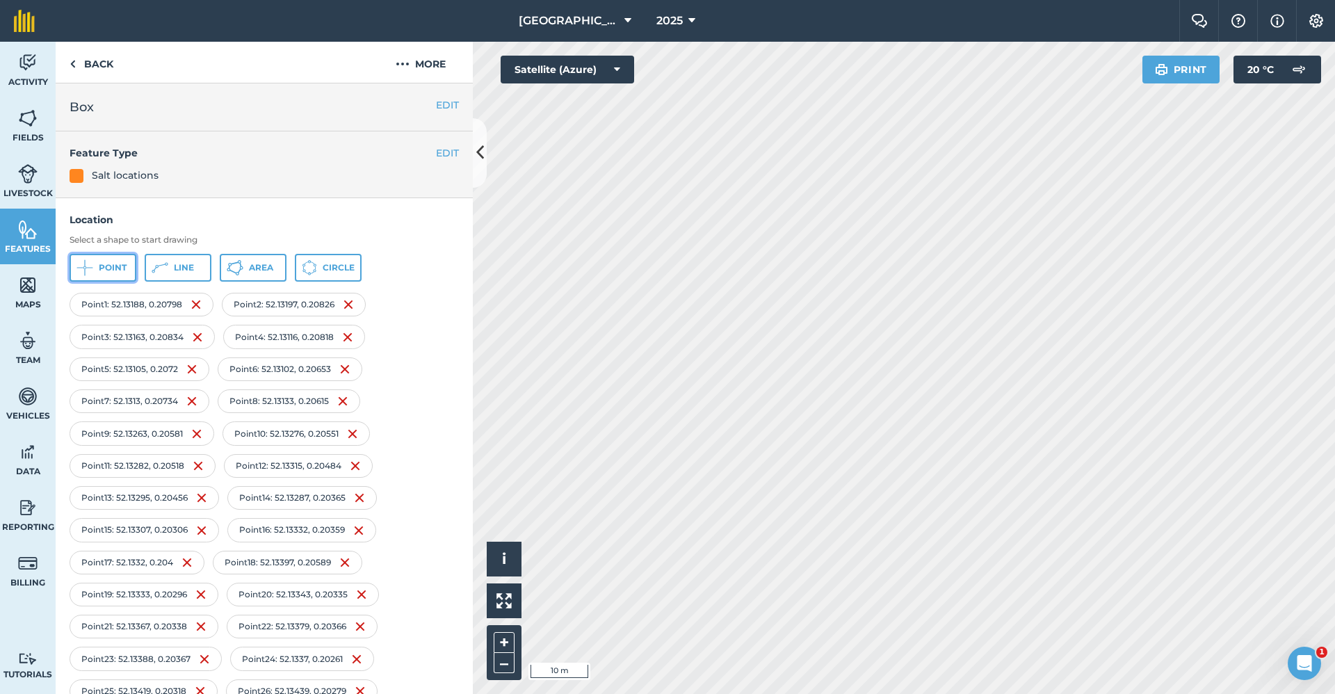
click at [117, 272] on span "Point" at bounding box center [113, 267] width 28 height 11
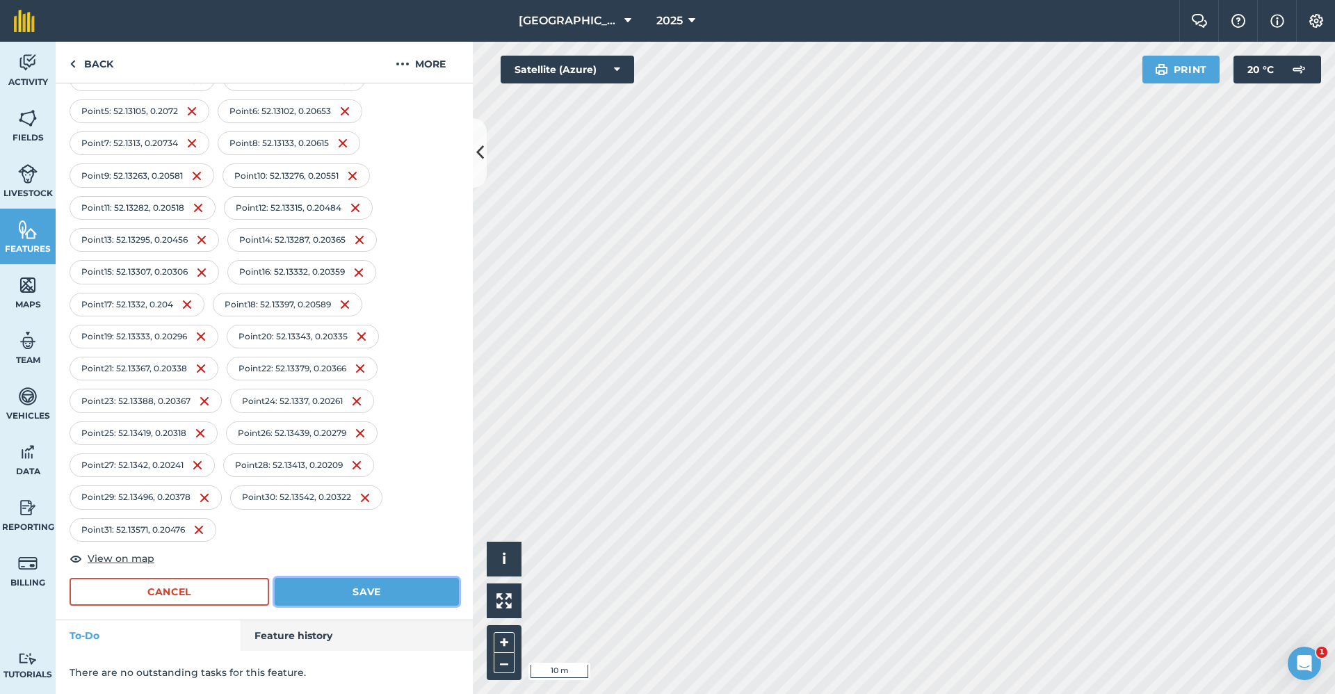
click at [347, 578] on button "Save" at bounding box center [367, 592] width 184 height 28
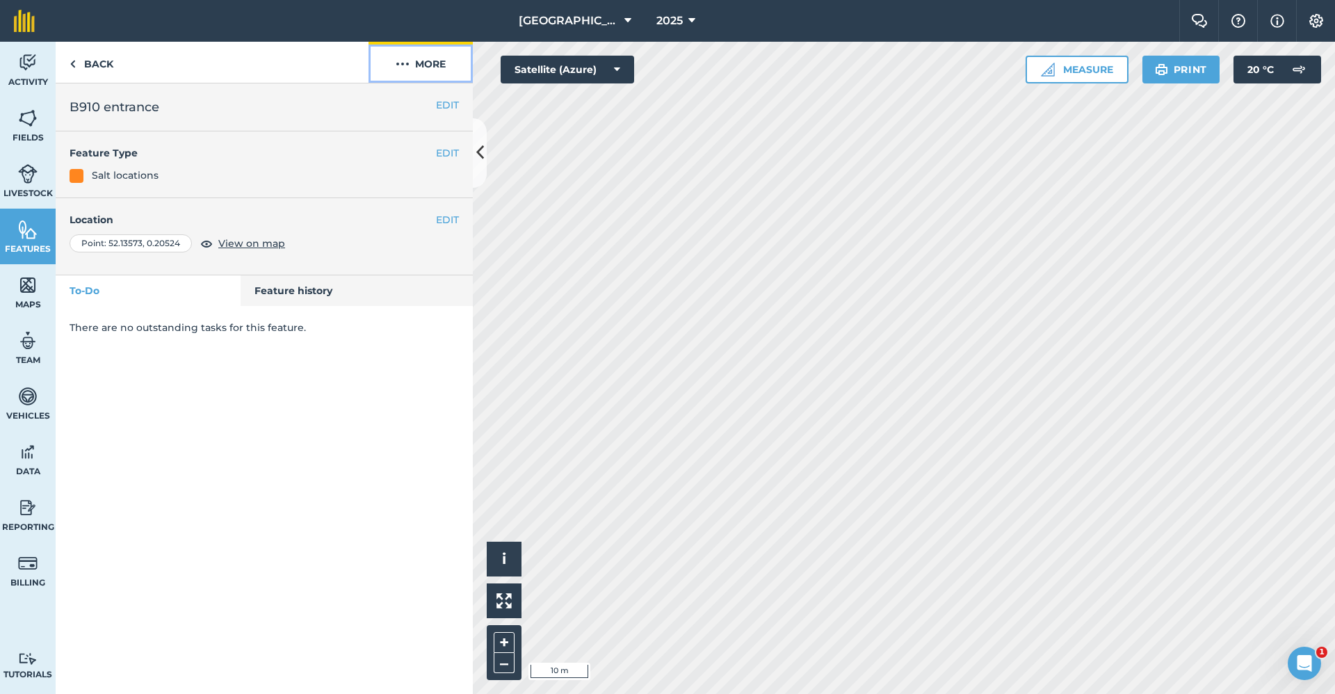
click at [435, 65] on button "More" at bounding box center [420, 62] width 104 height 41
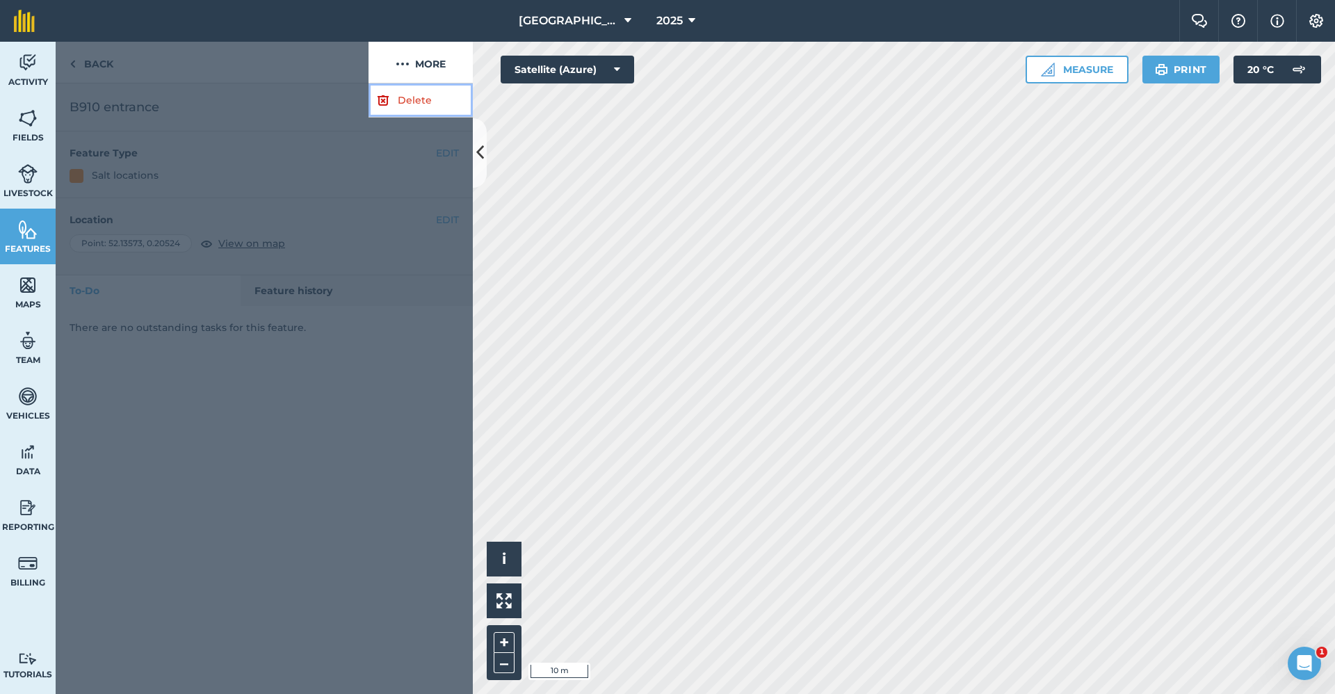
click at [425, 96] on link "Delete" at bounding box center [420, 100] width 104 height 34
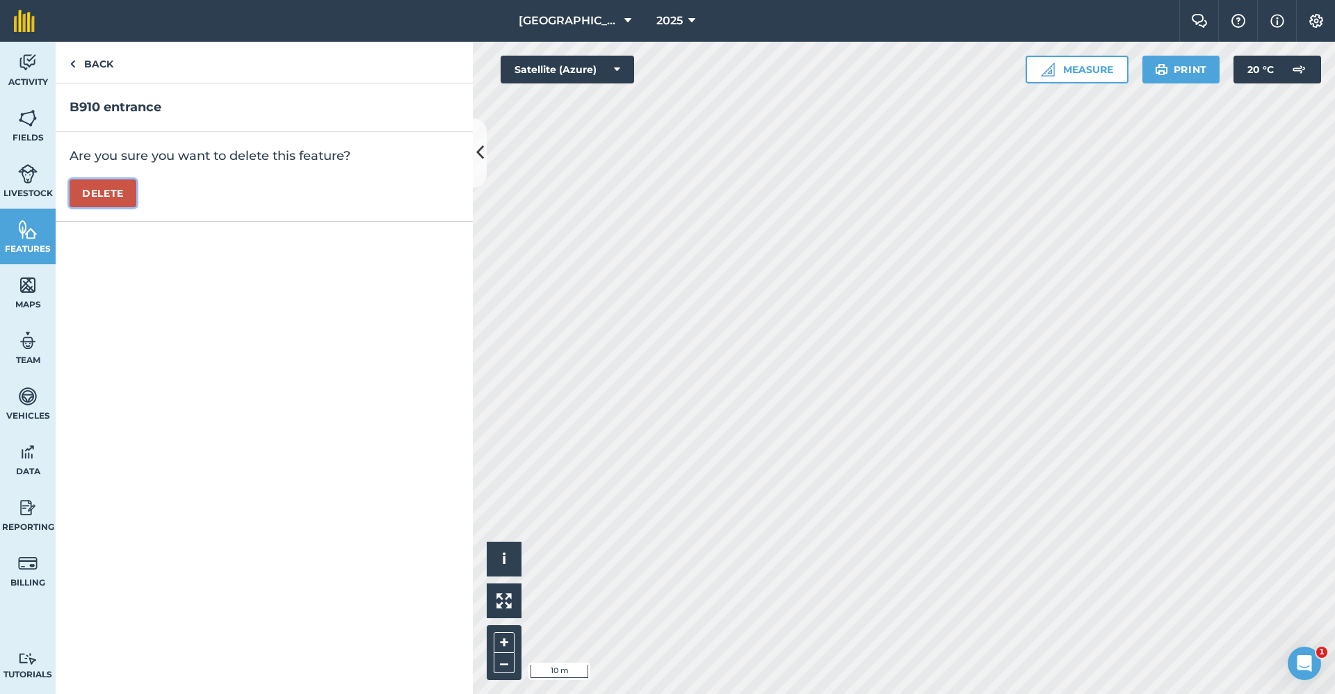
click at [82, 190] on button "Delete" at bounding box center [103, 193] width 67 height 28
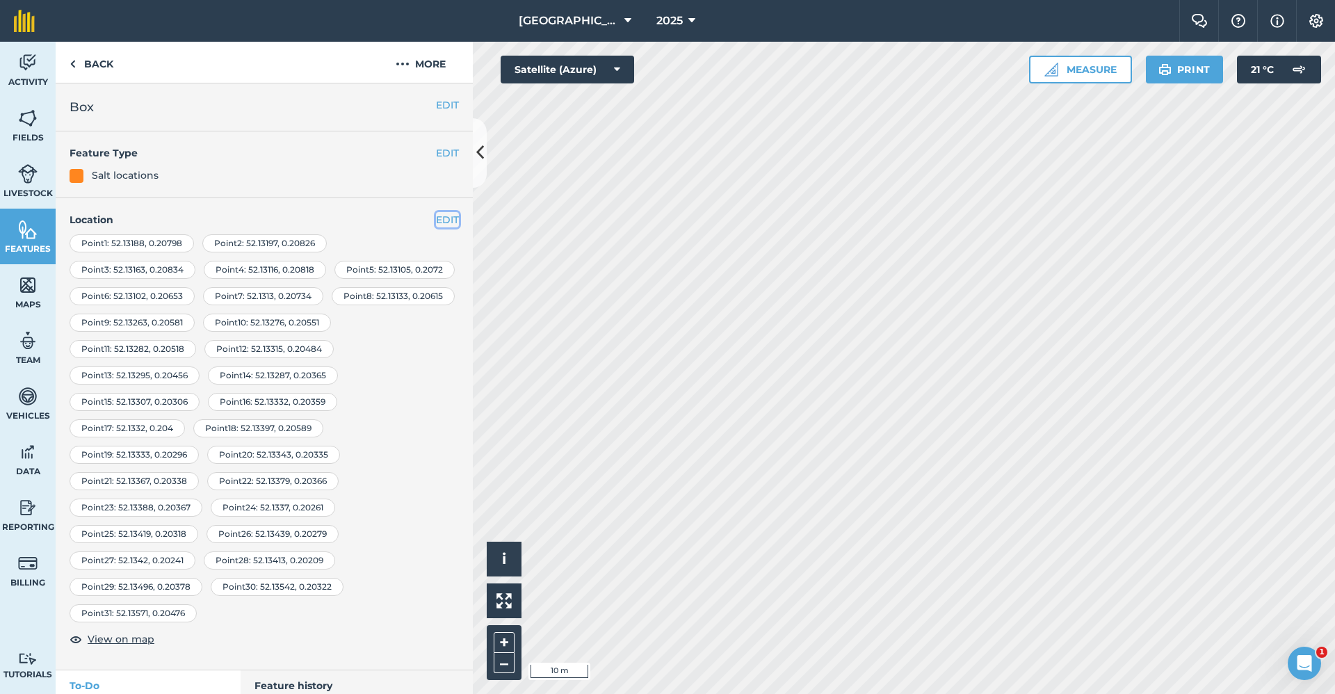
click at [442, 219] on button "EDIT" at bounding box center [447, 219] width 23 height 15
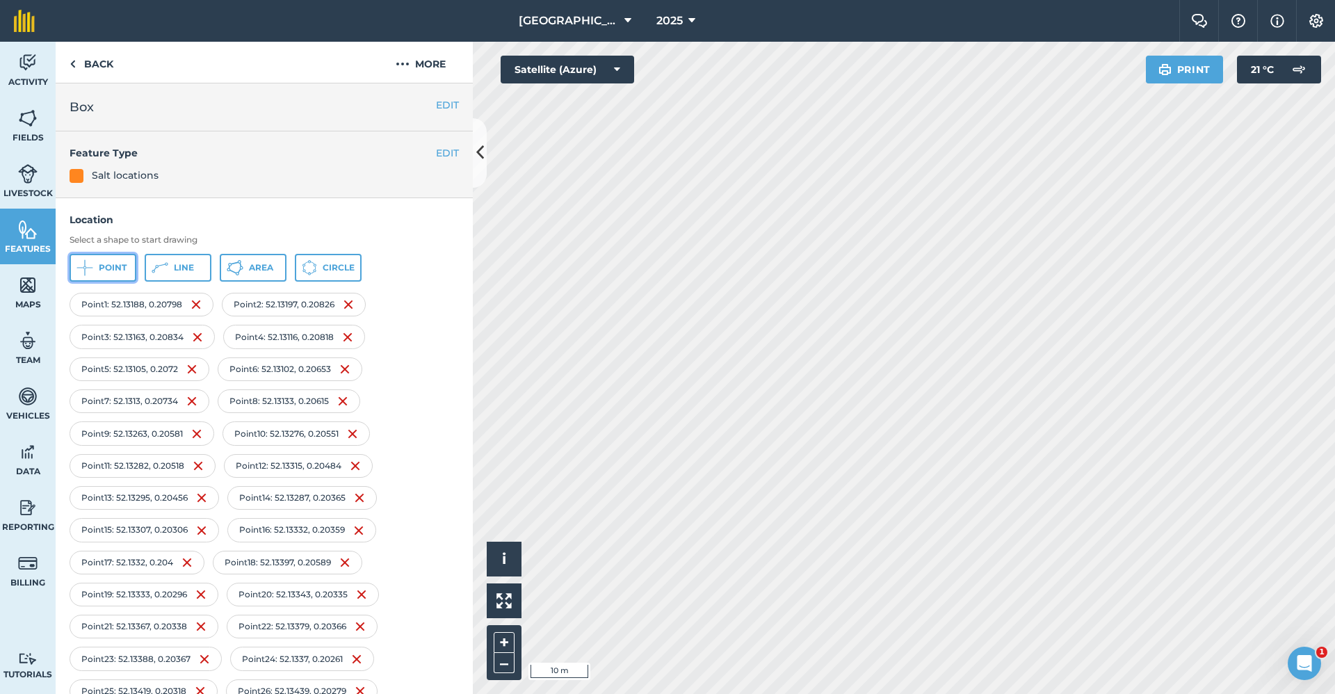
click at [106, 266] on span "Point" at bounding box center [113, 267] width 28 height 11
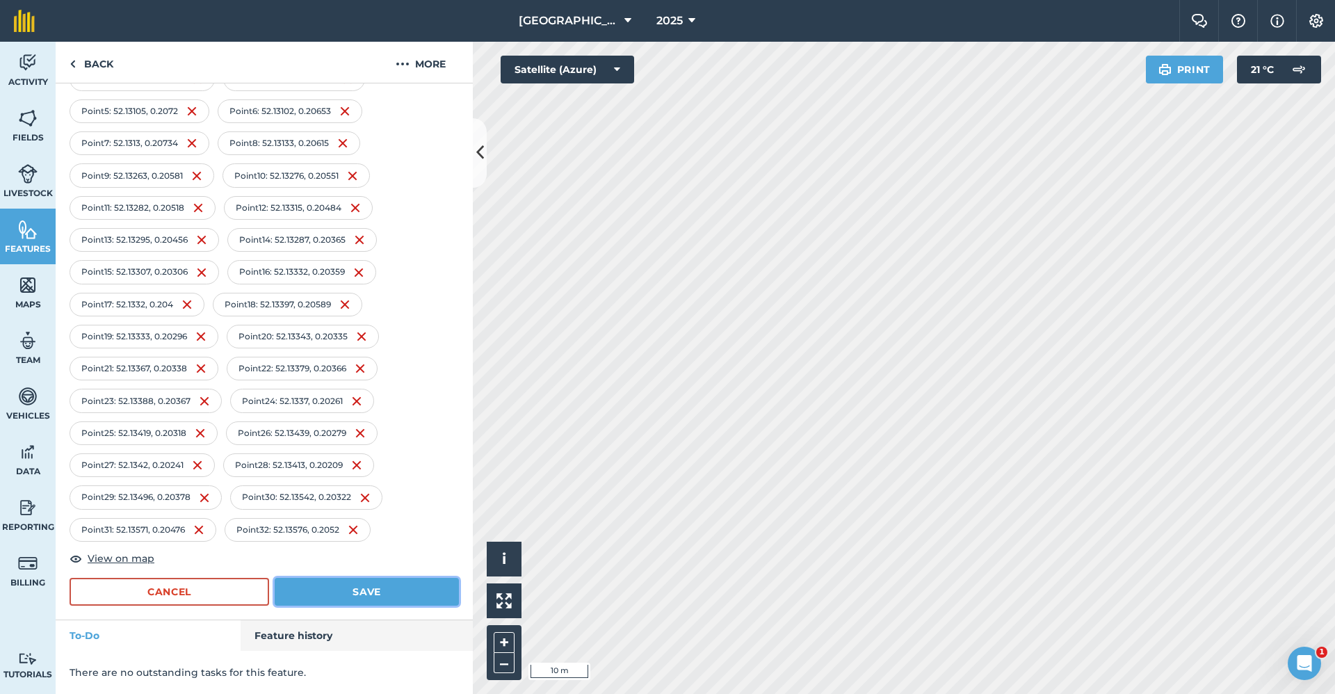
click at [356, 587] on button "Save" at bounding box center [367, 592] width 184 height 28
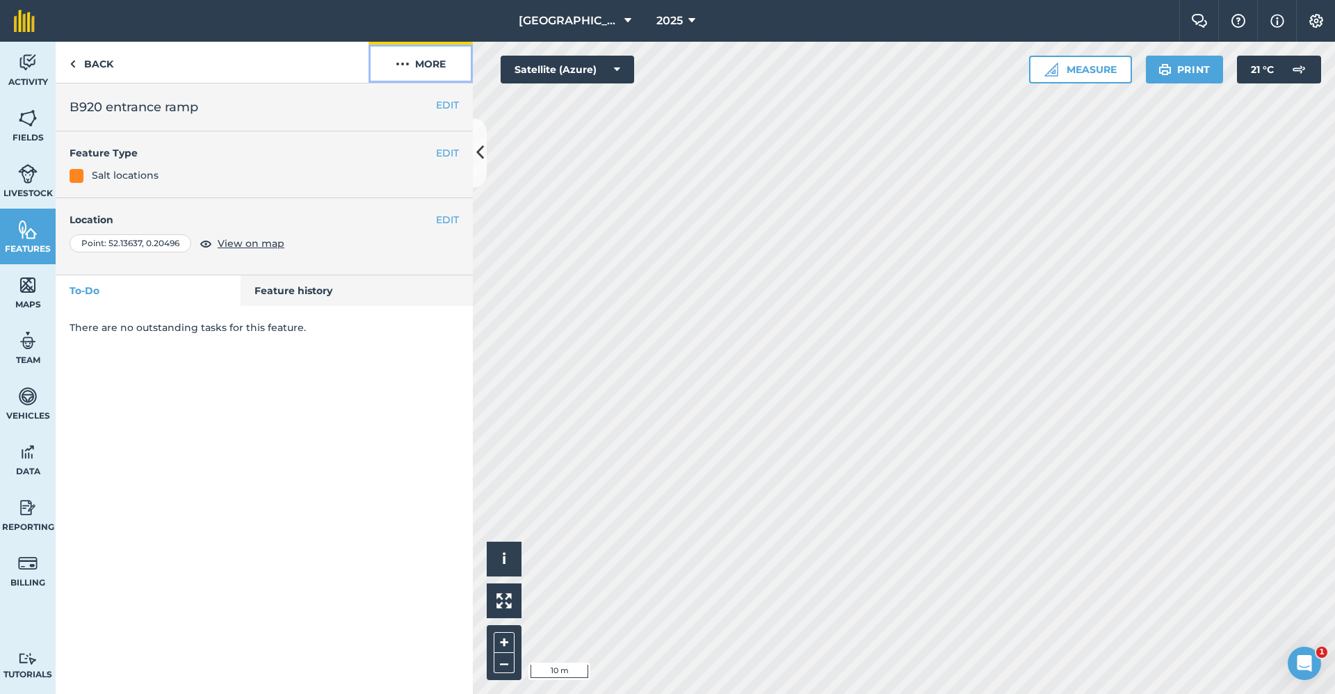
click at [446, 62] on button "More" at bounding box center [420, 62] width 104 height 41
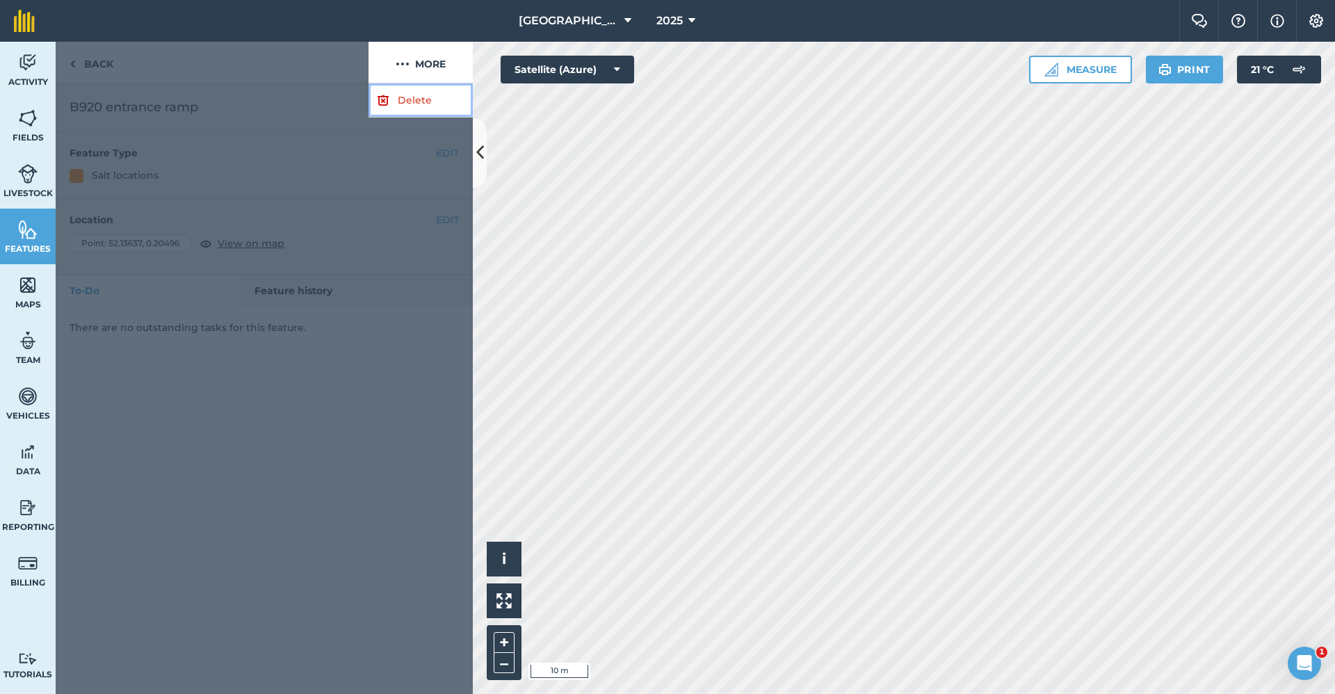
click at [419, 101] on link "Delete" at bounding box center [420, 100] width 104 height 34
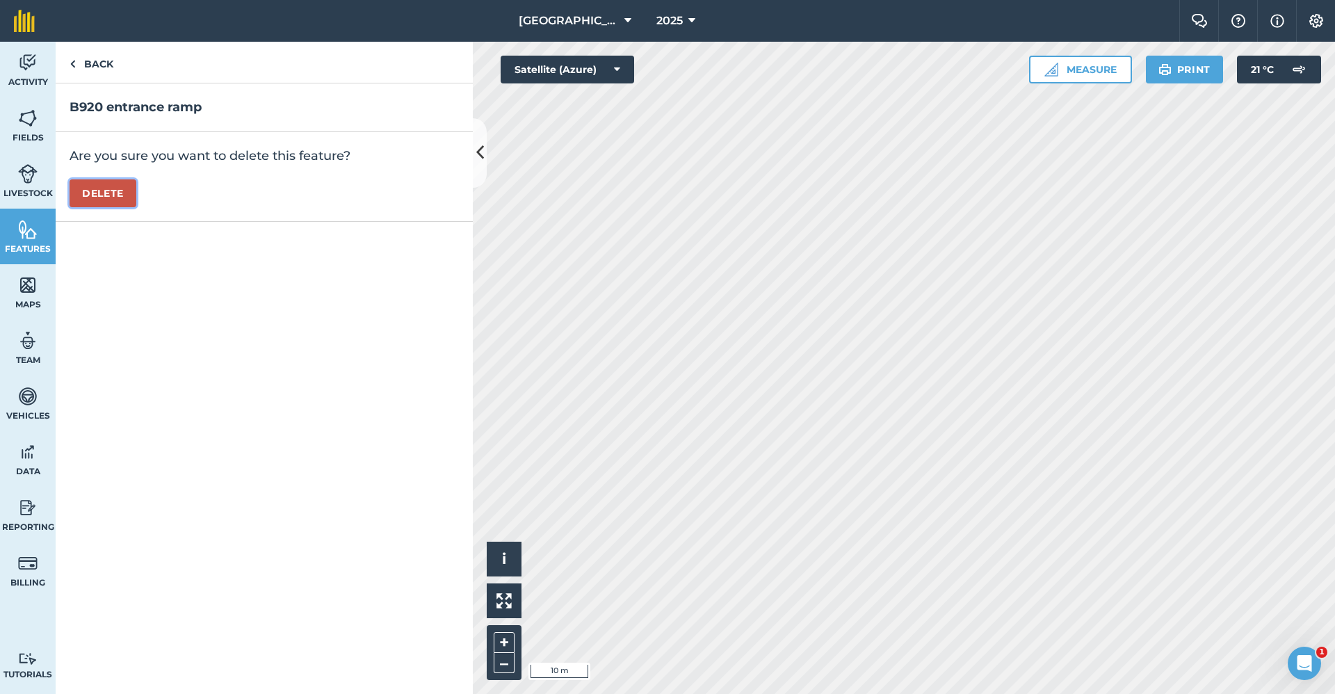
click at [125, 187] on button "Delete" at bounding box center [103, 193] width 67 height 28
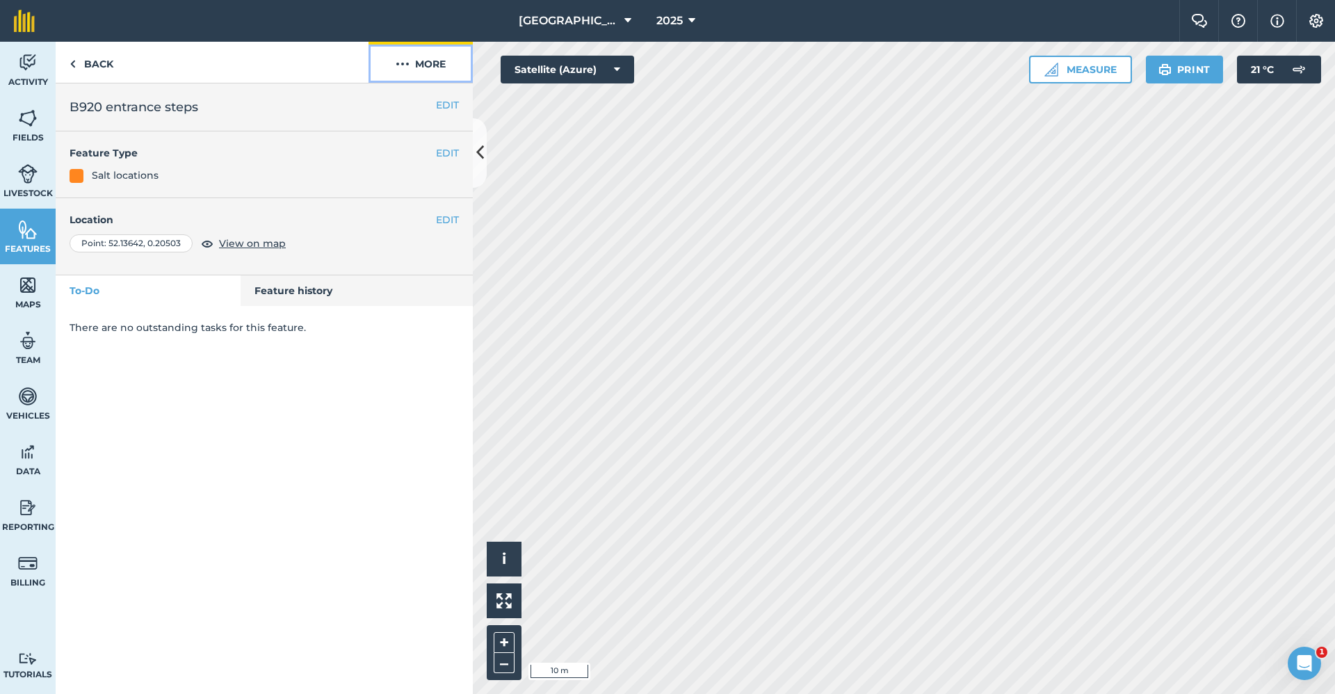
click at [430, 51] on button "More" at bounding box center [420, 62] width 104 height 41
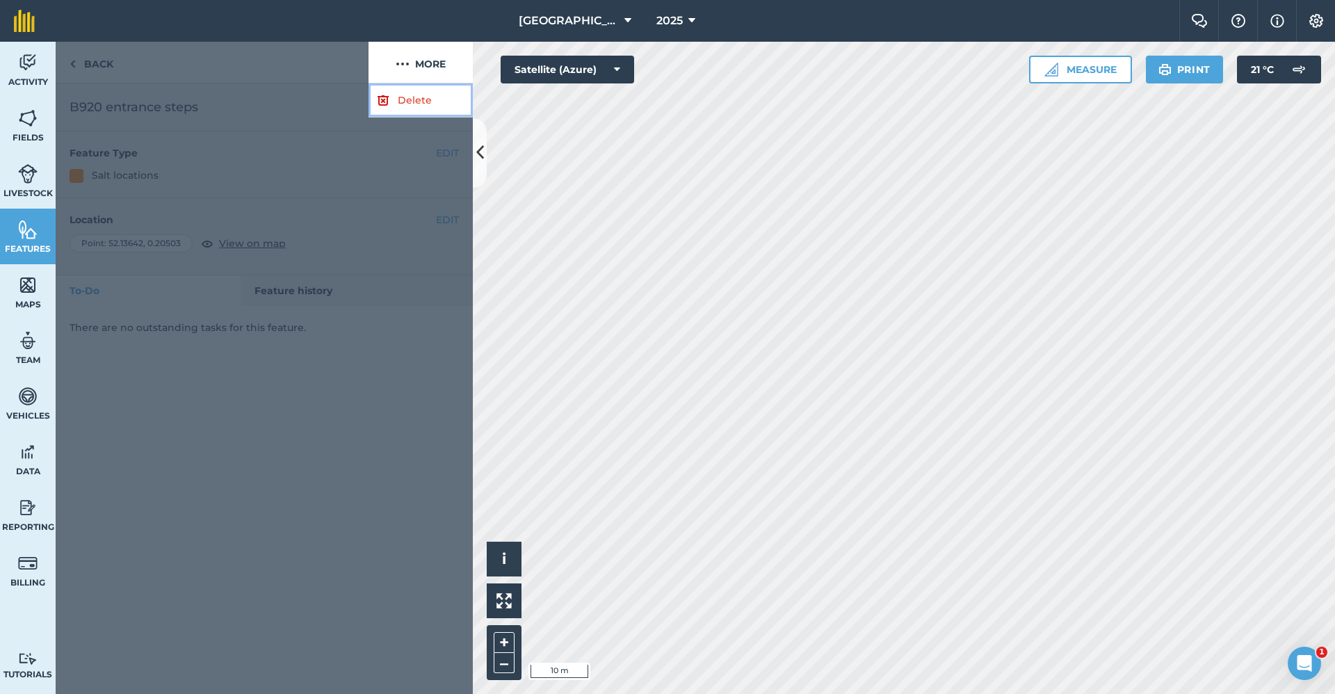
click at [424, 99] on link "Delete" at bounding box center [420, 100] width 104 height 34
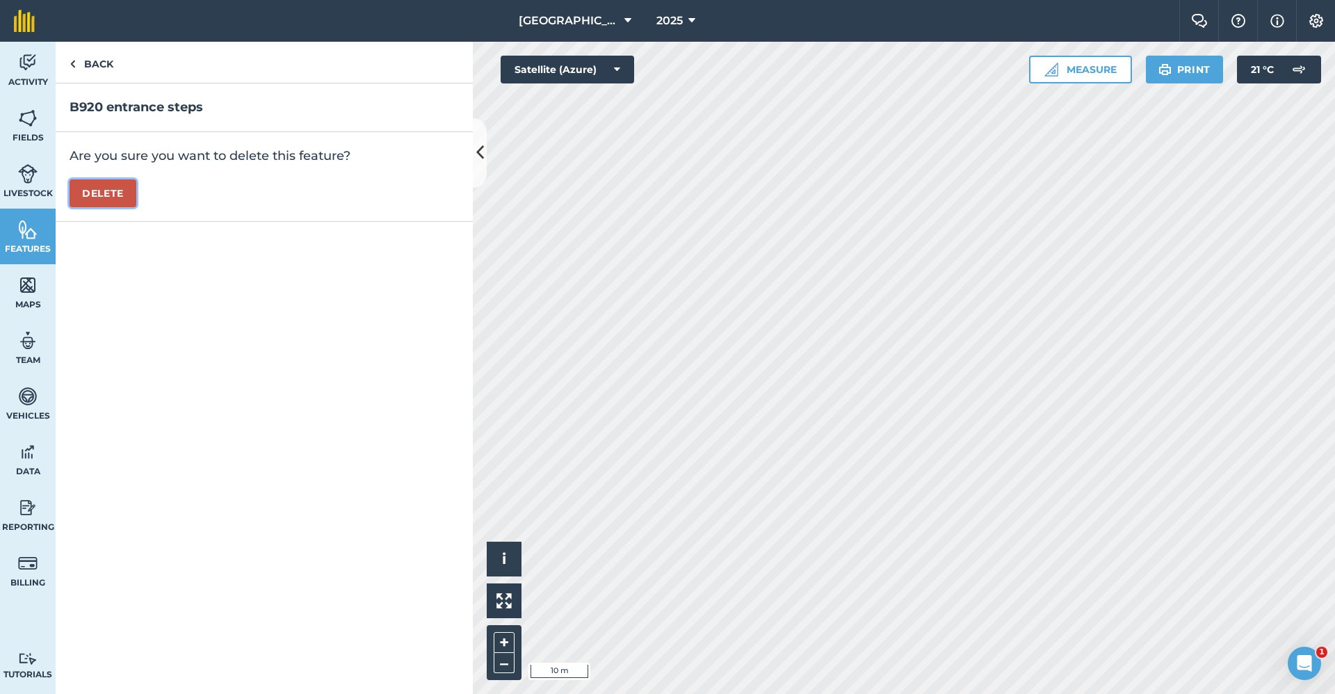
click at [109, 192] on button "Delete" at bounding box center [103, 193] width 67 height 28
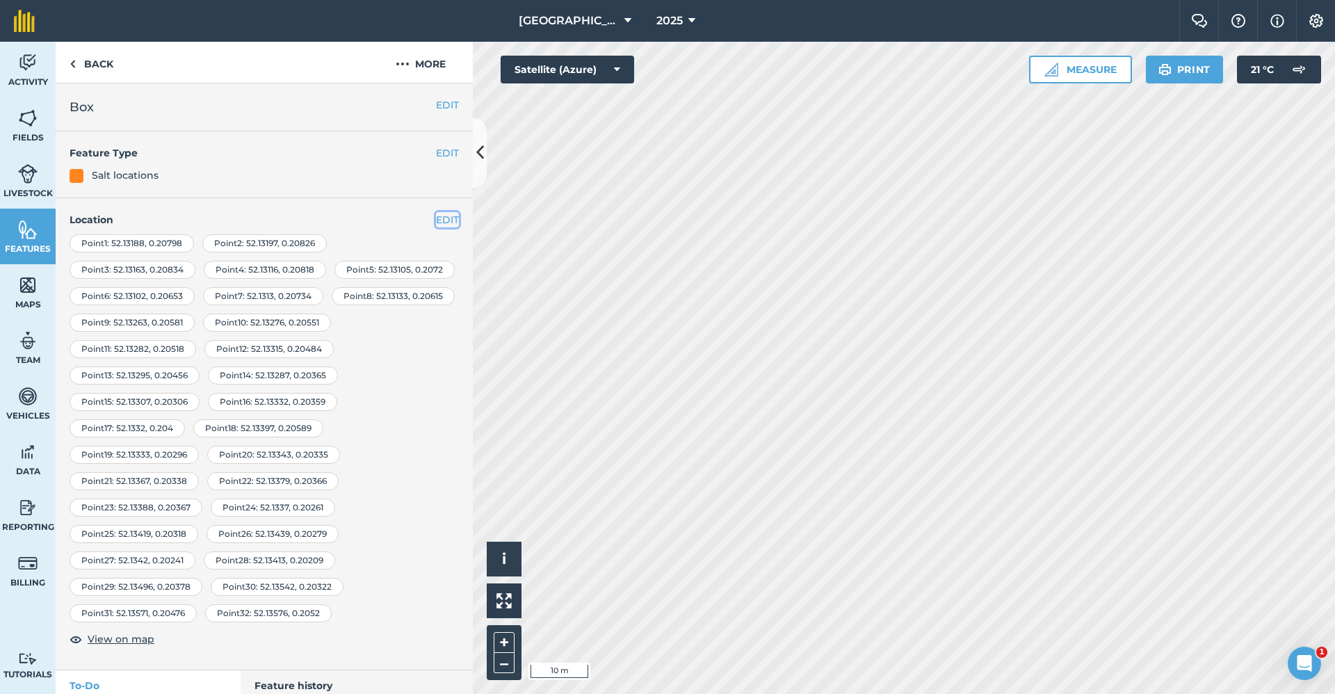
click at [436, 220] on button "EDIT" at bounding box center [447, 219] width 23 height 15
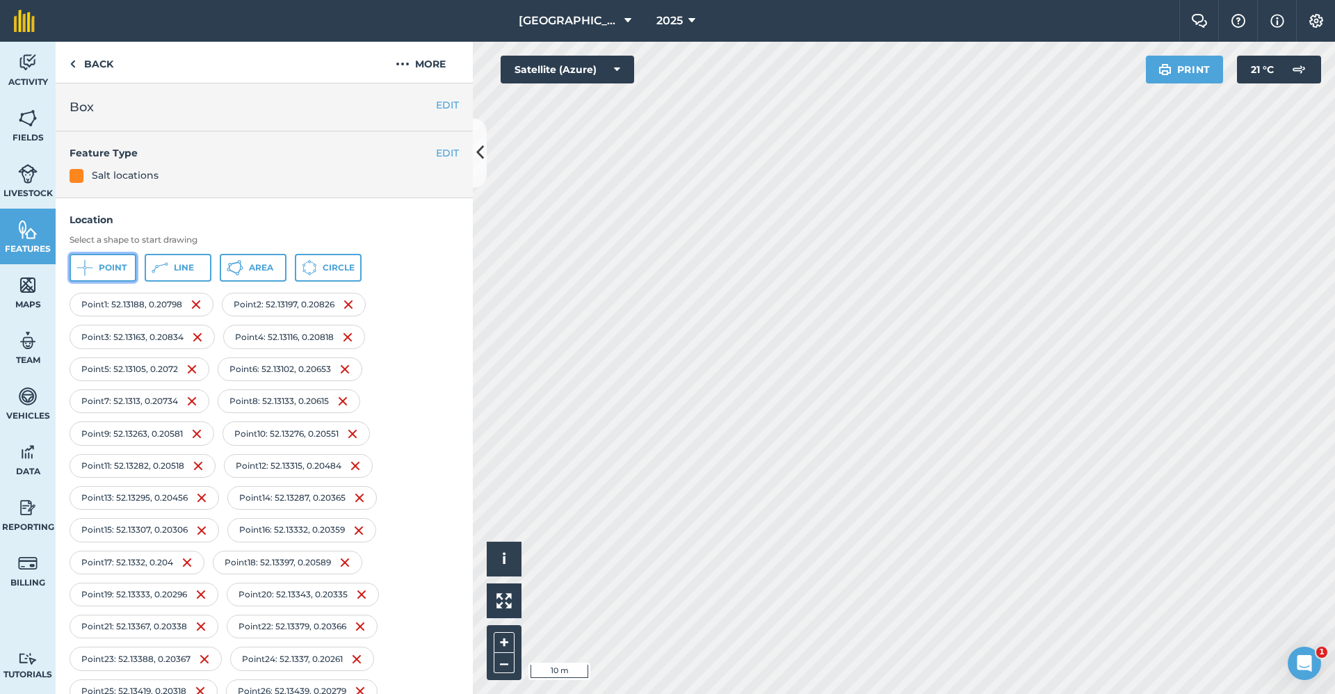
click at [100, 275] on button "Point" at bounding box center [103, 268] width 67 height 28
click at [115, 261] on button "Point" at bounding box center [103, 268] width 67 height 28
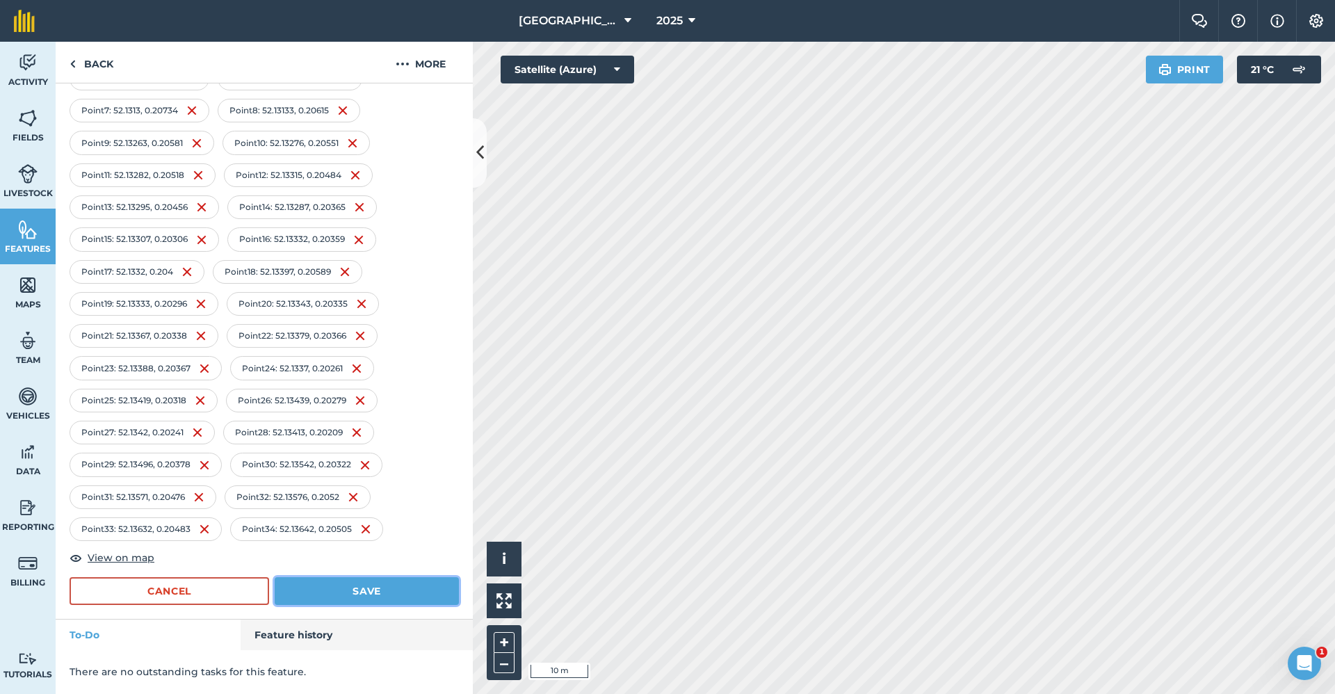
drag, startPoint x: 372, startPoint y: 581, endPoint x: 396, endPoint y: 581, distance: 23.6
click at [371, 583] on button "Save" at bounding box center [367, 591] width 184 height 28
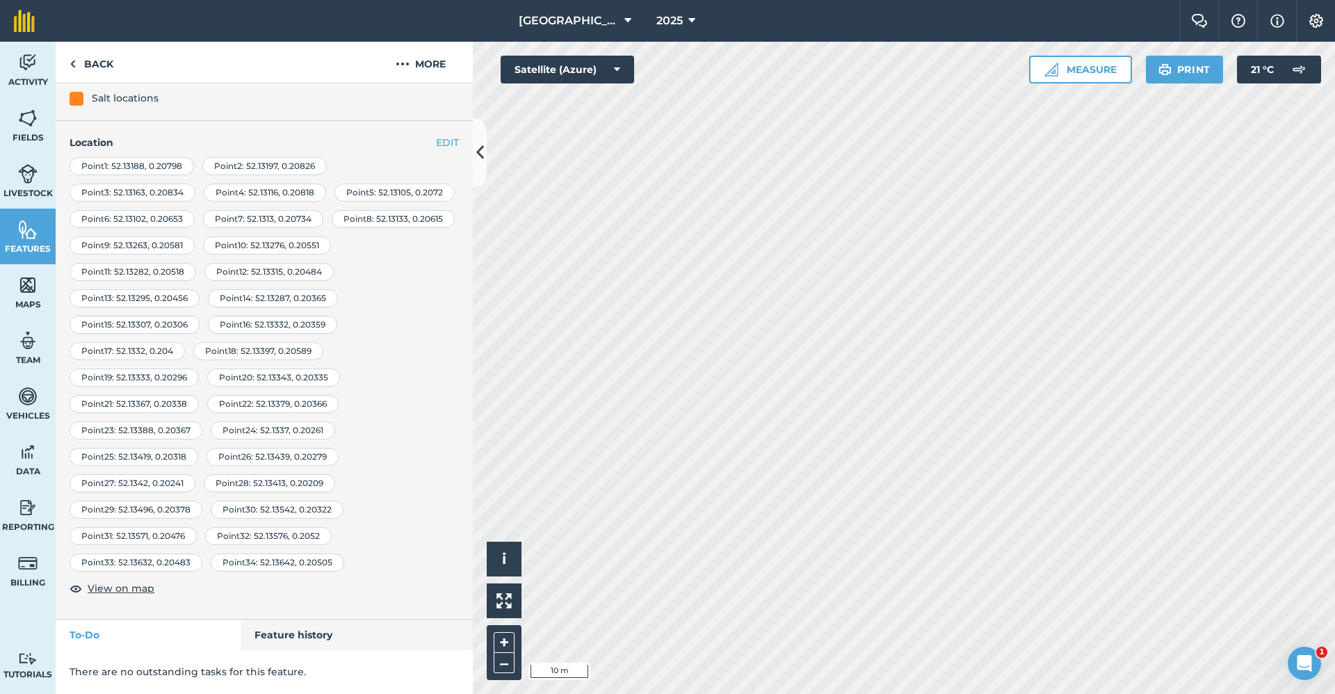
scroll to position [104, 0]
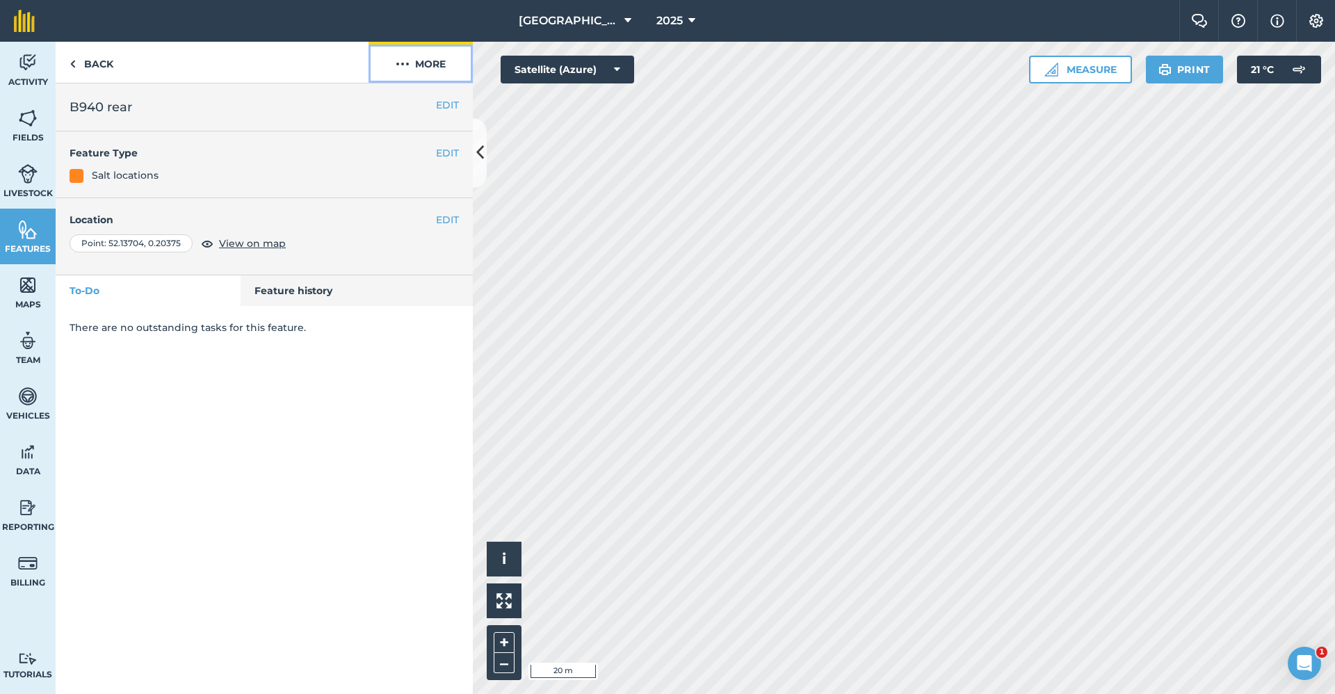
click at [427, 69] on button "More" at bounding box center [420, 62] width 104 height 41
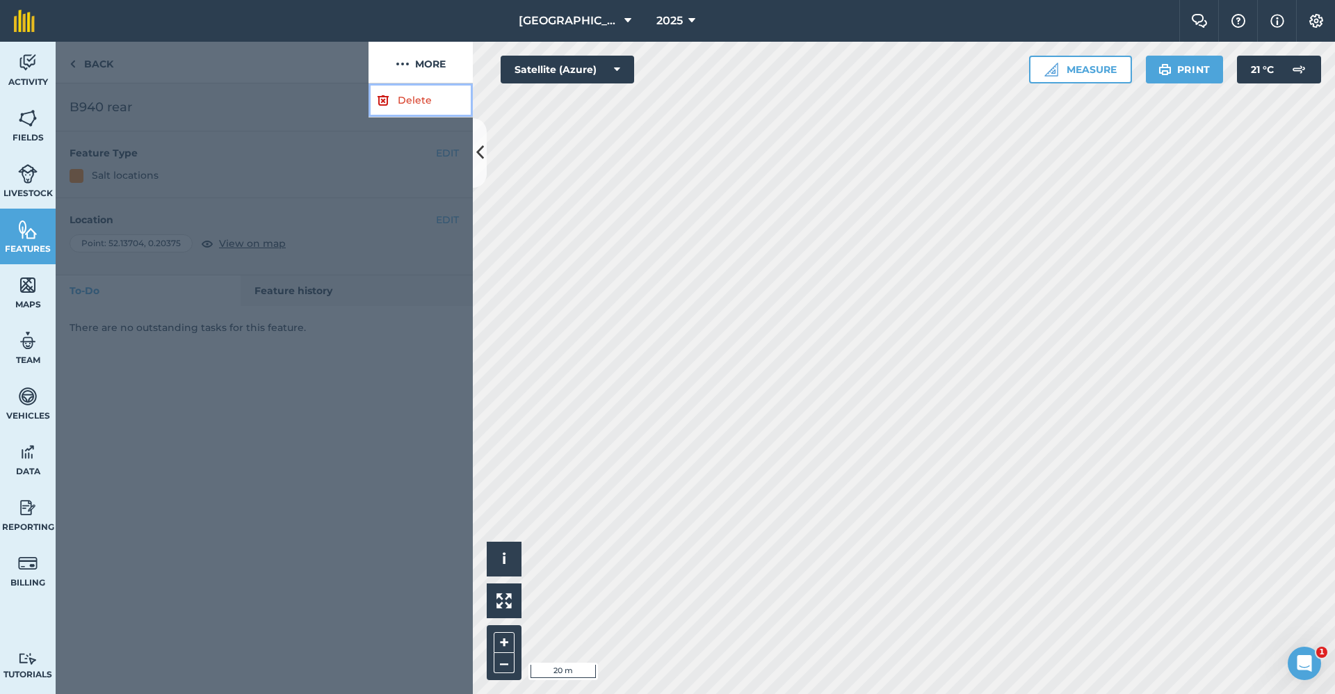
click at [413, 96] on link "Delete" at bounding box center [420, 100] width 104 height 34
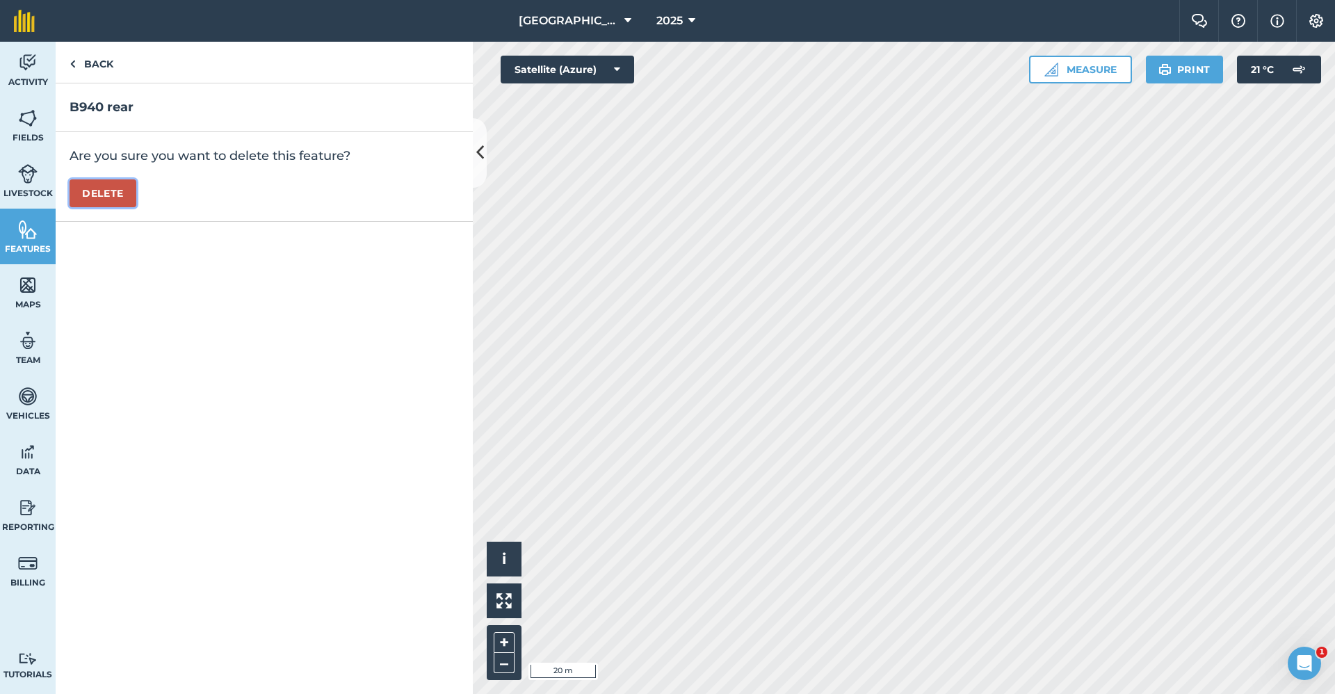
click at [111, 199] on button "Delete" at bounding box center [103, 193] width 67 height 28
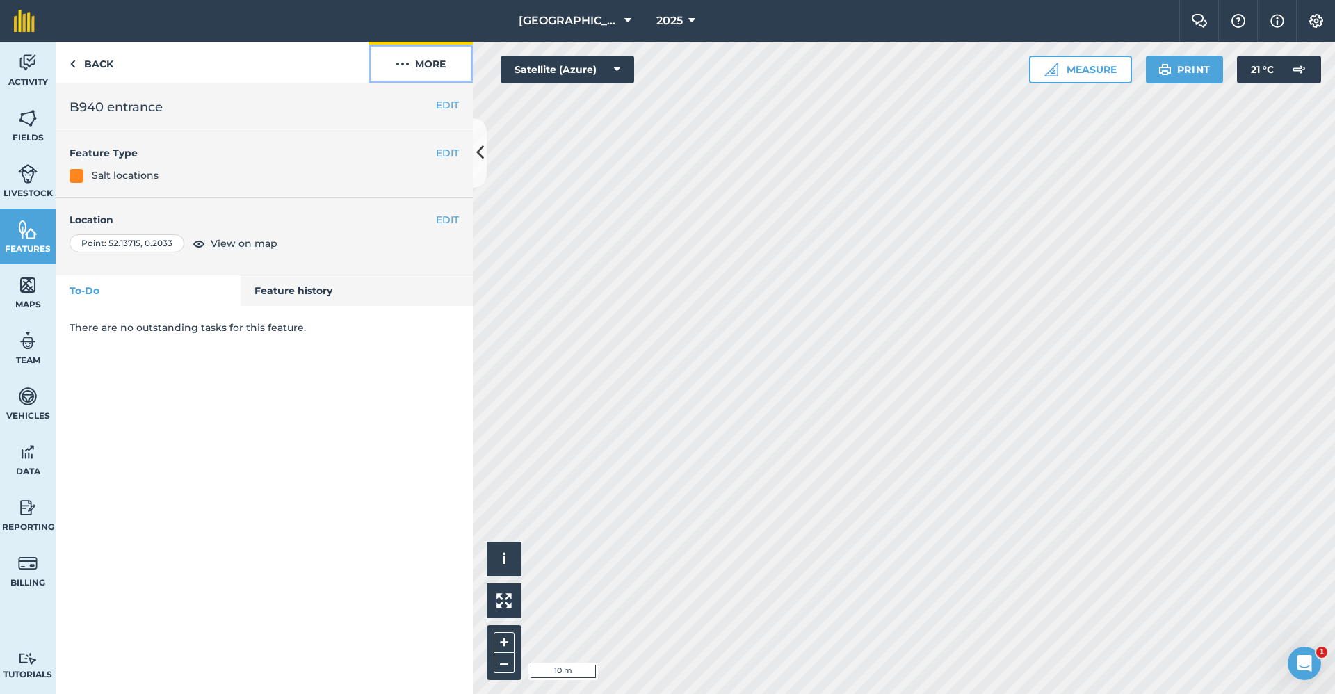
click at [439, 68] on button "More" at bounding box center [420, 62] width 104 height 41
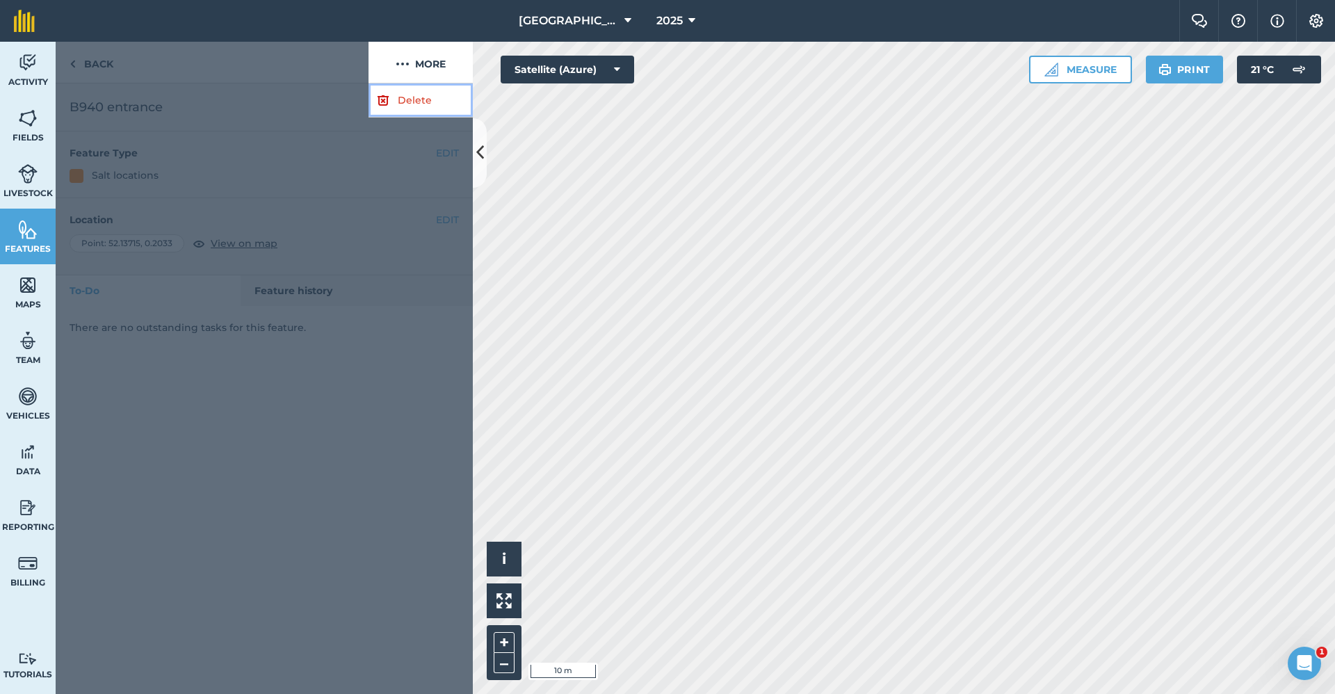
click at [424, 87] on link "Delete" at bounding box center [420, 100] width 104 height 34
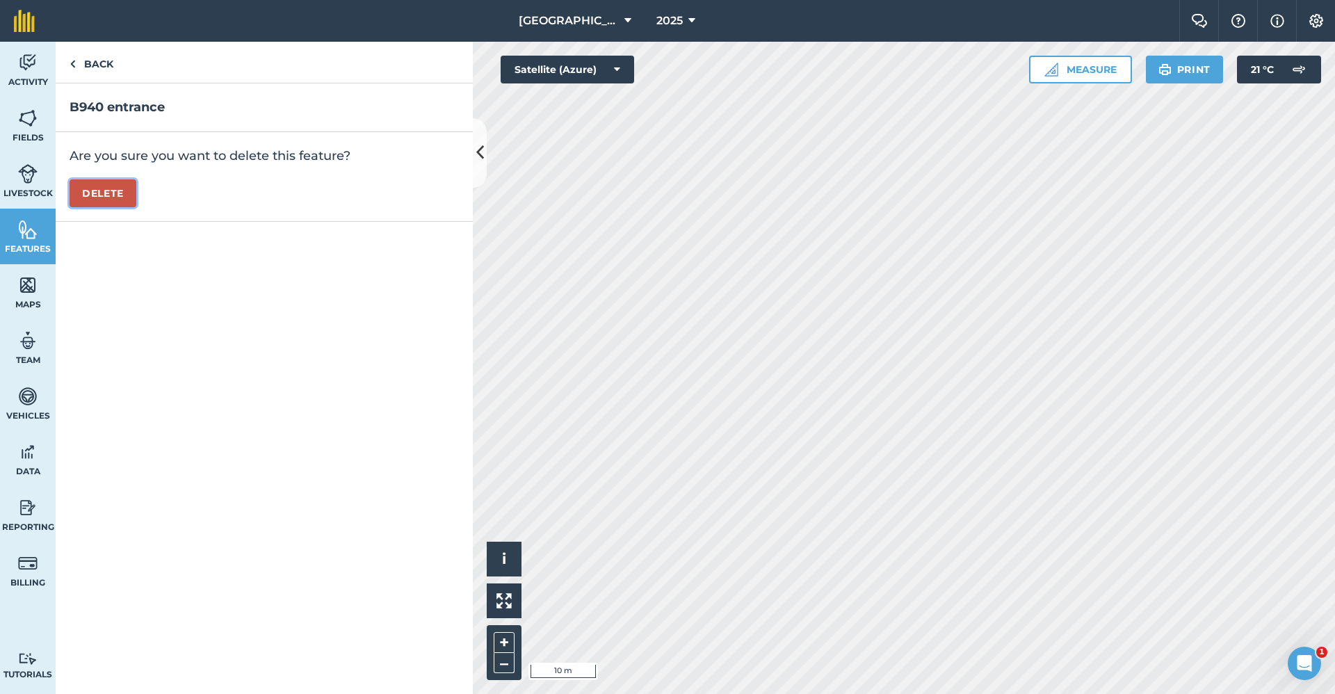
click at [115, 190] on button "Delete" at bounding box center [103, 193] width 67 height 28
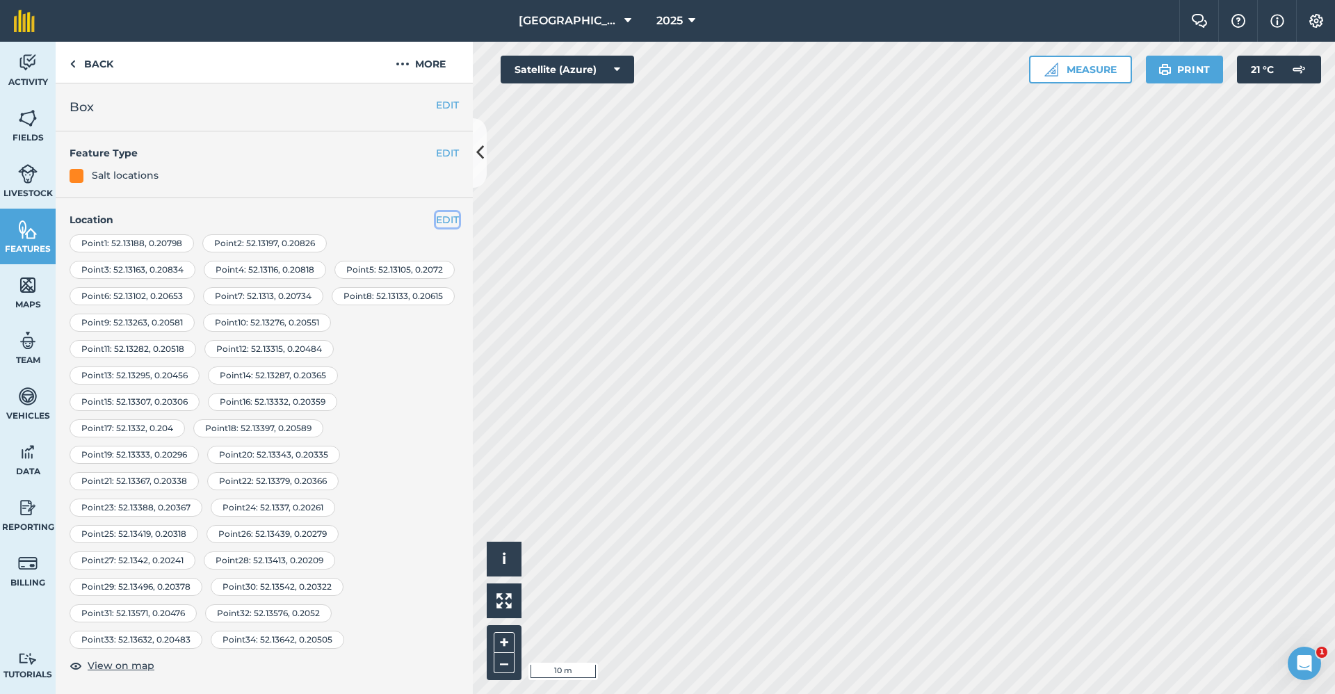
click at [443, 220] on button "EDIT" at bounding box center [447, 219] width 23 height 15
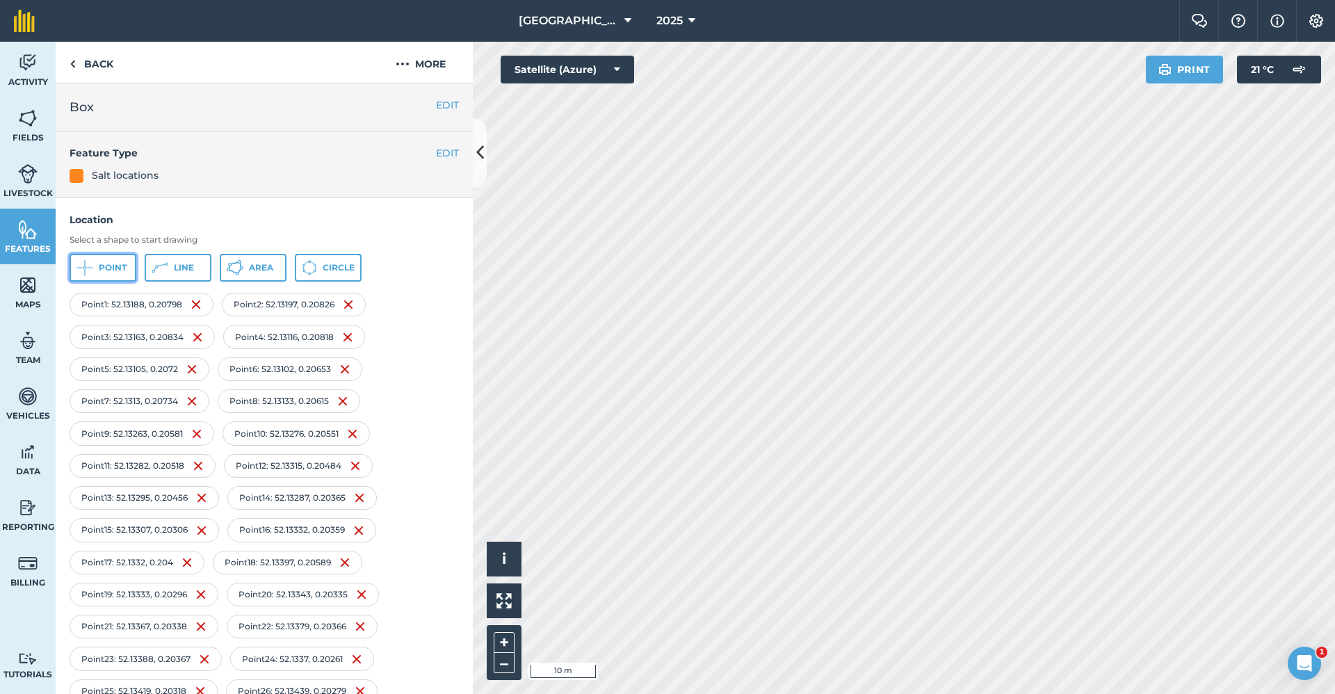
click at [105, 270] on span "Point" at bounding box center [113, 267] width 28 height 11
click at [127, 268] on button "Point" at bounding box center [103, 268] width 67 height 28
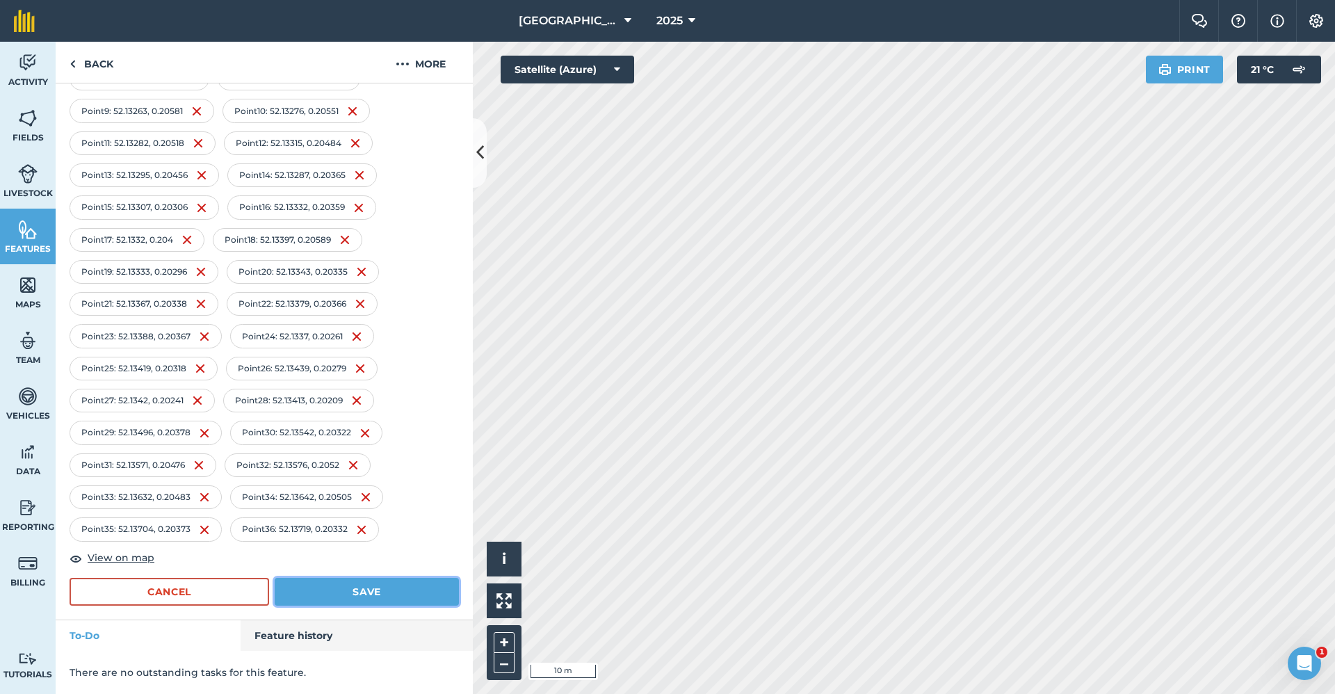
click at [320, 581] on button "Save" at bounding box center [367, 592] width 184 height 28
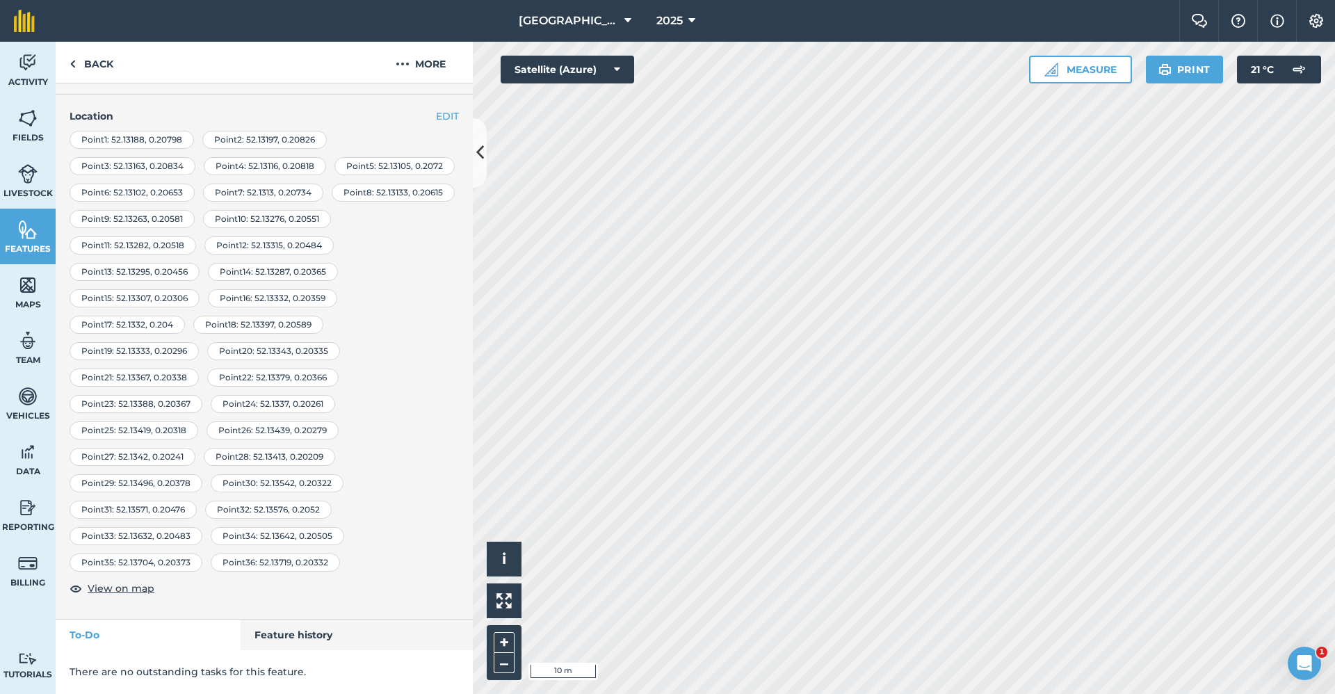
scroll to position [130, 0]
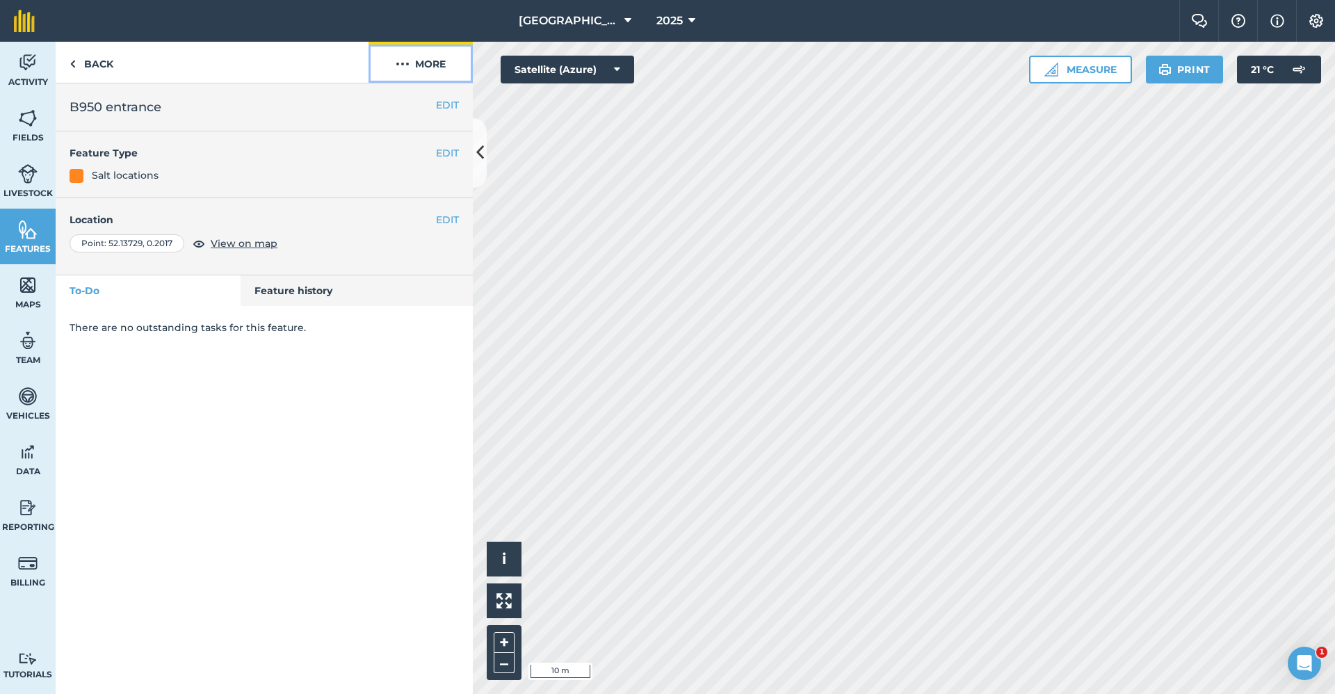
click at [427, 70] on button "More" at bounding box center [420, 62] width 104 height 41
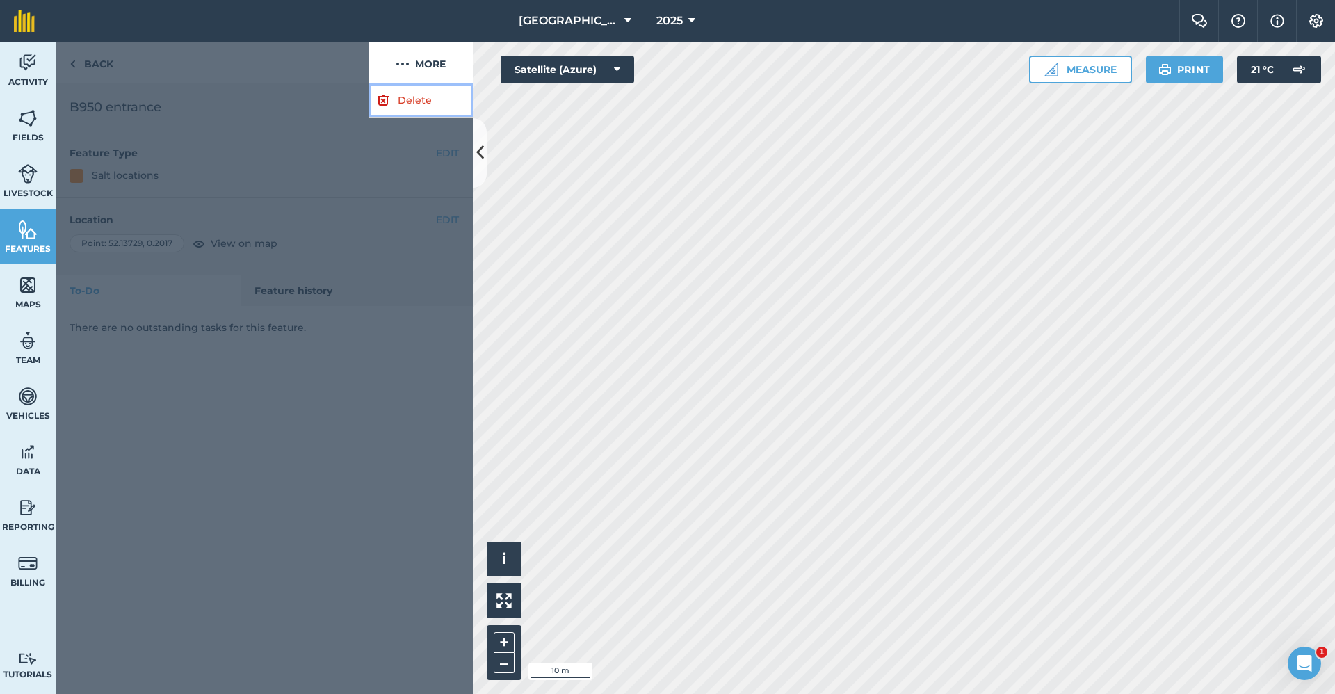
click at [413, 105] on link "Delete" at bounding box center [420, 100] width 104 height 34
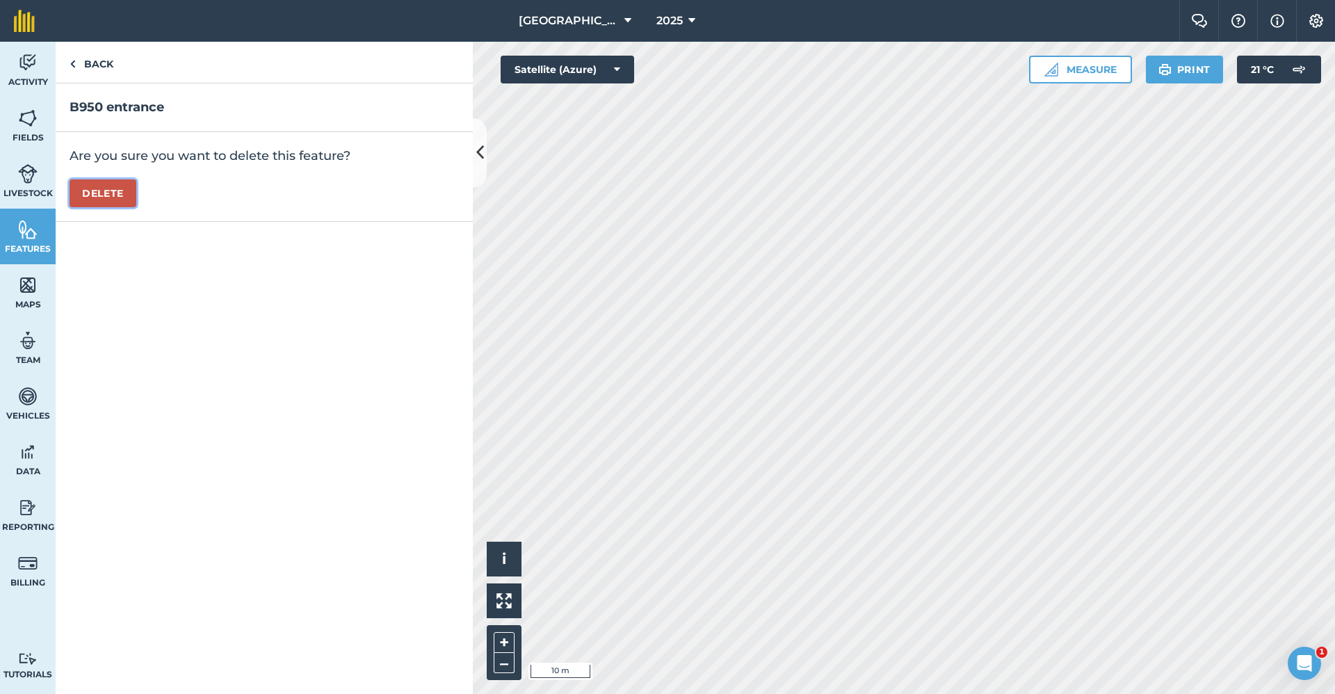
click at [109, 197] on button "Delete" at bounding box center [103, 193] width 67 height 28
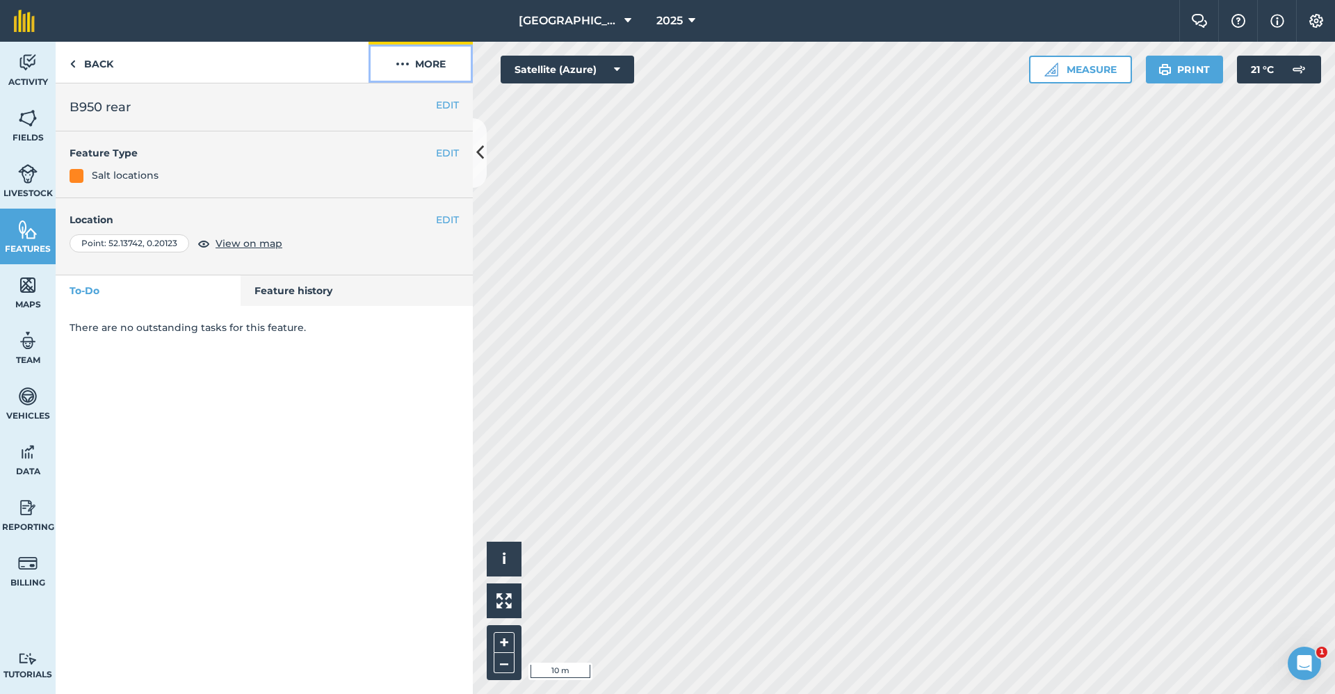
click at [408, 63] on img at bounding box center [403, 64] width 14 height 17
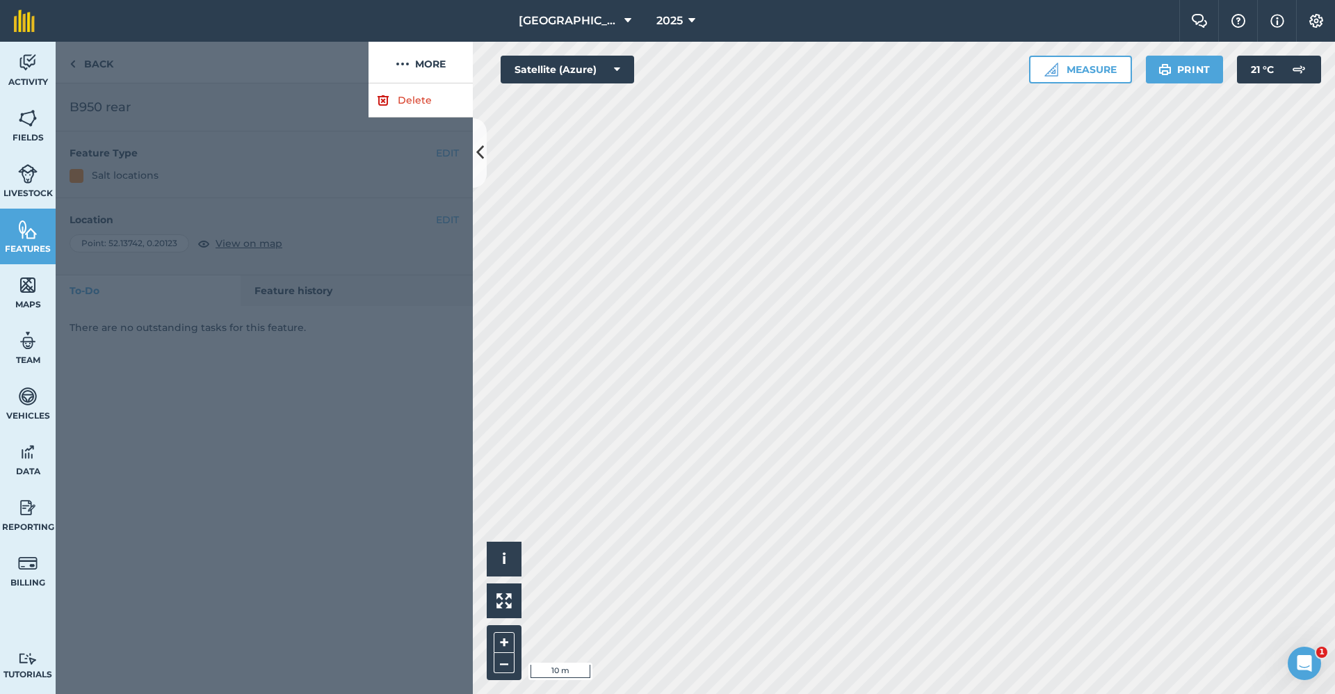
click at [408, 117] on div at bounding box center [264, 388] width 417 height 610
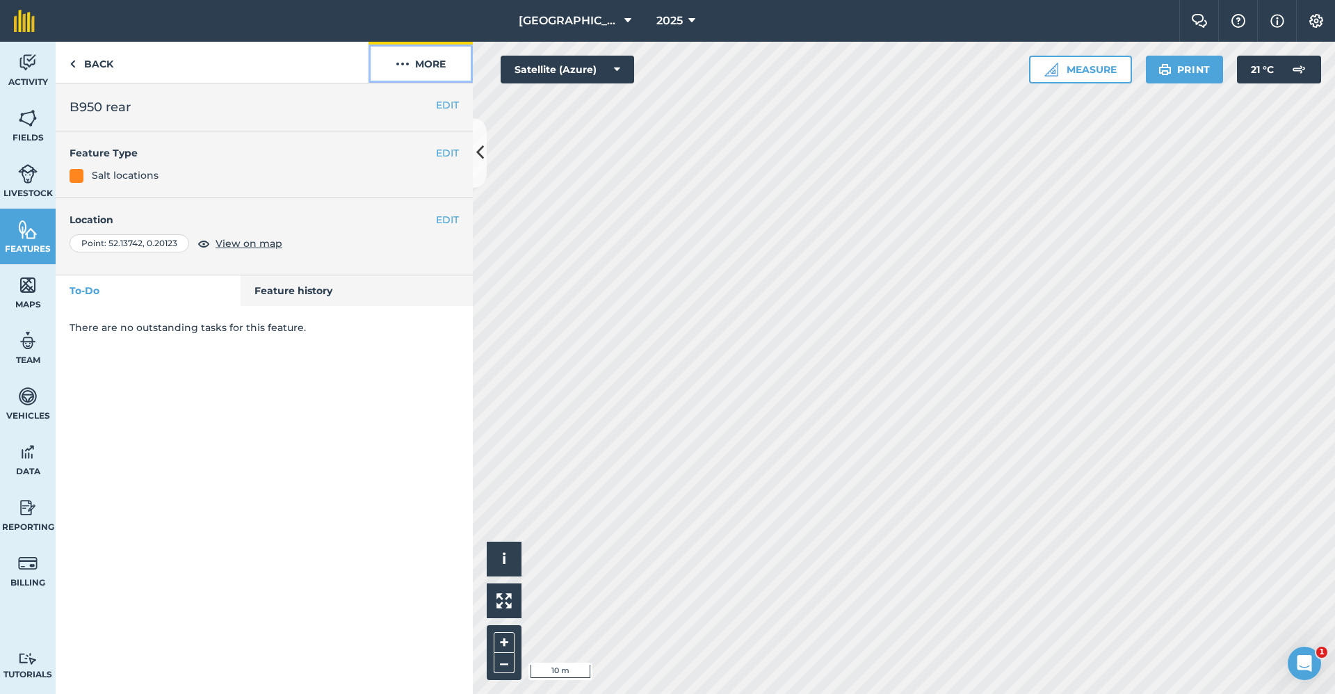
click at [426, 67] on button "More" at bounding box center [420, 62] width 104 height 41
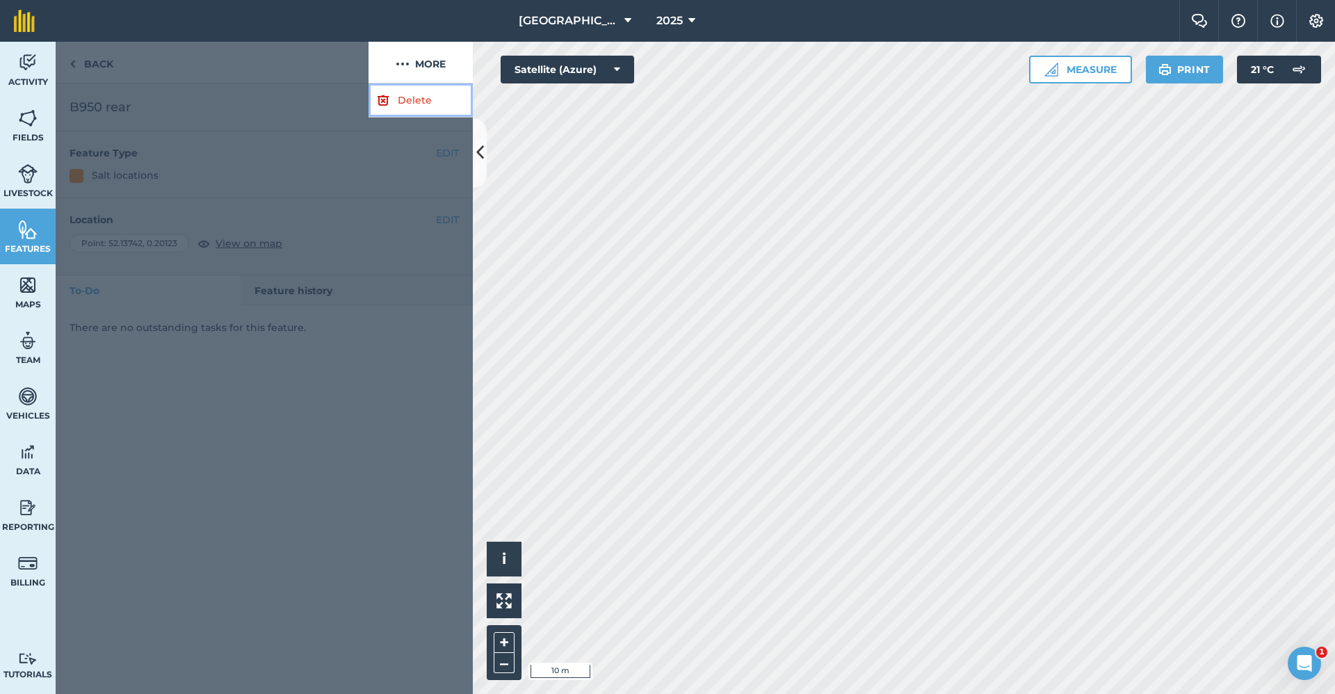
click at [420, 99] on link "Delete" at bounding box center [420, 100] width 104 height 34
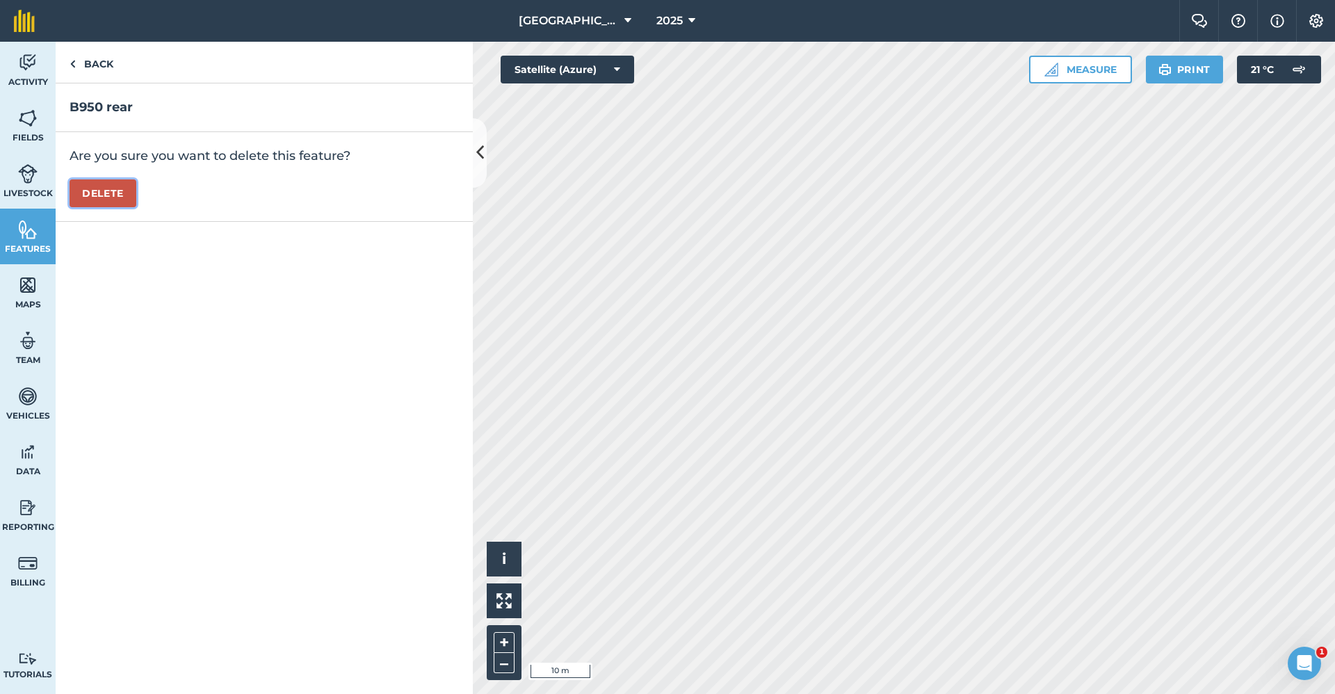
click at [113, 188] on button "Delete" at bounding box center [103, 193] width 67 height 28
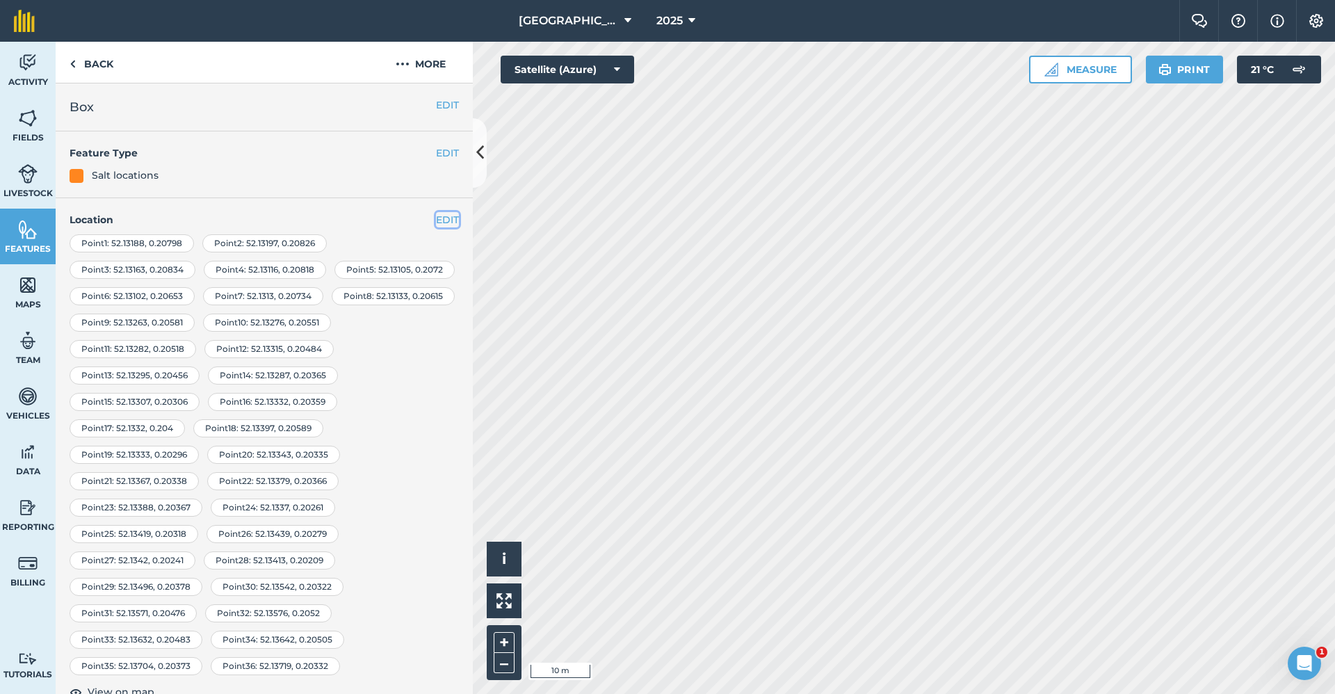
click at [436, 219] on button "EDIT" at bounding box center [447, 219] width 23 height 15
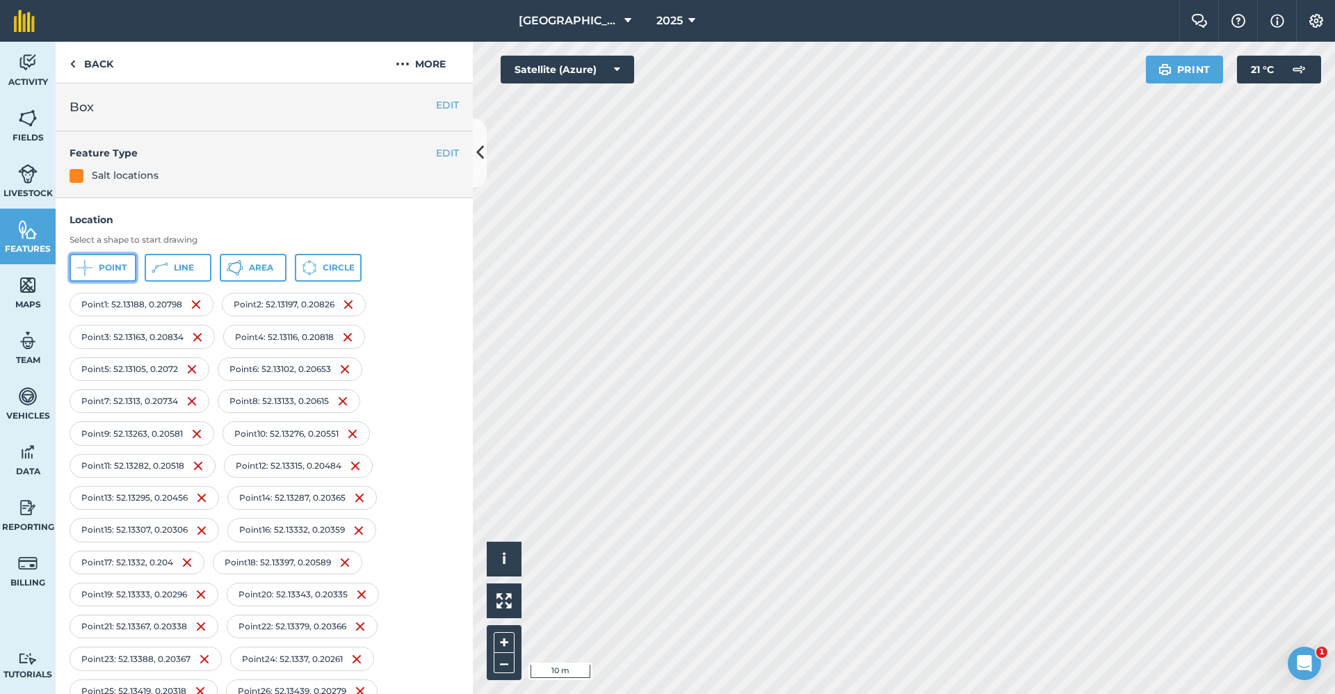
click at [115, 270] on span "Point" at bounding box center [113, 267] width 28 height 11
click at [113, 266] on span "Point" at bounding box center [113, 267] width 28 height 11
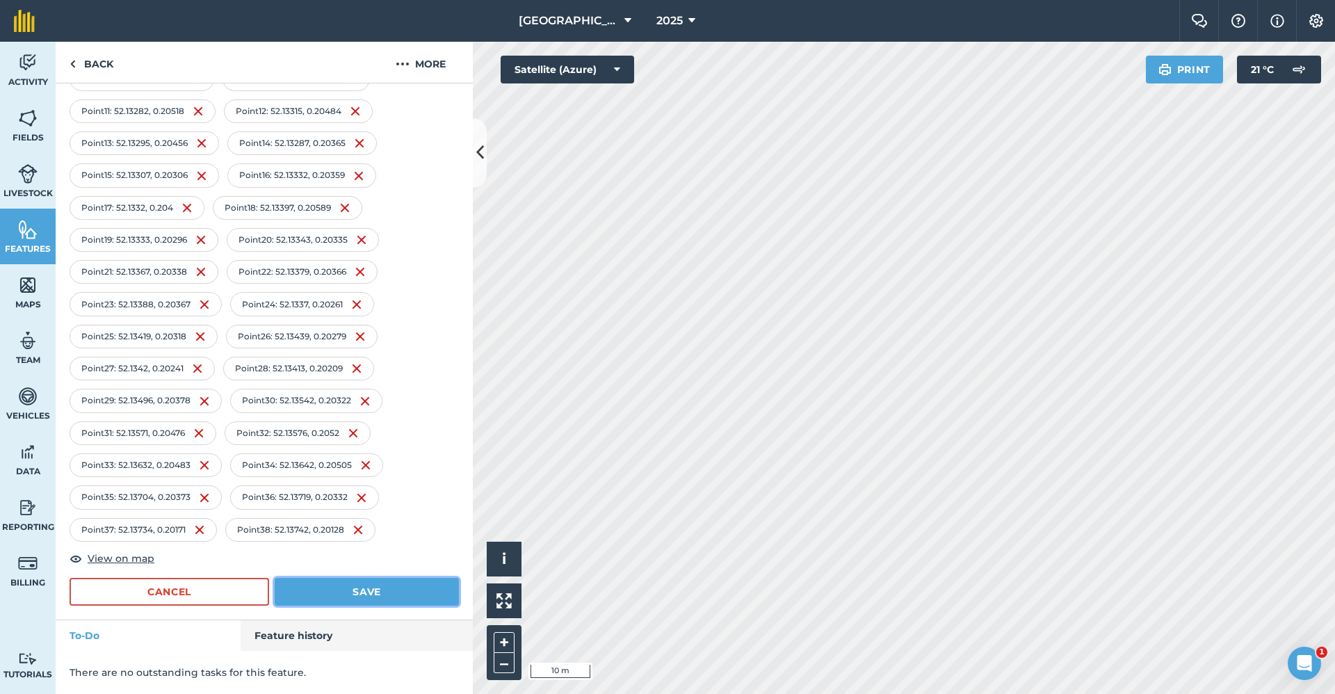
click at [400, 585] on button "Save" at bounding box center [367, 592] width 184 height 28
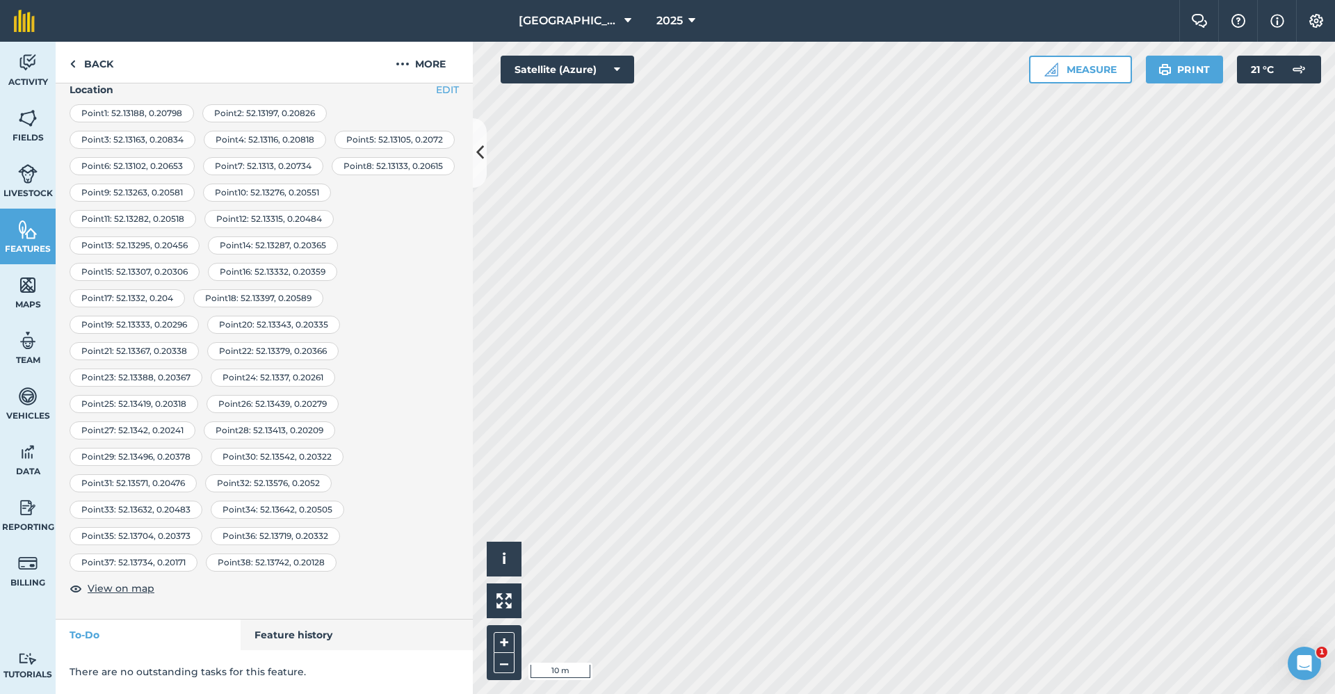
scroll to position [0, 0]
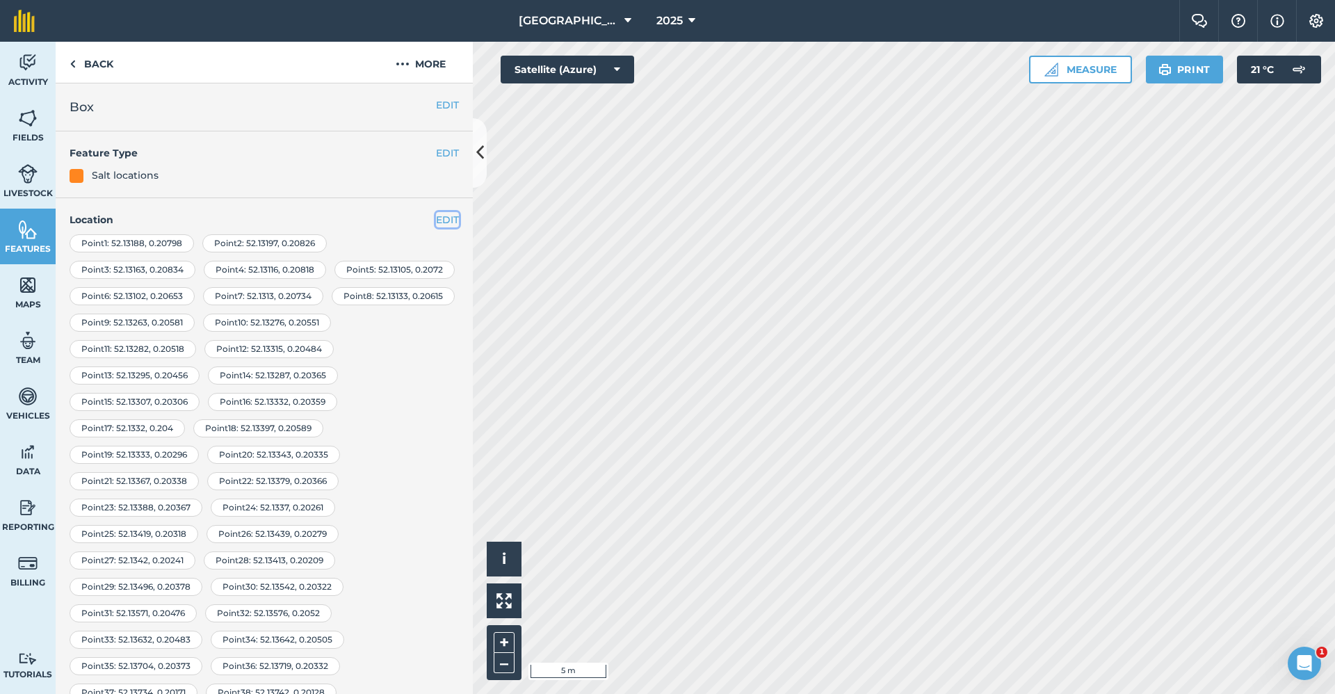
click at [437, 215] on button "EDIT" at bounding box center [447, 219] width 23 height 15
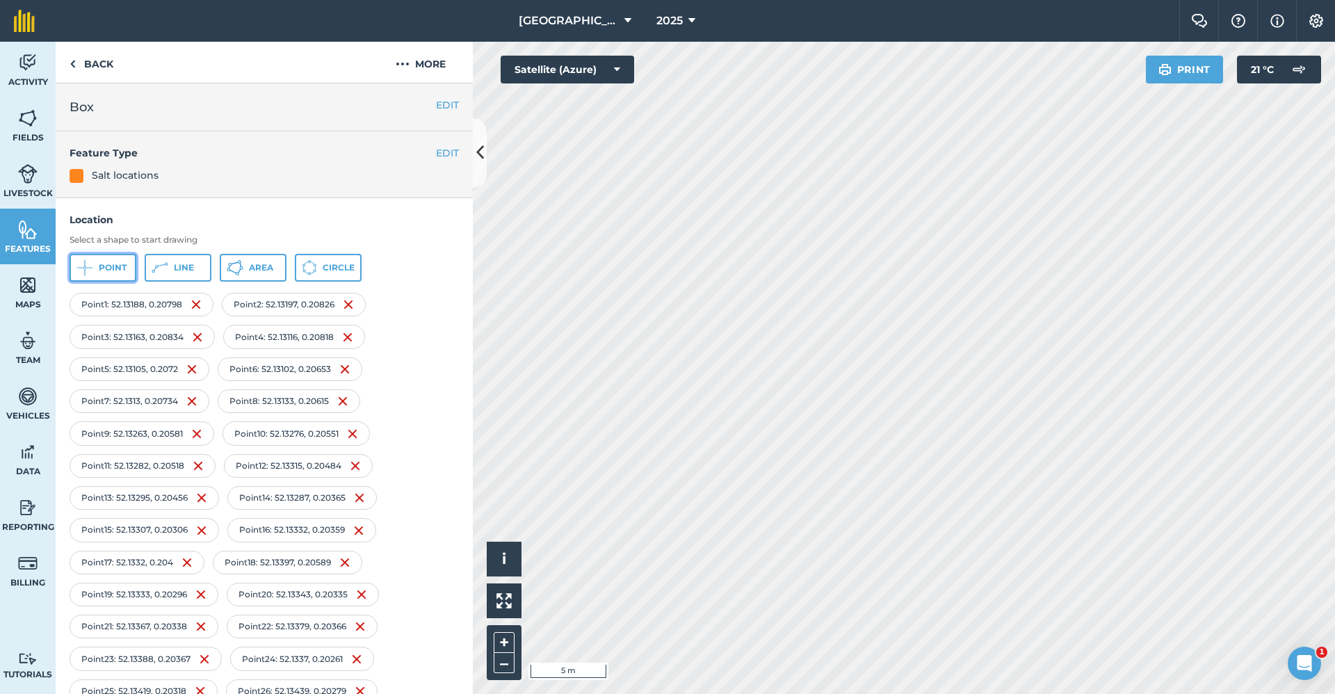
click at [99, 268] on span "Point" at bounding box center [113, 267] width 28 height 11
click at [98, 256] on button "Point" at bounding box center [103, 268] width 67 height 28
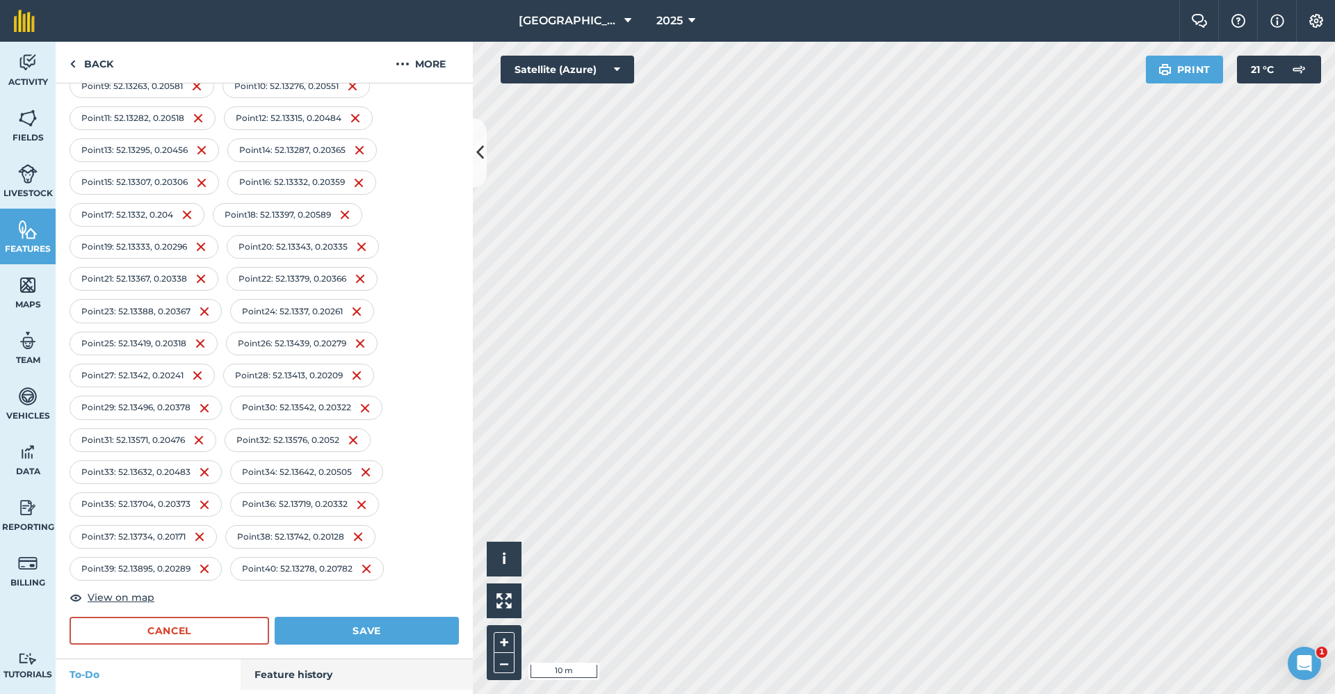
scroll to position [387, 0]
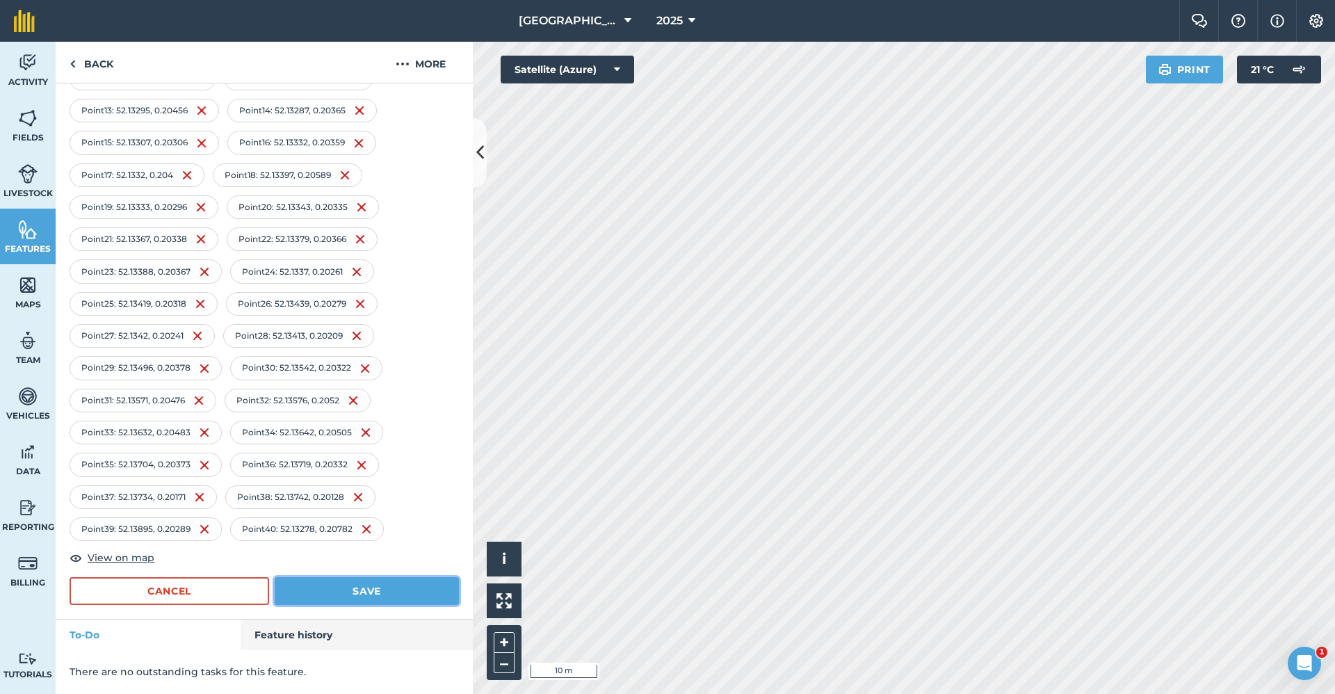
click at [350, 584] on button "Save" at bounding box center [367, 591] width 184 height 28
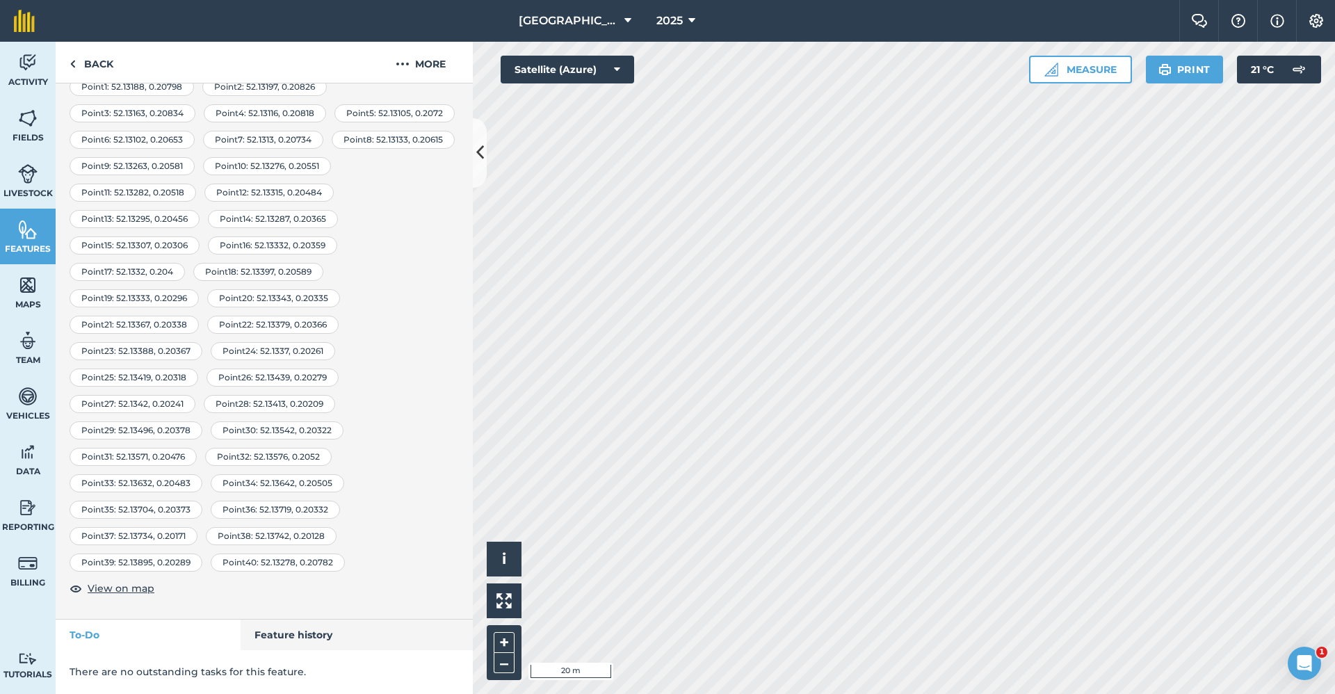
scroll to position [183, 0]
click at [35, 128] on img at bounding box center [27, 118] width 19 height 21
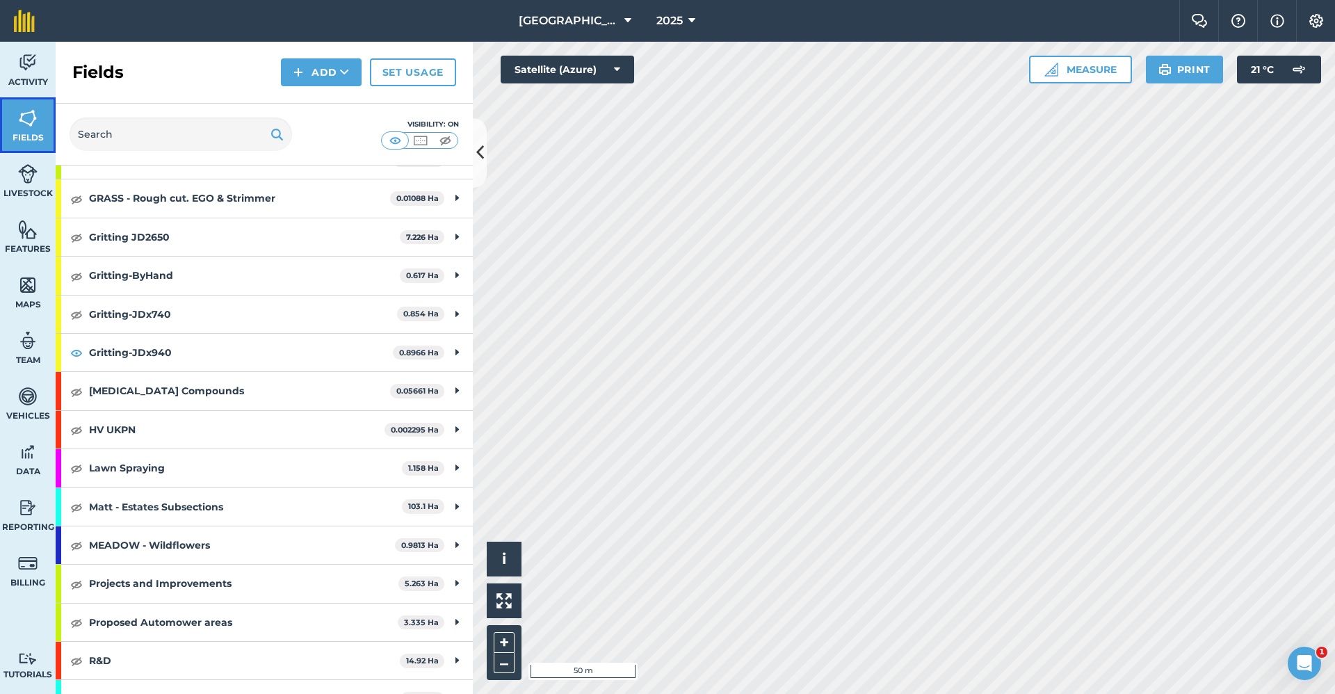
scroll to position [829, 0]
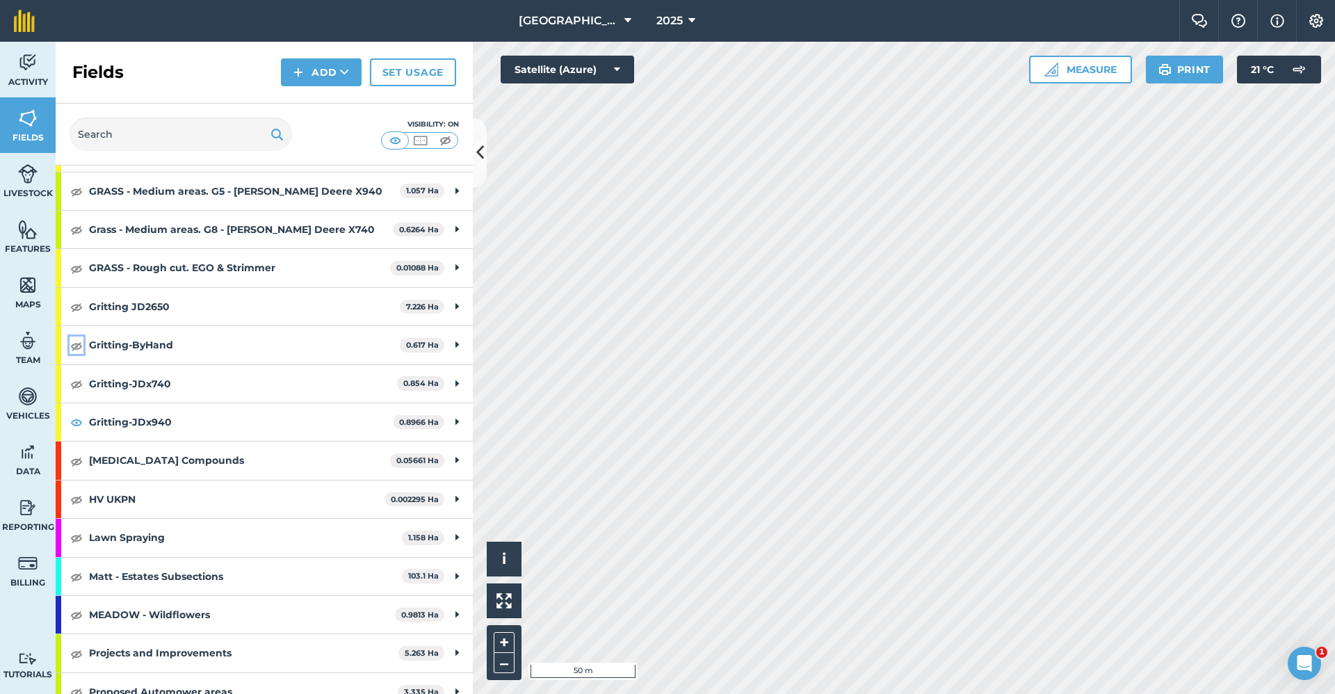
click at [82, 344] on img at bounding box center [76, 345] width 13 height 17
click at [77, 307] on img at bounding box center [76, 306] width 13 height 17
click at [76, 386] on img at bounding box center [76, 383] width 13 height 17
click at [479, 135] on button at bounding box center [480, 153] width 14 height 70
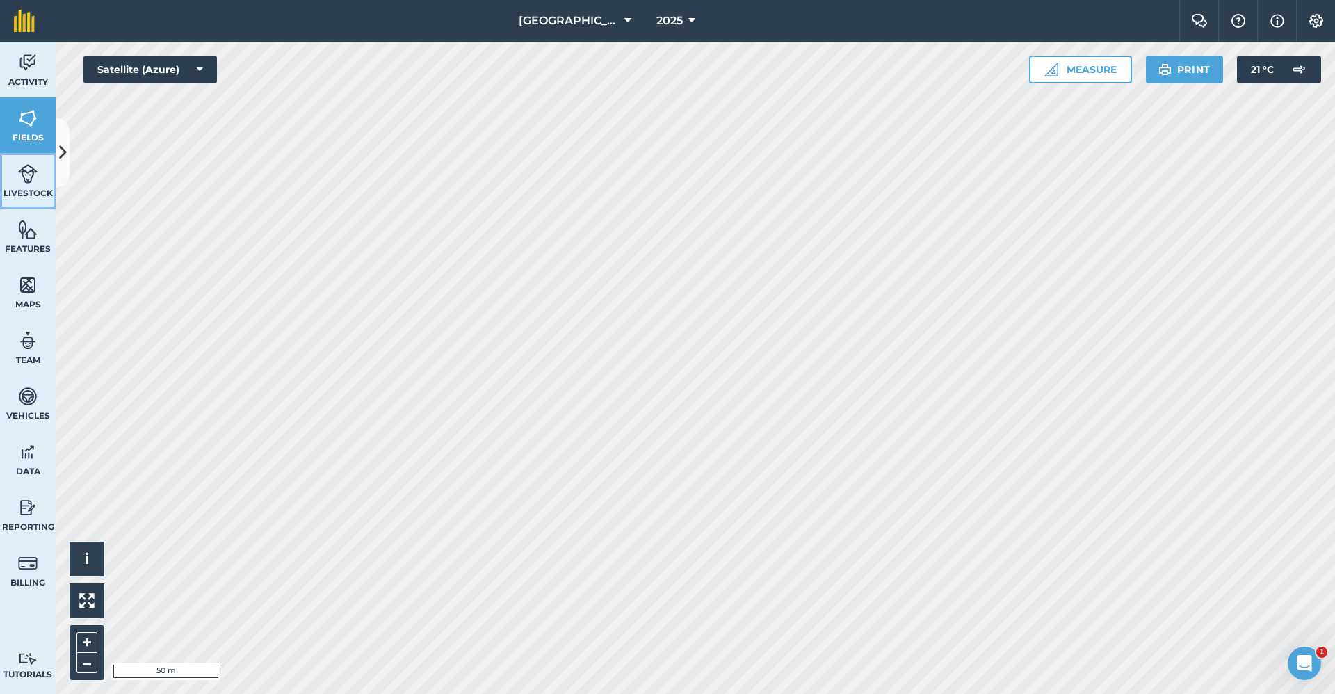
click at [24, 172] on img at bounding box center [27, 173] width 19 height 21
click at [39, 238] on link "Features" at bounding box center [28, 237] width 56 height 56
click at [15, 174] on link "Livestock" at bounding box center [28, 181] width 56 height 56
click at [29, 235] on img at bounding box center [27, 229] width 19 height 21
click at [65, 179] on button at bounding box center [63, 153] width 14 height 70
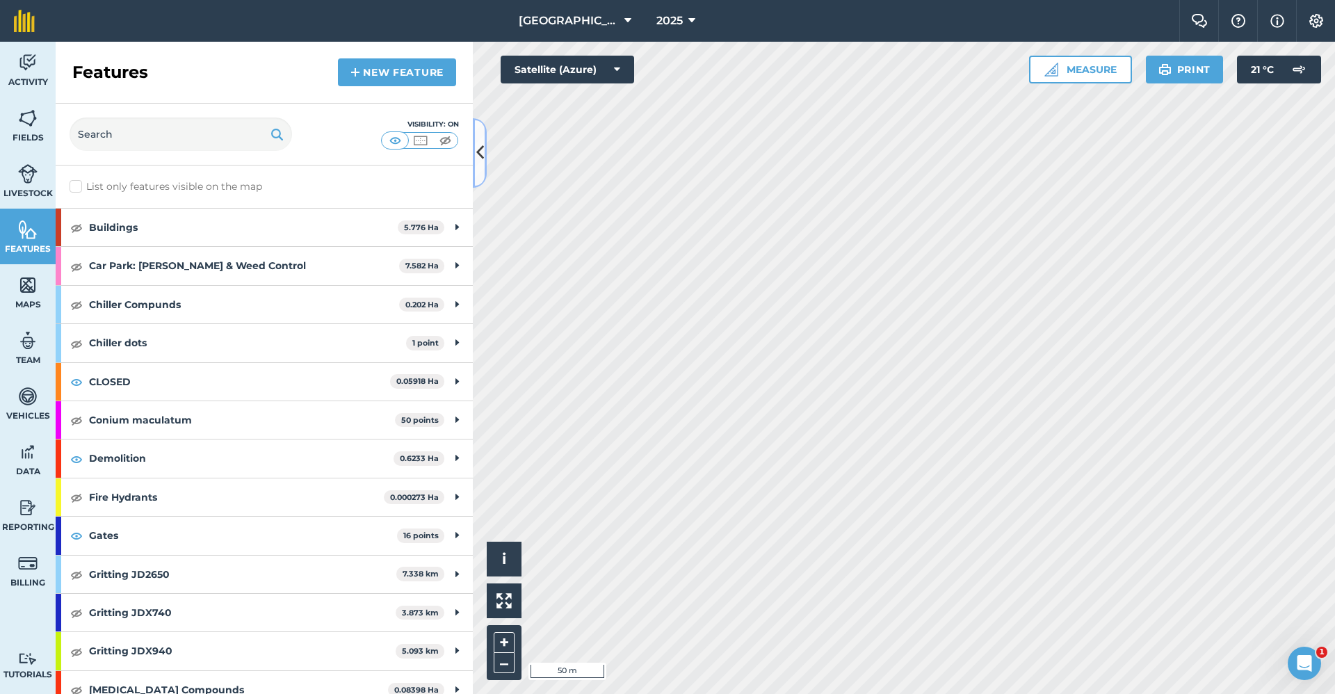
scroll to position [139, 0]
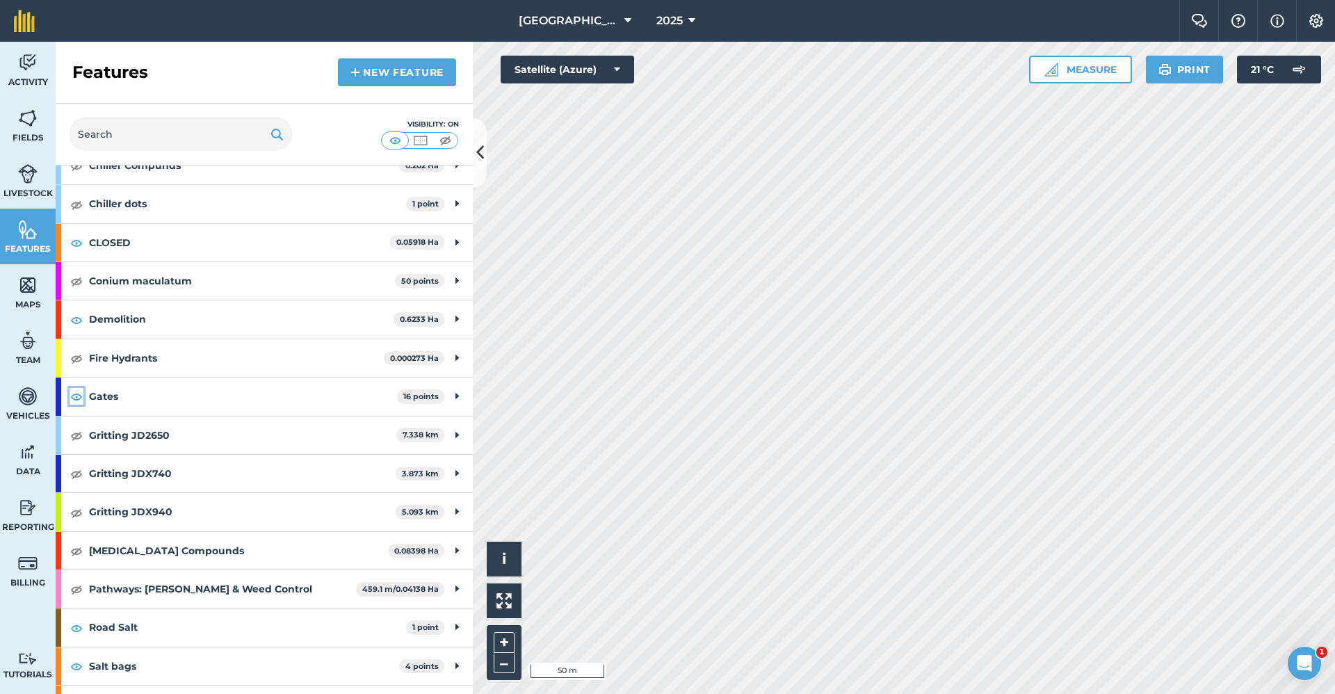
click at [79, 399] on img at bounding box center [76, 396] width 13 height 17
click at [480, 149] on icon at bounding box center [480, 152] width 8 height 24
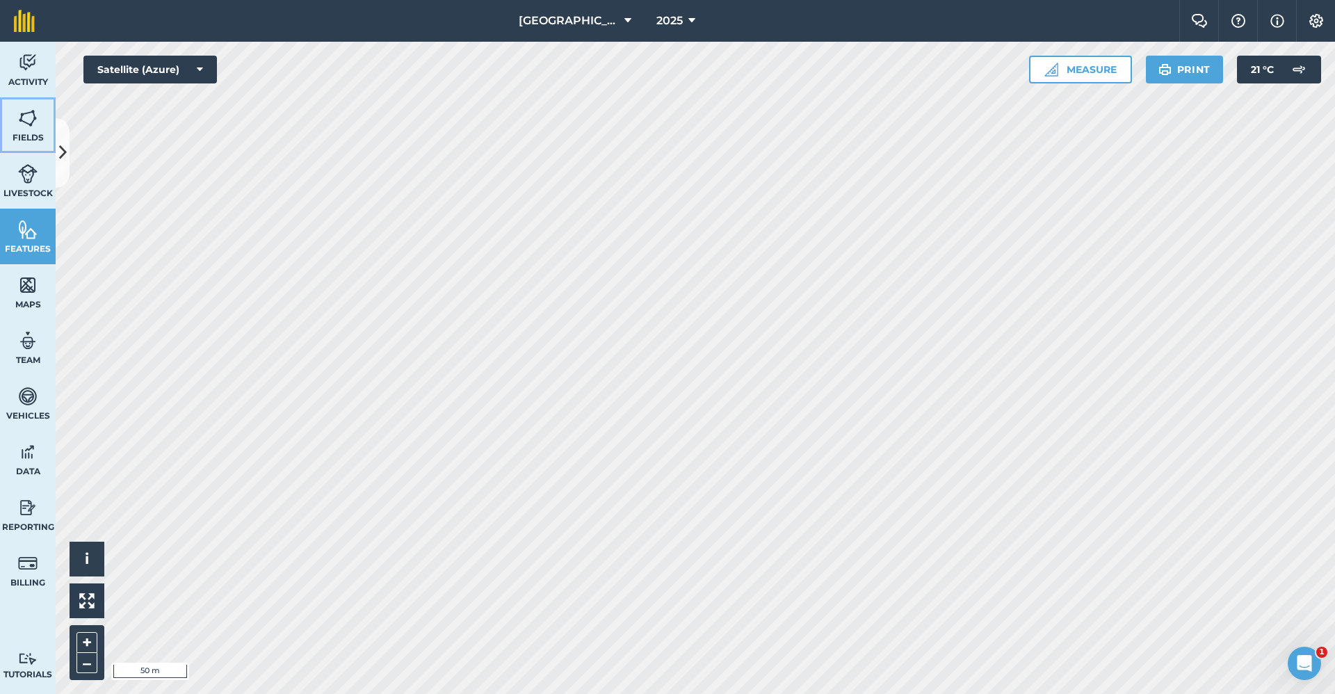
click at [34, 117] on img at bounding box center [27, 118] width 19 height 21
click at [60, 154] on icon at bounding box center [63, 152] width 8 height 24
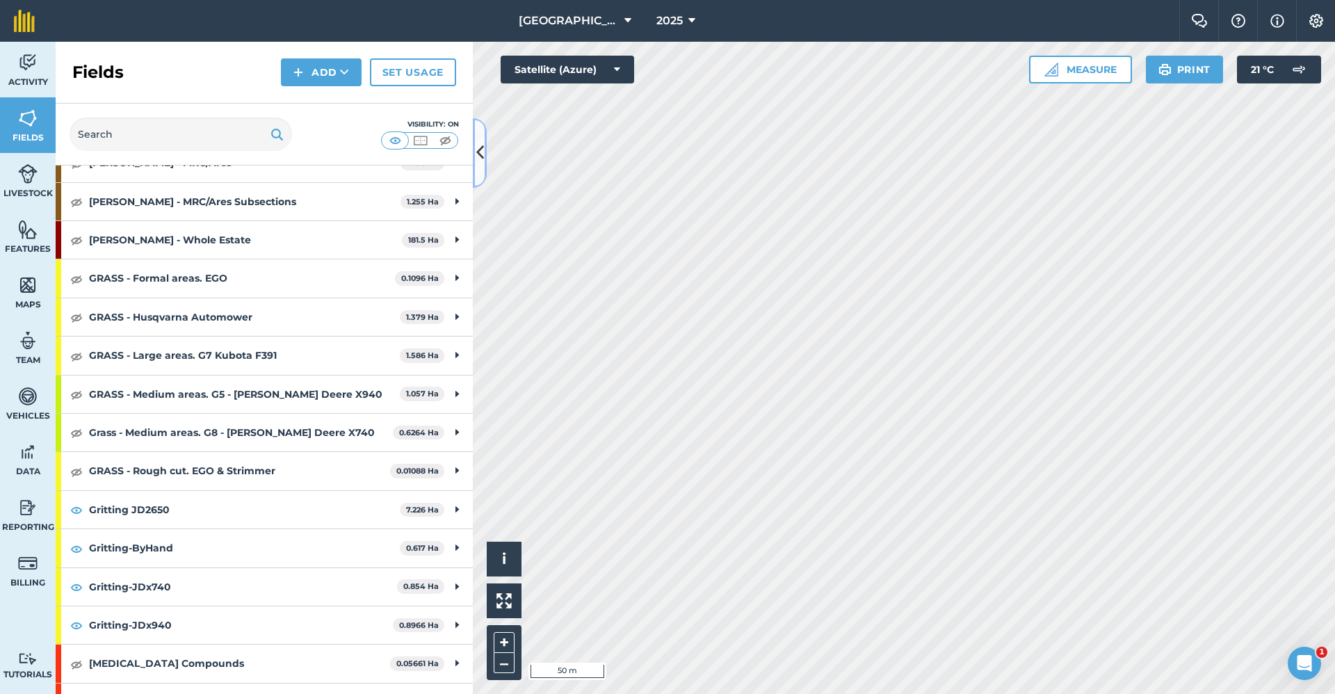
scroll to position [695, 0]
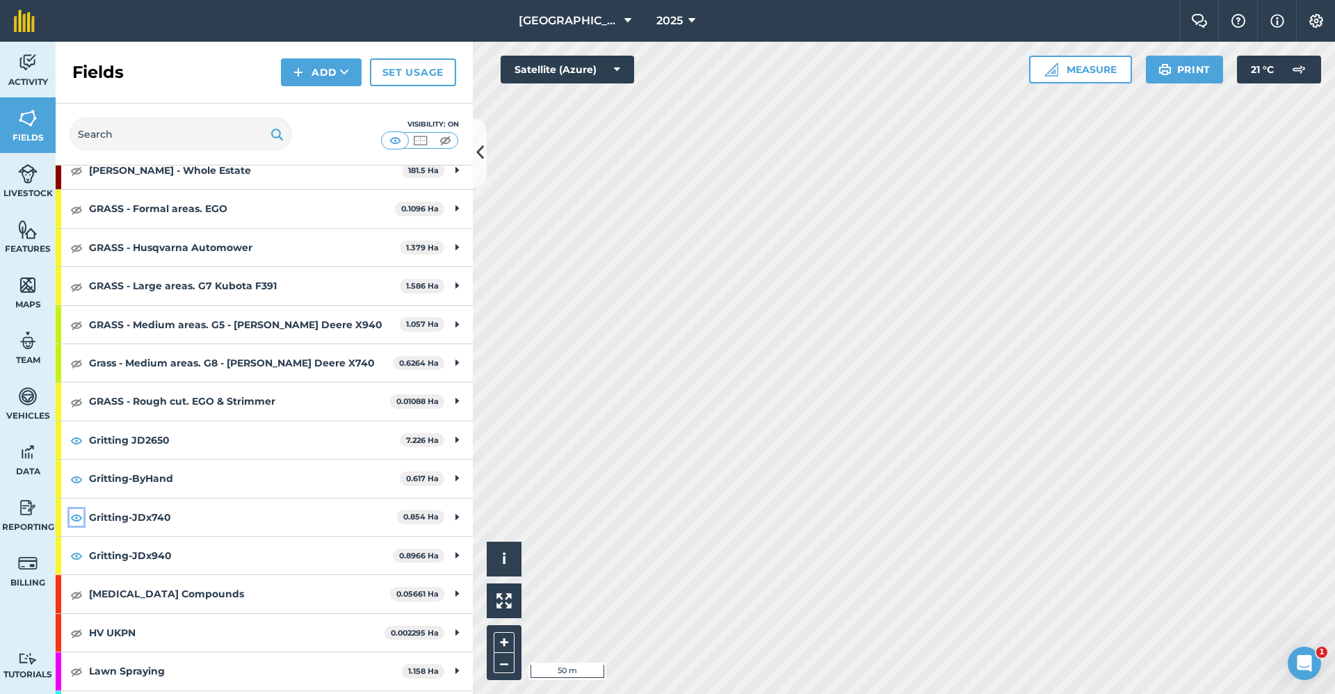
click at [79, 520] on img at bounding box center [76, 517] width 13 height 17
click at [77, 477] on img at bounding box center [76, 479] width 13 height 17
click at [79, 432] on button at bounding box center [77, 440] width 14 height 17
click at [483, 149] on icon at bounding box center [480, 152] width 8 height 24
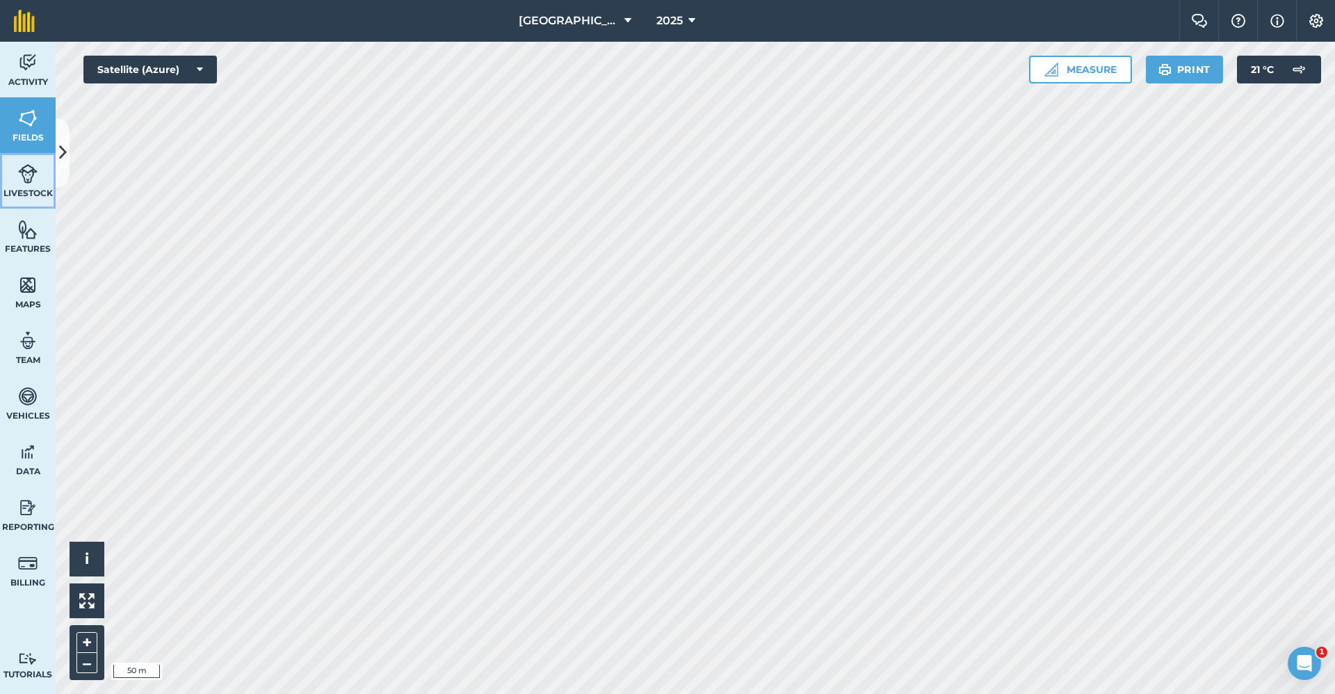
click at [27, 163] on img at bounding box center [27, 173] width 19 height 21
